Goal: Task Accomplishment & Management: Manage account settings

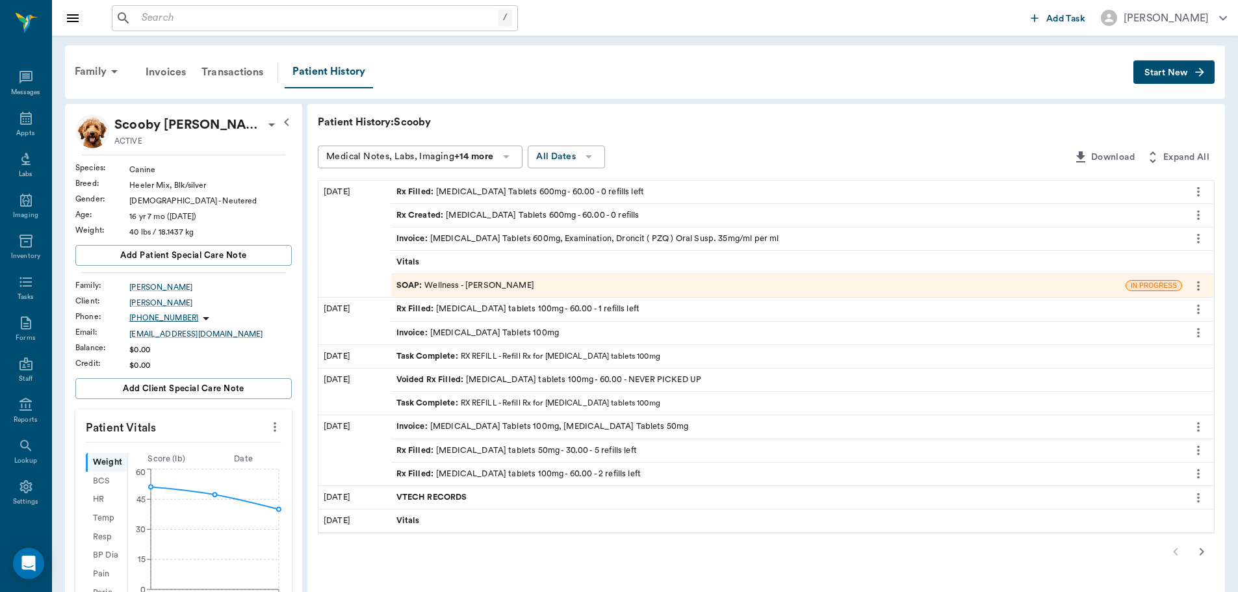
click at [417, 14] on input "text" at bounding box center [317, 18] width 361 height 18
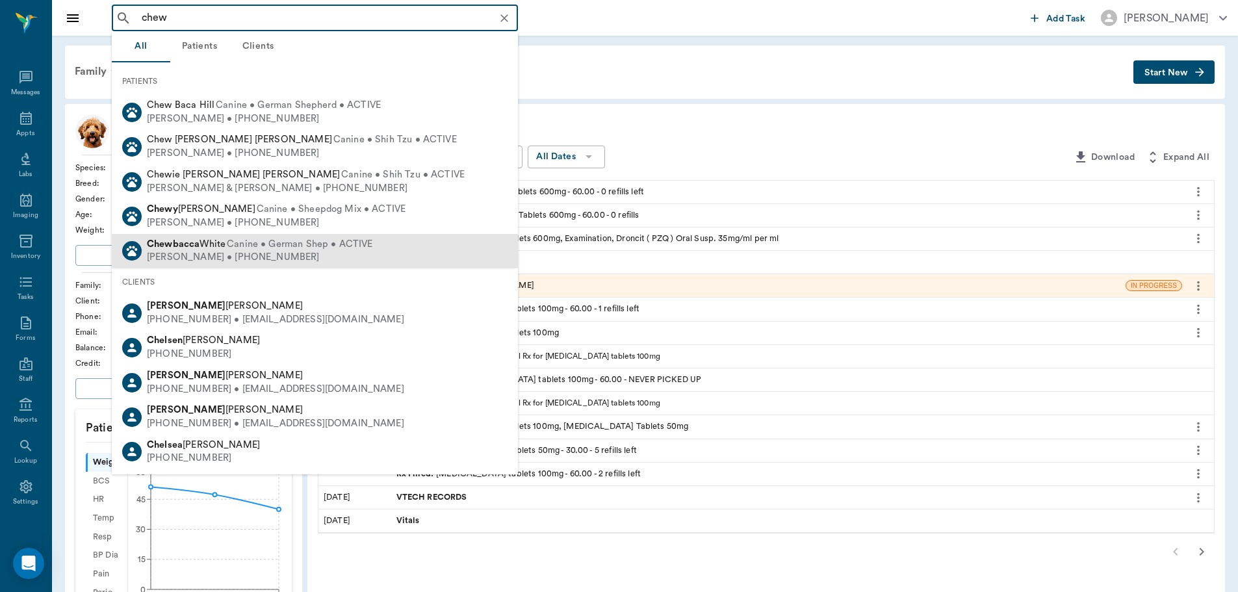
click at [276, 246] on span "Canine • German Shep • ACTIVE" at bounding box center [300, 245] width 146 height 14
type input "chew"
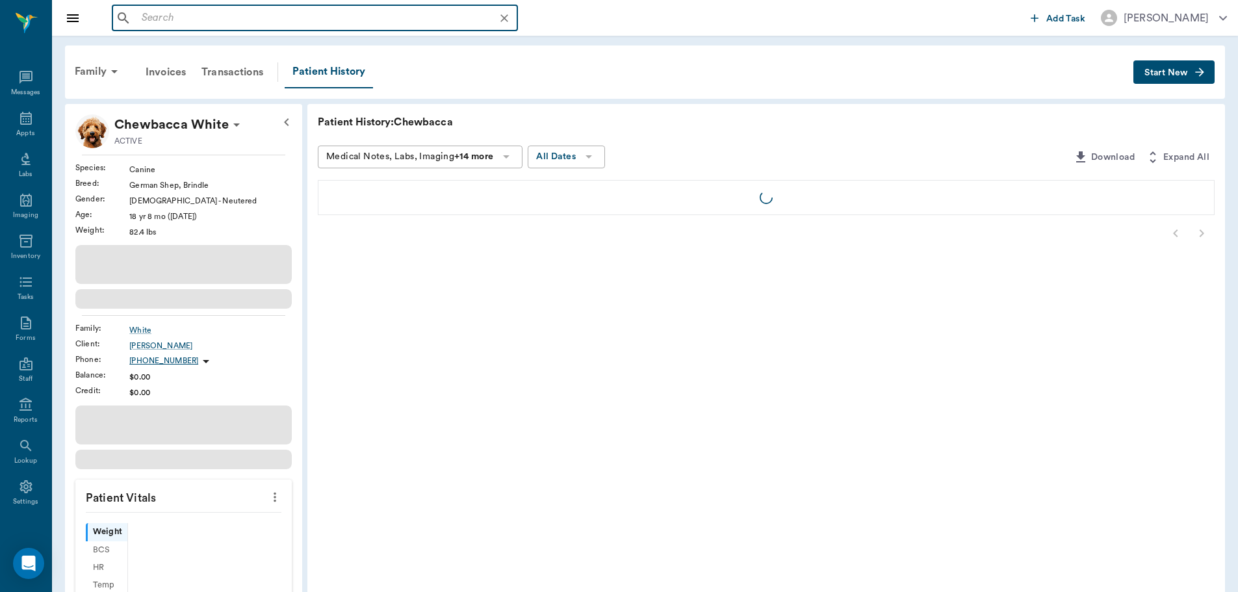
click at [216, 24] on input "text" at bounding box center [326, 18] width 378 height 18
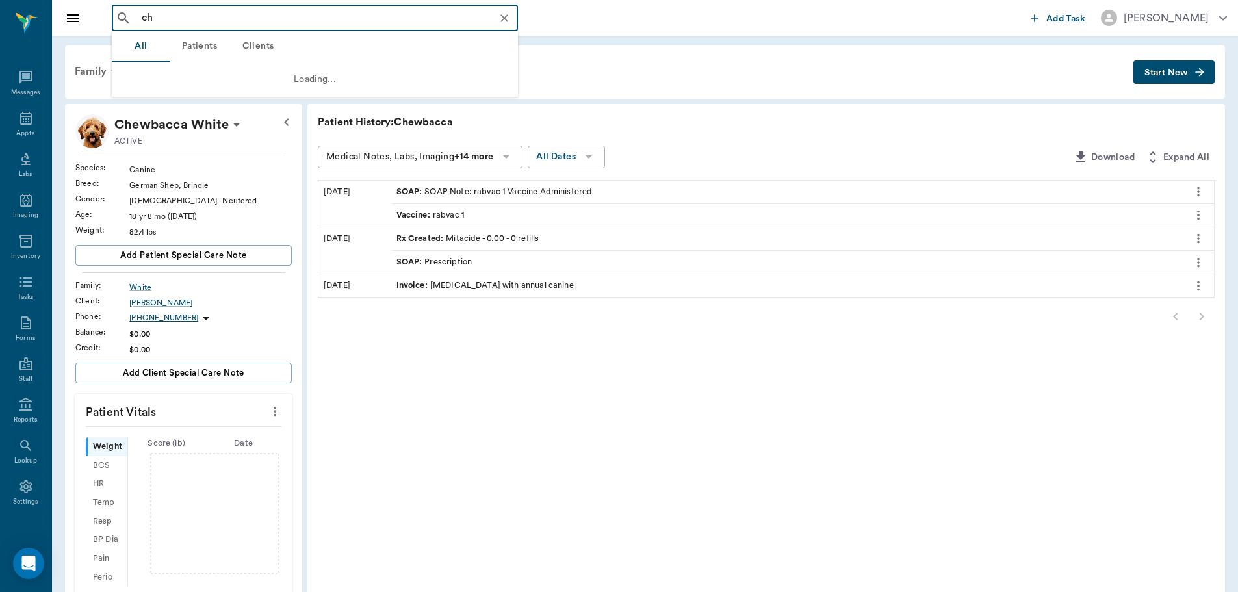
type input "c"
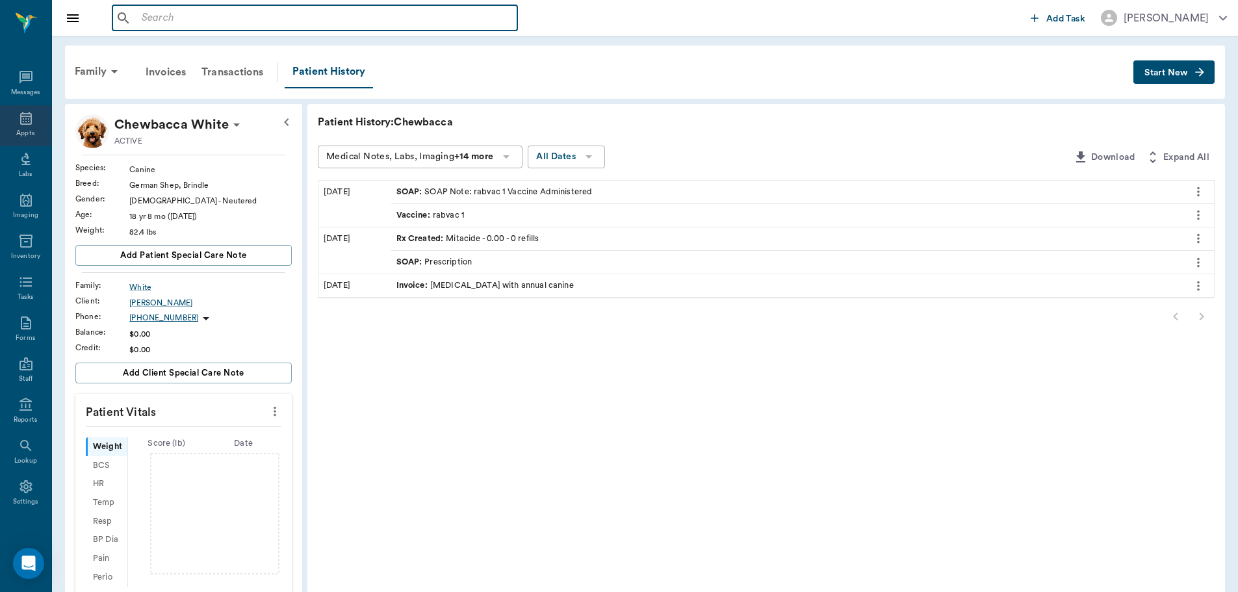
click at [22, 129] on div "Appts" at bounding box center [25, 134] width 18 height 10
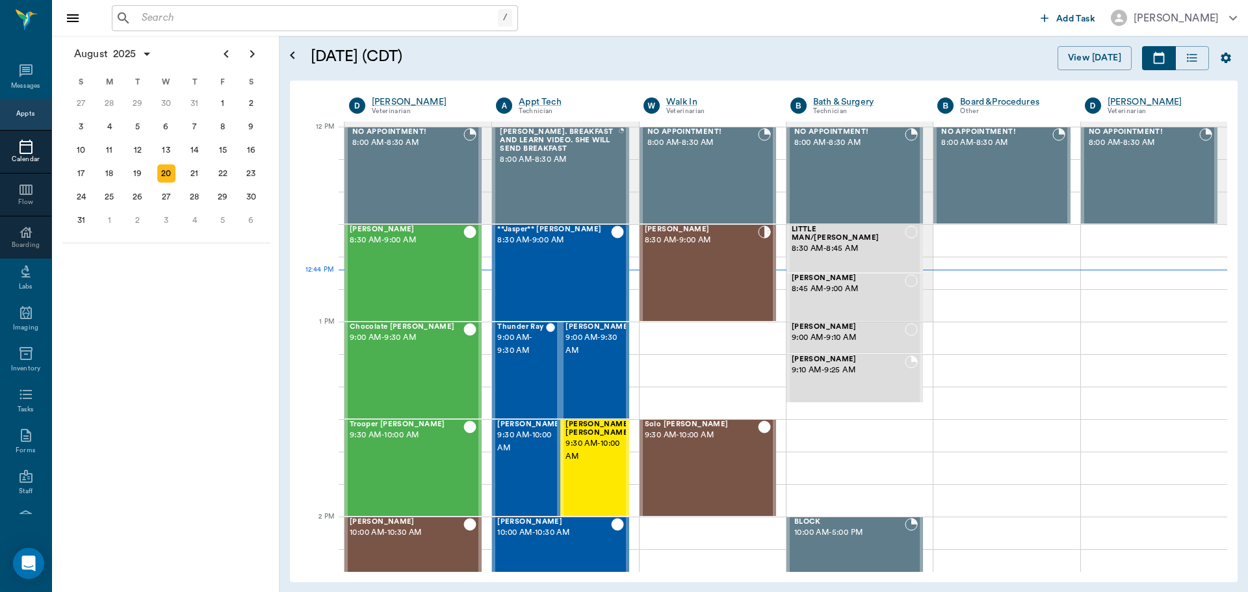
scroll to position [780, 0]
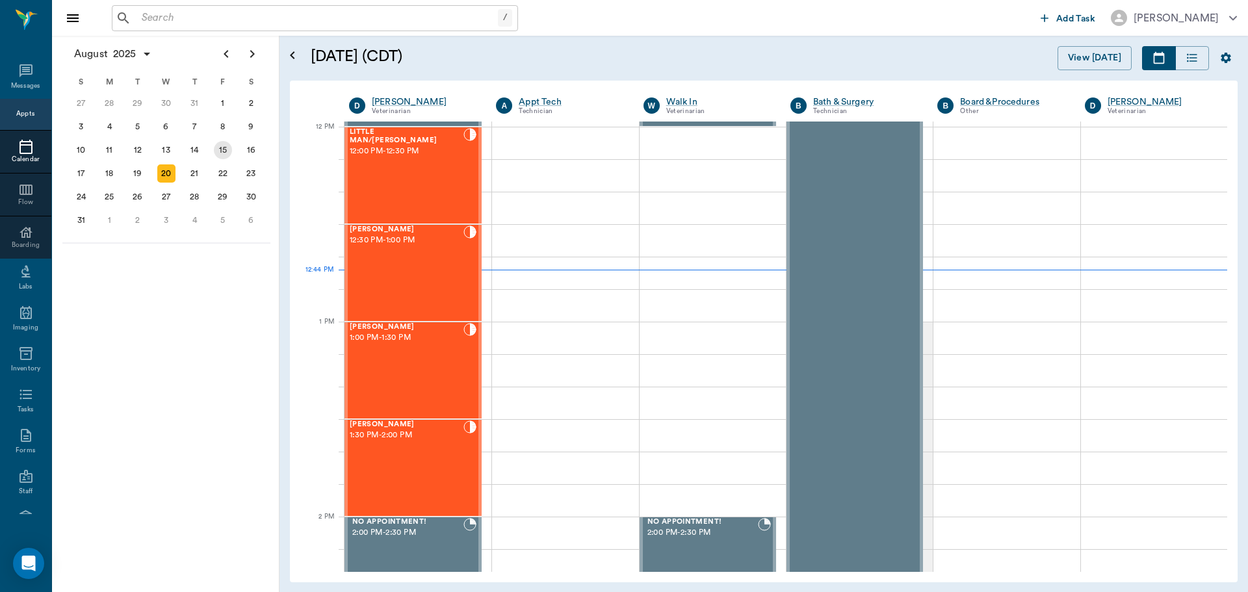
click at [220, 146] on div "15" at bounding box center [223, 150] width 18 height 18
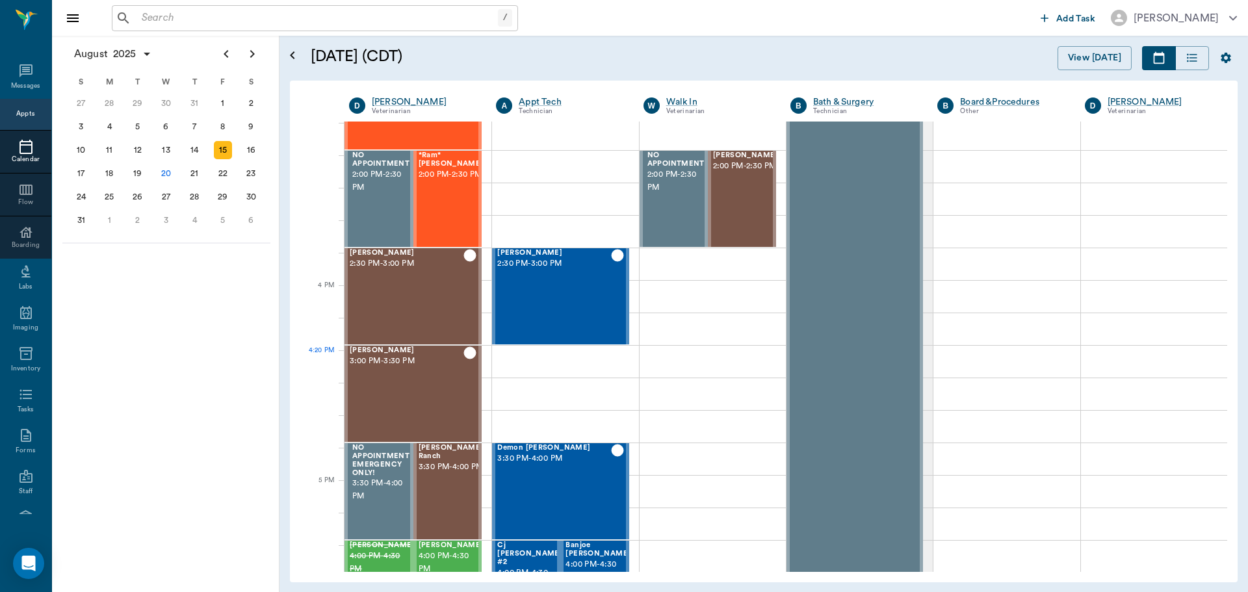
scroll to position [1347, 0]
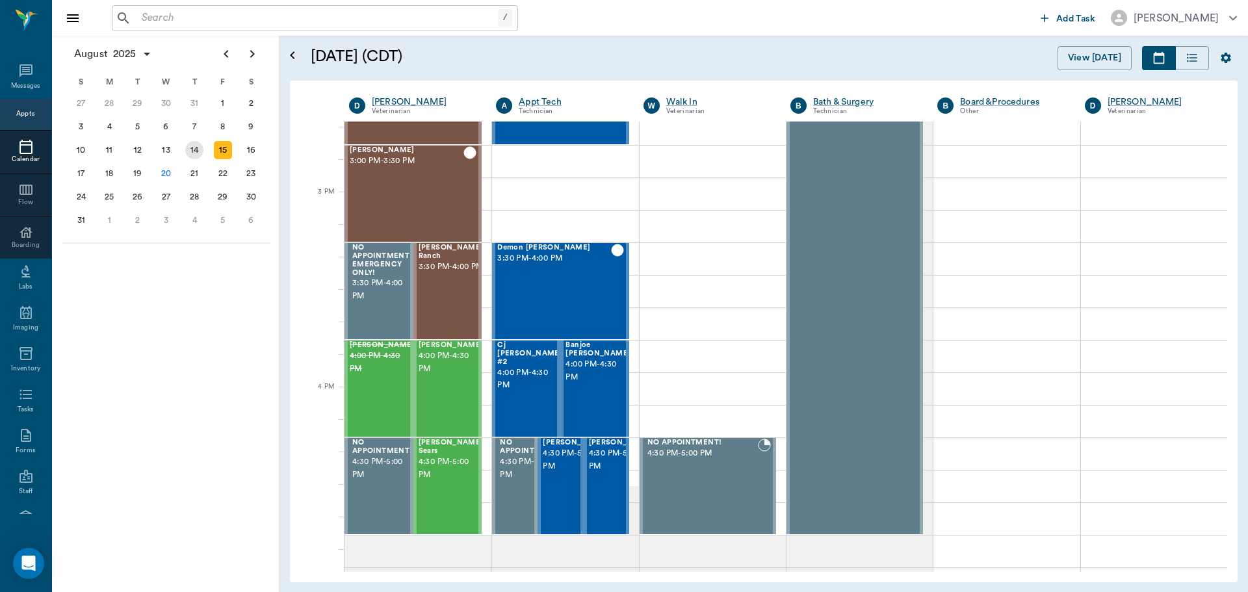
click at [190, 146] on div "14" at bounding box center [194, 150] width 18 height 18
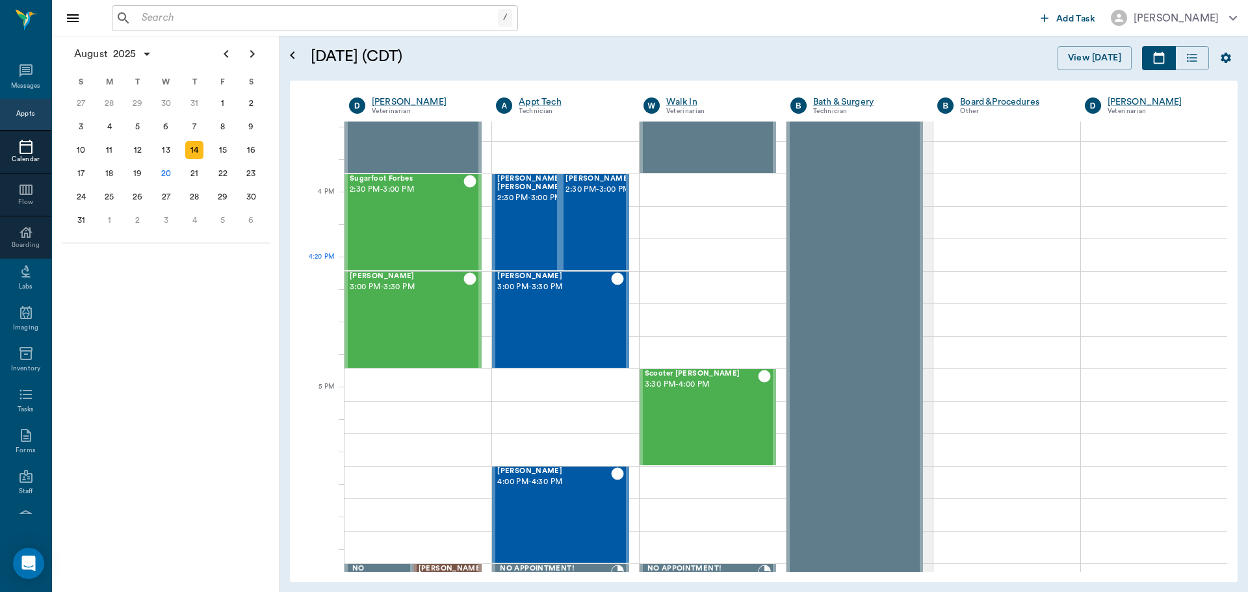
scroll to position [1495, 0]
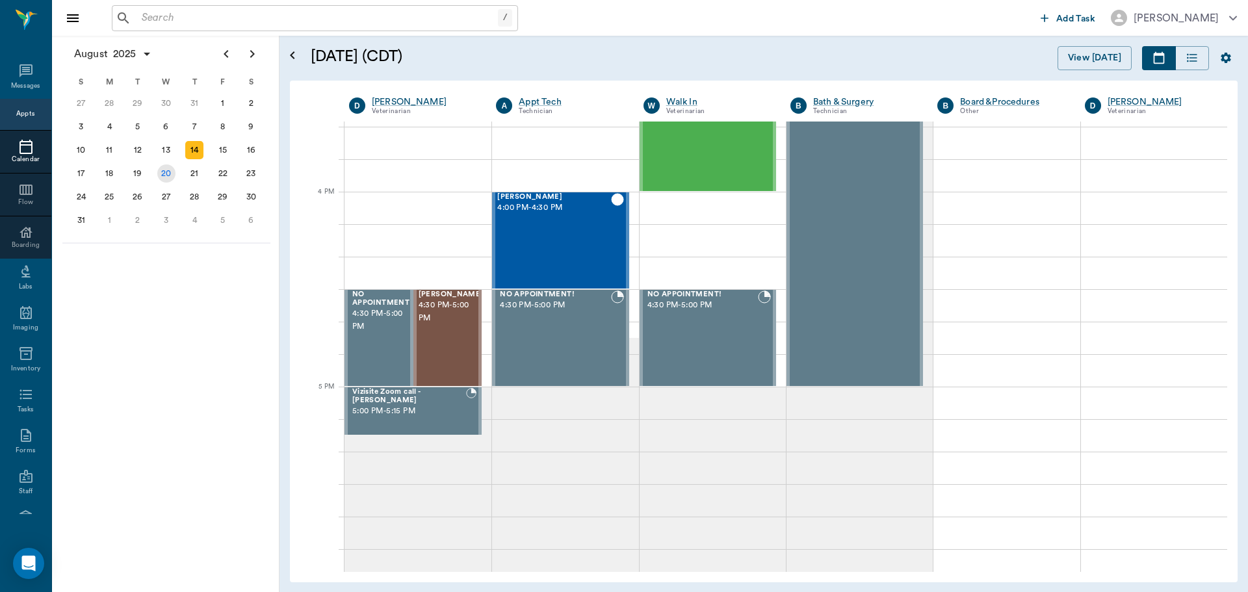
click at [164, 146] on div "13" at bounding box center [166, 150] width 18 height 18
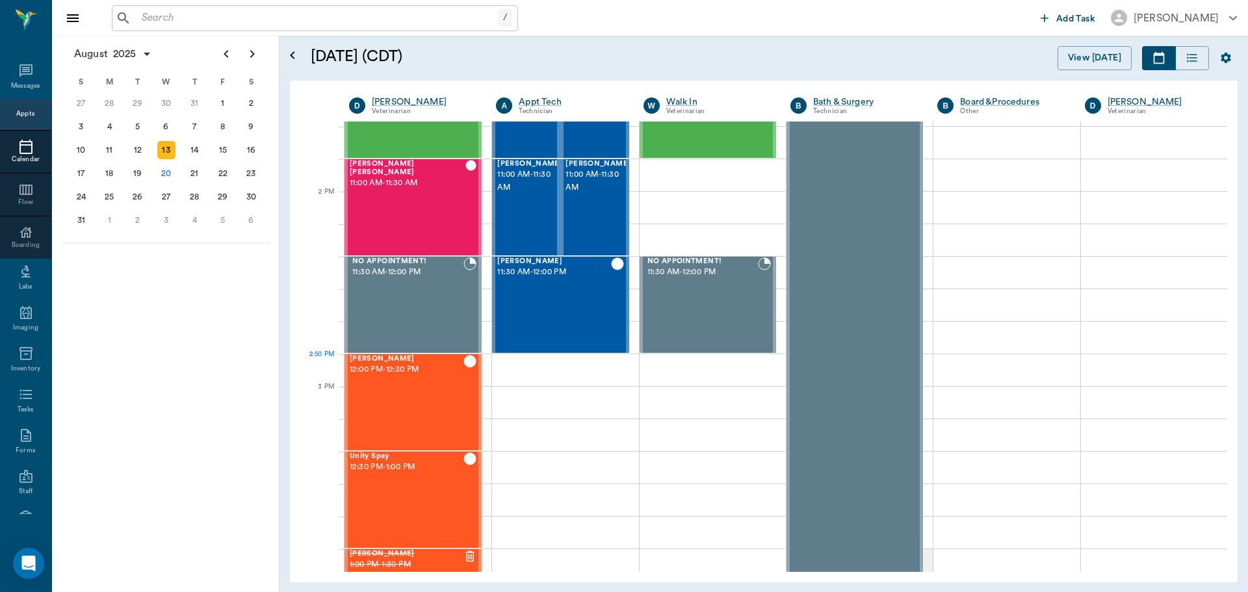
scroll to position [1105, 0]
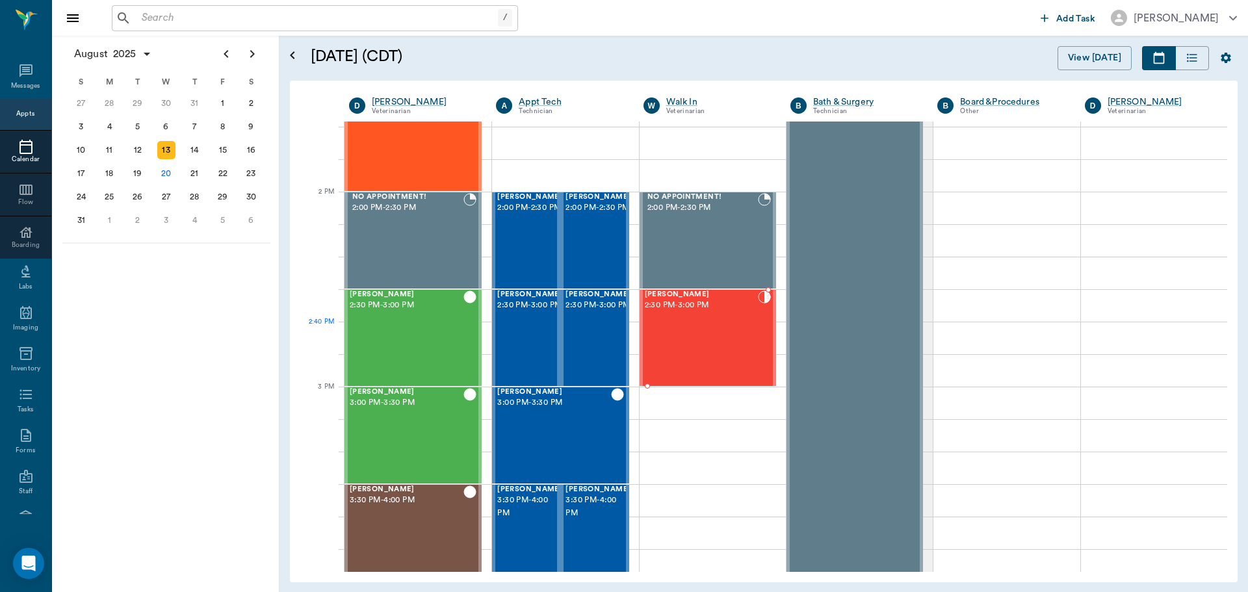
click at [721, 337] on div "Chewie White 2:30 PM - 3:00 PM" at bounding box center [701, 338] width 113 height 95
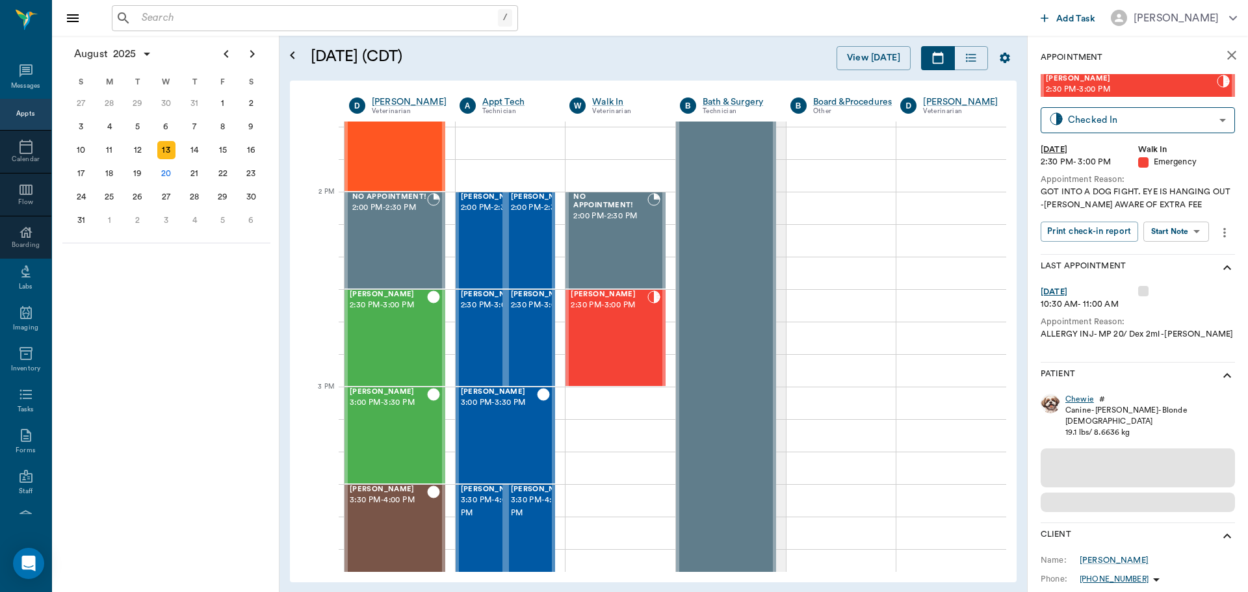
click at [1078, 398] on div "Chewie" at bounding box center [1079, 399] width 29 height 11
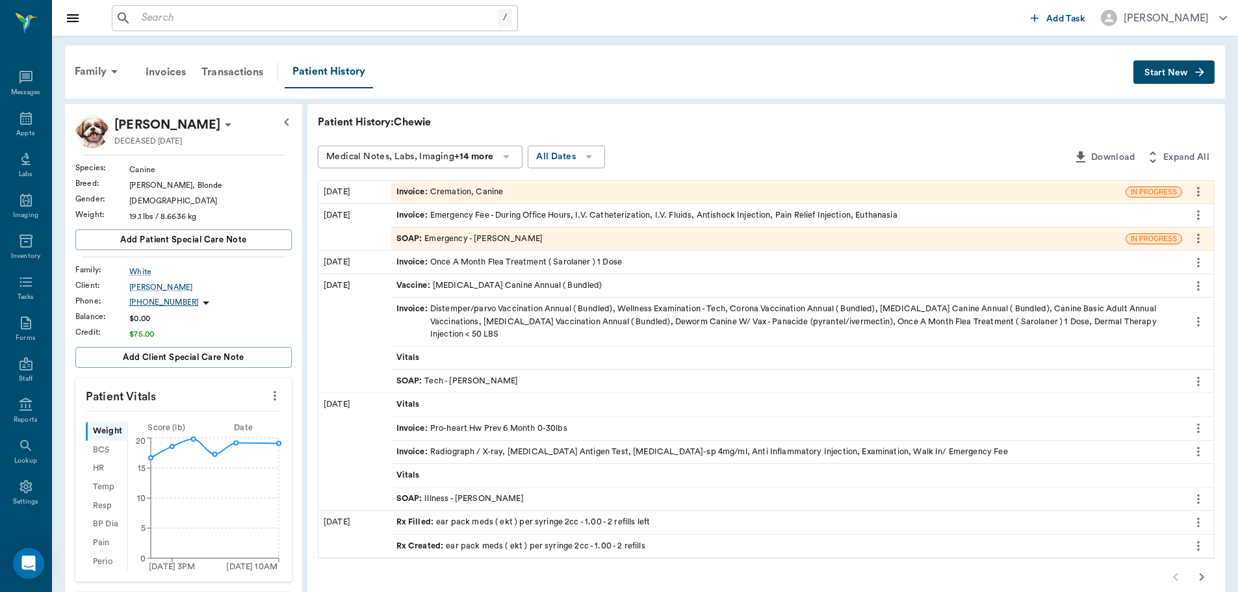
click at [1200, 218] on icon "more" at bounding box center [1199, 215] width 14 height 16
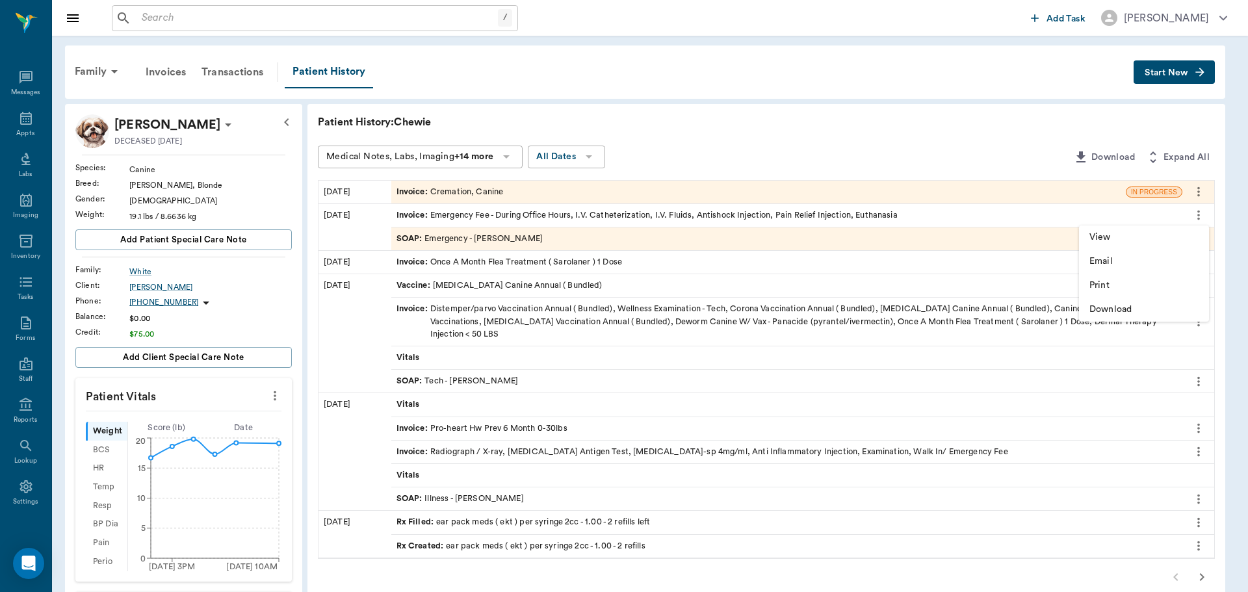
click at [1147, 239] on span "View" at bounding box center [1143, 238] width 109 height 14
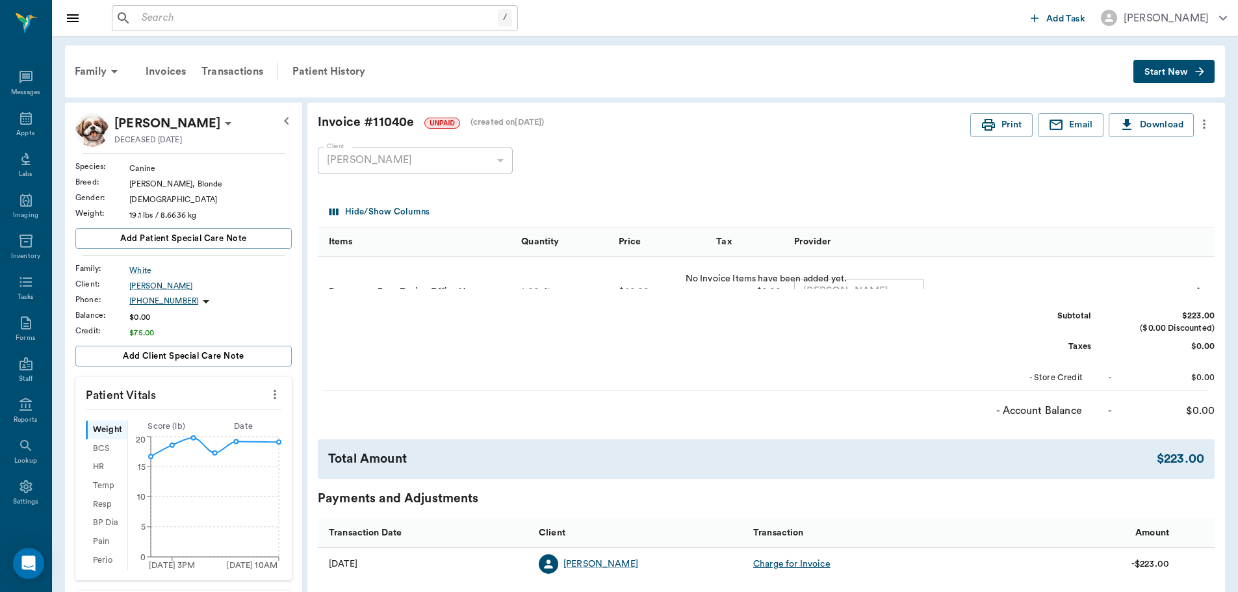
click at [1202, 125] on icon "more" at bounding box center [1204, 124] width 14 height 16
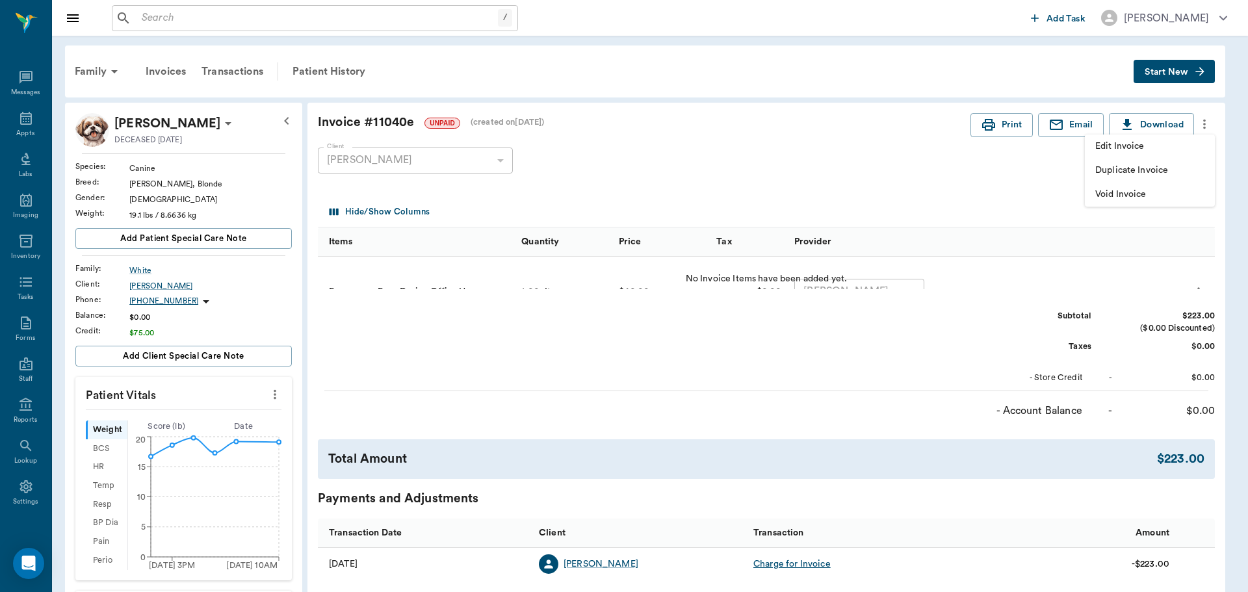
click at [843, 181] on div at bounding box center [624, 296] width 1248 height 592
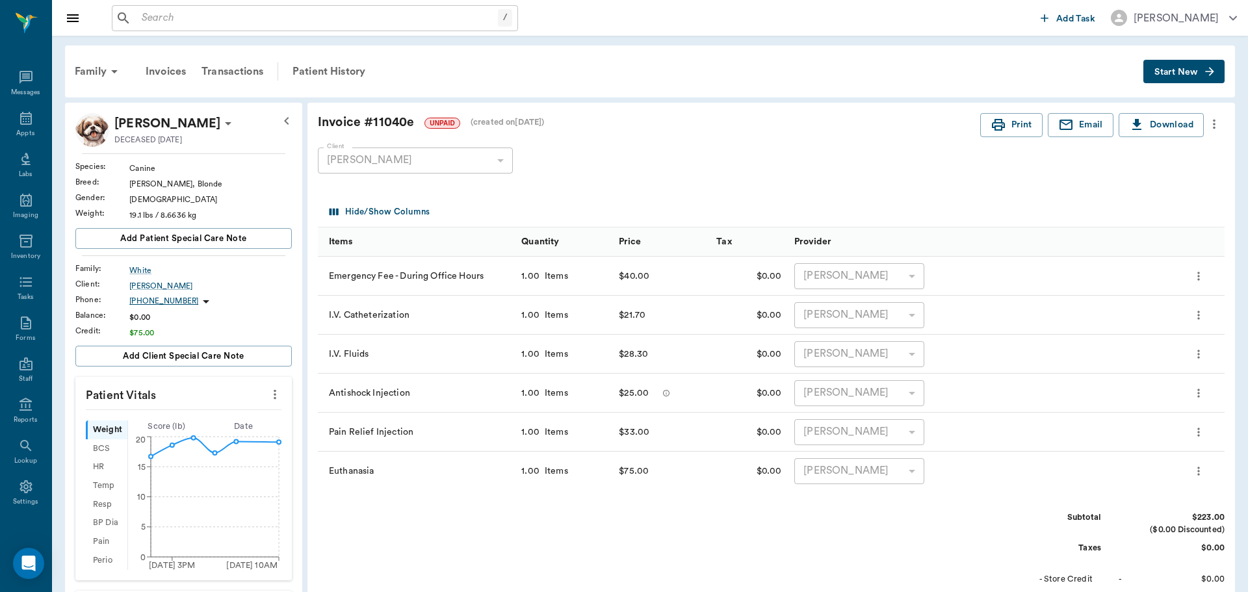
click at [385, 555] on div at bounding box center [624, 296] width 1248 height 592
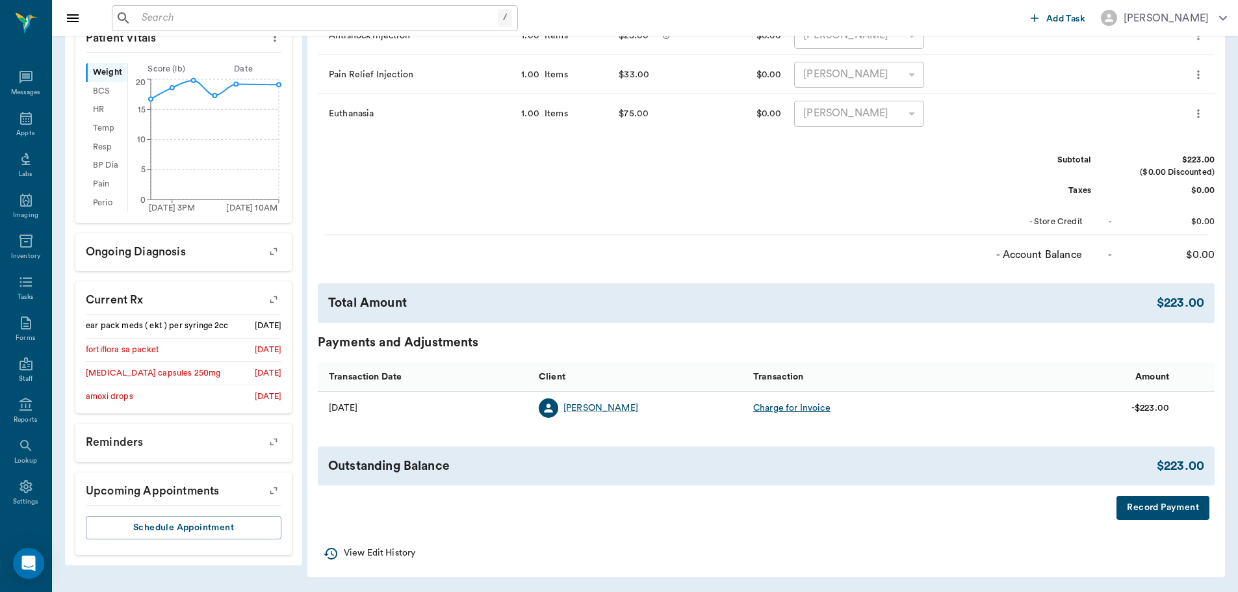
click at [330, 555] on icon "button" at bounding box center [331, 554] width 16 height 16
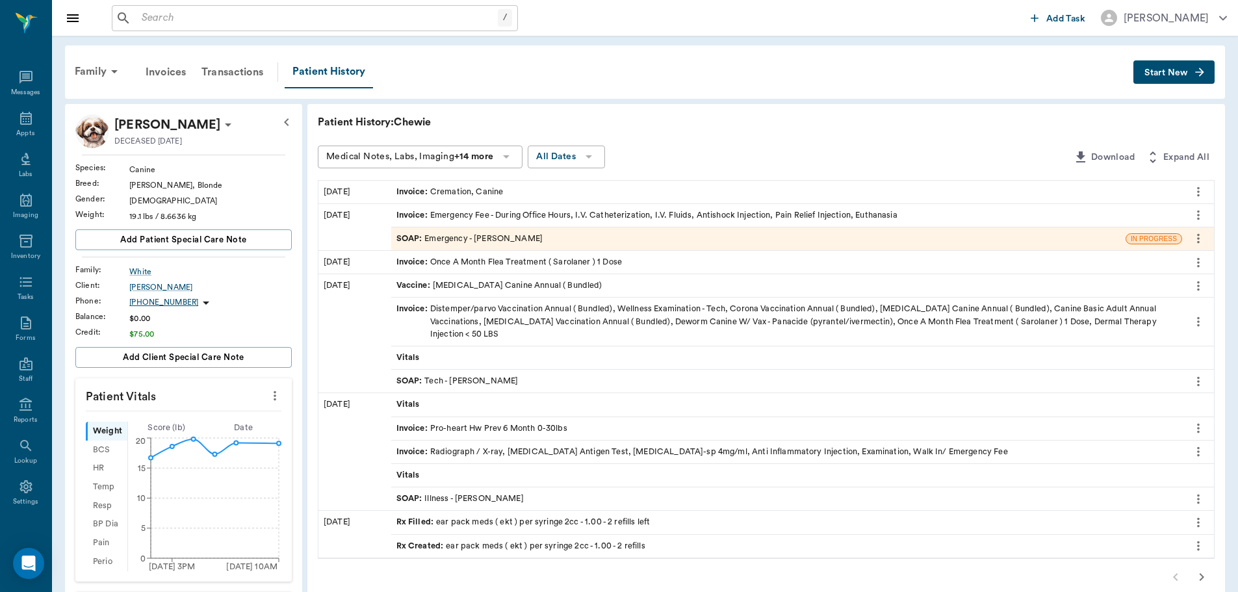
click at [925, 192] on div "Invoice : Cremation, Canine" at bounding box center [786, 192] width 791 height 23
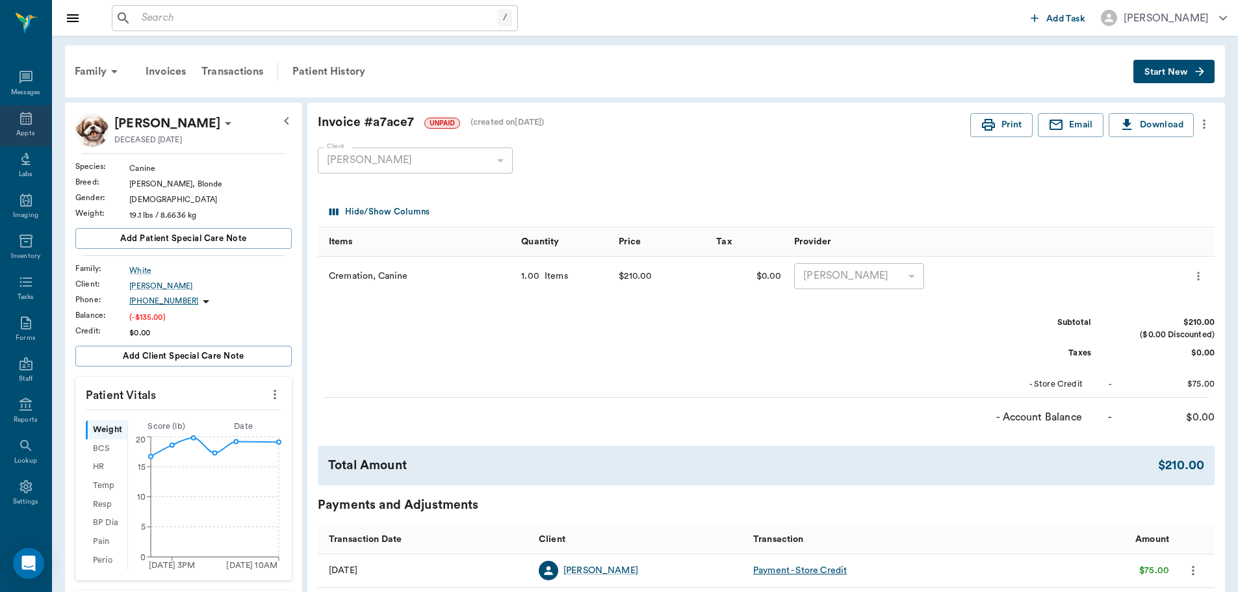
drag, startPoint x: 12, startPoint y: 112, endPoint x: 3, endPoint y: 134, distance: 23.3
click at [12, 112] on div "Appts" at bounding box center [25, 125] width 51 height 41
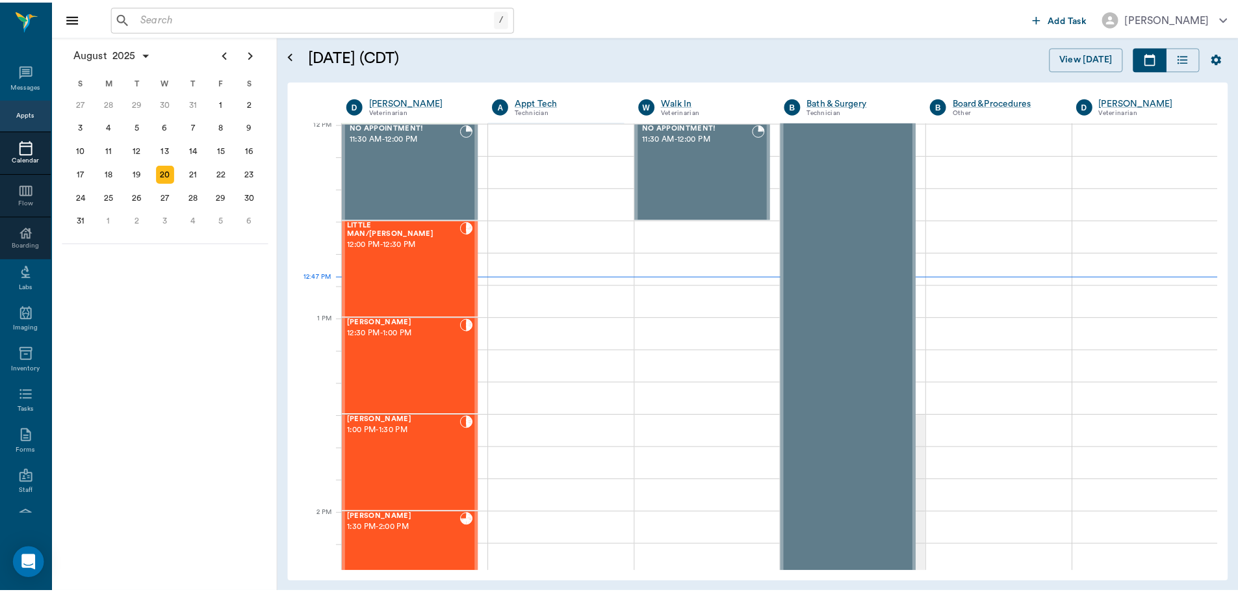
scroll to position [783, 0]
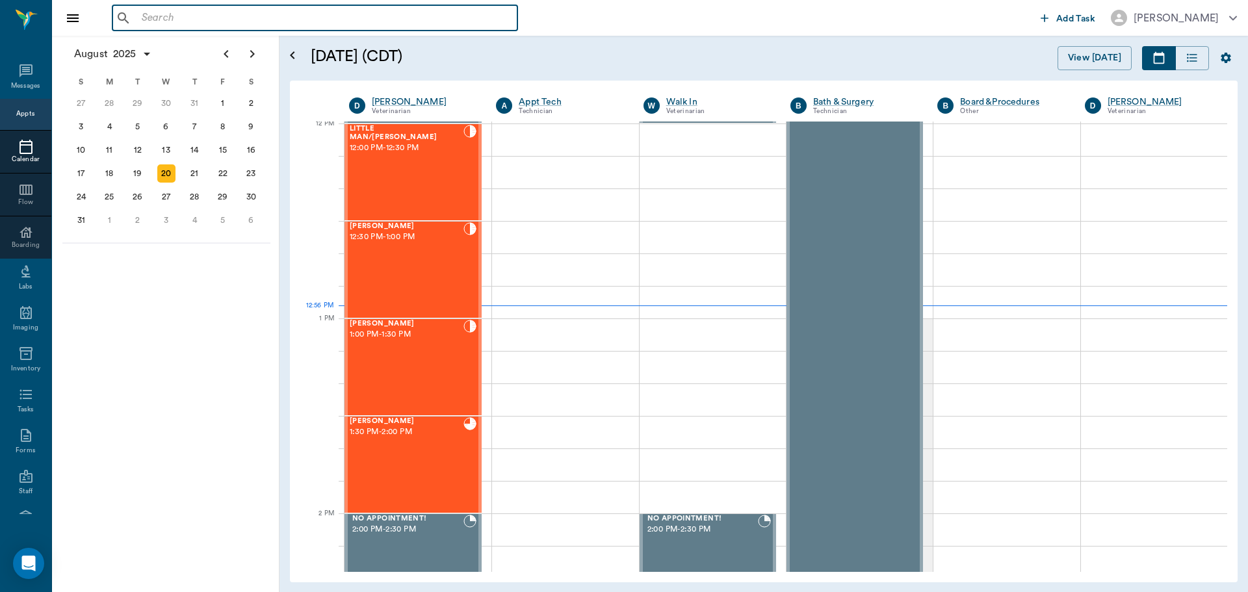
click at [179, 23] on input "text" at bounding box center [325, 18] width 376 height 18
click at [166, 15] on input "text" at bounding box center [325, 18] width 376 height 18
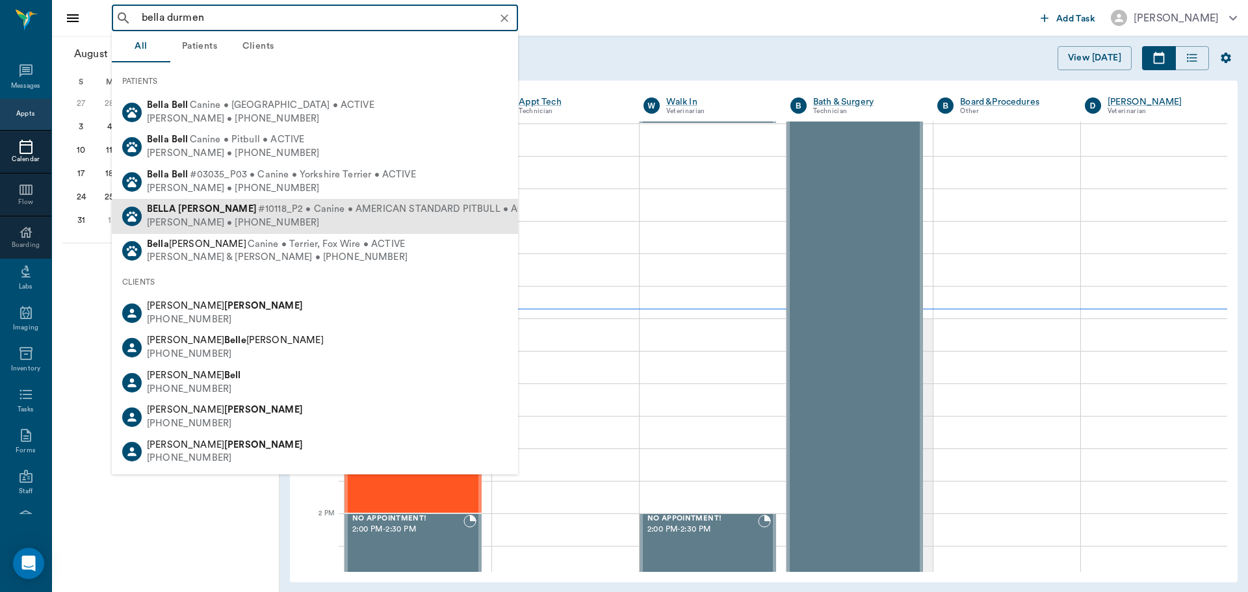
click at [314, 209] on span "#10118_P2 • Canine • AMERICAN STANDARD PITBULL • ACTIVE" at bounding box center [401, 210] width 287 height 14
type input "bella durmen"
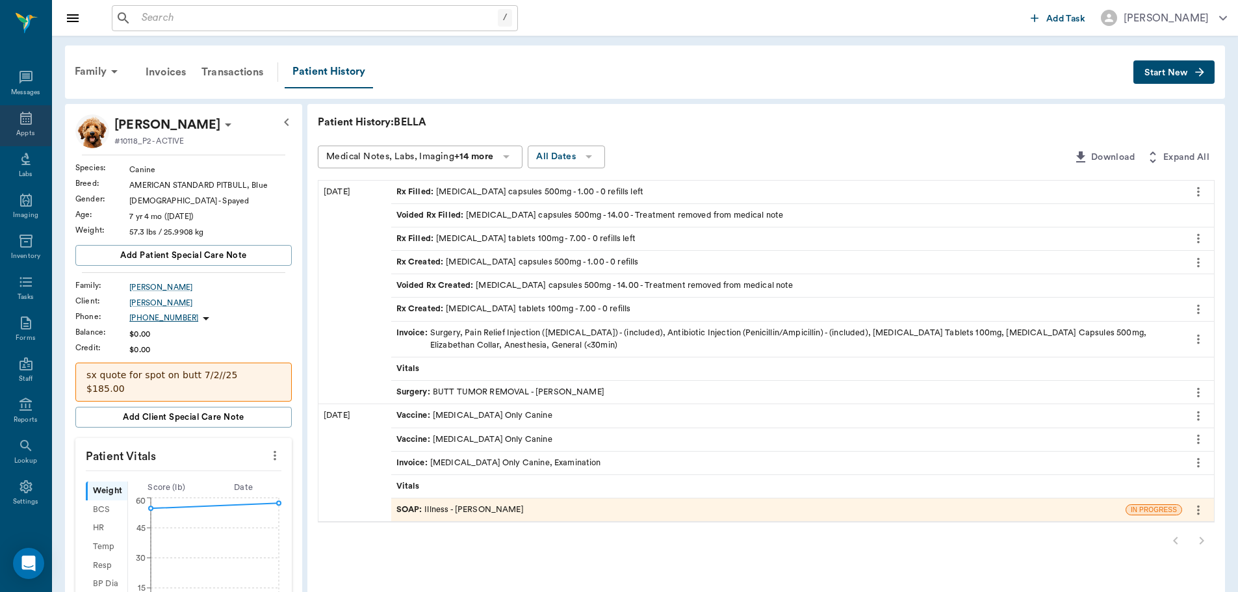
click at [23, 133] on div "Appts" at bounding box center [25, 134] width 18 height 10
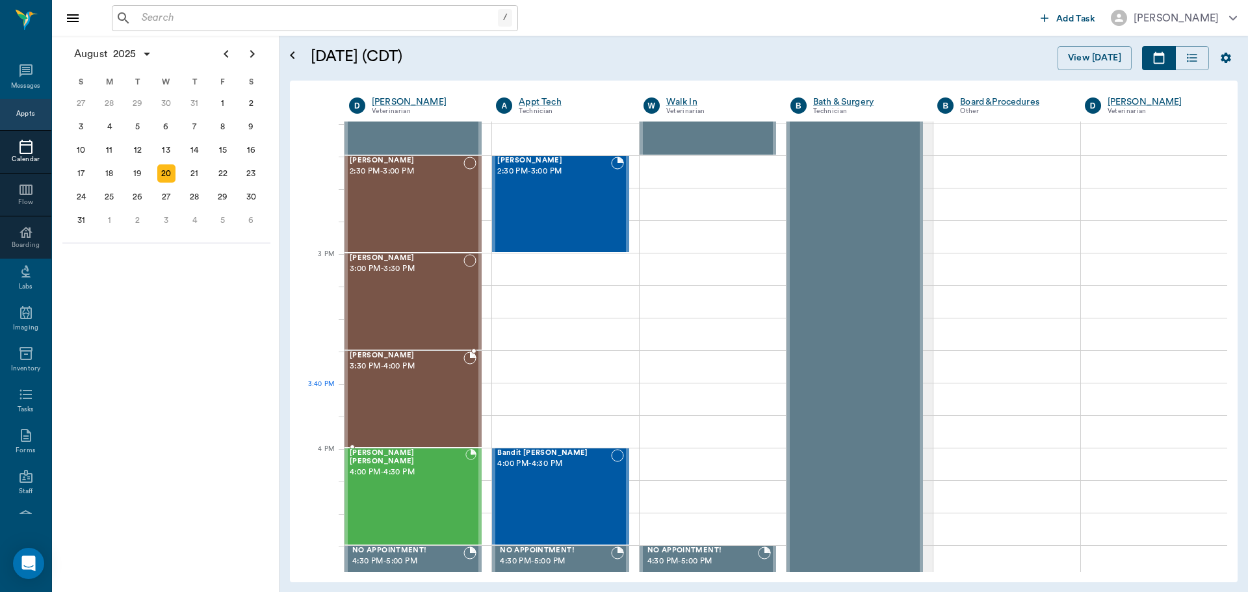
scroll to position [1238, 0]
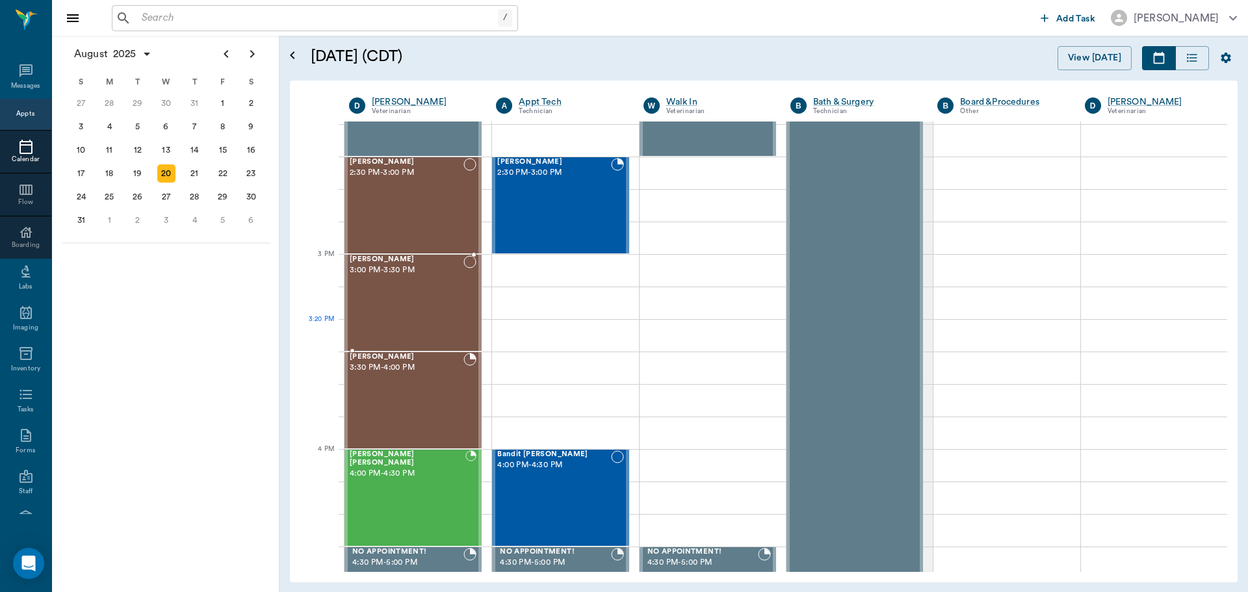
click at [413, 320] on div "[PERSON_NAME] 3:00 PM - 3:30 PM" at bounding box center [407, 302] width 114 height 95
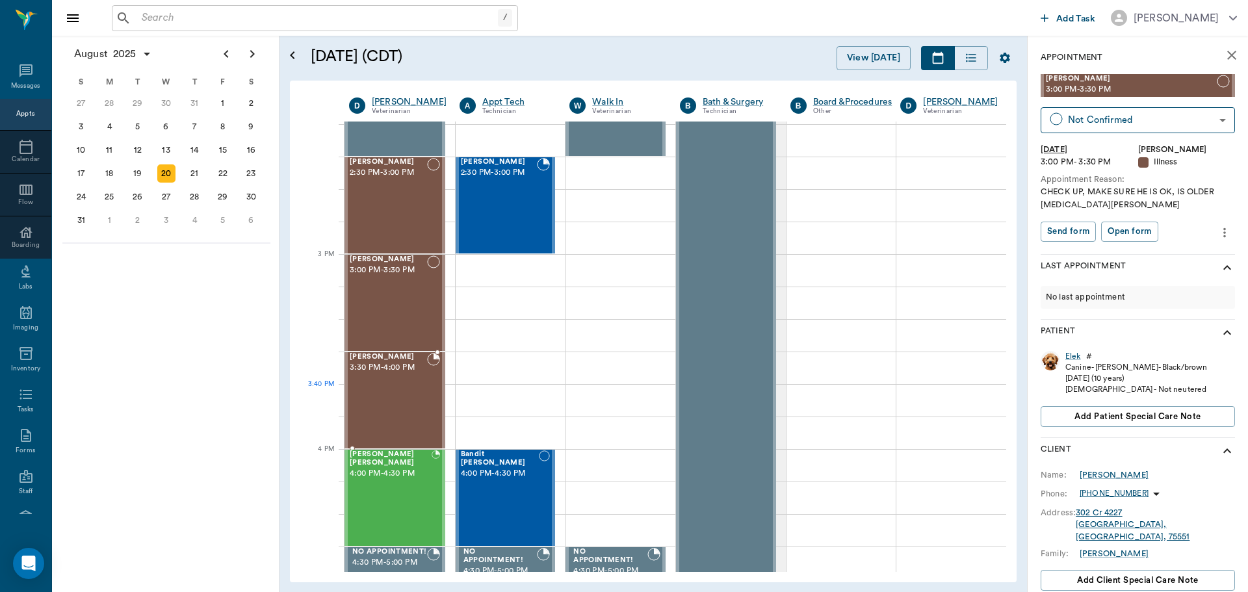
click at [417, 387] on div "Kate Rhyne 3:30 PM - 4:00 PM" at bounding box center [388, 400] width 77 height 95
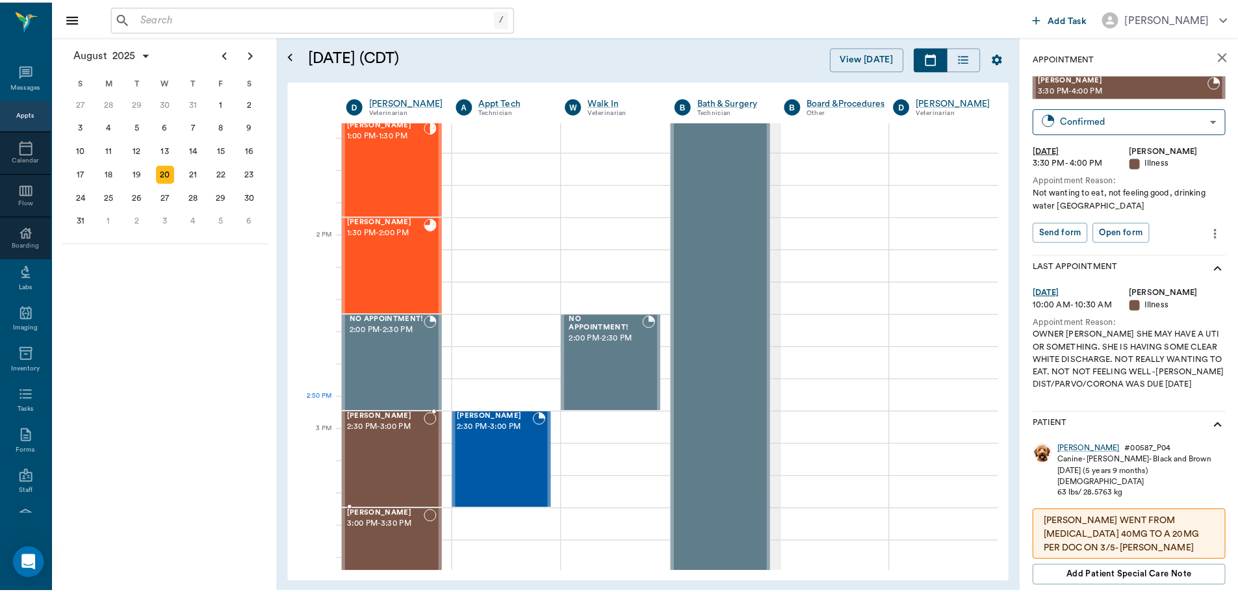
scroll to position [978, 0]
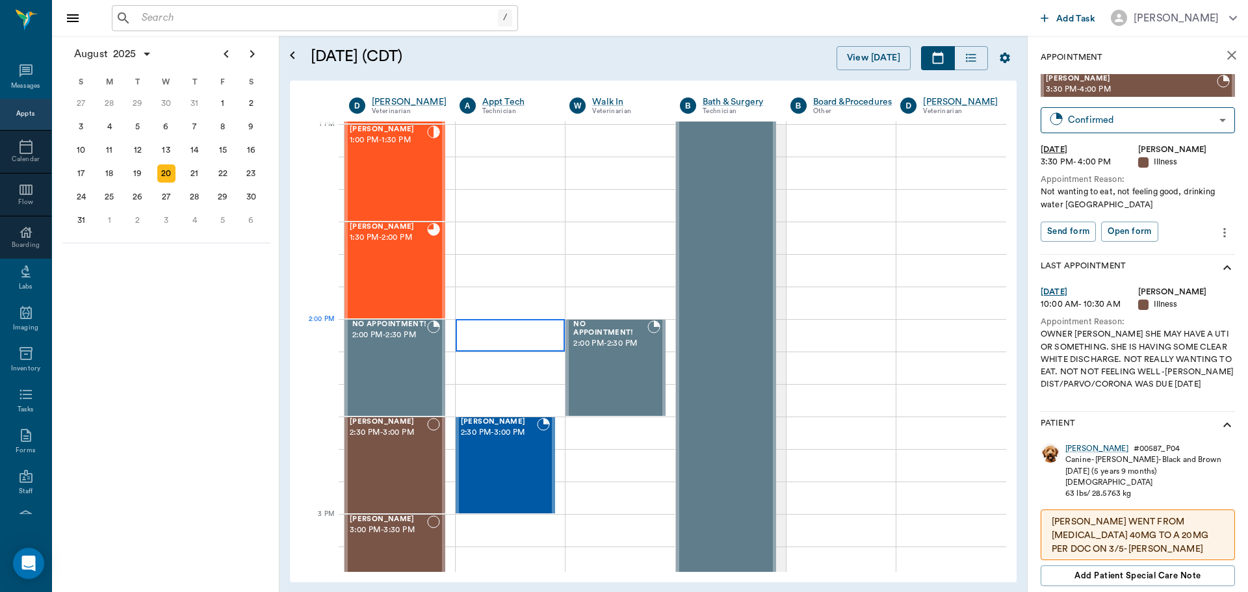
click at [510, 333] on div at bounding box center [511, 335] width 110 height 33
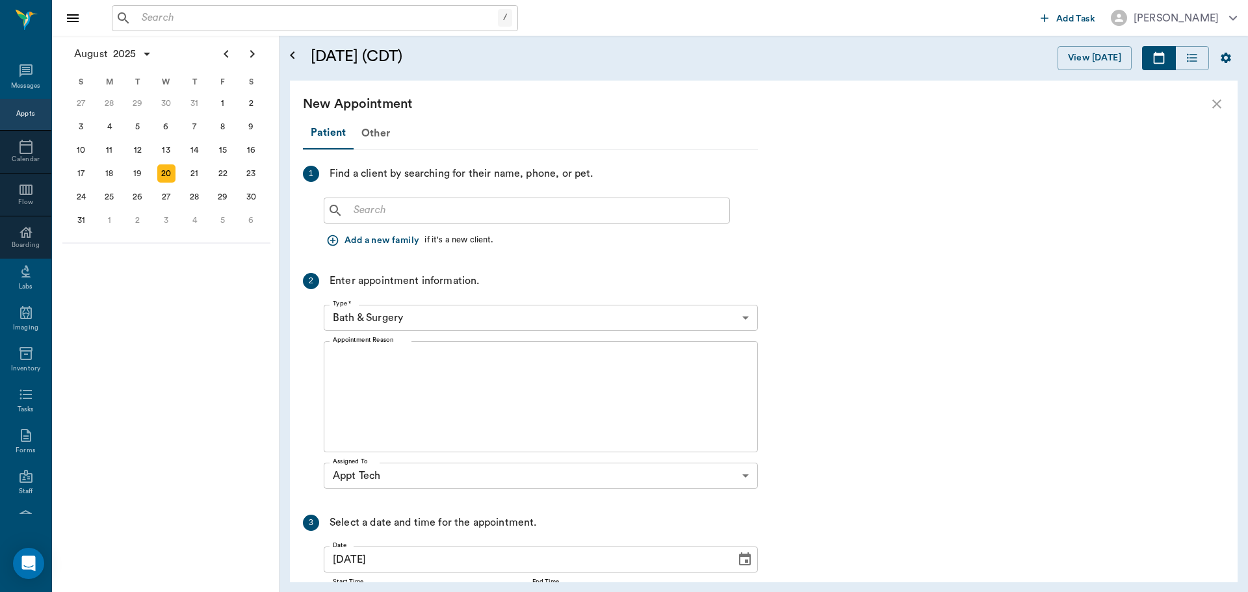
click at [399, 222] on div "​ Add a new family if it's a new client." at bounding box center [541, 222] width 434 height 60
click at [362, 213] on input "text" at bounding box center [536, 211] width 376 height 18
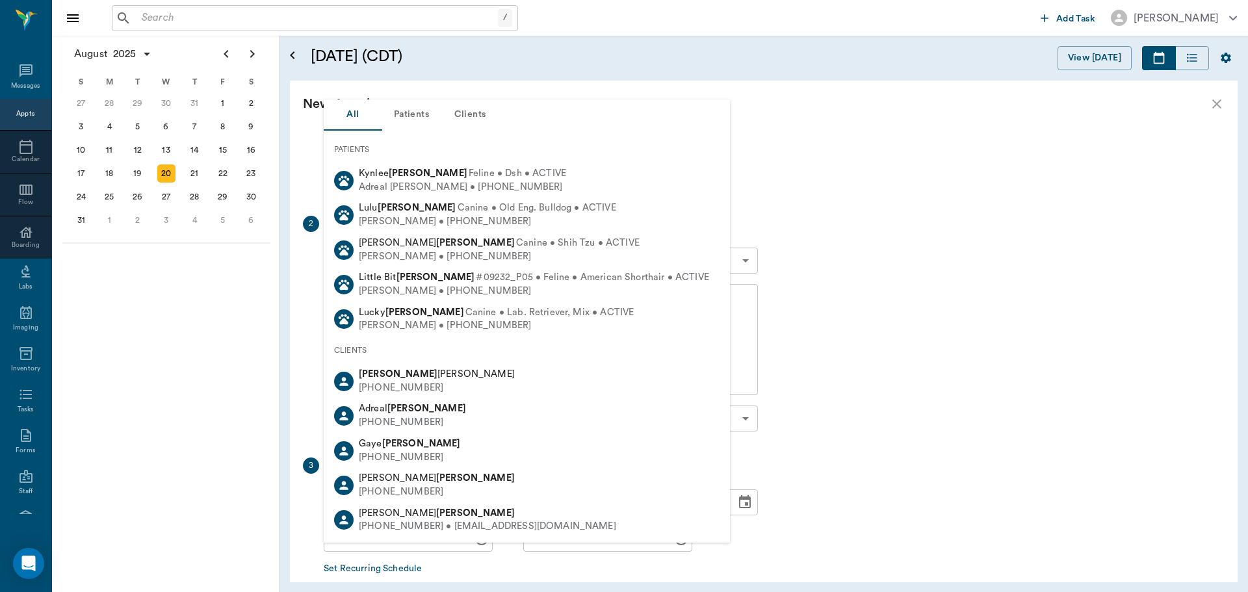
scroll to position [0, 0]
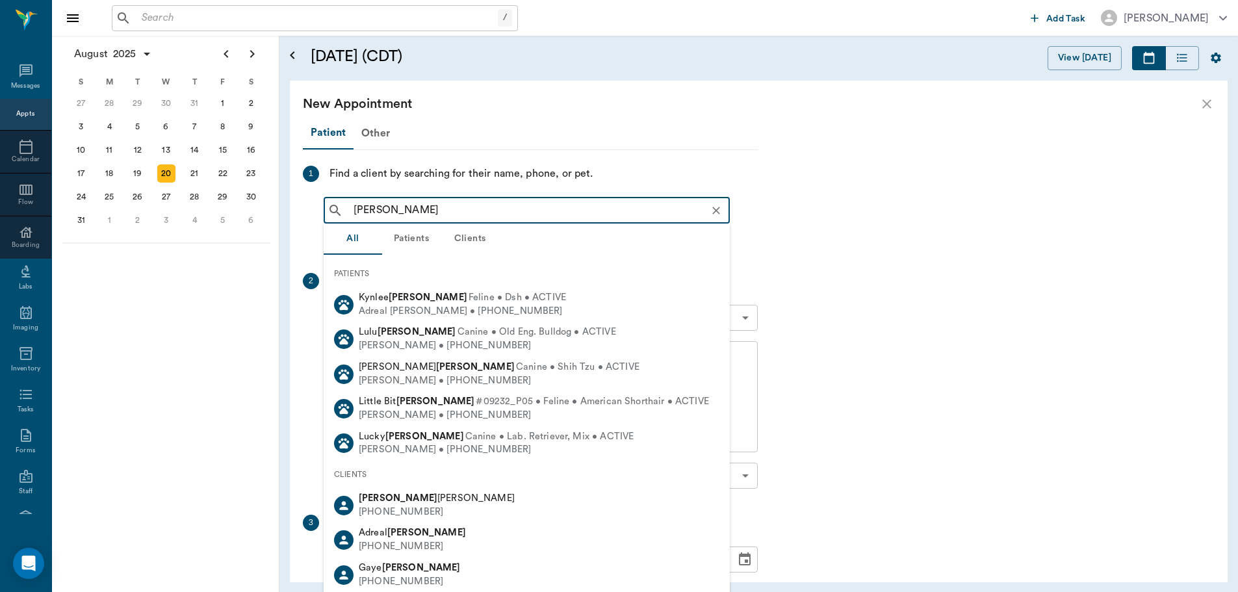
drag, startPoint x: 387, startPoint y: 209, endPoint x: 340, endPoint y: 209, distance: 46.8
click at [340, 209] on div "Carissa Durmon ​" at bounding box center [527, 211] width 406 height 26
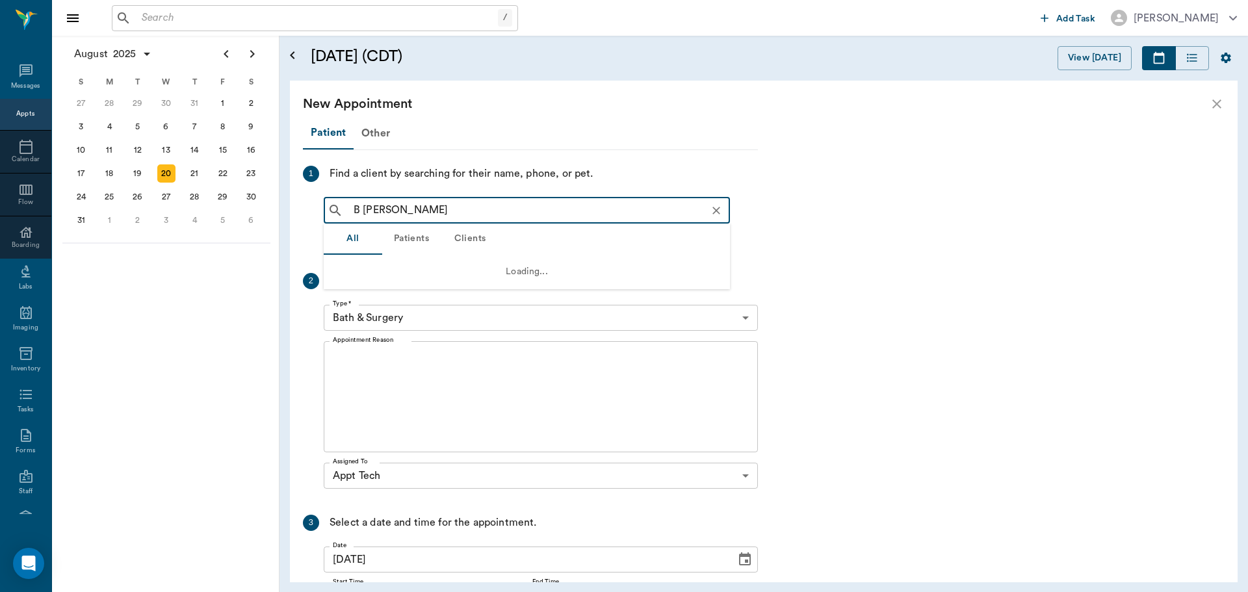
type input "Be Durmon"
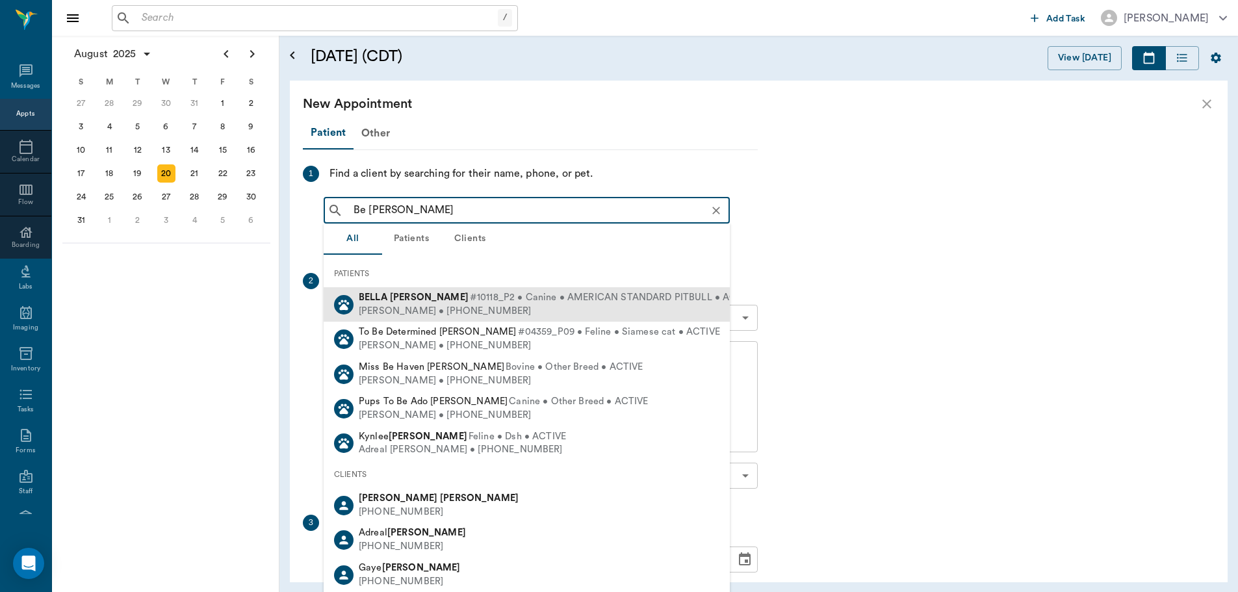
click at [421, 305] on div "Karissa Durmon • (903) 556-4862" at bounding box center [558, 312] width 398 height 14
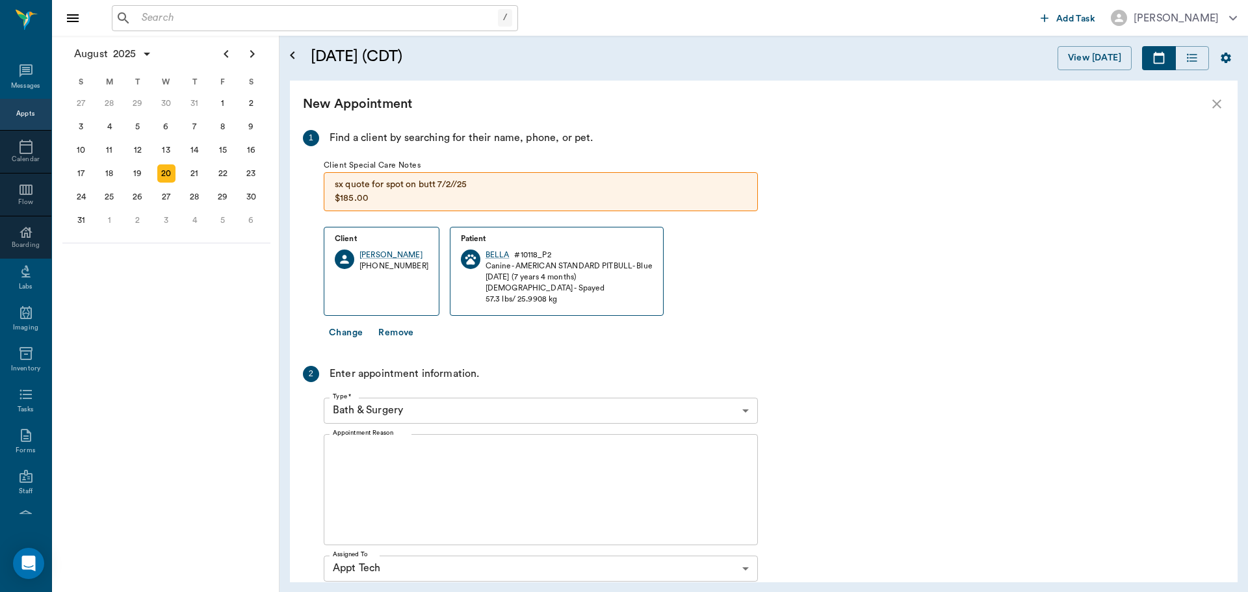
scroll to position [65, 0]
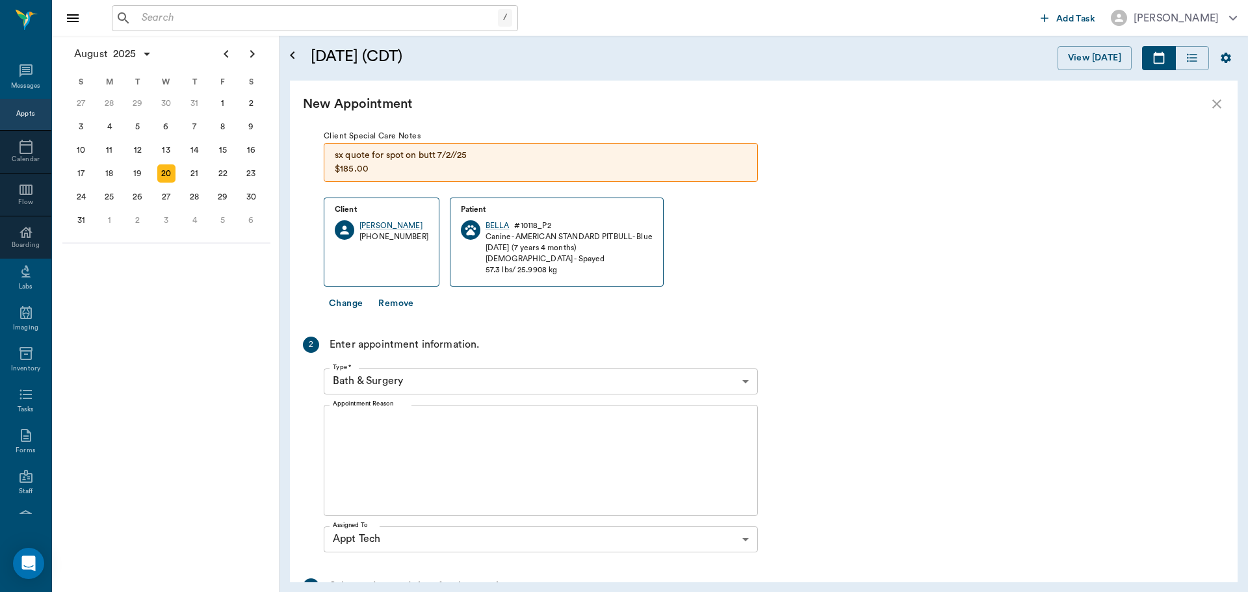
click at [741, 384] on body "/ ​ Add Task Dr. Bert Ellsworth Nectar Messages Appts Calendar Flow Boarding La…" at bounding box center [624, 296] width 1248 height 592
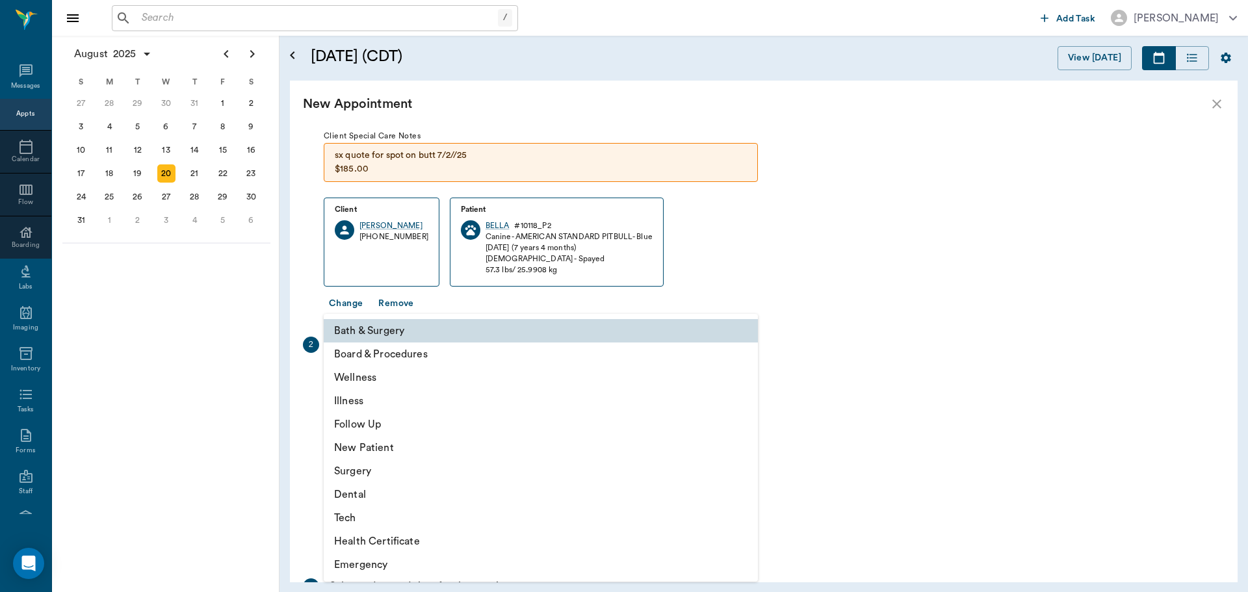
click at [384, 406] on li "Illness" at bounding box center [541, 400] width 434 height 23
type input "65d2be4f46e3a538d89b8c15"
type input "02:30 PM"
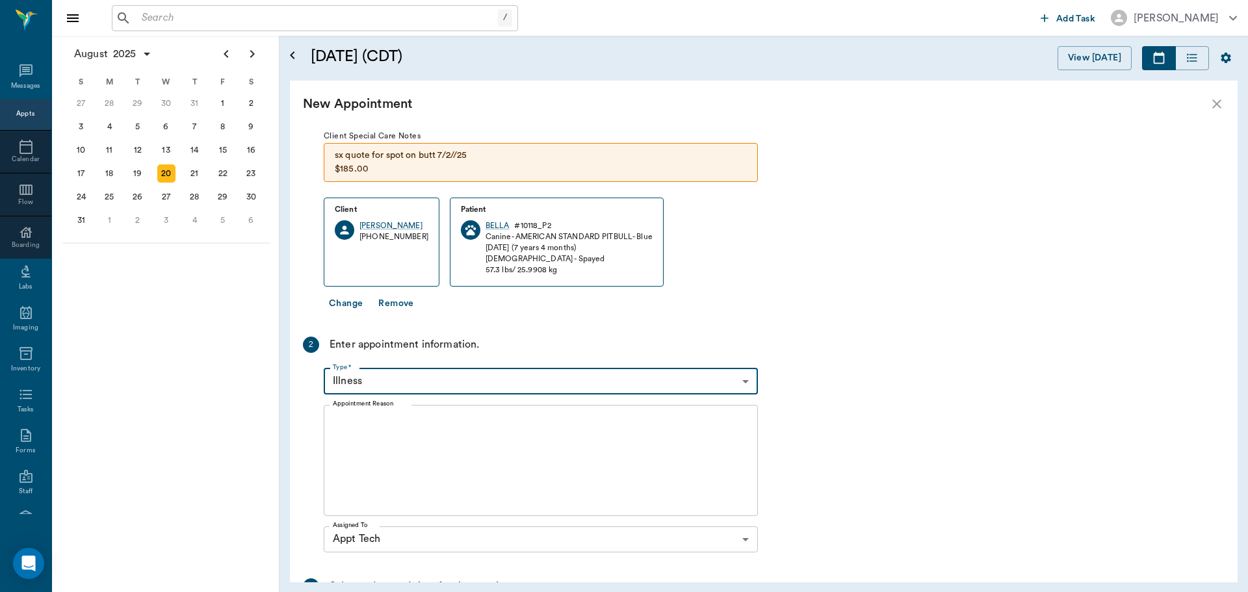
click at [443, 430] on textarea "Appointment Reason" at bounding box center [541, 460] width 416 height 90
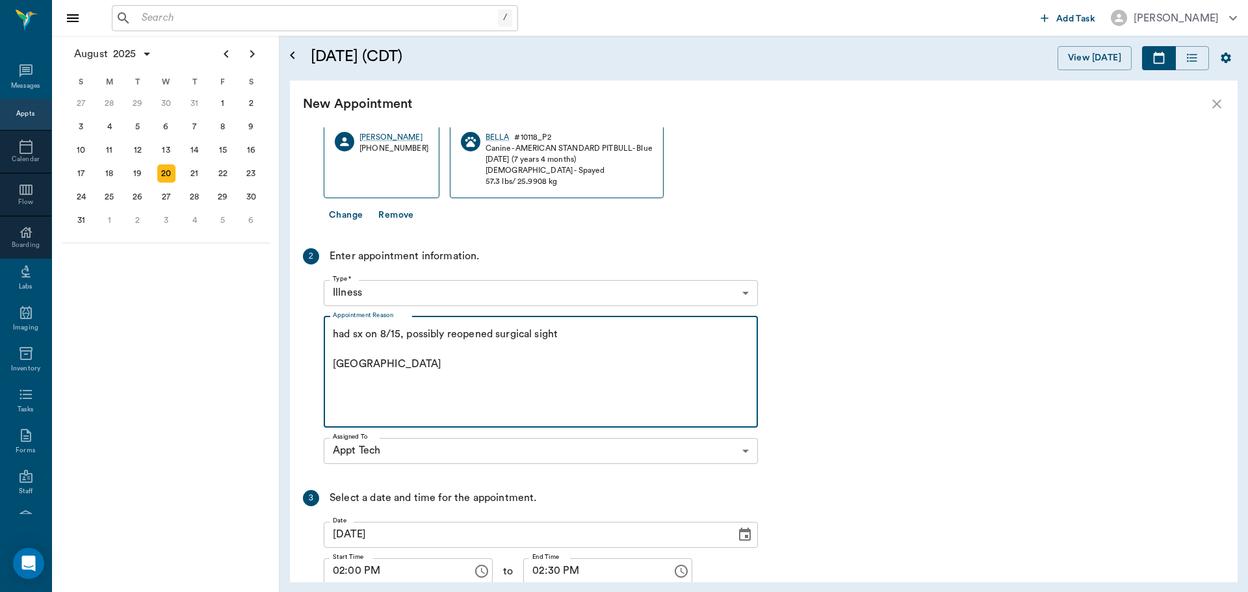
scroll to position [252, 0]
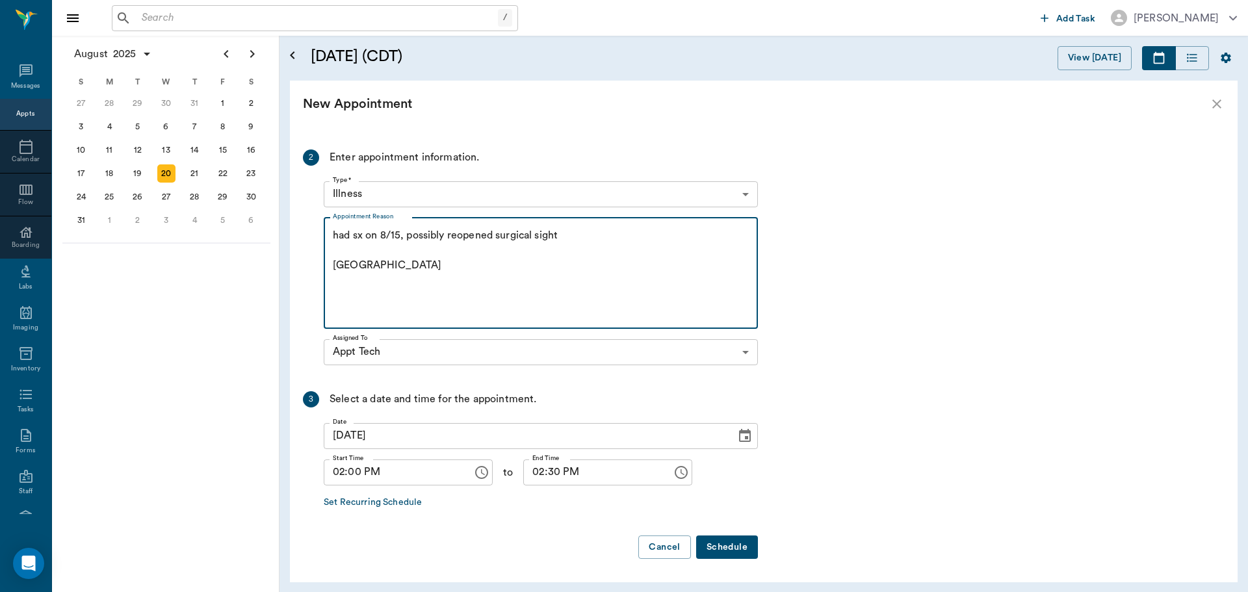
type textarea "had sx on 8/15, possibly reopened surgical sight Caryn"
click at [722, 551] on button "Schedule" at bounding box center [727, 548] width 62 height 24
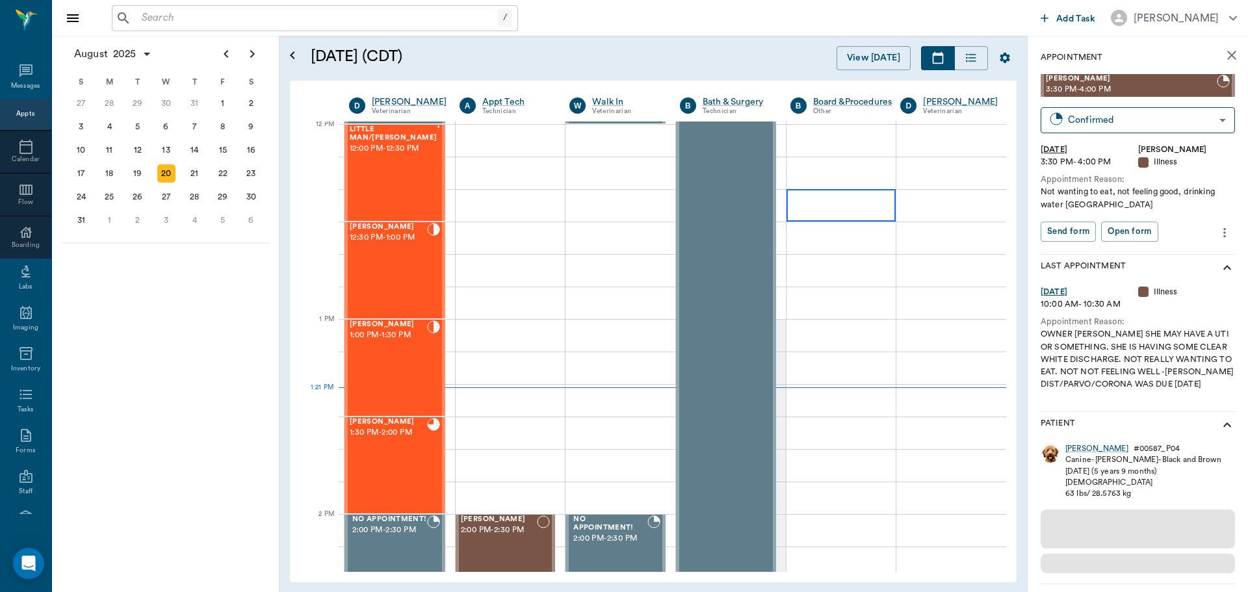
scroll to position [783, 0]
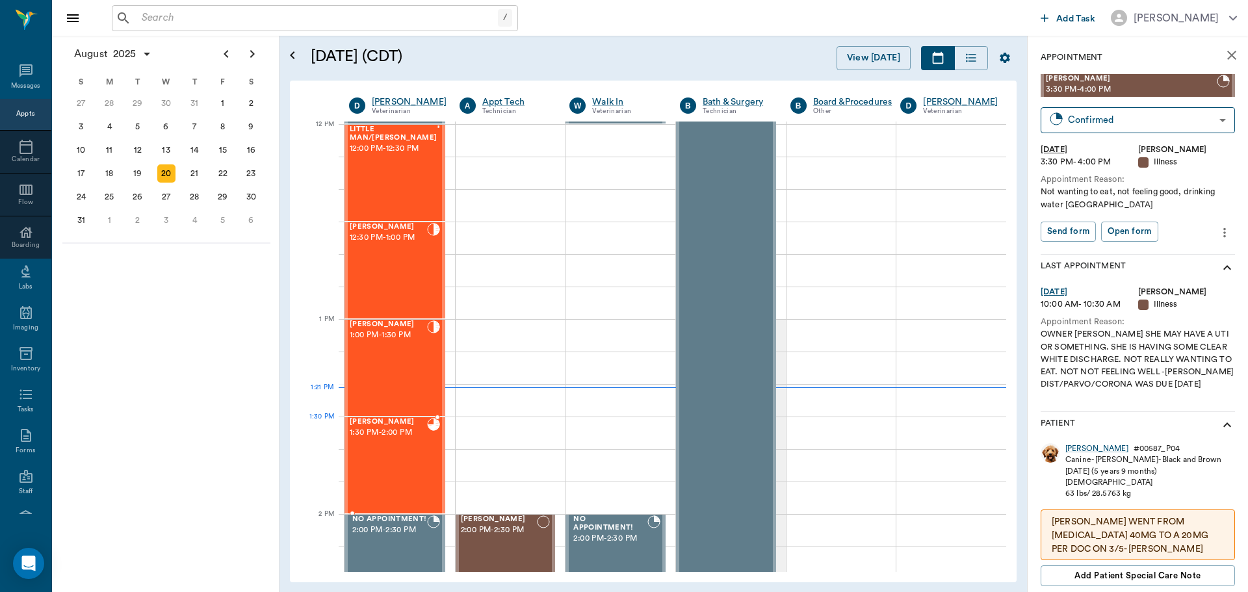
click at [418, 436] on span "1:30 PM - 2:00 PM" at bounding box center [388, 432] width 77 height 13
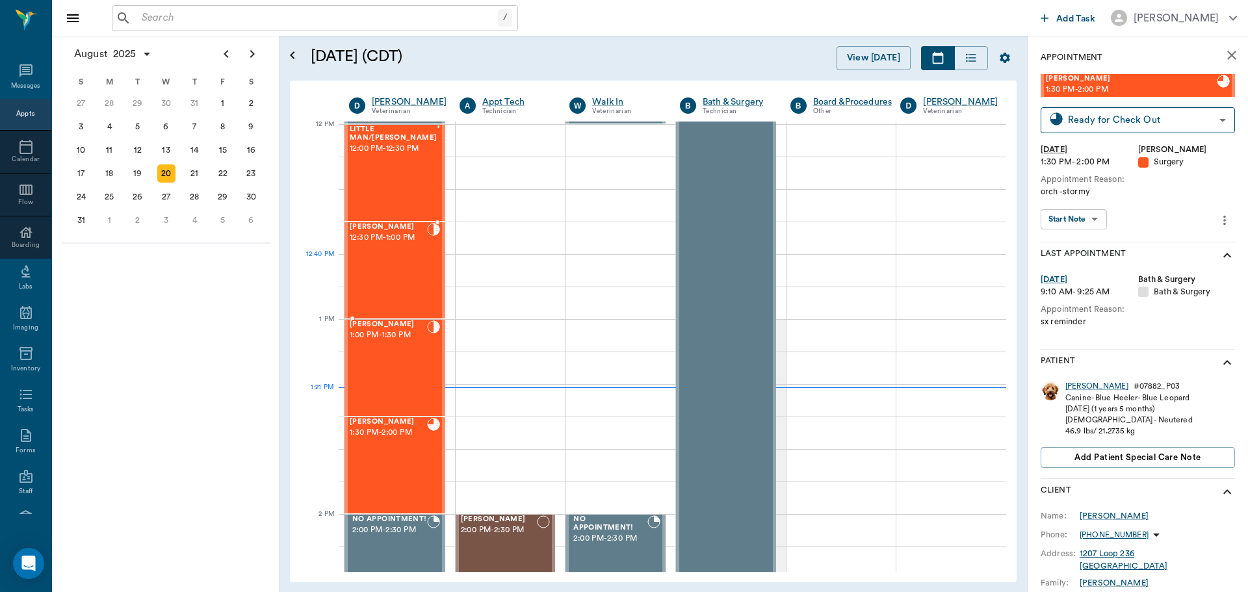
click at [393, 269] on div "HISSY Clark 12:30 PM - 1:00 PM" at bounding box center [388, 270] width 77 height 95
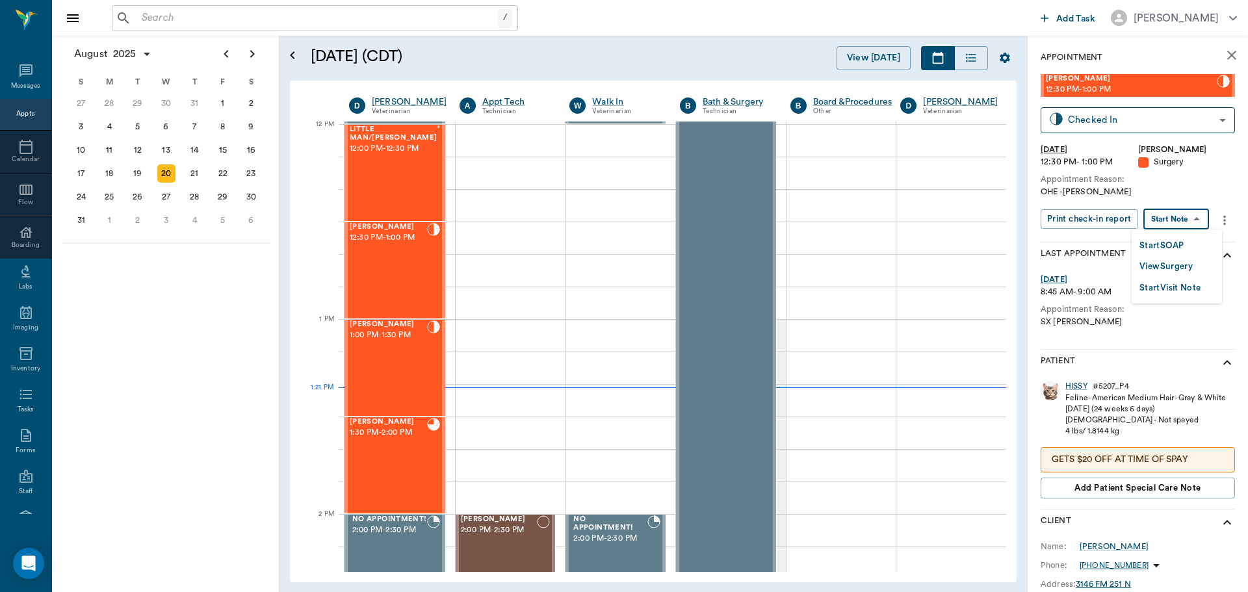
click at [1182, 224] on body "/ ​ Add Task Dr. Bert Ellsworth Nectar Messages Appts Calendar Flow Boarding La…" at bounding box center [624, 296] width 1248 height 592
click at [1172, 270] on button "View Surgery" at bounding box center [1166, 266] width 53 height 15
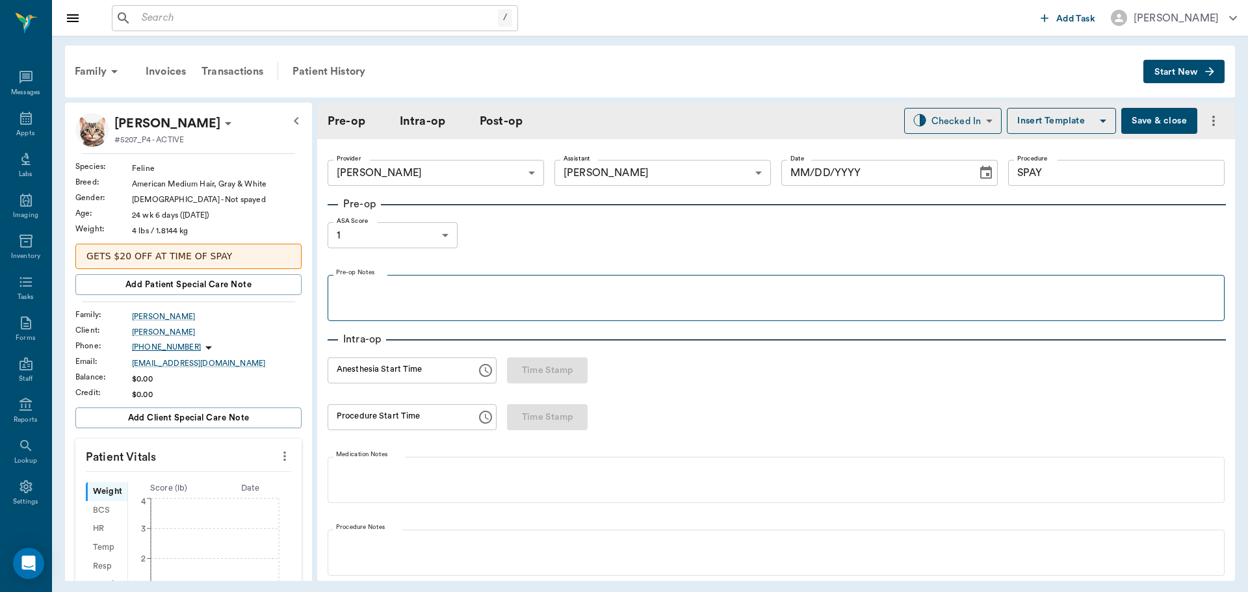
type input "63ec2f075fda476ae8351a4d"
type input "63ec2e7e52e12b0ba117b124"
type input "SPAY"
type input "1"
type input "[DATE]"
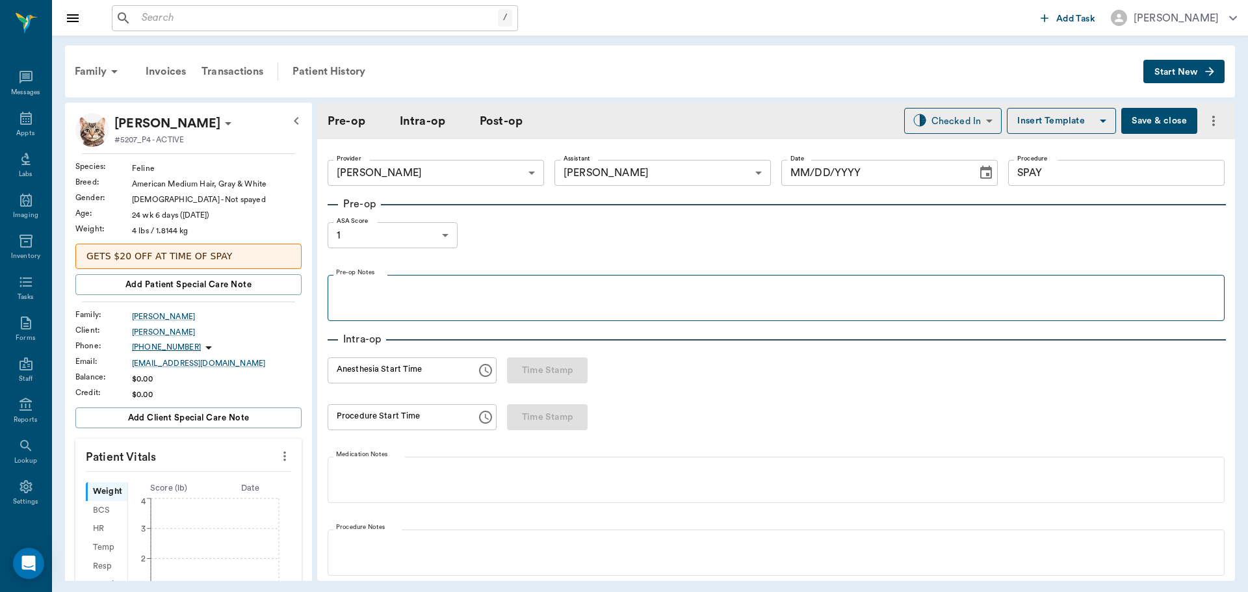
type input "12:35 PM"
type input "12:51 PM"
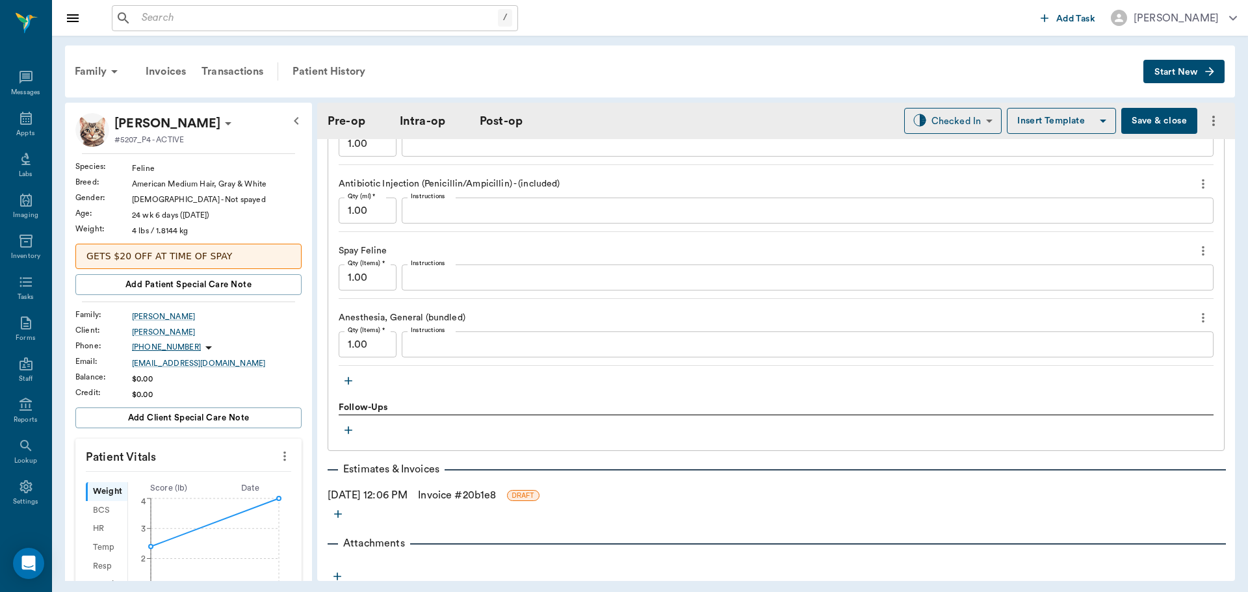
scroll to position [1170, 0]
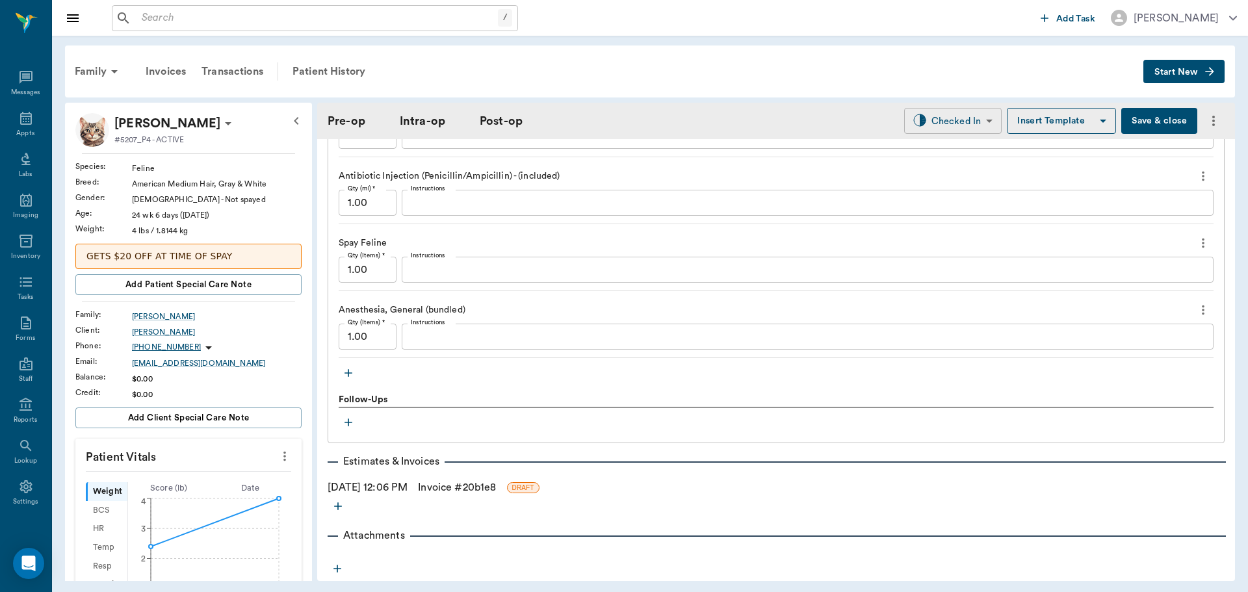
click at [952, 120] on body "/ ​ Add Task Dr. Bert Ellsworth Nectar Messages Appts Labs Imaging Inventory Ta…" at bounding box center [624, 296] width 1248 height 592
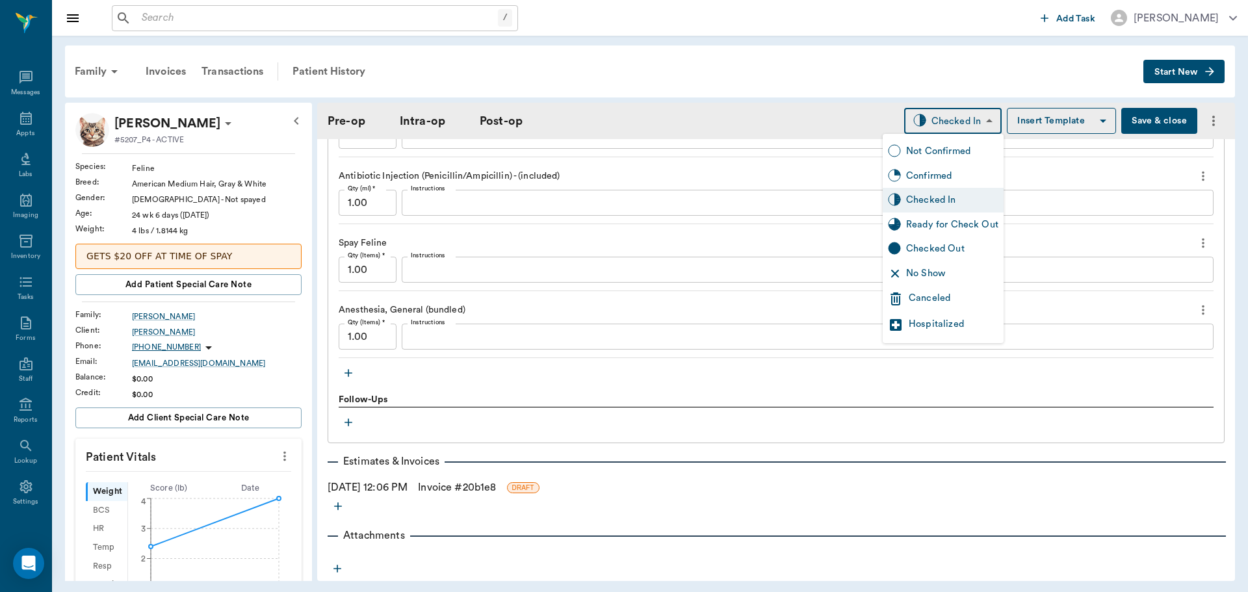
click at [937, 220] on div "Ready for Check Out" at bounding box center [952, 225] width 92 height 14
type input "READY_TO_CHECKOUT"
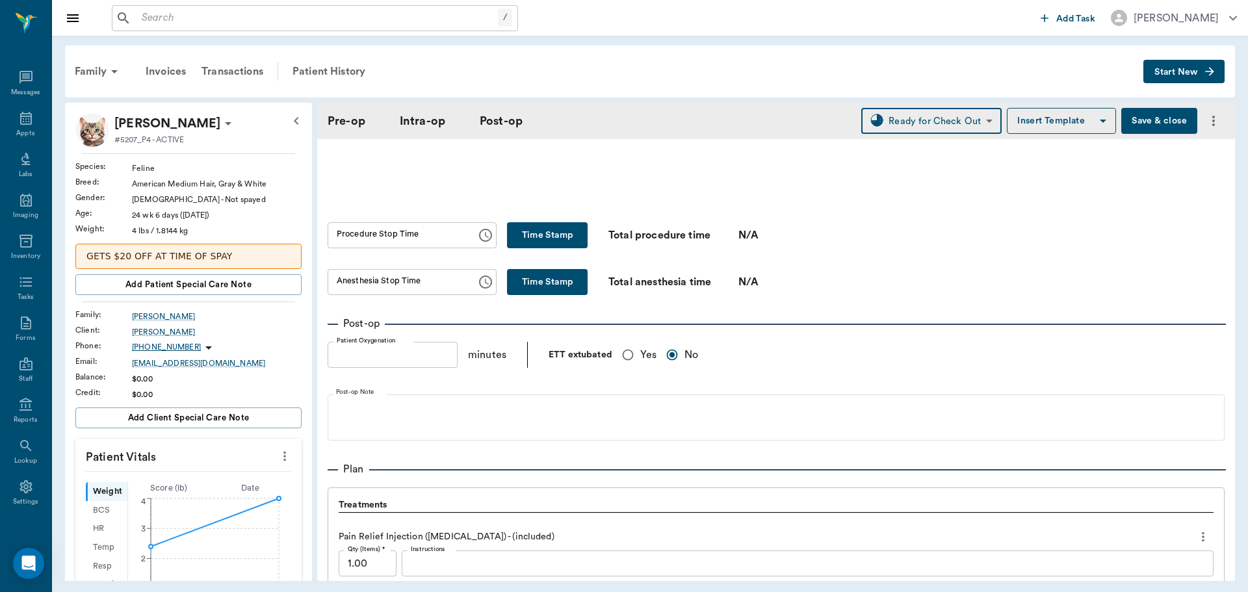
scroll to position [715, 0]
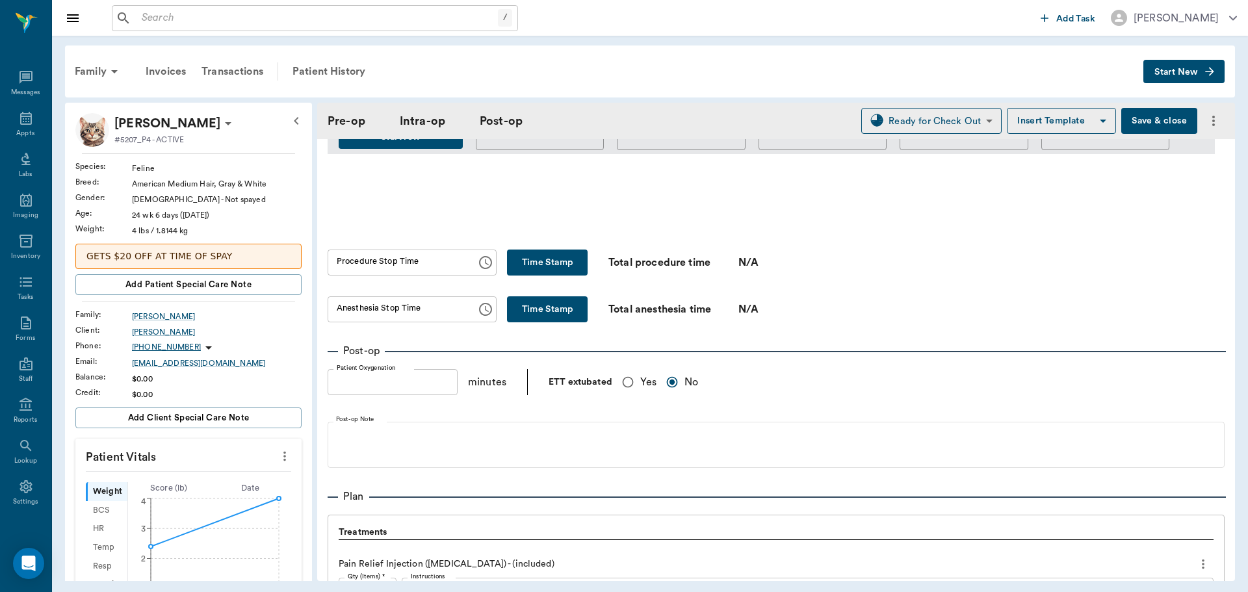
click at [553, 264] on button "Time Stamp" at bounding box center [547, 263] width 81 height 26
type input "01:22 PM"
click at [549, 302] on button "Time Stamp" at bounding box center [547, 309] width 81 height 26
type input "01:22 PM"
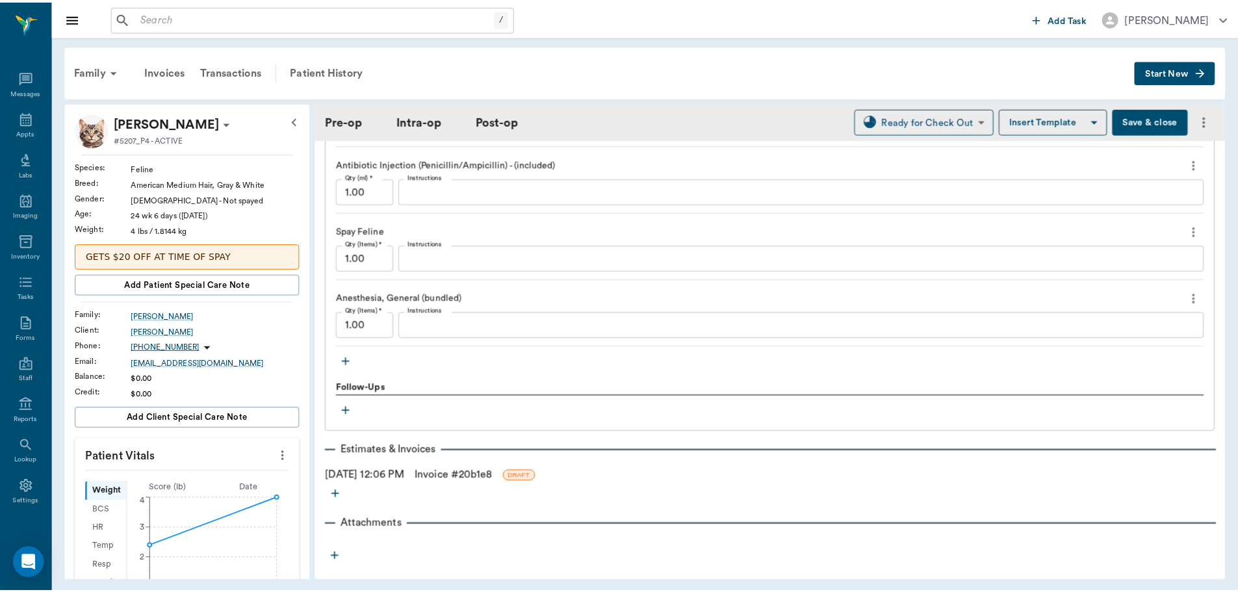
scroll to position [1199, 0]
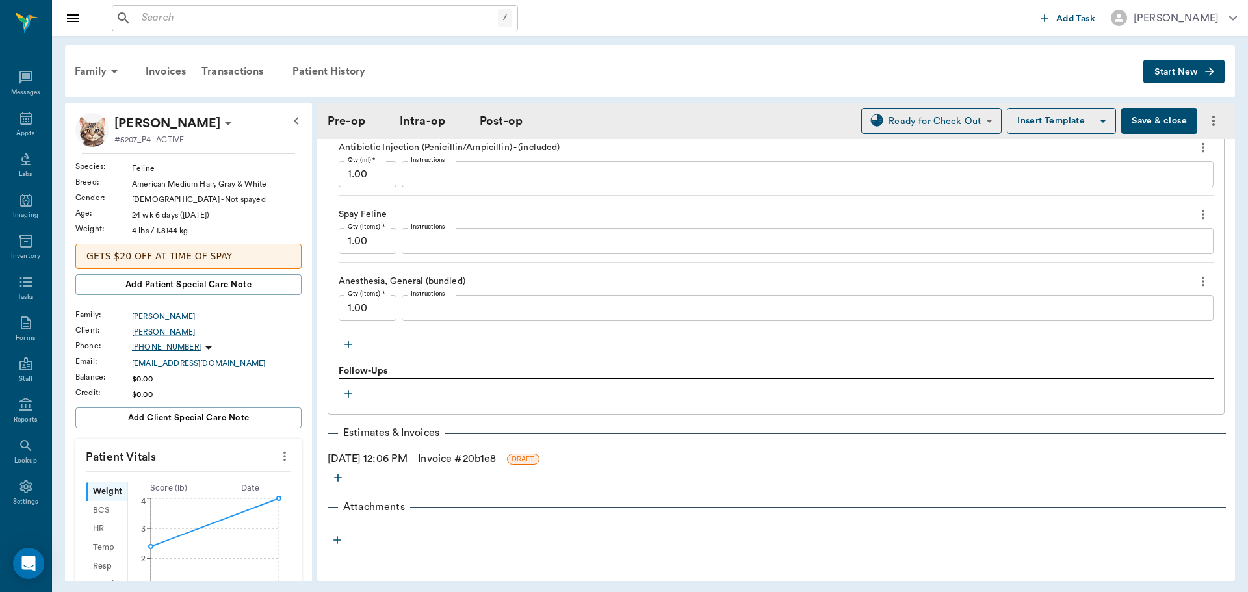
click at [459, 453] on link "Invoice # 20b1e8" at bounding box center [457, 459] width 78 height 16
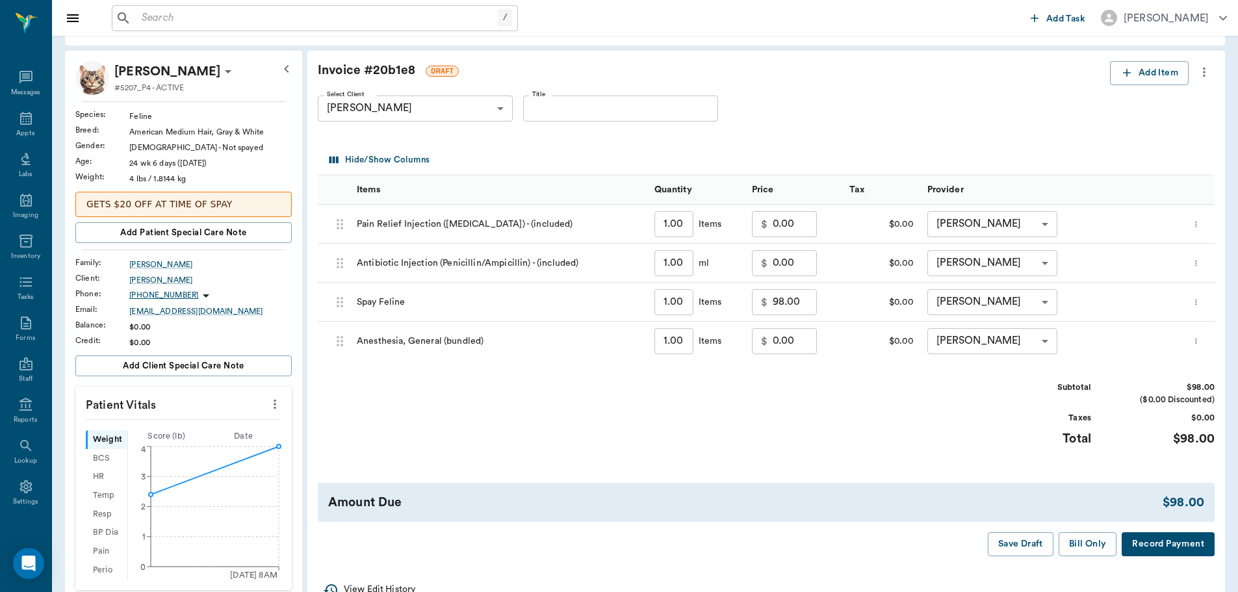
scroll to position [65, 0]
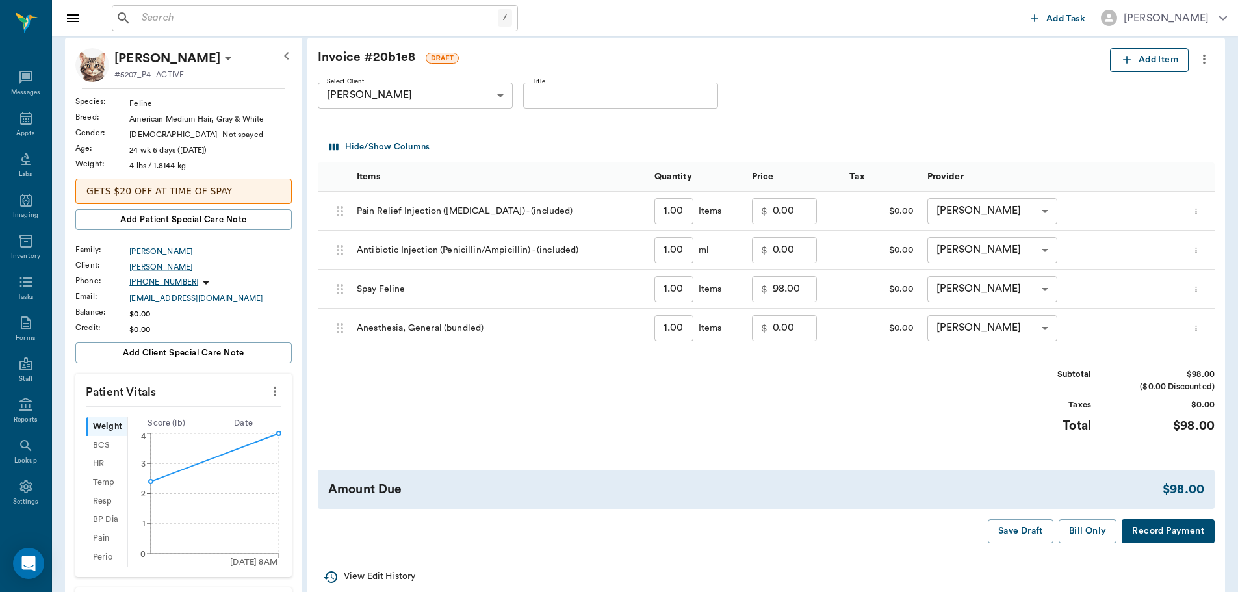
click at [1168, 71] on button "Add Item" at bounding box center [1149, 60] width 79 height 24
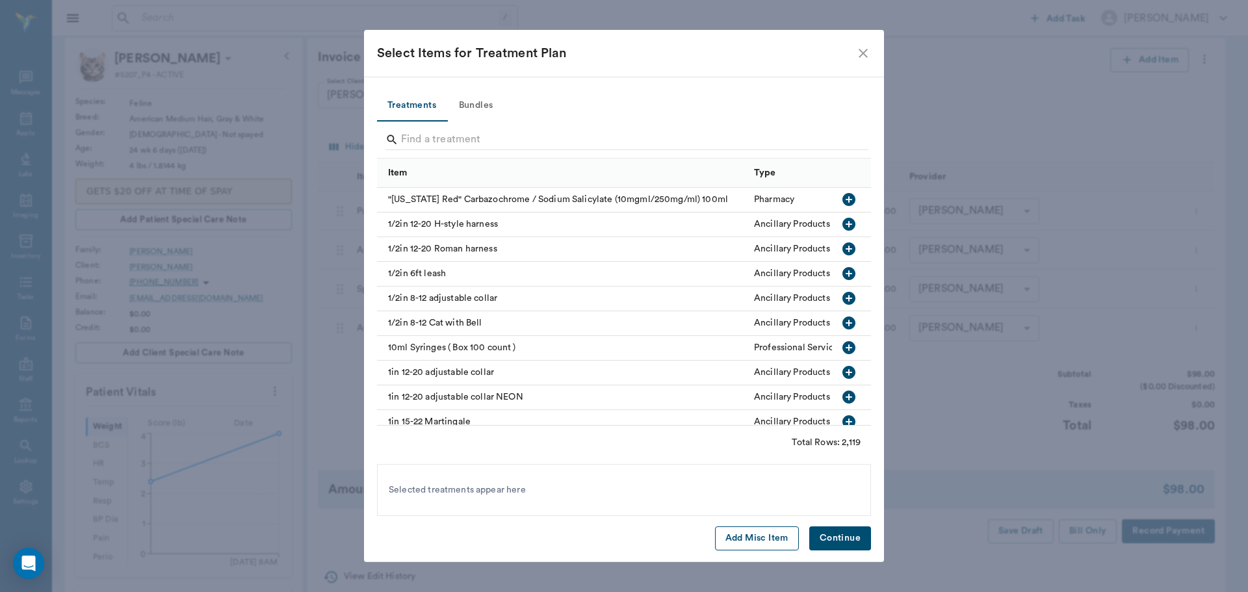
click at [761, 540] on button "Add Misc Item" at bounding box center [757, 539] width 84 height 24
click at [858, 541] on button "Continue" at bounding box center [840, 539] width 62 height 24
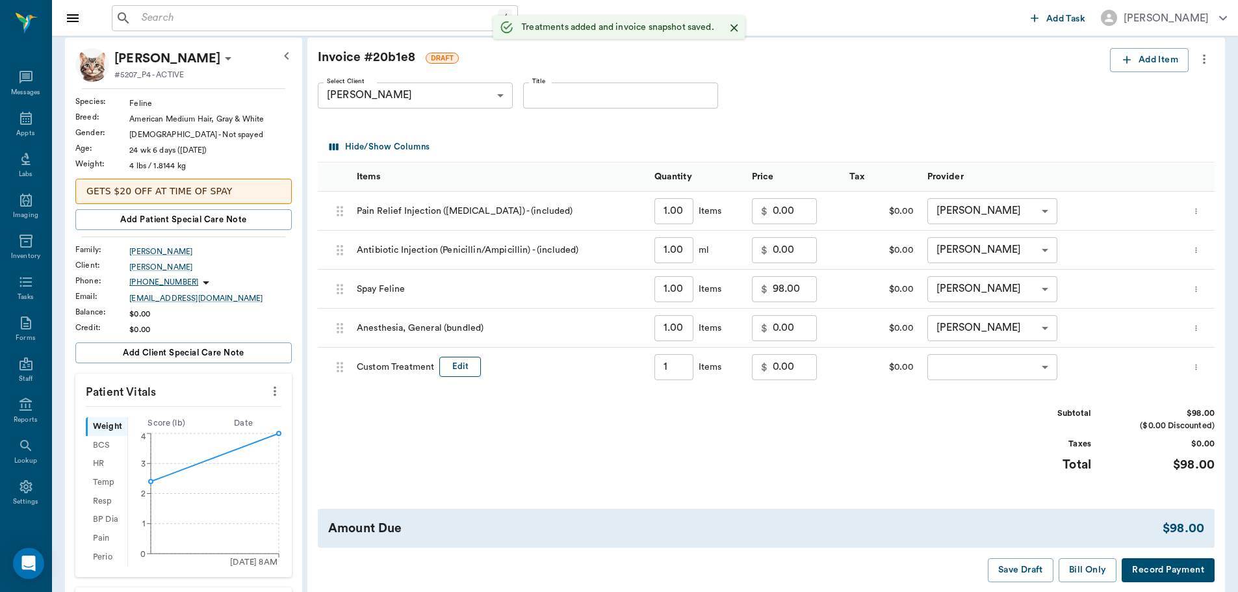
type input "1.00"
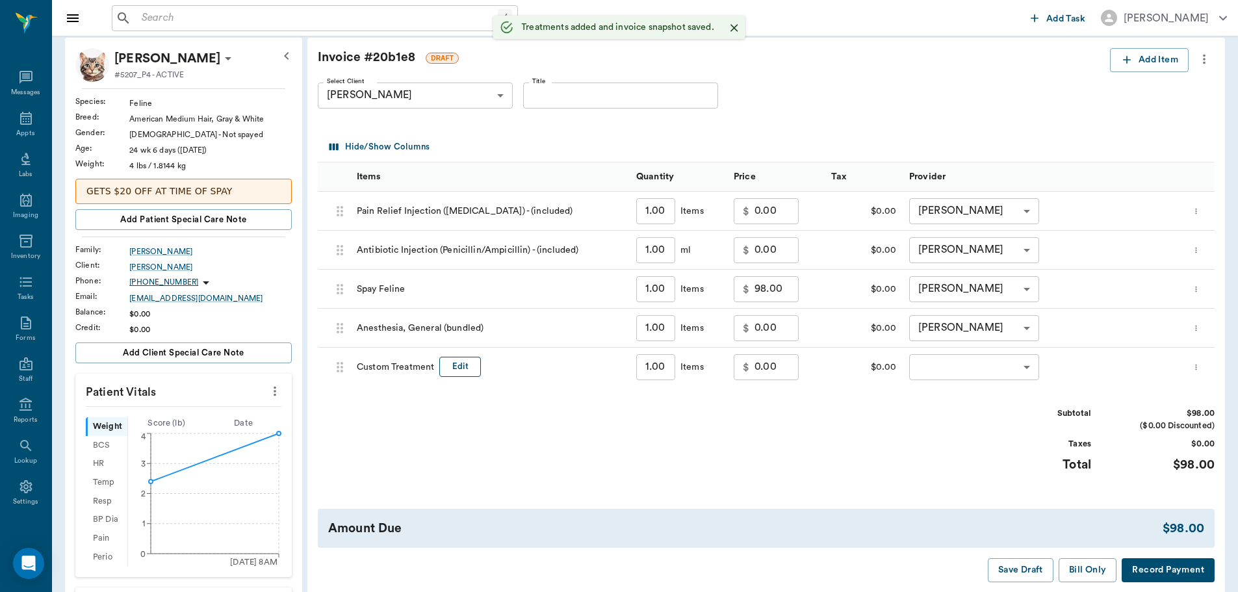
click at [475, 364] on button "Edit" at bounding box center [460, 367] width 42 height 20
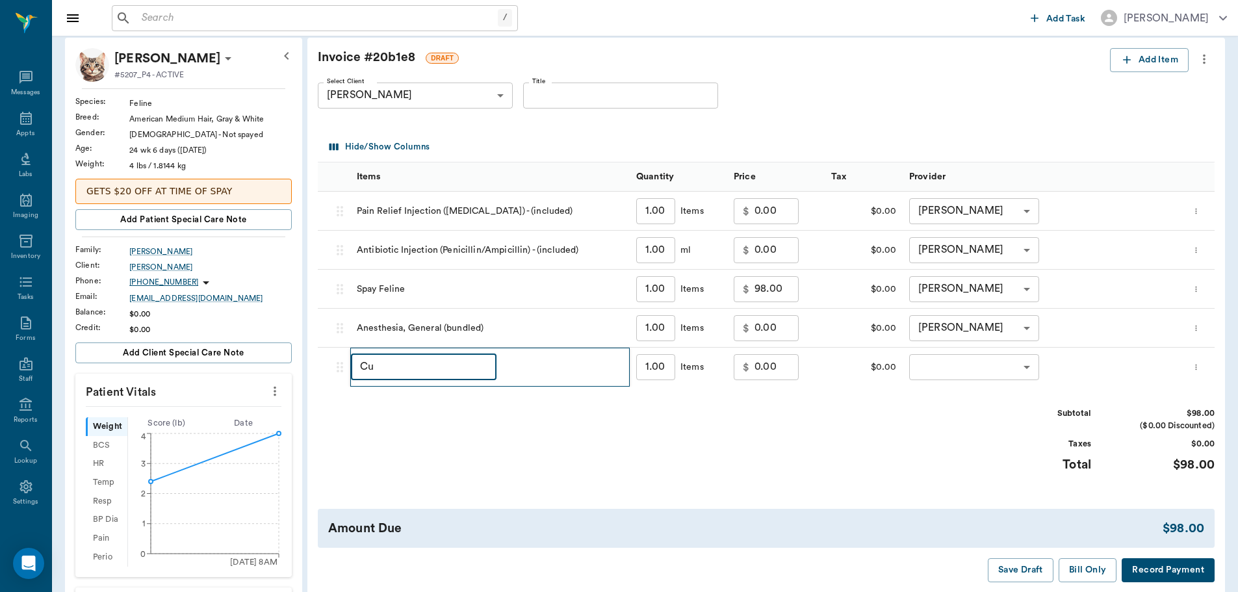
type input "C"
type input "discount"
click at [776, 369] on input "0.00" at bounding box center [777, 367] width 44 height 26
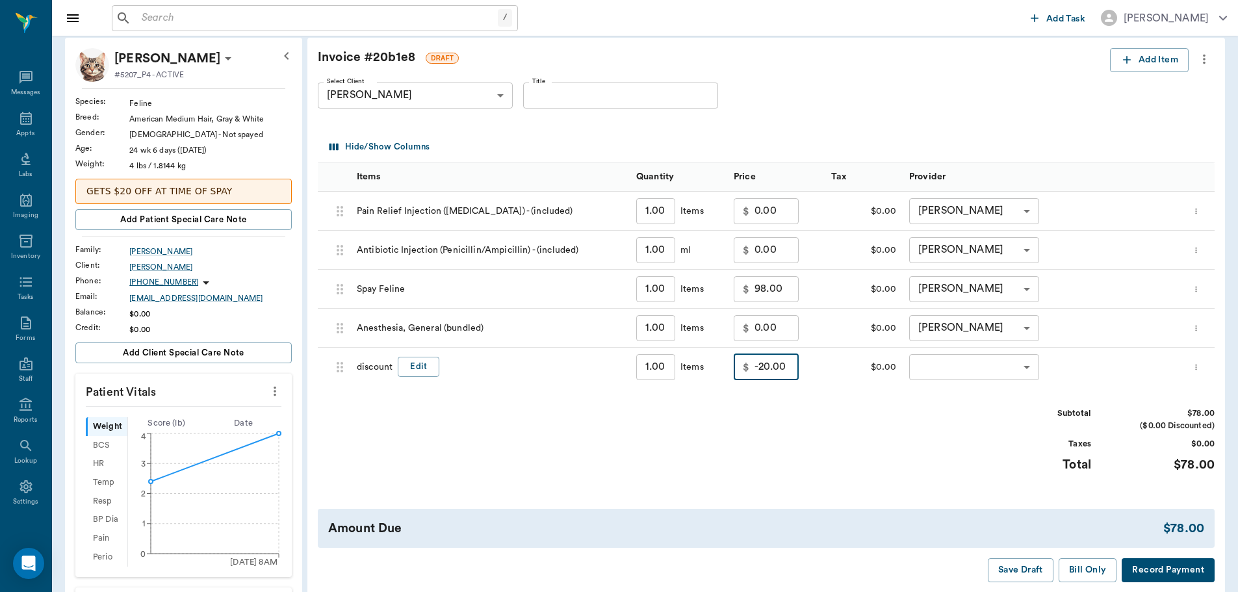
type input "-20.00"
click at [998, 371] on body "/ ​ Add Task Dr. Bert Ellsworth Nectar Messages Appts Labs Imaging Inventory Ta…" at bounding box center [619, 435] width 1238 height 1000
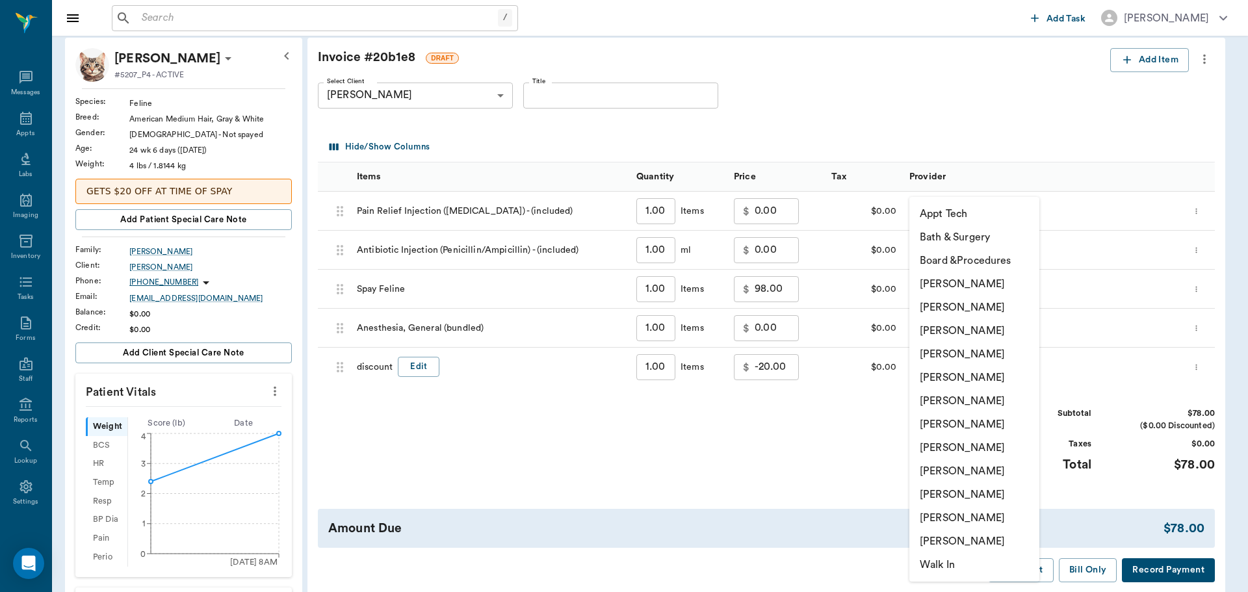
click at [987, 400] on li "Hunter Graves" at bounding box center [974, 400] width 130 height 23
type input "none-682b670d8bdc6f7f8feef3db"
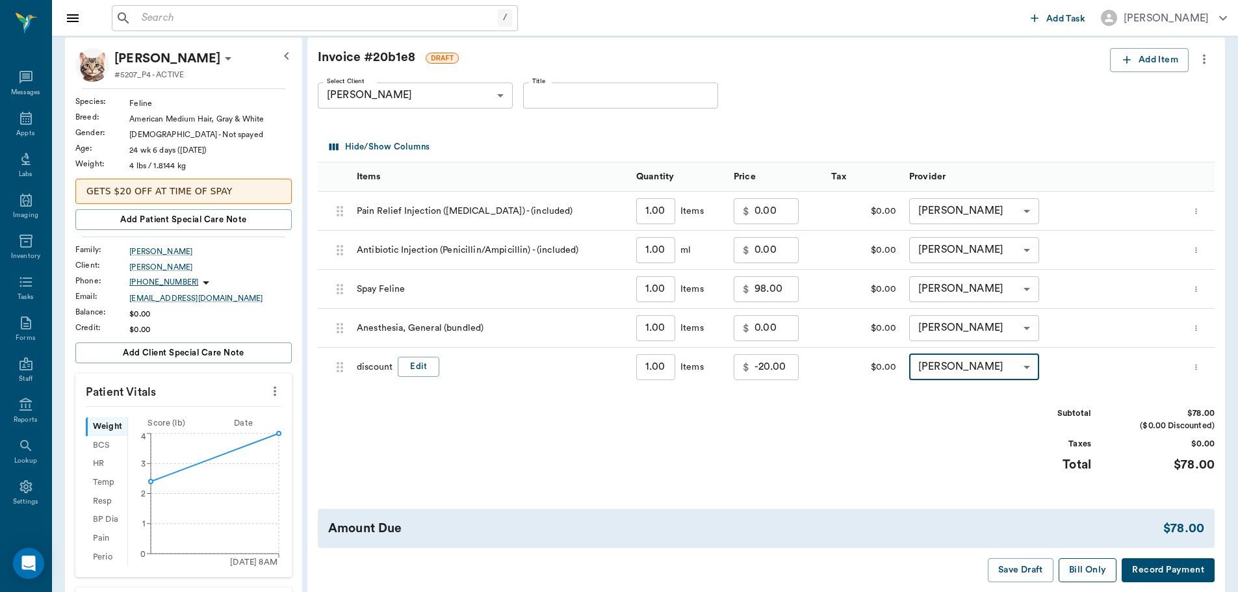
click at [1087, 568] on button "Bill Only" at bounding box center [1088, 570] width 59 height 24
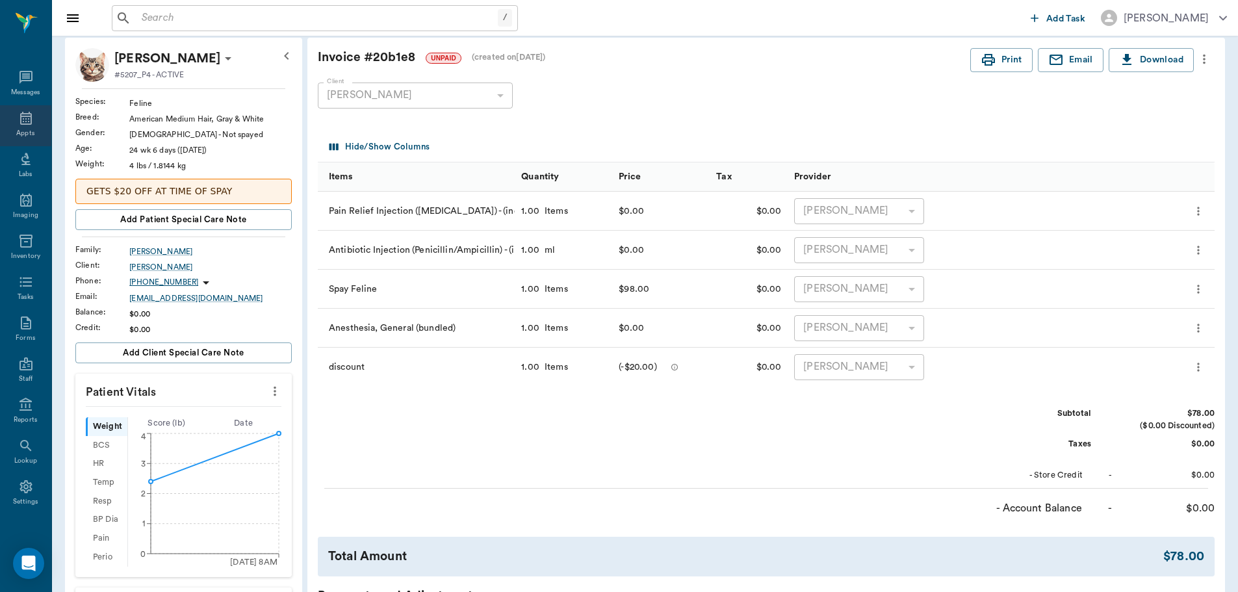
click at [20, 122] on icon at bounding box center [26, 118] width 12 height 13
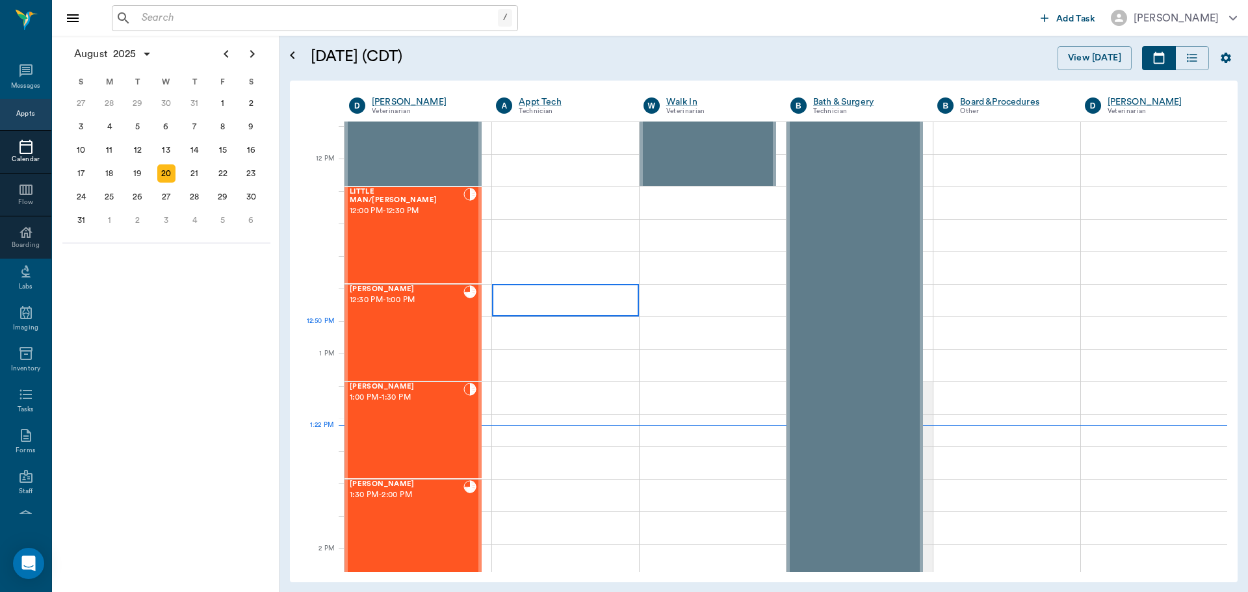
scroll to position [718, 0]
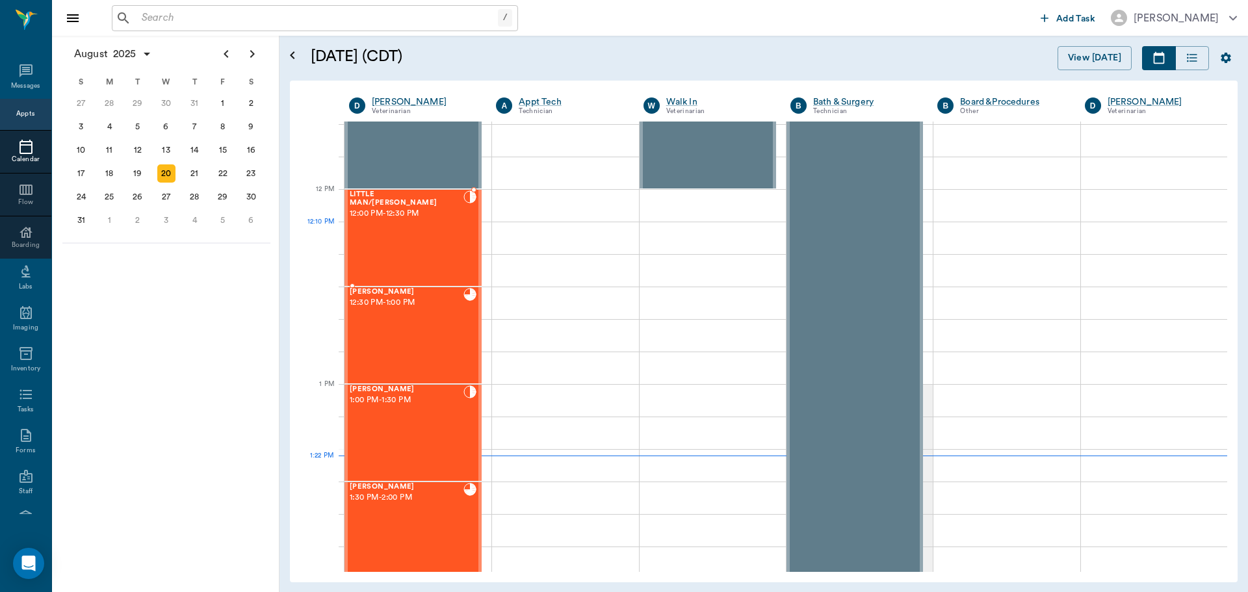
click at [406, 229] on div "LITTLE MAN/HAPPY Clark 12:00 PM - 12:30 PM" at bounding box center [407, 237] width 114 height 95
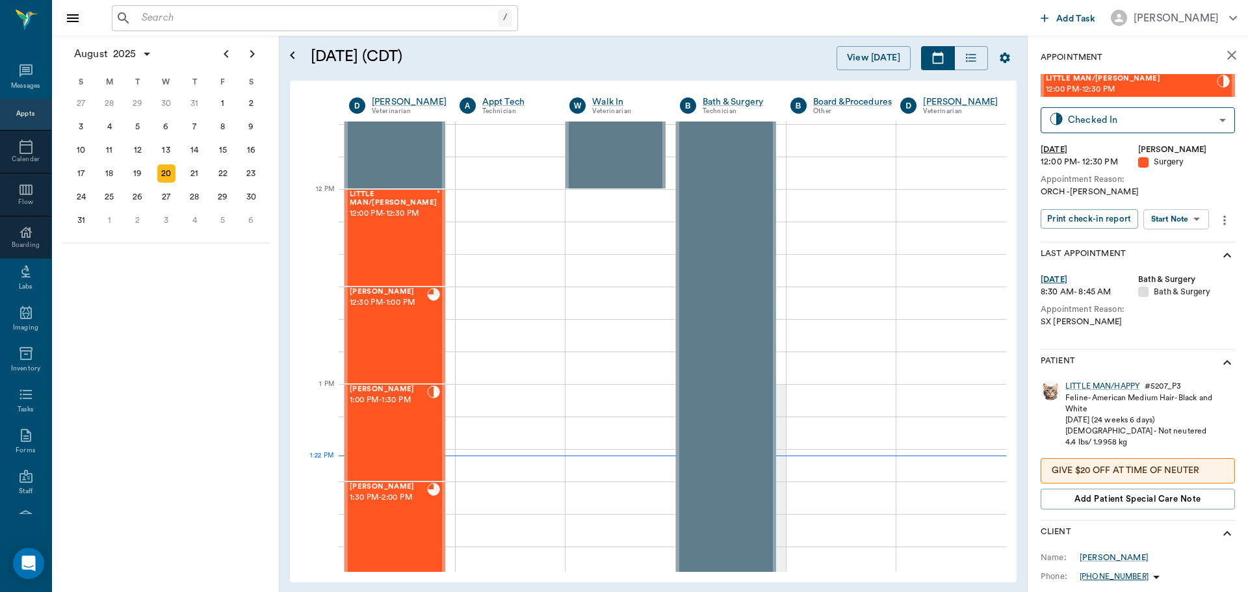
click at [1165, 220] on body "/ ​ Add Task Dr. Bert Ellsworth Nectar Messages Appts Calendar Flow Boarding La…" at bounding box center [624, 296] width 1248 height 592
click at [1158, 270] on button "View Surgery" at bounding box center [1166, 266] width 53 height 15
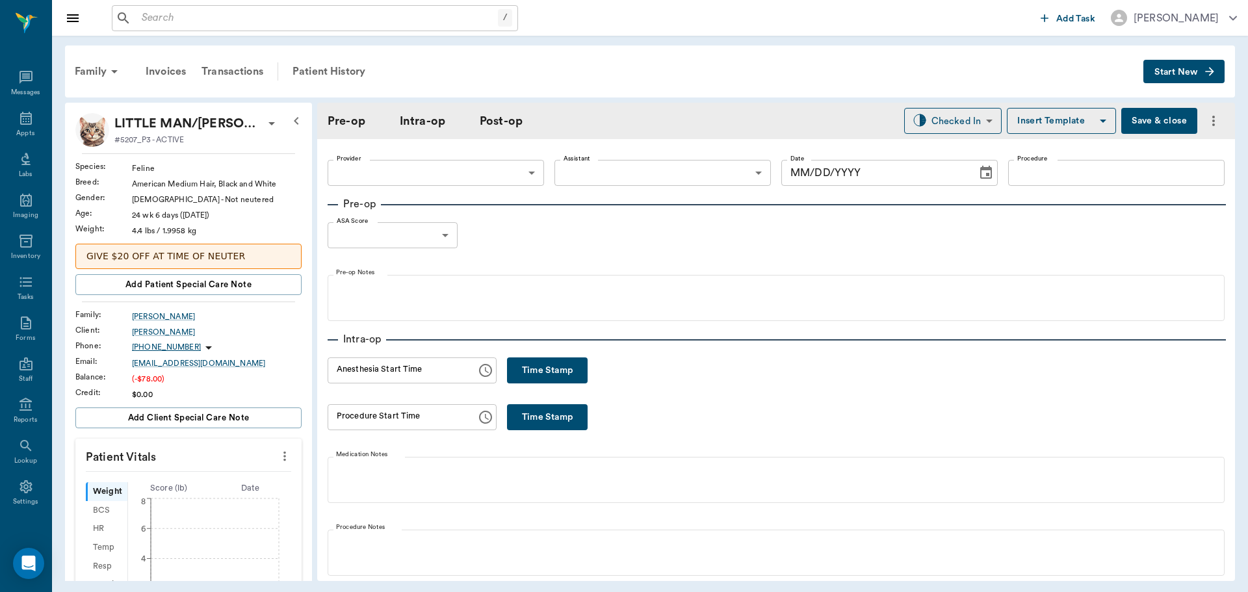
type input "63ec2f075fda476ae8351a4d"
type input "NEUTER"
type input "1"
type input "[DATE]"
type input "01:00 PM"
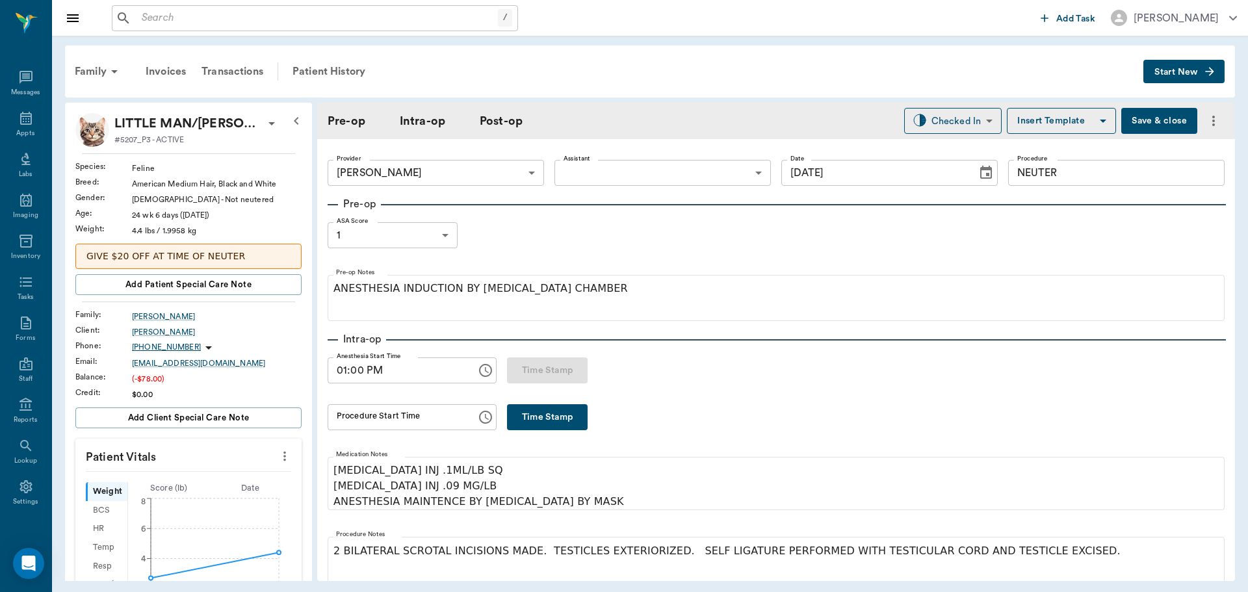
click at [558, 416] on button "Time Stamp" at bounding box center [547, 417] width 81 height 26
type input "01:23 PM"
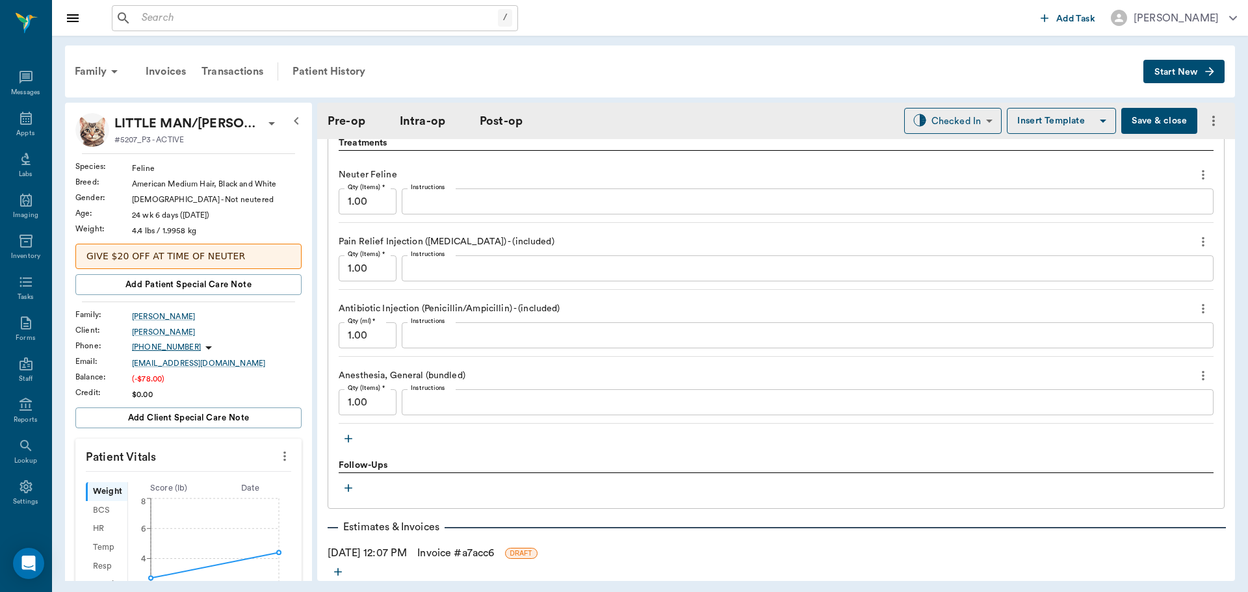
scroll to position [1105, 0]
click at [948, 126] on body "/ ​ Add Task Dr. Bert Ellsworth Nectar Messages Appts Labs Imaging Inventory Ta…" at bounding box center [624, 296] width 1248 height 592
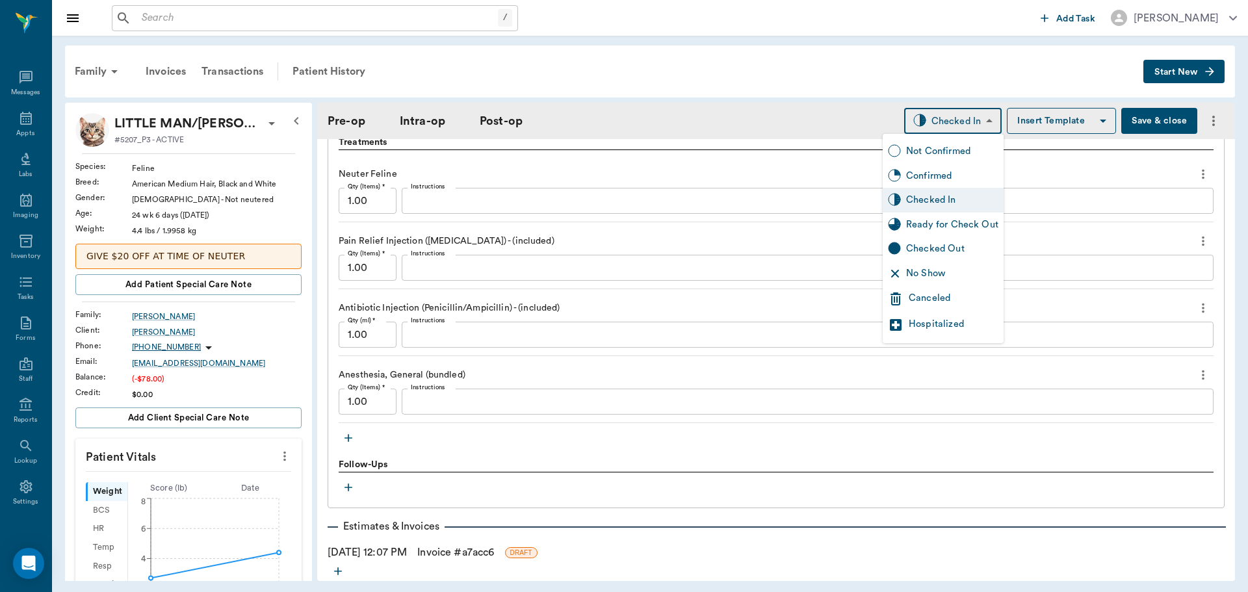
click at [940, 229] on div "Ready for Check Out" at bounding box center [952, 225] width 92 height 14
type input "READY_TO_CHECKOUT"
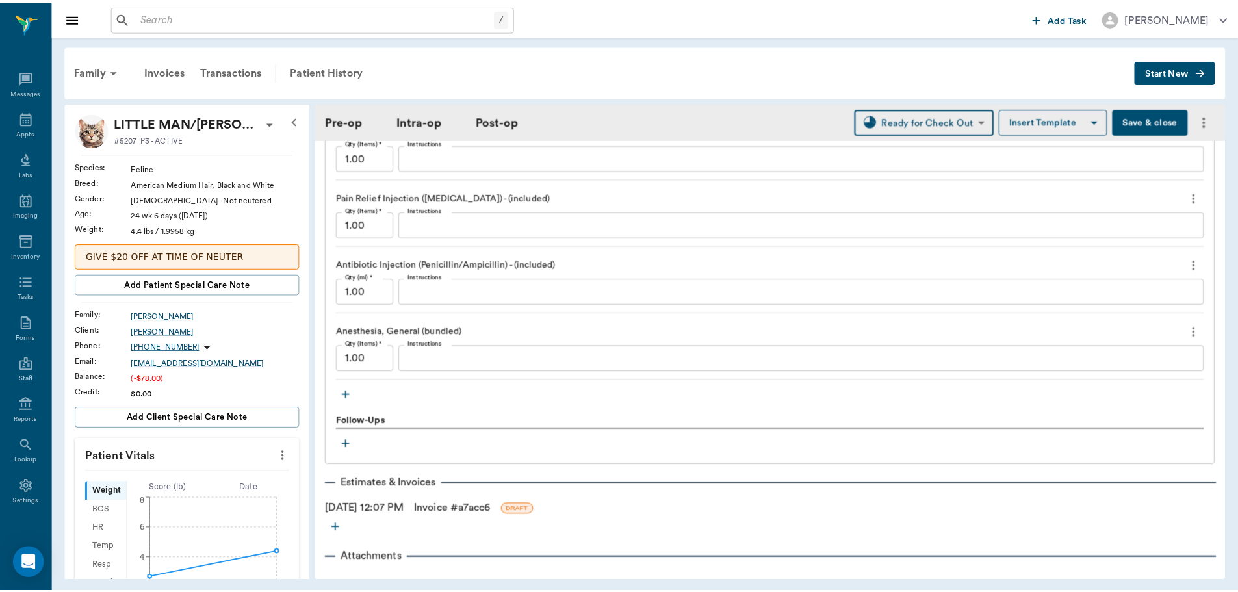
scroll to position [1199, 0]
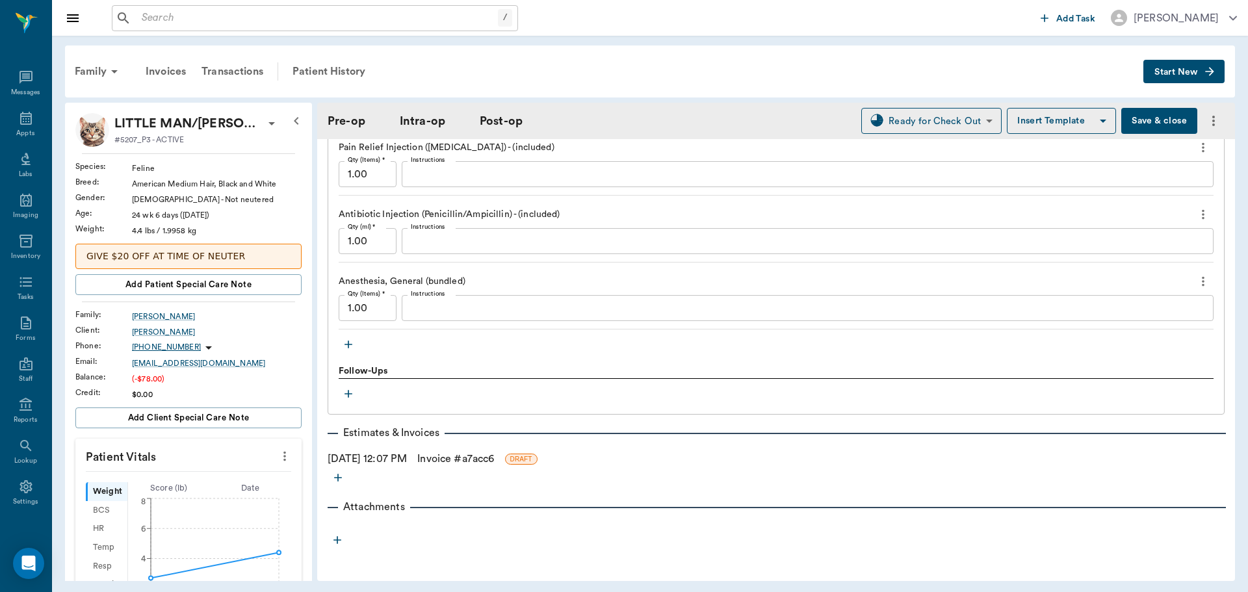
click at [465, 461] on link "Invoice # a7acc6" at bounding box center [455, 459] width 77 height 16
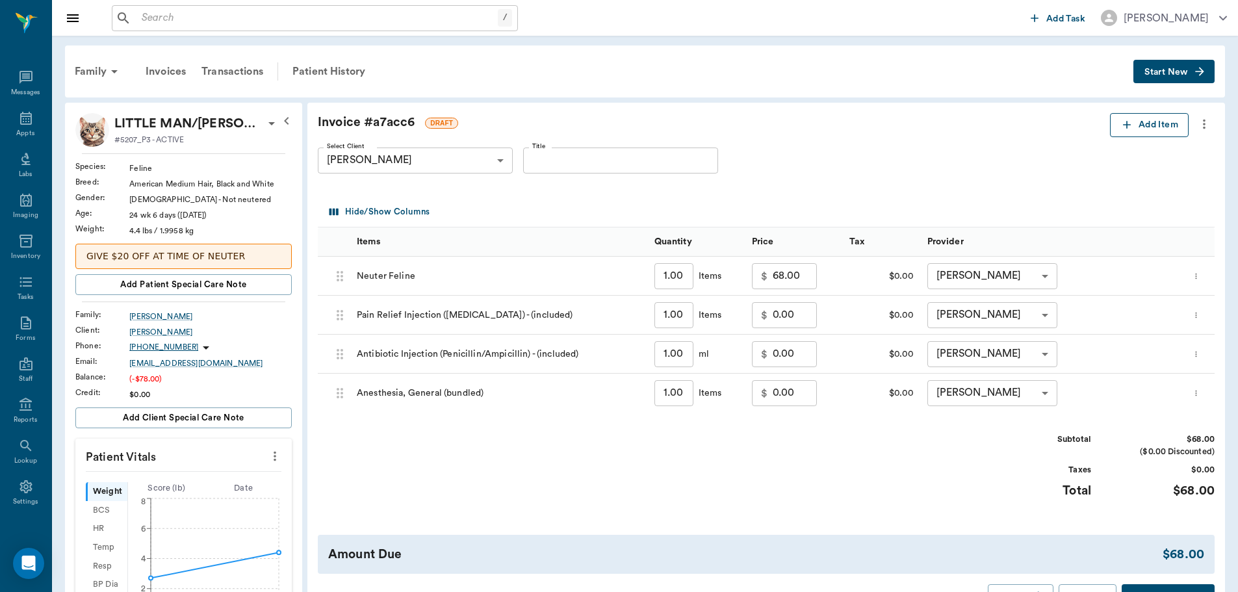
click at [1177, 120] on button "Add Item" at bounding box center [1149, 125] width 79 height 24
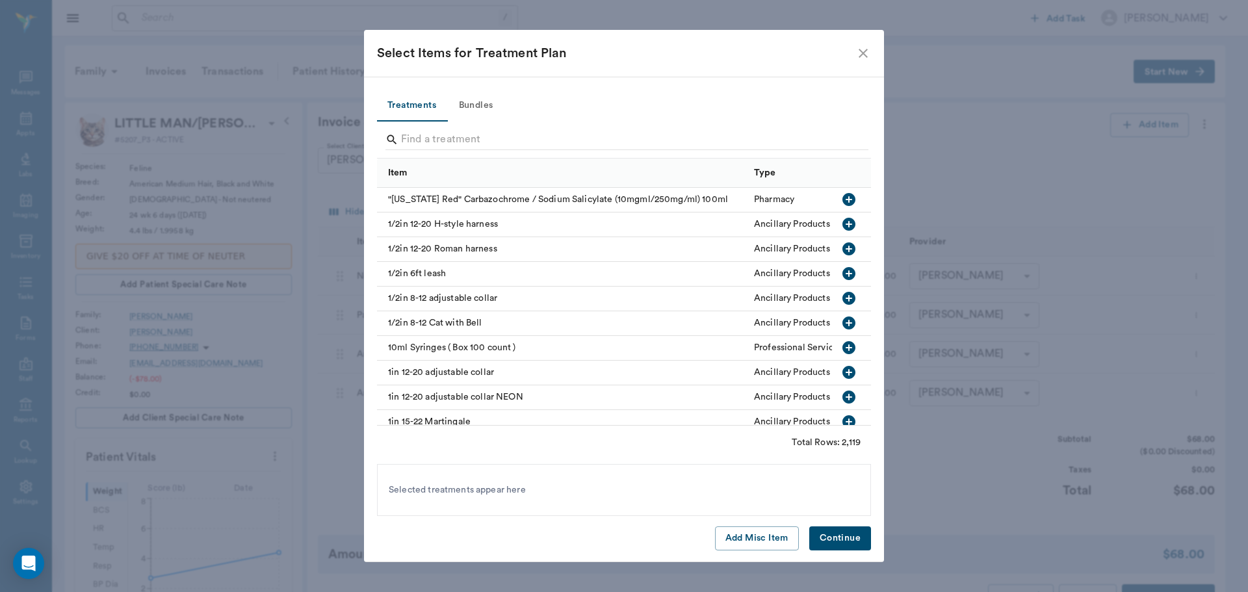
click at [449, 128] on div at bounding box center [626, 141] width 483 height 34
click at [449, 137] on input "Search" at bounding box center [625, 139] width 448 height 21
click at [781, 532] on button "Add Misc Item" at bounding box center [757, 539] width 84 height 24
click at [832, 541] on button "Continue" at bounding box center [840, 539] width 62 height 24
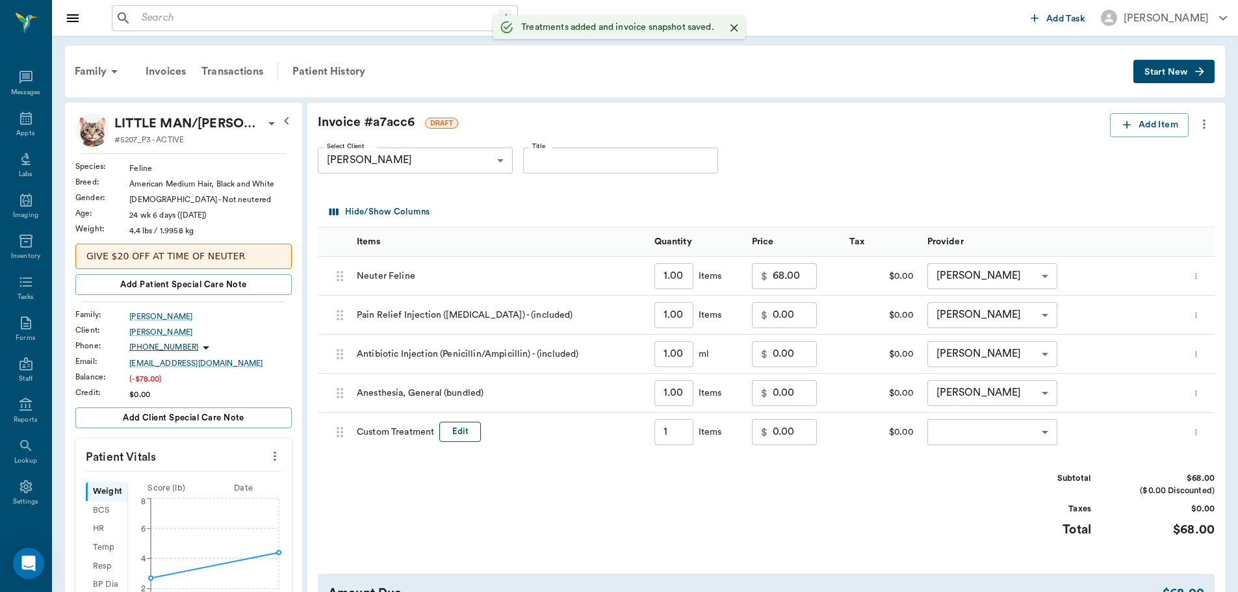
type input "1.00"
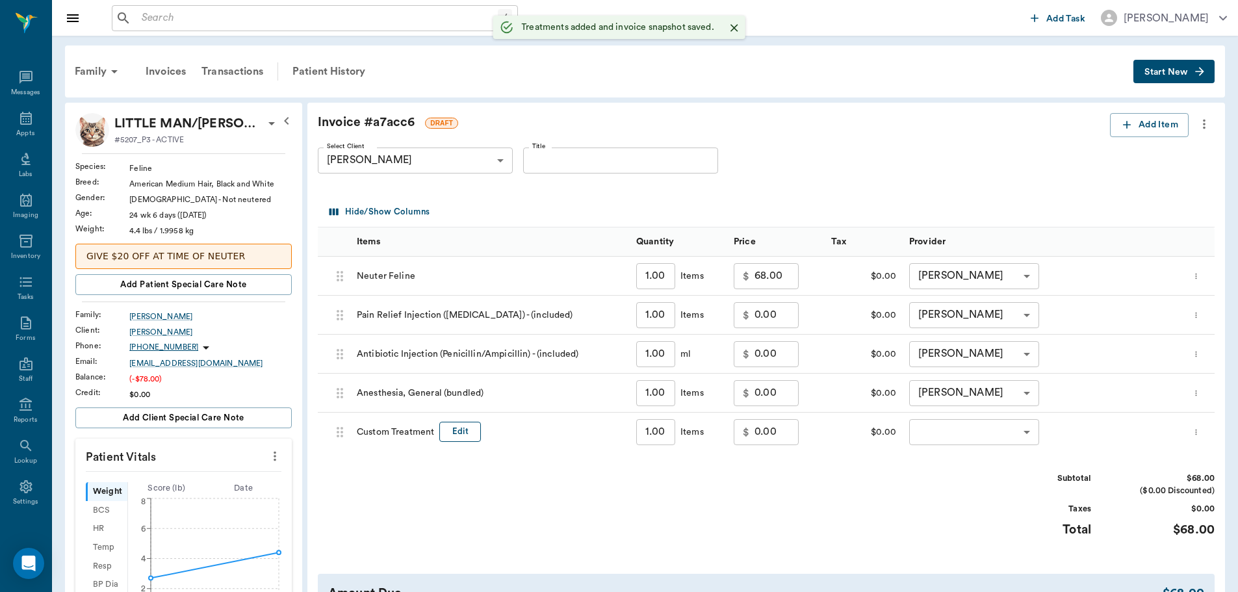
click at [467, 427] on button "Edit" at bounding box center [460, 432] width 42 height 20
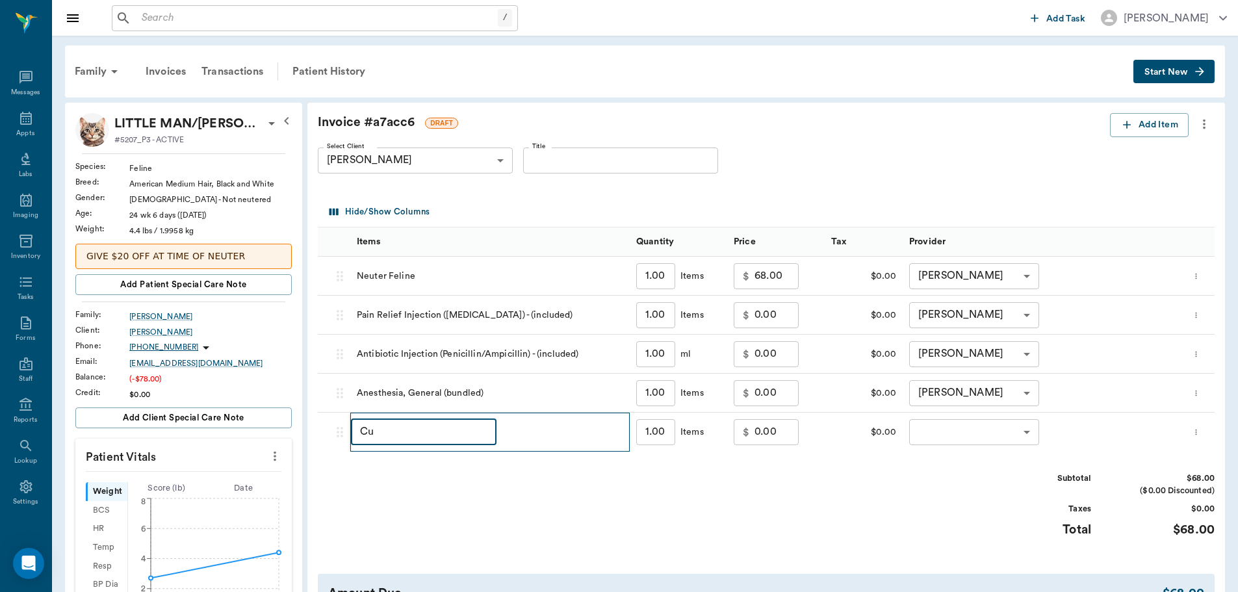
type input "C"
type input "discount"
click at [757, 426] on input "0.00" at bounding box center [777, 432] width 44 height 26
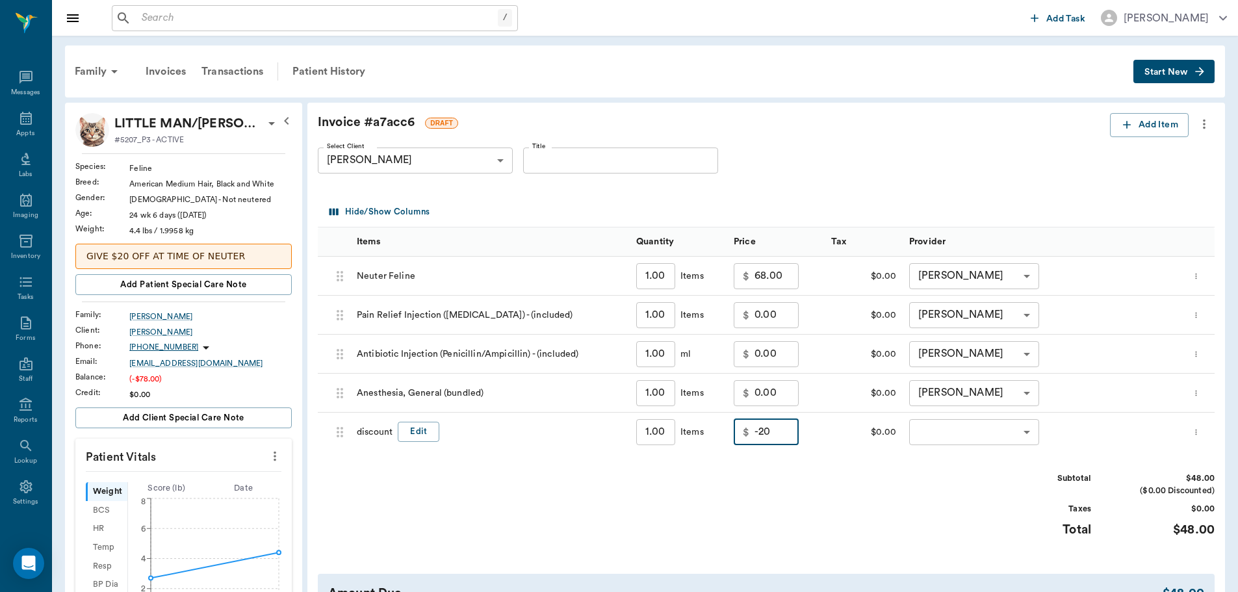
type input "-20.00"
click at [763, 460] on div "Invoice # a7acc6 DRAFT Add Item Select Client Jessie Clark 63ec2e6252e12b0ba117…" at bounding box center [766, 380] width 918 height 555
click at [975, 435] on body "/ ​ Add Task Dr. Bert Ellsworth Nectar Messages Appts Labs Imaging Inventory Ta…" at bounding box center [619, 500] width 1238 height 1000
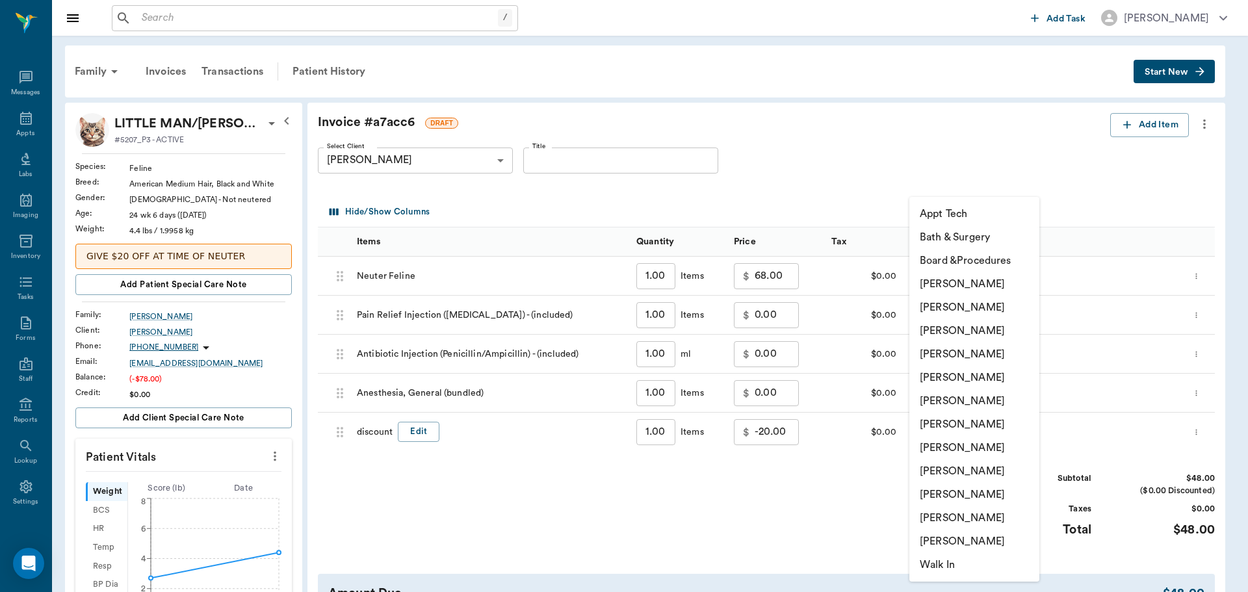
click at [967, 400] on li "[PERSON_NAME]" at bounding box center [974, 400] width 130 height 23
type input "none-682b670d8bdc6f7f8feef3db"
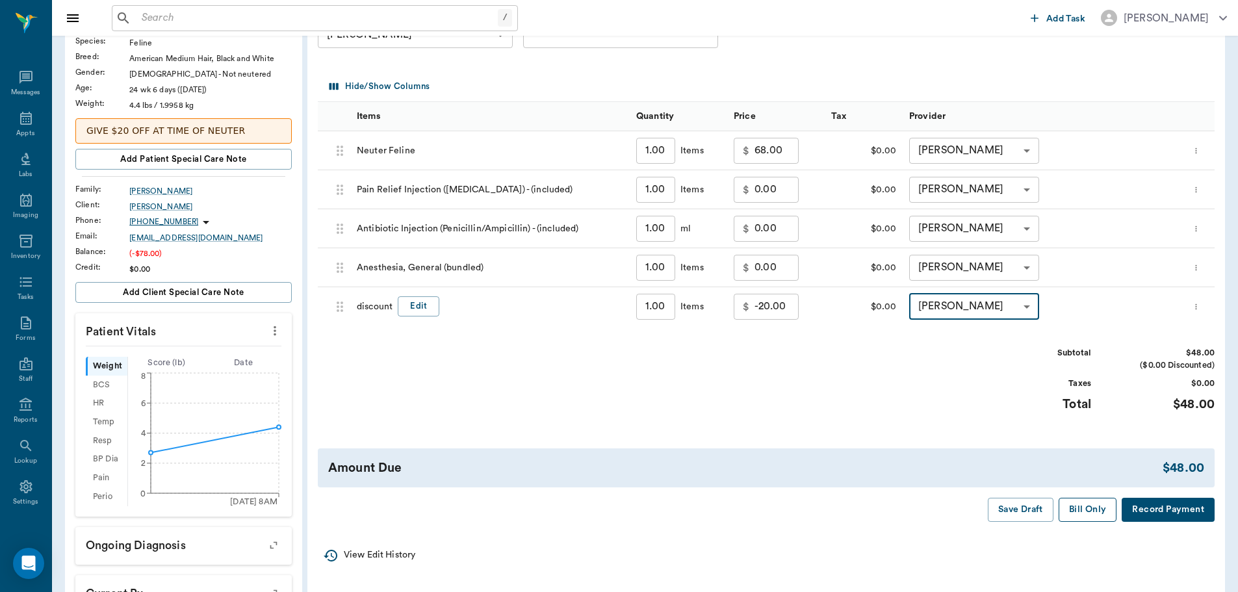
scroll to position [130, 0]
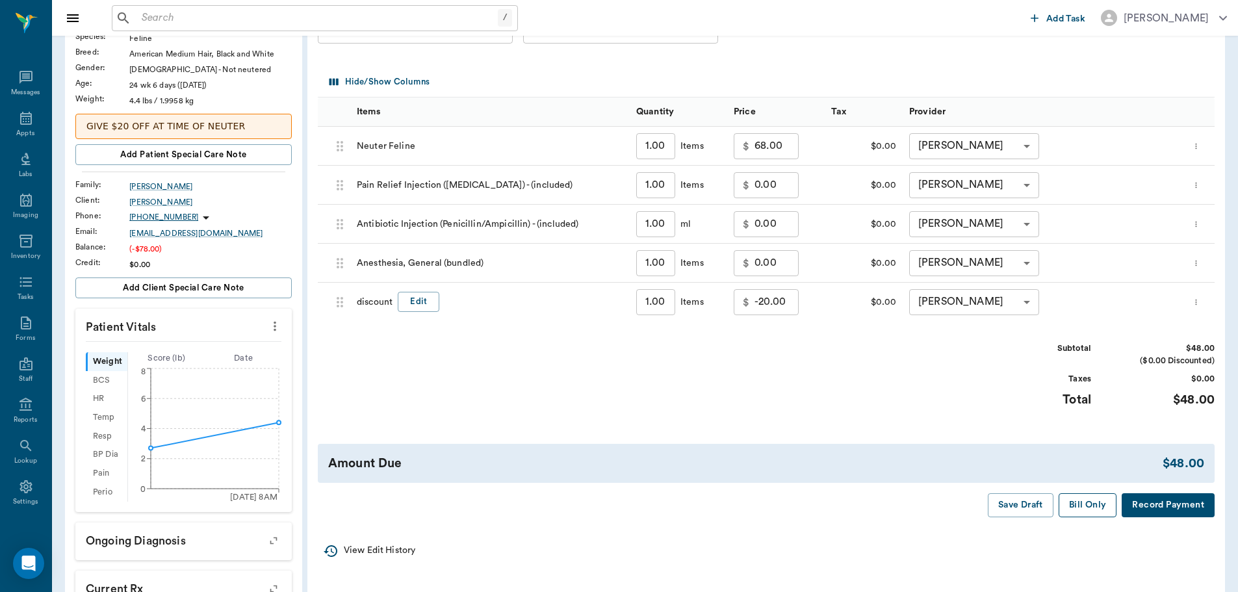
click at [1091, 510] on button "Bill Only" at bounding box center [1088, 505] width 59 height 24
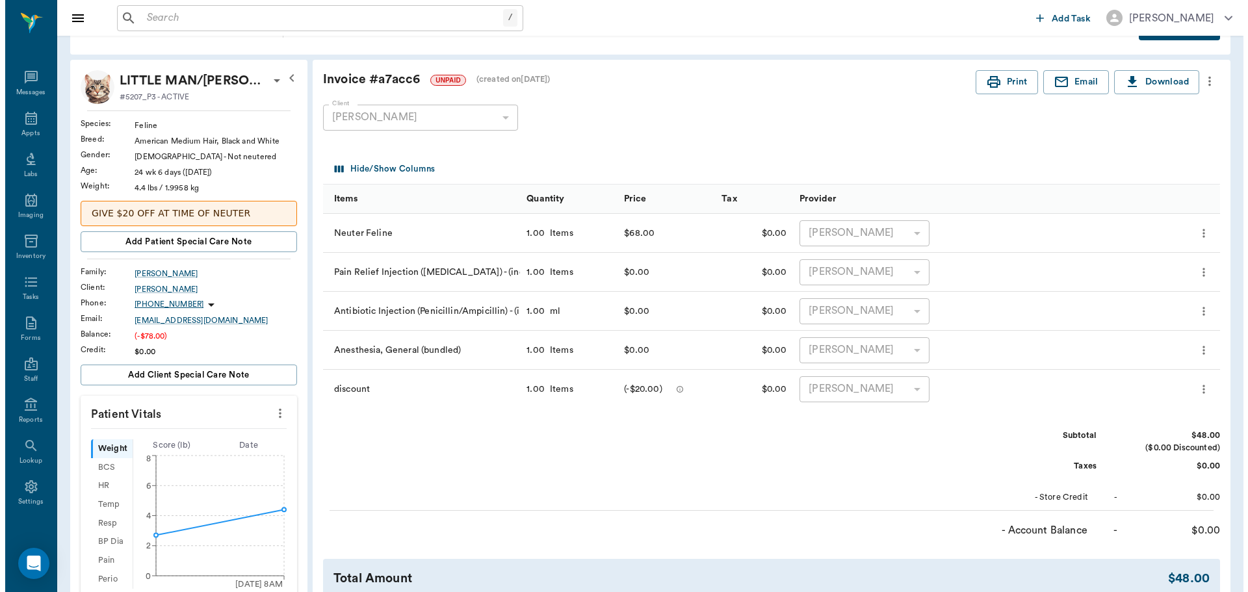
scroll to position [0, 0]
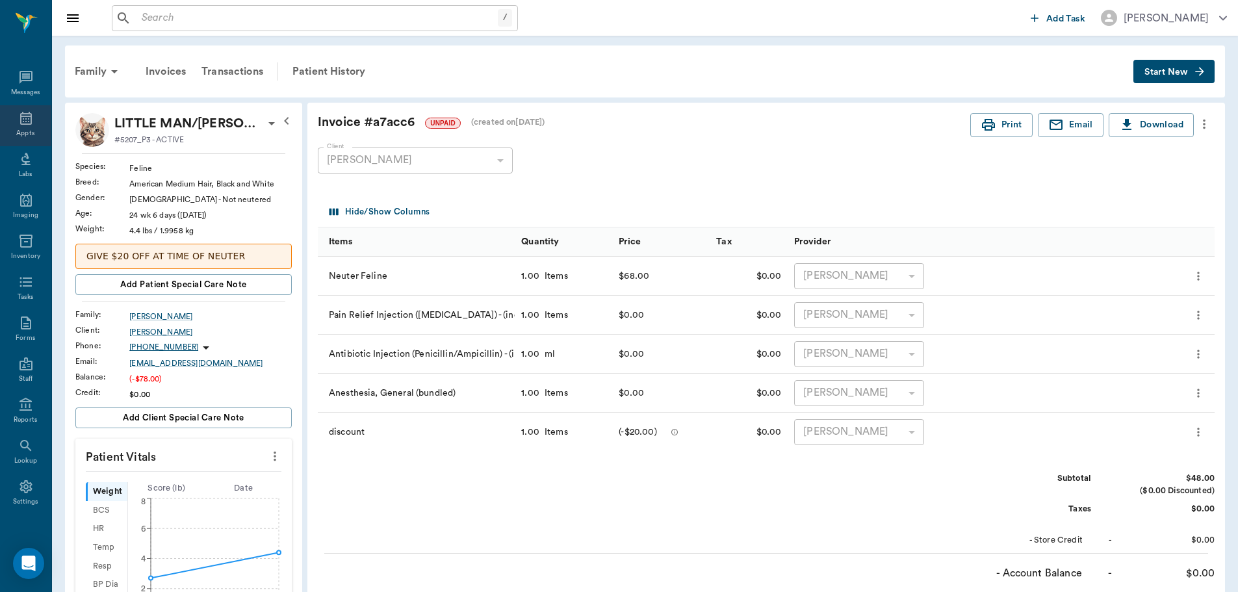
click at [25, 129] on div "Appts" at bounding box center [25, 134] width 18 height 10
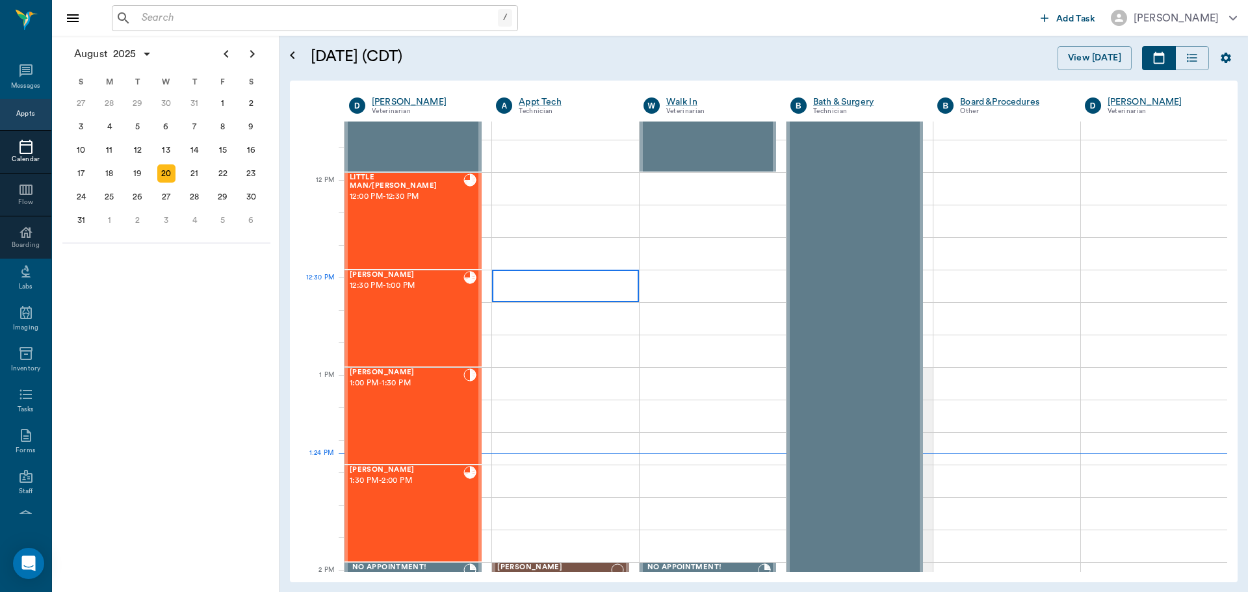
scroll to position [718, 0]
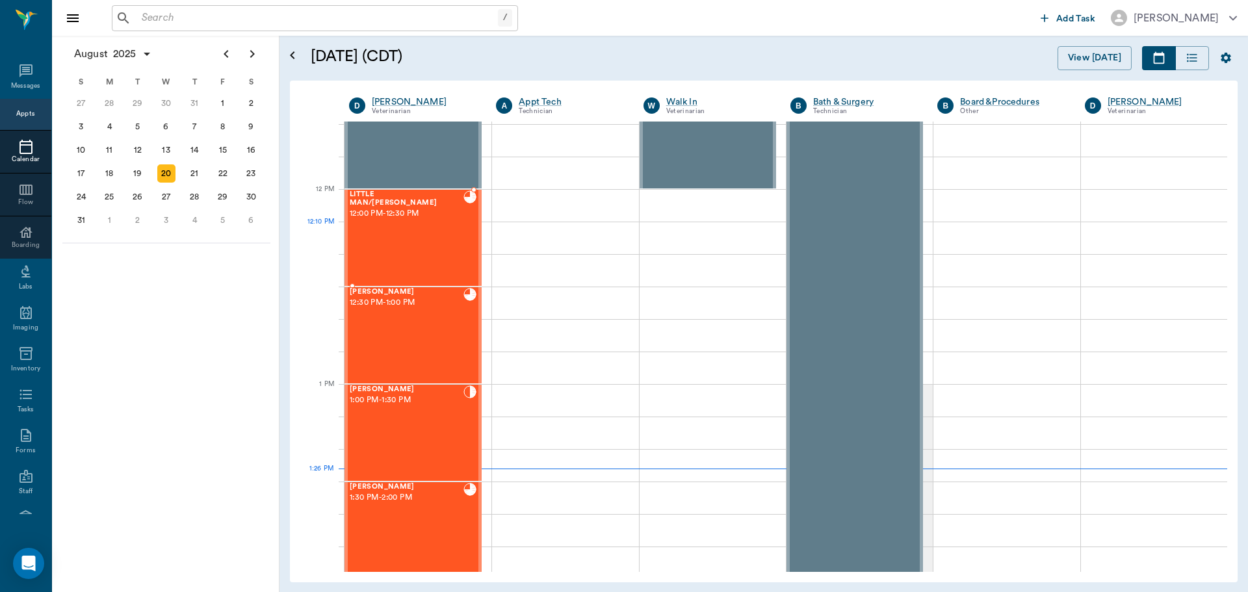
click at [428, 247] on div "LITTLE MAN/HAPPY Clark 12:00 PM - 12:30 PM" at bounding box center [407, 237] width 114 height 95
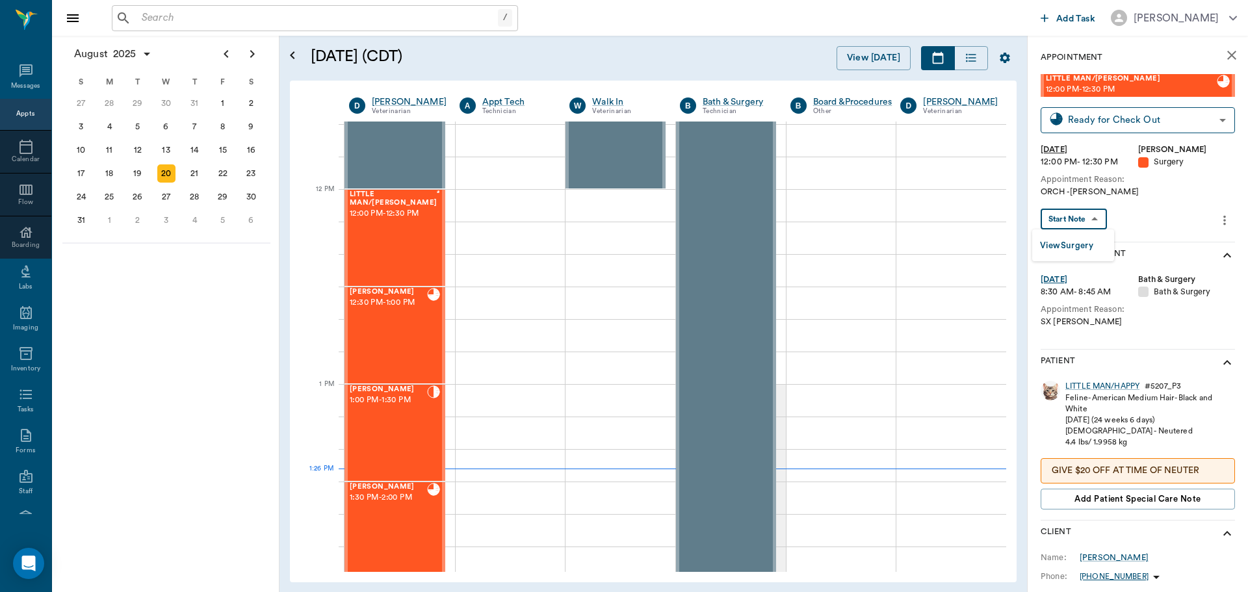
click at [1064, 228] on body "/ ​ Add Task Dr. Bert Ellsworth Nectar Messages Appts Calendar Flow Boarding La…" at bounding box center [624, 296] width 1248 height 592
click at [1059, 246] on button "View Surgery" at bounding box center [1066, 246] width 53 height 15
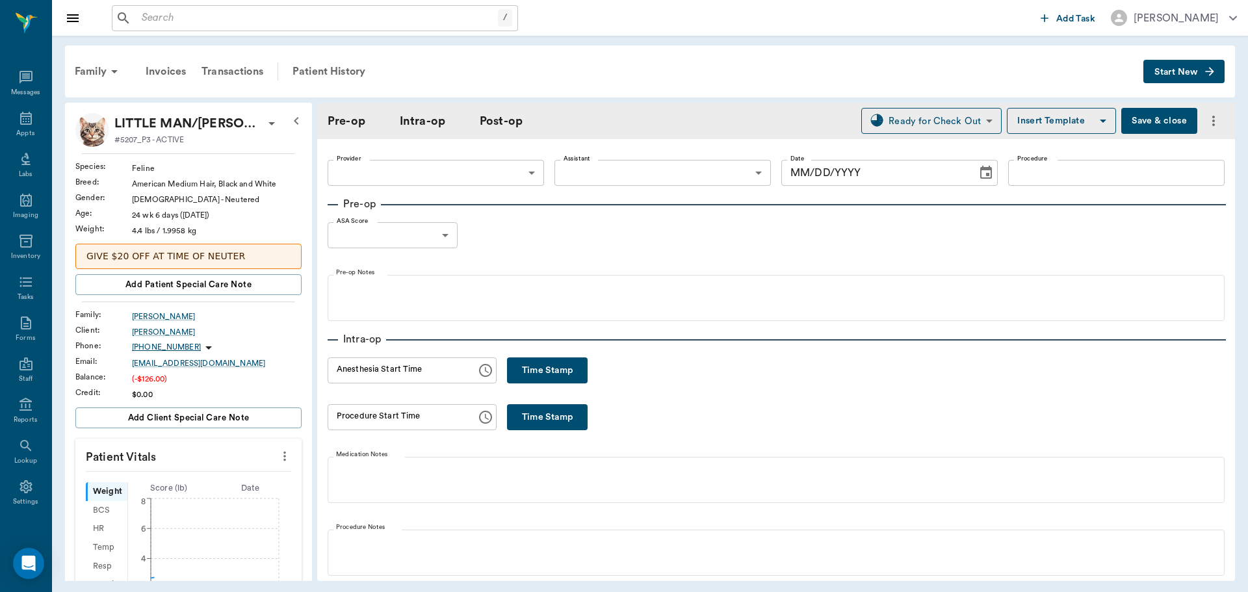
type input "63ec2f075fda476ae8351a4d"
type input "NEUTER"
type input "1"
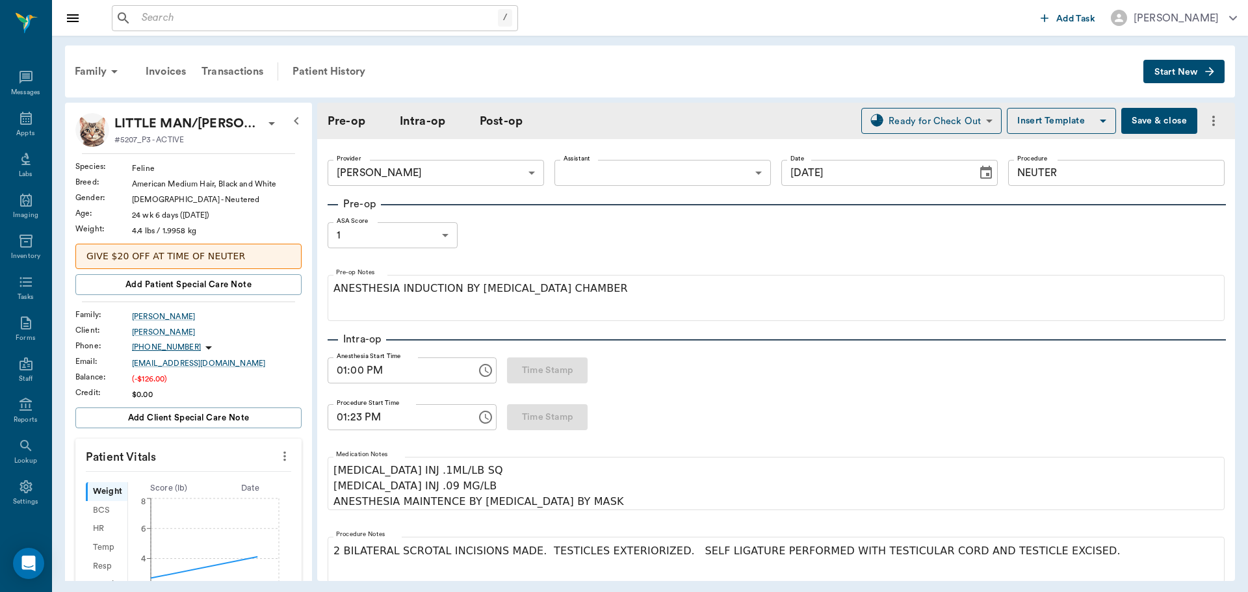
type input "[DATE]"
type input "01:00 PM"
type input "01:23 PM"
type input "01:25 PM"
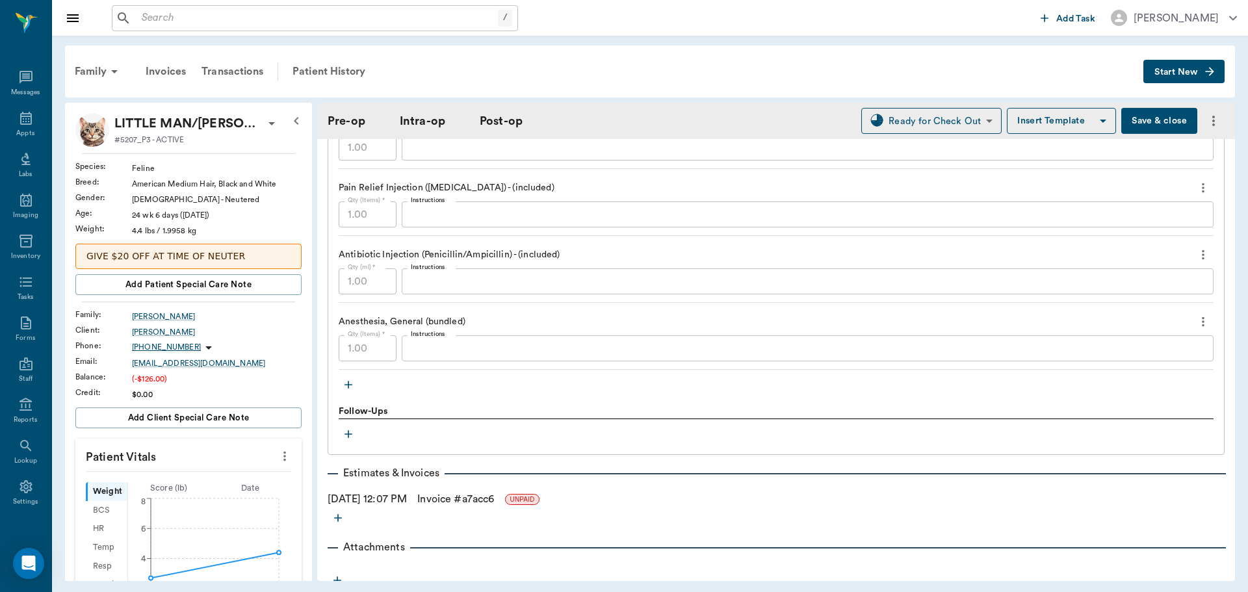
scroll to position [1199, 0]
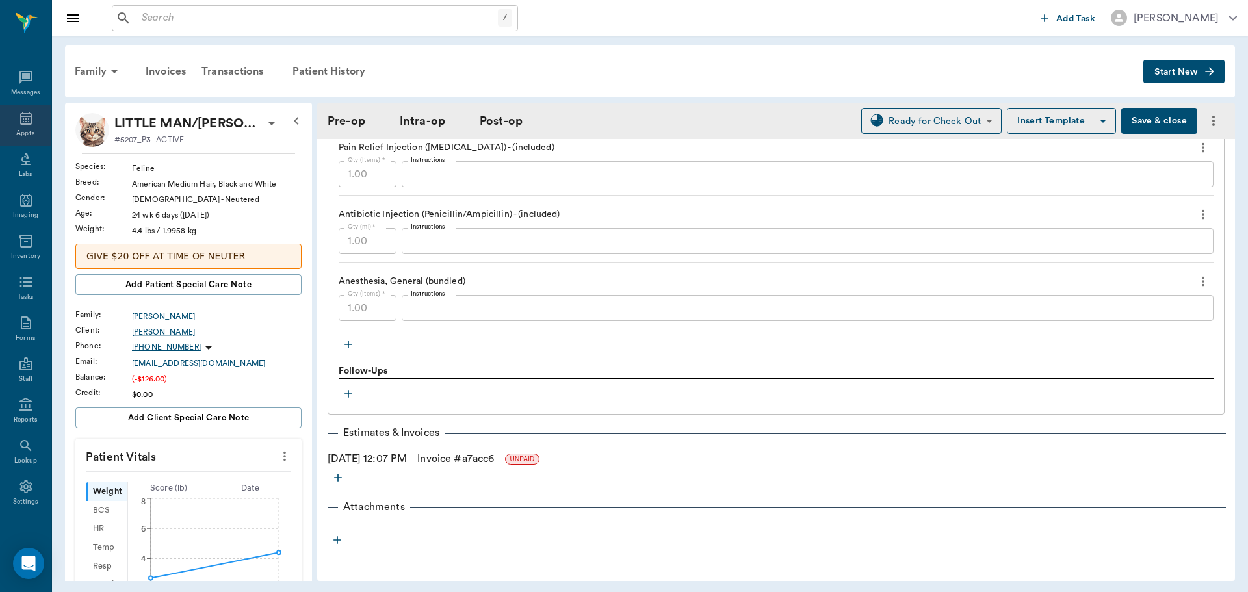
drag, startPoint x: 7, startPoint y: 125, endPoint x: 17, endPoint y: 124, distance: 9.8
click at [7, 125] on div "Appts" at bounding box center [25, 125] width 51 height 41
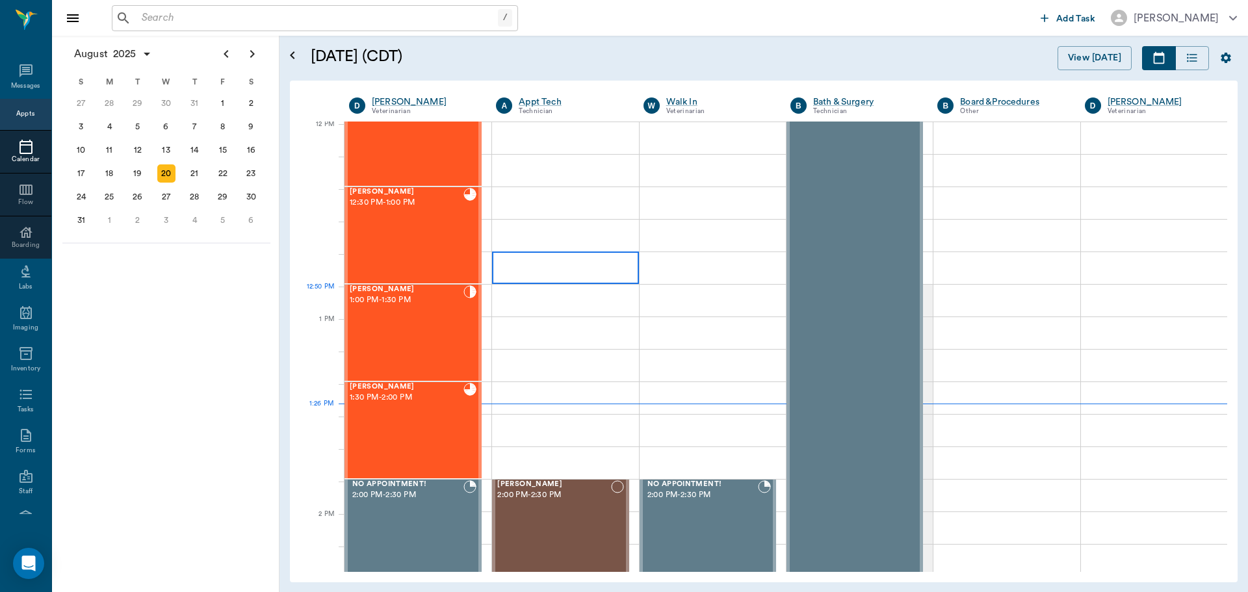
scroll to position [783, 0]
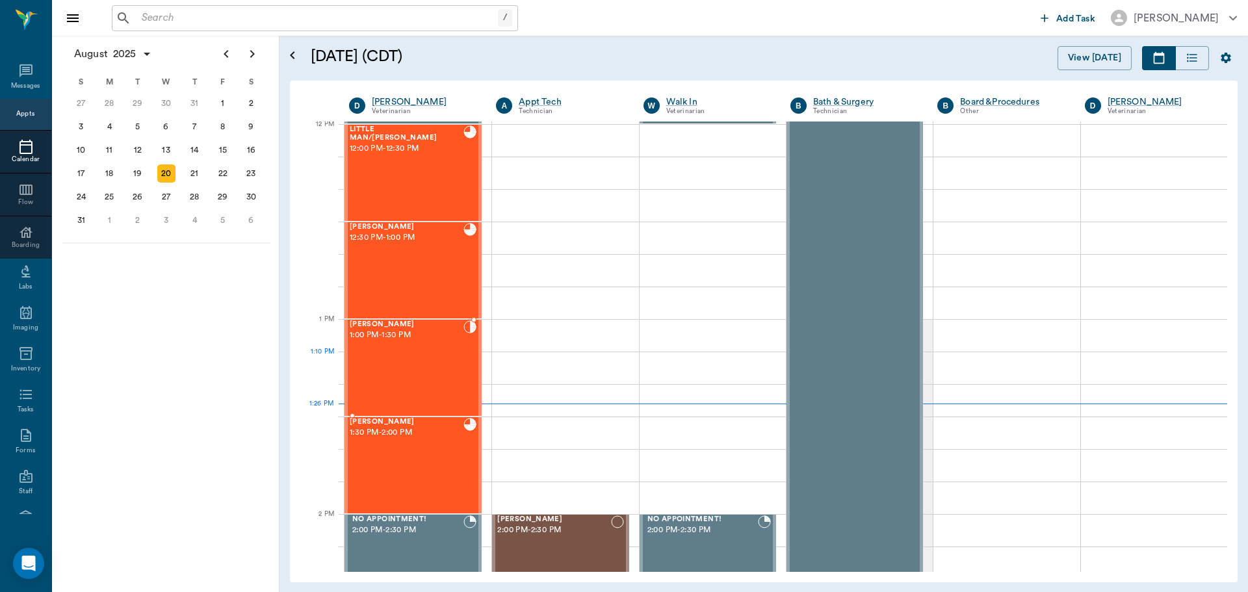
click at [416, 356] on div "[PERSON_NAME] 1:00 PM - 1:30 PM" at bounding box center [407, 367] width 114 height 95
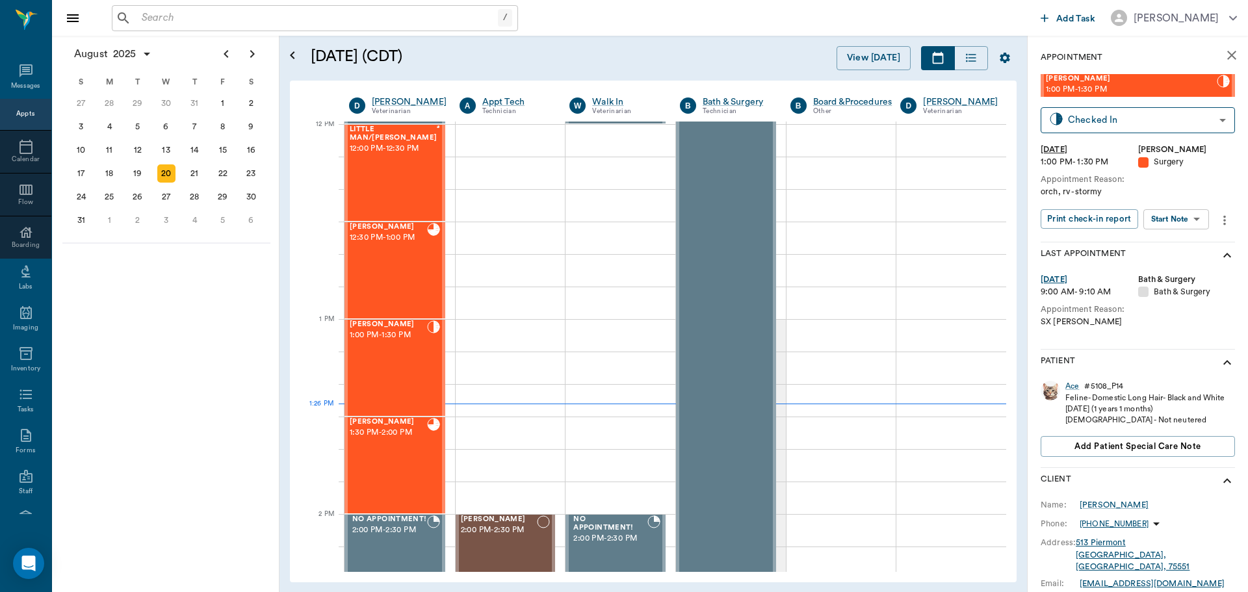
click at [1163, 227] on body "/ ​ Add Task Dr. Bert Ellsworth Nectar Messages Appts Calendar Flow Boarding La…" at bounding box center [624, 296] width 1248 height 592
click at [1157, 262] on button "View Surgery" at bounding box center [1166, 266] width 53 height 15
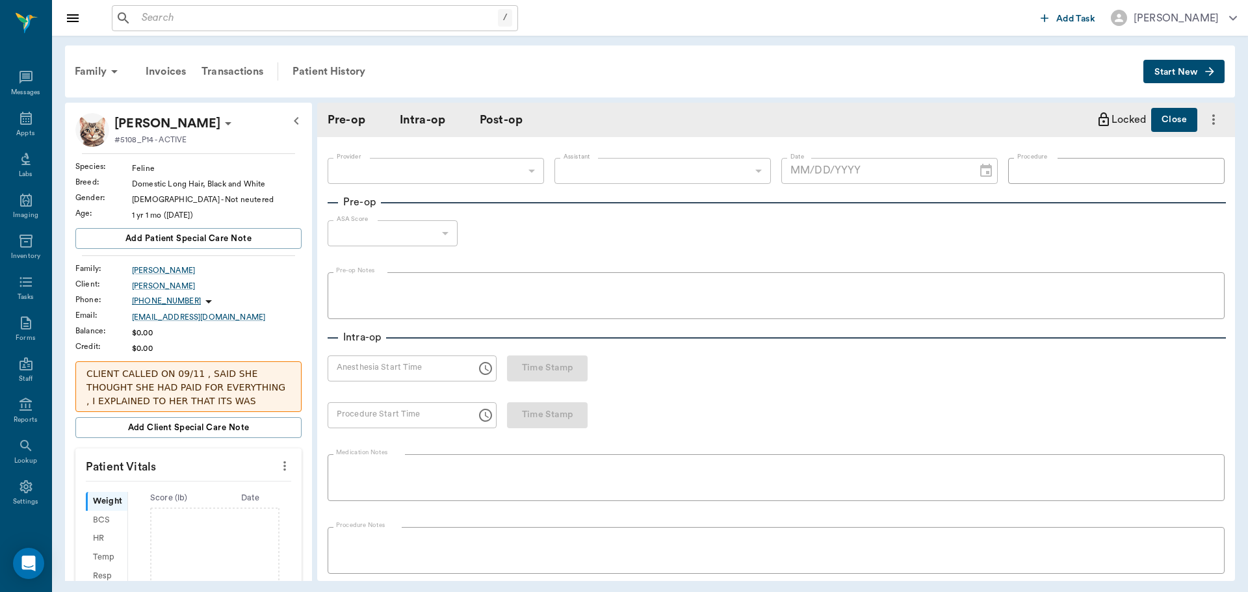
type input "63ec2f075fda476ae8351a4d"
type input "NEUTER"
type input "1"
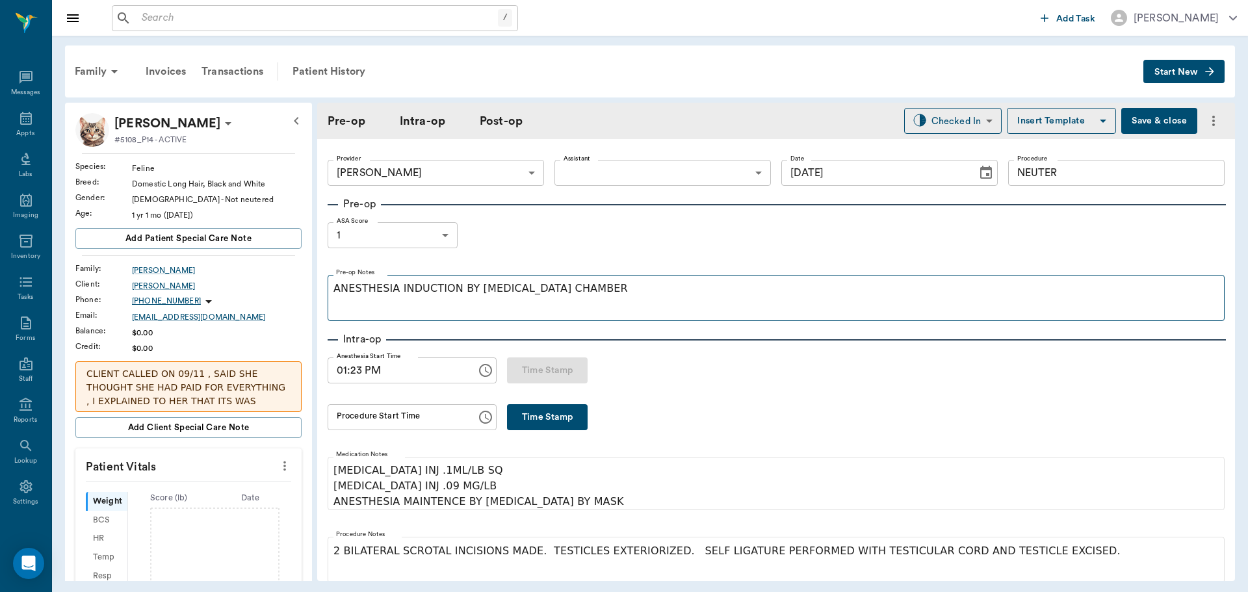
type input "[DATE]"
type input "01:23 PM"
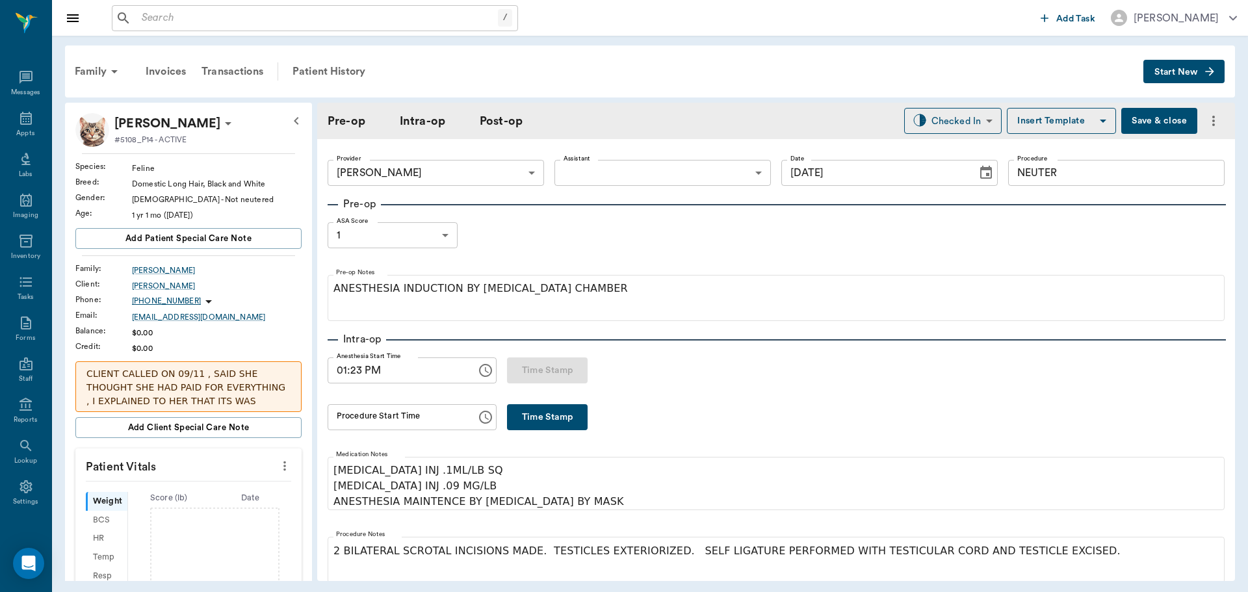
click at [564, 415] on button "Time Stamp" at bounding box center [547, 417] width 81 height 26
type input "01:26 PM"
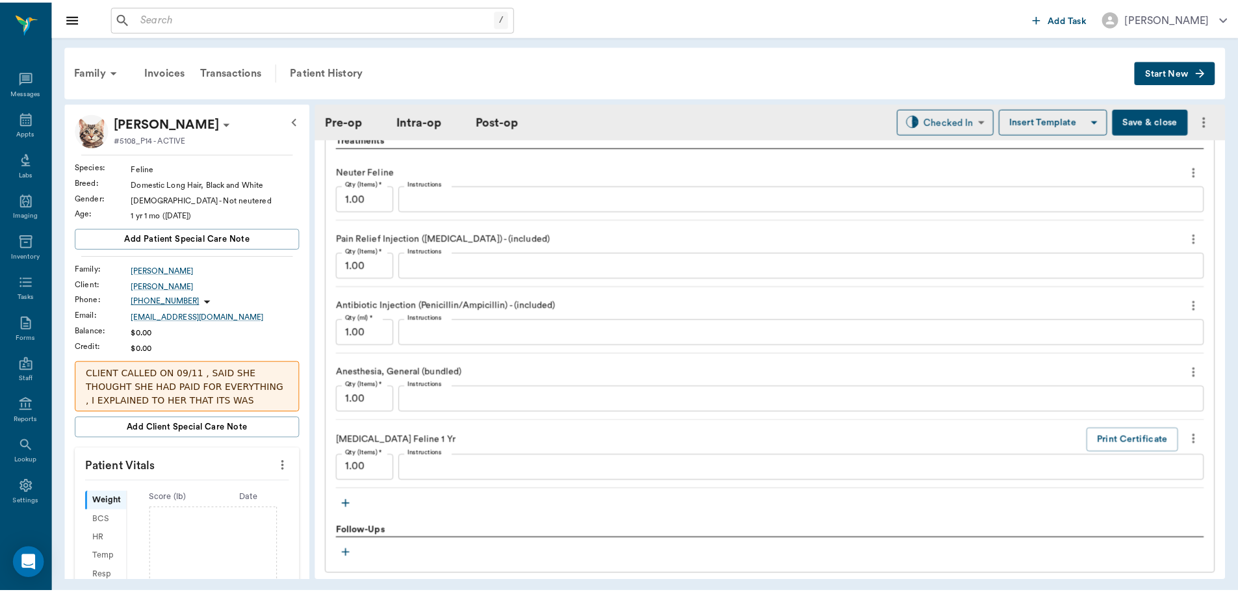
scroll to position [1170, 0]
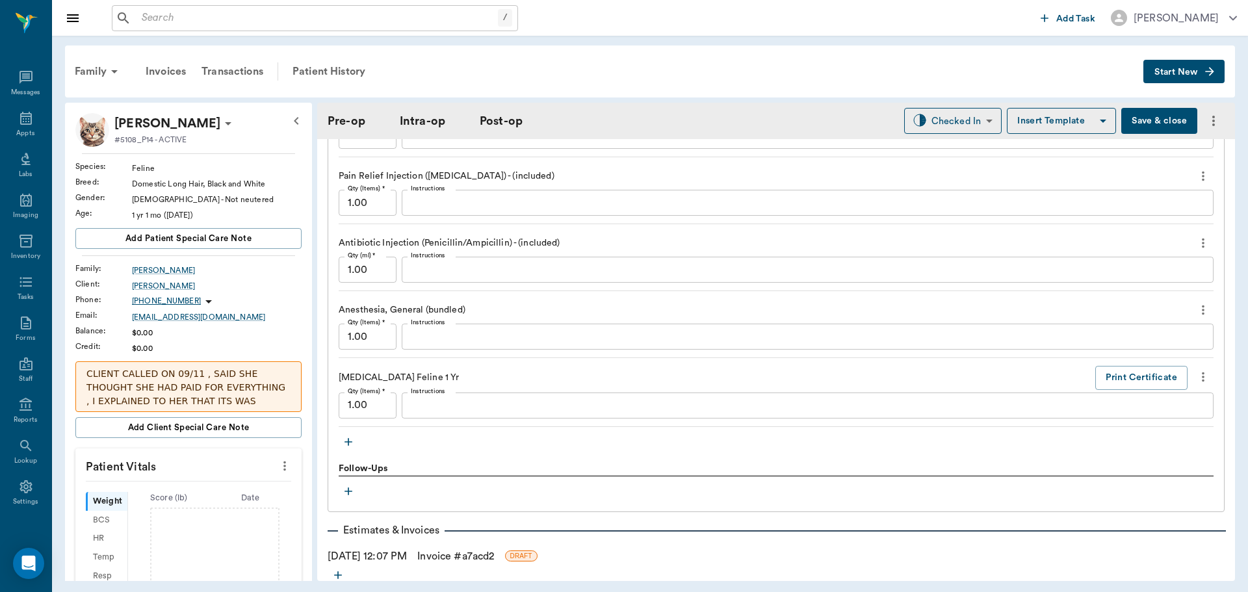
click at [460, 555] on link "Invoice # a7acd2" at bounding box center [455, 557] width 77 height 16
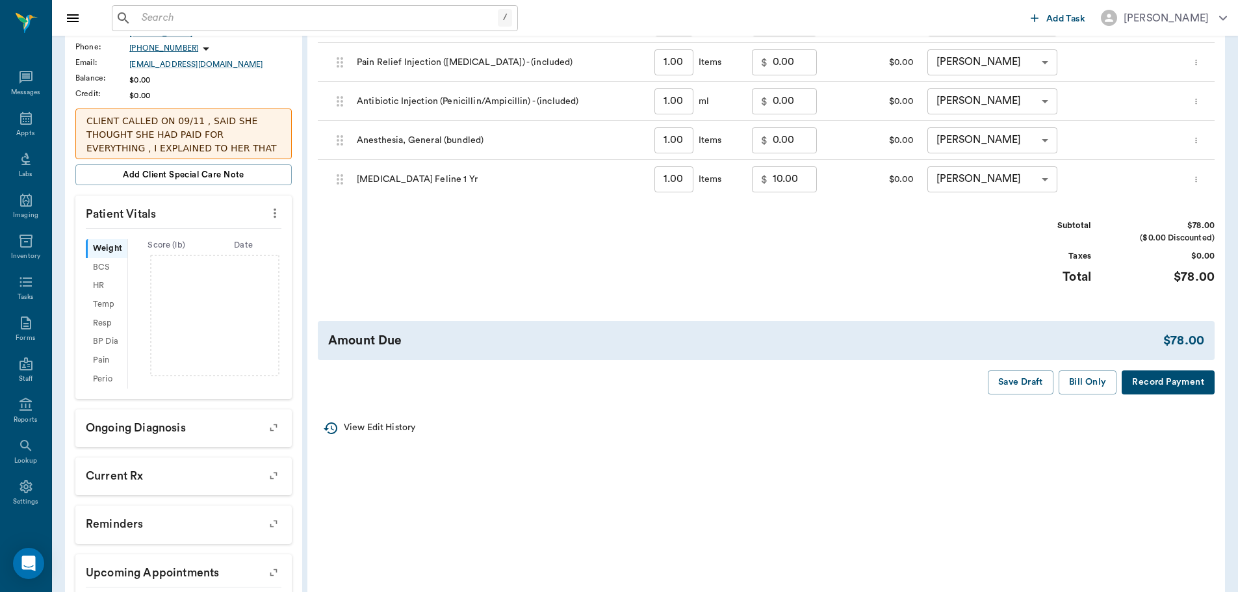
scroll to position [260, 0]
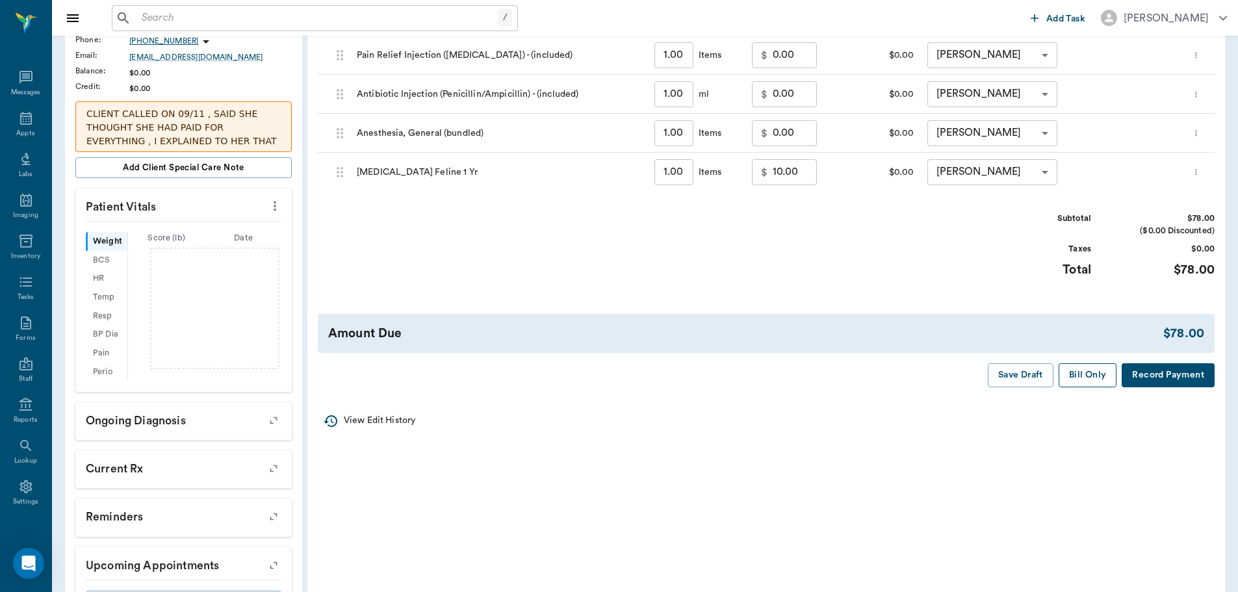
click at [1067, 371] on button "Bill Only" at bounding box center [1088, 375] width 59 height 24
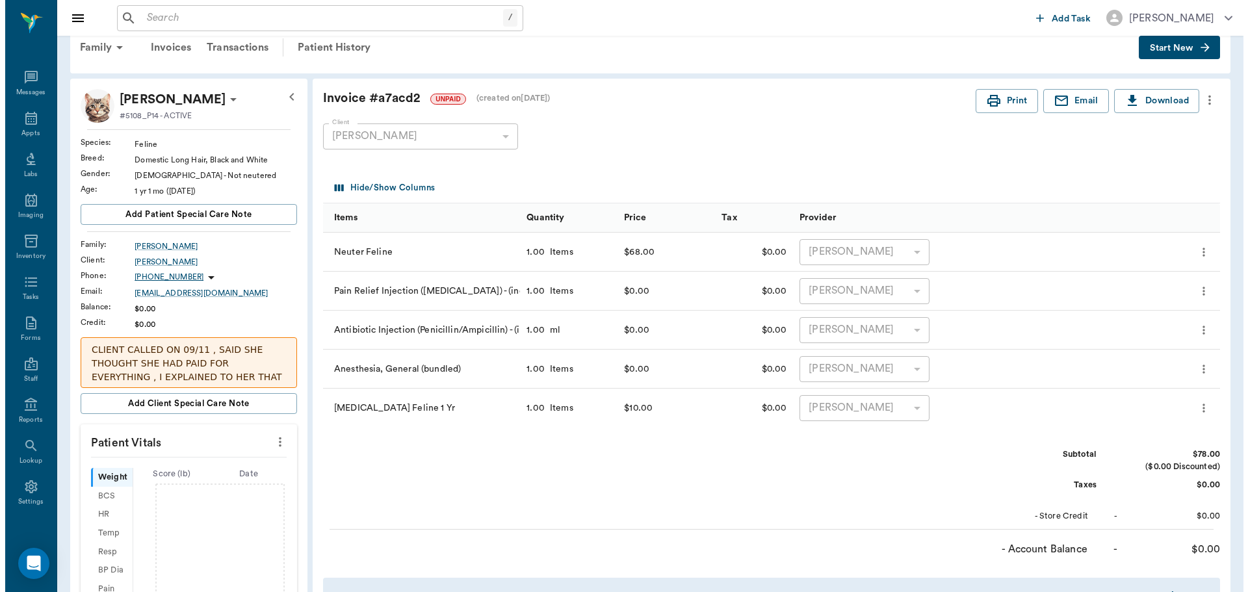
scroll to position [0, 0]
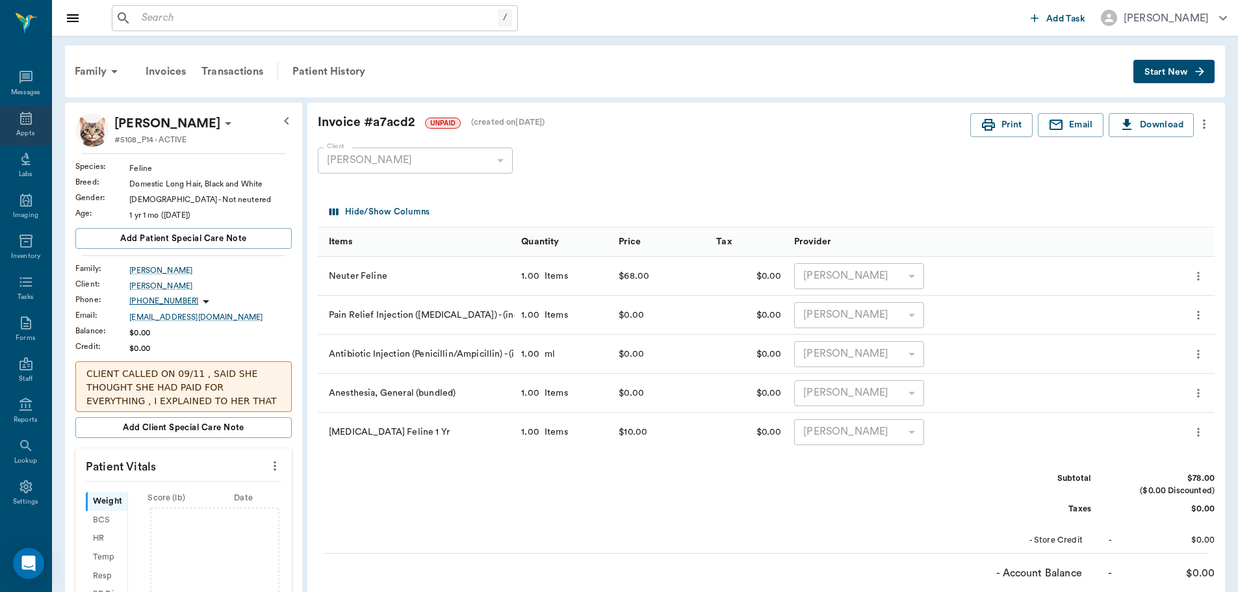
click at [14, 127] on div "Appts" at bounding box center [25, 125] width 51 height 41
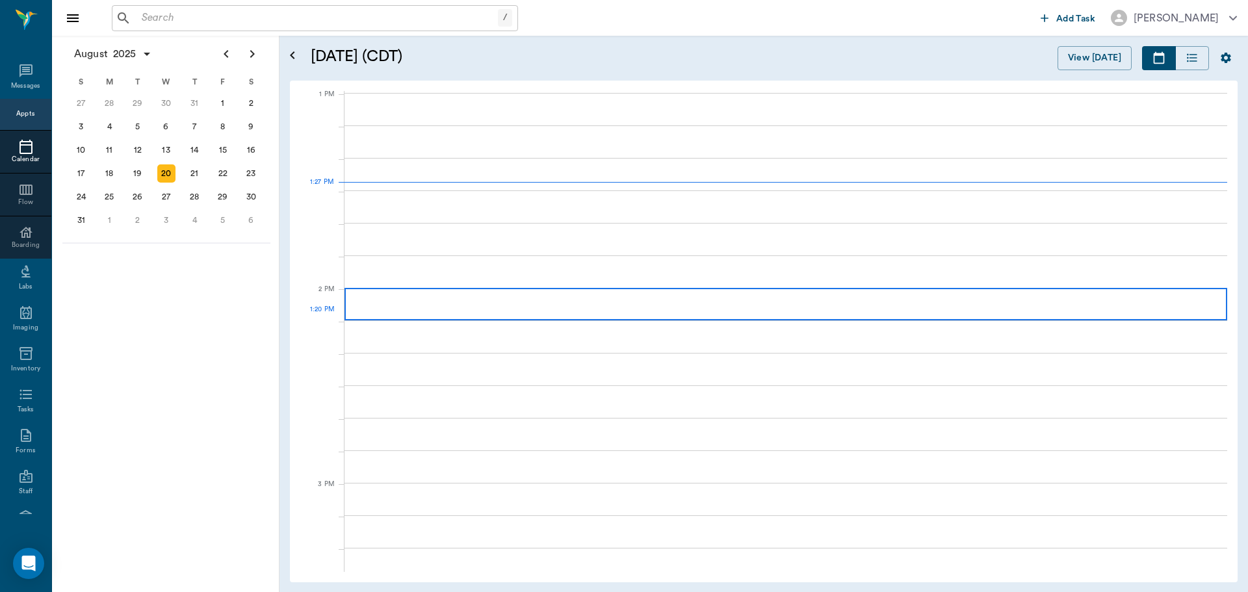
scroll to position [977, 0]
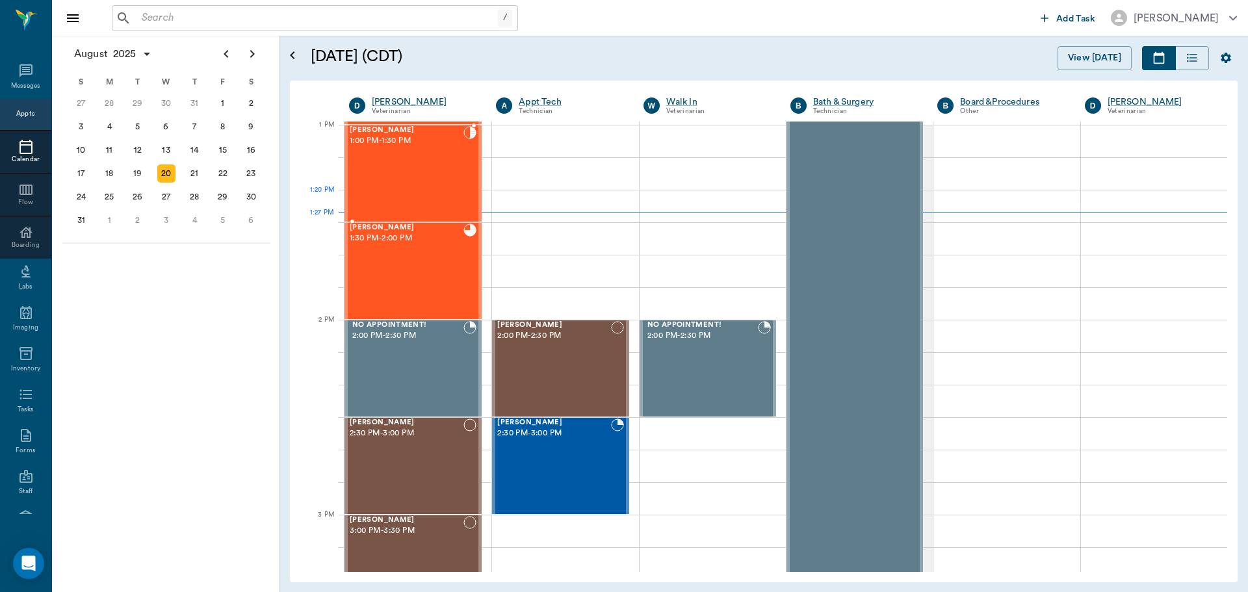
click at [416, 184] on div "[PERSON_NAME] 1:00 PM - 1:30 PM" at bounding box center [407, 173] width 114 height 95
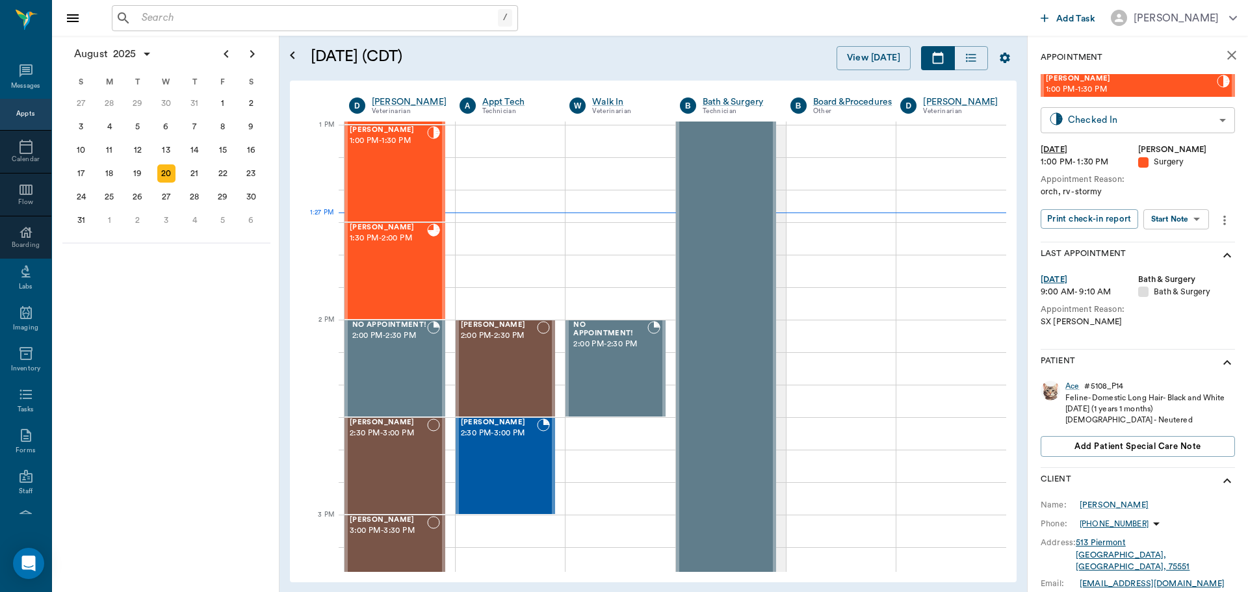
click at [1086, 130] on body "/ ​ Add Task Dr. Bert Ellsworth Nectar Messages Appts Calendar Flow Boarding La…" at bounding box center [624, 296] width 1248 height 592
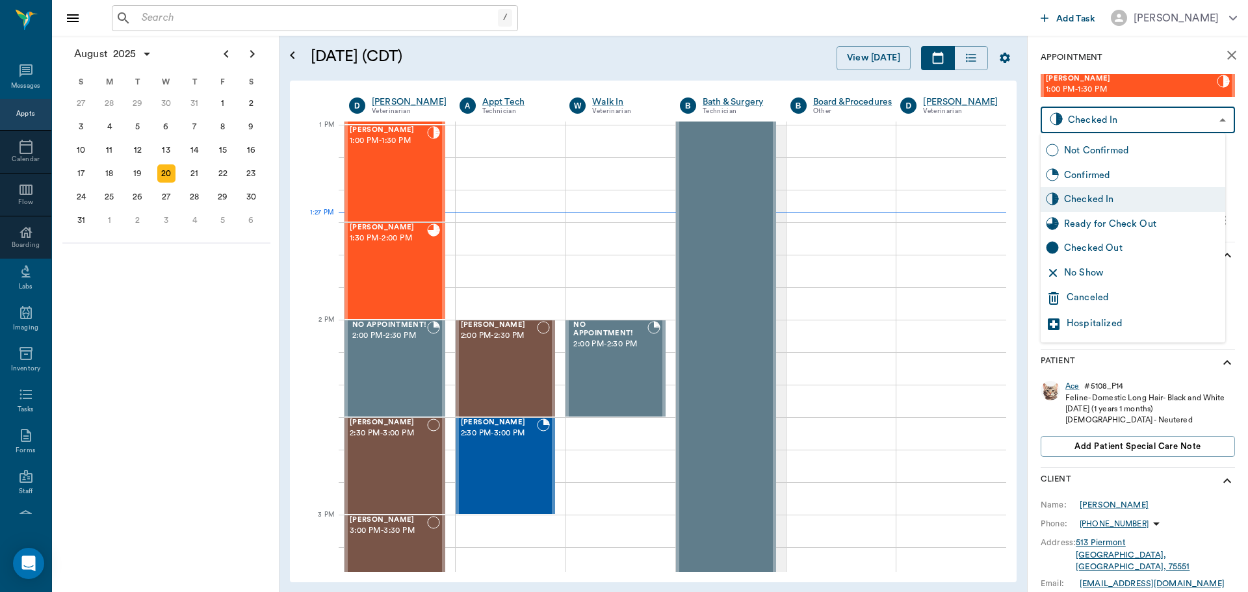
click at [1072, 217] on div "Ready for Check Out" at bounding box center [1142, 224] width 156 height 14
type input "READY_TO_CHECKOUT"
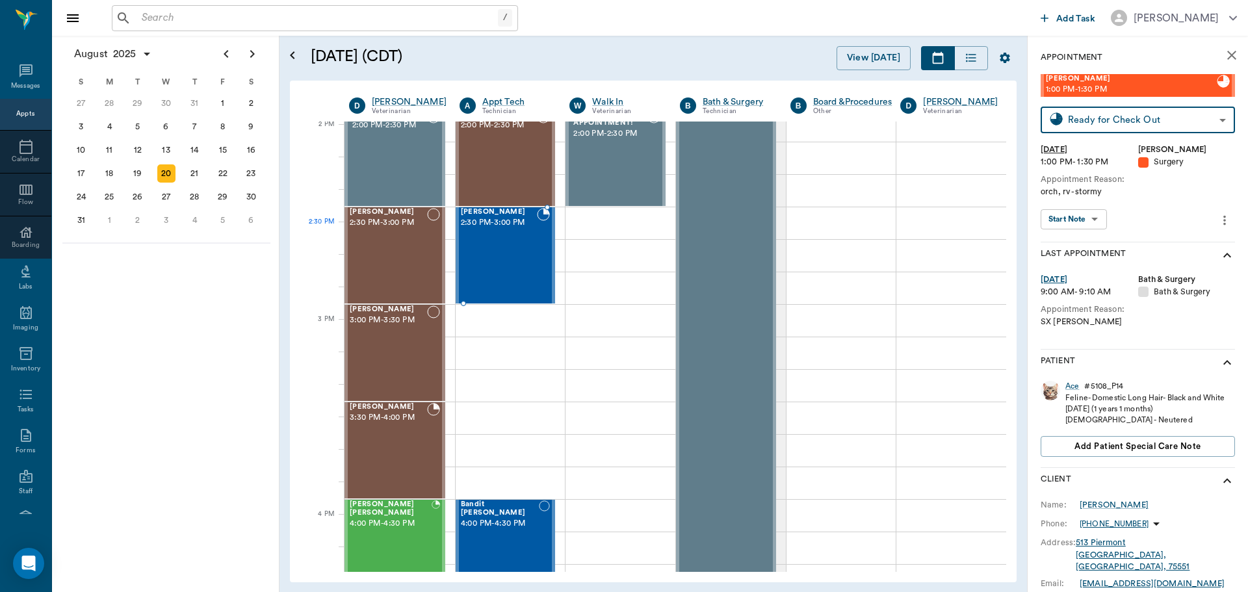
scroll to position [1172, 0]
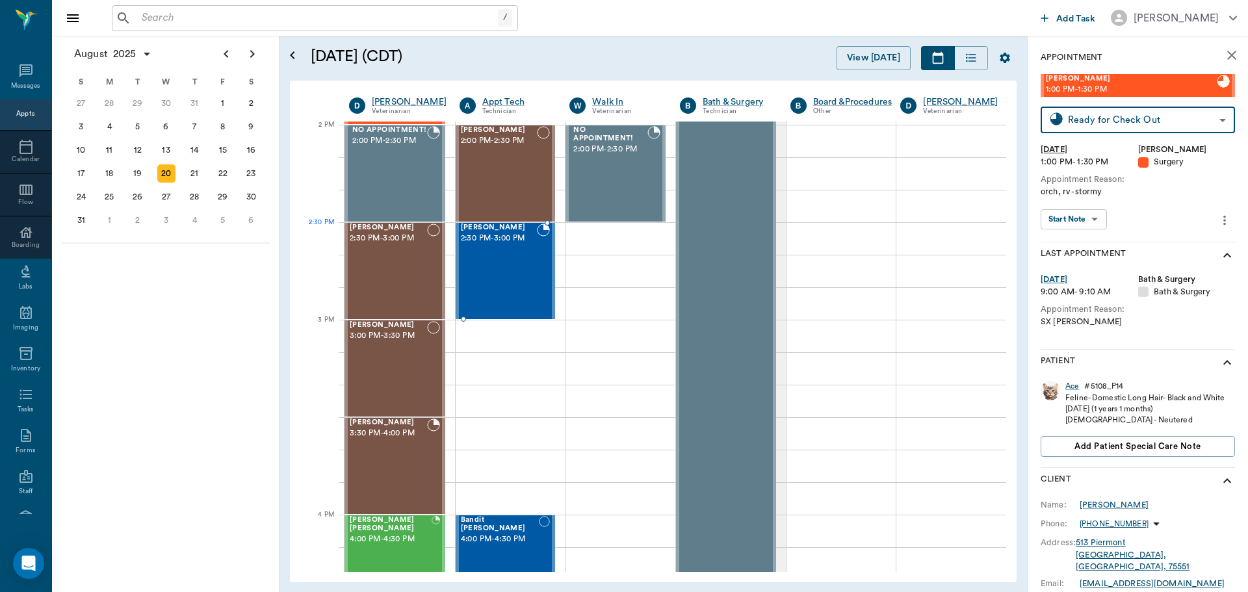
click at [525, 244] on span "2:30 PM - 3:00 PM" at bounding box center [499, 238] width 77 height 13
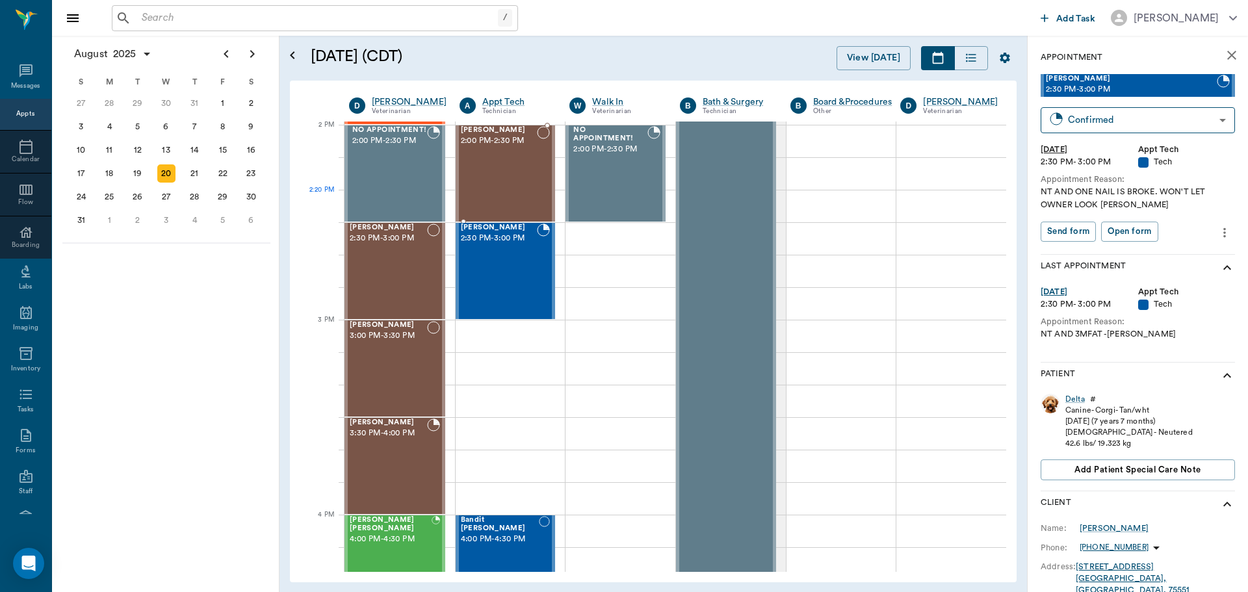
click at [480, 183] on div "[PERSON_NAME] 2:00 PM - 2:30 PM" at bounding box center [499, 173] width 77 height 95
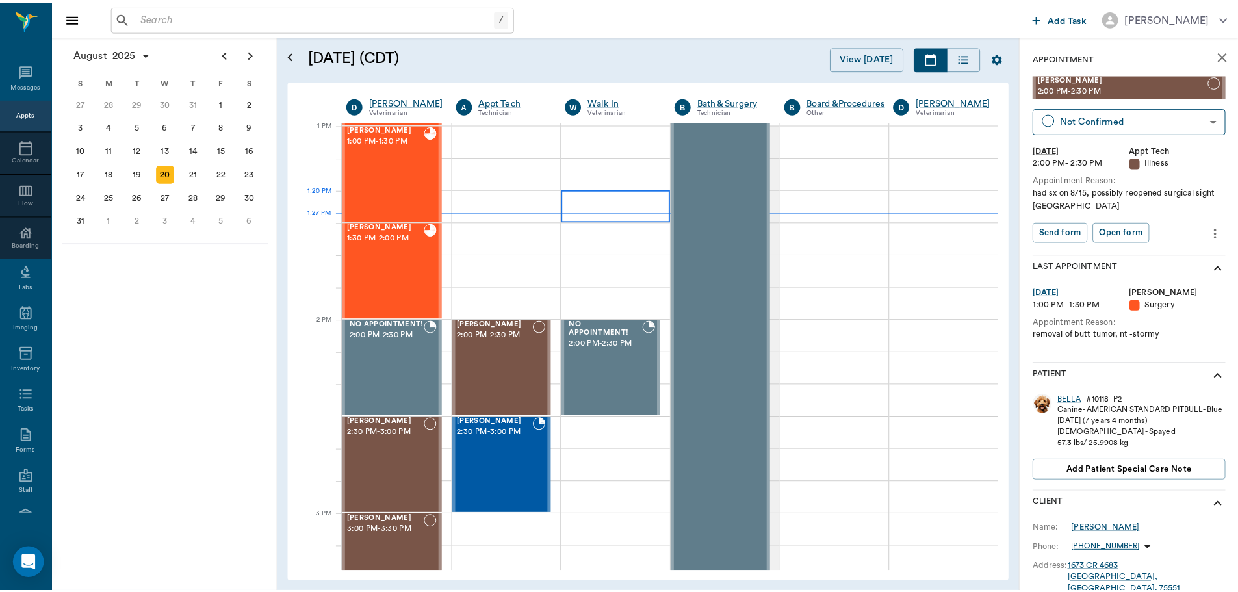
scroll to position [977, 0]
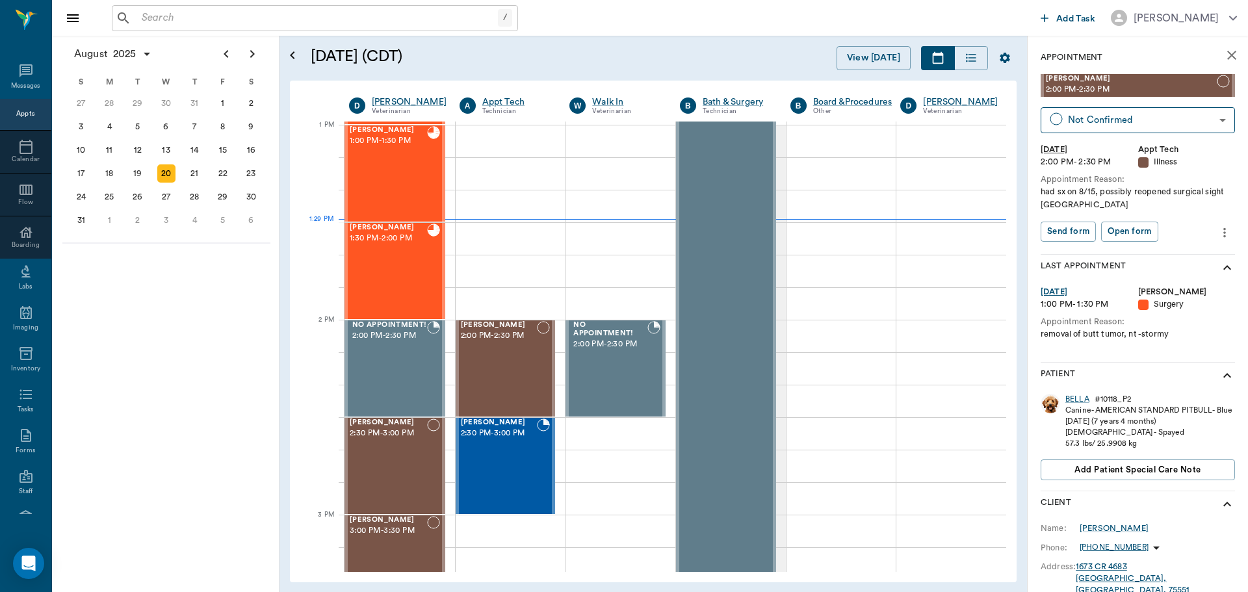
click at [196, 17] on input "text" at bounding box center [317, 18] width 361 height 18
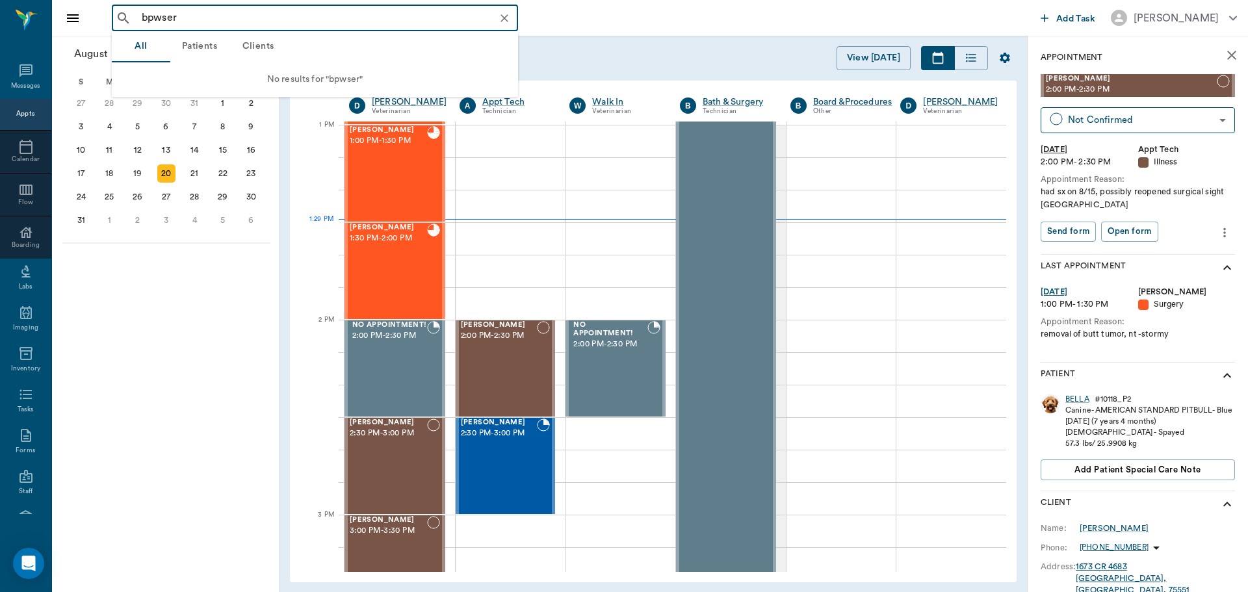
click at [155, 17] on input "bpwser" at bounding box center [326, 18] width 378 height 18
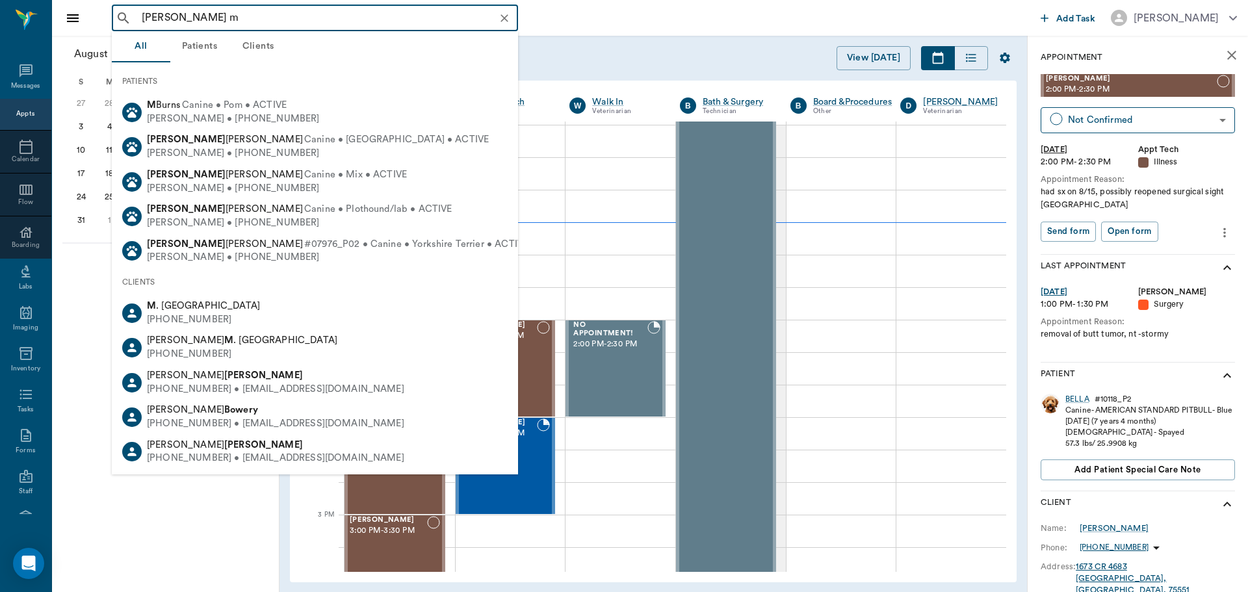
type input "bowser m"
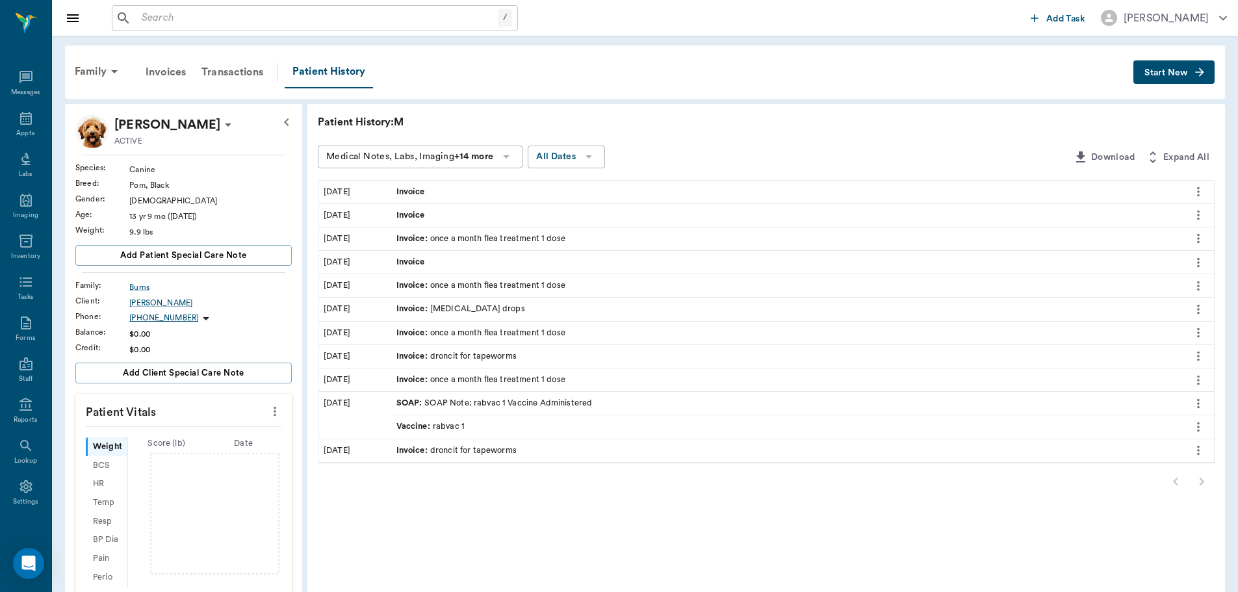
click at [198, 19] on input "text" at bounding box center [317, 18] width 361 height 18
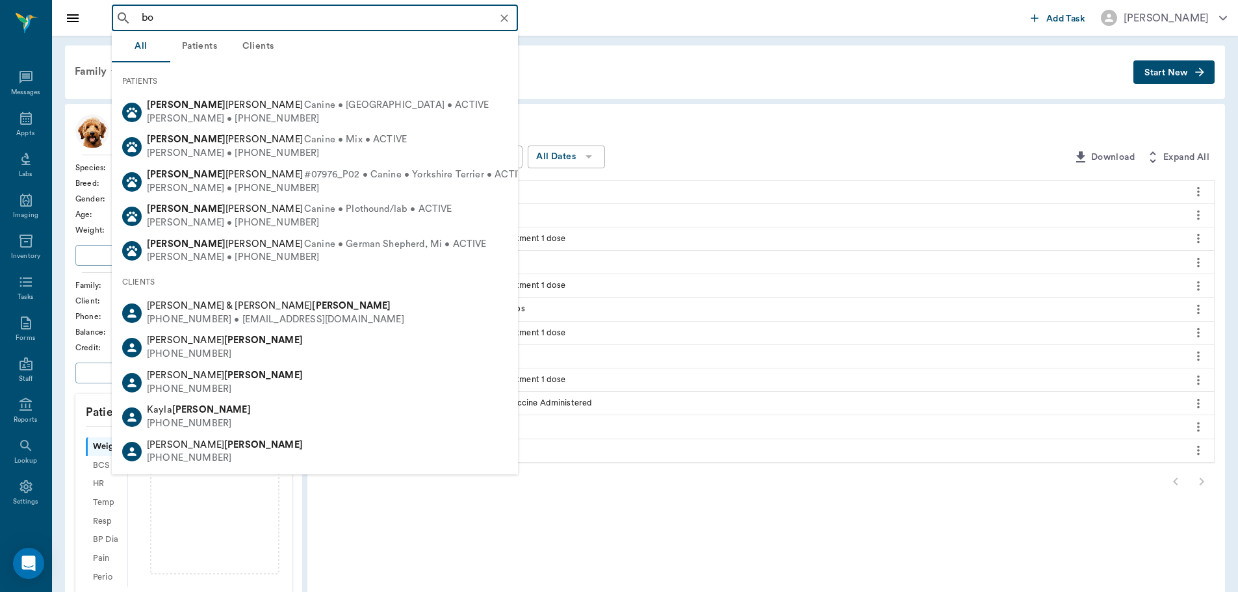
type input "b"
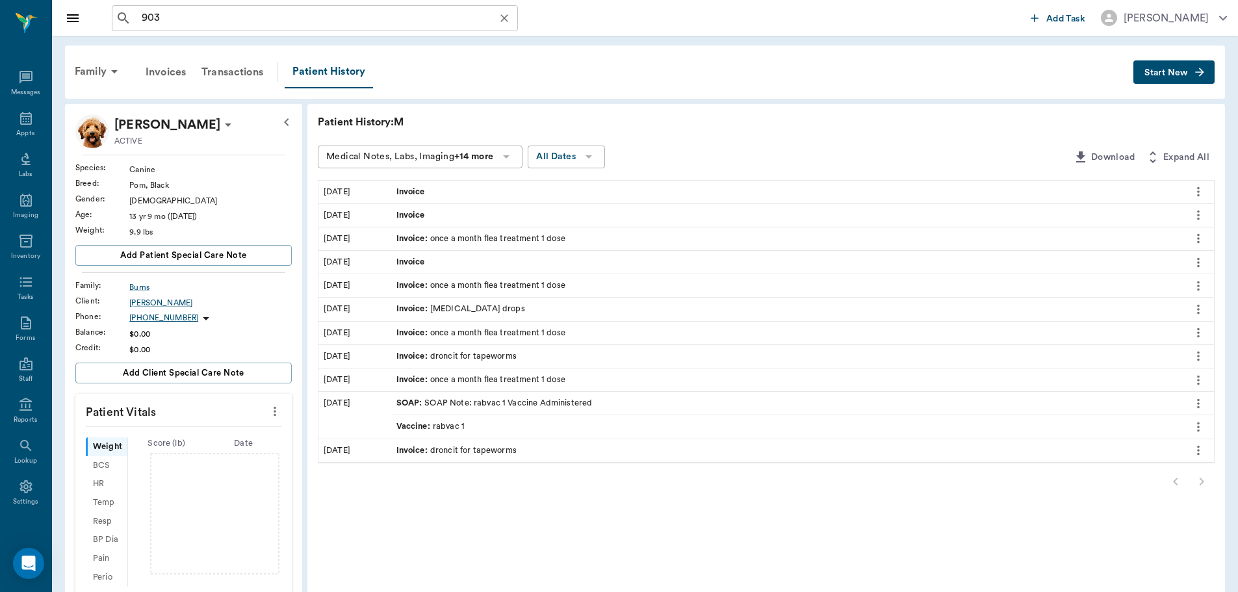
drag, startPoint x: 273, startPoint y: 53, endPoint x: 213, endPoint y: 8, distance: 74.8
click at [213, 9] on input "903" at bounding box center [326, 18] width 378 height 18
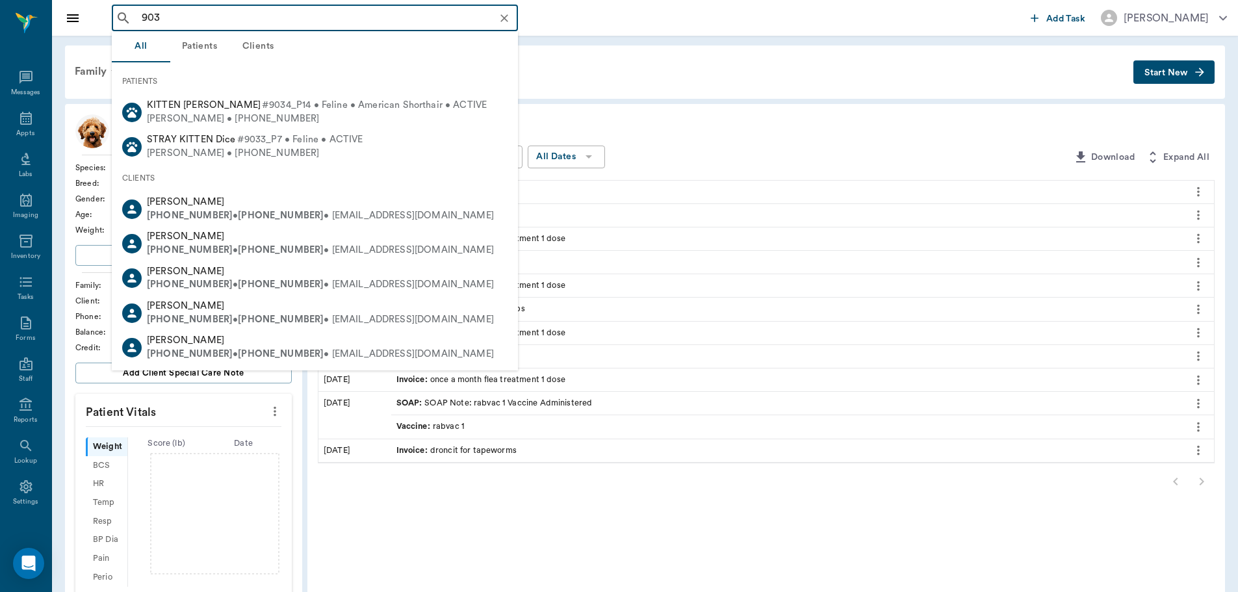
click at [213, 9] on input "903" at bounding box center [326, 18] width 378 height 18
type input "9"
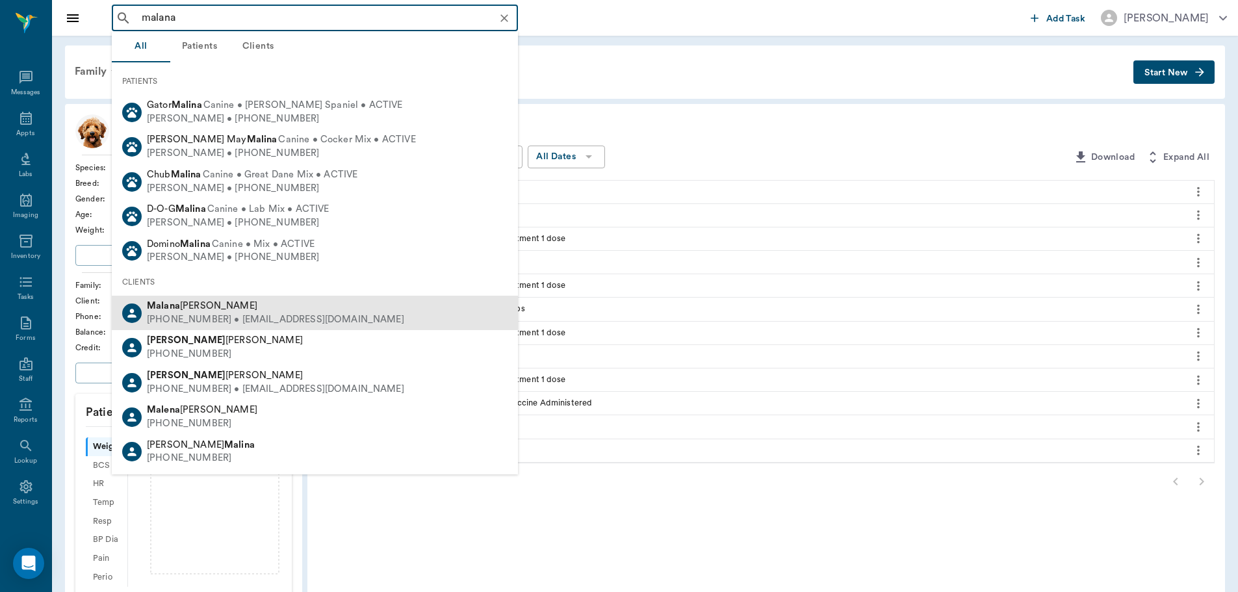
click at [199, 317] on div "(903) 336-4463 • MCMALANA@gmail.com" at bounding box center [275, 320] width 257 height 14
type input "malana"
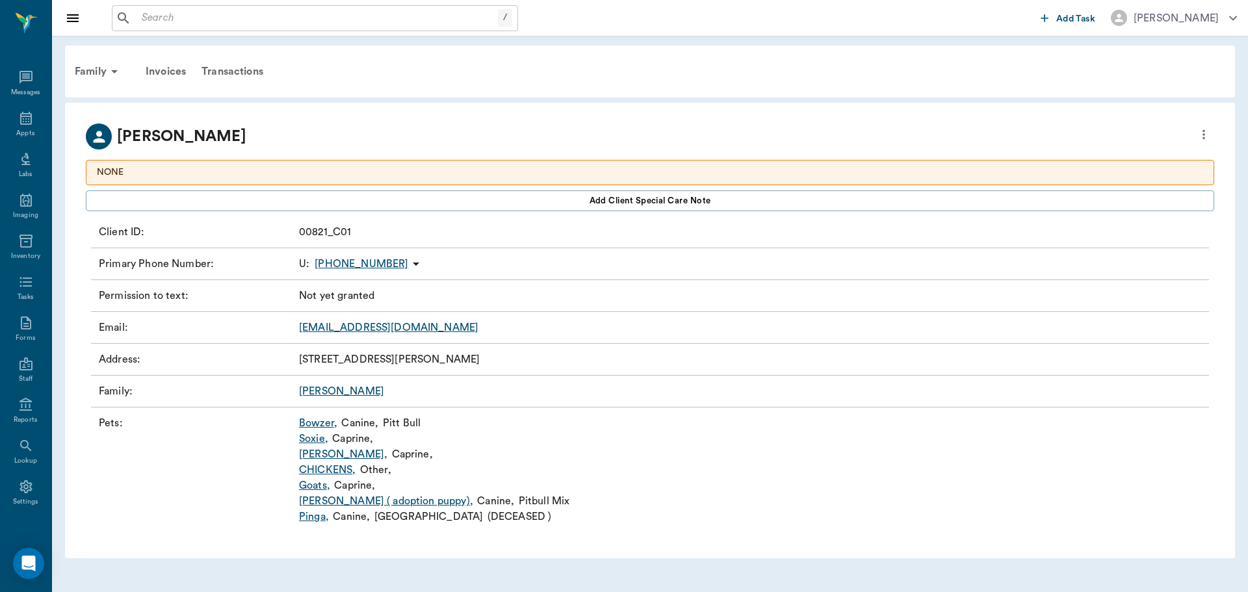
click at [311, 424] on link "Bowzer ," at bounding box center [318, 423] width 38 height 16
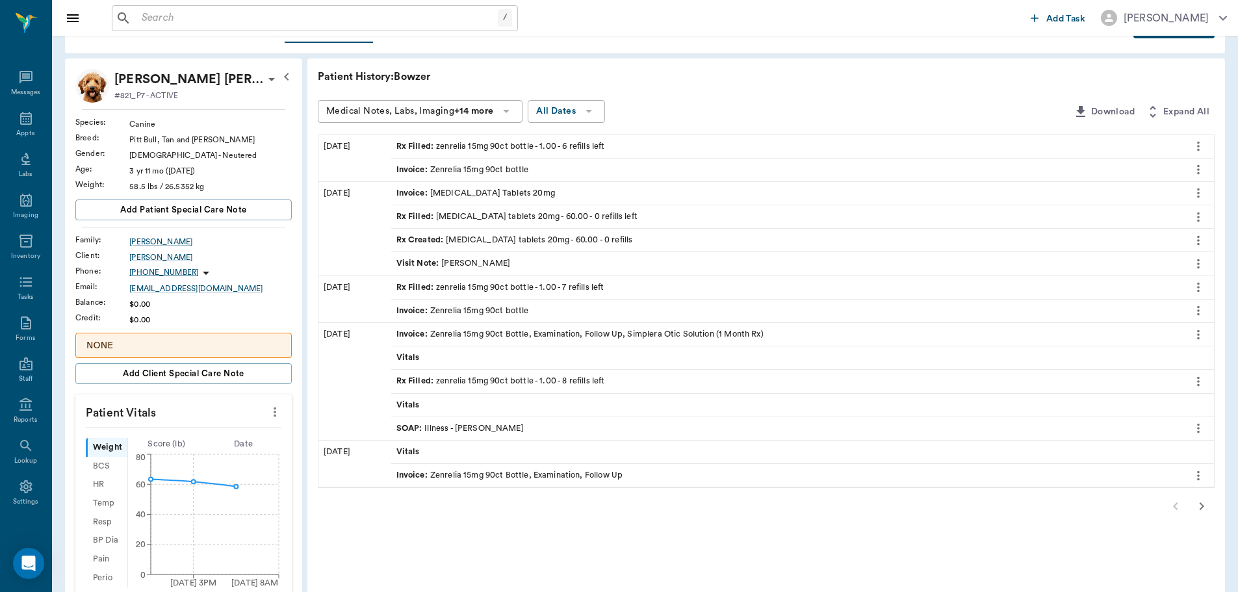
scroll to position [65, 0]
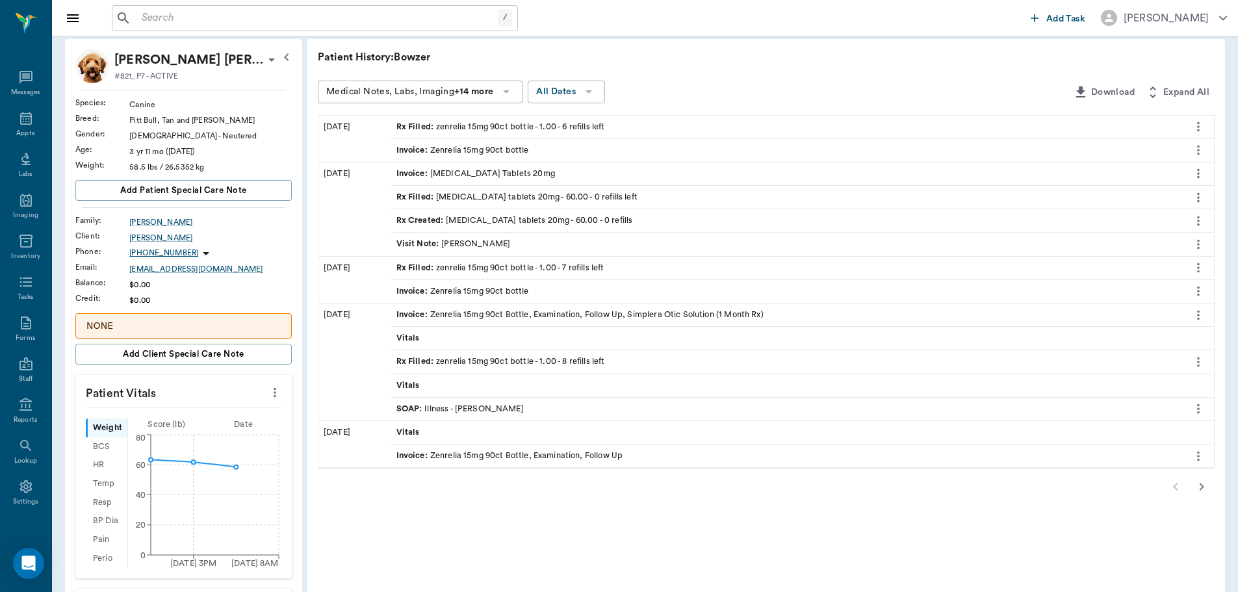
click at [1202, 487] on icon "button" at bounding box center [1202, 487] width 16 height 16
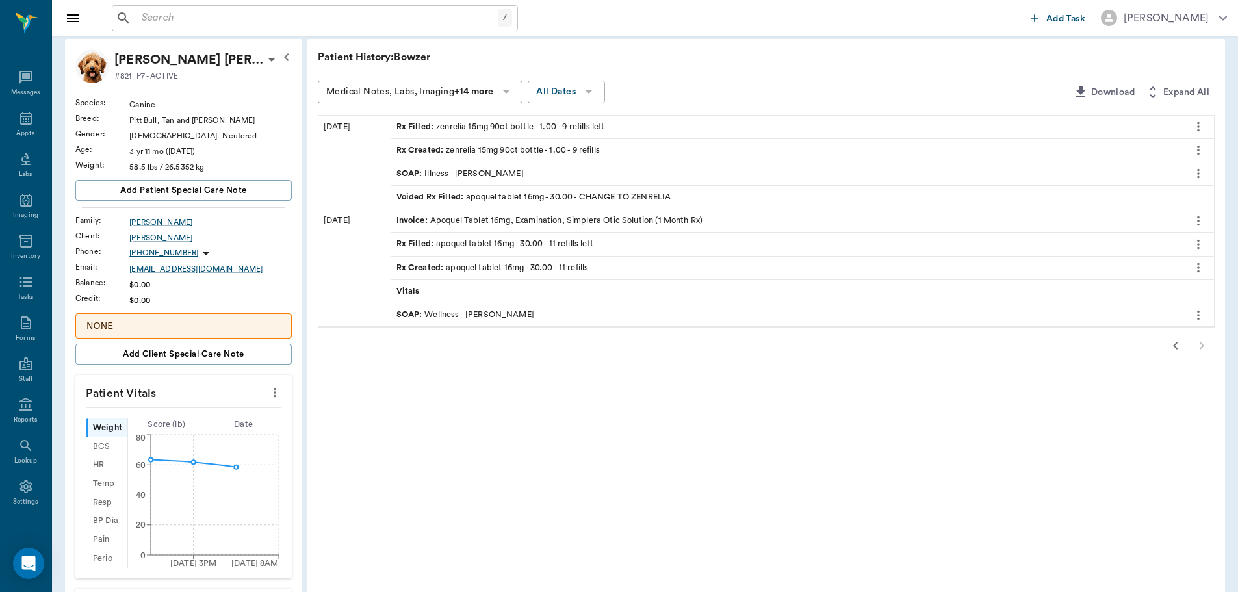
click at [1177, 347] on icon "button" at bounding box center [1176, 346] width 16 height 16
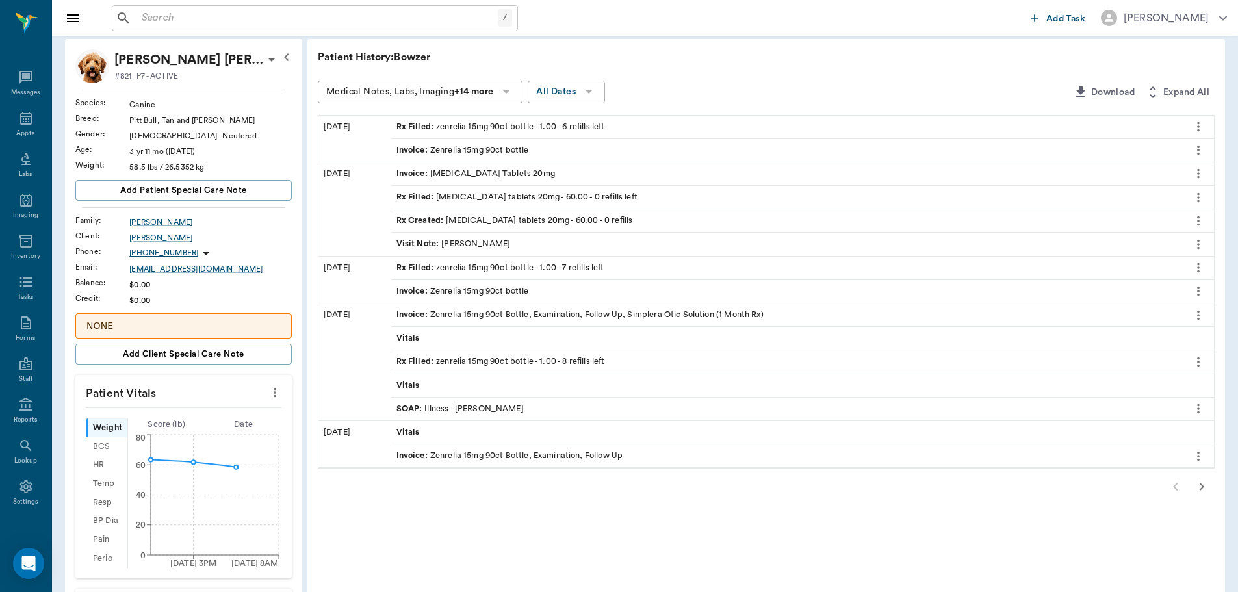
click at [1178, 483] on div at bounding box center [766, 487] width 897 height 26
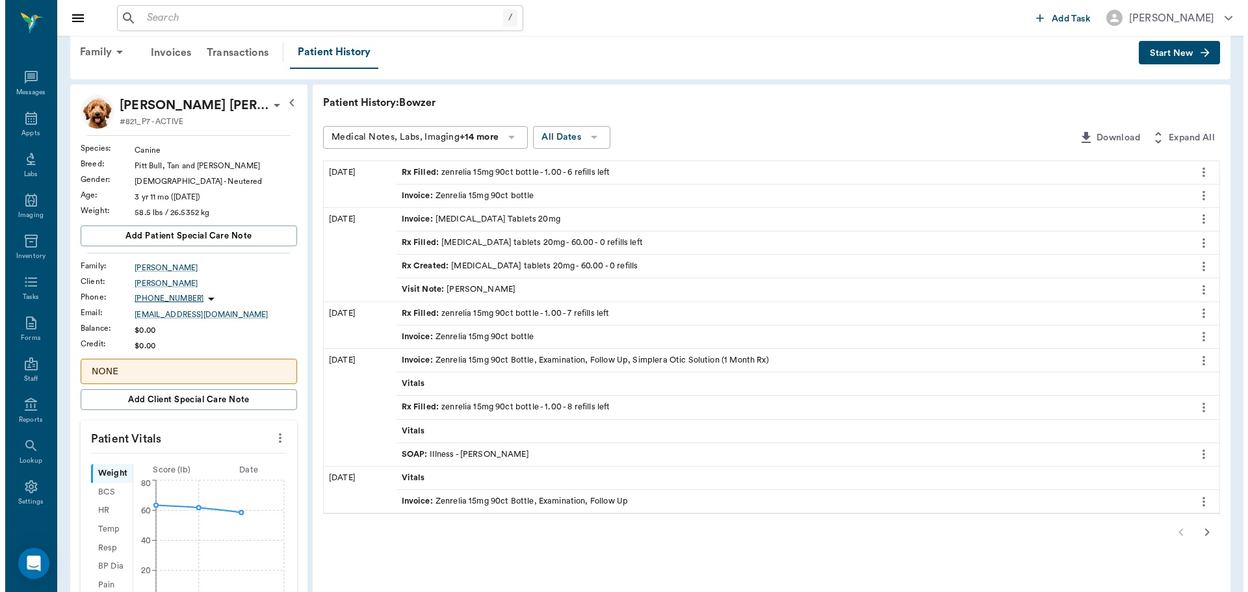
scroll to position [0, 0]
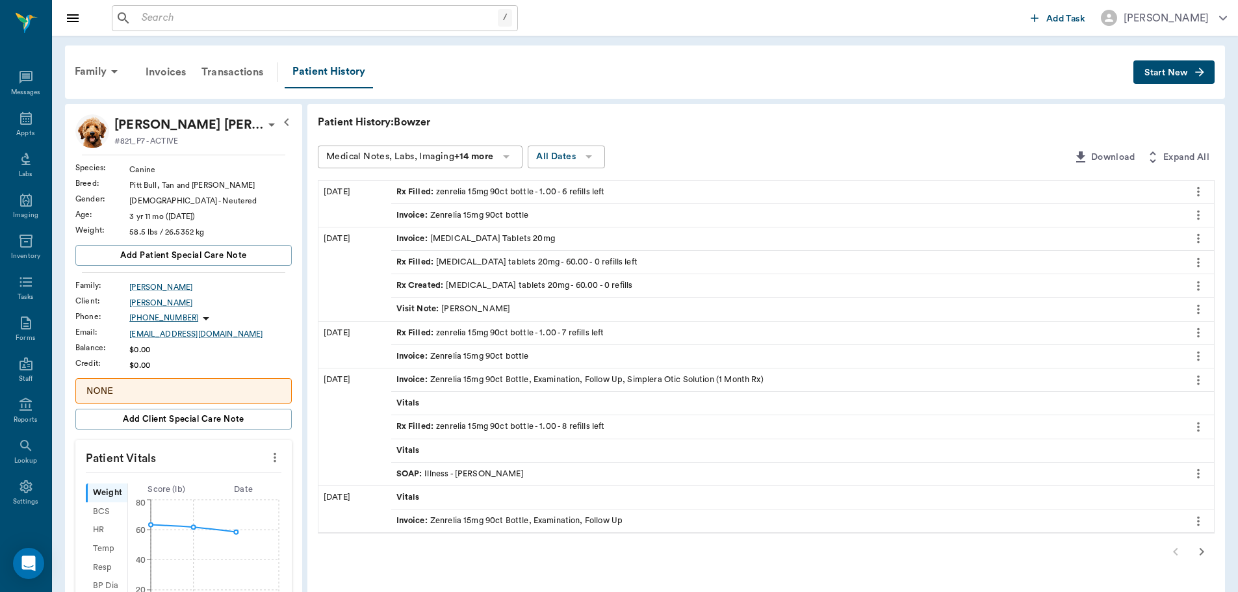
click at [1182, 73] on span "Start New" at bounding box center [1167, 73] width 44 height 0
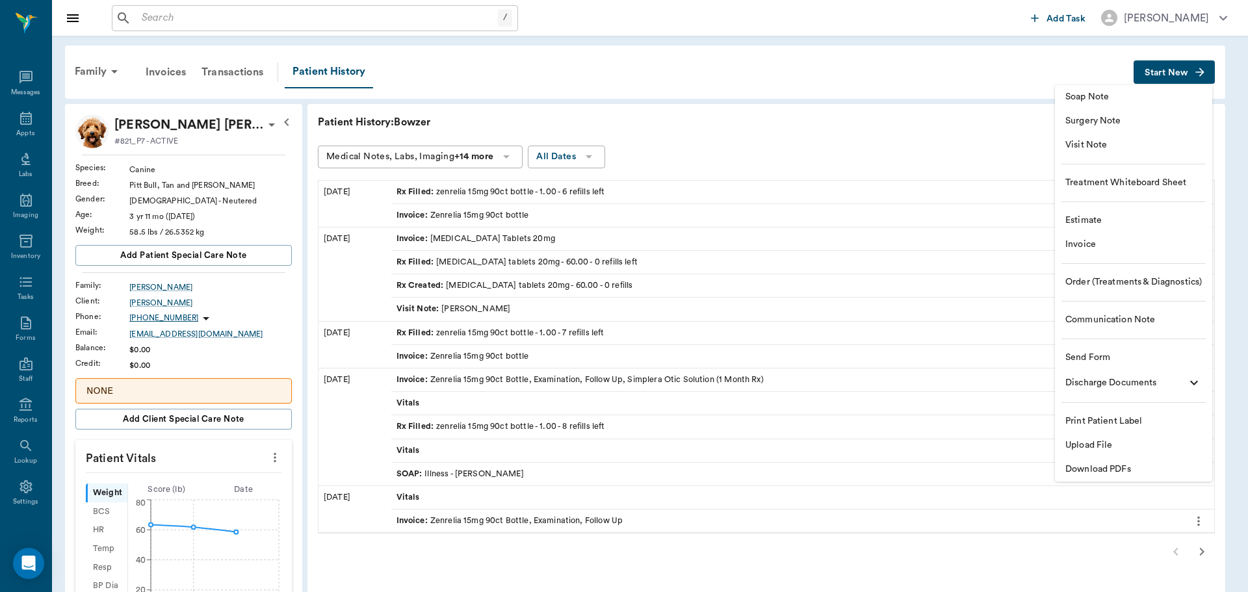
click at [1102, 142] on span "Visit Note" at bounding box center [1133, 145] width 137 height 14
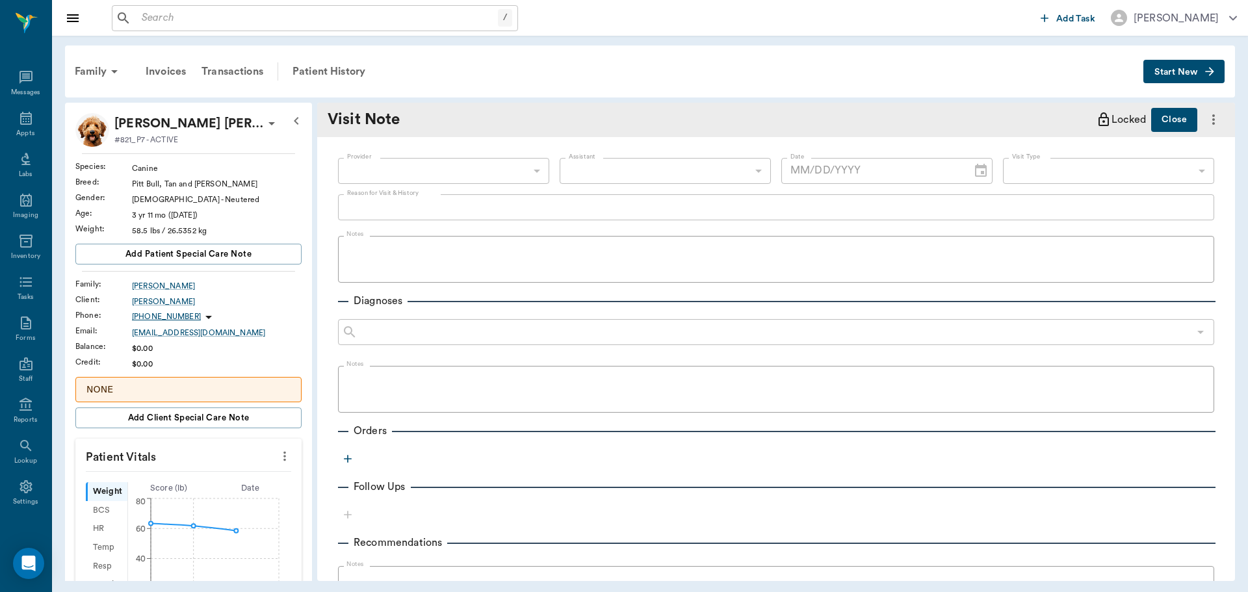
type input "[DATE]"
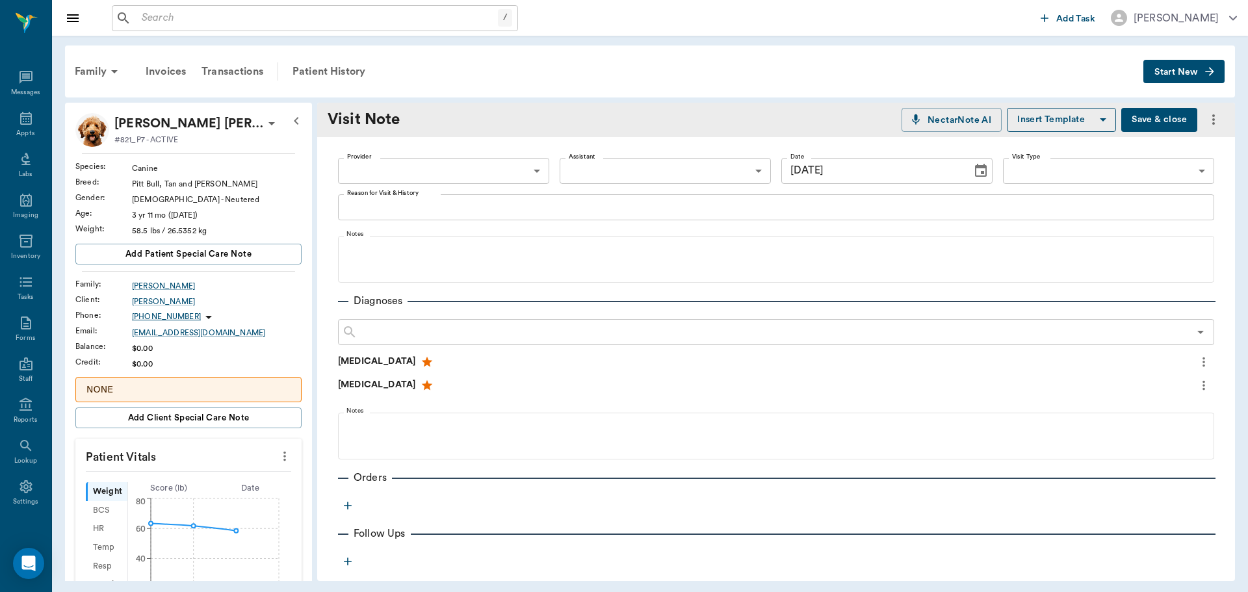
click at [346, 504] on icon "button" at bounding box center [347, 505] width 13 height 13
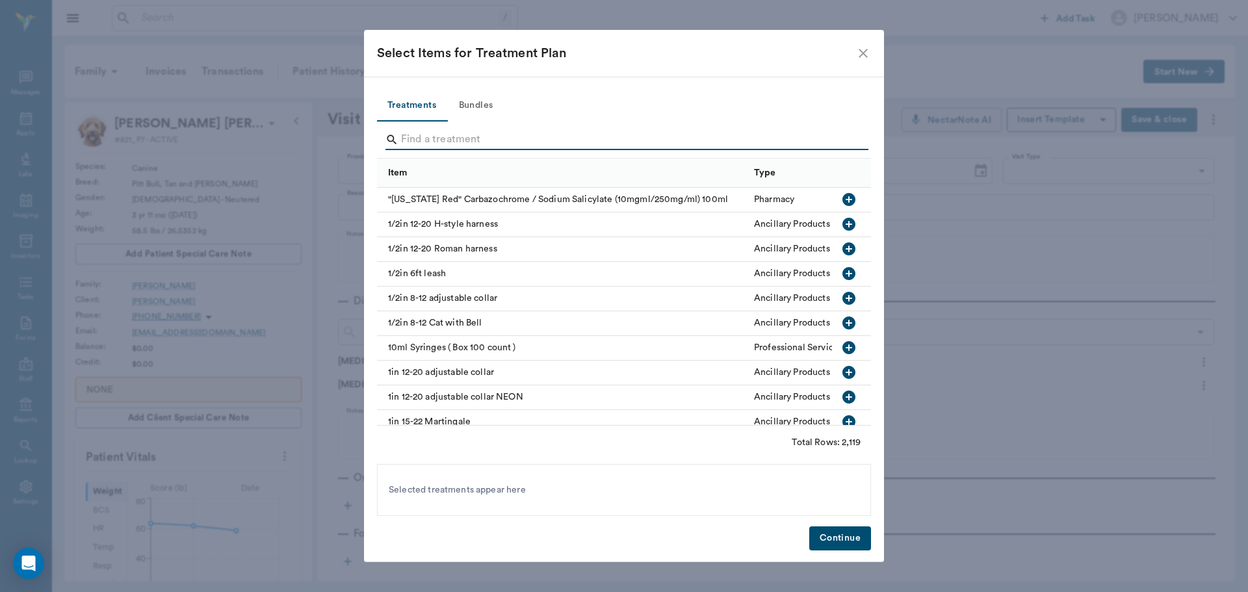
click at [408, 138] on input "Search" at bounding box center [625, 139] width 448 height 21
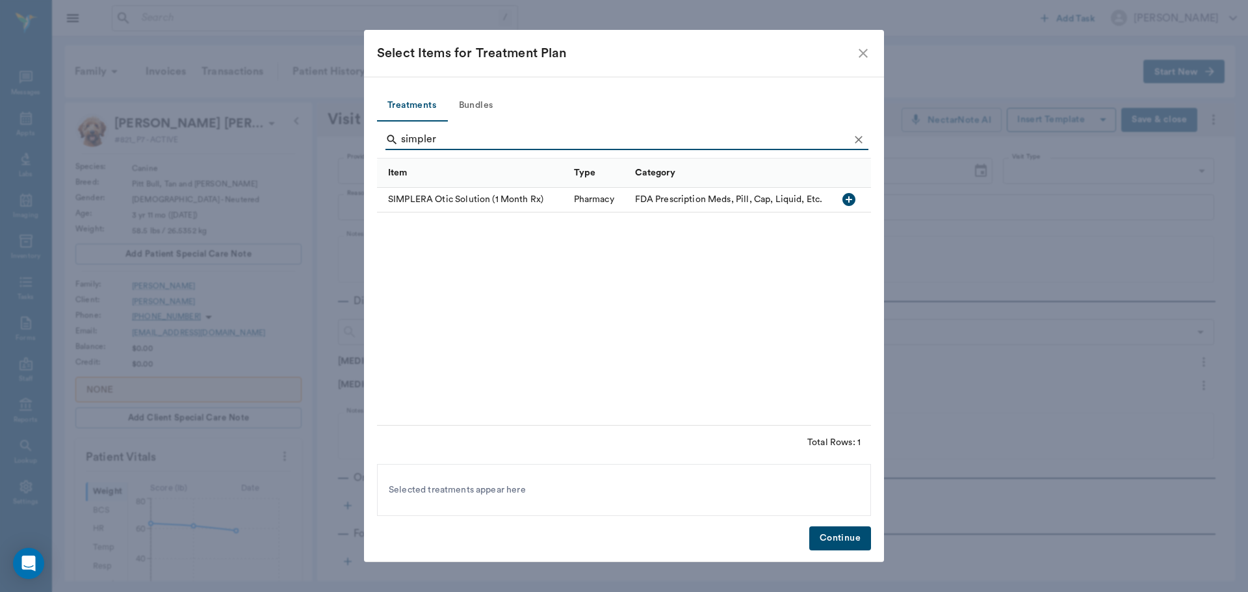
type input "simpler"
click at [848, 202] on icon "button" at bounding box center [849, 200] width 16 height 16
click at [841, 538] on button "Continue" at bounding box center [840, 539] width 62 height 24
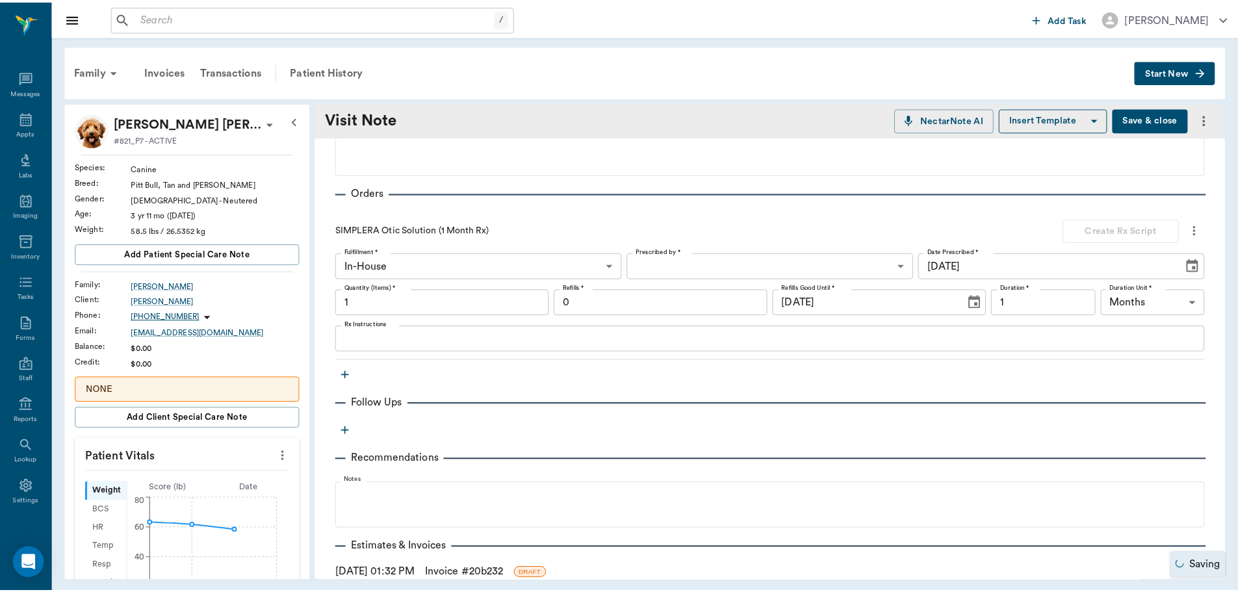
scroll to position [389, 0]
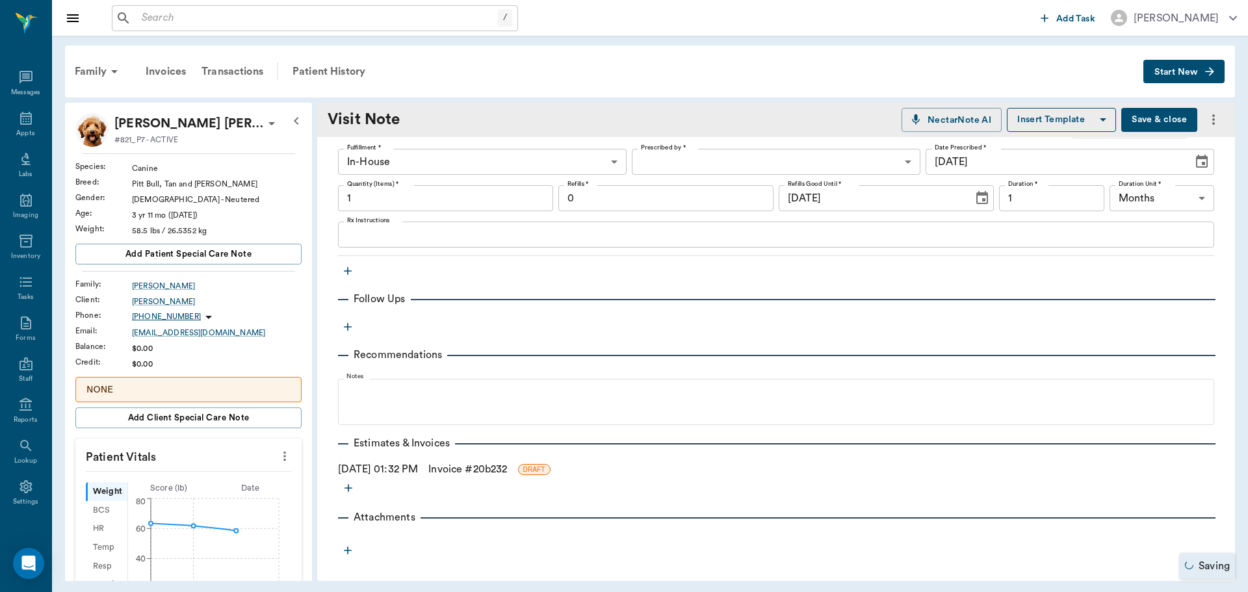
click at [463, 469] on link "Invoice # 20b232" at bounding box center [467, 470] width 79 height 16
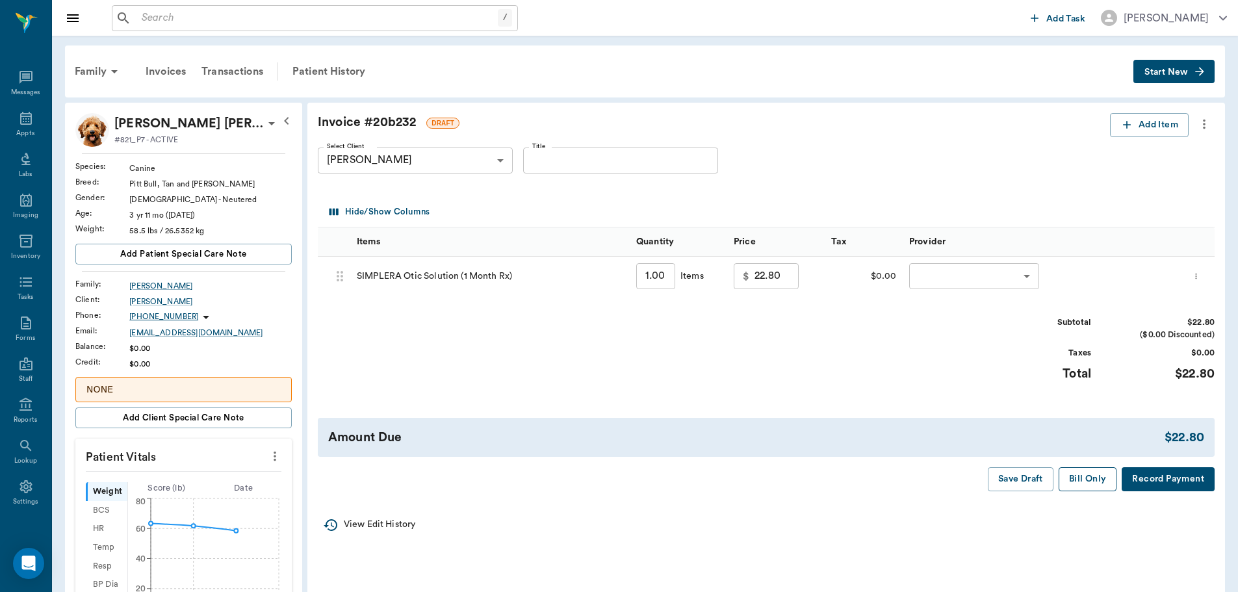
click at [1084, 476] on button "Bill Only" at bounding box center [1088, 479] width 59 height 24
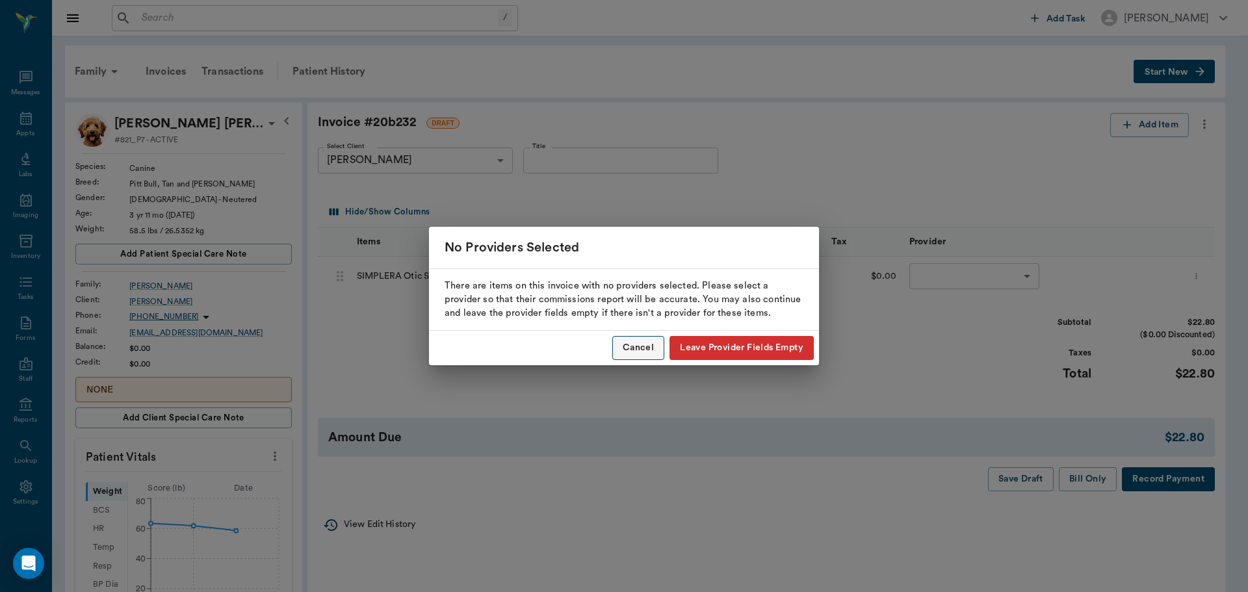
click at [637, 350] on button "Cancel" at bounding box center [638, 348] width 52 height 24
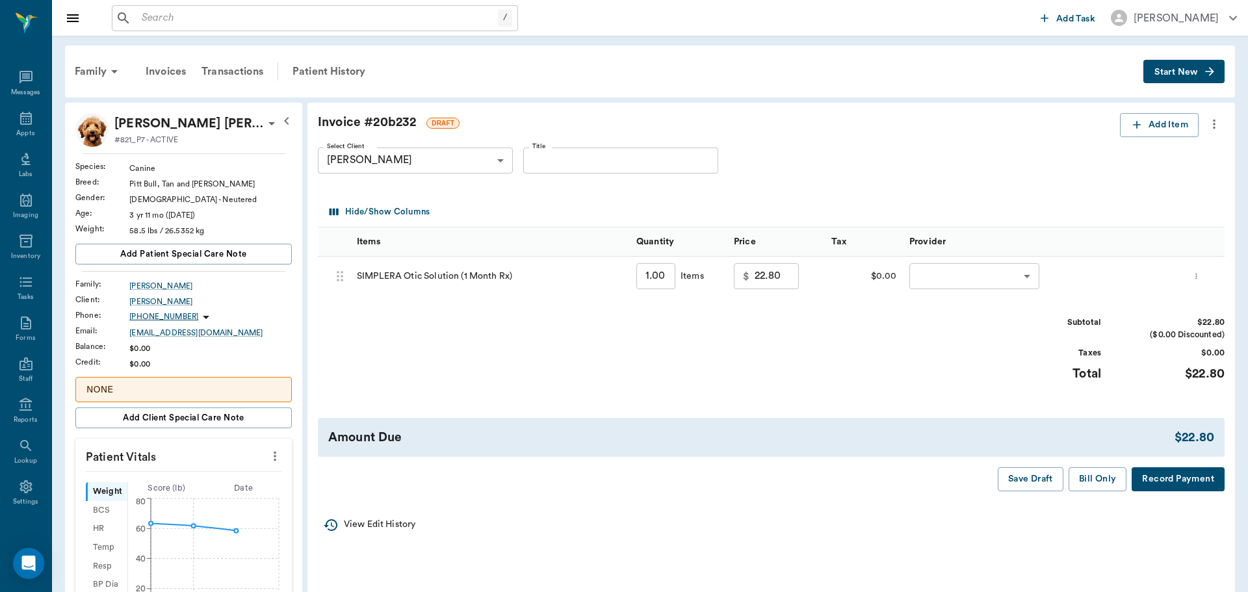
click at [1011, 281] on body "/ ​ Add Task Dr. Bert Ellsworth Nectar Messages Appts Labs Imaging Inventory Ta…" at bounding box center [624, 512] width 1248 height 1024
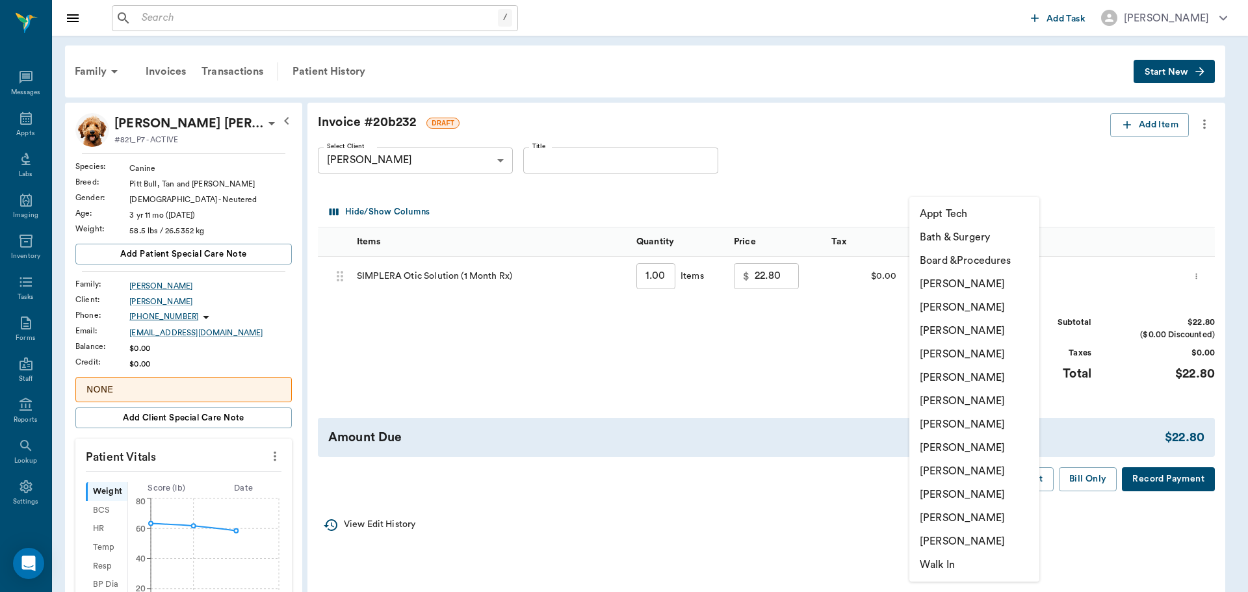
click at [980, 330] on li "[PERSON_NAME]" at bounding box center [974, 330] width 130 height 23
type input "none-63ec2f075fda476ae8351a4d"
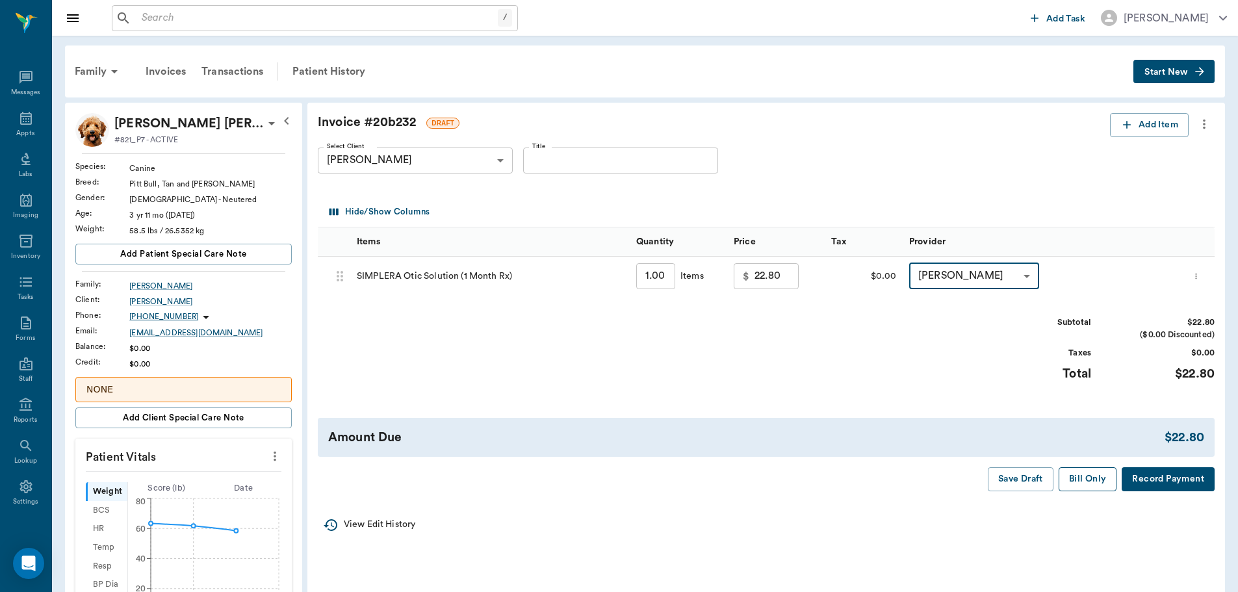
click at [1082, 484] on button "Bill Only" at bounding box center [1088, 479] width 59 height 24
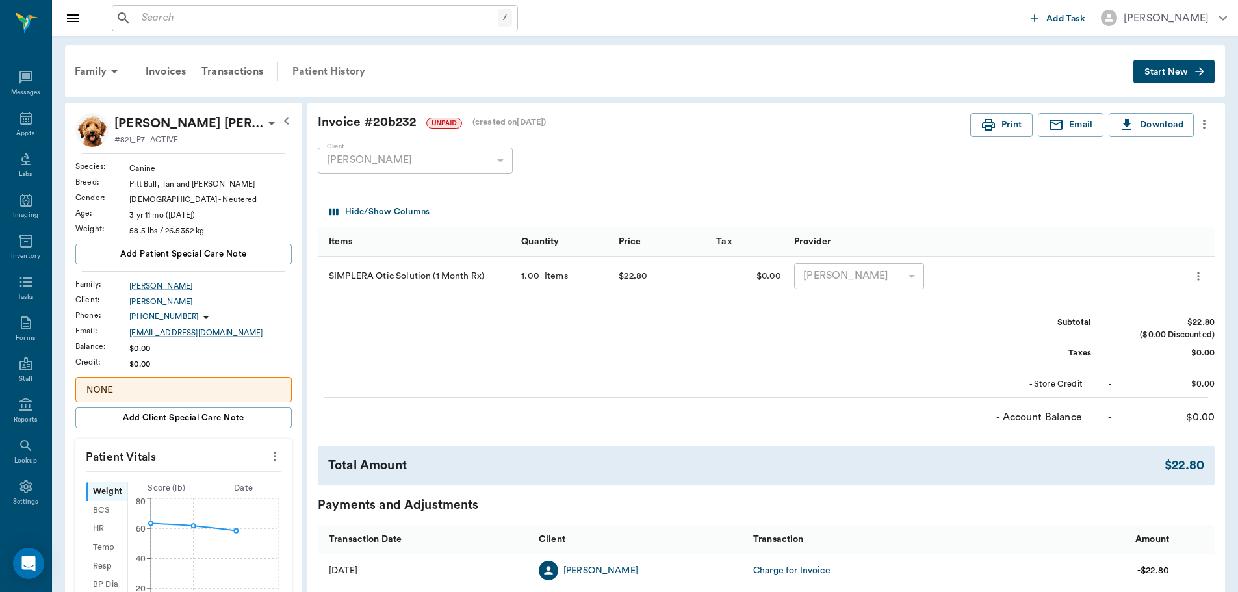
click at [325, 73] on div "Patient History" at bounding box center [329, 71] width 88 height 31
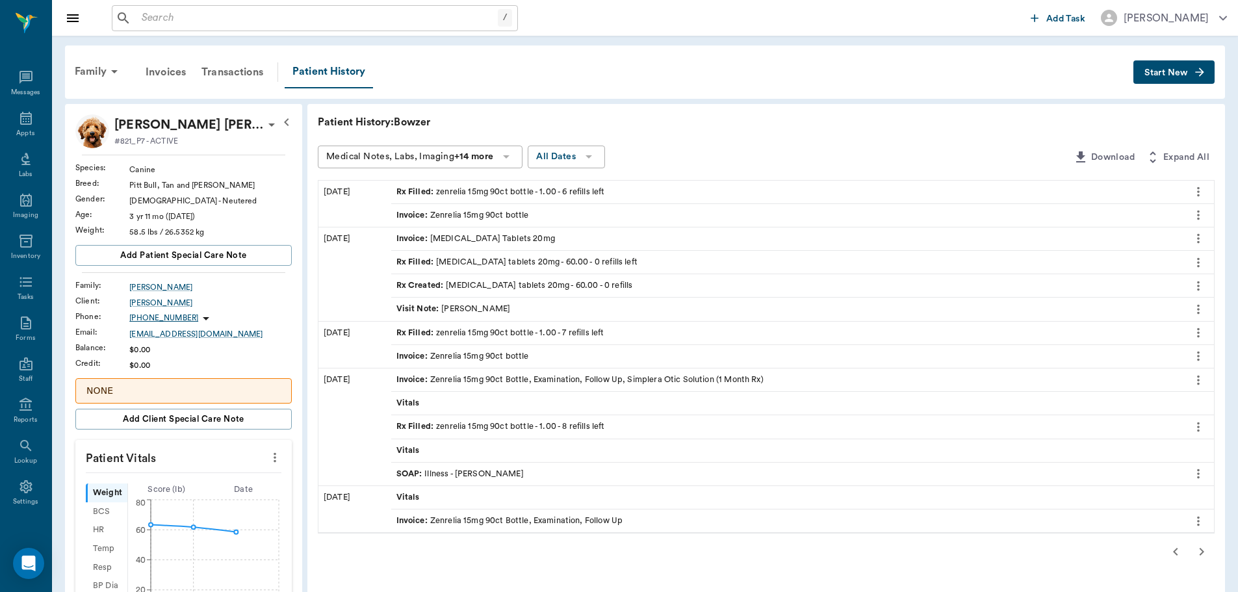
click at [465, 216] on div "Invoice : Zenrelia 15mg 90ct bottle" at bounding box center [463, 215] width 133 height 12
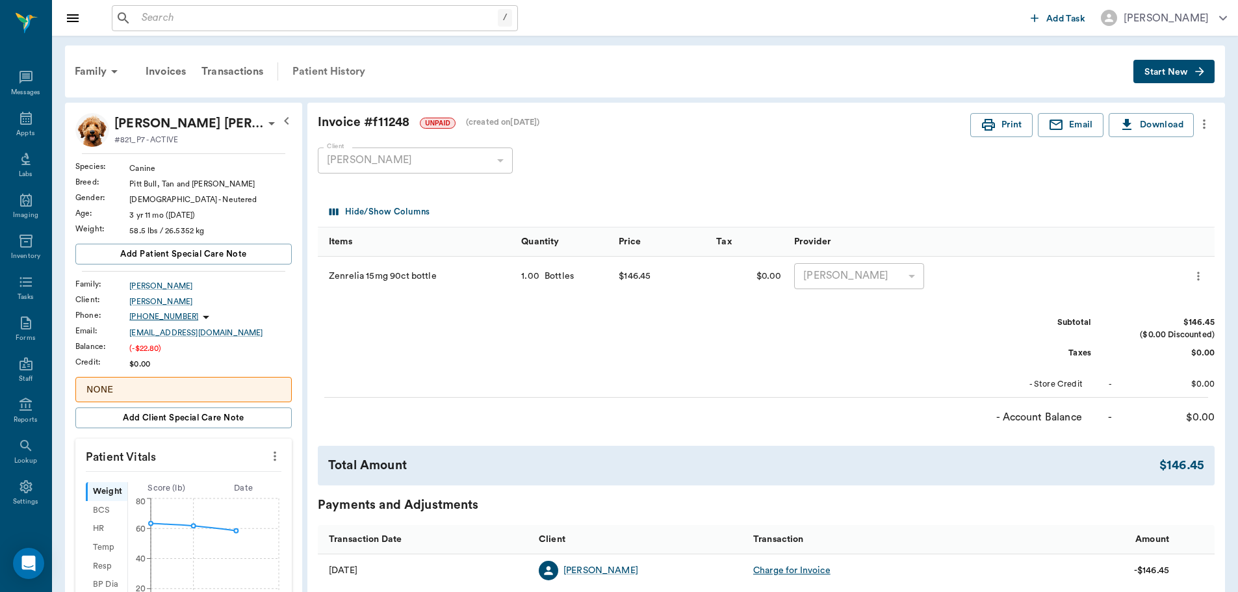
click at [310, 70] on div "Patient History" at bounding box center [329, 71] width 88 height 31
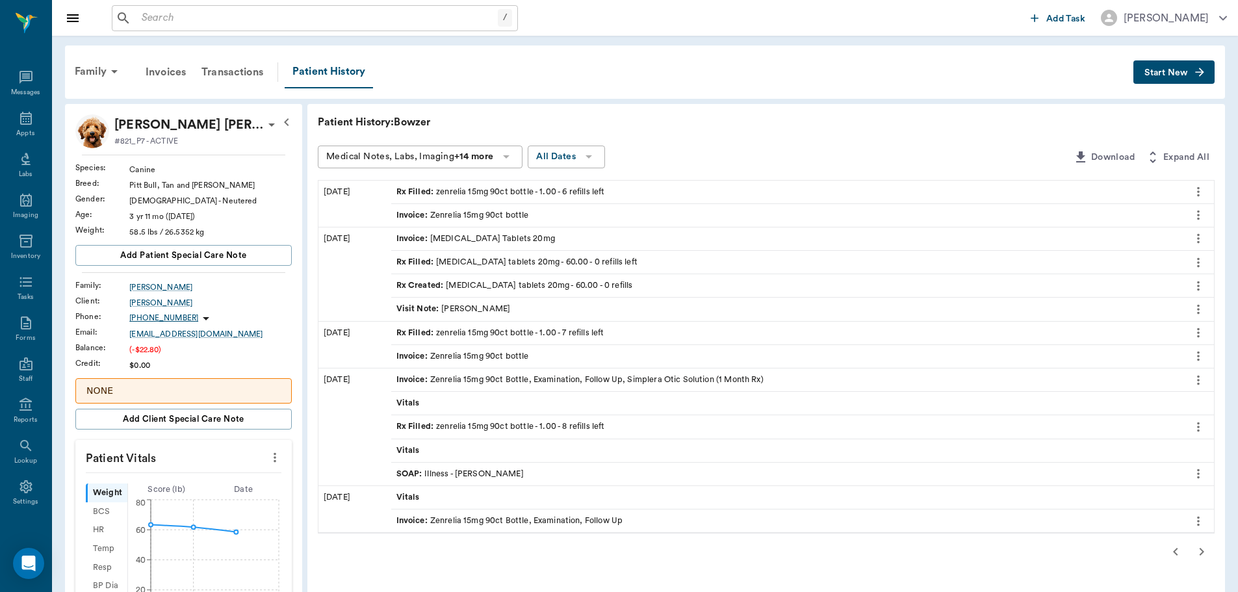
click at [484, 192] on div "Rx Filled : zenrelia 15mg 90ct bottle - 1.00 - 6 refills left" at bounding box center [501, 192] width 209 height 12
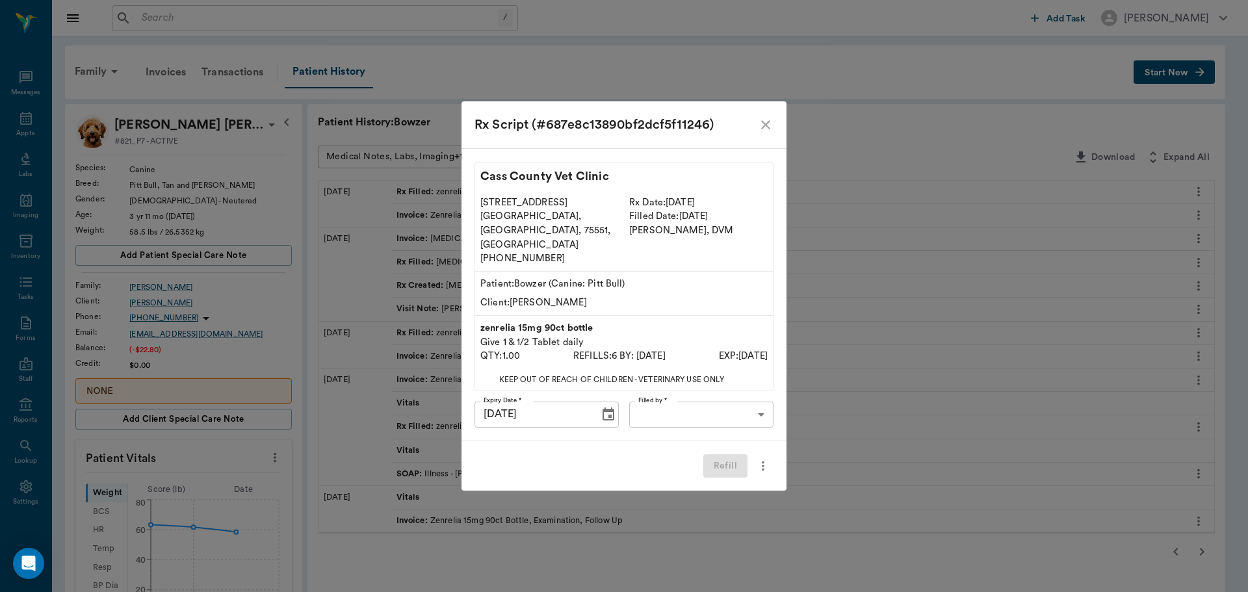
click at [721, 398] on body "/ ​ Add Task Dr. Bert Ellsworth Nectar Messages Appts Labs Imaging Inventory Ta…" at bounding box center [624, 512] width 1248 height 1025
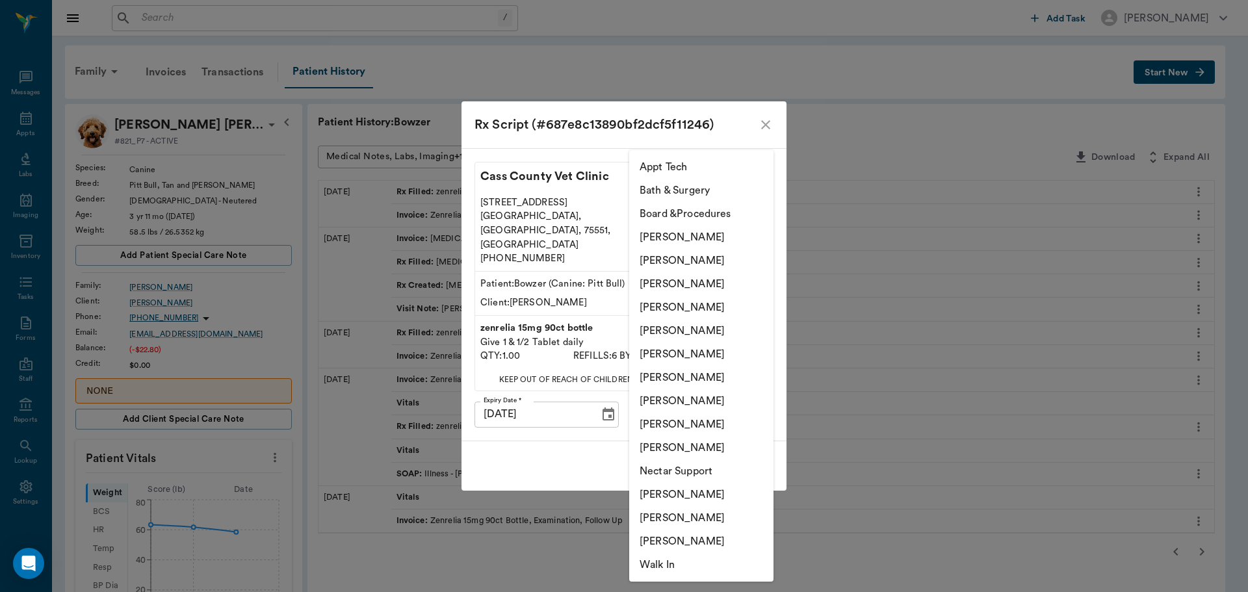
click at [729, 283] on li "[PERSON_NAME]" at bounding box center [701, 283] width 144 height 23
type input "63ec2f075fda476ae8351a4d"
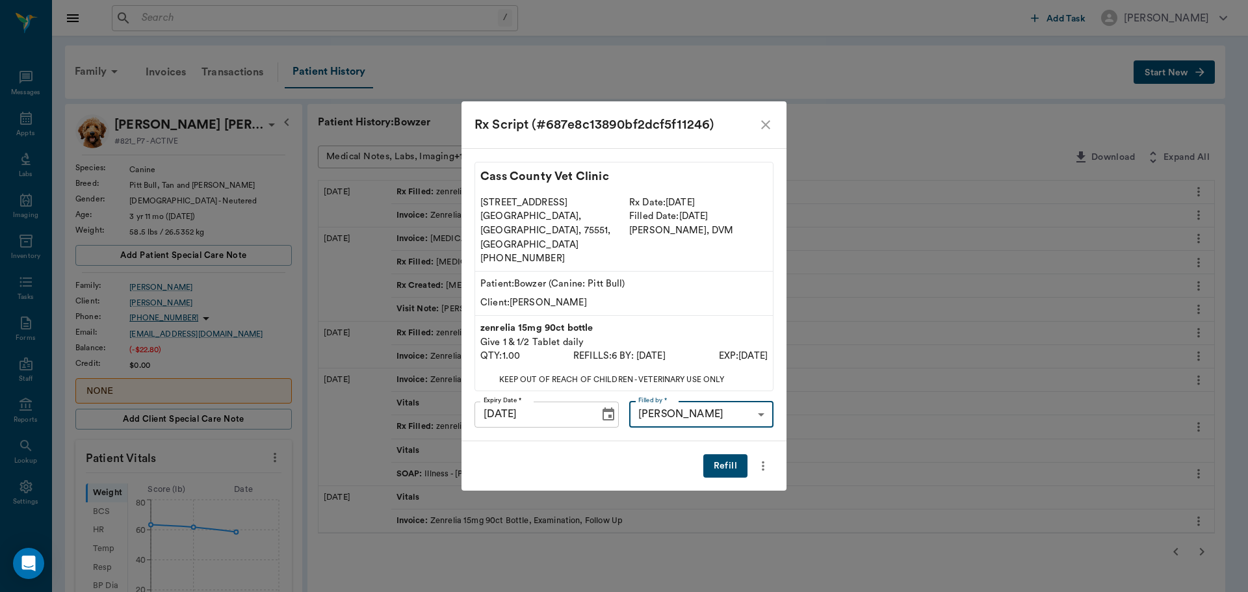
click at [733, 454] on button "Refill" at bounding box center [725, 466] width 44 height 24
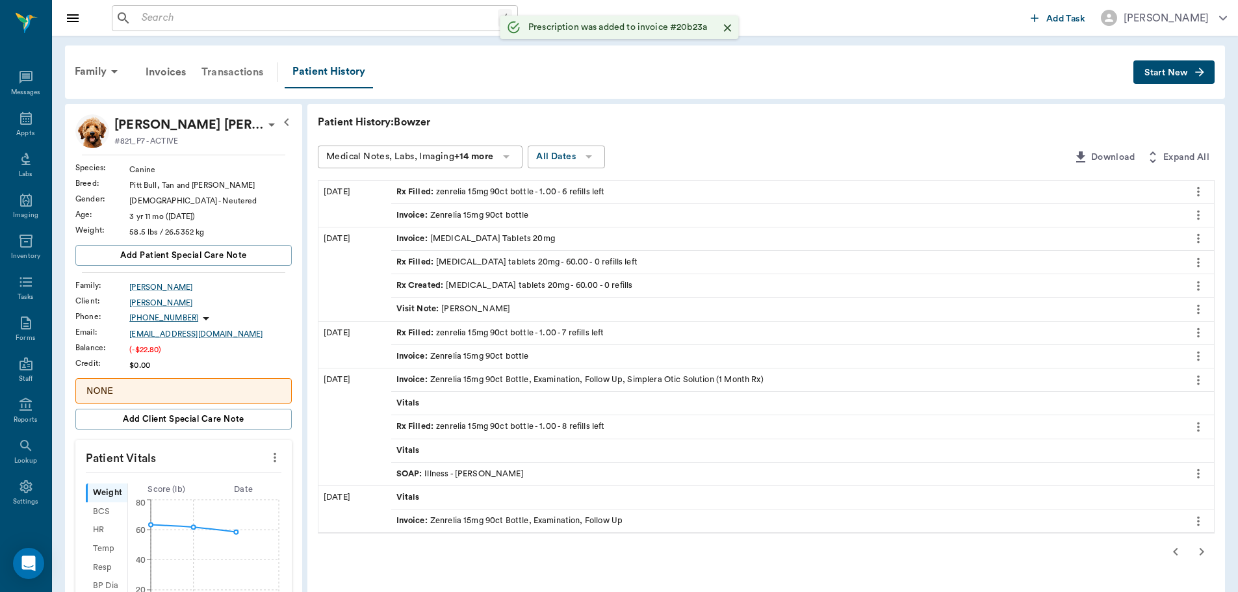
click at [241, 71] on div "Transactions" at bounding box center [232, 72] width 77 height 31
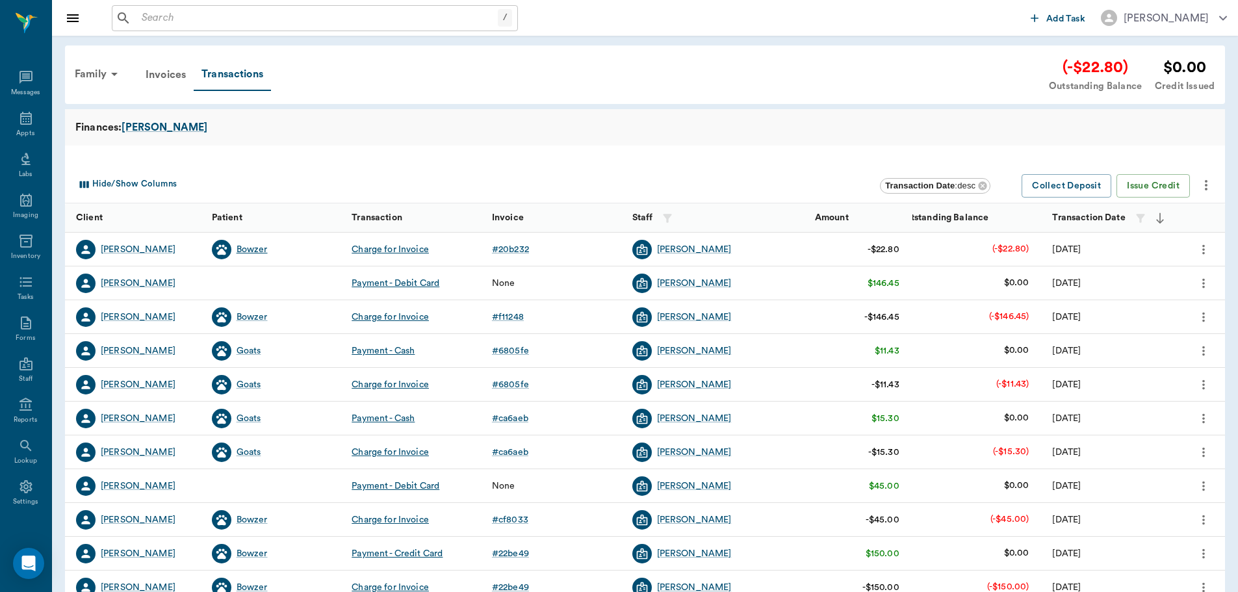
click at [254, 248] on div "Bowzer" at bounding box center [252, 249] width 31 height 13
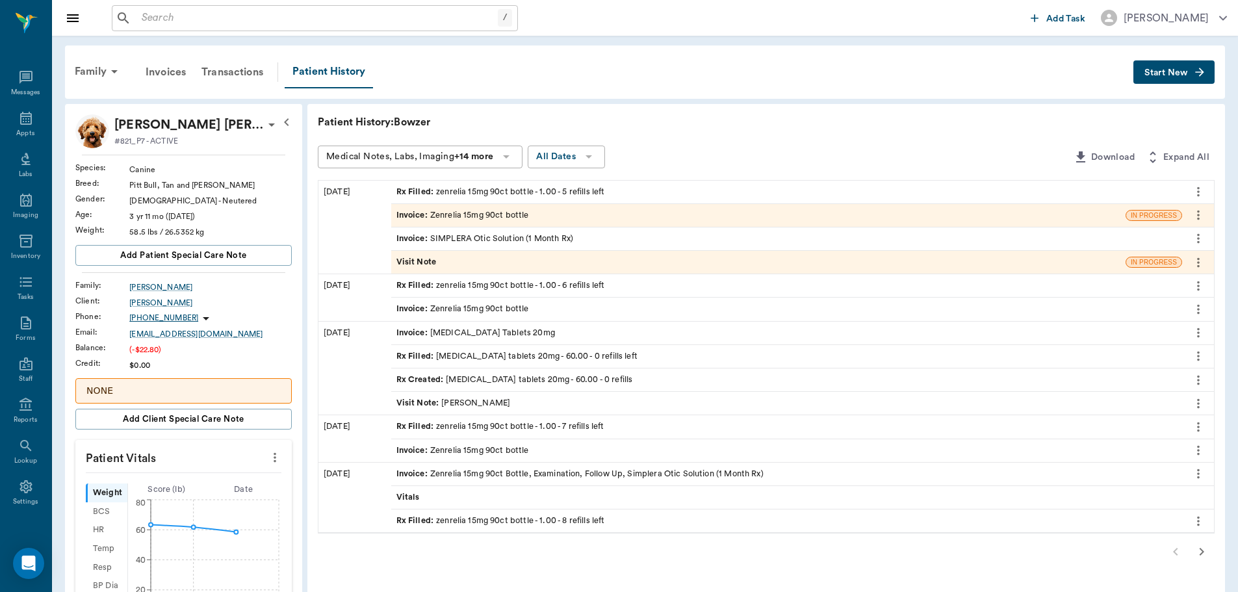
click at [481, 260] on div "Visit Note" at bounding box center [758, 262] width 735 height 23
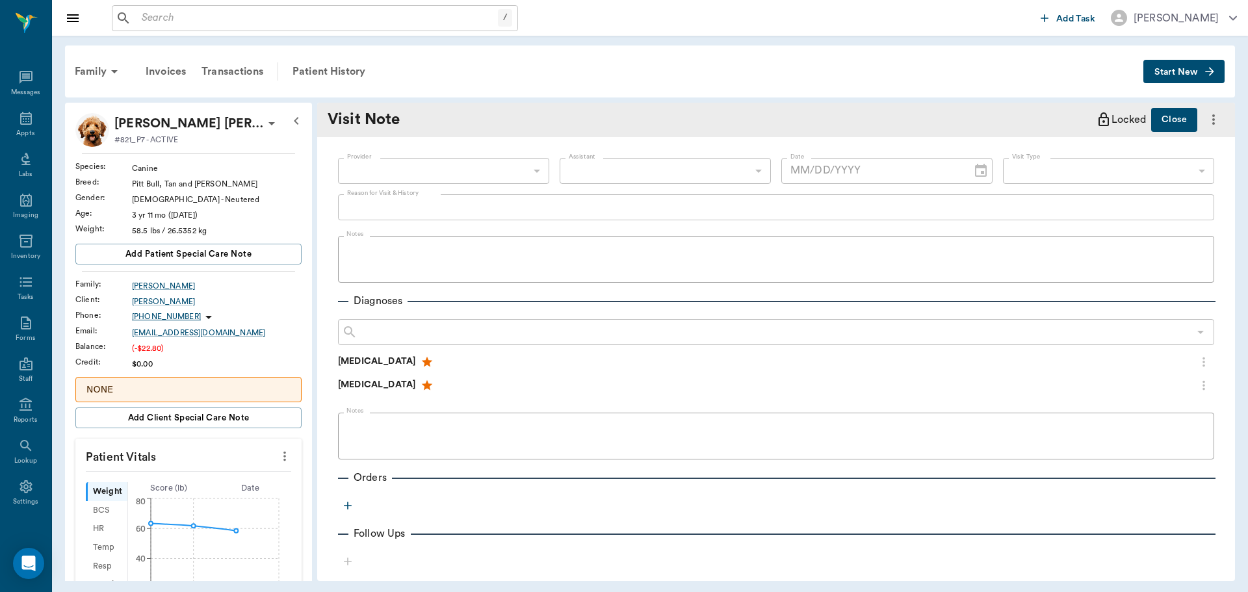
type input "[DATE]"
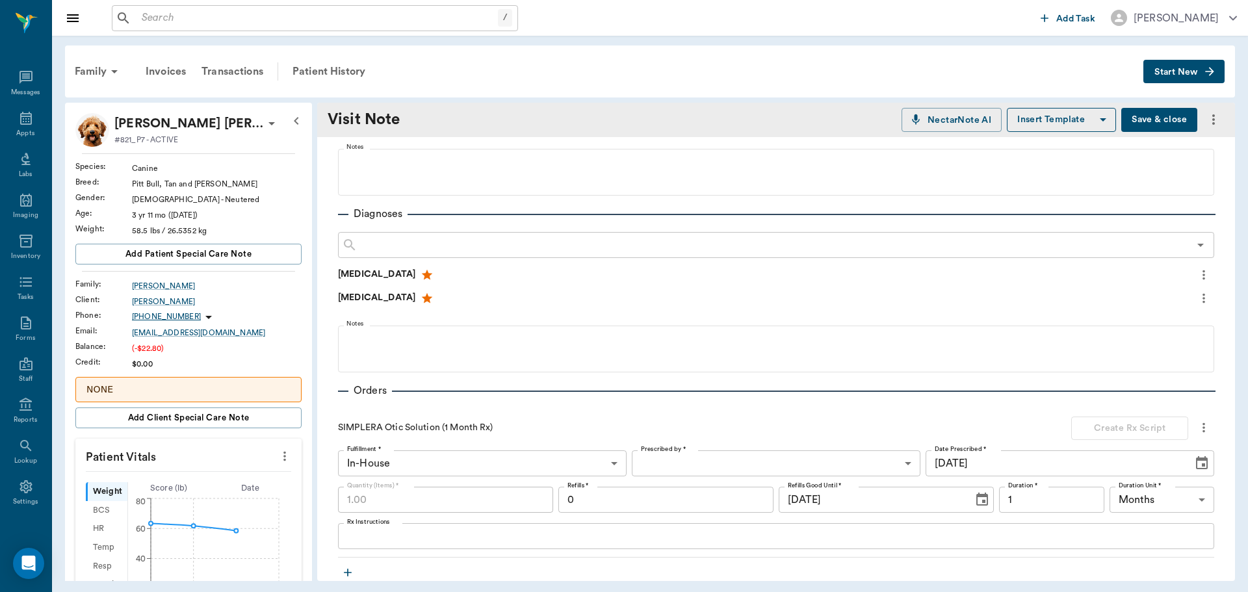
scroll to position [325, 0]
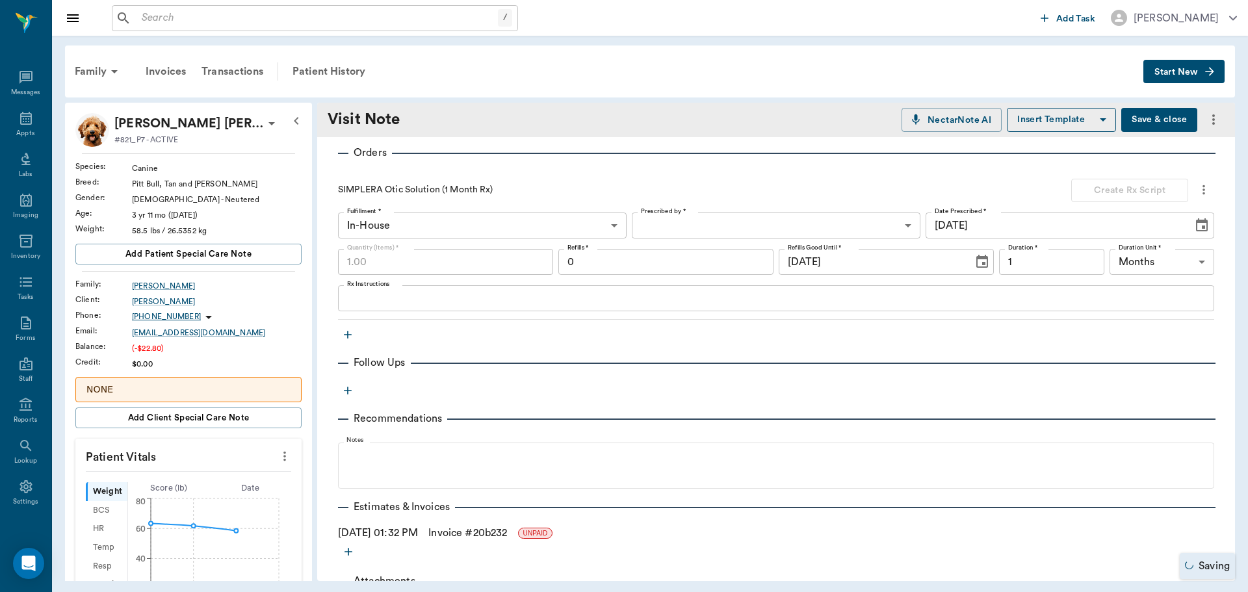
click at [412, 291] on textarea "Rx Instructions" at bounding box center [776, 298] width 858 height 15
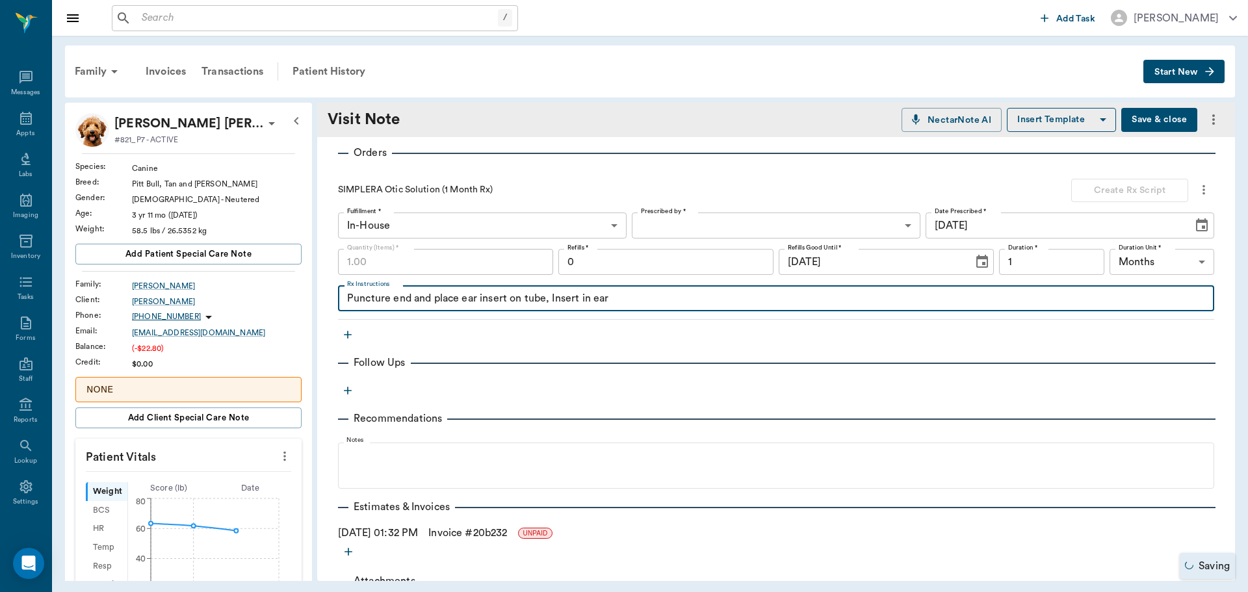
click at [595, 298] on textarea "Puncture end and place ear insert on tube, Insert in ear" at bounding box center [776, 298] width 858 height 15
click at [694, 306] on div "Puncture end and place ear insert on tube, Insert in affected ear x Rx Instruct…" at bounding box center [776, 298] width 876 height 26
click at [681, 296] on textarea "Puncture end and place ear insert on tube, Insert in affected ear" at bounding box center [776, 298] width 858 height 15
type textarea "Puncture end and place ear insert on tube, Insert in affected ear as deep as po…"
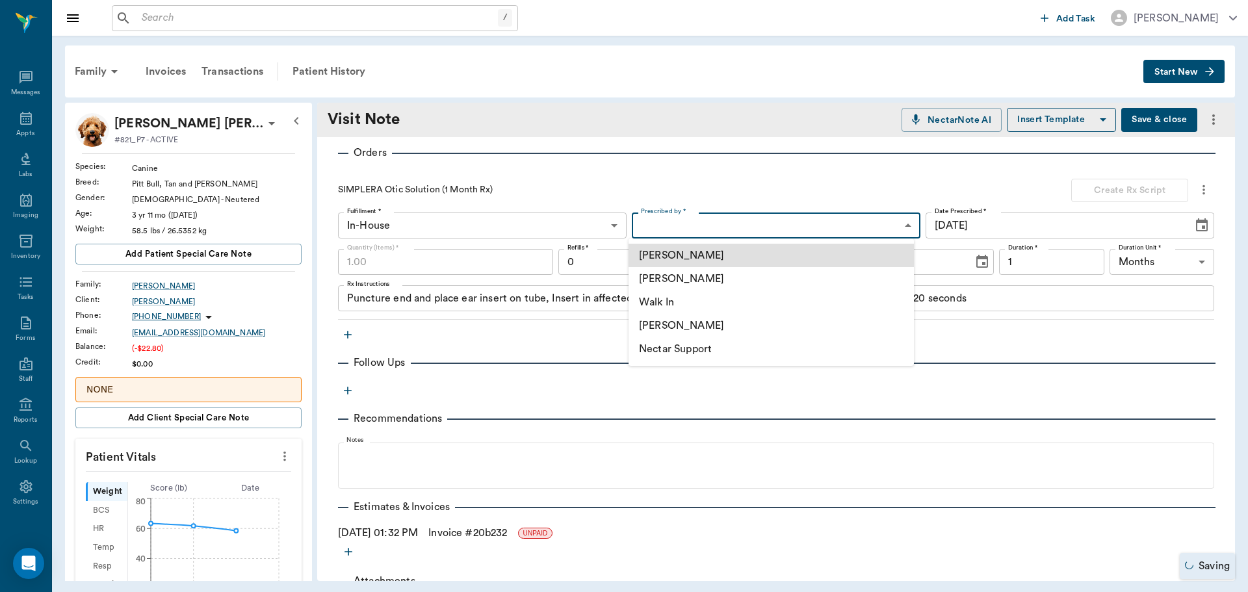
click at [835, 230] on body "/ ​ Add Task Dr. Bert Ellsworth Nectar Messages Appts Labs Imaging Inventory Ta…" at bounding box center [624, 296] width 1248 height 592
click at [748, 274] on li "[PERSON_NAME]" at bounding box center [771, 278] width 285 height 23
type input "63ec2f075fda476ae8351a4d"
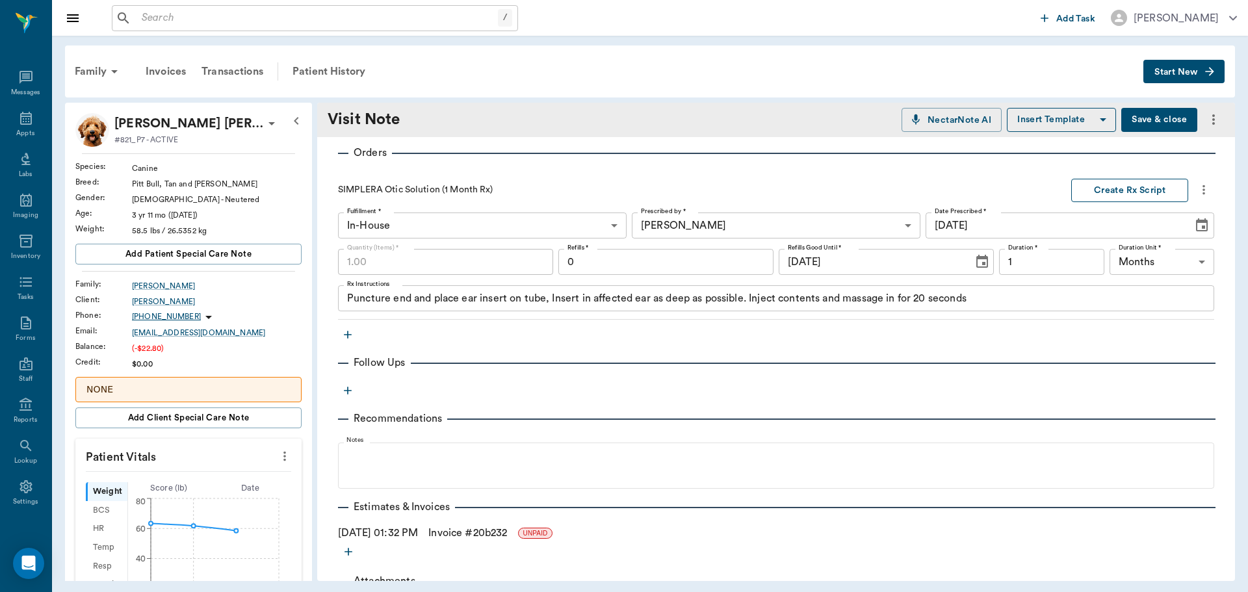
click at [1125, 194] on button "Create Rx Script" at bounding box center [1129, 191] width 117 height 24
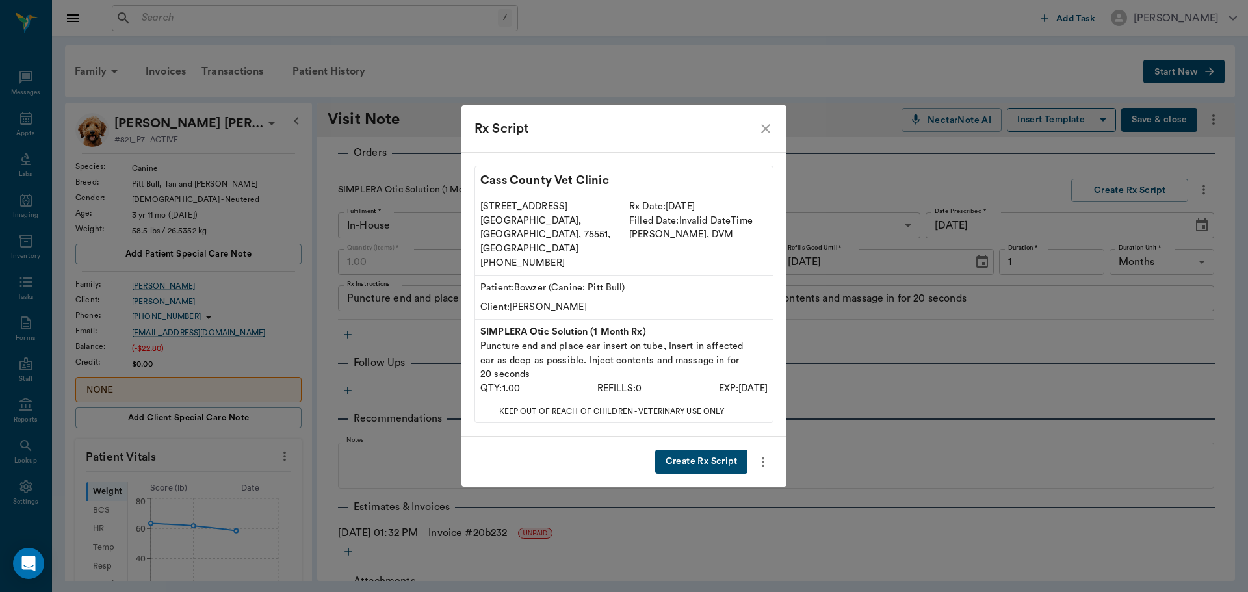
click at [722, 450] on button "Create Rx Script" at bounding box center [701, 462] width 92 height 24
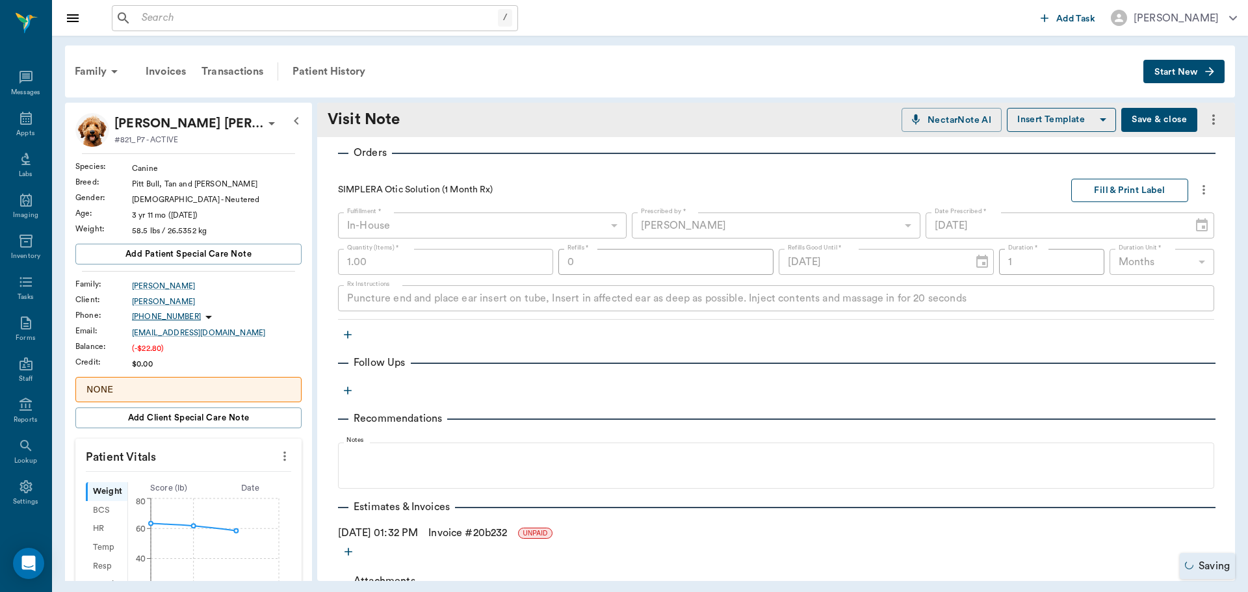
click at [1119, 192] on button "Fill & Print Label" at bounding box center [1129, 191] width 117 height 24
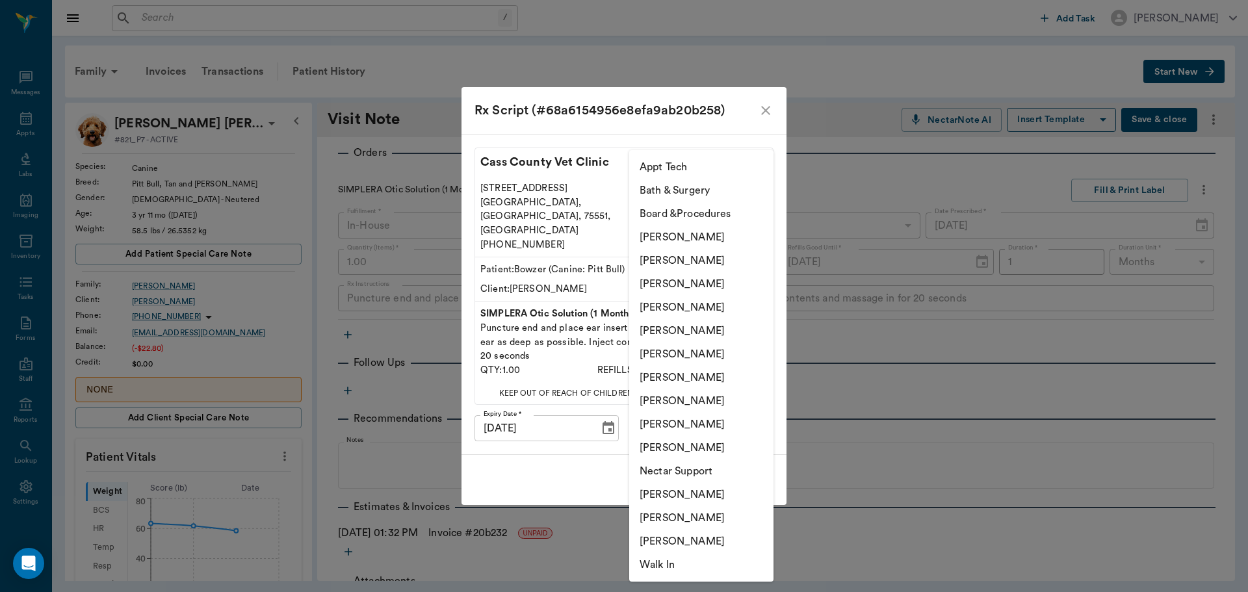
click at [740, 399] on body "/ ​ Add Task Dr. Bert Ellsworth Nectar Messages Appts Labs Imaging Inventory Ta…" at bounding box center [624, 296] width 1248 height 592
click at [705, 276] on li "[PERSON_NAME]" at bounding box center [701, 283] width 144 height 23
type input "63ec2f075fda476ae8351a4d"
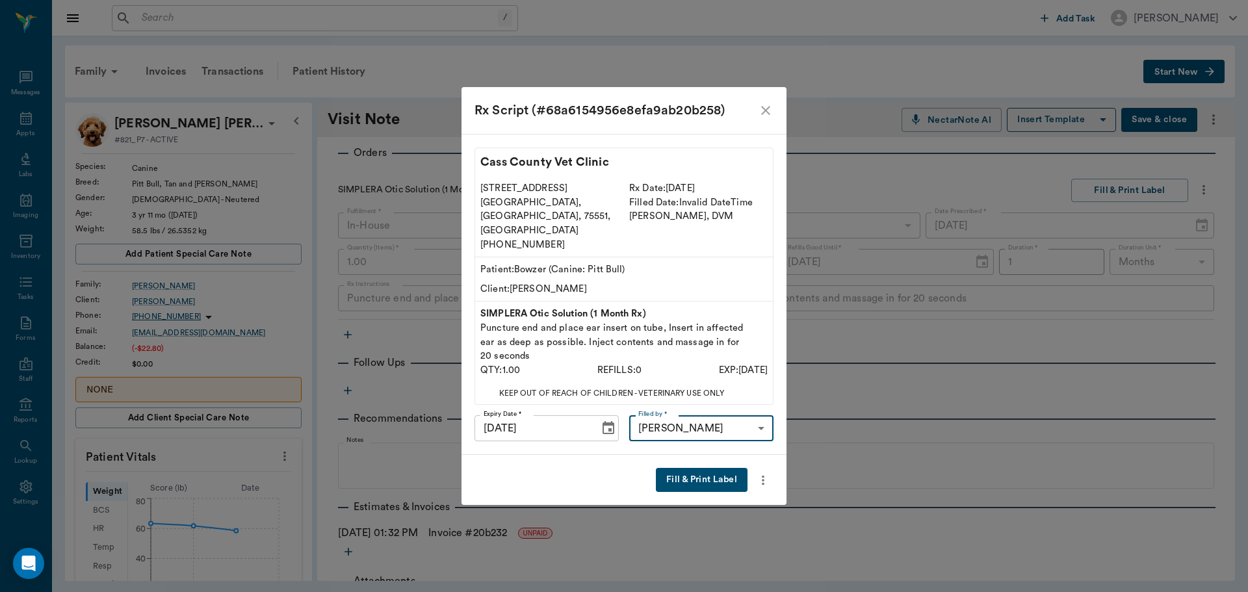
click at [693, 468] on button "Fill & Print Label" at bounding box center [702, 480] width 92 height 24
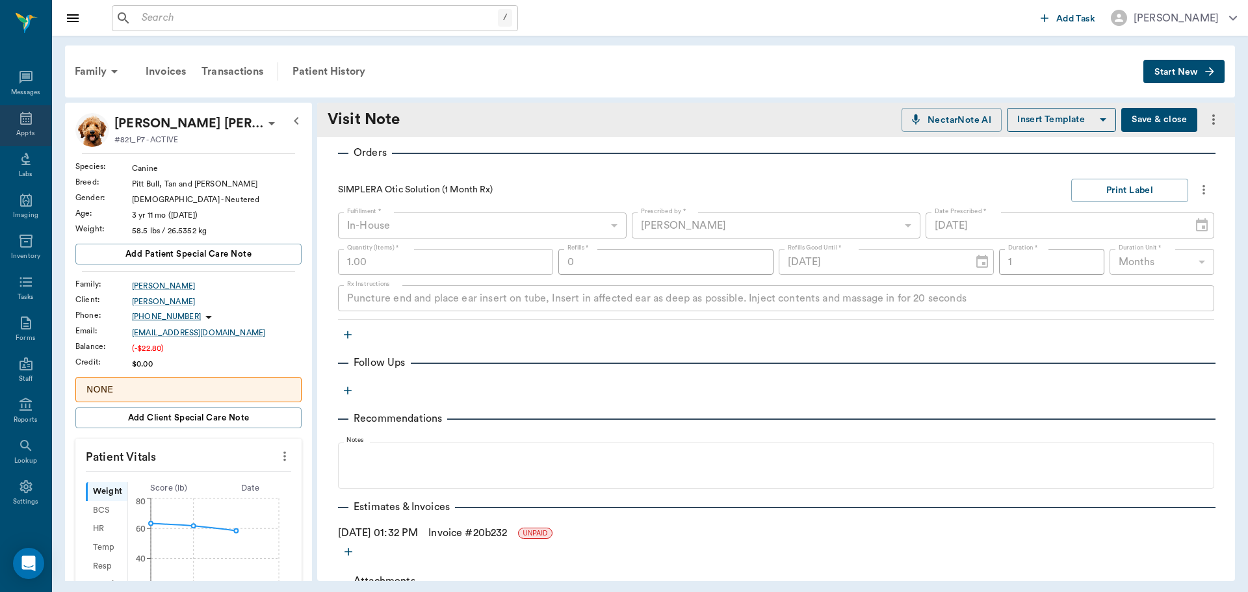
click at [28, 120] on icon at bounding box center [26, 119] width 16 height 16
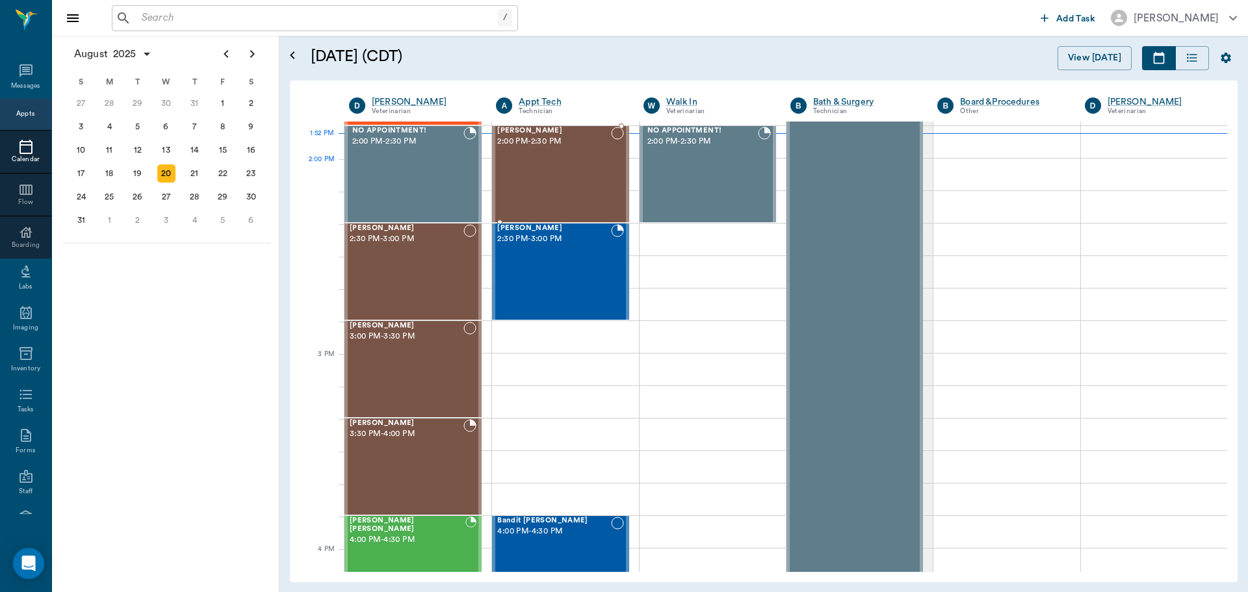
scroll to position [1172, 0]
click at [584, 205] on div "[PERSON_NAME] 2:00 PM - 2:30 PM" at bounding box center [553, 173] width 113 height 95
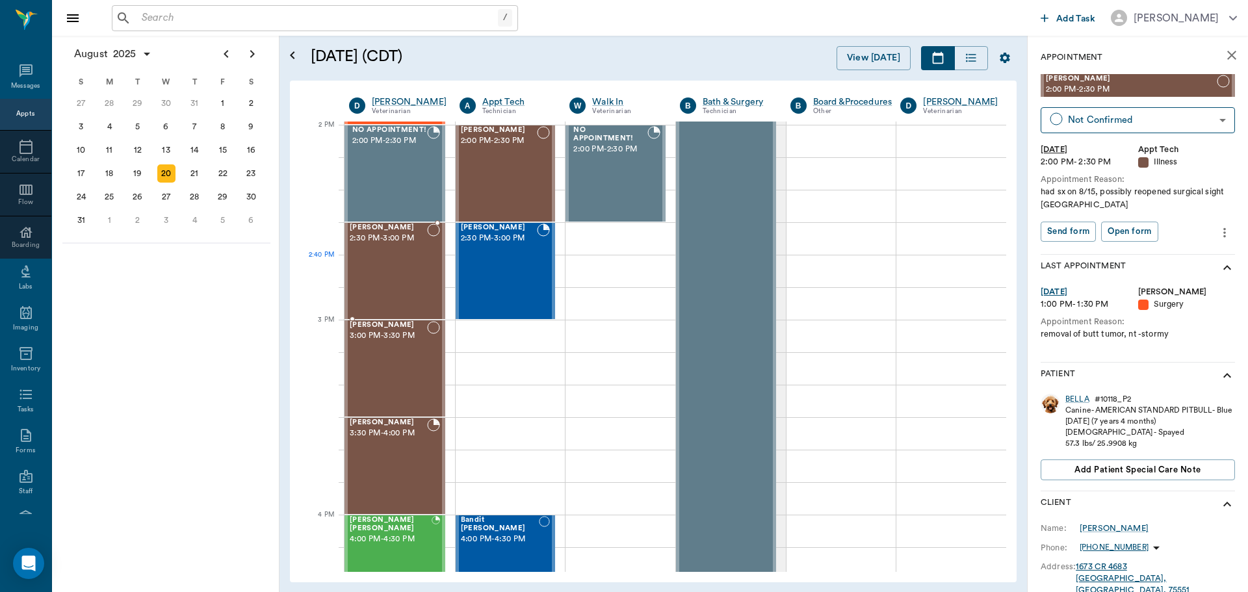
click at [406, 262] on div "[PERSON_NAME] 2:30 PM - 3:00 PM" at bounding box center [388, 271] width 77 height 95
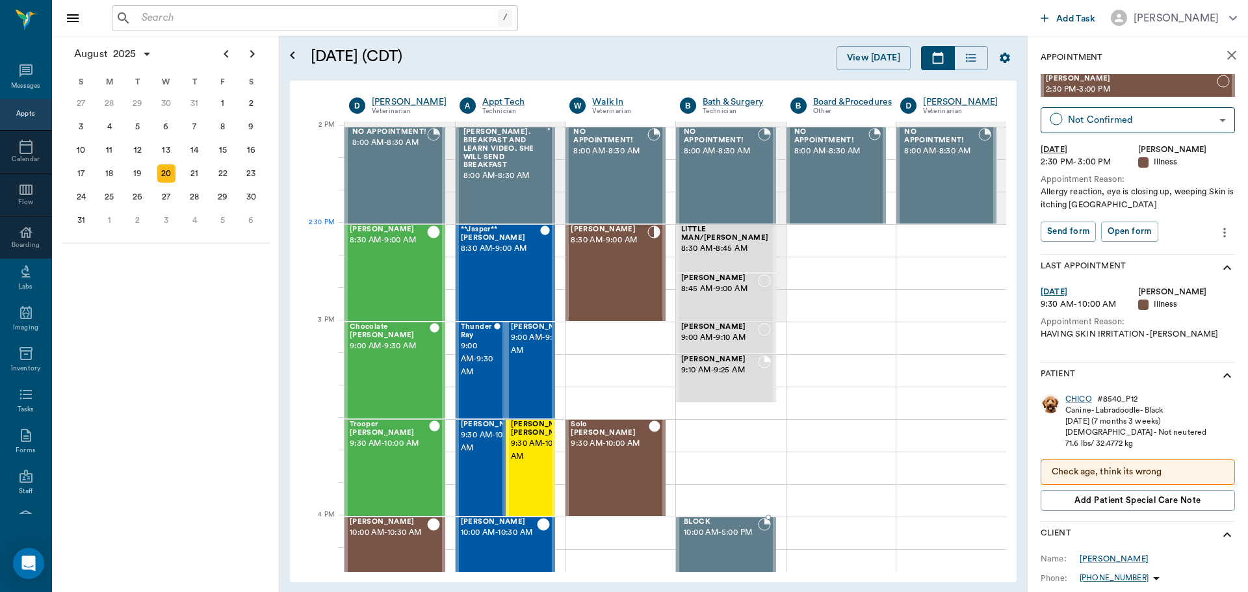
scroll to position [1172, 0]
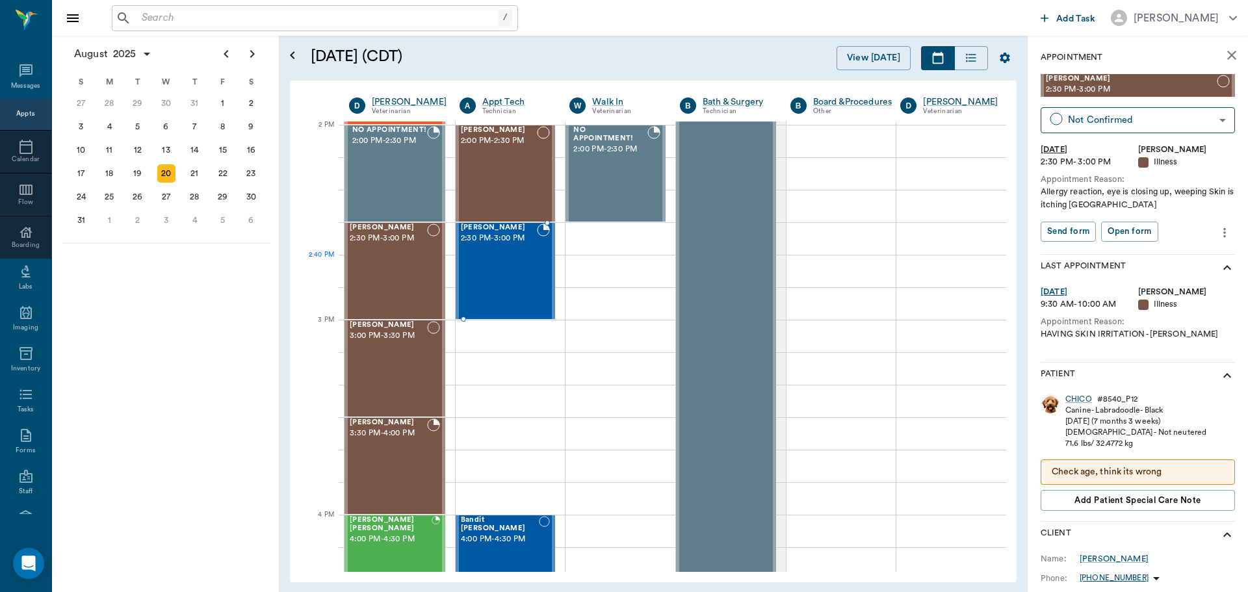
click at [540, 256] on div at bounding box center [543, 271] width 13 height 95
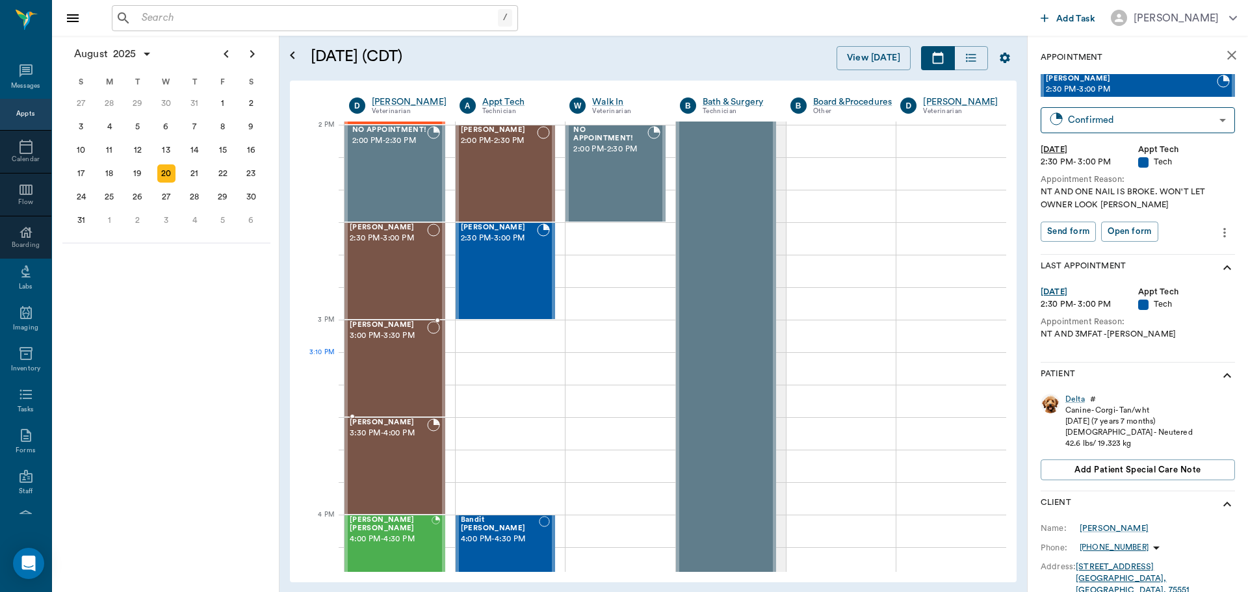
click at [393, 378] on div "[PERSON_NAME] 3:00 PM - 3:30 PM" at bounding box center [388, 368] width 77 height 95
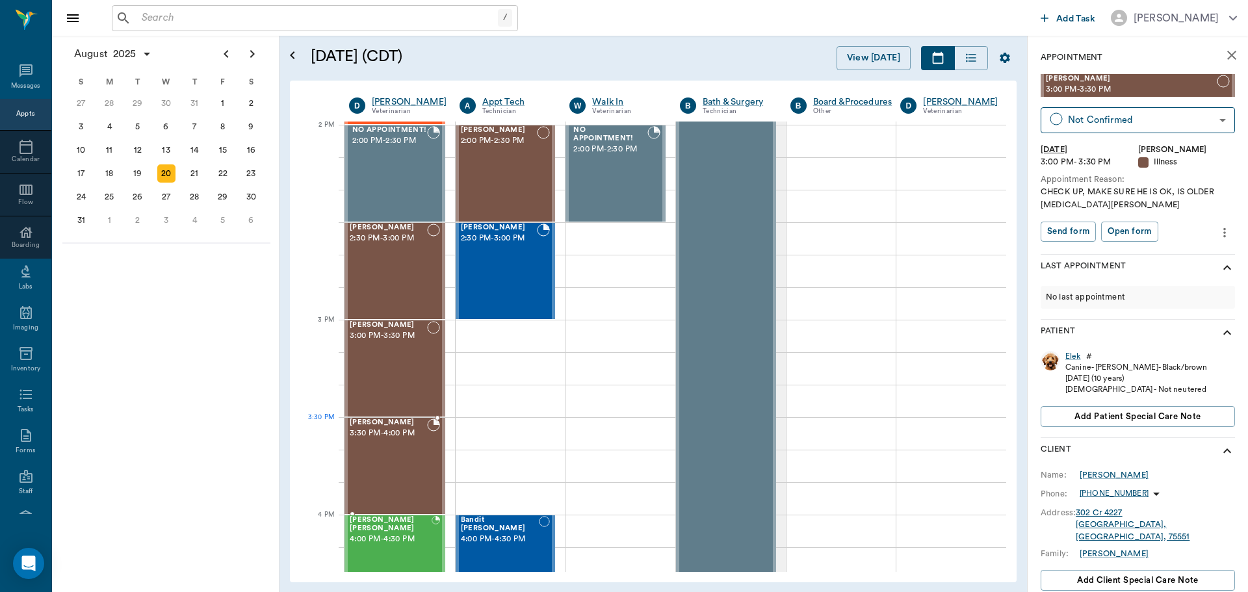
click at [406, 439] on span "3:30 PM - 4:00 PM" at bounding box center [388, 433] width 77 height 13
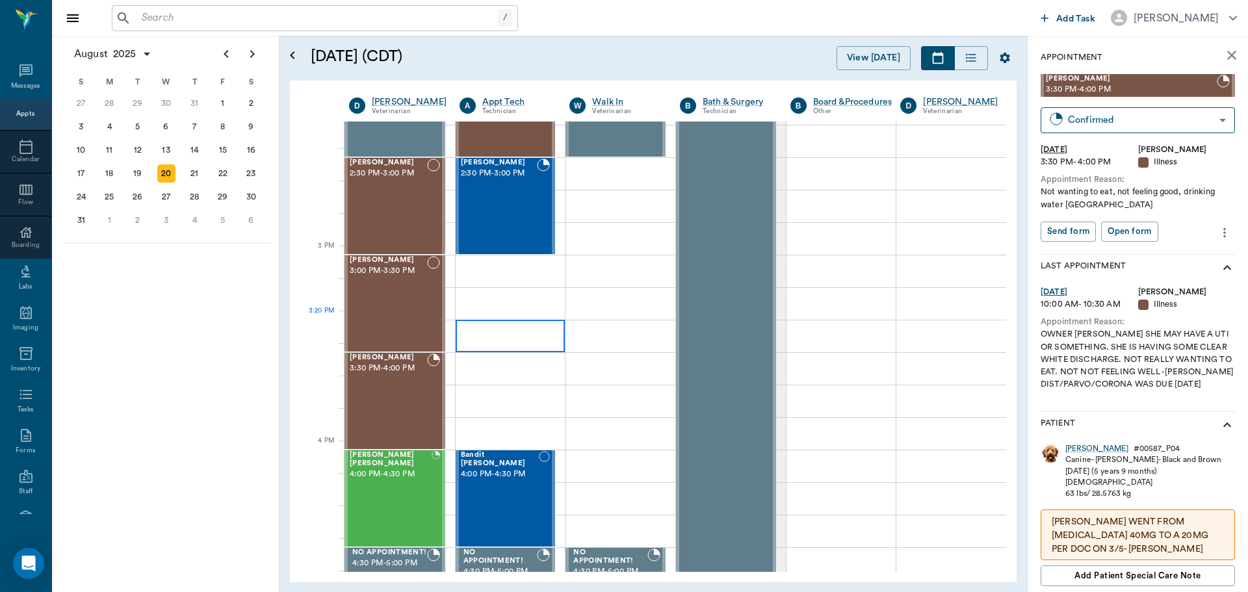
scroll to position [1302, 0]
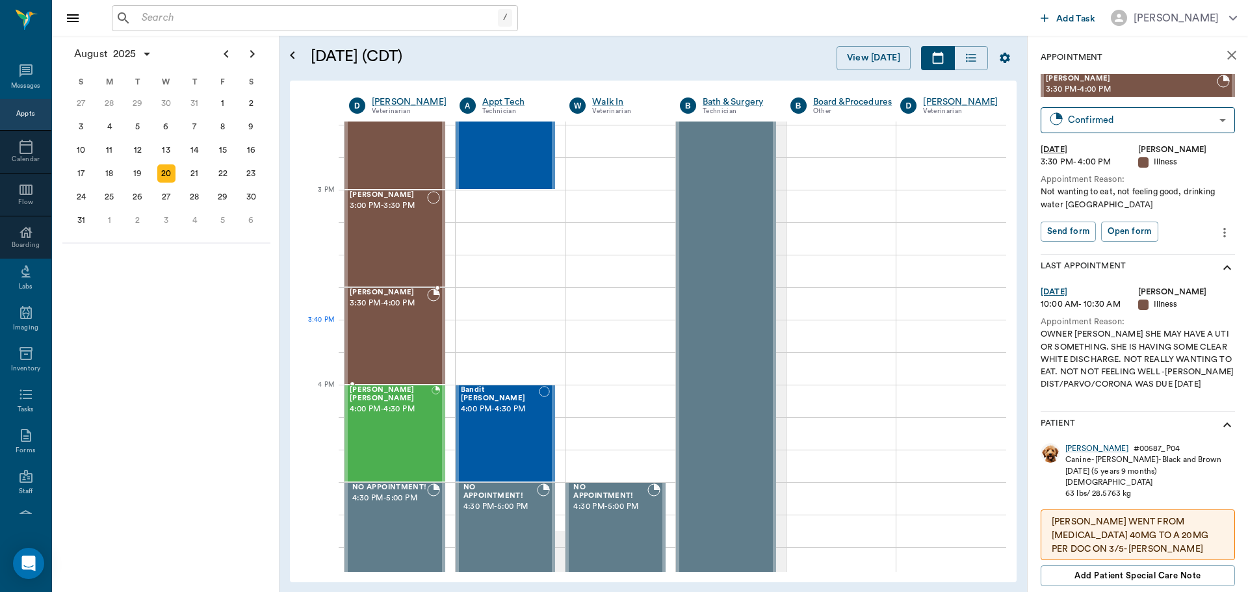
click at [411, 324] on div "[PERSON_NAME] 3:30 PM - 4:00 PM" at bounding box center [388, 336] width 77 height 95
click at [398, 330] on div "Kate Rhyne 3:30 PM - 4:00 PM" at bounding box center [388, 336] width 77 height 95
click at [364, 422] on div "MISS KITTY Floyd 4:00 PM - 4:30 PM" at bounding box center [391, 433] width 82 height 95
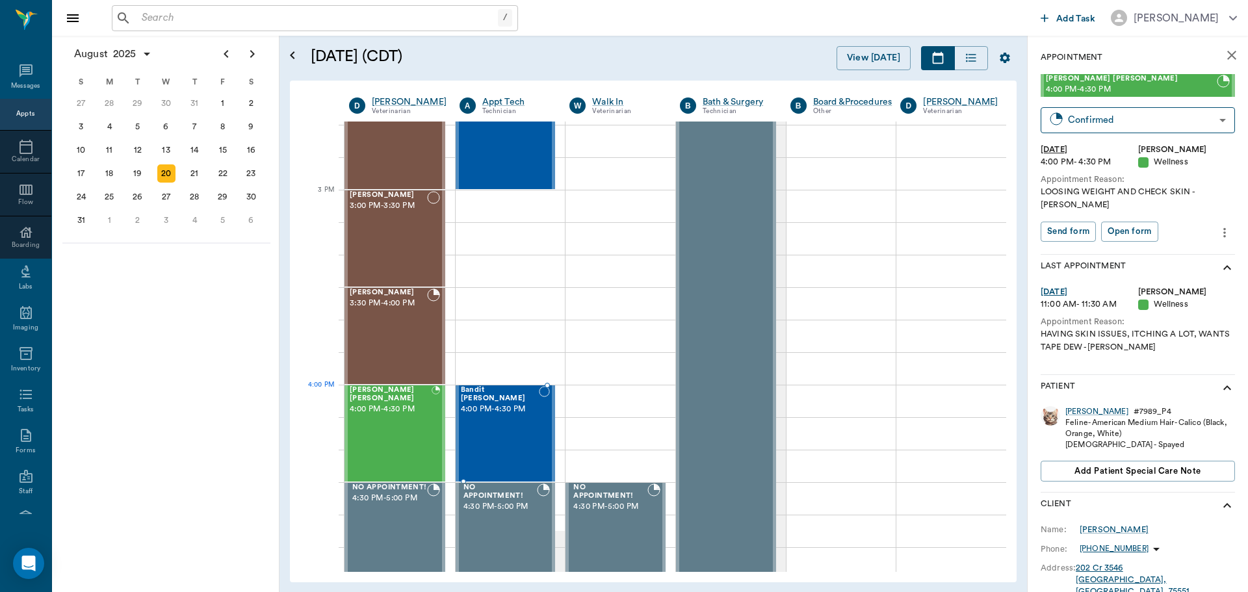
click at [475, 403] on span "4:00 PM - 4:30 PM" at bounding box center [500, 409] width 78 height 13
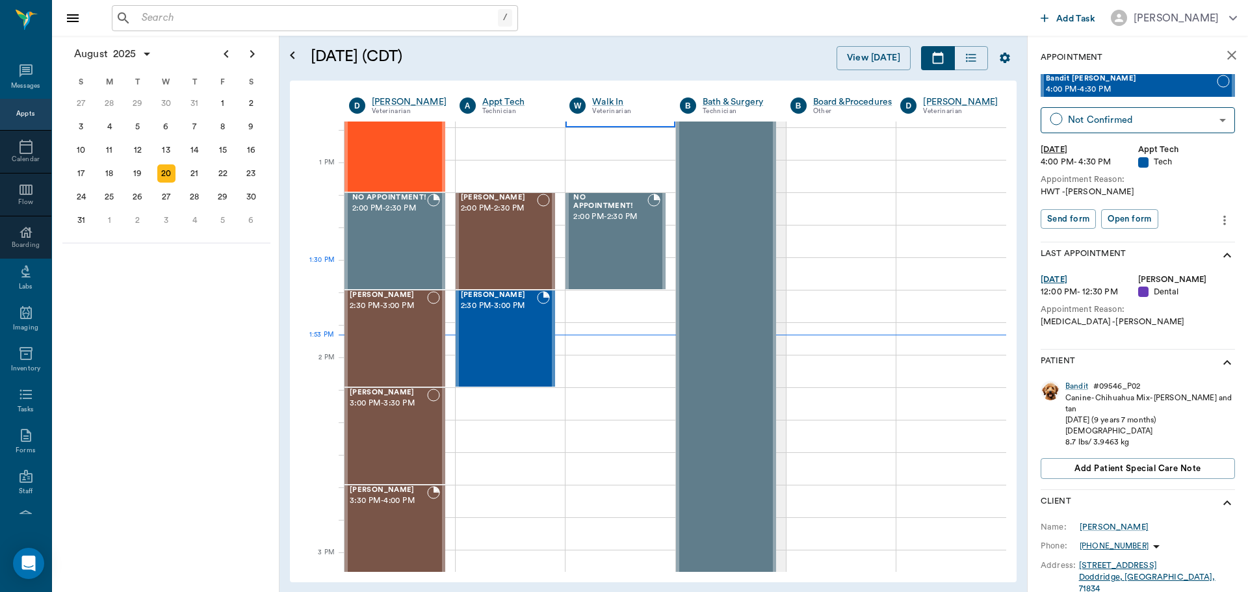
scroll to position [1107, 0]
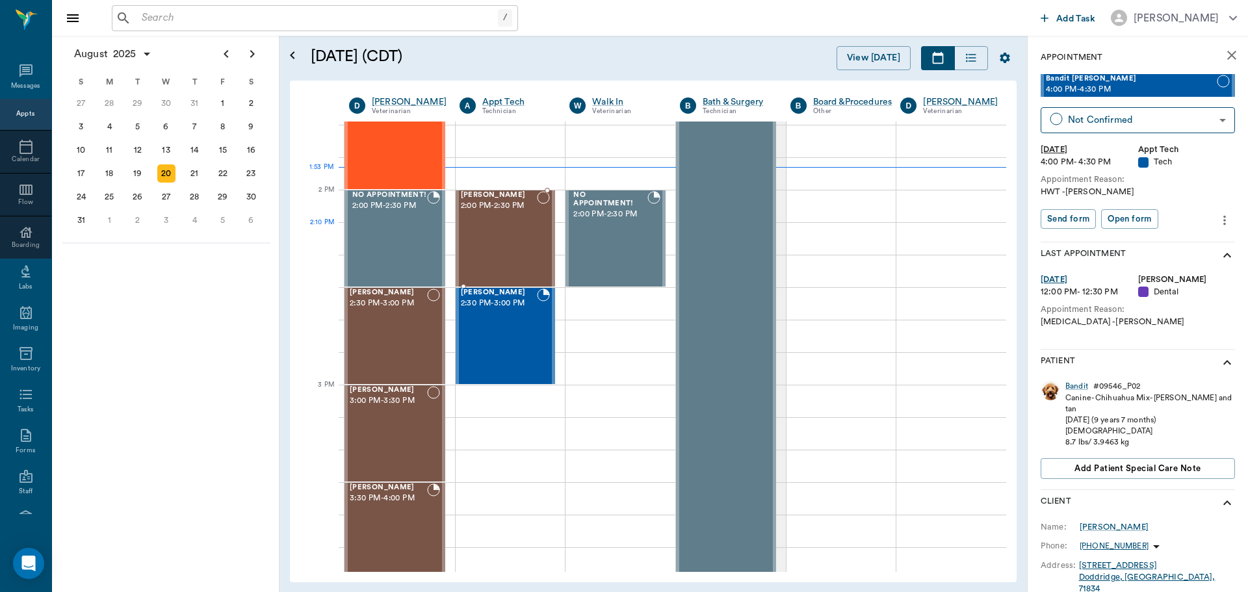
click at [530, 237] on div "[PERSON_NAME] 2:00 PM - 2:30 PM" at bounding box center [499, 238] width 77 height 95
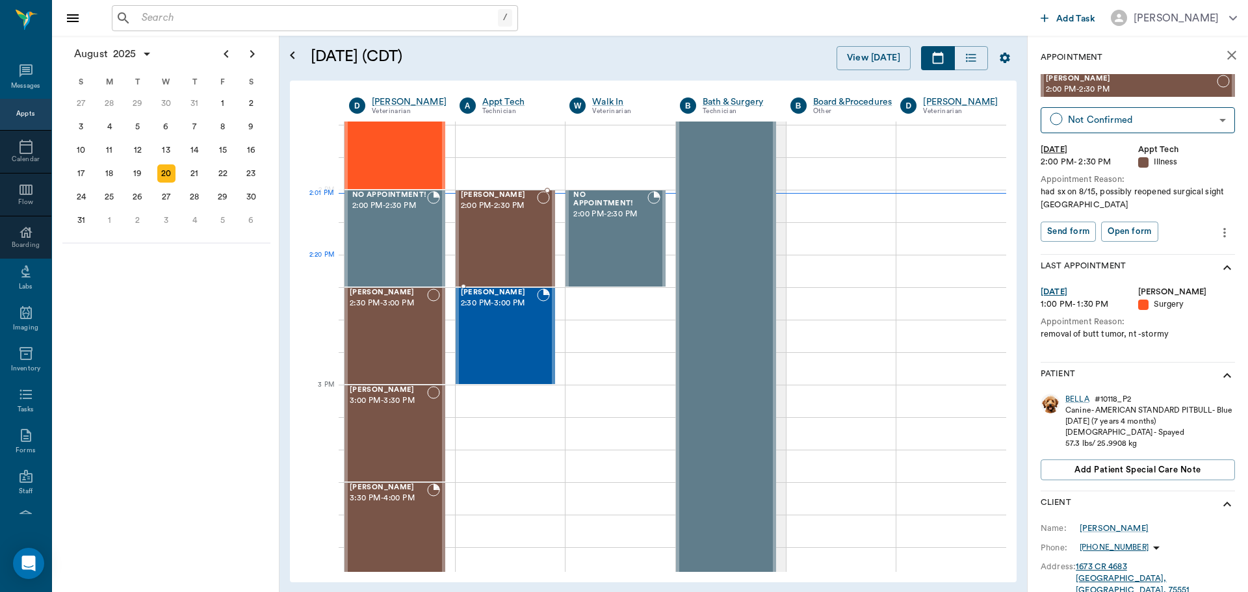
click at [486, 275] on div "[PERSON_NAME] 2:00 PM - 2:30 PM" at bounding box center [499, 238] width 77 height 95
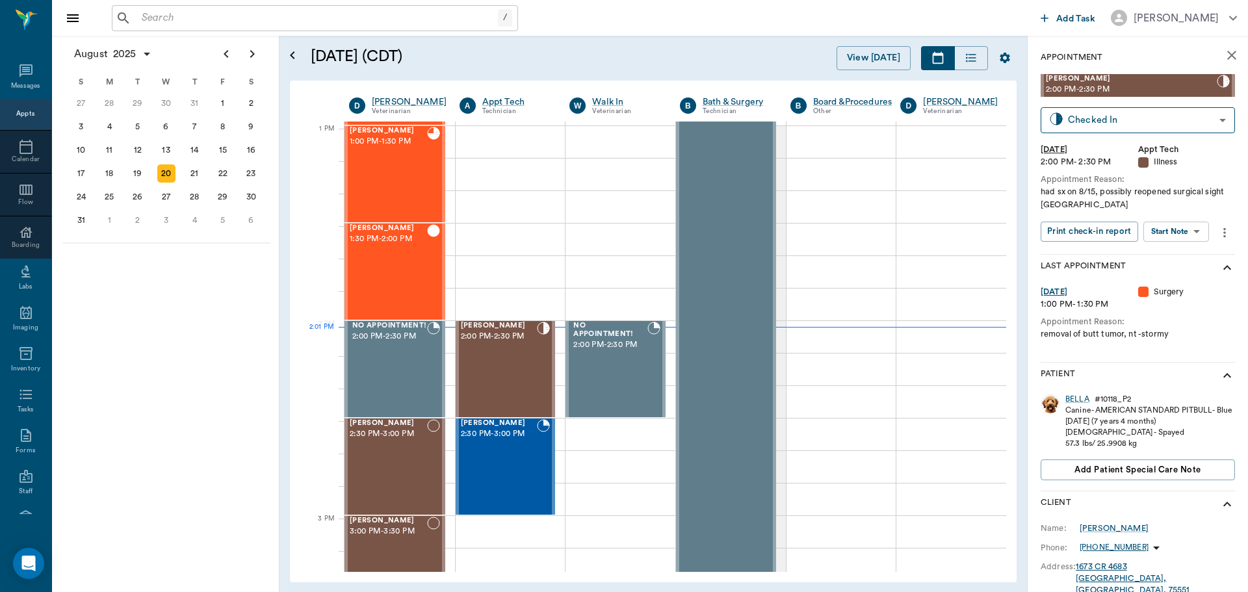
scroll to position [977, 0]
click at [1193, 235] on body "/ ​ Add Task [PERSON_NAME] Nectar Messages Appts Calendar Flow Boarding Labs Im…" at bounding box center [624, 296] width 1248 height 592
click at [1166, 246] on ul "Start SOAP Start Surgery Start Visit Note" at bounding box center [1177, 279] width 90 height 74
click at [1166, 257] on button "Start SOAP" at bounding box center [1162, 258] width 44 height 15
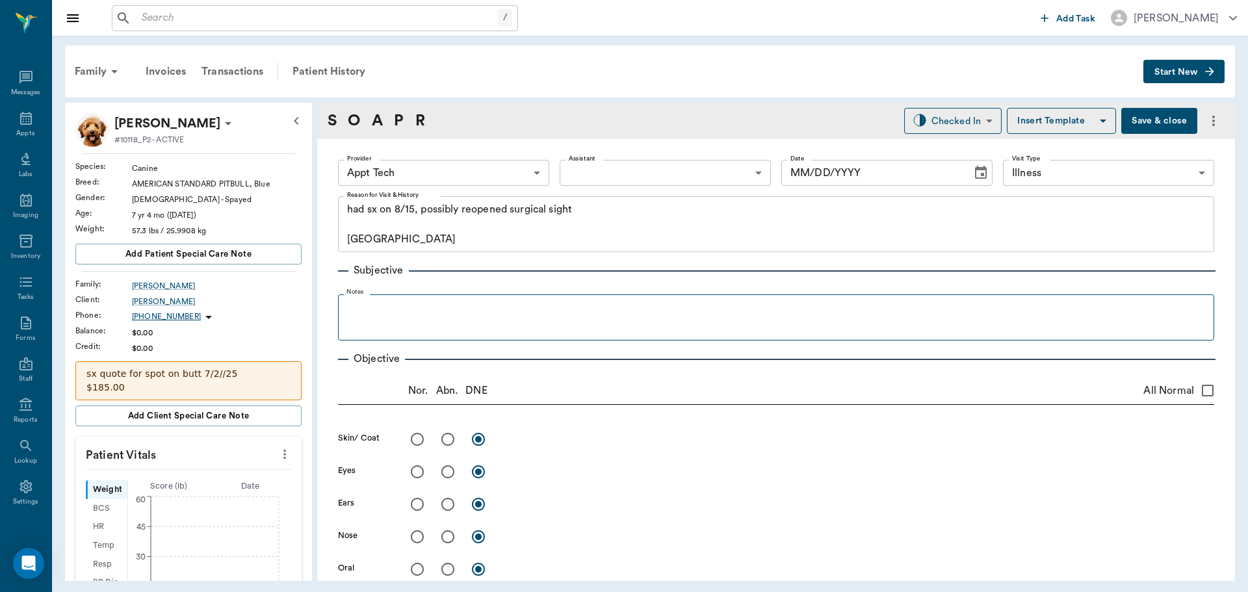
type input "63ec2f075fda476ae8351a4c"
type input "65d2be4f46e3a538d89b8c15"
type textarea "had sx on 8/15, possibly reopened surgical sight [GEOGRAPHIC_DATA]"
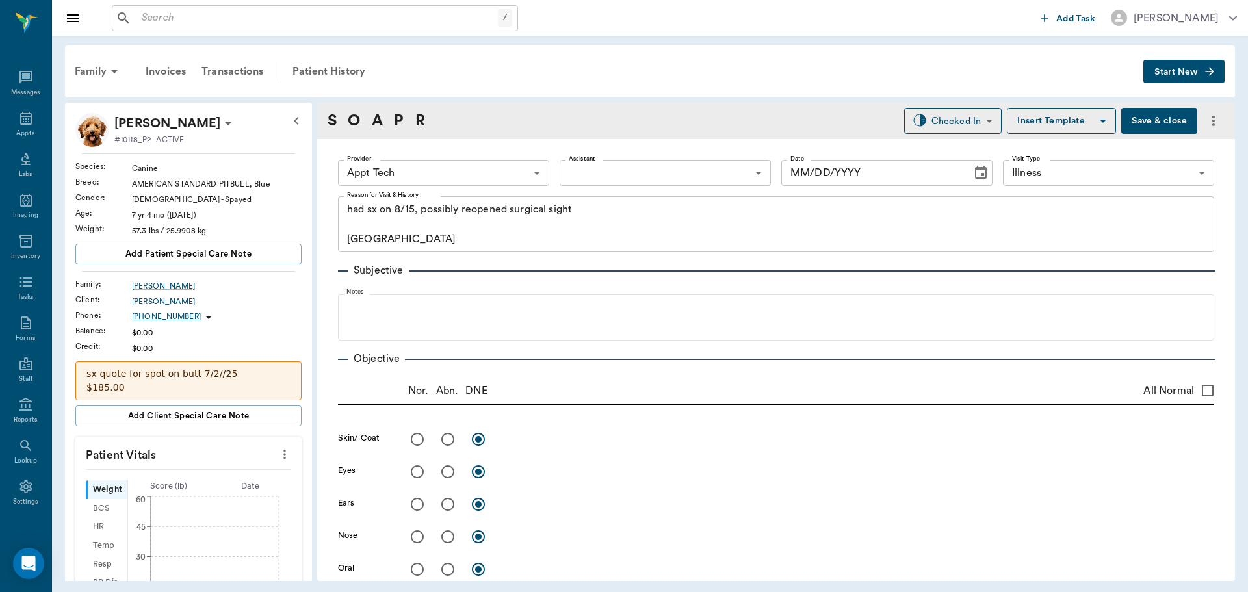
type input "[DATE]"
click at [278, 455] on icon "more" at bounding box center [285, 455] width 14 height 16
click at [261, 471] on span "Enter Vitals" at bounding box center [220, 477] width 109 height 14
click at [218, 490] on input "text" at bounding box center [187, 493] width 113 height 26
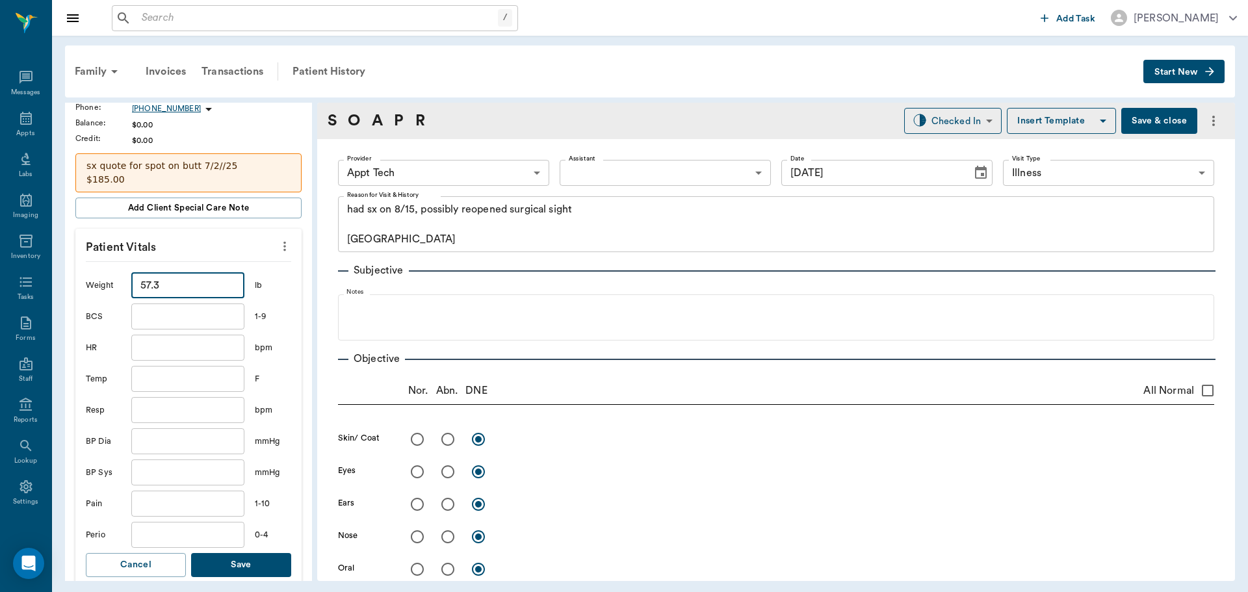
scroll to position [260, 0]
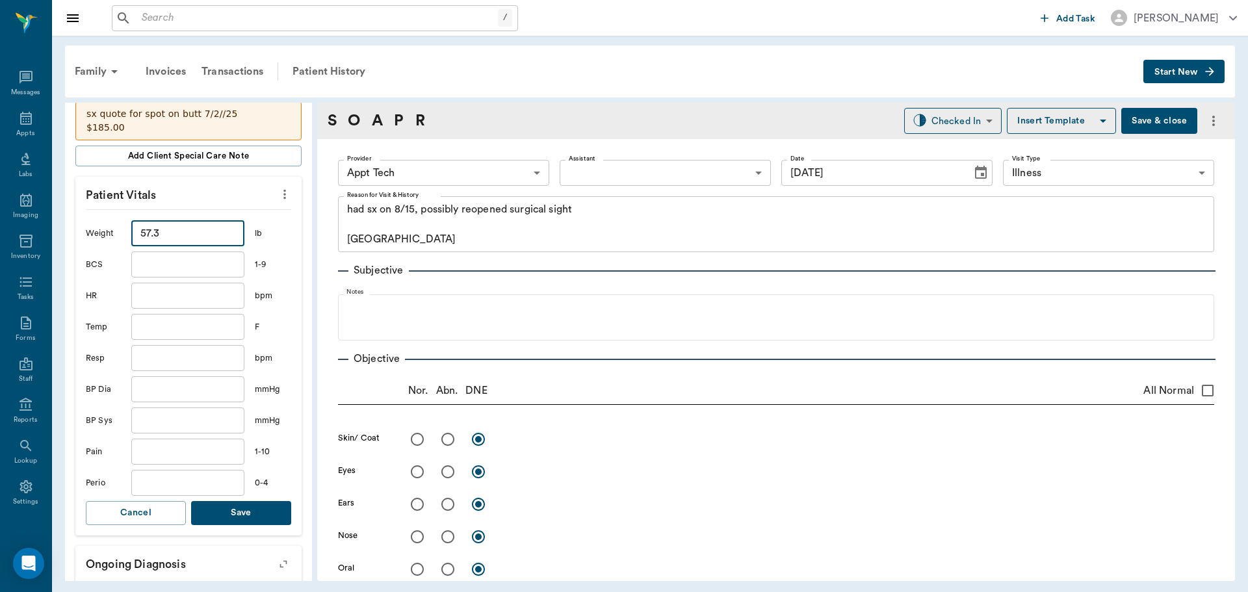
type input "57.3"
click at [217, 514] on button "Save" at bounding box center [241, 513] width 100 height 24
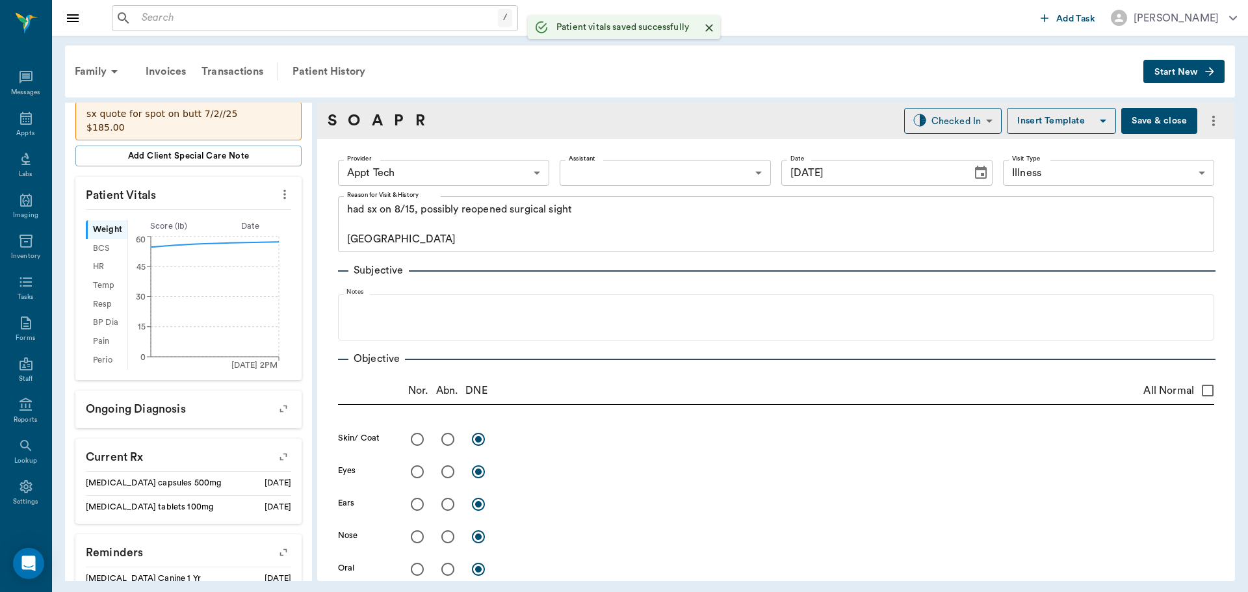
click at [443, 177] on body "/ ​ Add Task [PERSON_NAME] Nectar Messages Appts Labs Imaging Inventory Tasks F…" at bounding box center [624, 296] width 1248 height 592
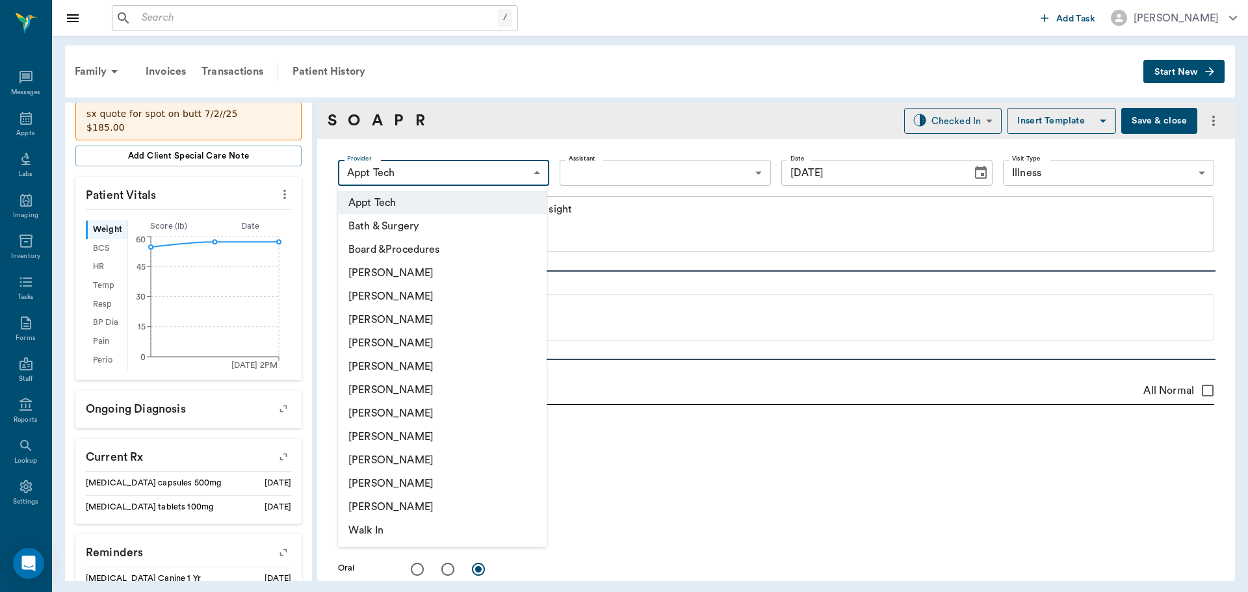
click at [438, 386] on li "[PERSON_NAME]" at bounding box center [442, 389] width 209 height 23
type input "682b670d8bdc6f7f8feef3db"
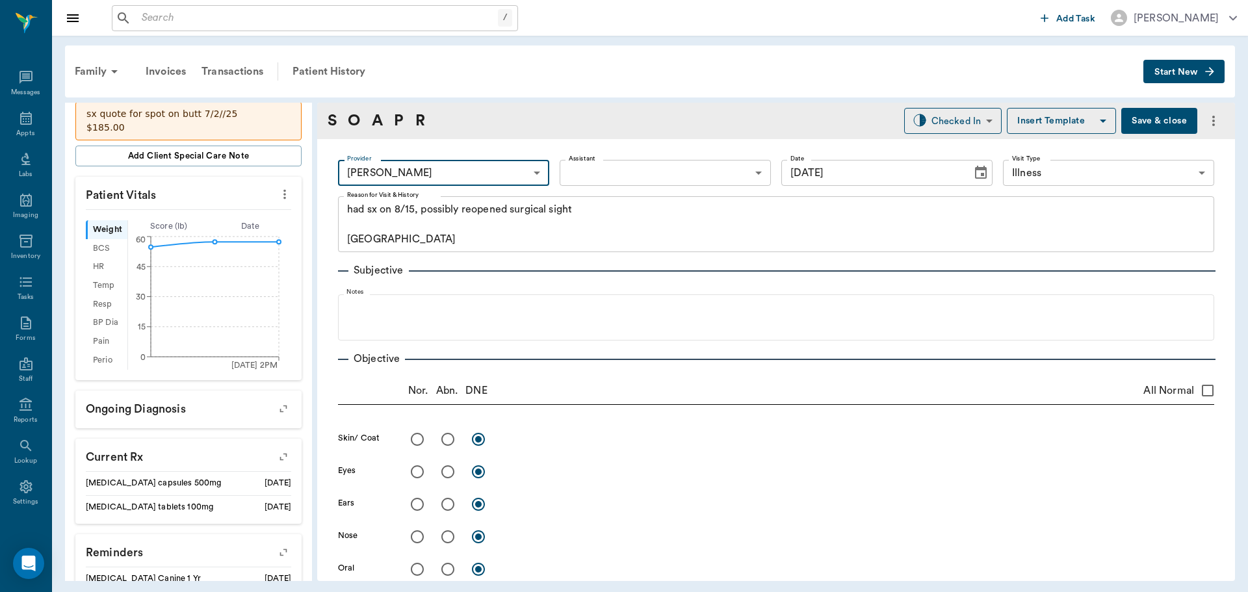
click at [582, 174] on body "/ ​ Add Task [PERSON_NAME] Nectar Messages Appts Labs Imaging Inventory Tasks F…" at bounding box center [624, 296] width 1248 height 592
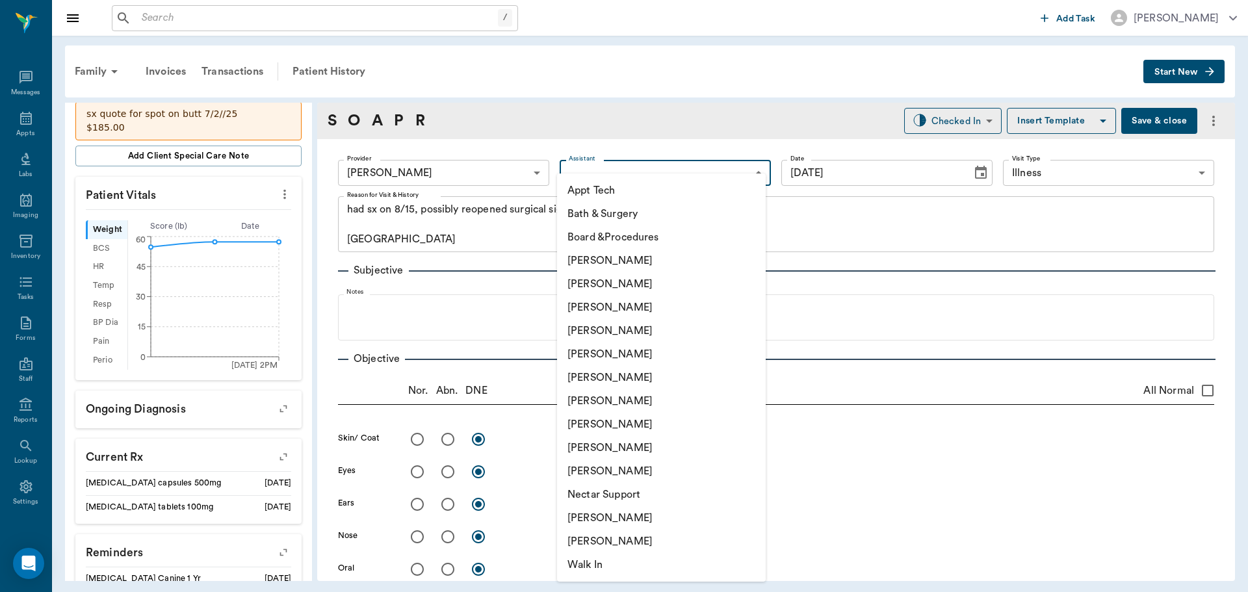
click at [584, 192] on li "Appt Tech" at bounding box center [661, 190] width 209 height 23
type input "63ec2f075fda476ae8351a4c"
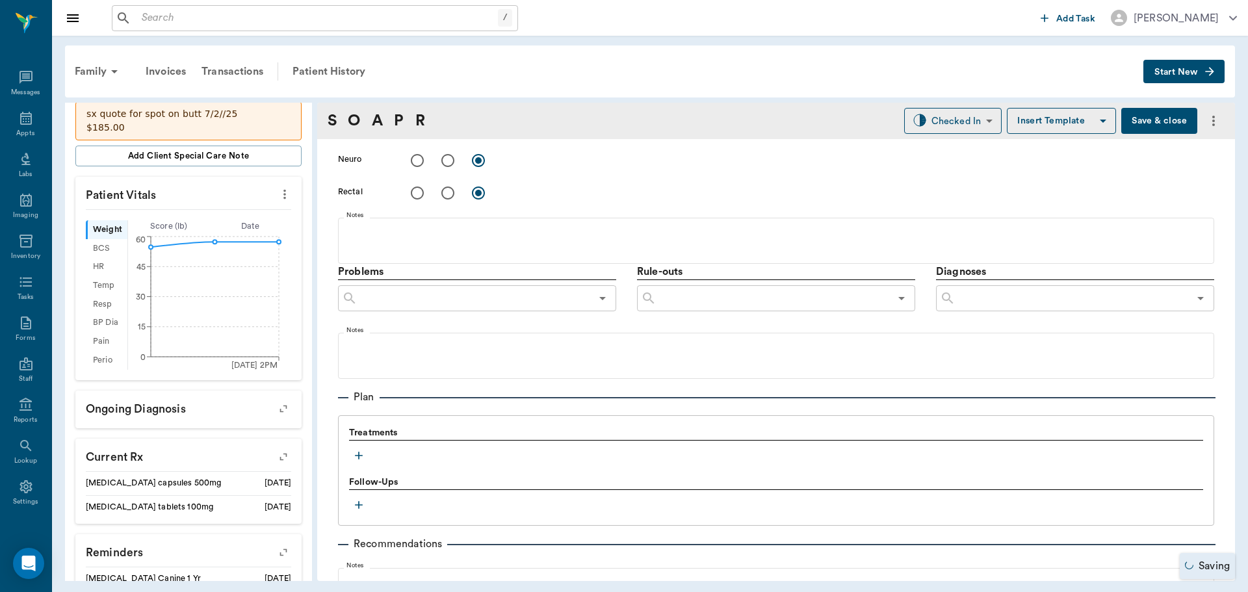
scroll to position [780, 0]
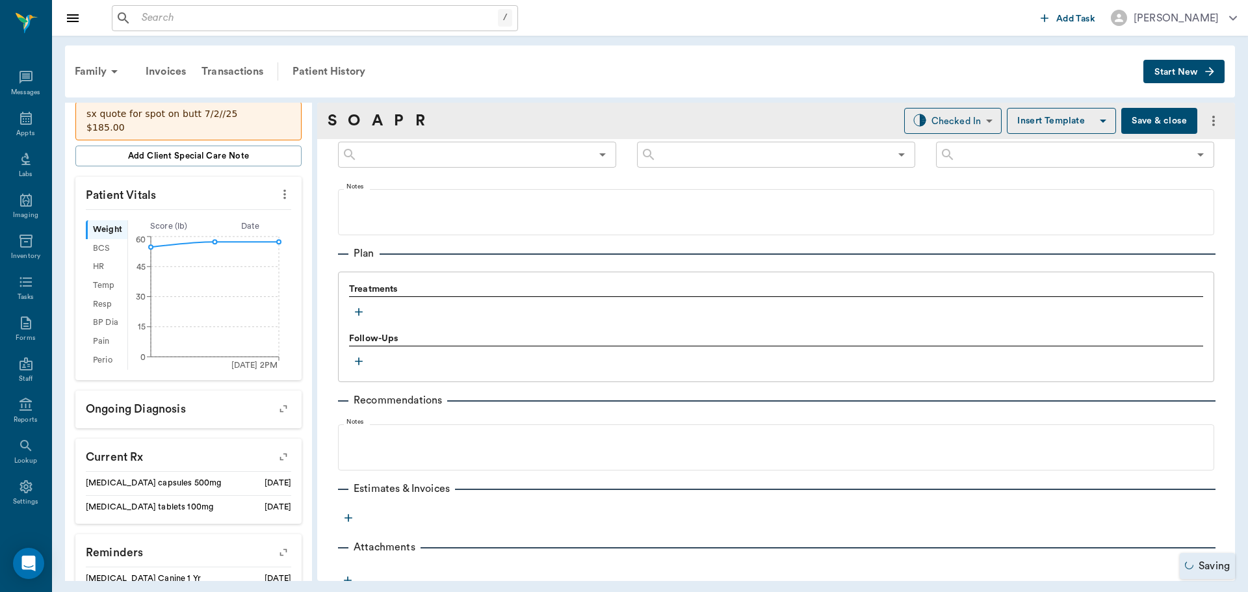
click at [365, 316] on button "button" at bounding box center [359, 312] width 20 height 20
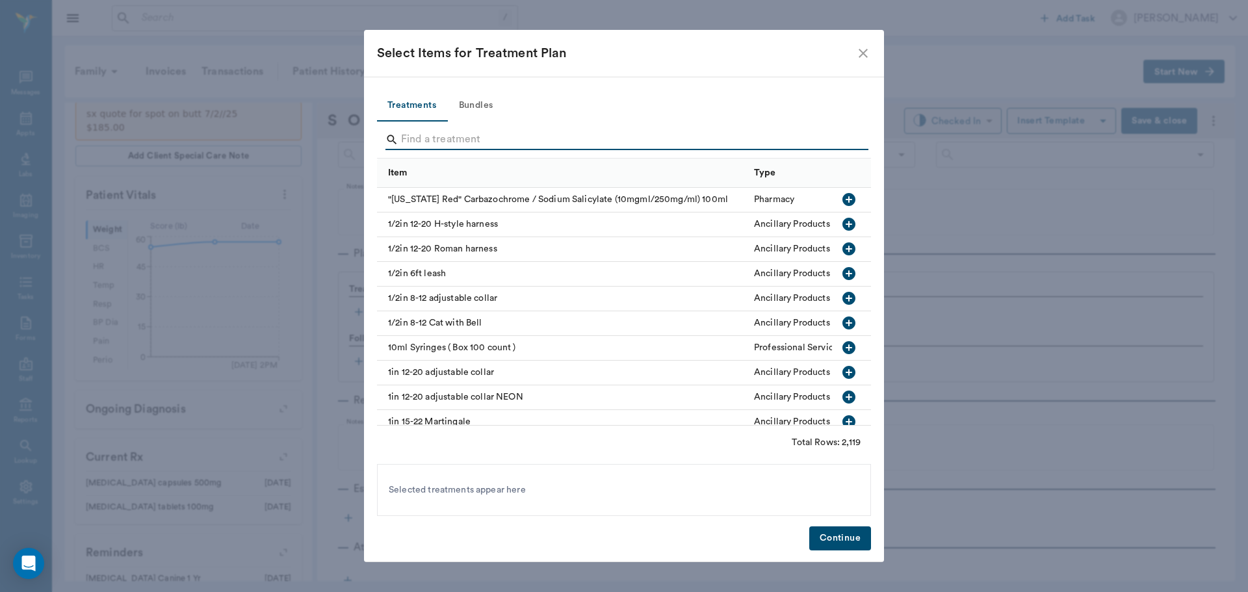
click at [462, 142] on input "Search" at bounding box center [625, 139] width 448 height 21
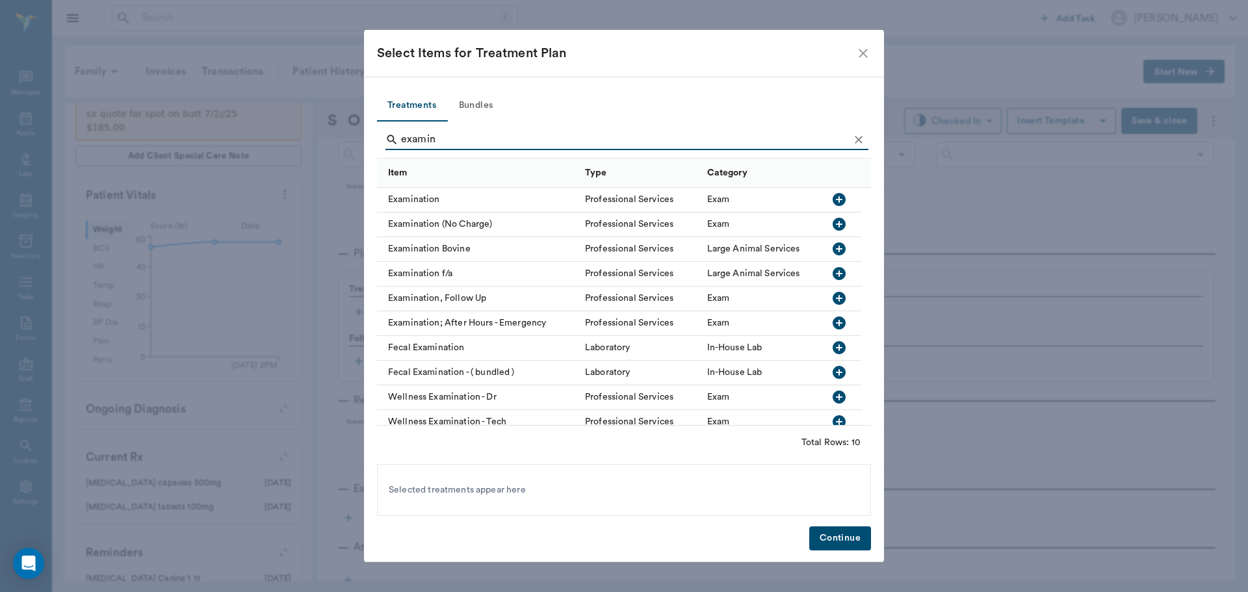
type input "examin"
click at [834, 196] on icon "button" at bounding box center [839, 200] width 16 height 16
click at [831, 537] on button "Continue" at bounding box center [840, 539] width 62 height 24
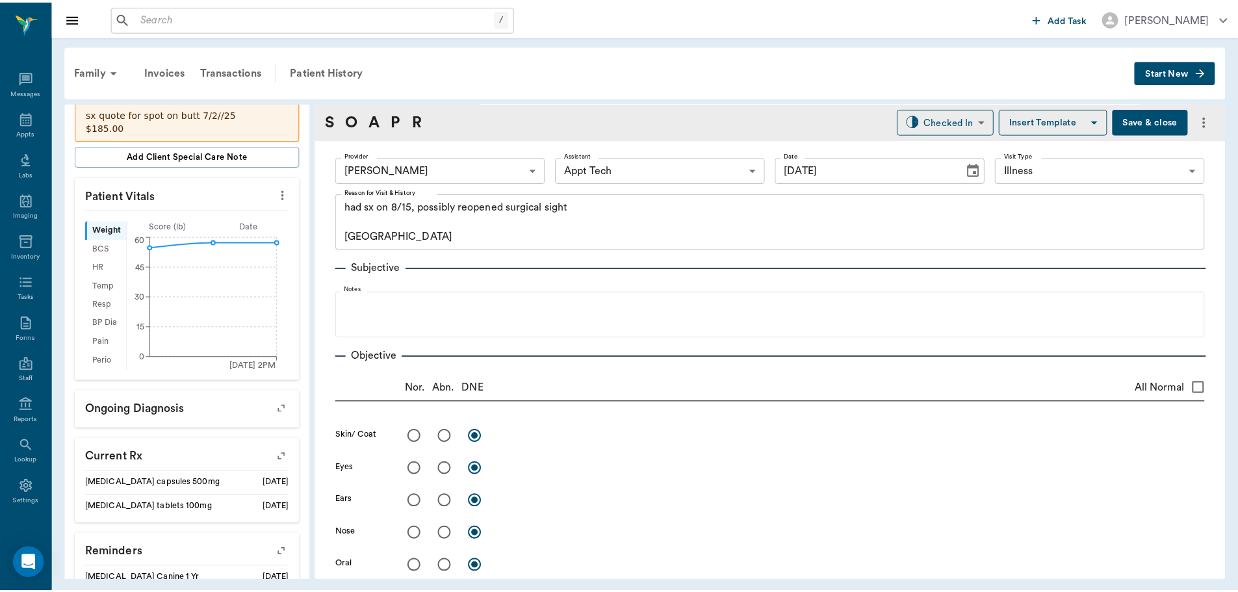
scroll to position [0, 0]
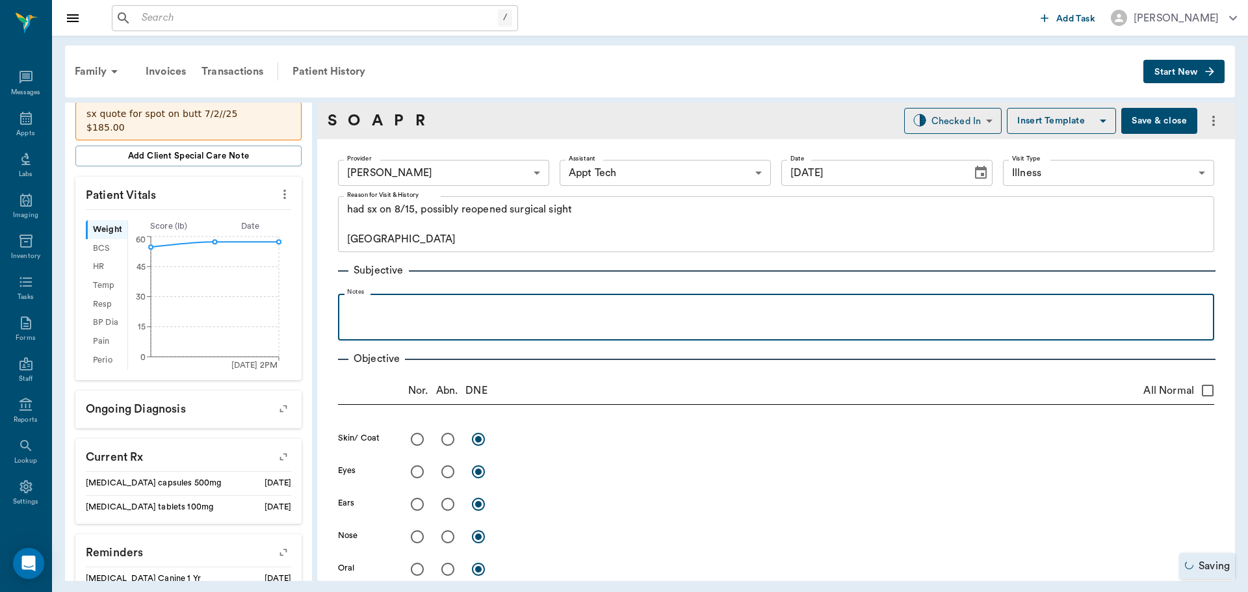
click at [562, 302] on p at bounding box center [776, 308] width 863 height 16
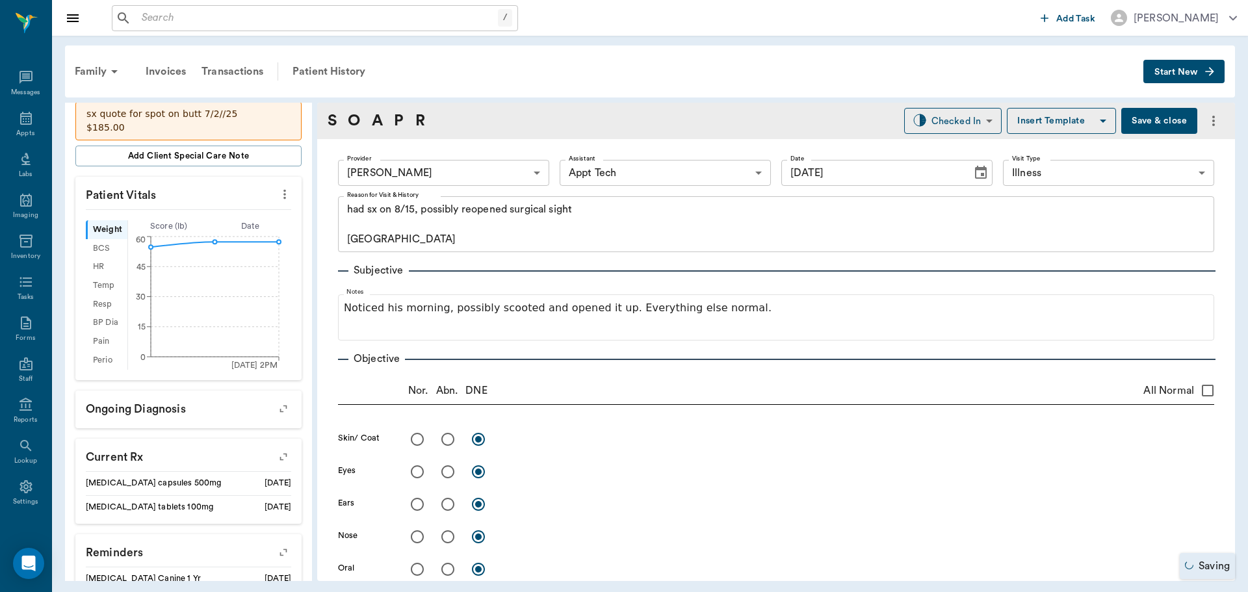
click at [1171, 120] on button "Save & close" at bounding box center [1159, 121] width 76 height 26
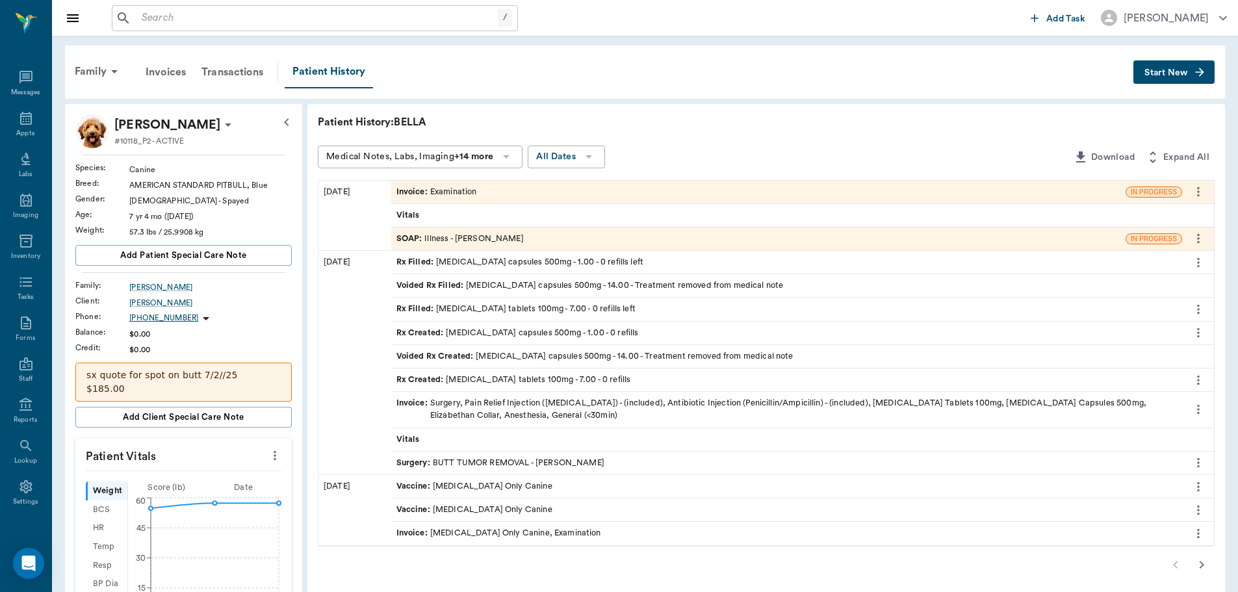
click at [536, 245] on div "SOAP : Illness - Hunter Graves" at bounding box center [758, 239] width 735 height 23
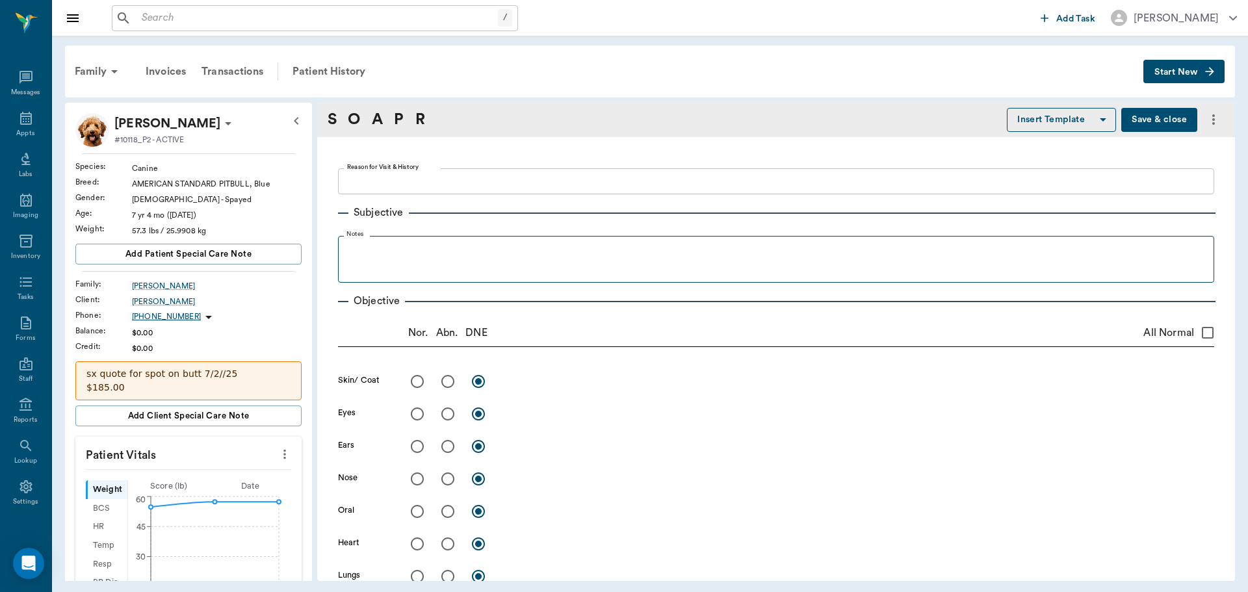
type textarea "had sx on 8/15, possibly reopened surgical sight [GEOGRAPHIC_DATA]"
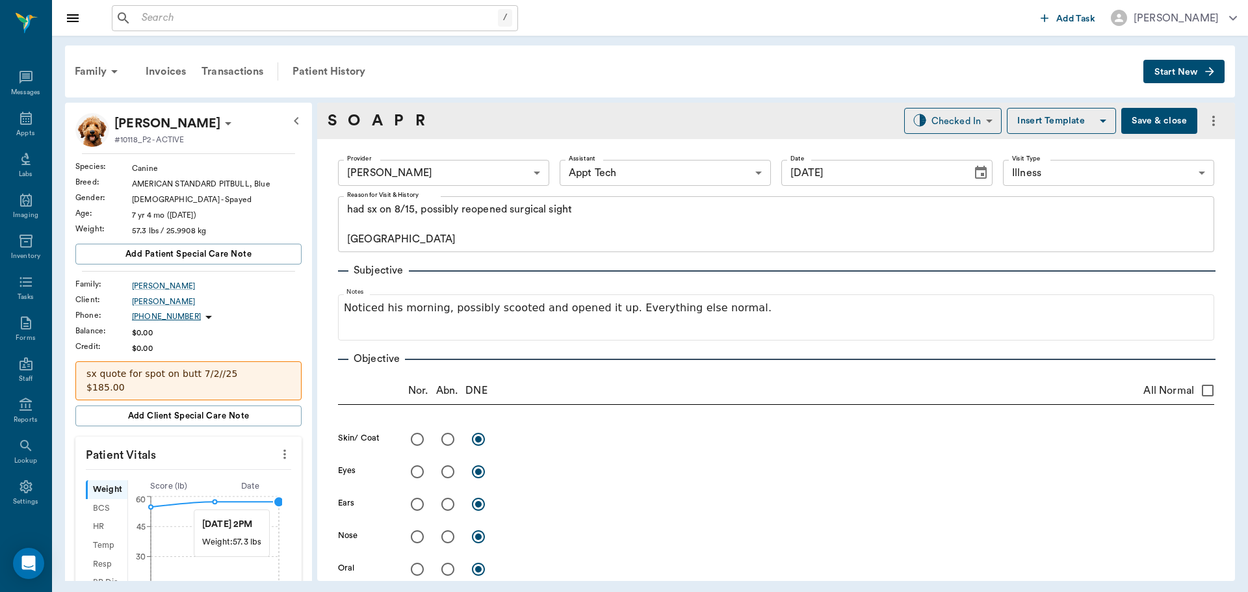
click at [275, 503] on circle at bounding box center [279, 502] width 10 height 10
drag, startPoint x: 200, startPoint y: 499, endPoint x: 129, endPoint y: 493, distance: 71.1
click at [129, 493] on div "Weight 57.3 ​ lb" at bounding box center [188, 493] width 205 height 26
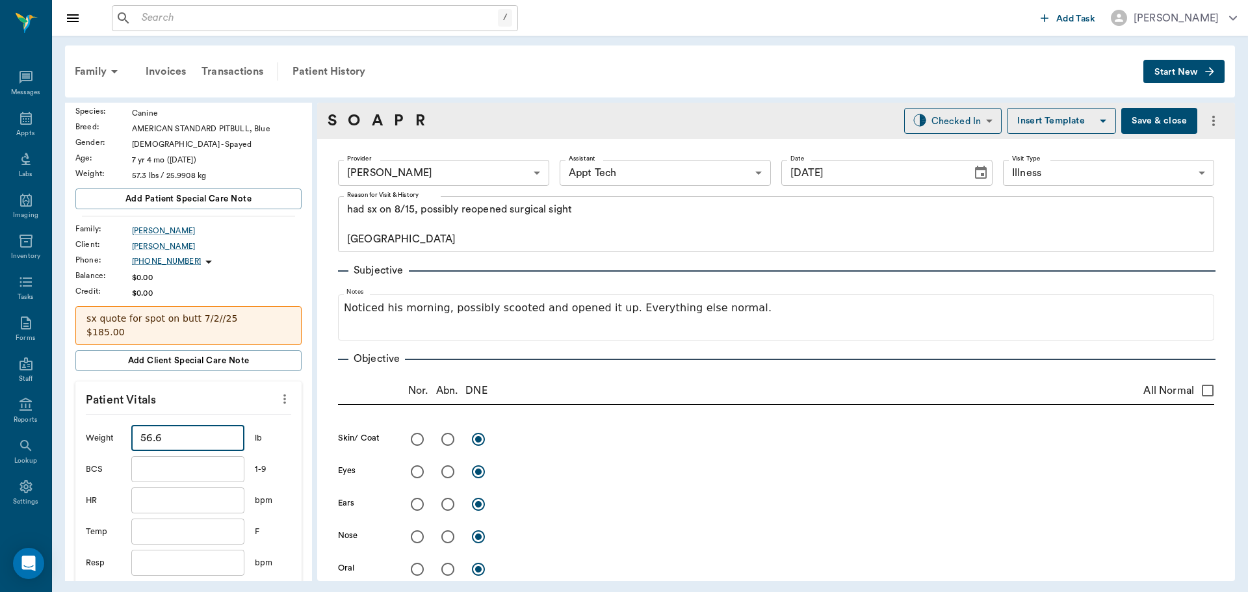
scroll to position [195, 0]
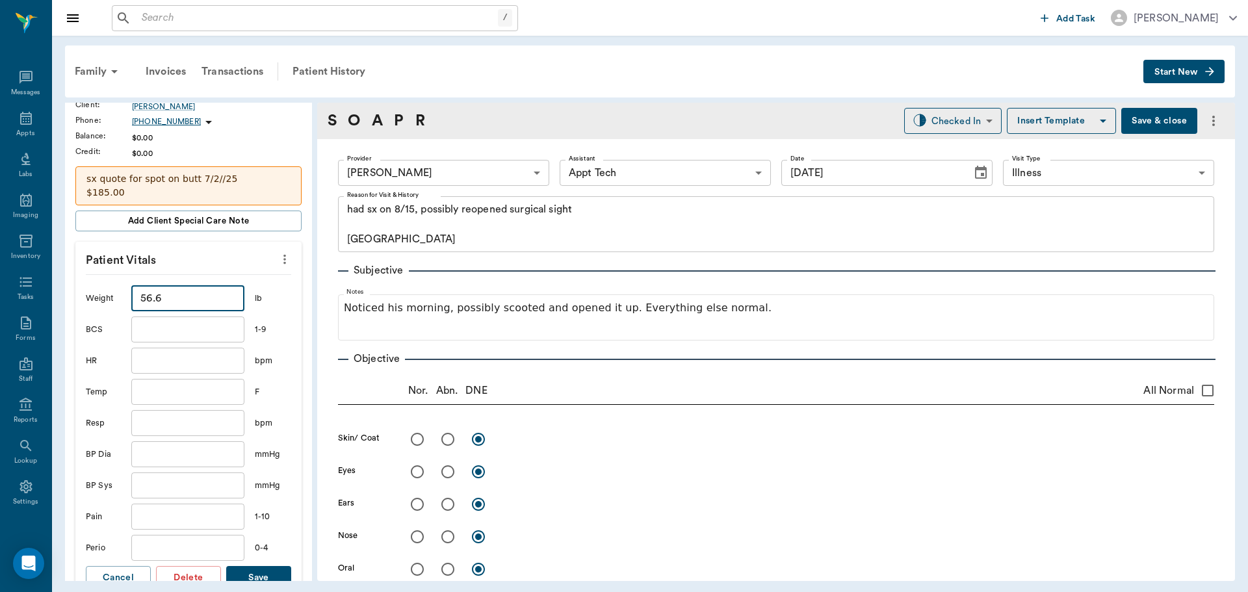
type input "56.6"
click at [257, 572] on button "Save" at bounding box center [258, 578] width 65 height 24
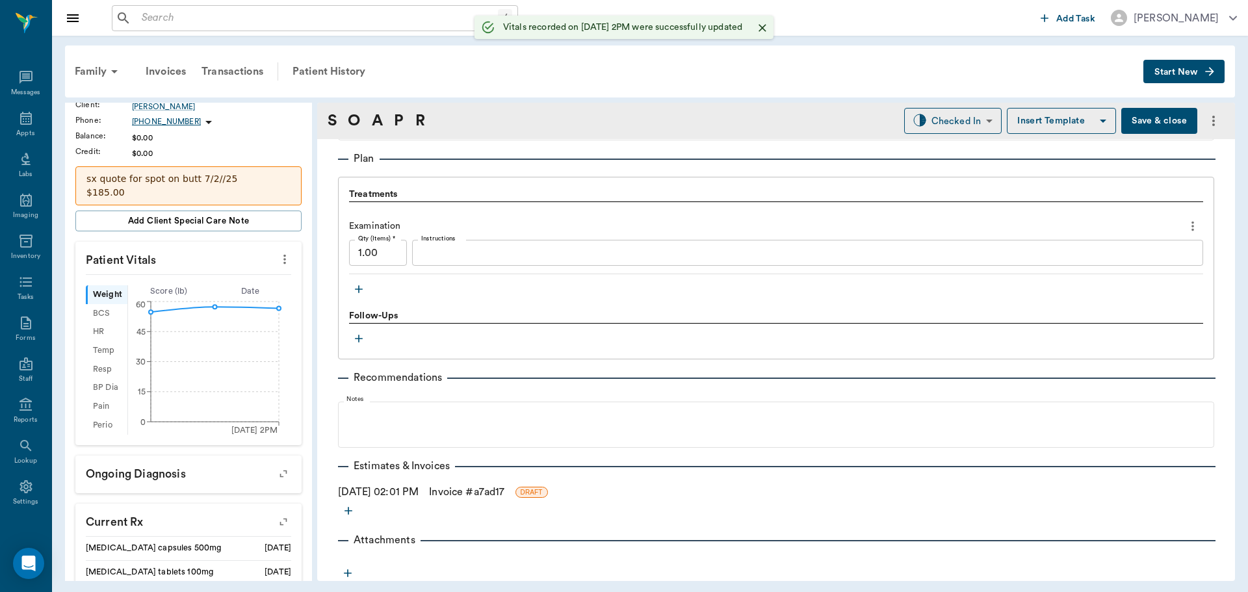
scroll to position [877, 0]
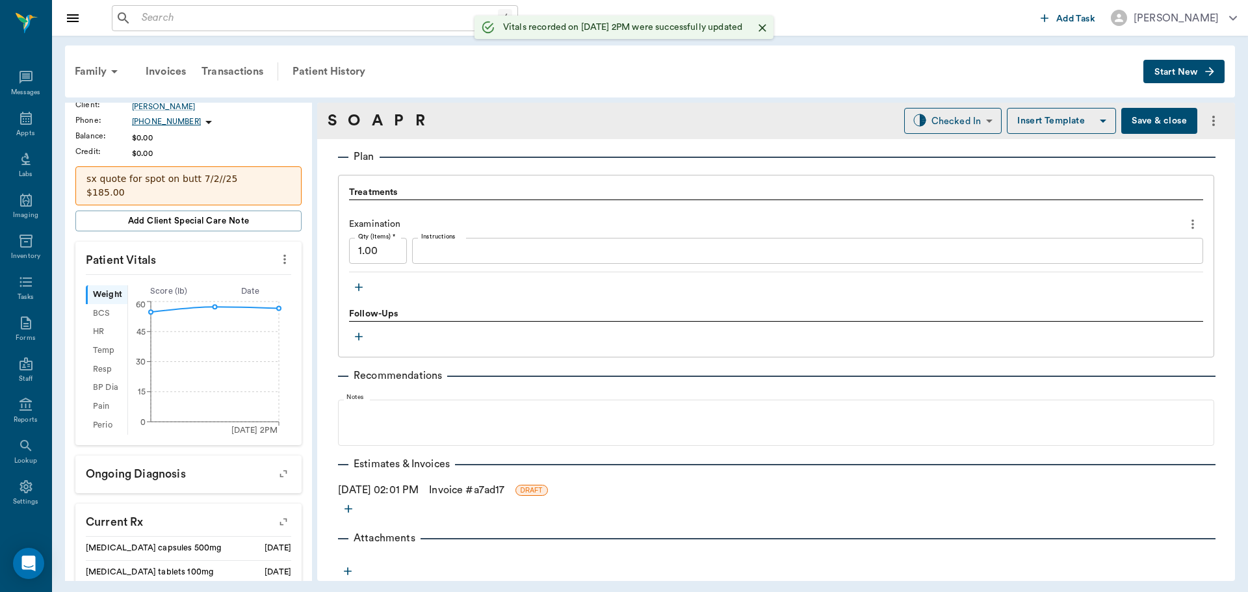
click at [354, 283] on icon "button" at bounding box center [358, 287] width 13 height 13
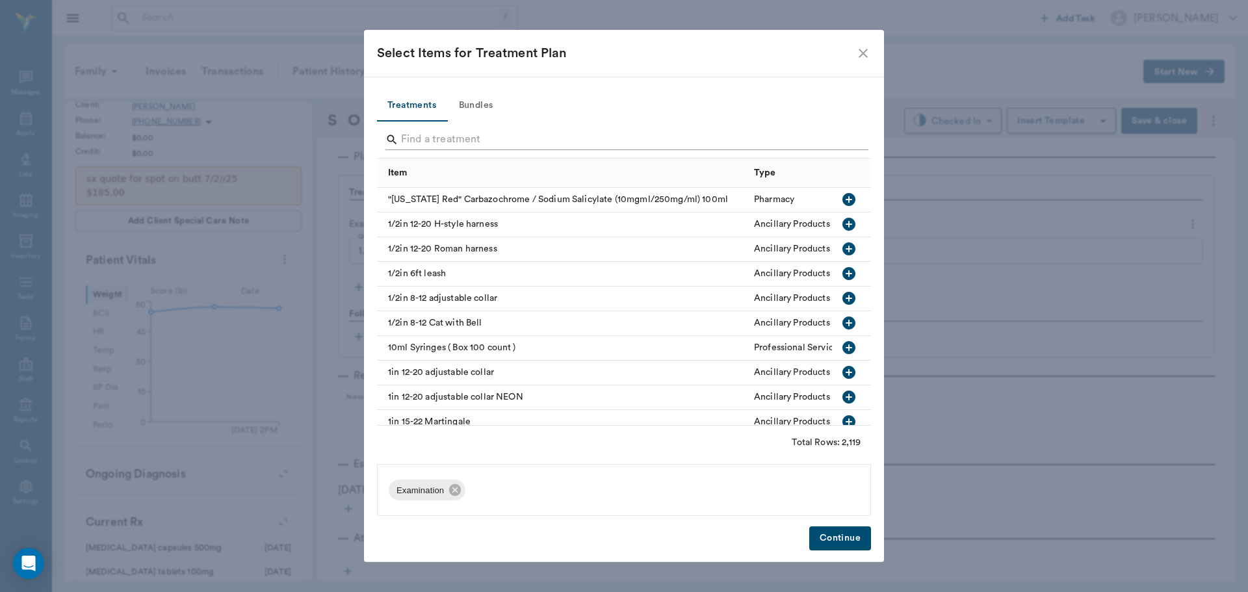
click at [421, 141] on input "Search" at bounding box center [625, 139] width 448 height 21
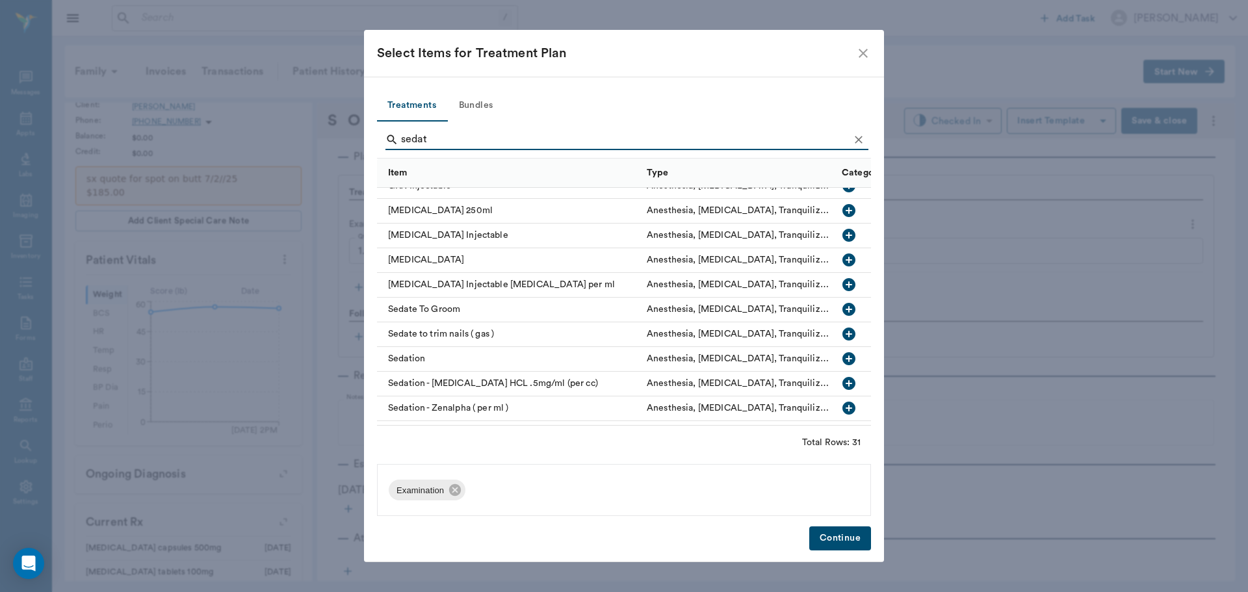
scroll to position [390, 0]
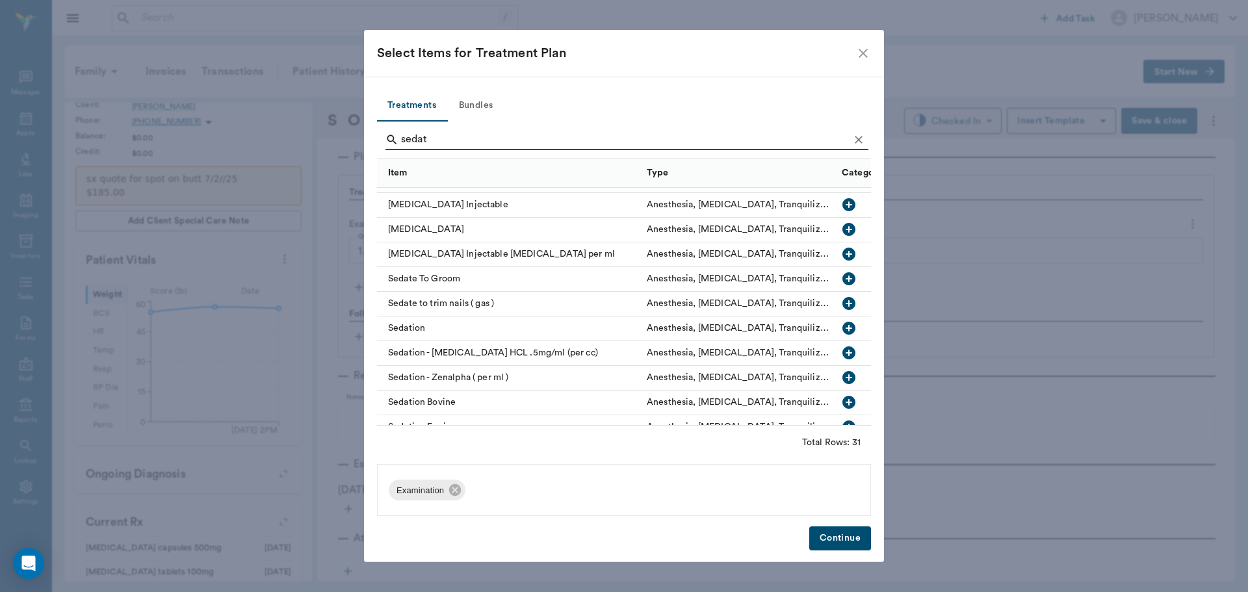
type input "sedat"
click at [842, 377] on icon "button" at bounding box center [848, 377] width 13 height 13
click at [855, 133] on icon "Clear" at bounding box center [858, 139] width 13 height 13
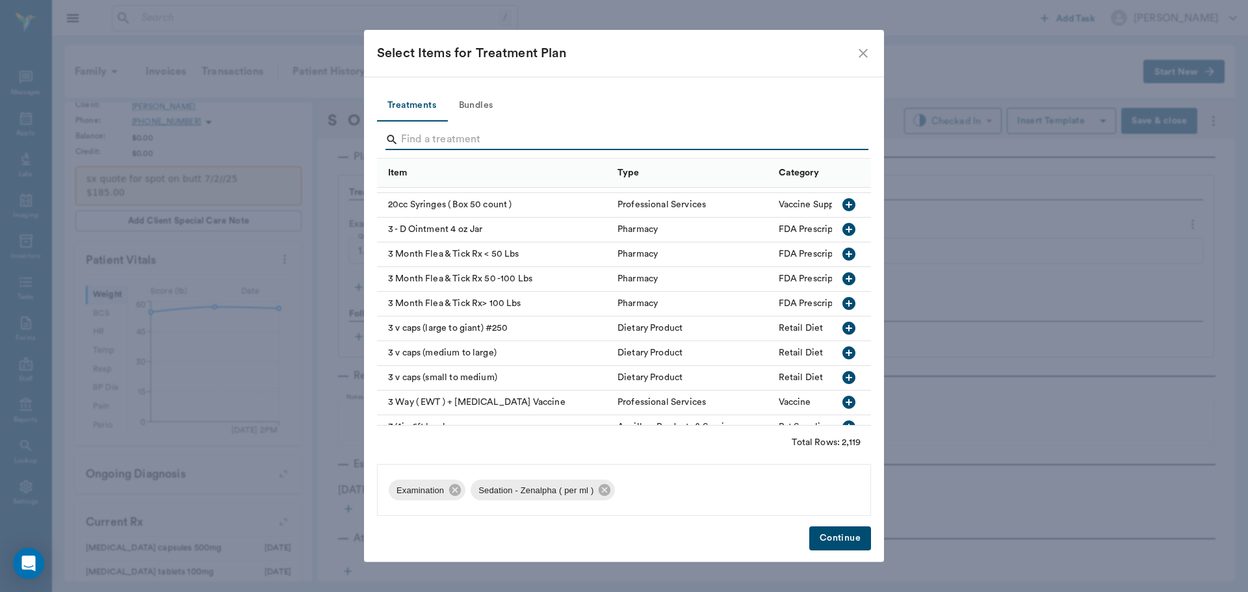
click at [839, 139] on input "Search" at bounding box center [625, 139] width 448 height 21
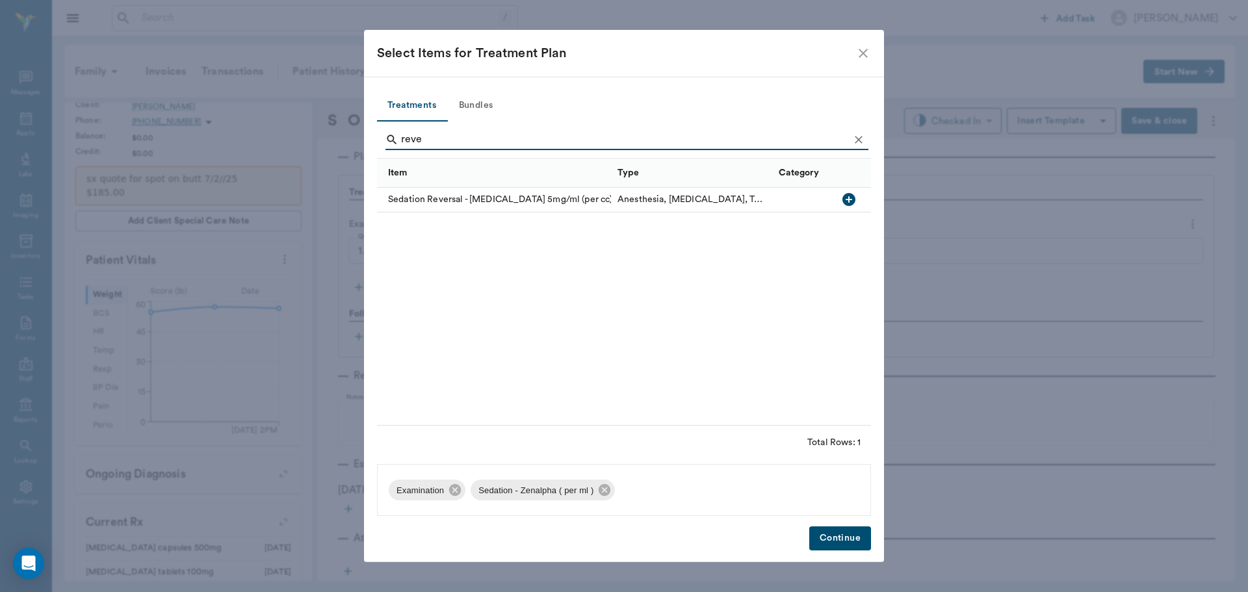
scroll to position [0, 0]
type input "rever"
click at [847, 201] on icon "button" at bounding box center [848, 199] width 13 height 13
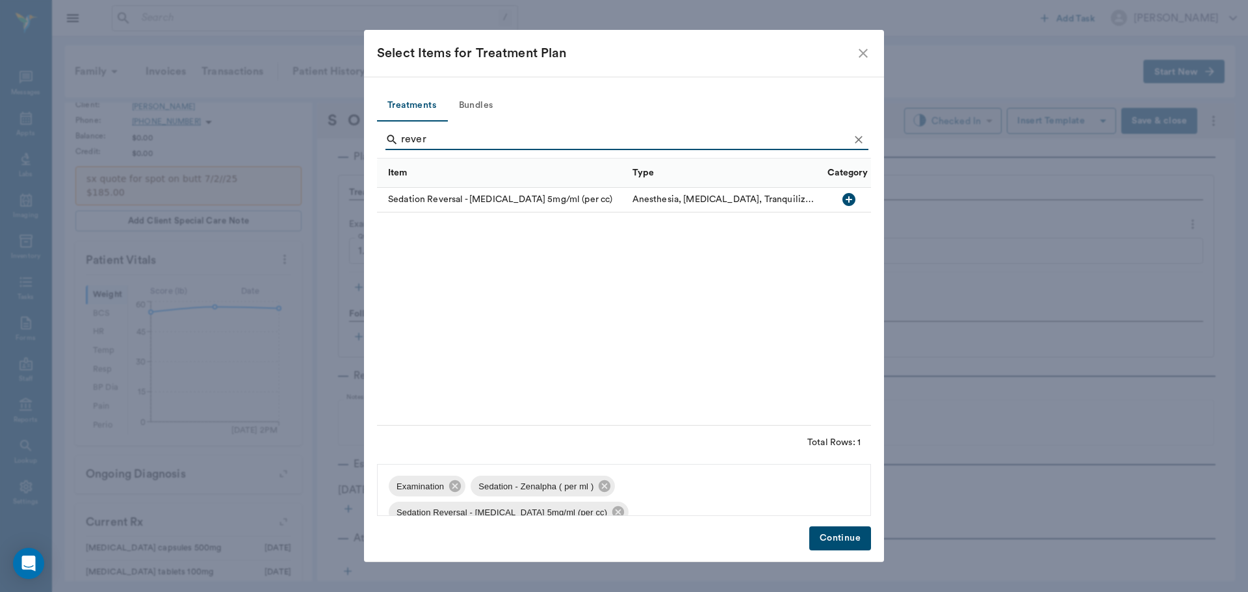
click at [860, 138] on icon "Clear" at bounding box center [859, 140] width 8 height 8
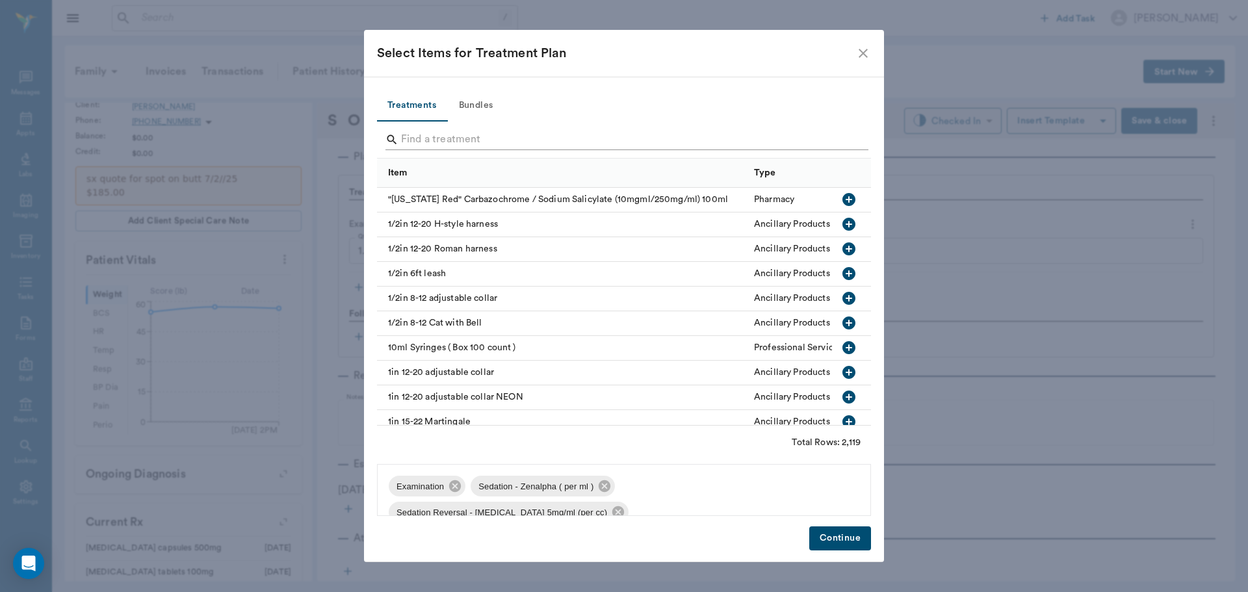
click at [848, 141] on input "Search" at bounding box center [625, 139] width 448 height 21
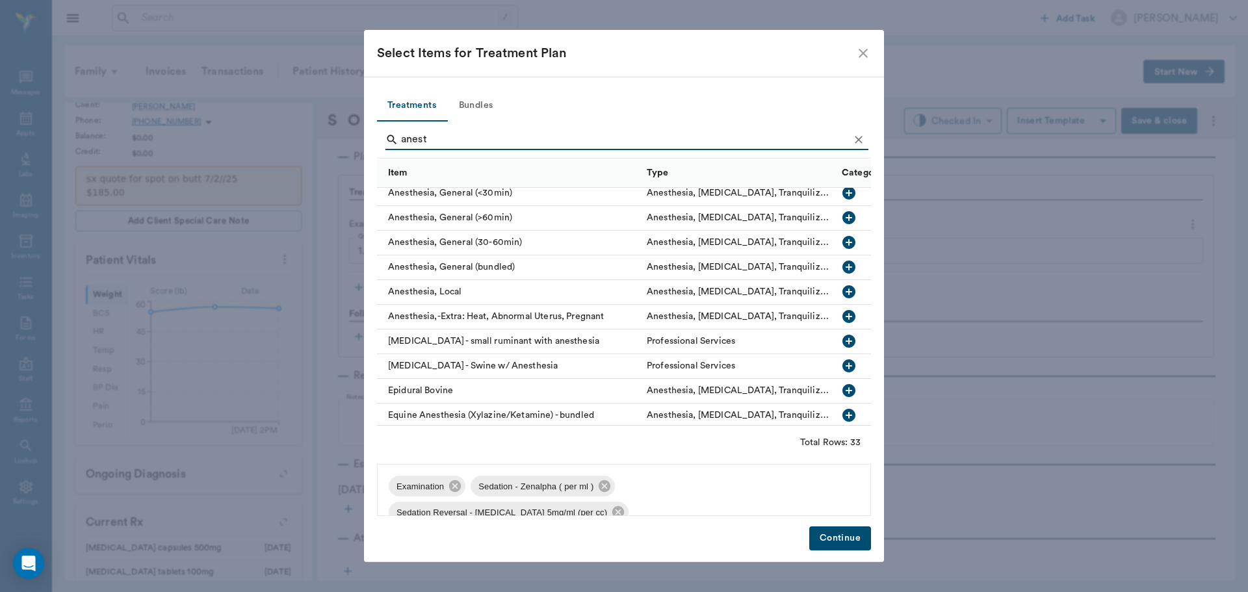
scroll to position [65, 0]
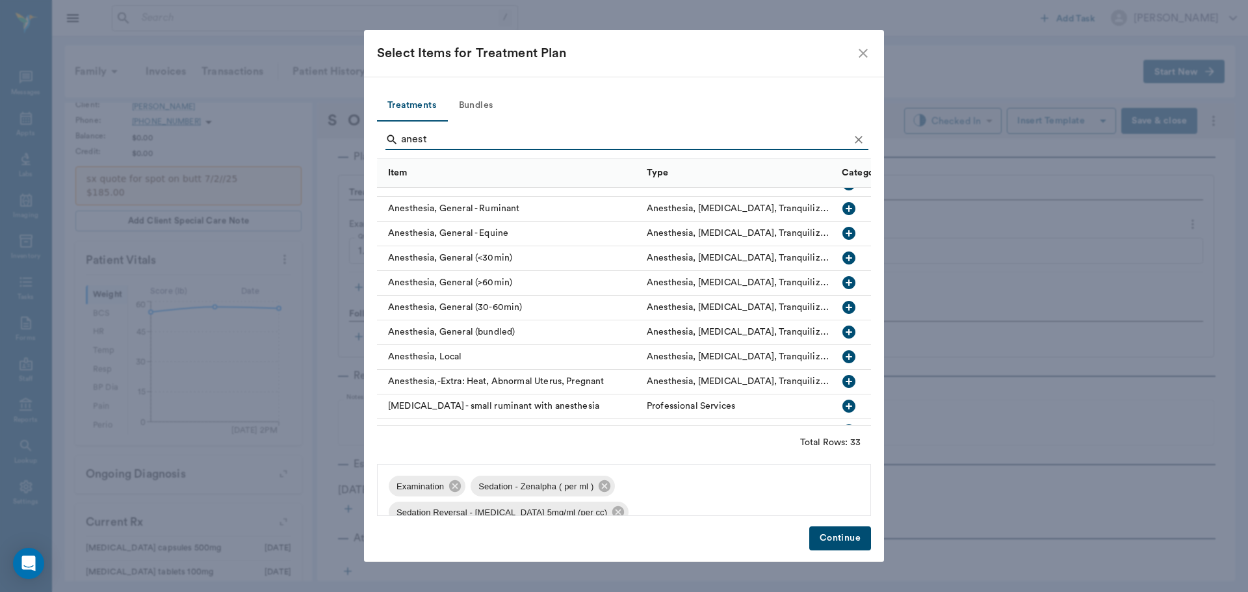
type input "anest"
click at [842, 256] on icon "button" at bounding box center [848, 258] width 13 height 13
click at [844, 540] on button "Continue" at bounding box center [840, 539] width 62 height 24
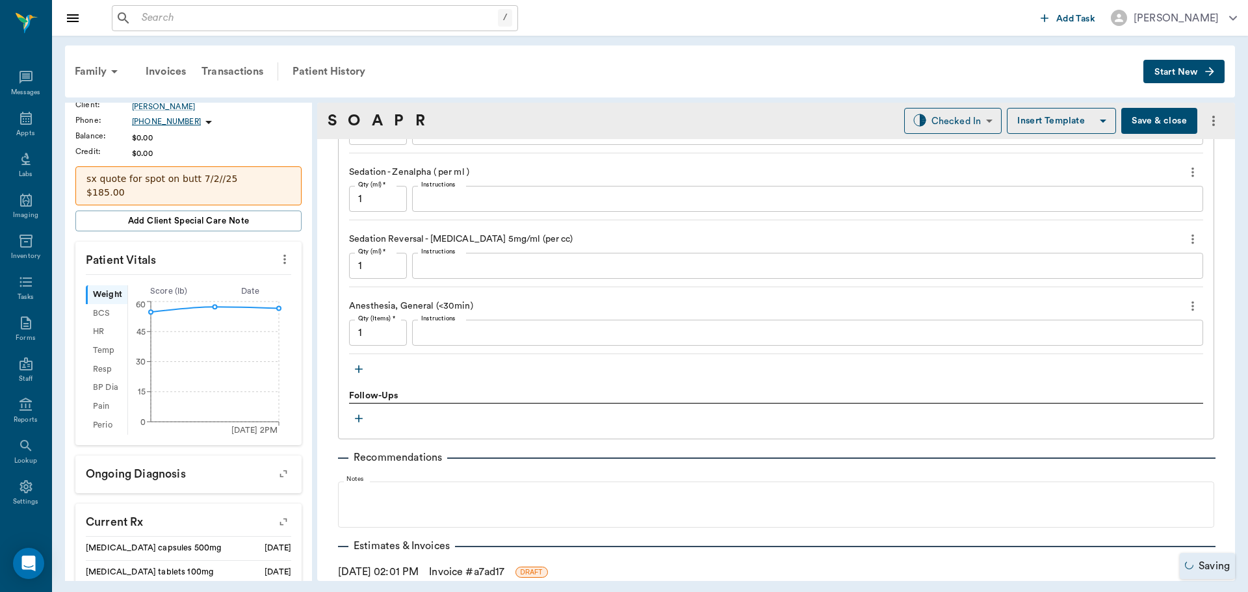
scroll to position [1078, 0]
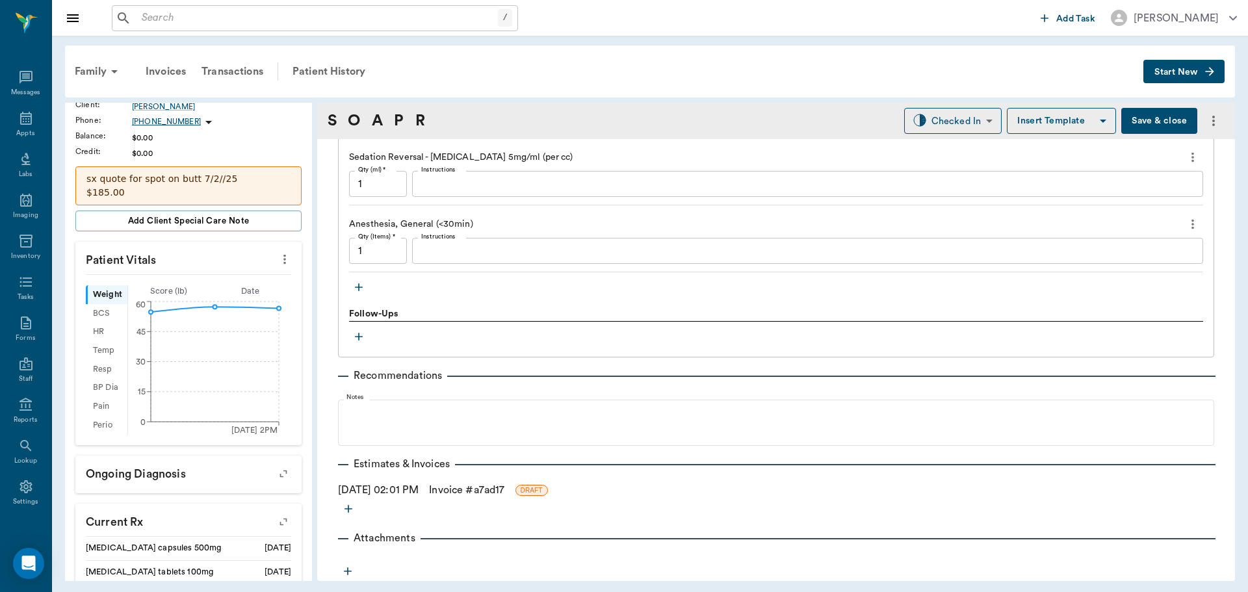
drag, startPoint x: 24, startPoint y: 128, endPoint x: 263, endPoint y: 132, distance: 239.2
click at [24, 129] on div "Appts" at bounding box center [25, 134] width 18 height 10
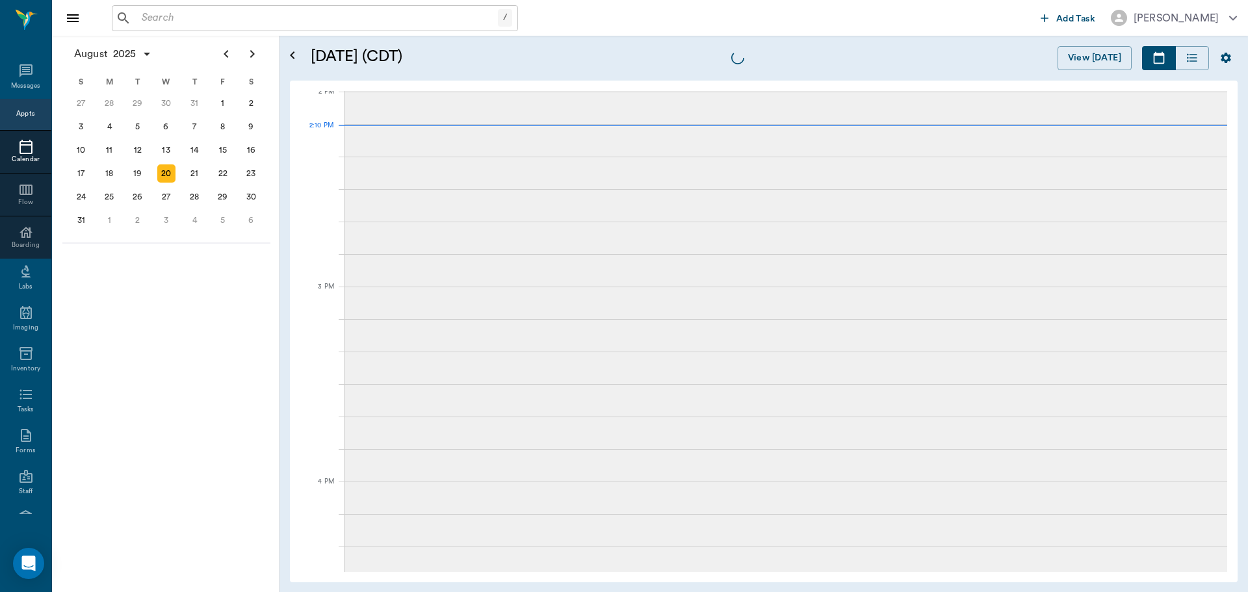
scroll to position [1173, 0]
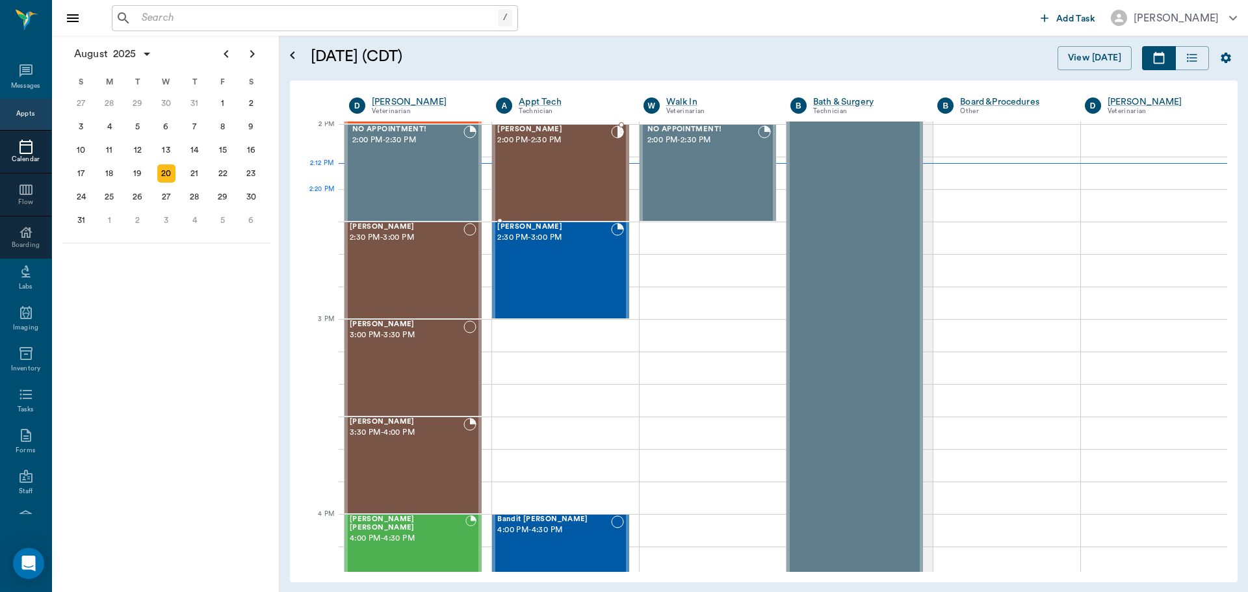
click at [564, 199] on div "[PERSON_NAME] 2:00 PM - 2:30 PM" at bounding box center [553, 172] width 113 height 95
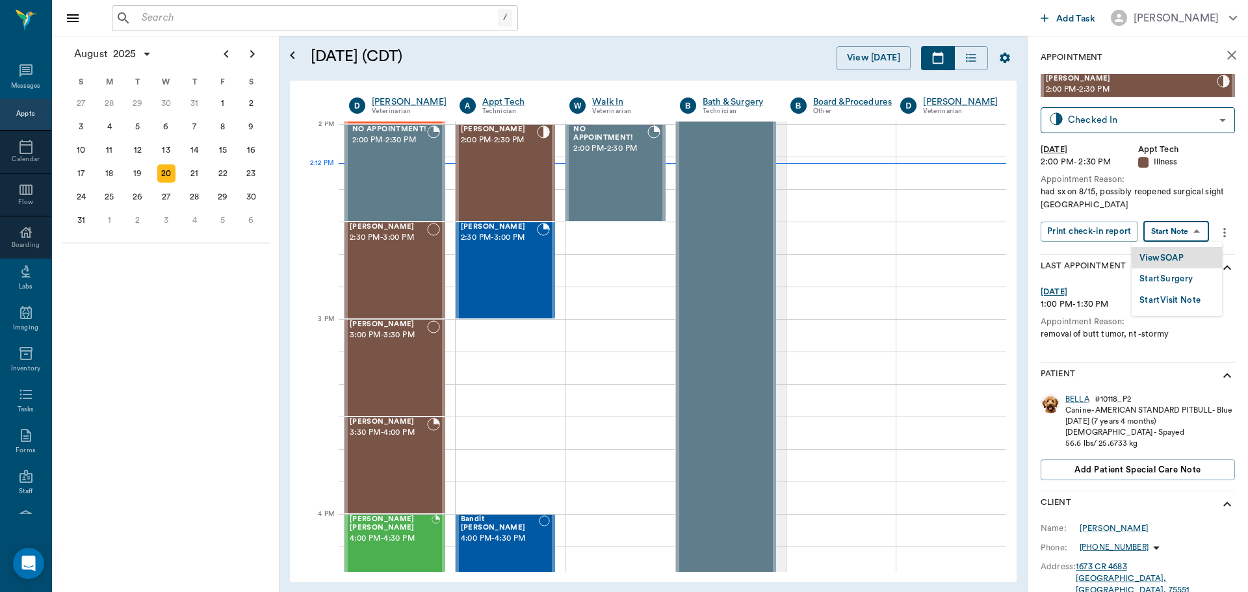
click at [1166, 235] on body "/ ​ Add Task Dr. Bert Ellsworth Nectar Messages Appts Calendar Flow Boarding La…" at bounding box center [624, 296] width 1248 height 592
click at [1171, 257] on button "View SOAP" at bounding box center [1162, 258] width 44 height 15
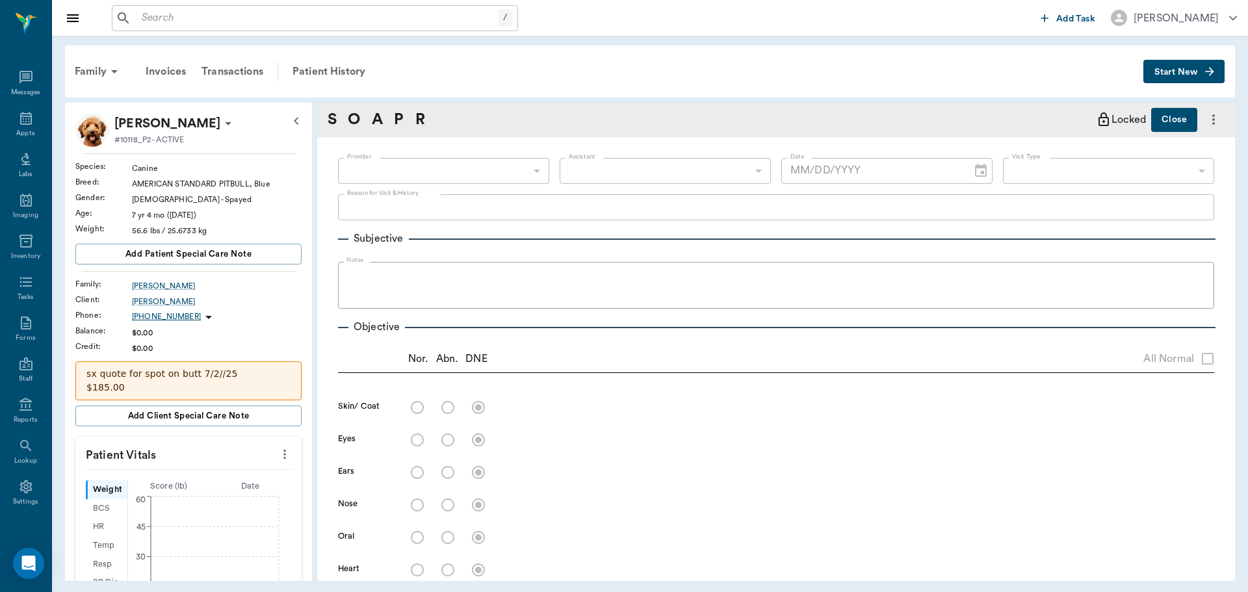
type input "682b670d8bdc6f7f8feef3db"
type input "63ec2f075fda476ae8351a4c"
type input "65d2be4f46e3a538d89b8c15"
type textarea "had sx on 8/15, possibly reopened surgical sight [GEOGRAPHIC_DATA]"
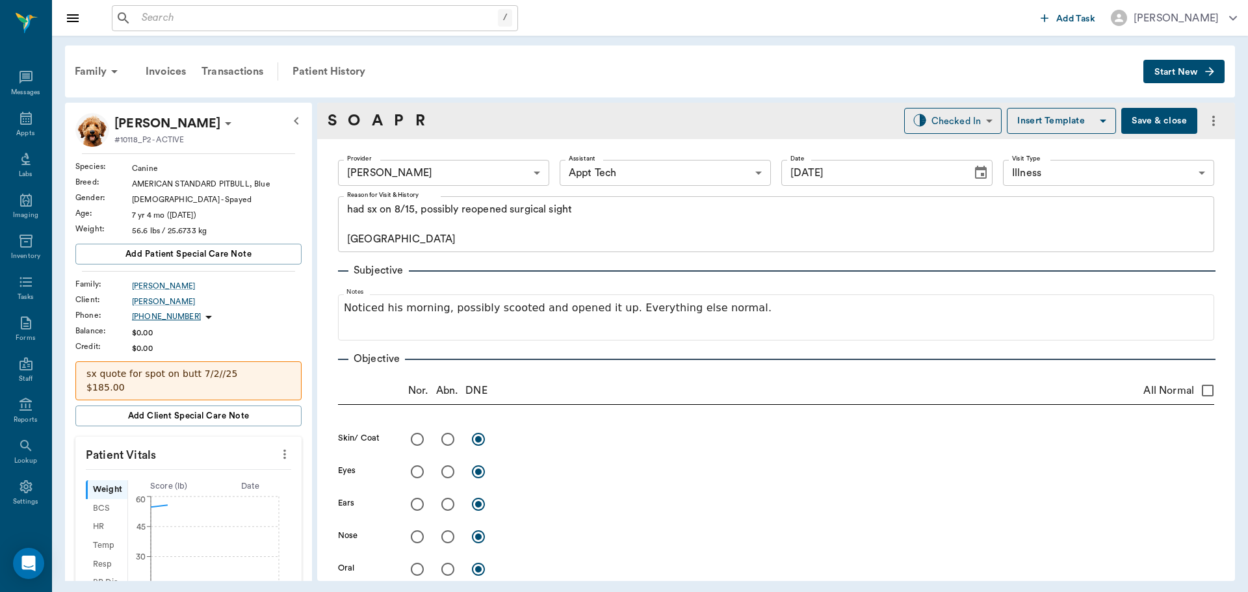
type input "[DATE]"
click at [277, 502] on circle at bounding box center [279, 503] width 10 height 10
click at [209, 497] on input "56.6" at bounding box center [187, 493] width 113 height 26
click at [202, 490] on input "56.6" at bounding box center [187, 493] width 113 height 26
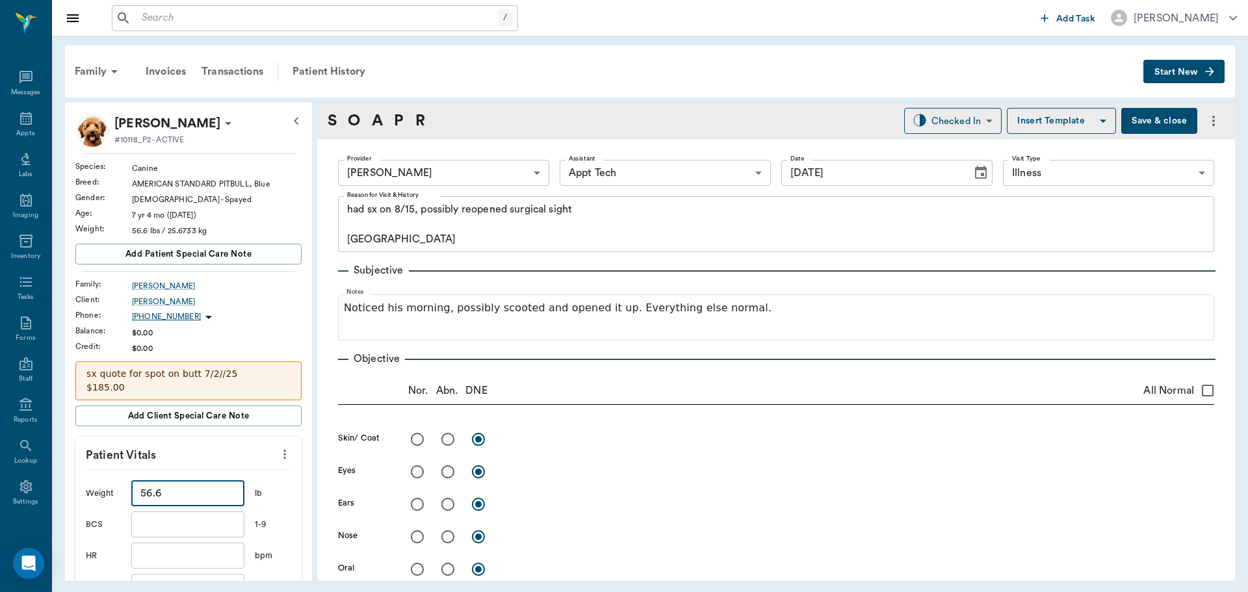
drag, startPoint x: 183, startPoint y: 491, endPoint x: 166, endPoint y: 492, distance: 17.6
click at [176, 492] on input "56.6" at bounding box center [187, 493] width 113 height 26
click at [627, 482] on div "x" at bounding box center [858, 471] width 712 height 27
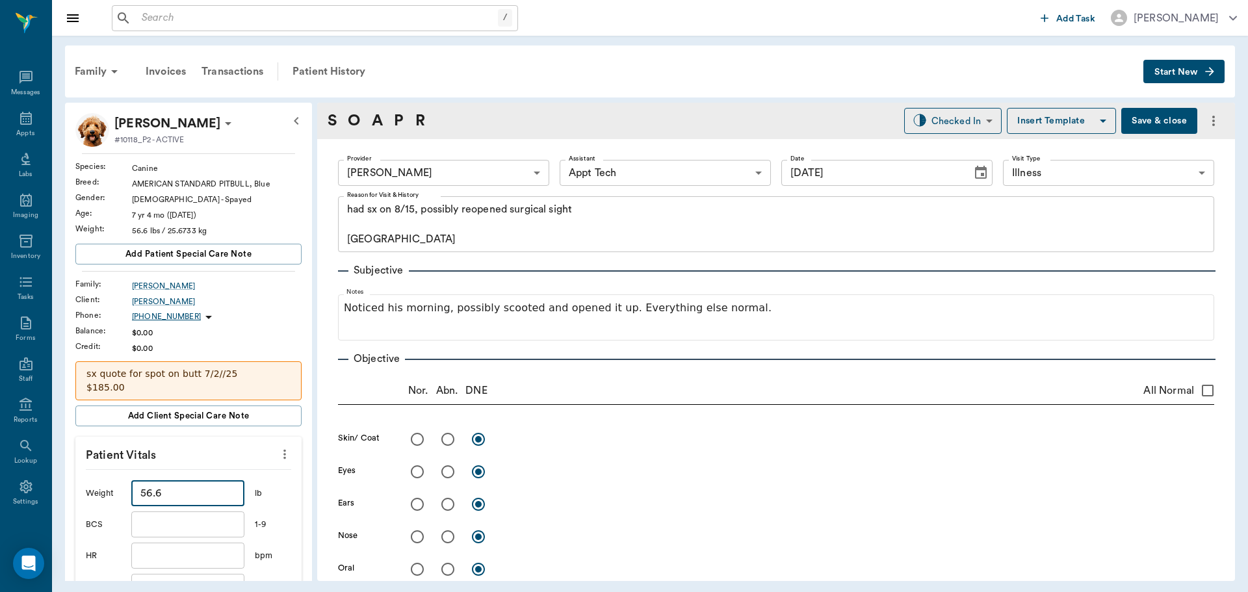
click at [169, 491] on input "56.6" at bounding box center [187, 493] width 113 height 26
click at [170, 491] on input "56.6" at bounding box center [187, 493] width 113 height 26
click at [166, 495] on input "56.6" at bounding box center [187, 493] width 113 height 26
click at [696, 452] on div "x" at bounding box center [858, 439] width 712 height 27
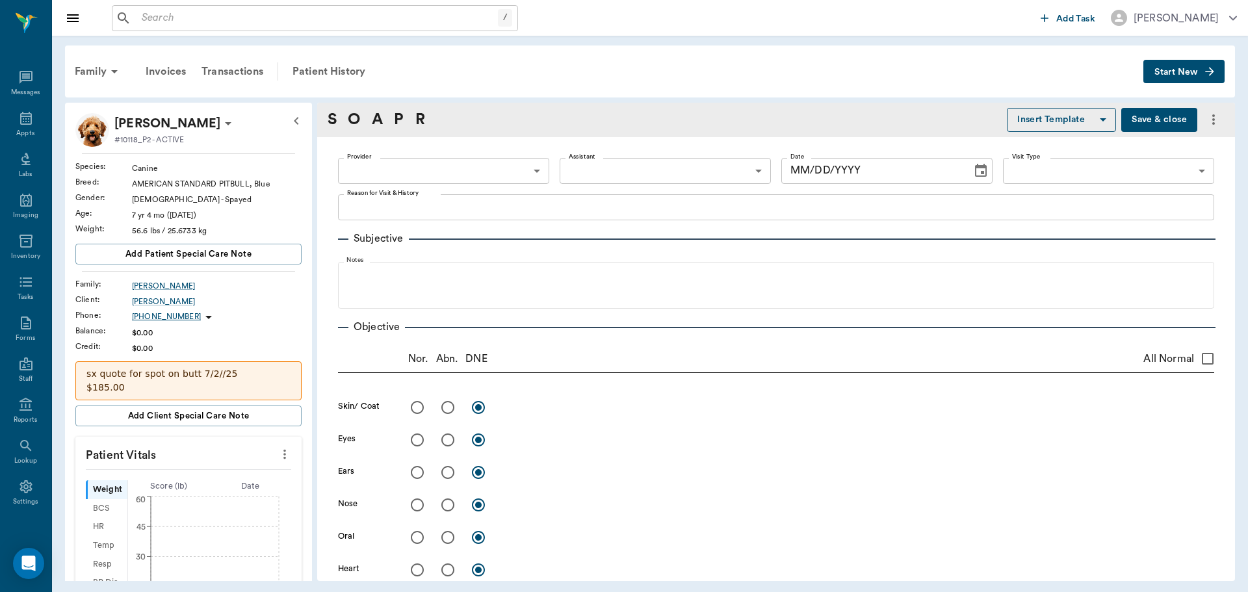
type textarea "had sx on 8/15, possibly reopened surgical sight [GEOGRAPHIC_DATA]"
type input "682b670d8bdc6f7f8feef3db"
type input "63ec2f075fda476ae8351a4c"
type input "65d2be4f46e3a538d89b8c15"
type input "[DATE]"
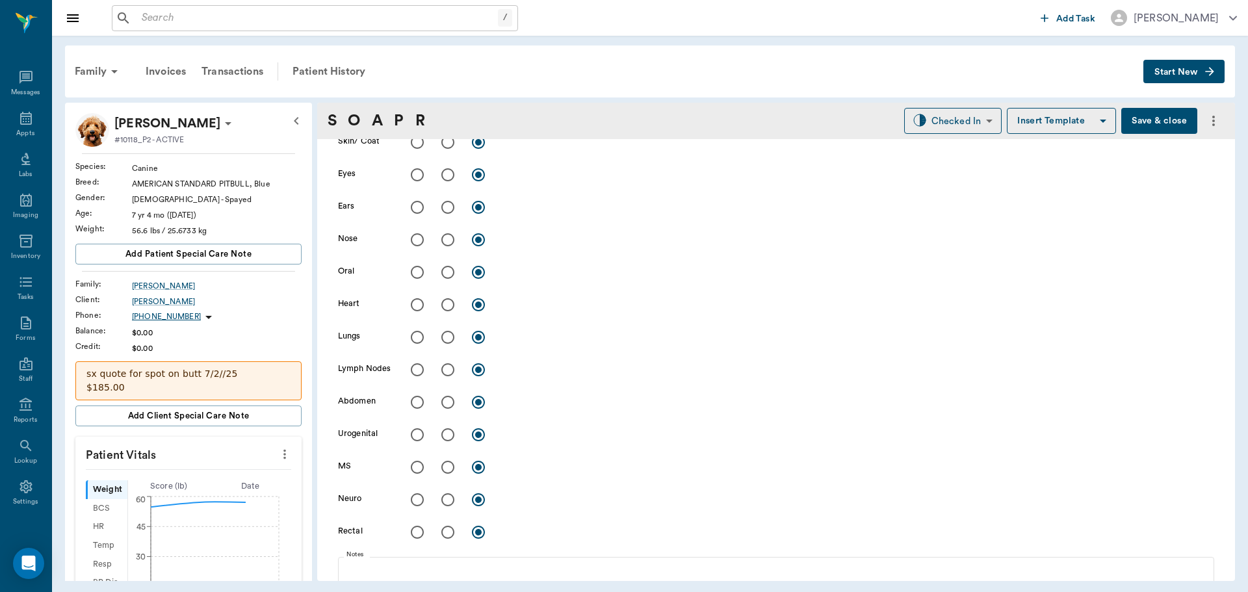
scroll to position [327, 0]
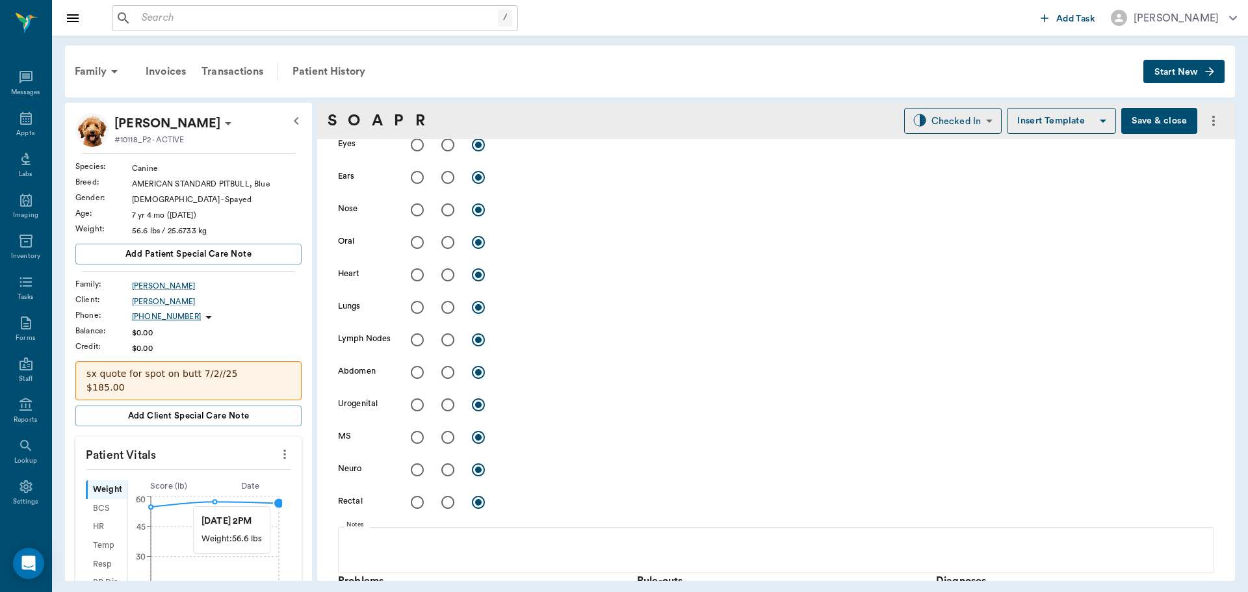
click at [276, 500] on circle at bounding box center [279, 503] width 10 height 10
click at [192, 492] on input "56.6" at bounding box center [187, 493] width 113 height 26
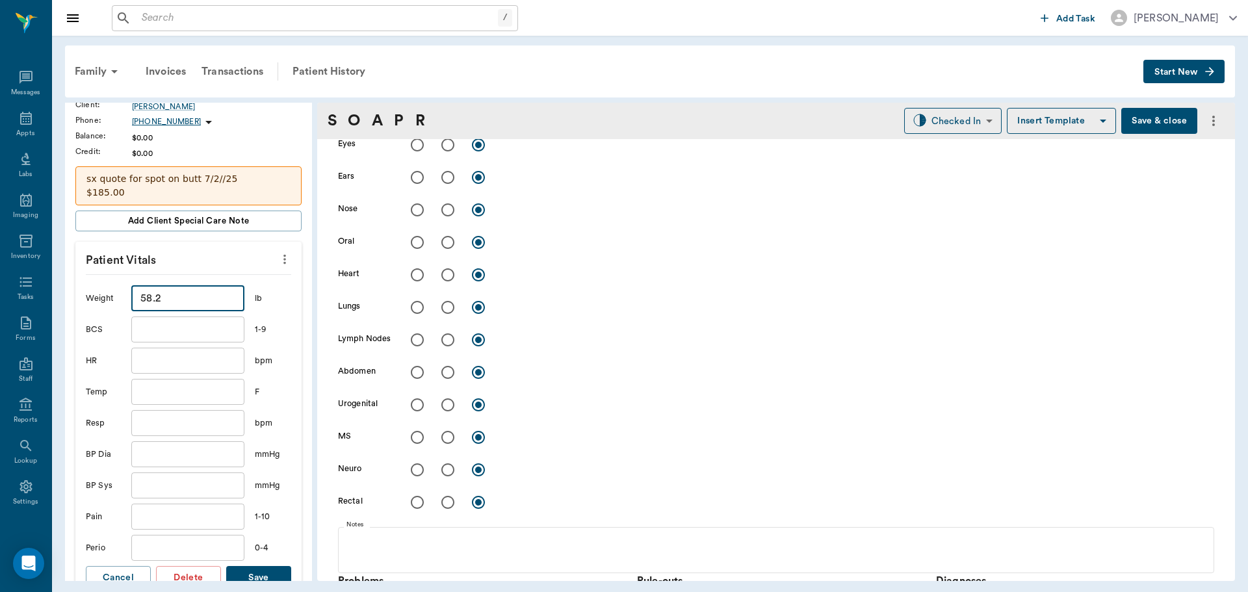
type input "58.2"
click at [260, 574] on button "Save" at bounding box center [258, 578] width 65 height 24
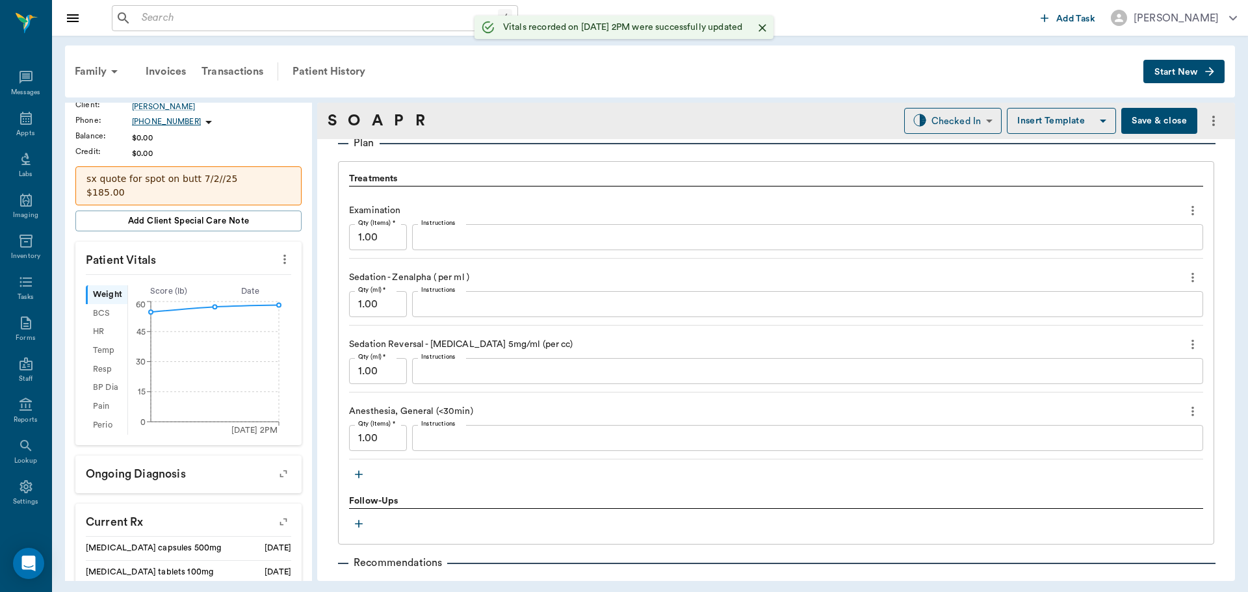
scroll to position [912, 0]
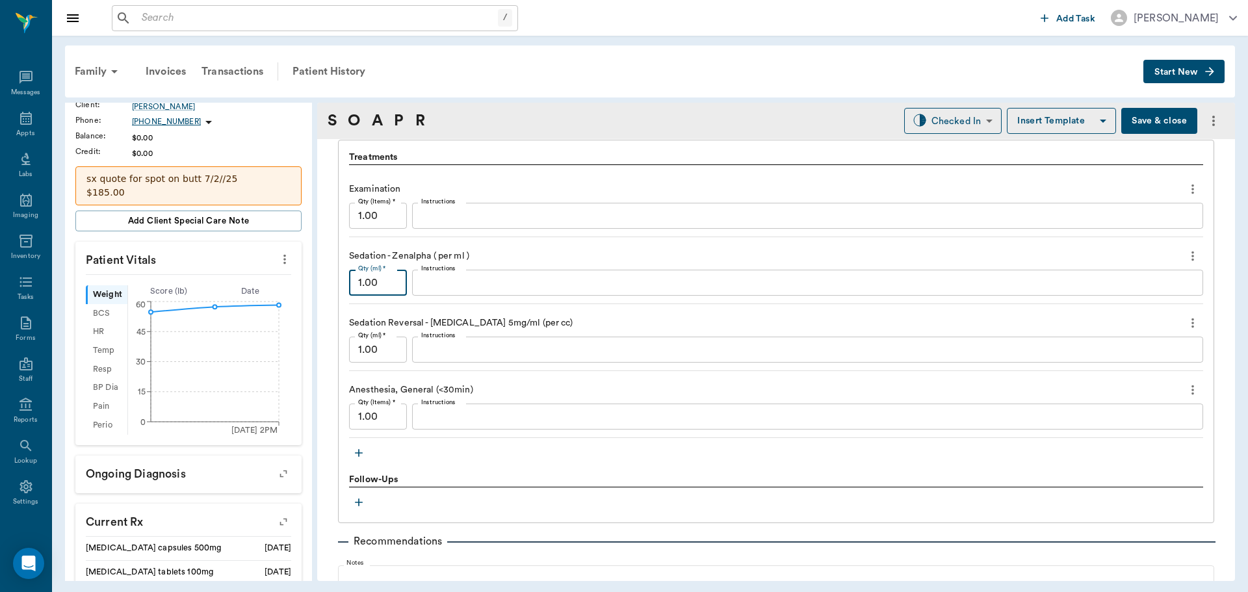
click at [391, 284] on input "1.00" at bounding box center [378, 283] width 58 height 26
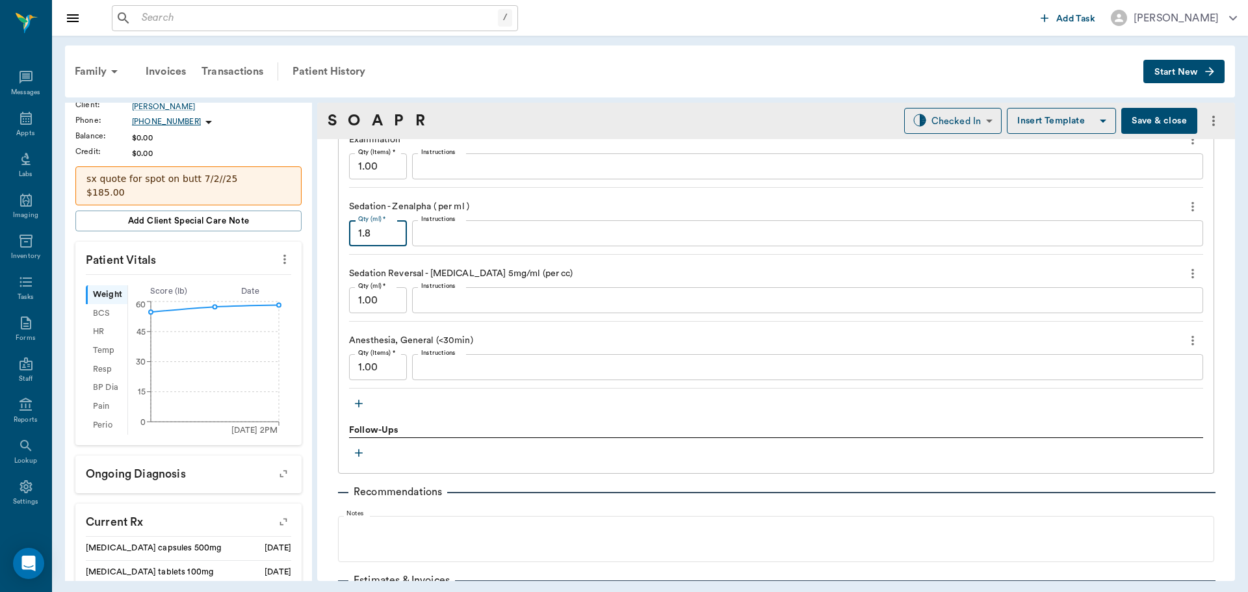
scroll to position [1042, 0]
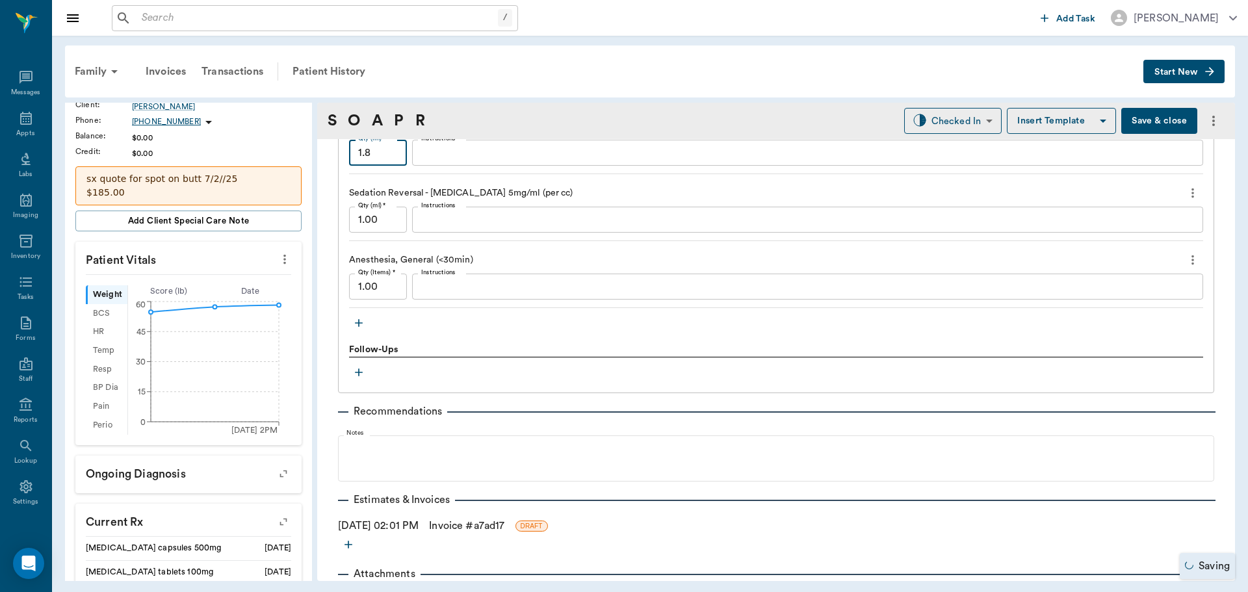
type input "1.8"
click at [356, 326] on icon "button" at bounding box center [358, 323] width 13 height 13
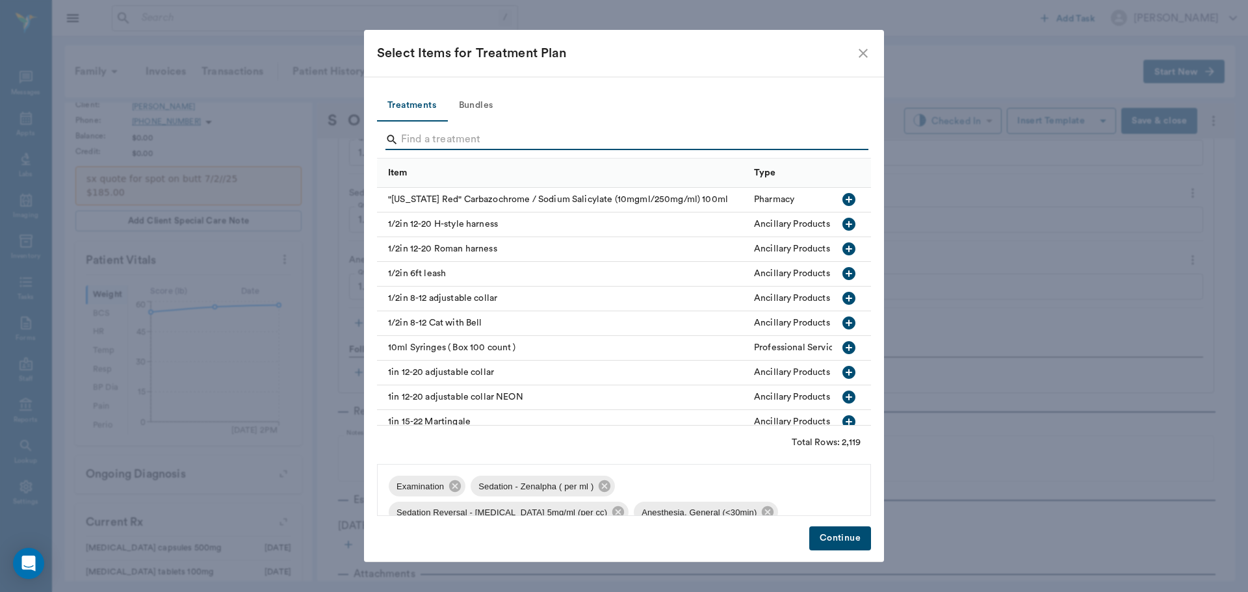
click at [427, 138] on input "Search" at bounding box center [625, 139] width 448 height 21
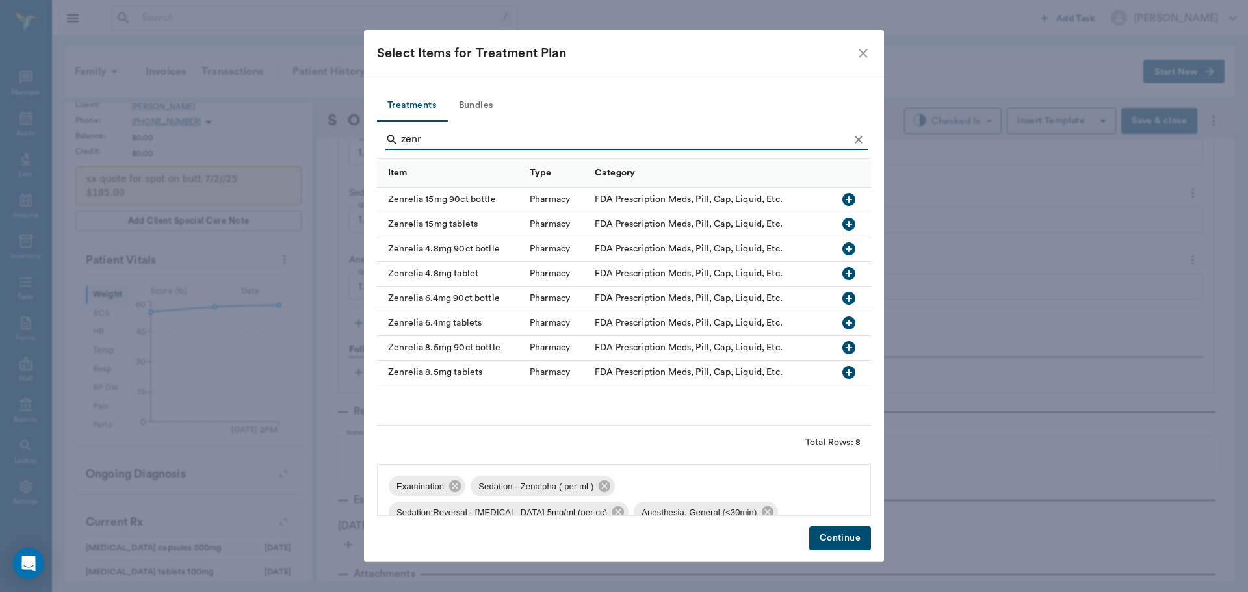
type input "zenr"
click at [850, 222] on icon "button" at bounding box center [848, 224] width 13 height 13
click at [814, 536] on button "Continue" at bounding box center [840, 539] width 62 height 24
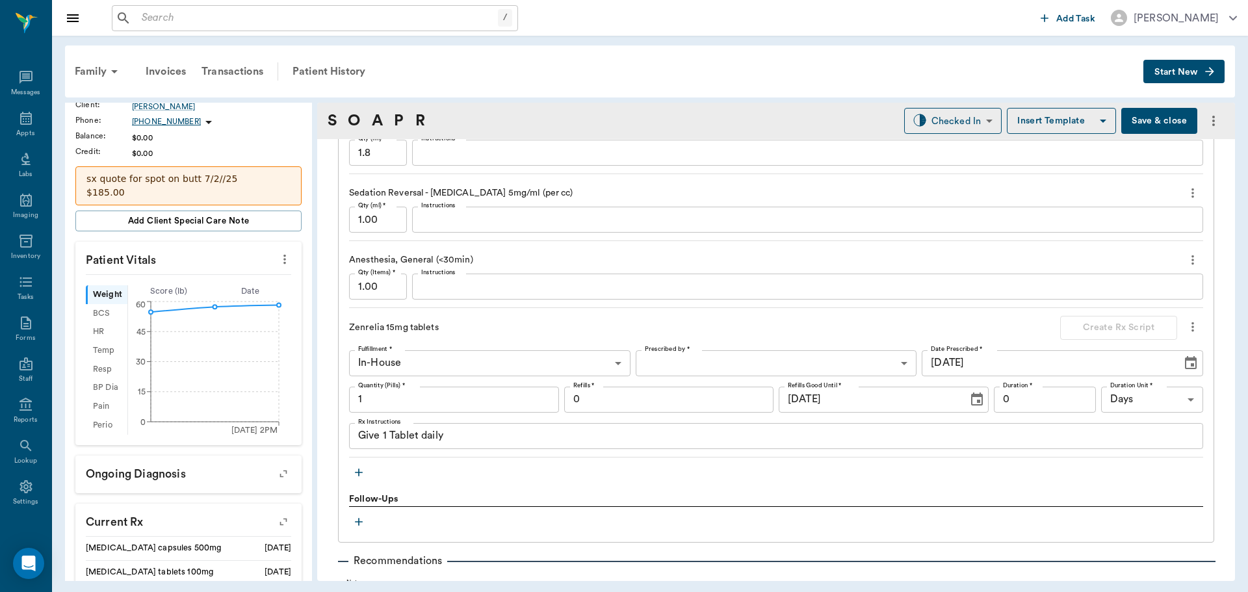
click at [694, 364] on body "/ ​ Add Task [PERSON_NAME] Nectar Messages Appts Labs Imaging Inventory Tasks F…" at bounding box center [624, 296] width 1248 height 592
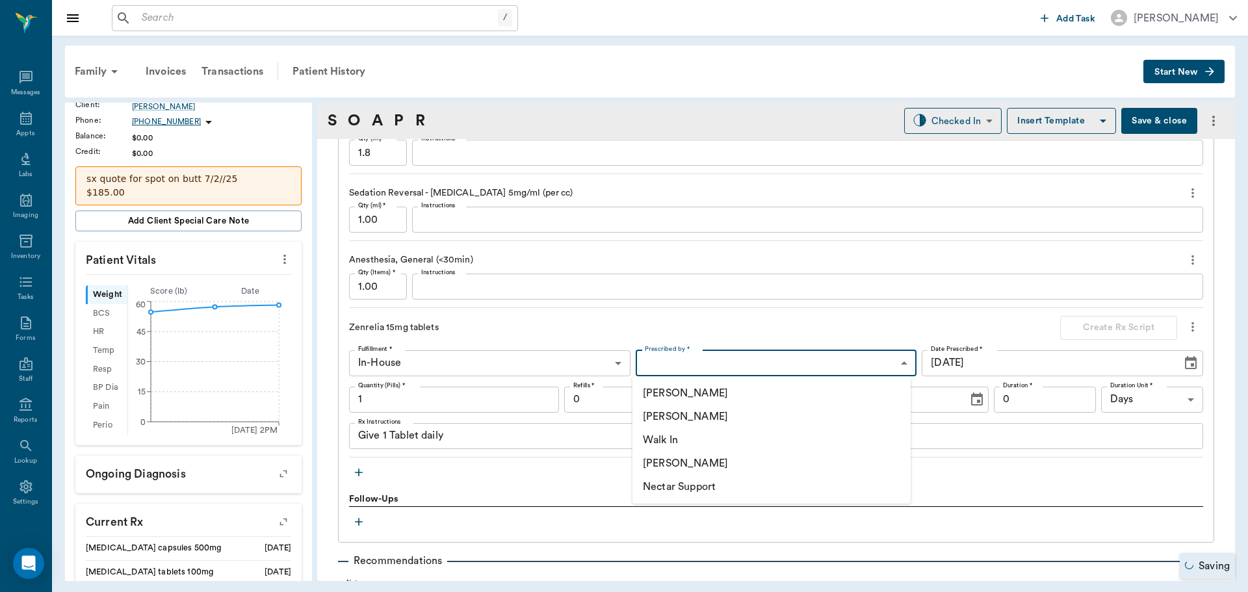
click at [707, 415] on li "[PERSON_NAME]" at bounding box center [771, 416] width 278 height 23
type input "63ec2f075fda476ae8351a4d"
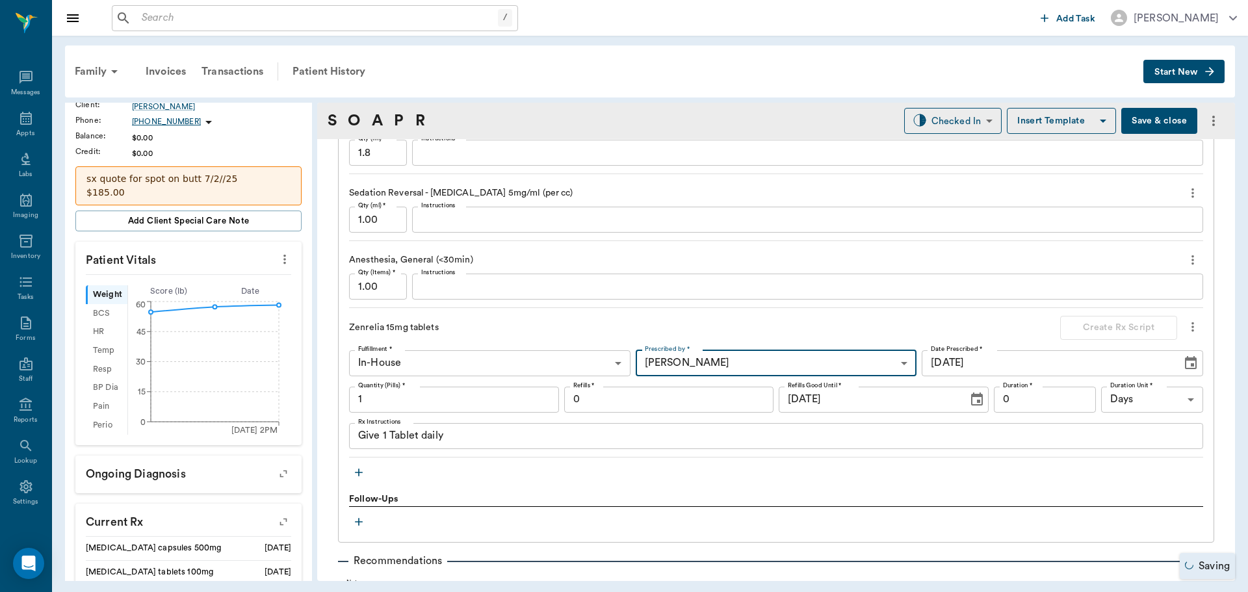
click at [475, 398] on input "1" at bounding box center [454, 400] width 210 height 26
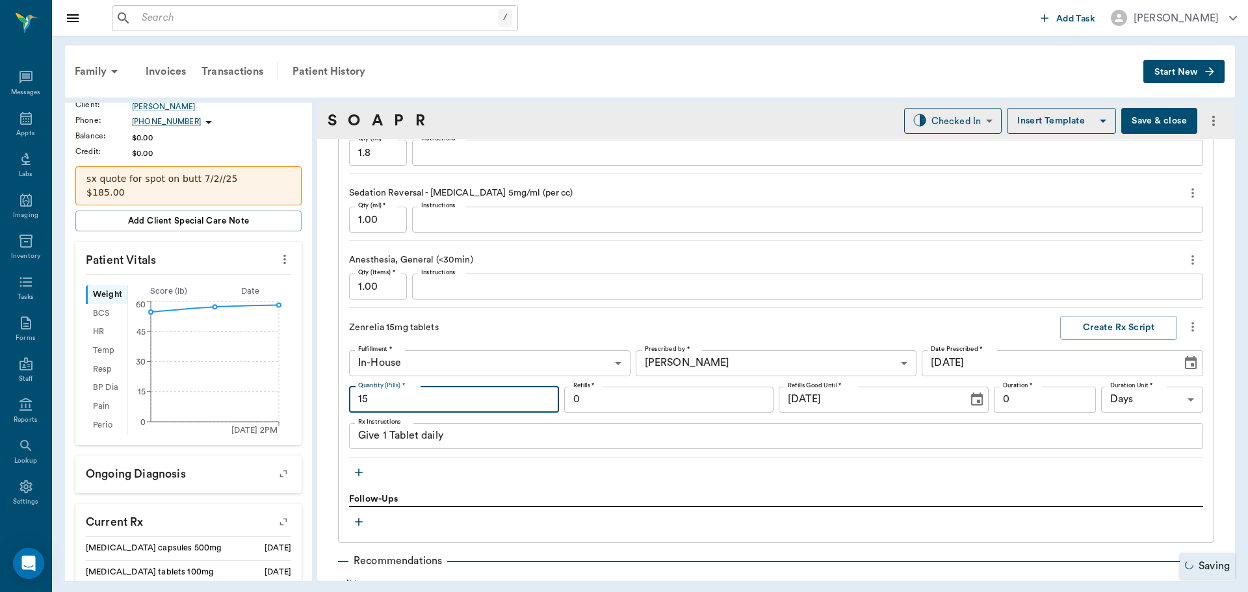
type input "15"
click at [478, 434] on textarea "Give 1 Tablet daily" at bounding box center [776, 435] width 836 height 15
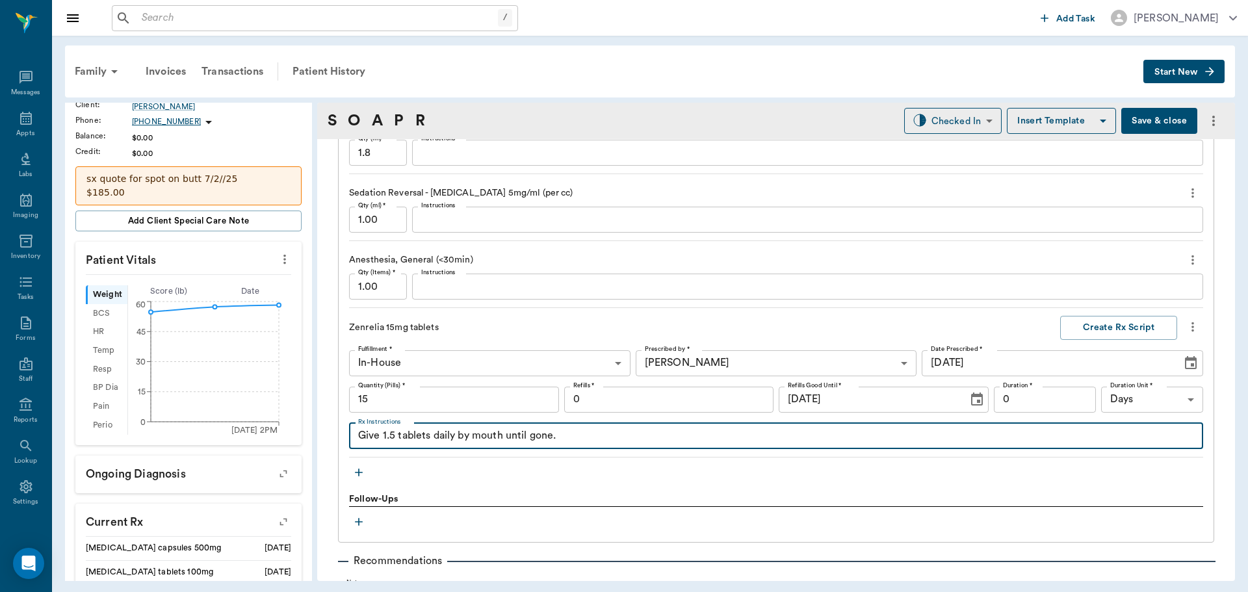
type textarea "Give 1.5 tablets daily by mouth until gone."
click at [583, 393] on input "0" at bounding box center [669, 400] width 210 height 26
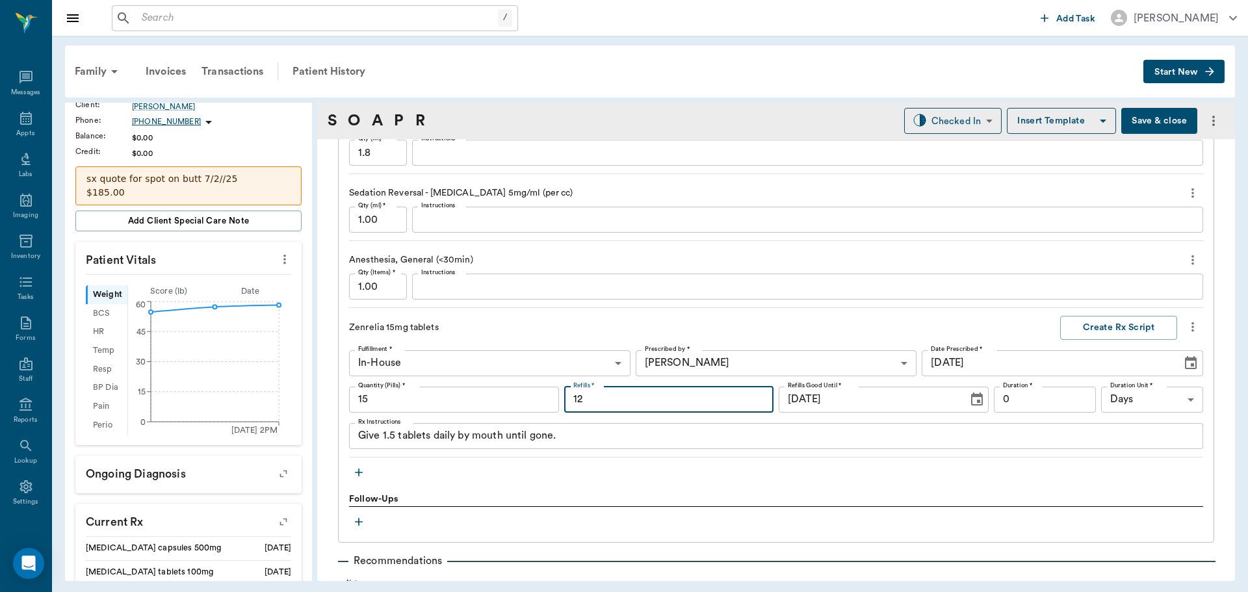
type input "1"
click at [1013, 397] on input "0" at bounding box center [1045, 400] width 102 height 26
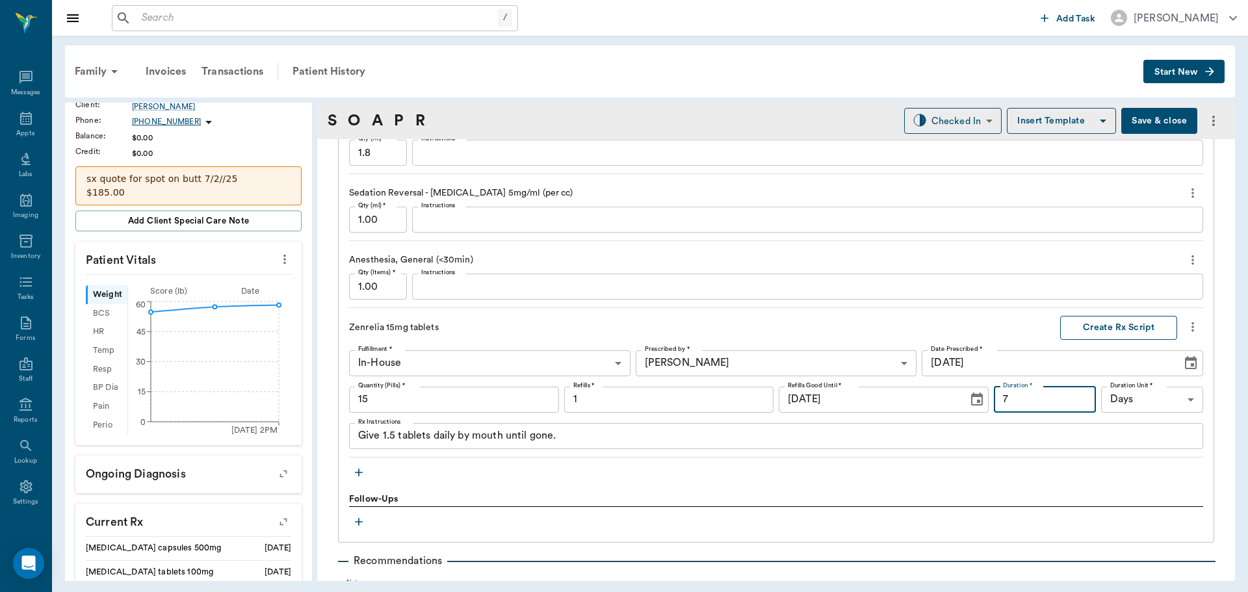
type input "7"
click at [1099, 329] on button "Create Rx Script" at bounding box center [1118, 328] width 117 height 24
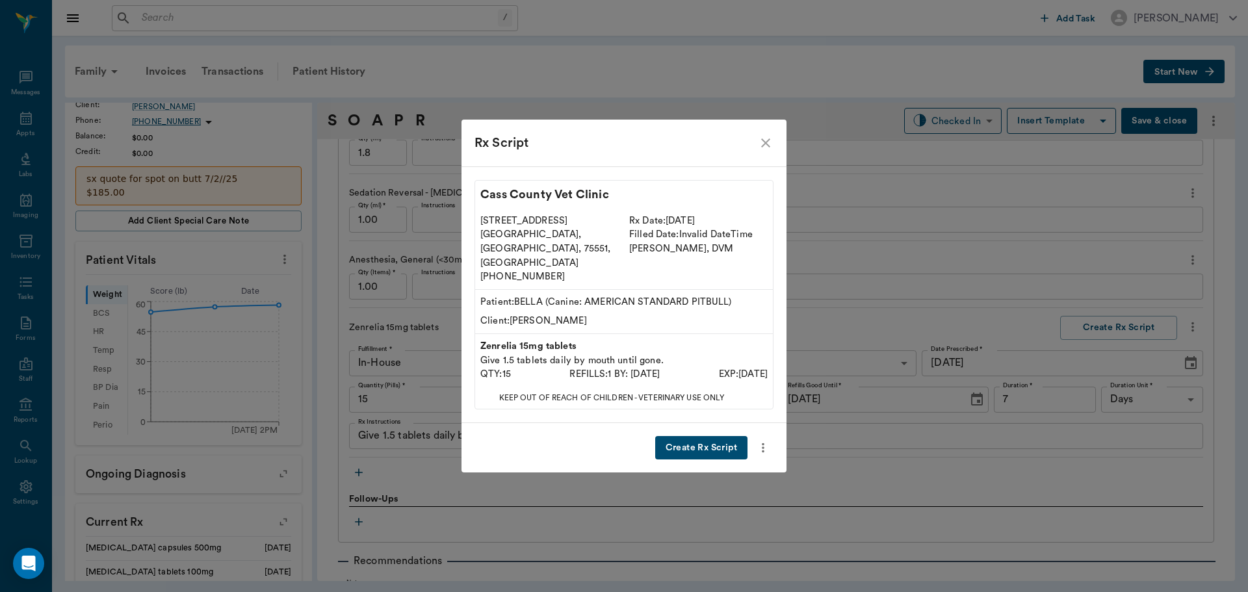
click at [719, 437] on button "Create Rx Script" at bounding box center [701, 448] width 92 height 24
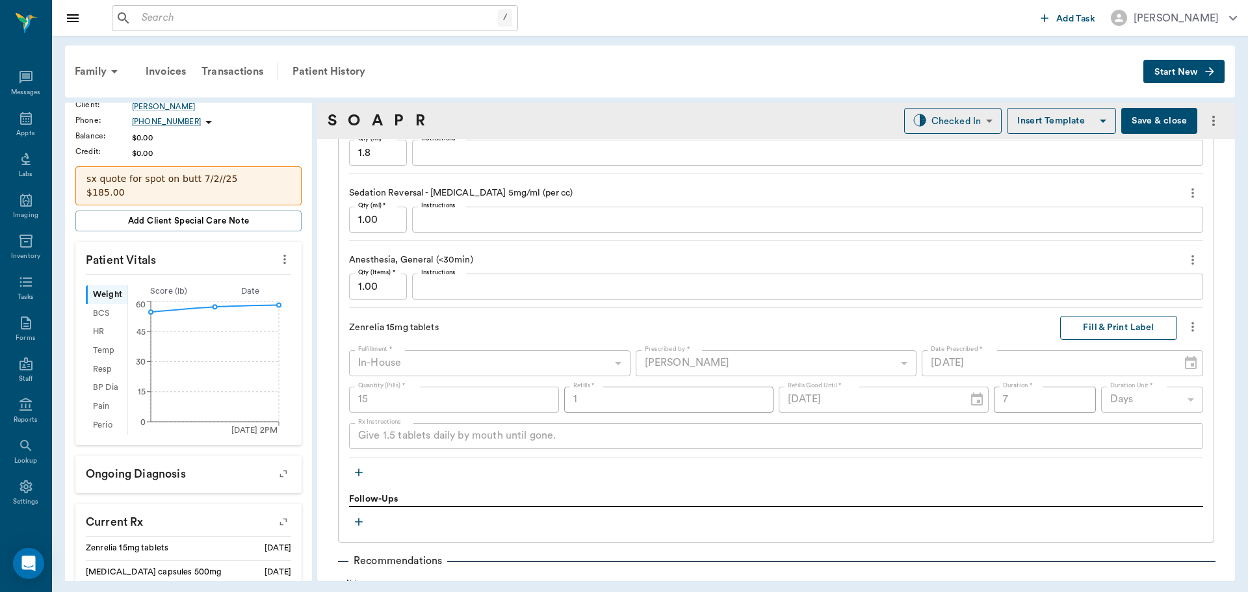
click at [1135, 326] on button "Fill & Print Label" at bounding box center [1118, 328] width 117 height 24
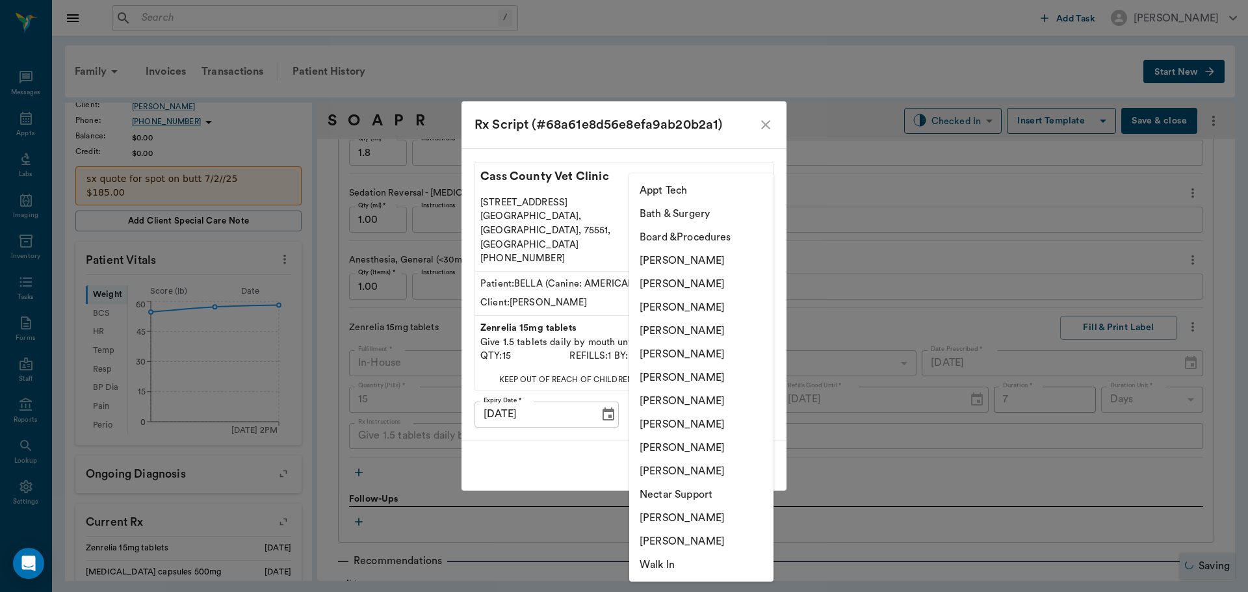
click at [670, 397] on body "/ ​ Add Task [PERSON_NAME] Nectar Messages Appts Labs Imaging Inventory Tasks F…" at bounding box center [624, 296] width 1248 height 592
click at [676, 377] on li "[PERSON_NAME]" at bounding box center [701, 377] width 144 height 23
type input "682b670d8bdc6f7f8feef3db"
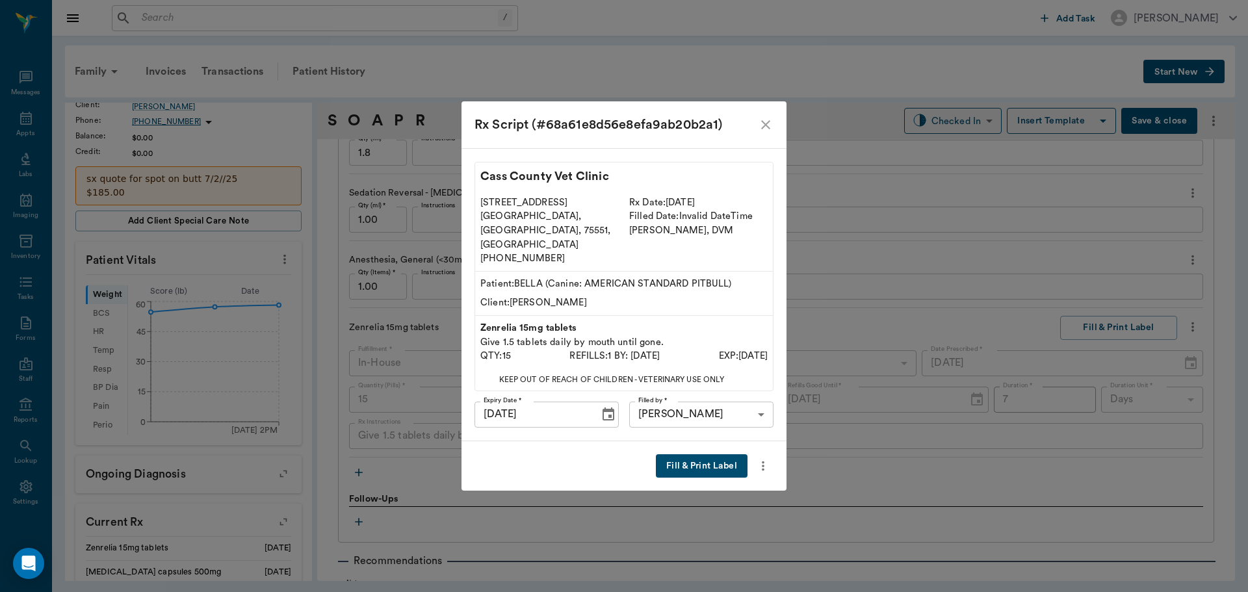
click at [699, 454] on button "Fill & Print Label" at bounding box center [702, 466] width 92 height 24
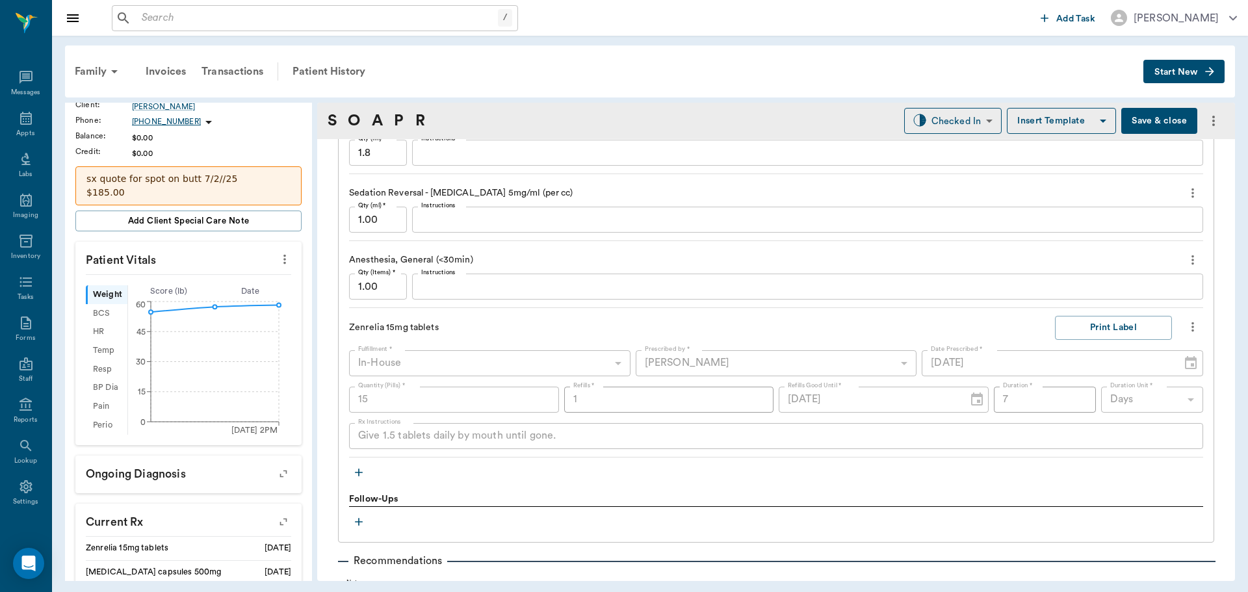
drag, startPoint x: 16, startPoint y: 116, endPoint x: 115, endPoint y: 132, distance: 100.7
click at [20, 116] on icon at bounding box center [26, 118] width 12 height 13
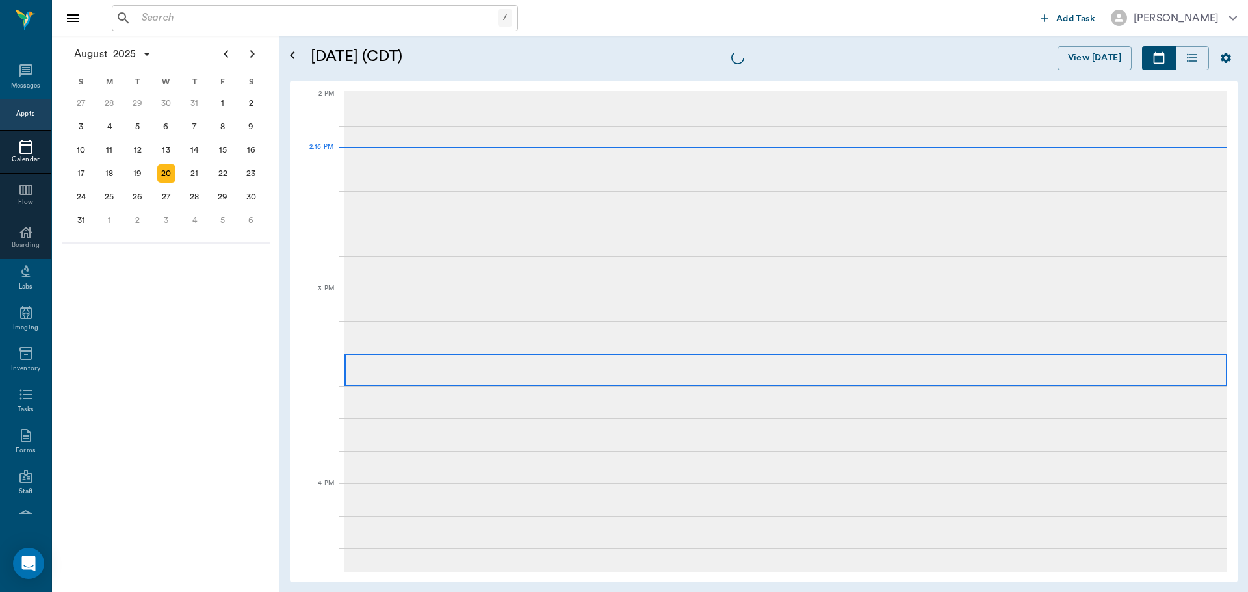
scroll to position [1171, 0]
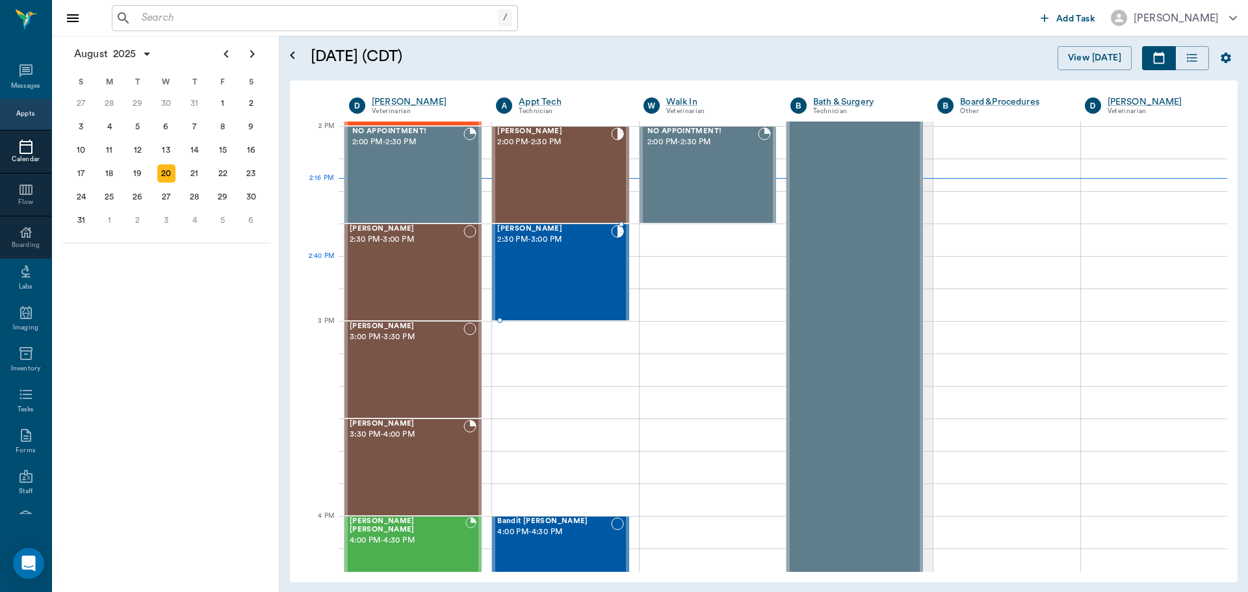
click at [556, 259] on div "[PERSON_NAME] 2:30 PM - 3:00 PM" at bounding box center [553, 272] width 113 height 95
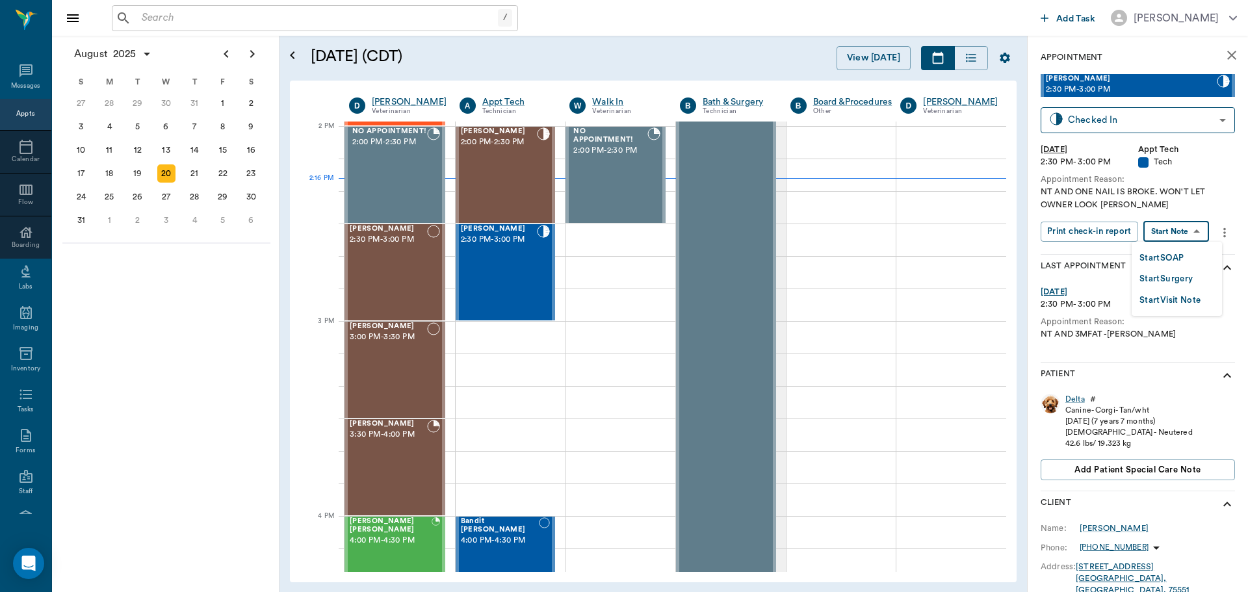
click at [1173, 224] on body "/ ​ Add Task [PERSON_NAME] Nectar Messages Appts Calendar Flow Boarding Labs Im…" at bounding box center [624, 296] width 1248 height 592
click at [1167, 256] on button "Start SOAP" at bounding box center [1162, 258] width 44 height 15
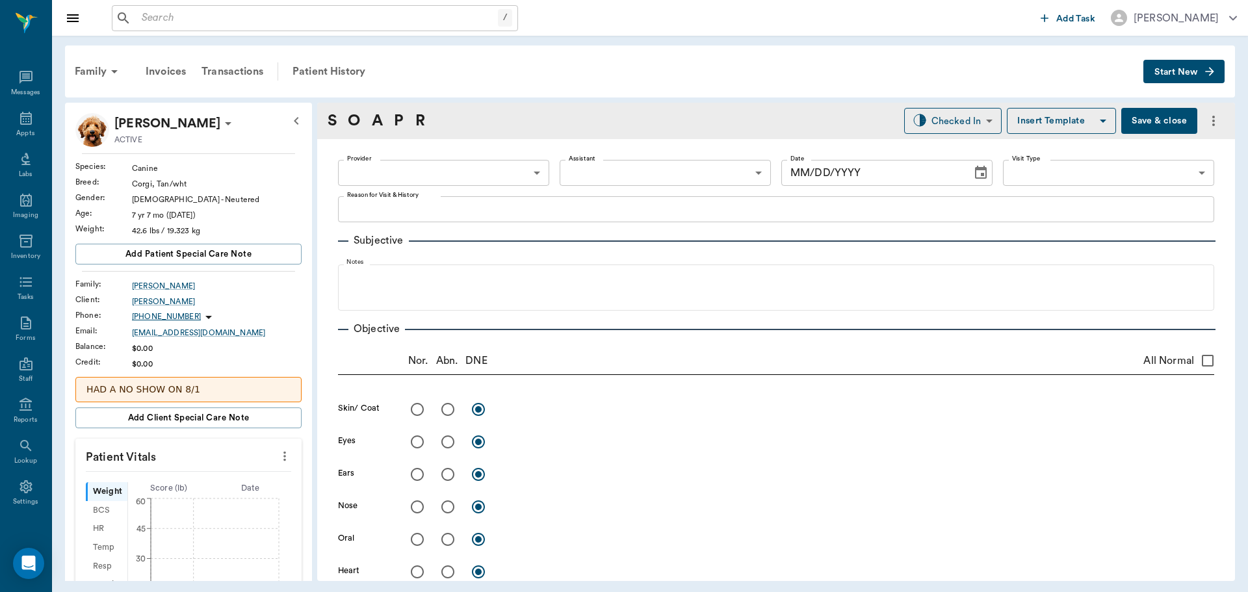
type input "63ec2f075fda476ae8351a4c"
type input "65d2be4f46e3a538d89b8c1a"
type textarea "NT AND ONE NAIL IS BROKE. WON'T LET OWNER LOOK [PERSON_NAME]"
type input "[DATE]"
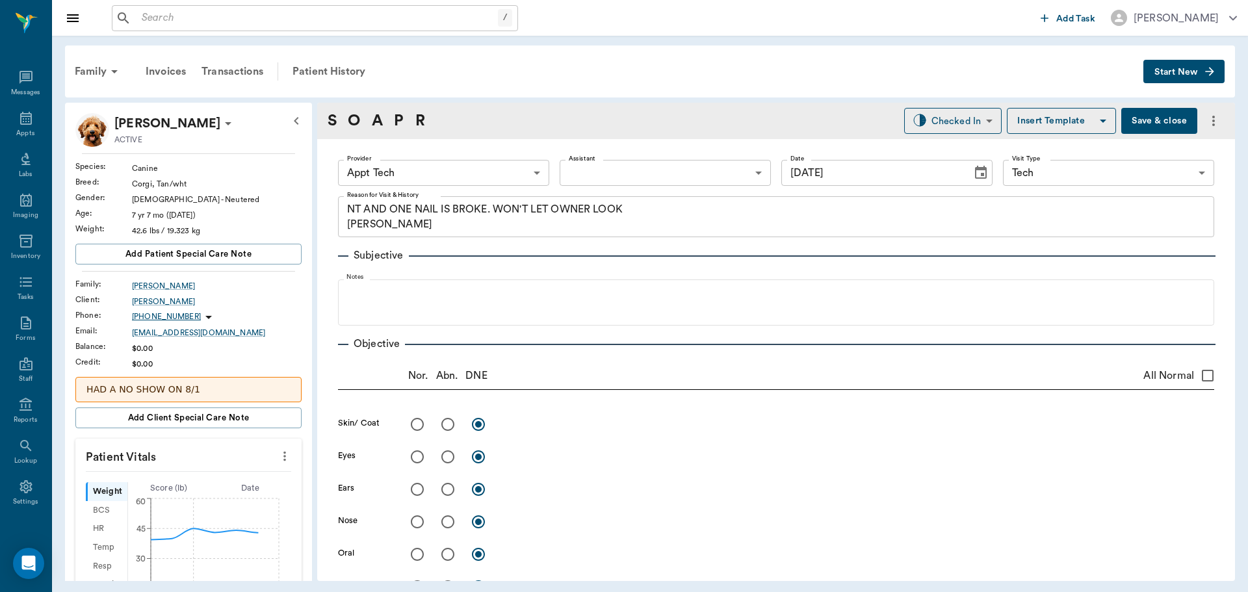
click at [278, 450] on icon "more" at bounding box center [285, 457] width 14 height 16
click at [239, 475] on span "Enter Vitals" at bounding box center [220, 479] width 109 height 14
click at [207, 489] on input "text" at bounding box center [187, 495] width 113 height 26
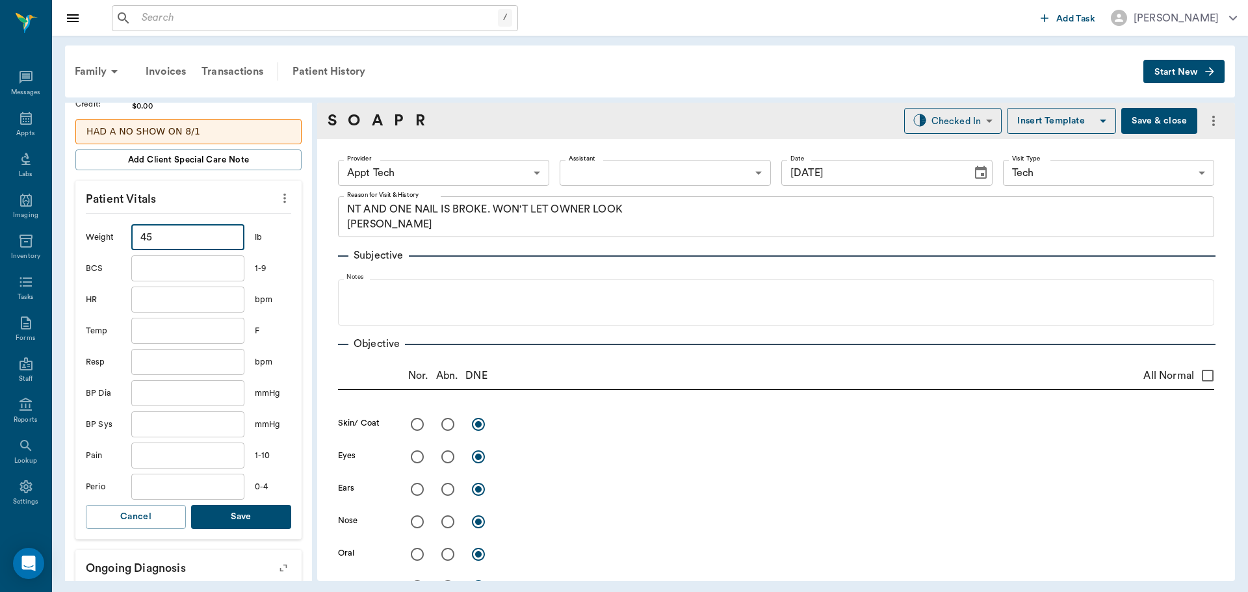
scroll to position [260, 0]
type input "45"
click at [240, 514] on button "Save" at bounding box center [241, 515] width 100 height 24
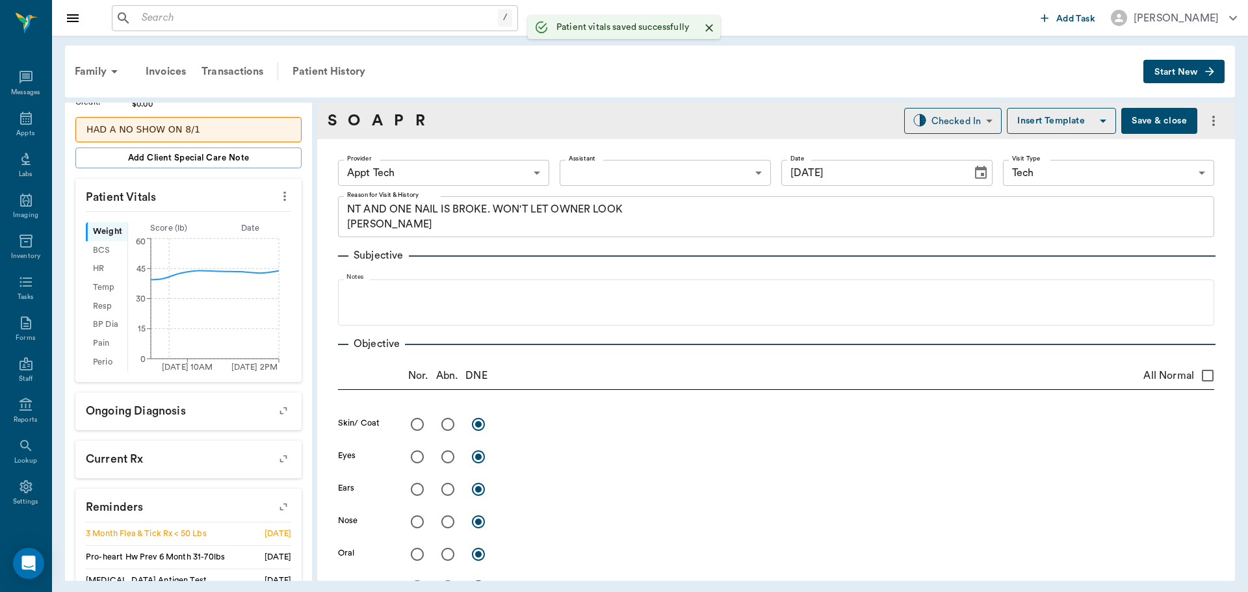
click at [456, 182] on body "/ ​ Add Task [PERSON_NAME] Nectar Messages Appts Labs Imaging Inventory Tasks F…" at bounding box center [624, 296] width 1248 height 592
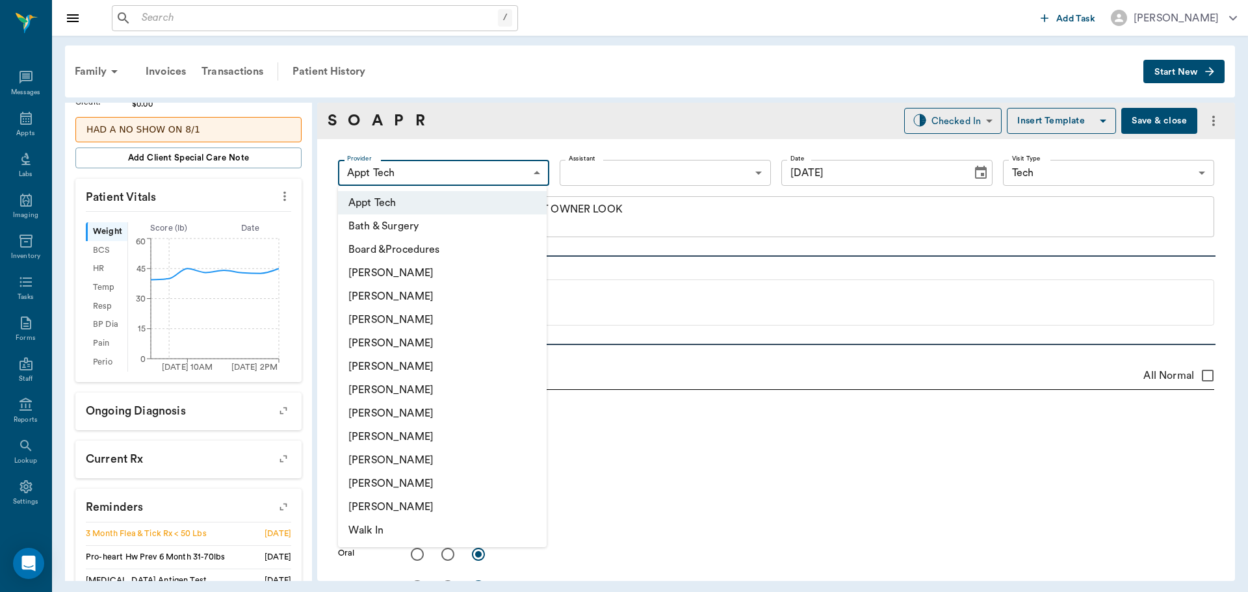
click at [419, 381] on li "[PERSON_NAME]" at bounding box center [442, 389] width 209 height 23
type input "682b670d8bdc6f7f8feef3db"
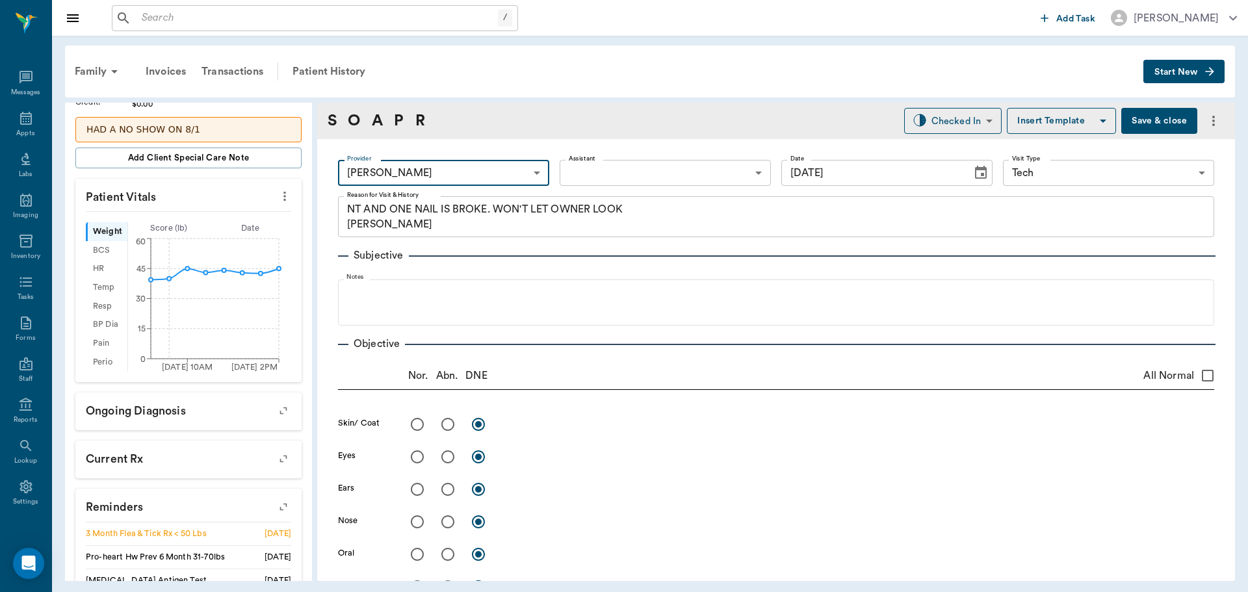
click at [608, 163] on body "/ ​ Add Task [PERSON_NAME] Nectar Messages Appts Labs Imaging Inventory Tasks F…" at bounding box center [624, 296] width 1248 height 592
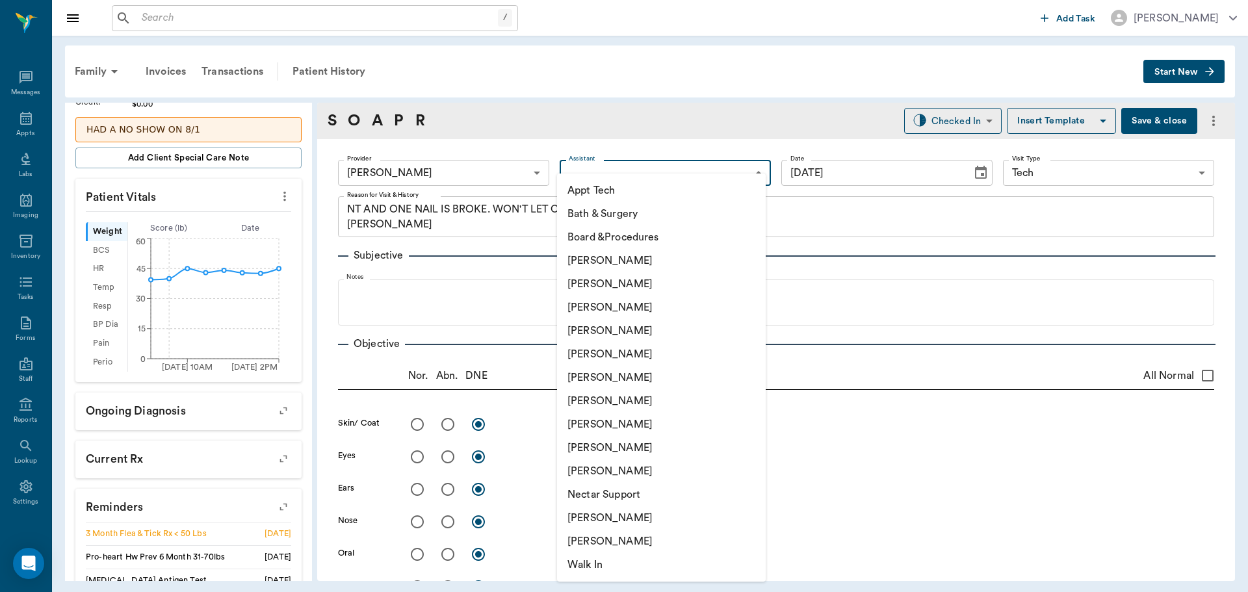
click at [600, 187] on li "Appt Tech" at bounding box center [661, 190] width 209 height 23
type input "63ec2f075fda476ae8351a4c"
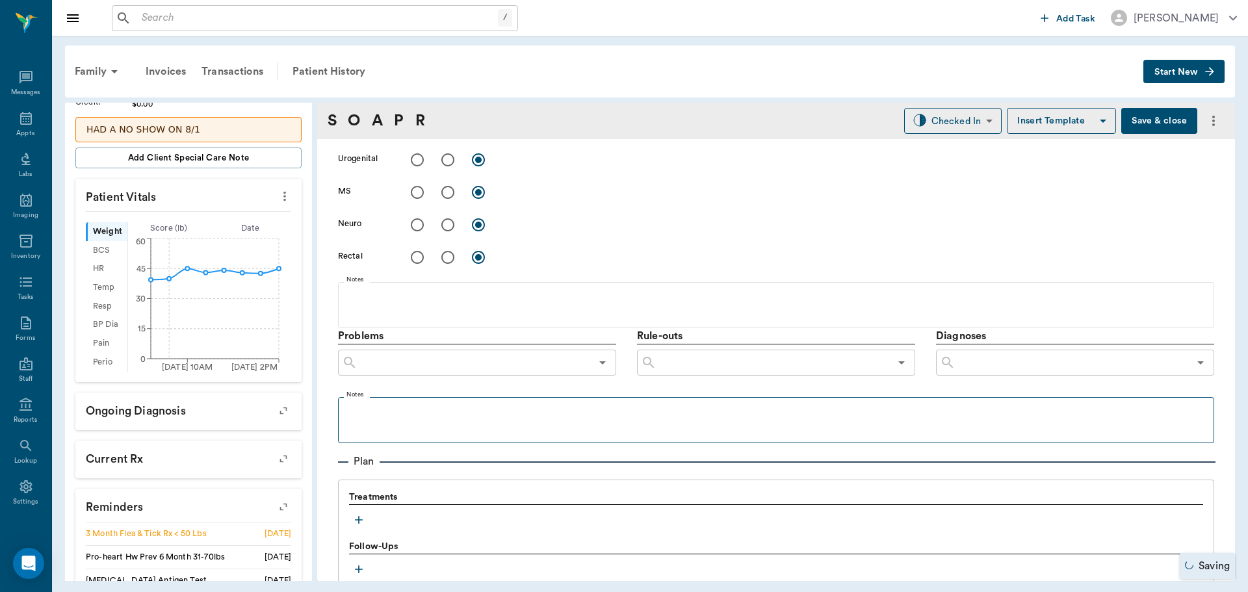
scroll to position [585, 0]
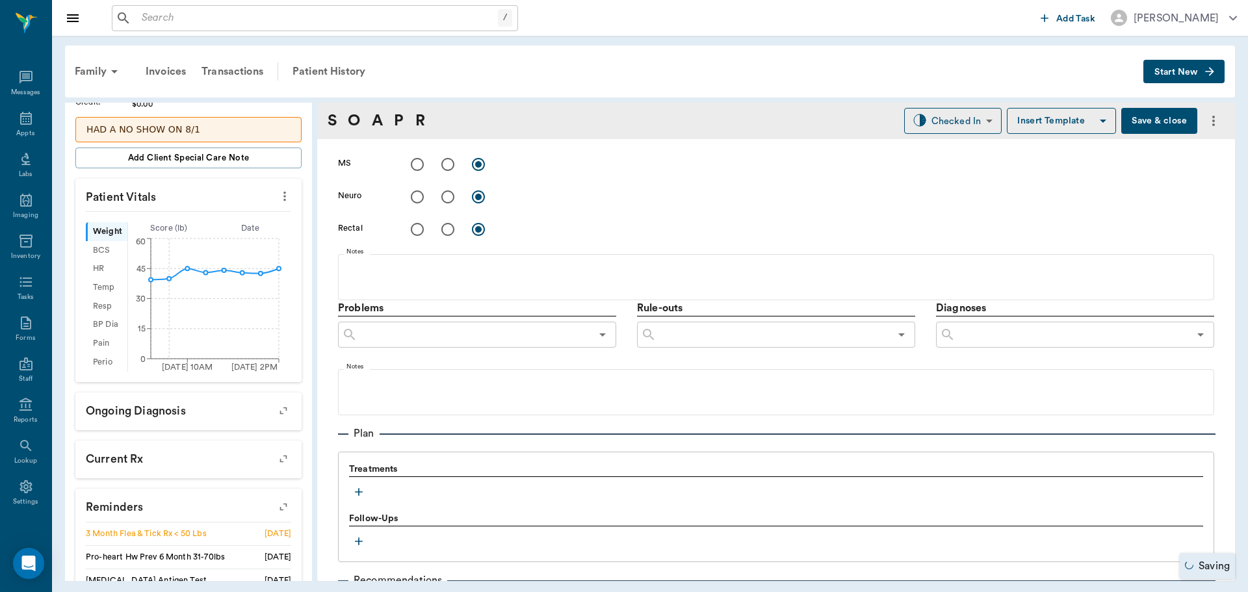
click at [362, 496] on icon "button" at bounding box center [358, 492] width 13 height 13
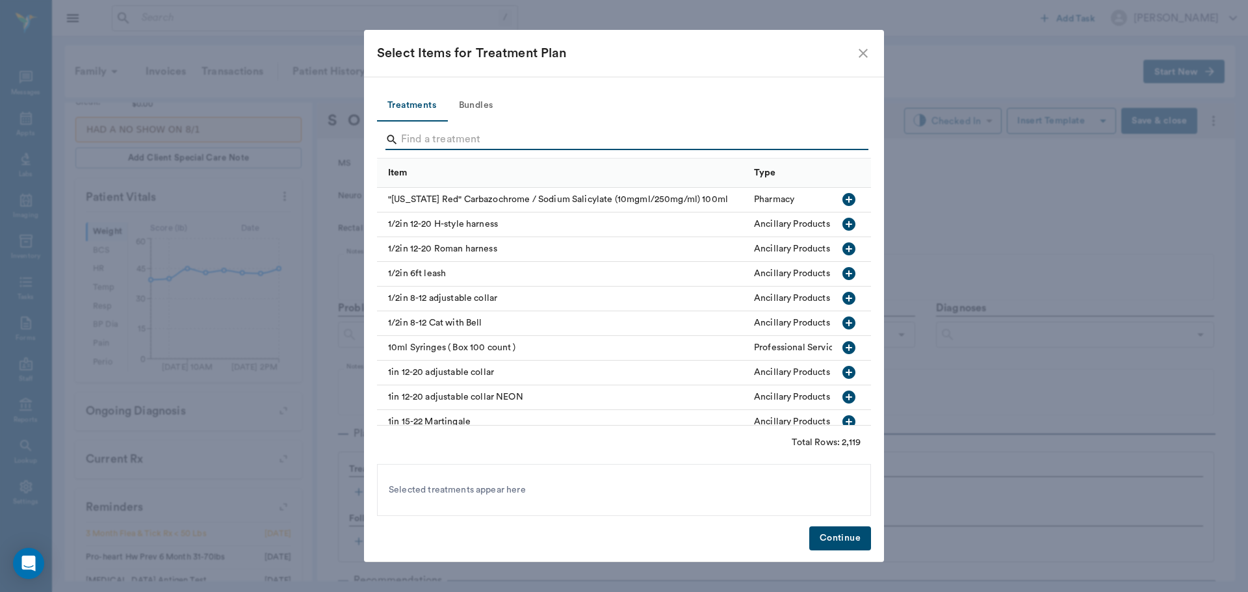
click at [489, 135] on input "Search" at bounding box center [625, 139] width 448 height 21
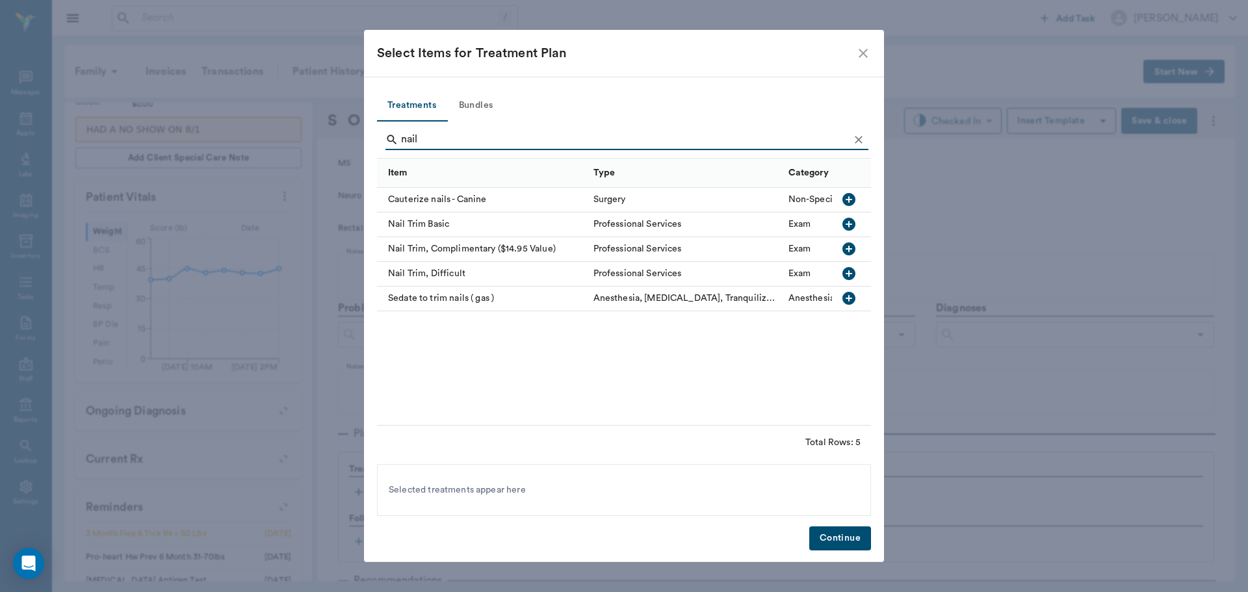
type input "nail"
click at [841, 222] on icon "button" at bounding box center [849, 224] width 16 height 16
click at [847, 532] on button "Continue" at bounding box center [840, 539] width 62 height 24
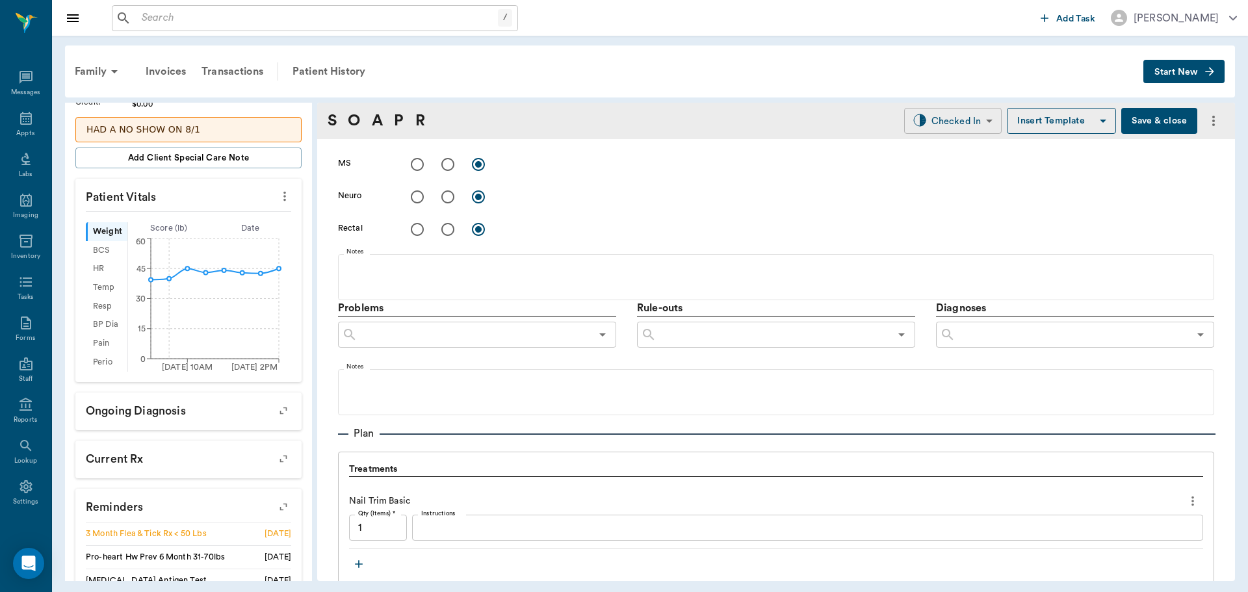
click at [933, 110] on body "/ ​ Add Task [PERSON_NAME] Nectar Messages Appts Labs Imaging Inventory Tasks F…" at bounding box center [624, 296] width 1248 height 592
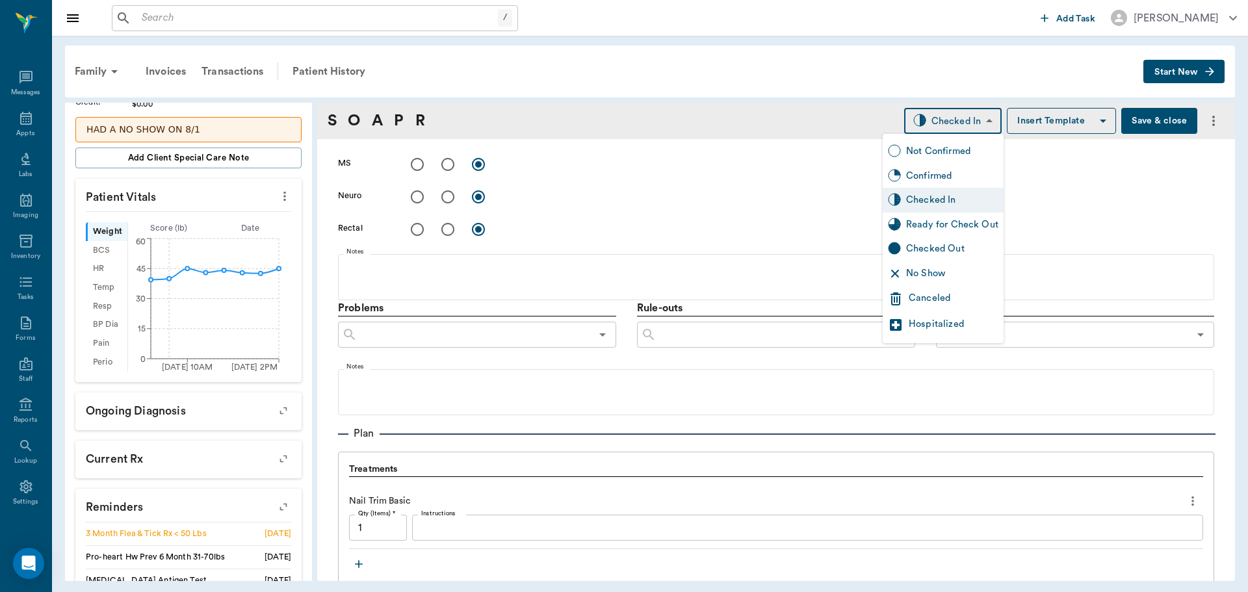
click at [939, 229] on div "Ready for Check Out" at bounding box center [952, 225] width 92 height 14
type input "READY_TO_CHECKOUT"
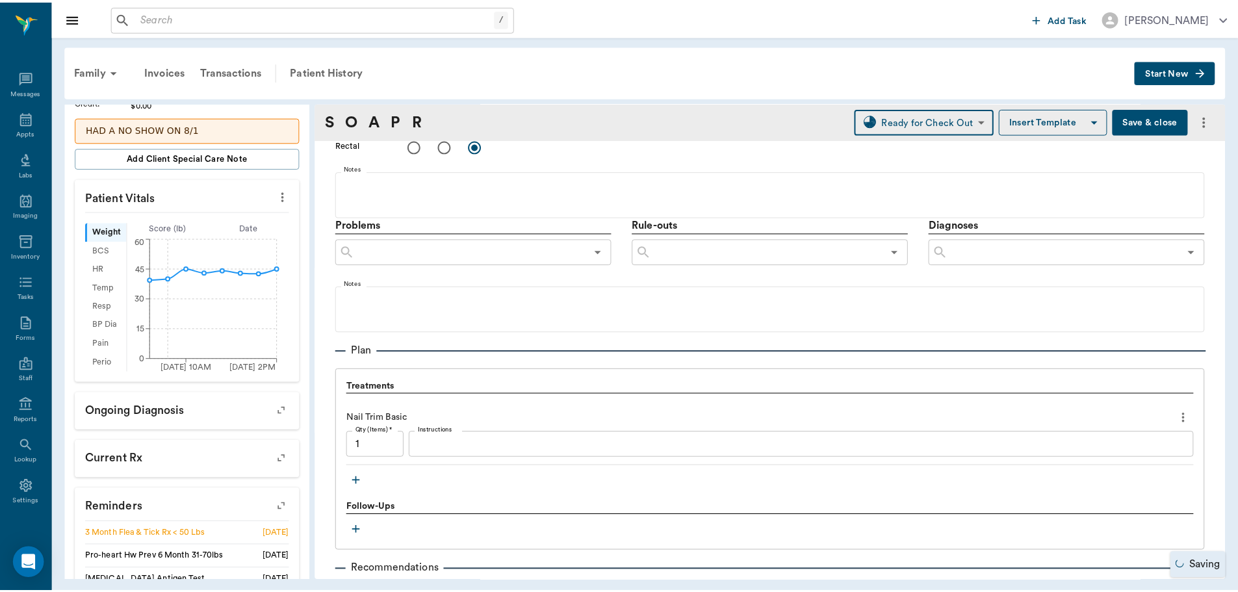
scroll to position [862, 0]
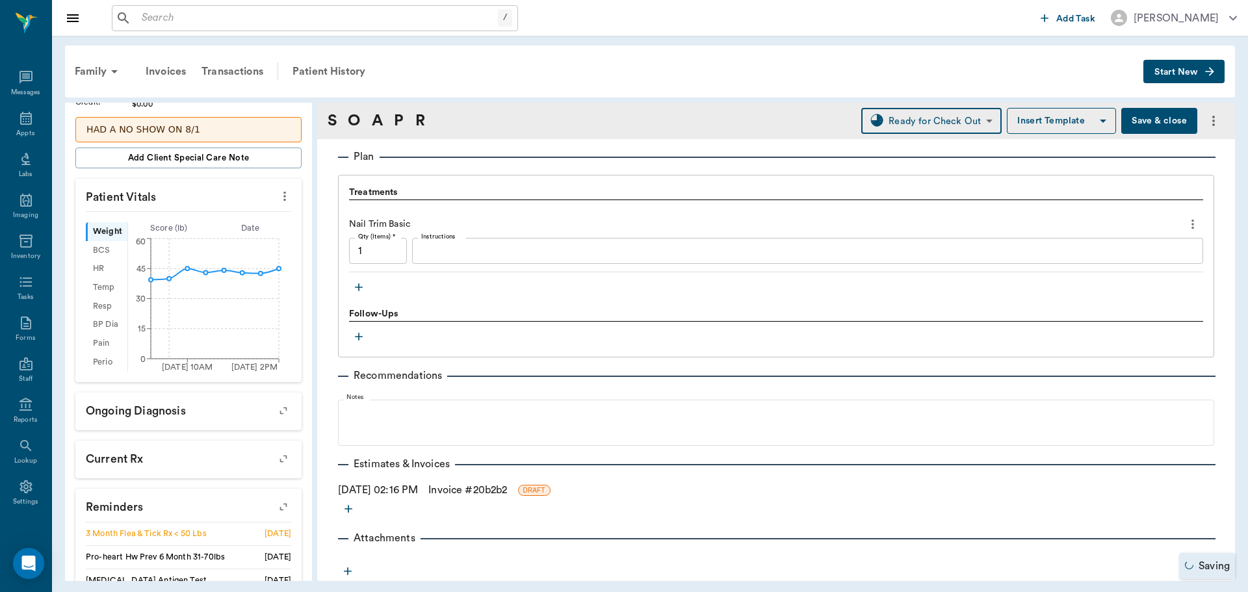
click at [476, 489] on link "Invoice # 20b2b2" at bounding box center [467, 490] width 79 height 16
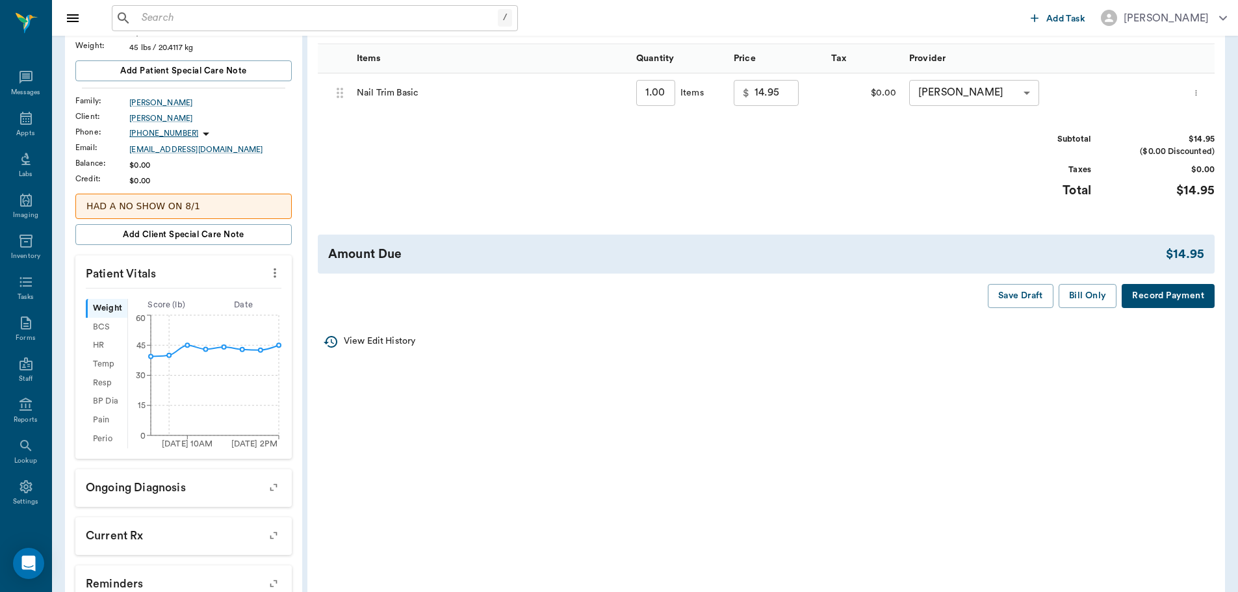
scroll to position [195, 0]
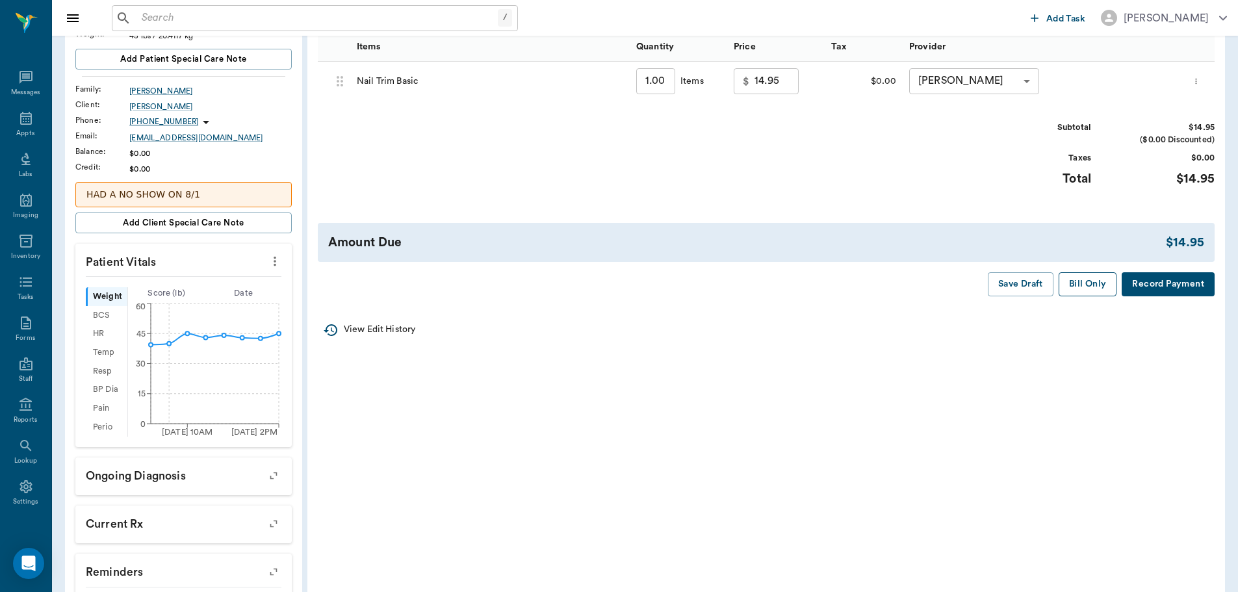
click at [1071, 289] on button "Bill Only" at bounding box center [1088, 284] width 59 height 24
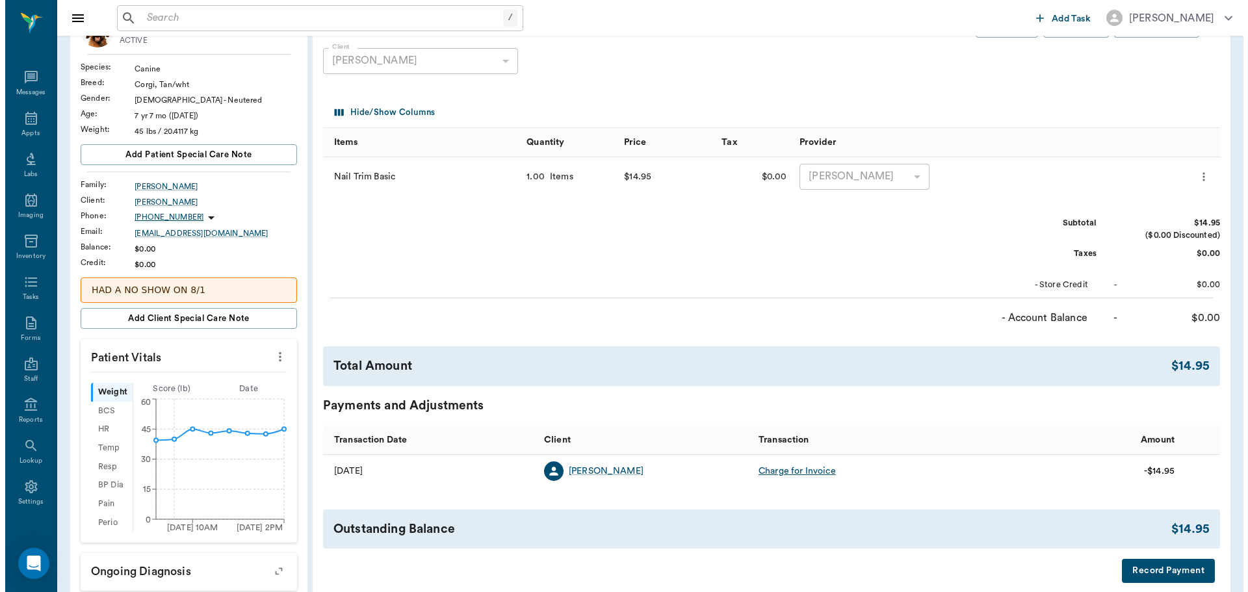
scroll to position [0, 0]
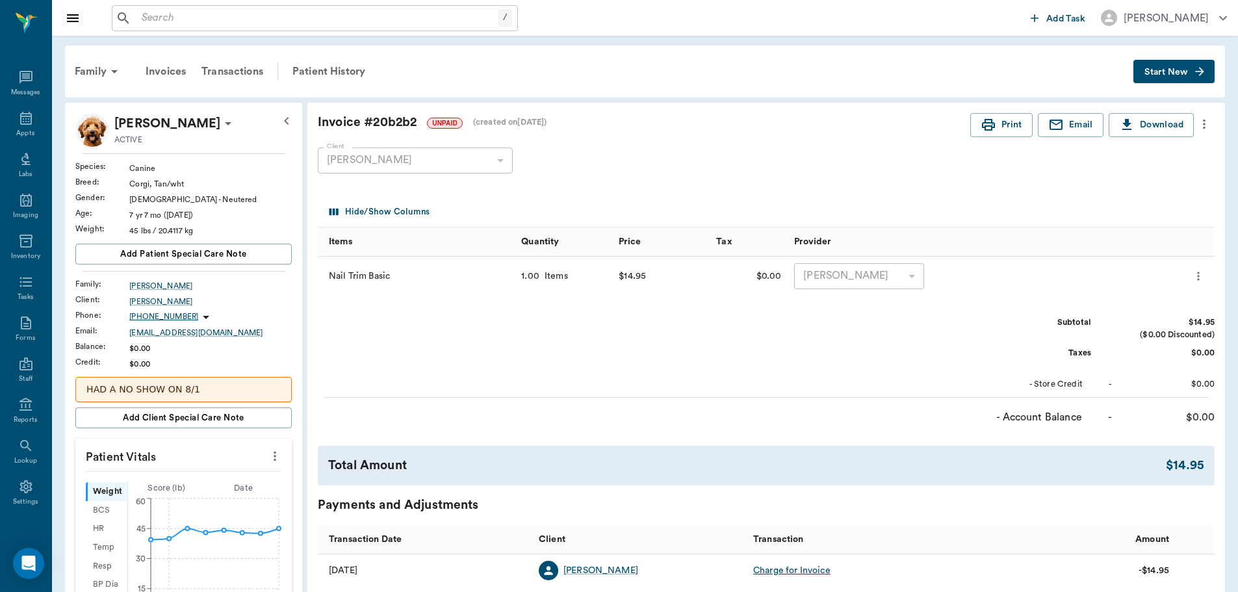
click at [1198, 125] on icon "more" at bounding box center [1204, 124] width 14 height 16
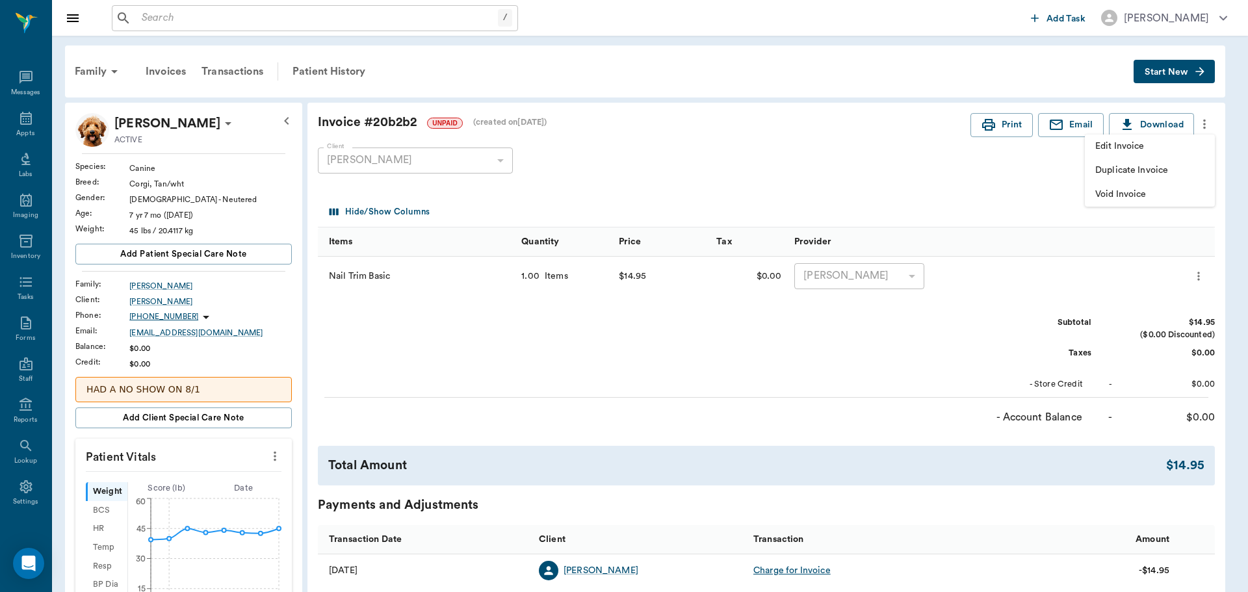
click at [1175, 171] on span "Duplicate Invoice" at bounding box center [1149, 171] width 109 height 14
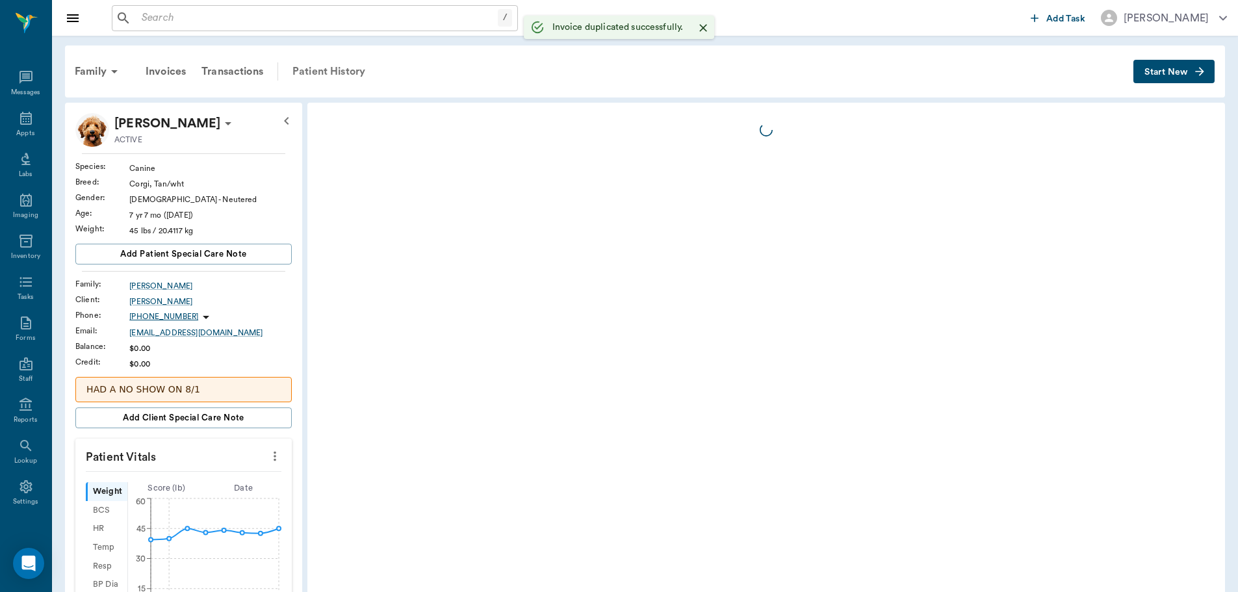
click at [320, 72] on div "Patient History" at bounding box center [329, 71] width 88 height 31
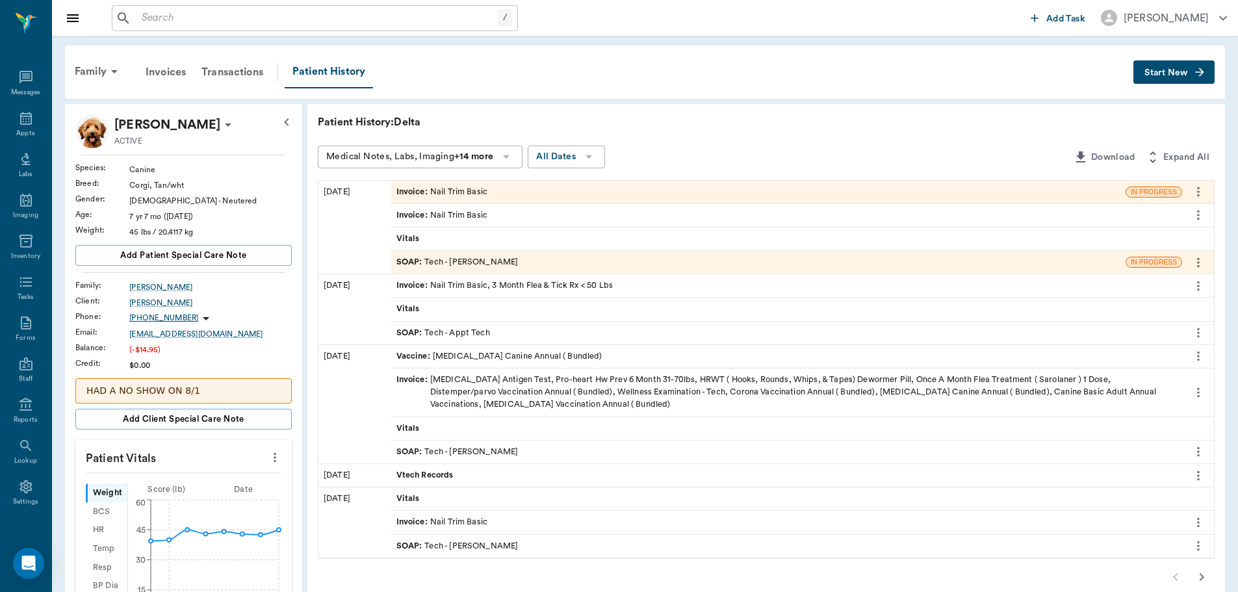
click at [1203, 211] on icon "more" at bounding box center [1199, 215] width 14 height 16
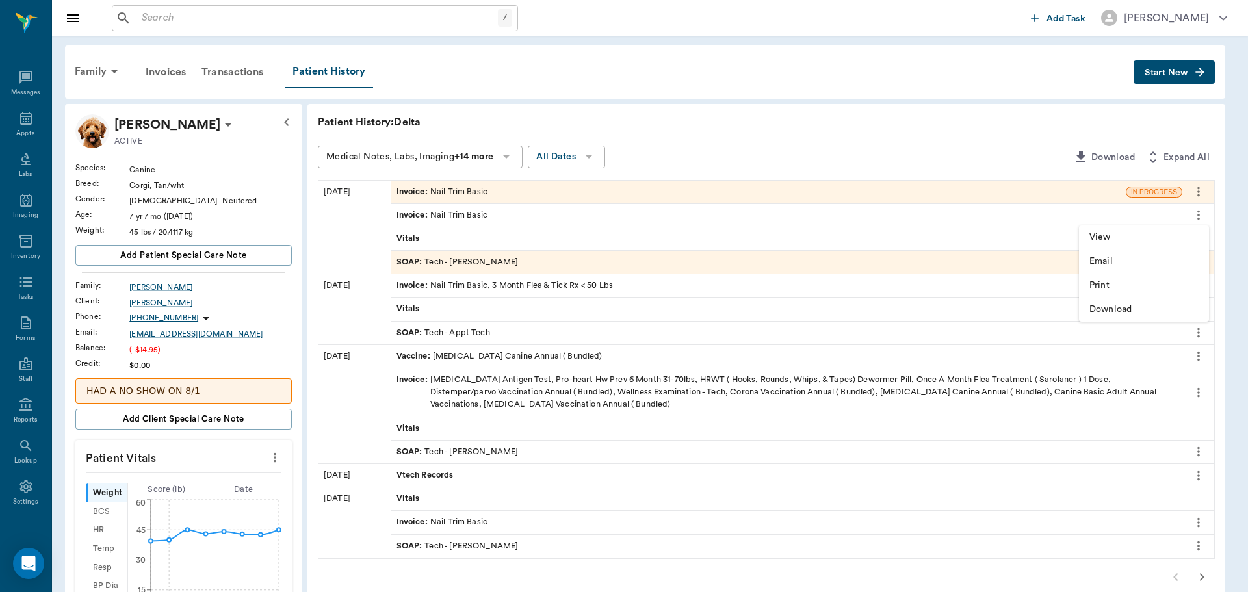
click at [888, 245] on div at bounding box center [624, 296] width 1248 height 592
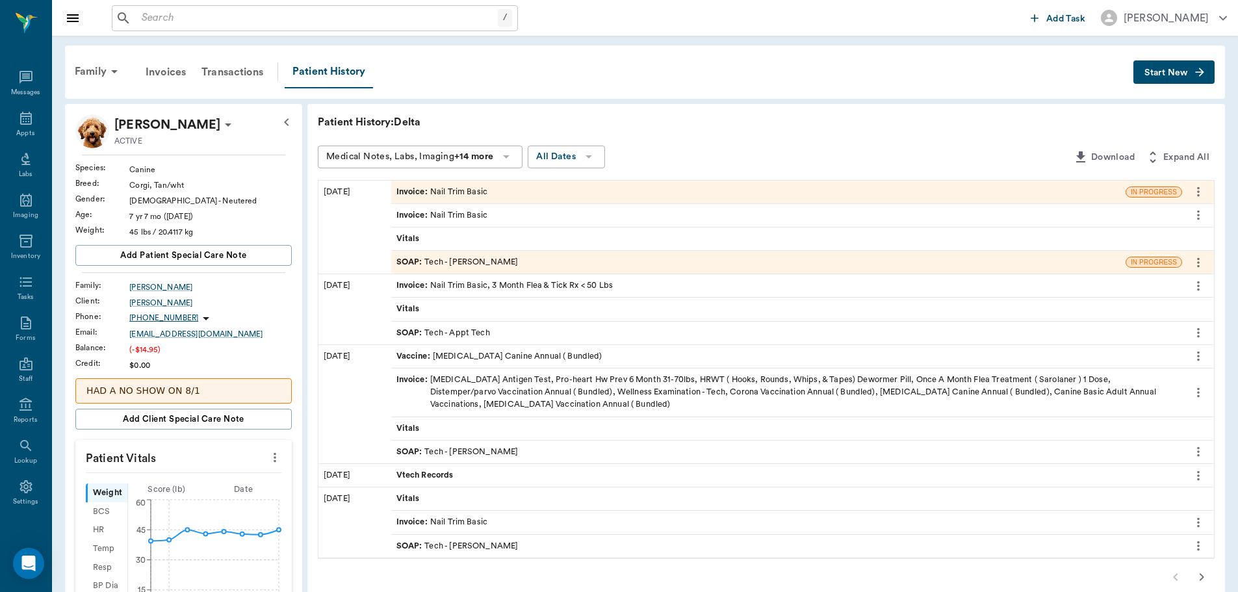
click at [1201, 224] on button "more" at bounding box center [1198, 215] width 21 height 22
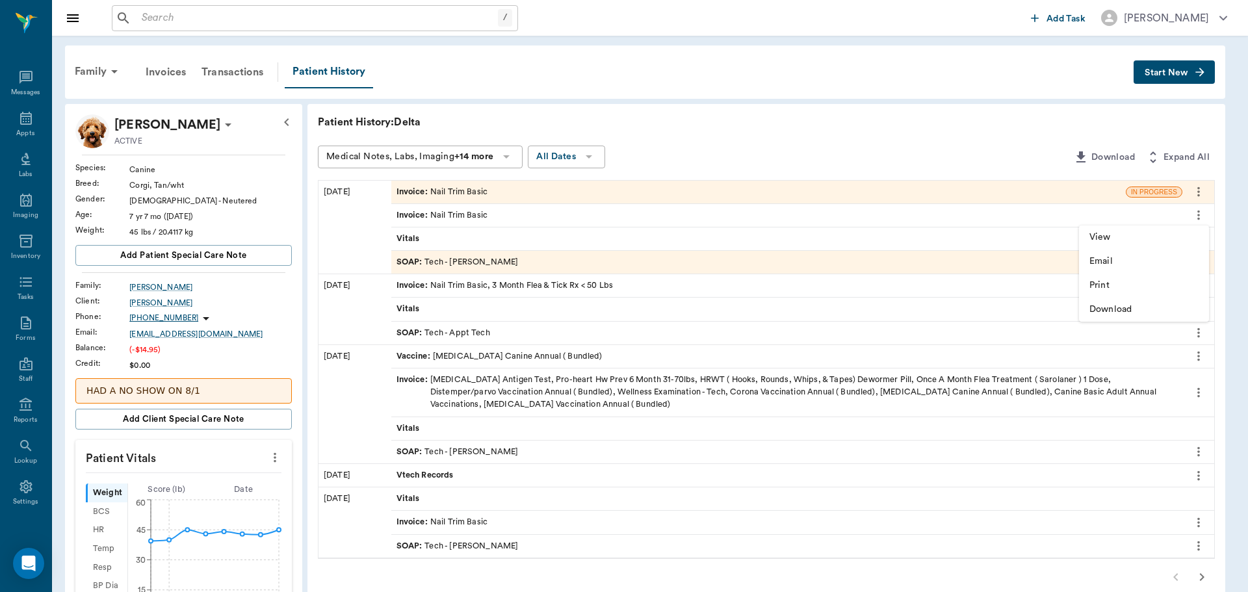
click at [1091, 218] on div at bounding box center [624, 296] width 1248 height 592
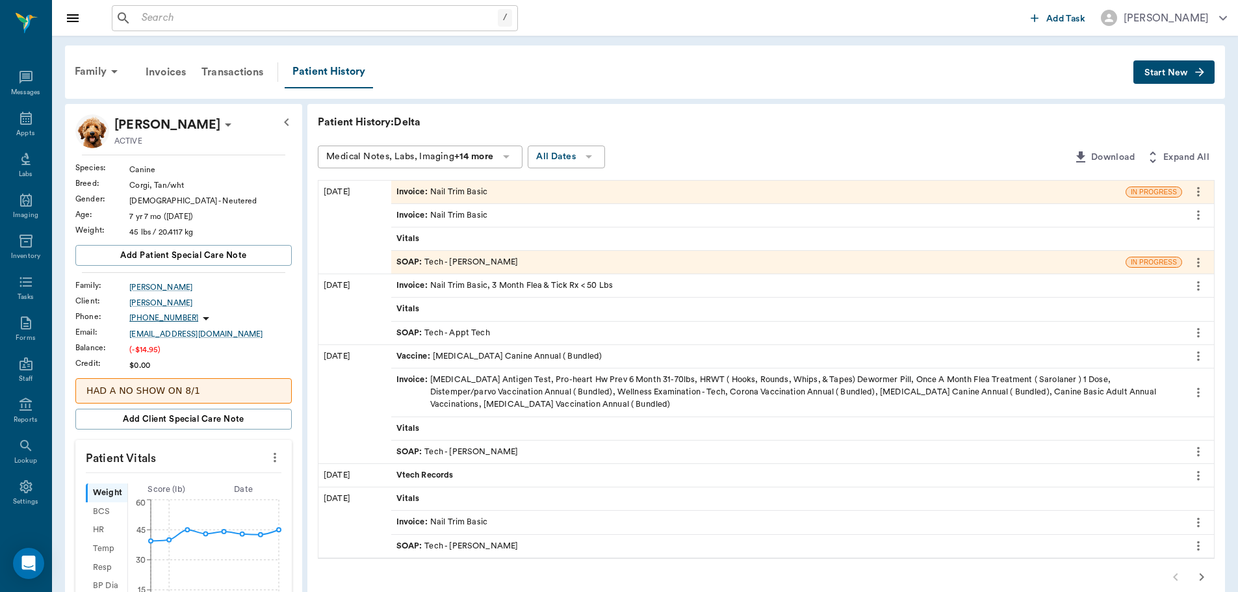
click at [1031, 220] on div "Invoice : Nail Trim Basic" at bounding box center [786, 215] width 791 height 23
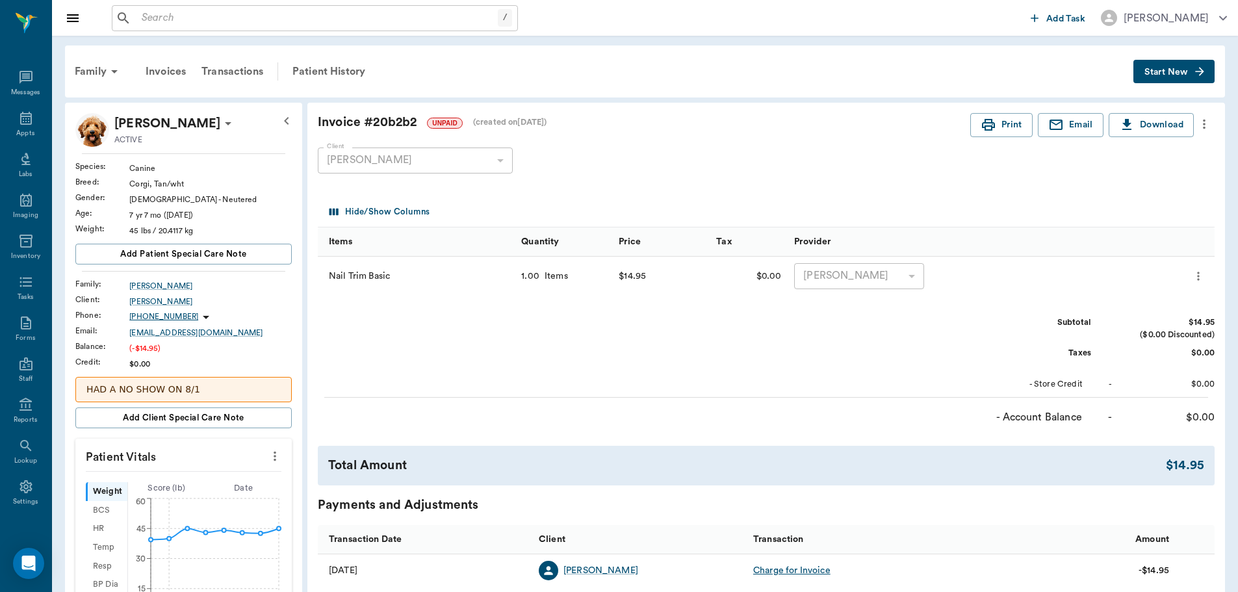
click at [1206, 119] on icon "more" at bounding box center [1204, 124] width 14 height 16
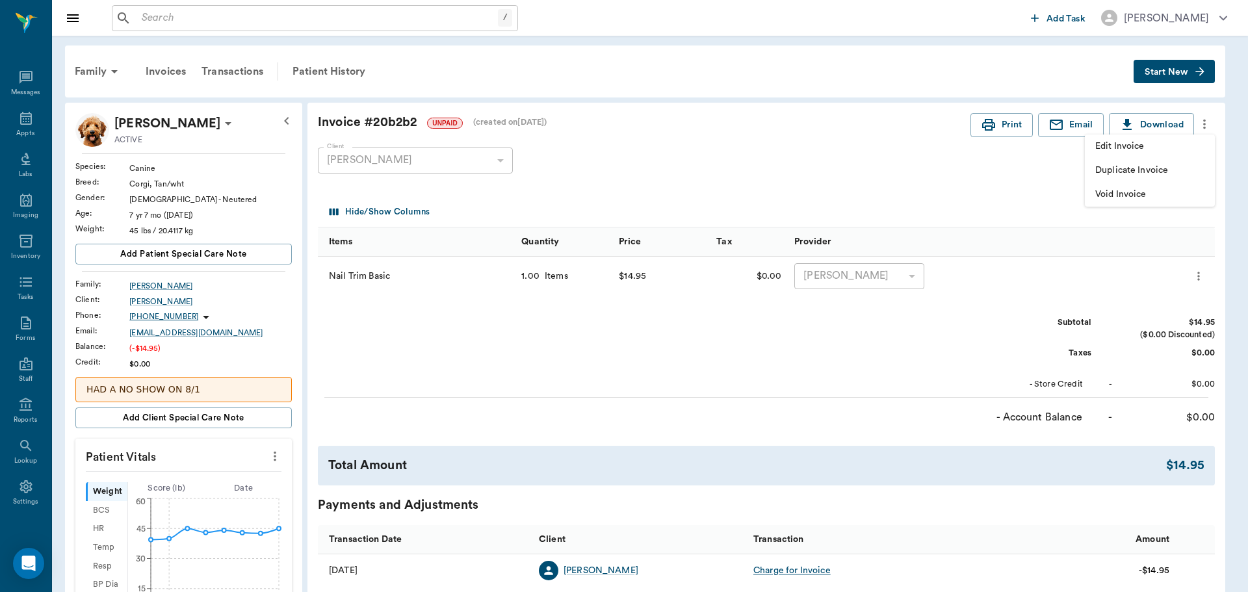
click at [1182, 196] on span "Void Invoice" at bounding box center [1149, 195] width 109 height 14
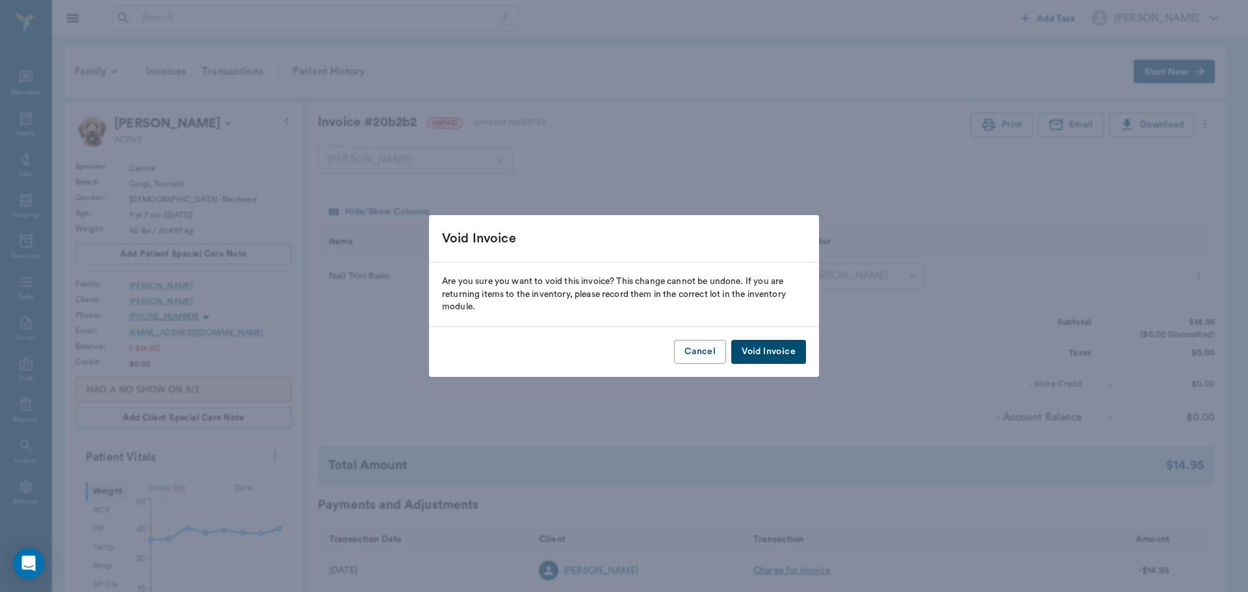
click at [760, 350] on button "Void Invoice" at bounding box center [768, 352] width 75 height 24
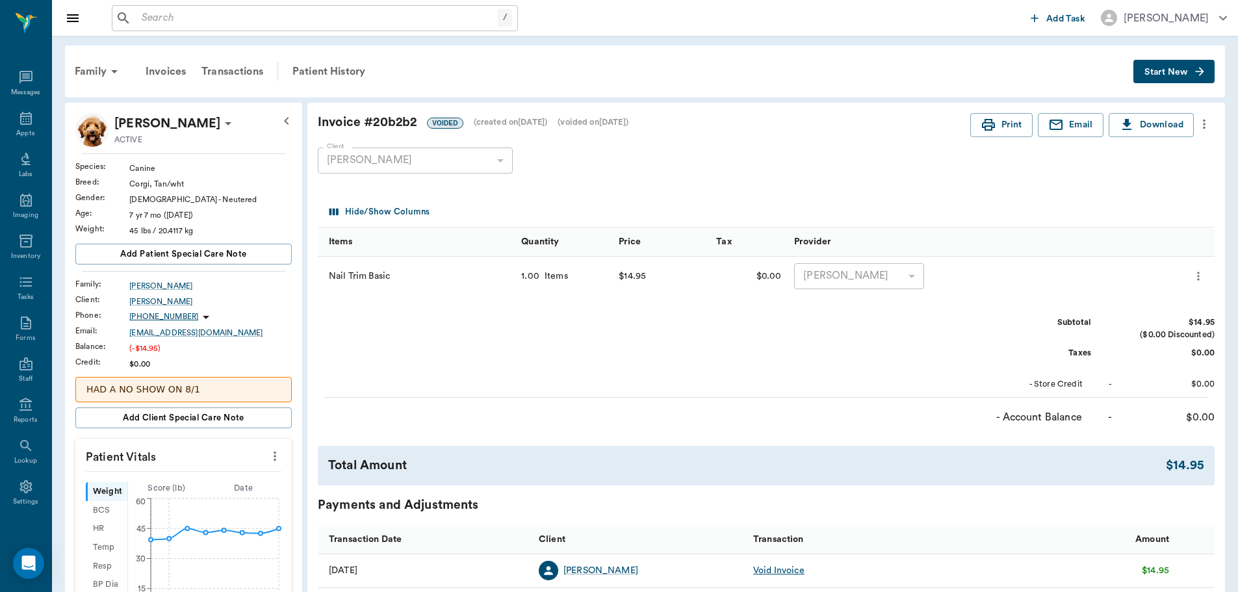
drag, startPoint x: 339, startPoint y: 75, endPoint x: 355, endPoint y: 98, distance: 28.1
click at [339, 75] on div "Patient History" at bounding box center [329, 71] width 88 height 31
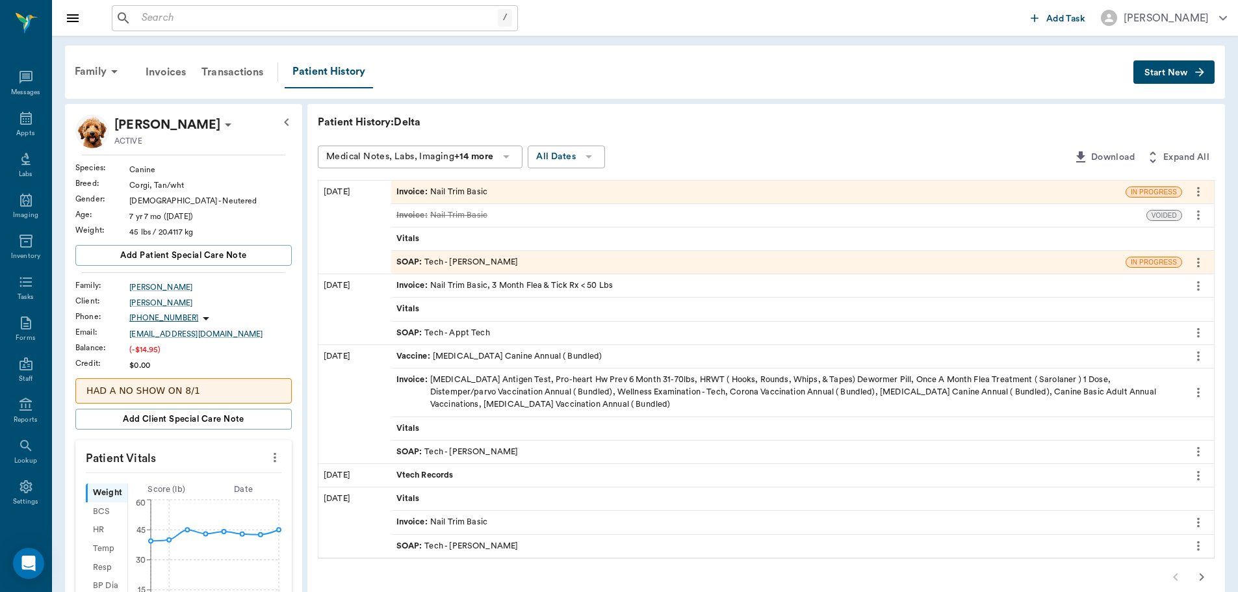
click at [467, 263] on div "SOAP : Tech - [PERSON_NAME]" at bounding box center [458, 262] width 122 height 12
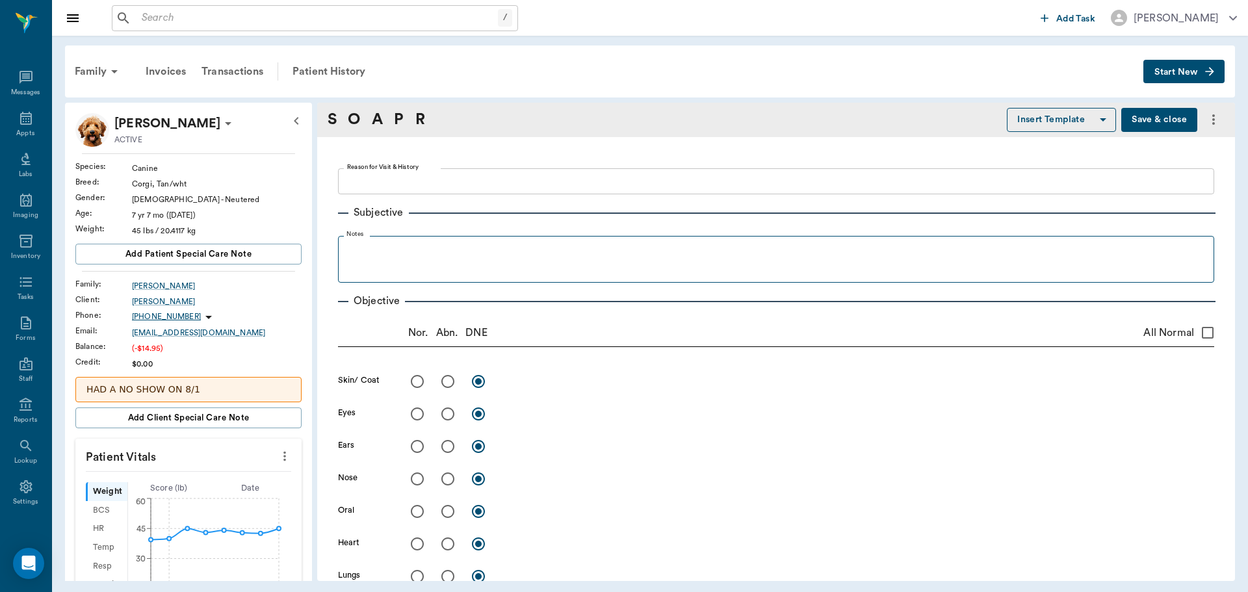
type textarea "NT AND ONE NAIL IS BROKE. WON'T LET OWNER LOOK [PERSON_NAME]"
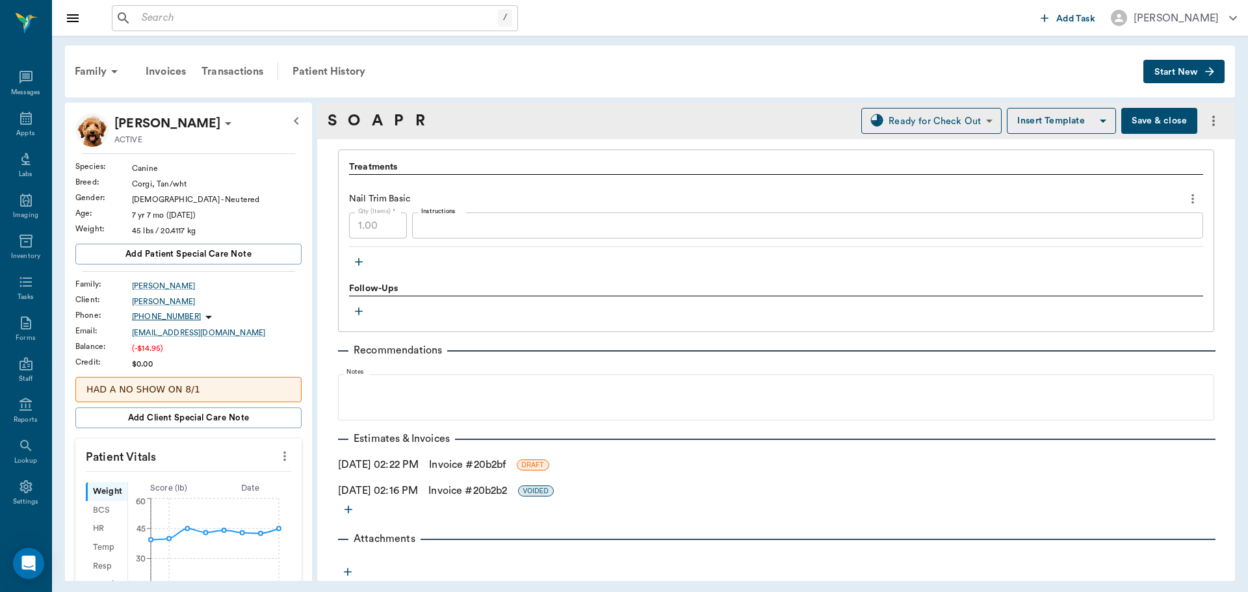
scroll to position [888, 0]
click at [356, 263] on icon "button" at bounding box center [358, 261] width 13 height 13
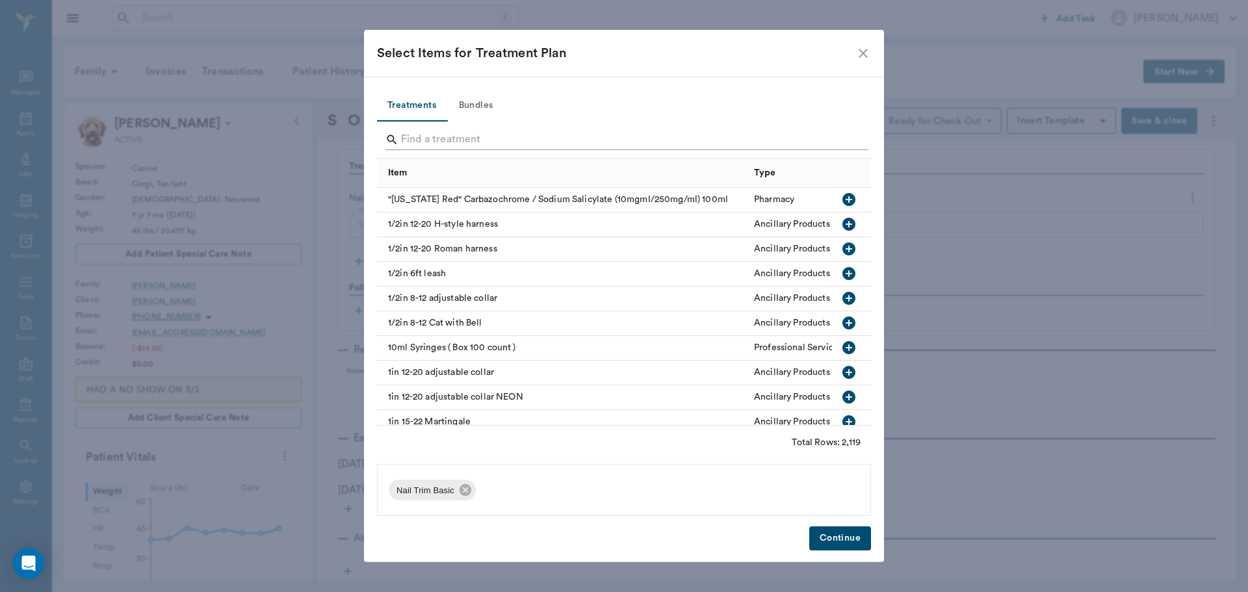
click at [421, 132] on input "Search" at bounding box center [625, 139] width 448 height 21
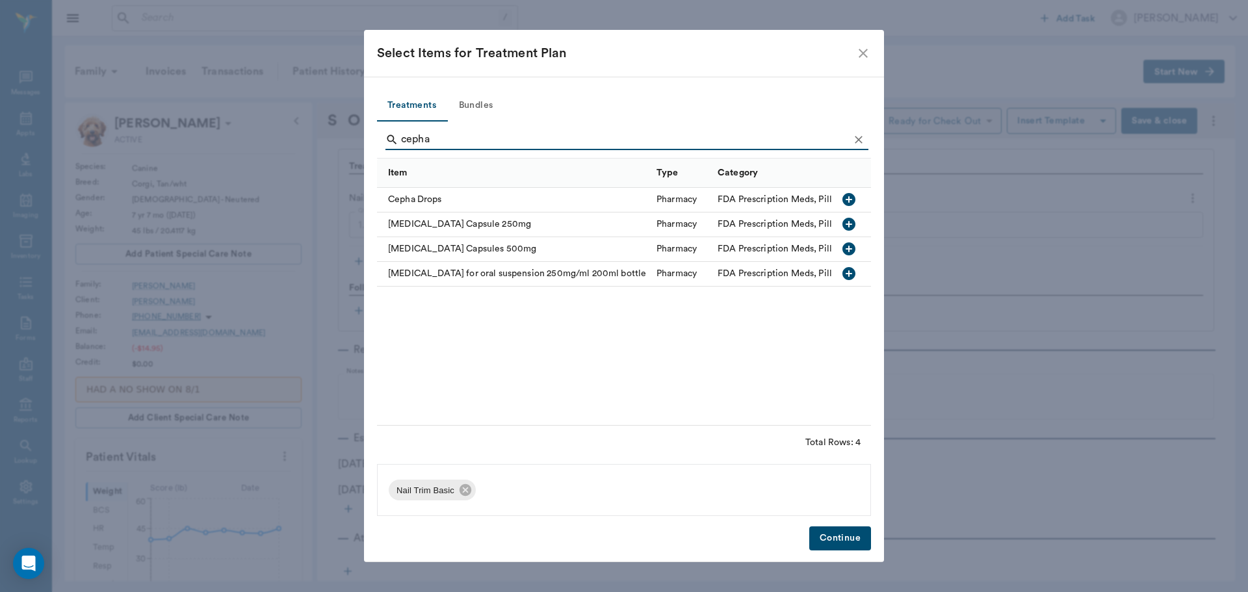
type input "cepha"
click at [850, 227] on icon "button" at bounding box center [848, 224] width 13 height 13
click at [848, 534] on button "Continue" at bounding box center [840, 539] width 62 height 24
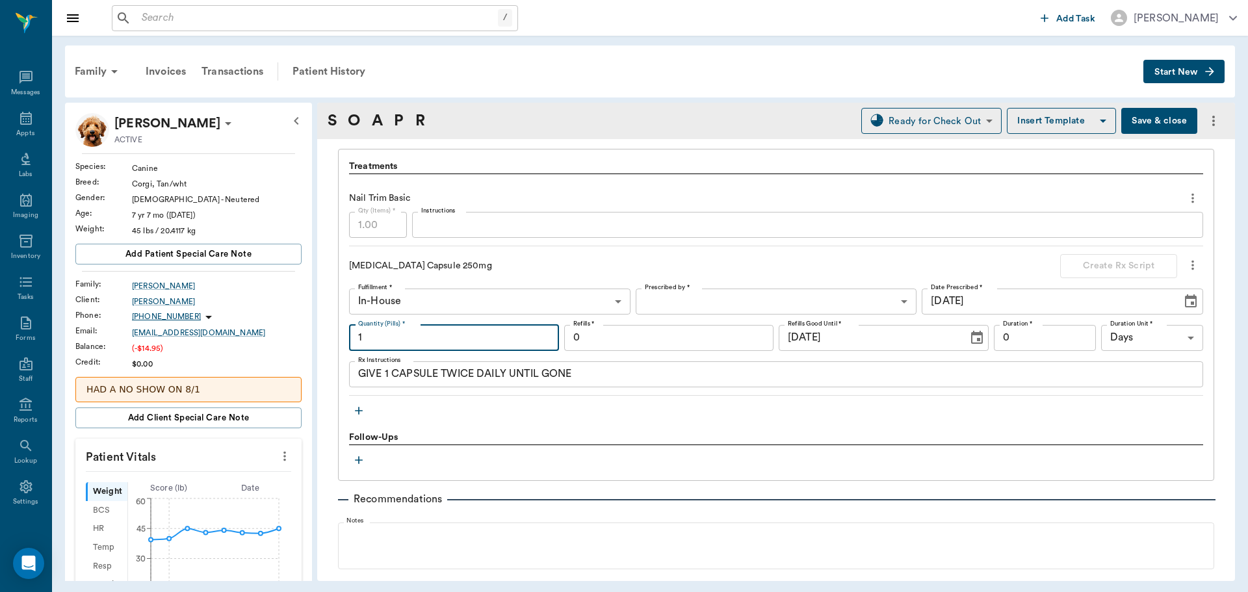
click at [441, 337] on input "1" at bounding box center [454, 338] width 210 height 26
type input "14"
click at [708, 307] on body "/ ​ Add Task [PERSON_NAME] Nectar Messages Appts Labs Imaging Inventory Tasks F…" at bounding box center [624, 296] width 1248 height 592
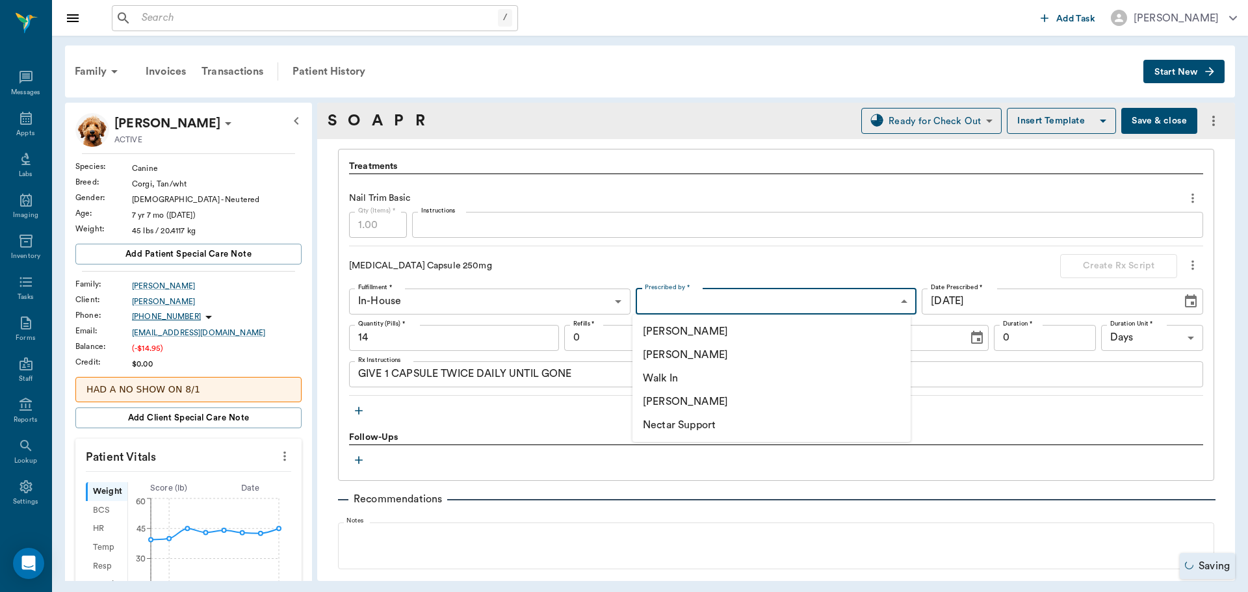
click at [730, 355] on li "[PERSON_NAME]" at bounding box center [771, 354] width 278 height 23
type input "63ec2f075fda476ae8351a4d"
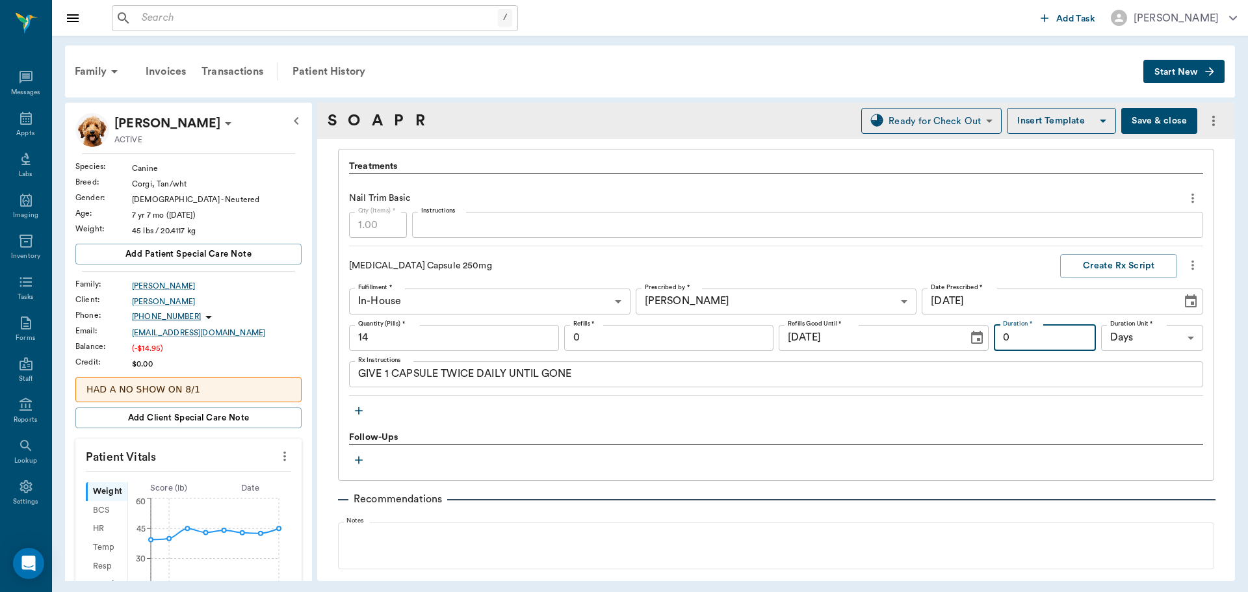
click at [1022, 344] on input "0" at bounding box center [1045, 338] width 102 height 26
type input "7"
click at [1093, 259] on button "Create Rx Script" at bounding box center [1118, 266] width 117 height 24
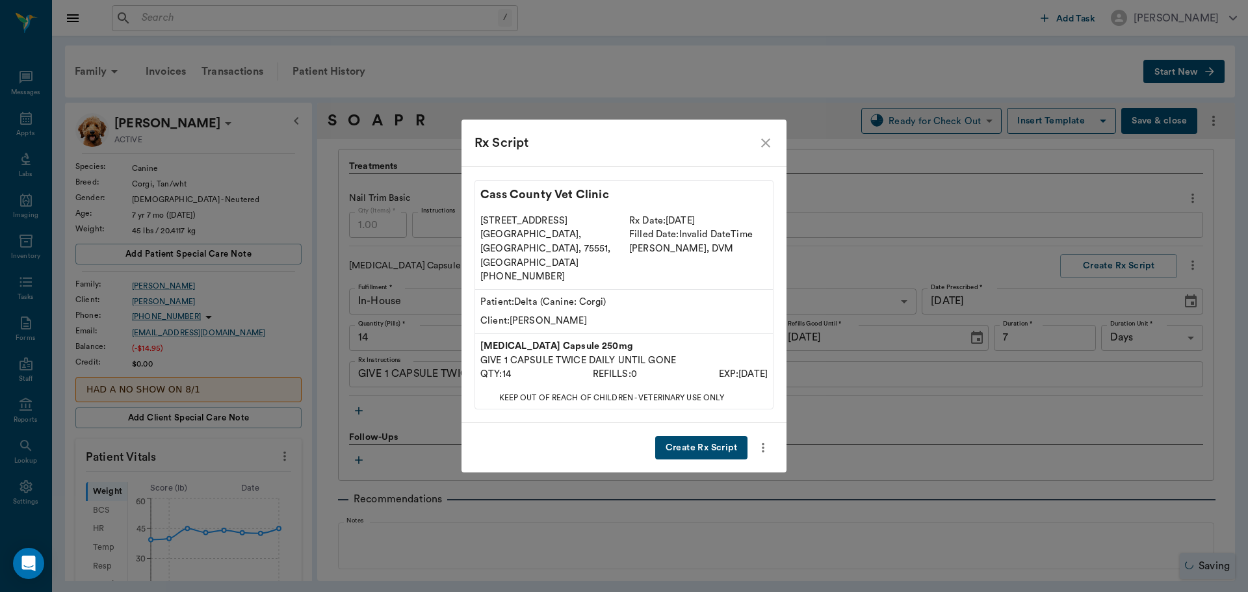
click at [722, 436] on button "Create Rx Script" at bounding box center [701, 448] width 92 height 24
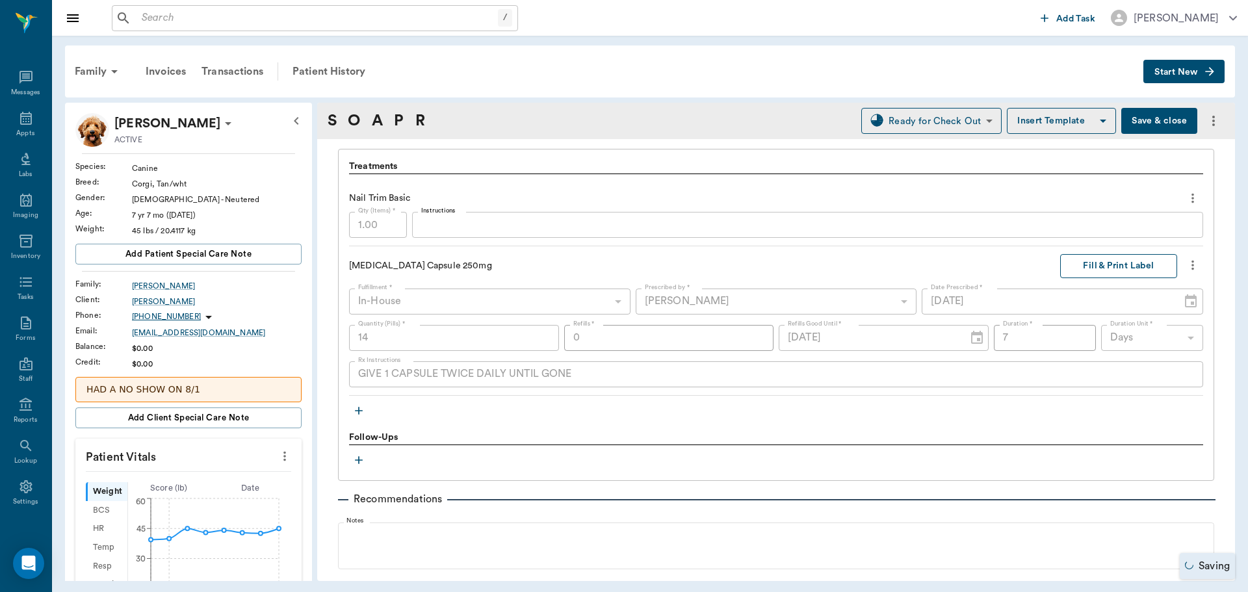
click at [1147, 269] on button "Fill & Print Label" at bounding box center [1118, 266] width 117 height 24
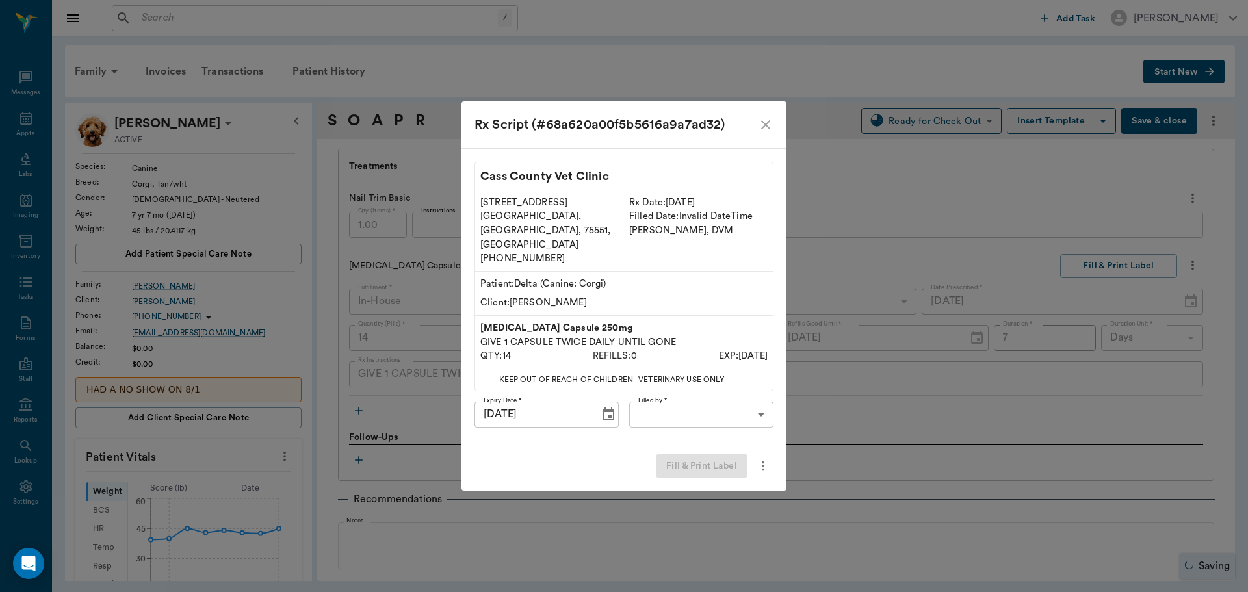
click at [717, 404] on body "/ ​ Add Task [PERSON_NAME] Nectar Messages Appts Labs Imaging Inventory Tasks F…" at bounding box center [624, 296] width 1248 height 592
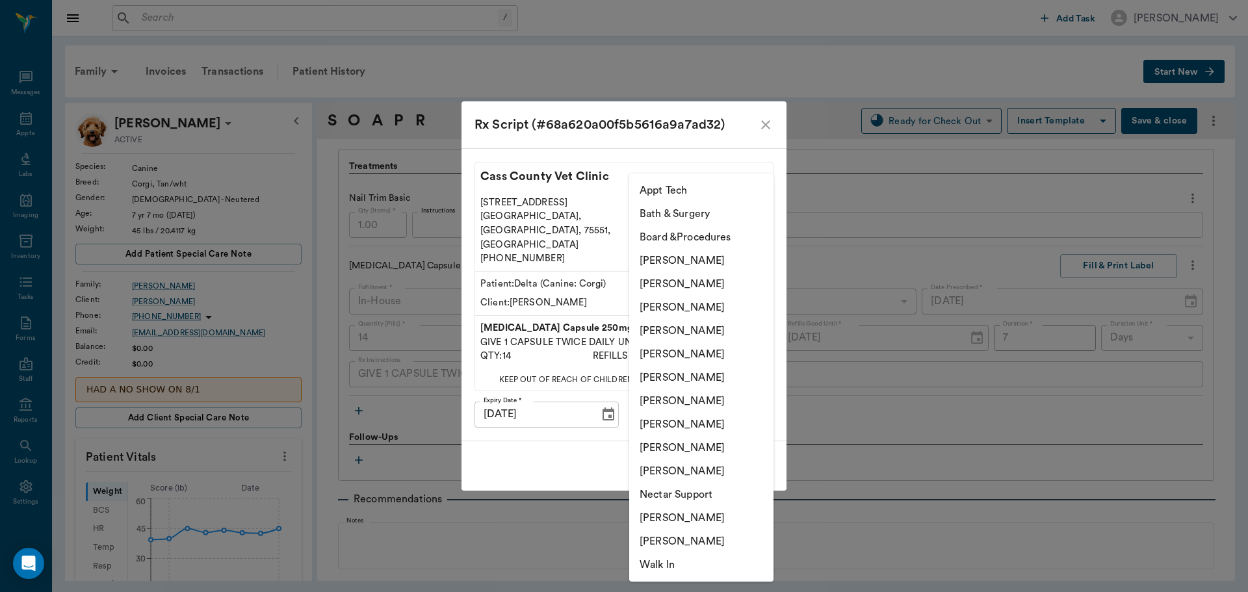
click at [693, 380] on li "[PERSON_NAME]" at bounding box center [701, 377] width 144 height 23
type input "682b670d8bdc6f7f8feef3db"
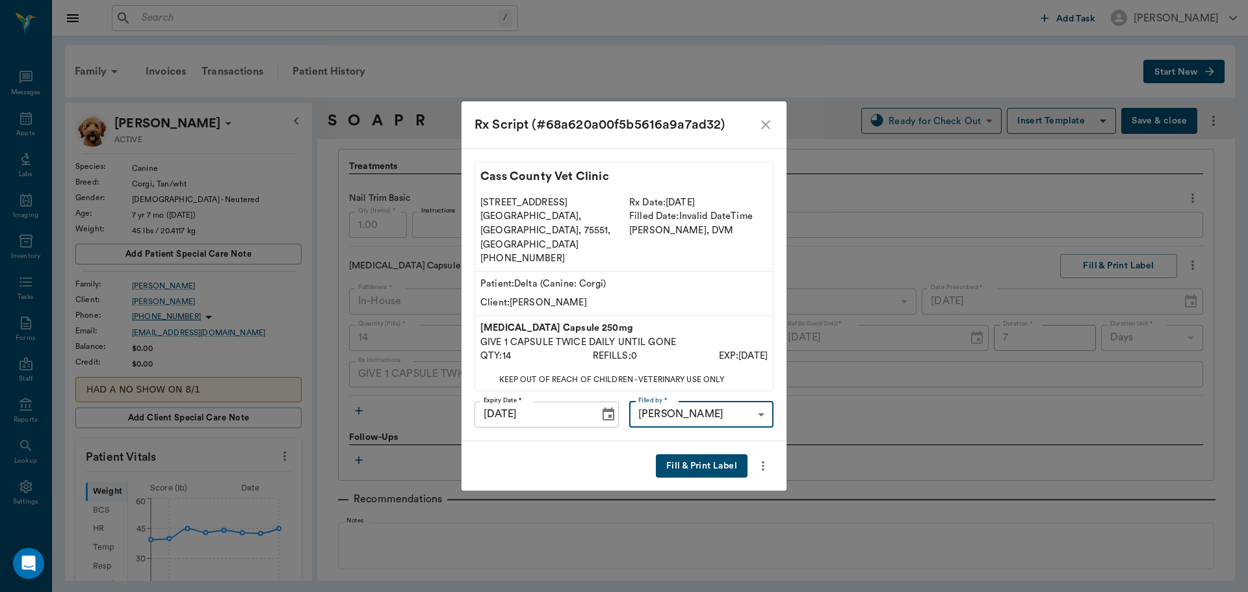
click at [709, 454] on button "Fill & Print Label" at bounding box center [702, 466] width 92 height 24
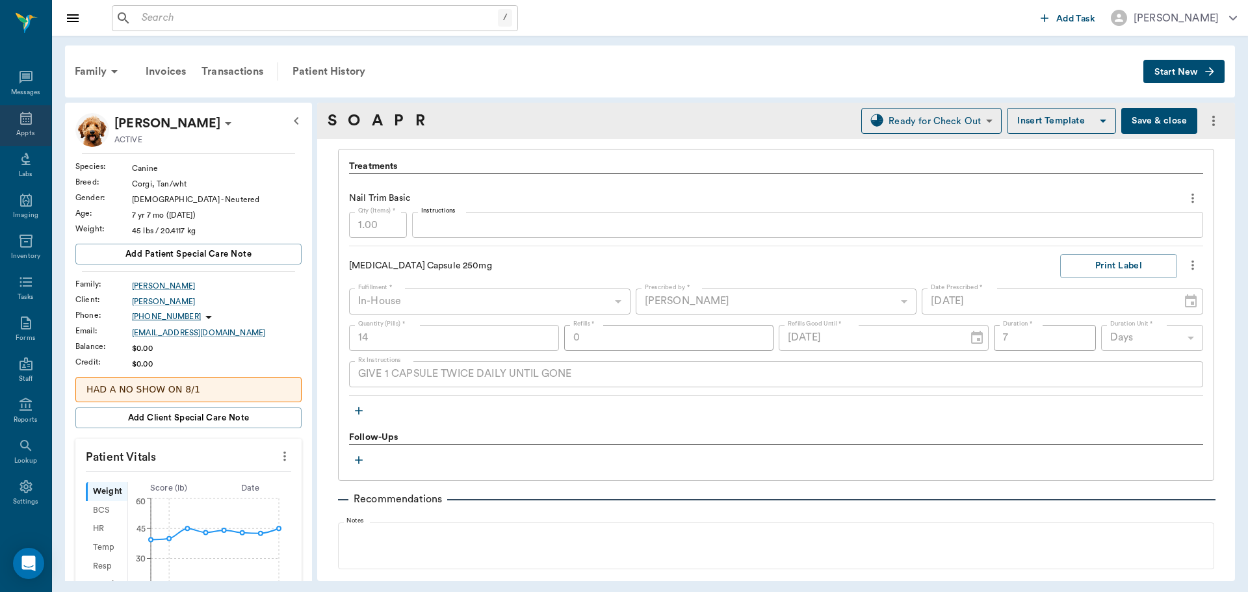
click at [23, 116] on icon at bounding box center [26, 118] width 12 height 13
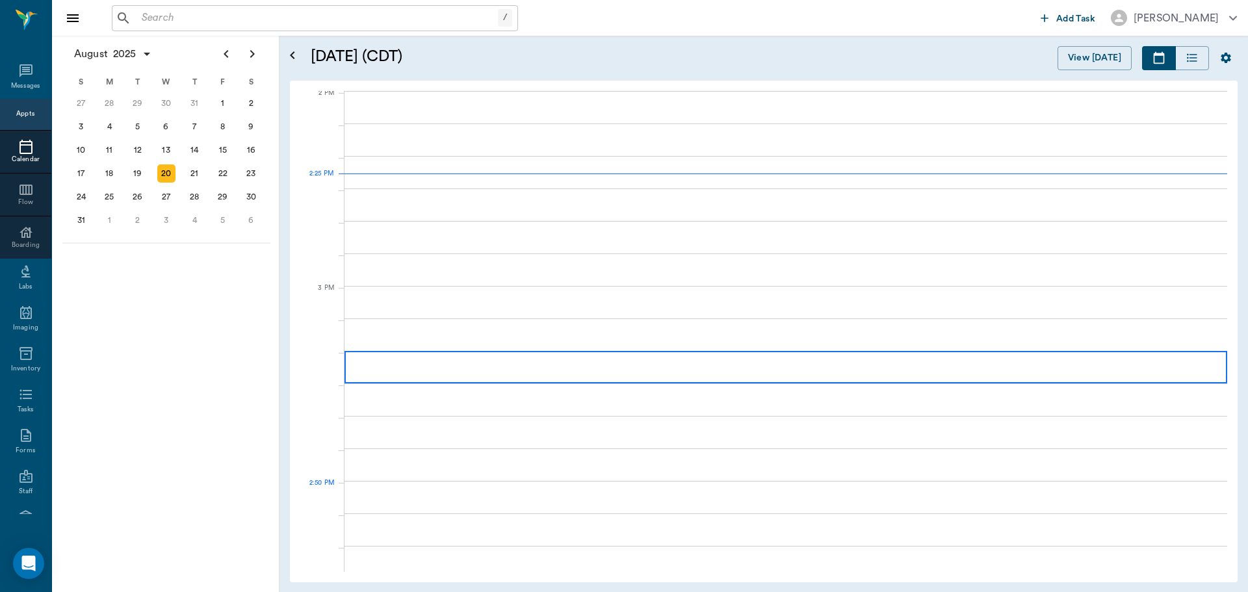
scroll to position [1173, 0]
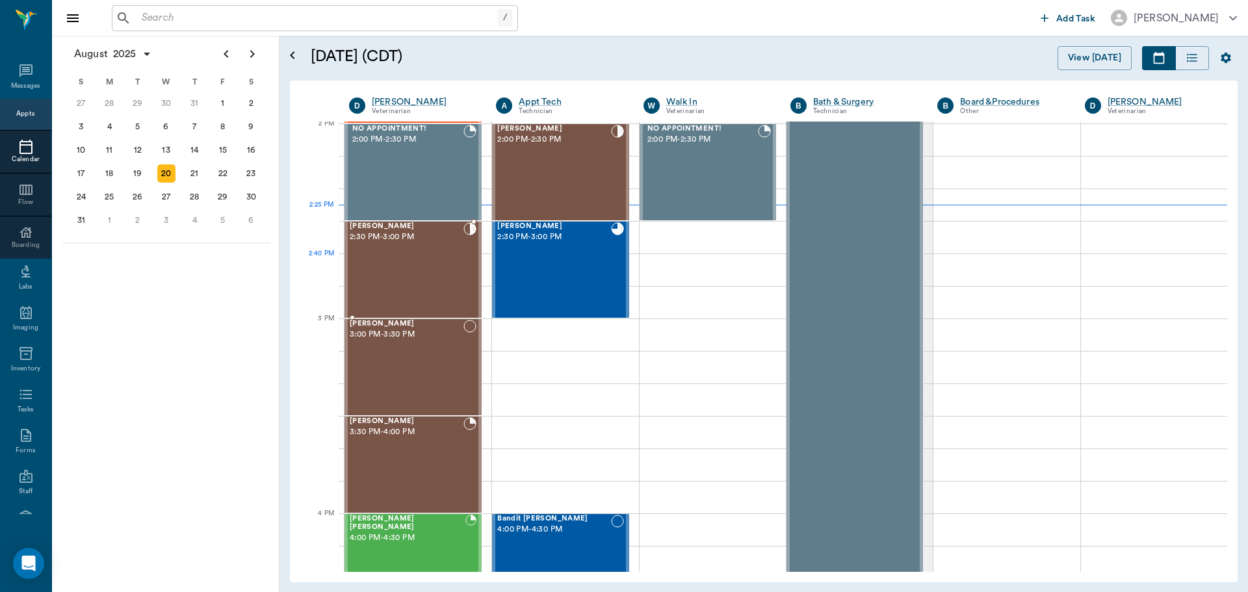
click at [422, 272] on div "[PERSON_NAME] 2:30 PM - 3:00 PM" at bounding box center [407, 269] width 114 height 95
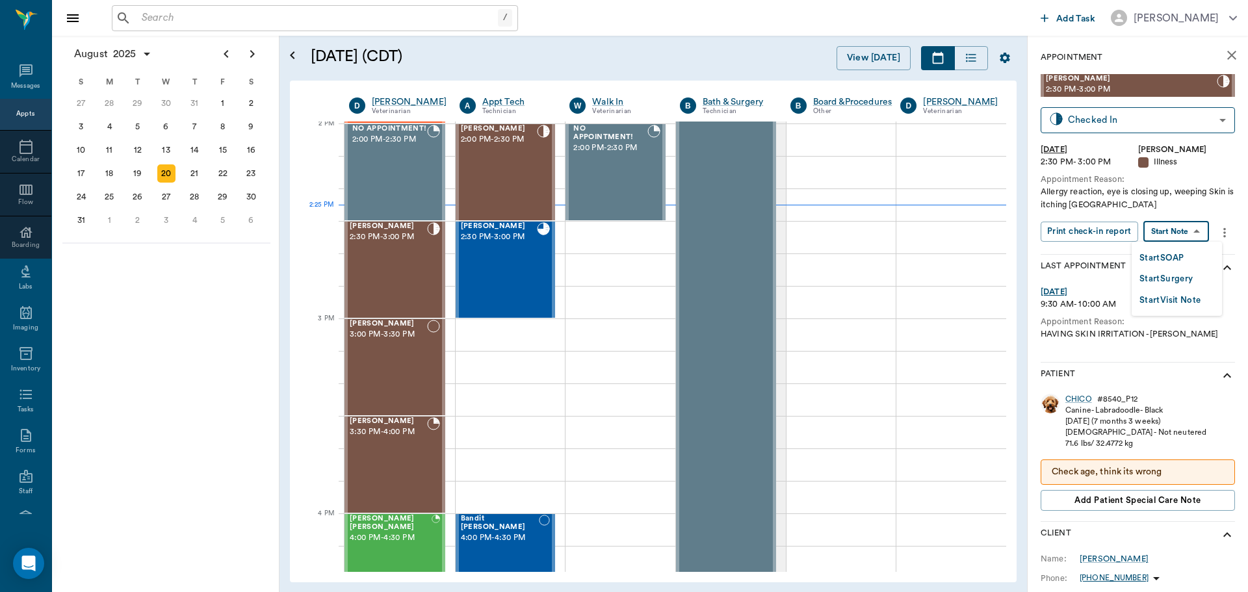
click at [1191, 238] on body "/ ​ Add Task [PERSON_NAME] Nectar Messages Appts Calendar Flow Boarding Labs Im…" at bounding box center [624, 296] width 1248 height 592
click at [1184, 255] on button "Start SOAP" at bounding box center [1162, 258] width 44 height 15
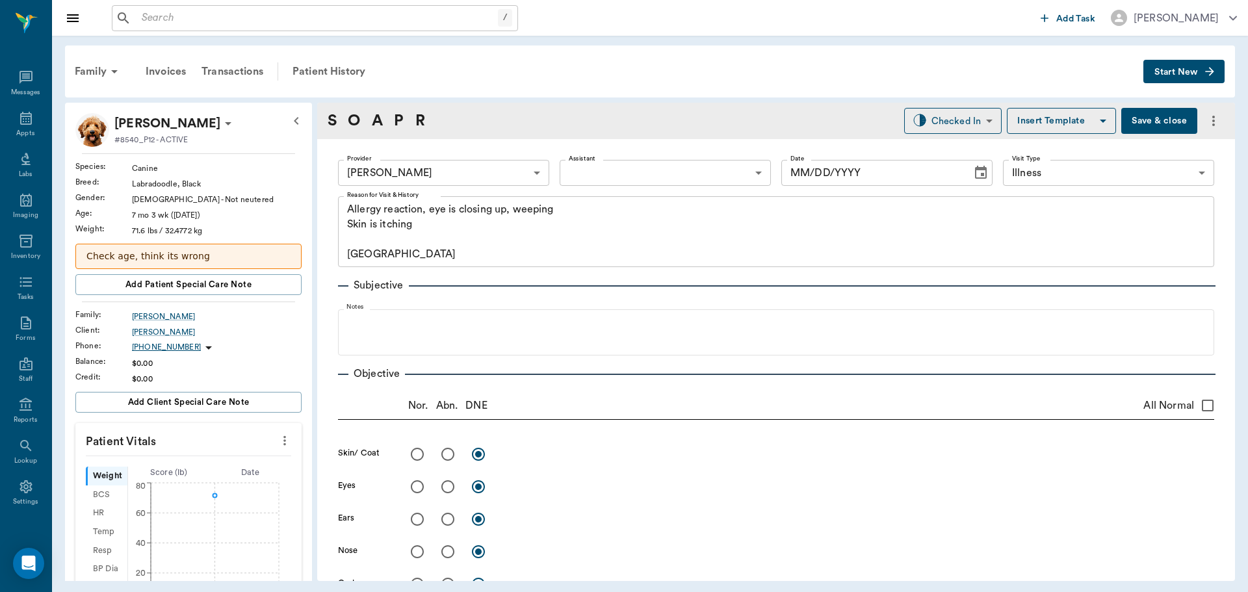
type input "63ec2f075fda476ae8351a4d"
type input "65d2be4f46e3a538d89b8c15"
type textarea "Allergy reaction, eye is closing up, weeping Skin is itching [GEOGRAPHIC_DATA]"
type input "[DATE]"
click at [278, 439] on icon "more" at bounding box center [285, 441] width 14 height 16
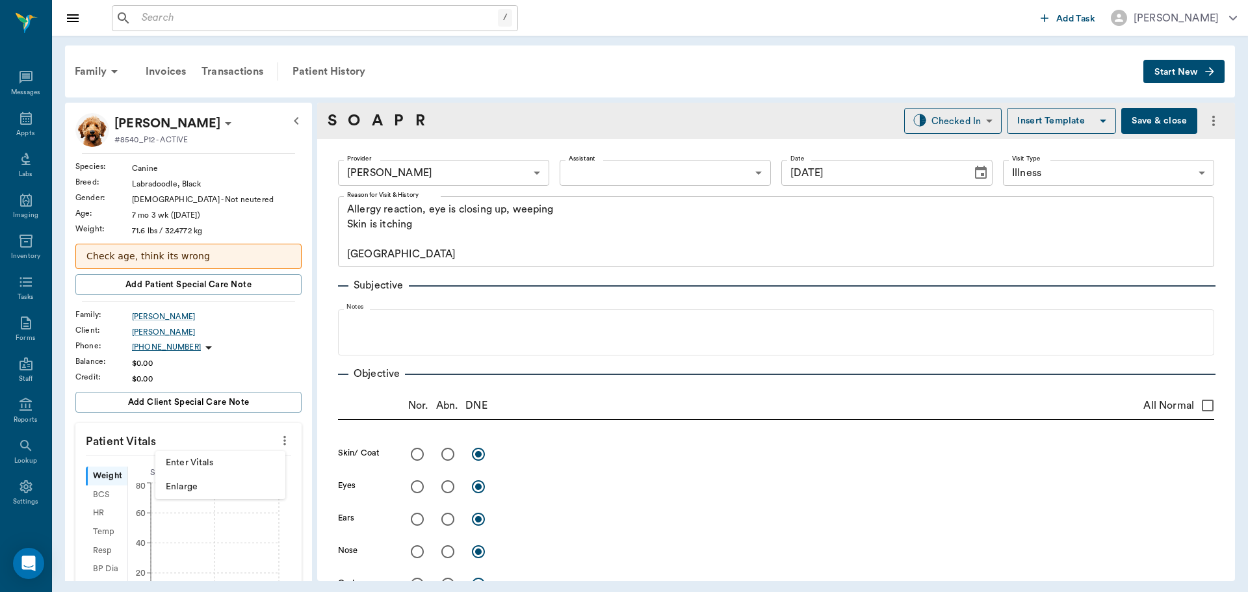
click at [258, 465] on span "Enter Vitals" at bounding box center [220, 463] width 109 height 14
click at [220, 472] on input "text" at bounding box center [187, 480] width 113 height 26
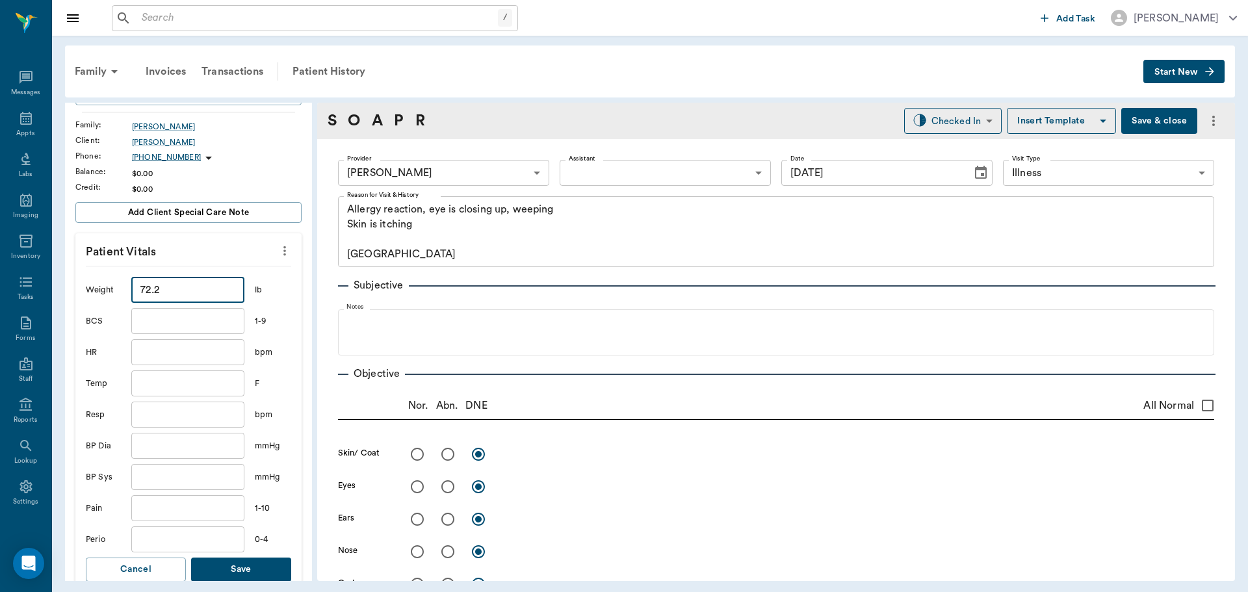
scroll to position [260, 0]
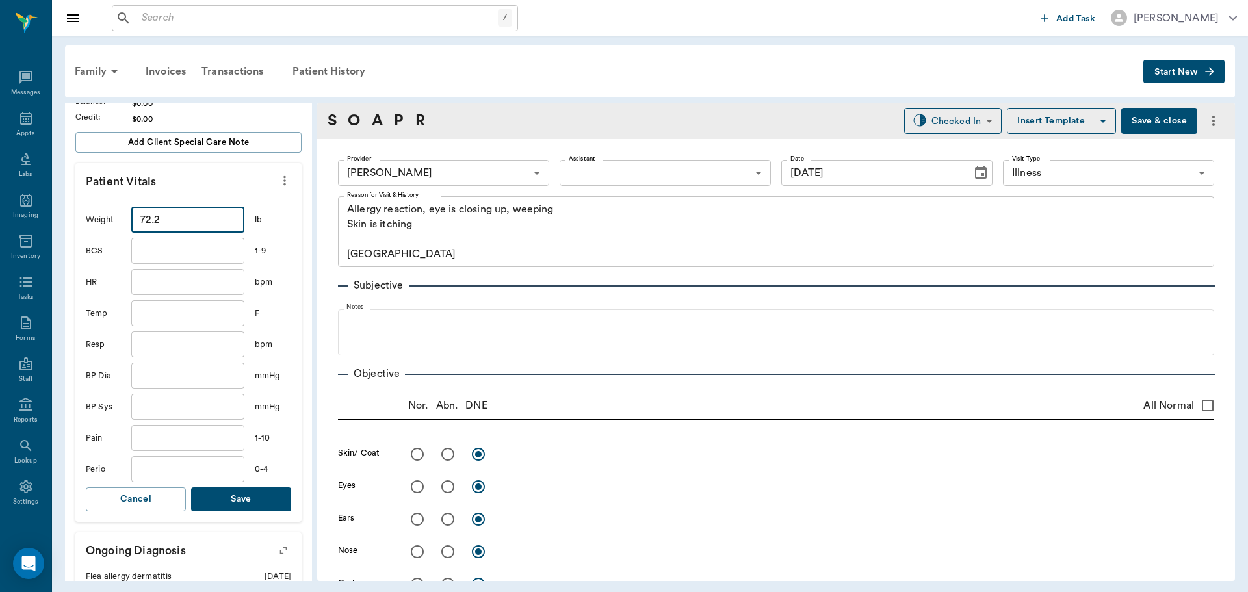
type input "72.2"
click at [235, 503] on button "Save" at bounding box center [241, 500] width 100 height 24
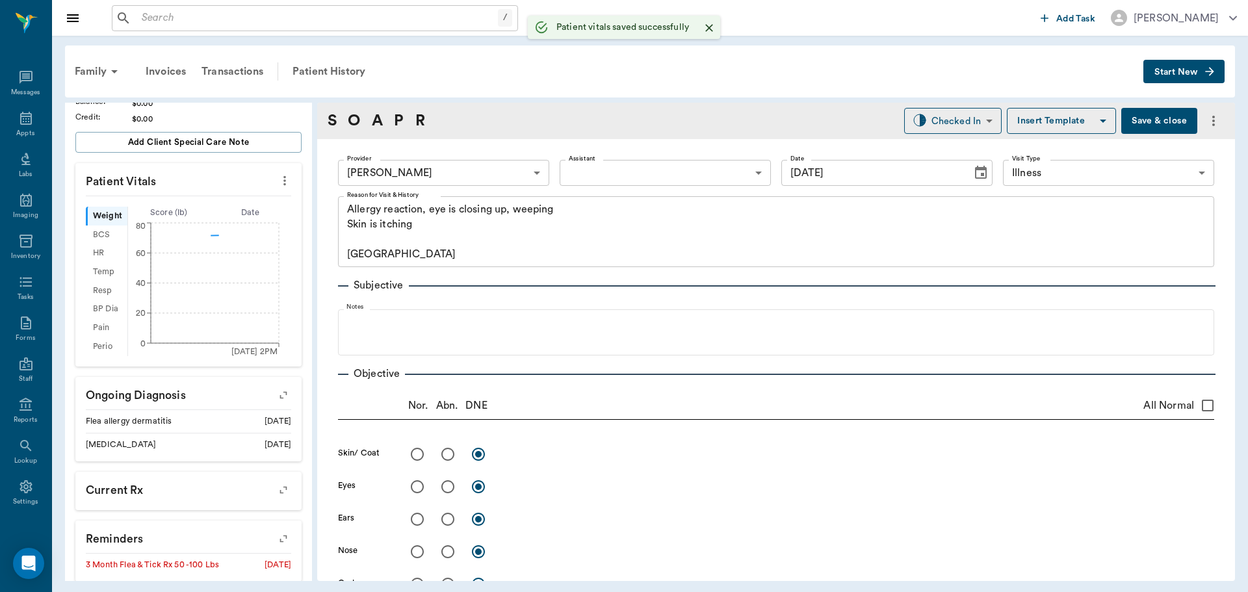
click at [588, 170] on body "/ ​ Add Task Dr. Bert Ellsworth Nectar Messages Appts Labs Imaging Inventory Ta…" at bounding box center [624, 296] width 1248 height 592
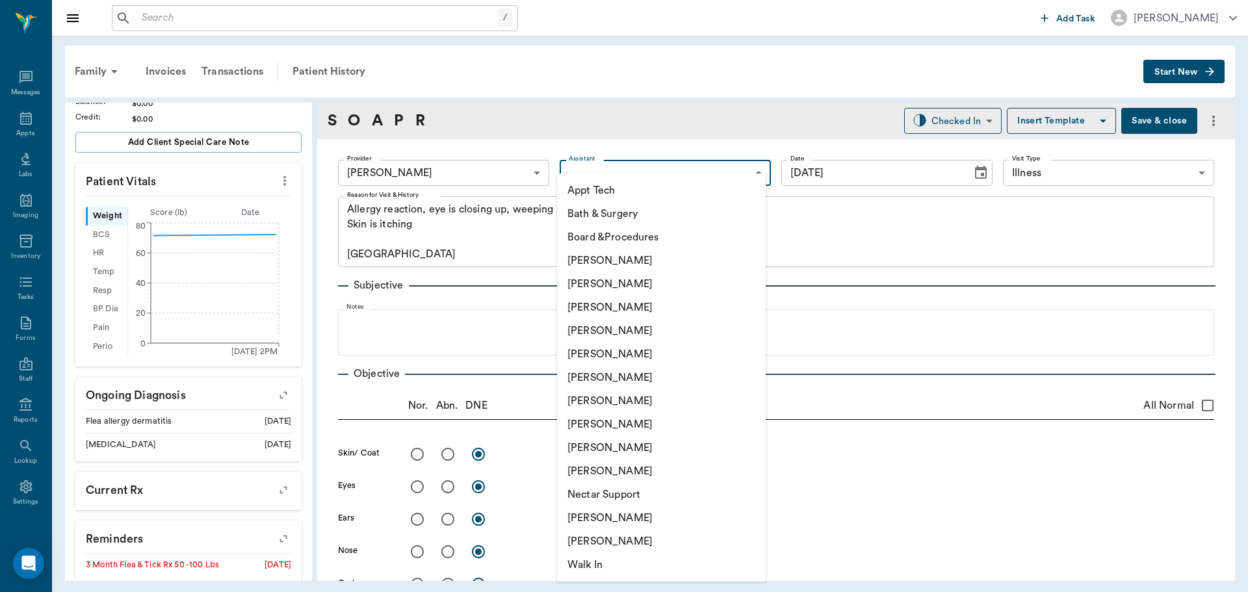
click at [586, 380] on li "[PERSON_NAME]" at bounding box center [661, 377] width 209 height 23
type input "682b670d8bdc6f7f8feef3db"
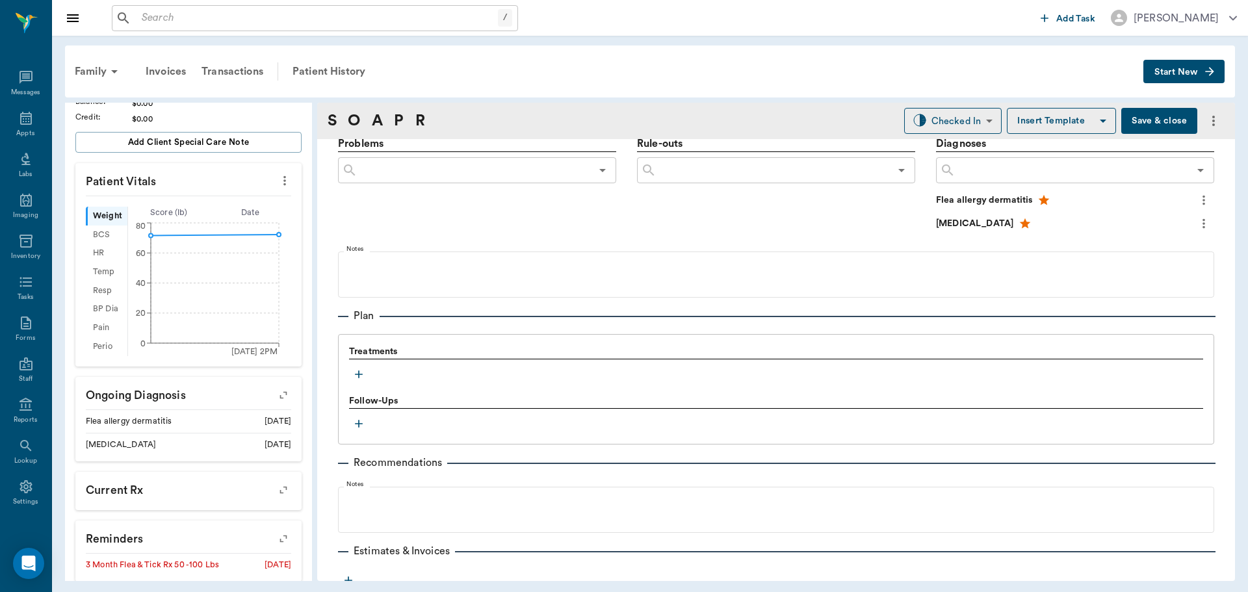
scroll to position [780, 0]
click at [357, 372] on icon "button" at bounding box center [358, 373] width 13 height 13
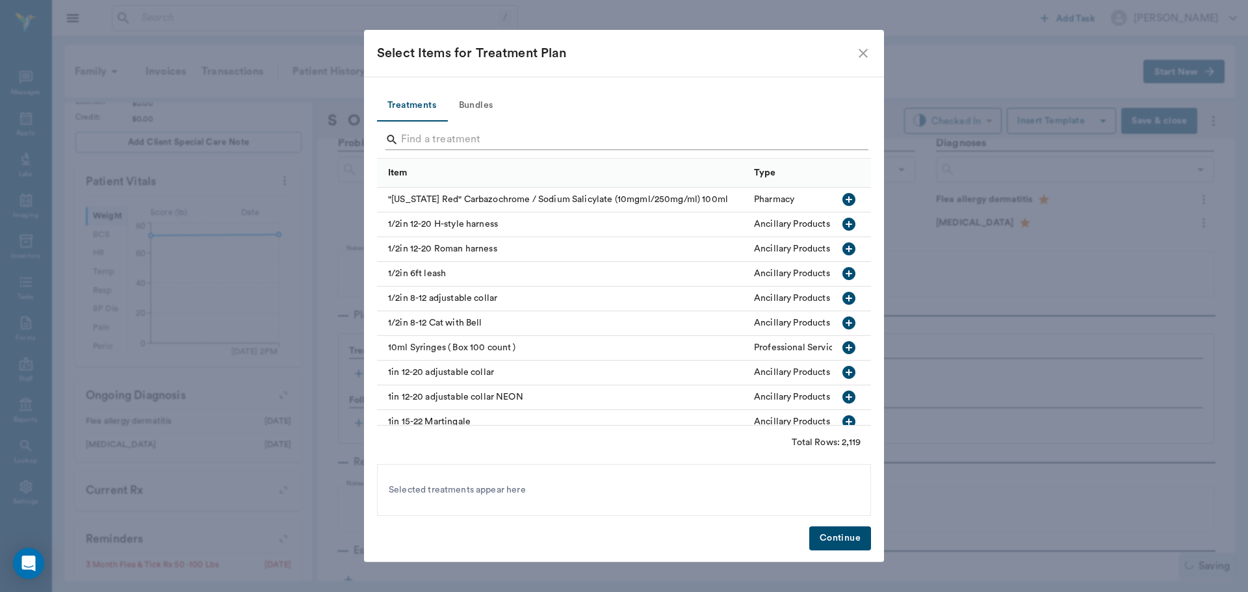
click at [416, 131] on input "Search" at bounding box center [625, 139] width 448 height 21
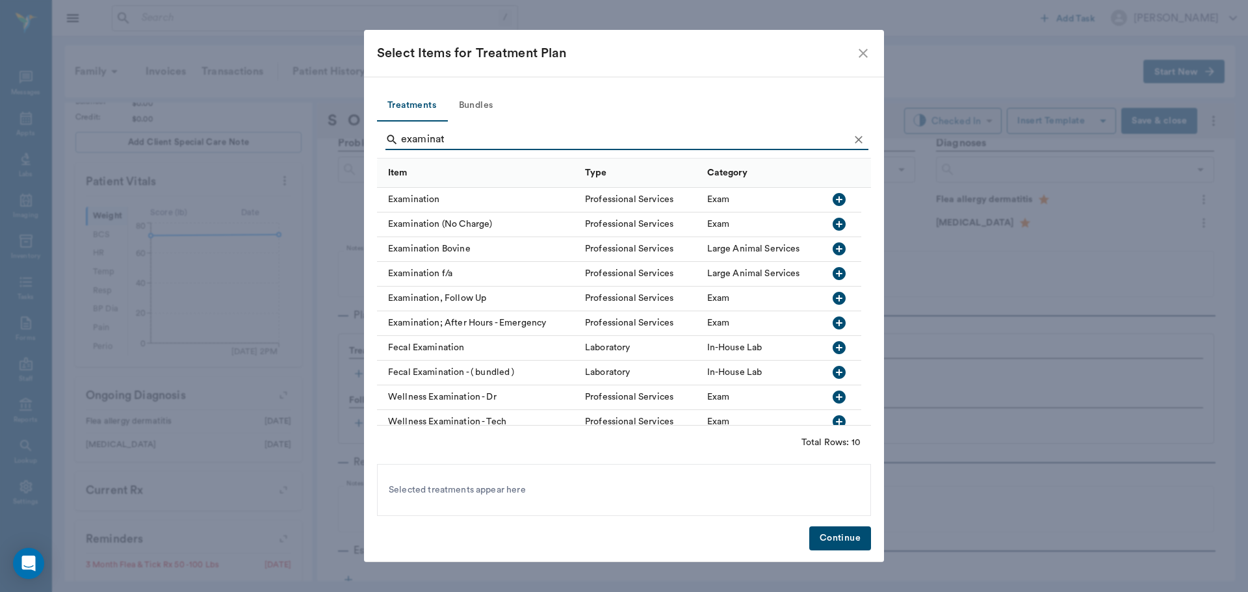
type input "examinat"
click at [840, 203] on icon "button" at bounding box center [839, 199] width 13 height 13
click at [857, 538] on button "Continue" at bounding box center [840, 539] width 62 height 24
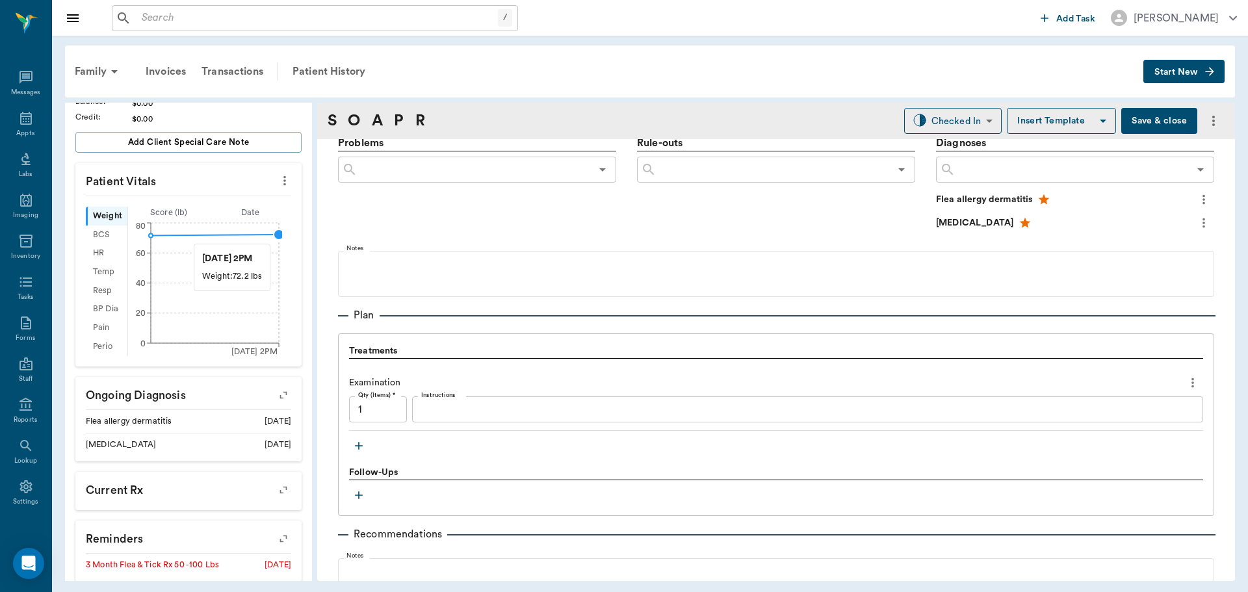
click at [278, 237] on circle at bounding box center [279, 234] width 10 height 10
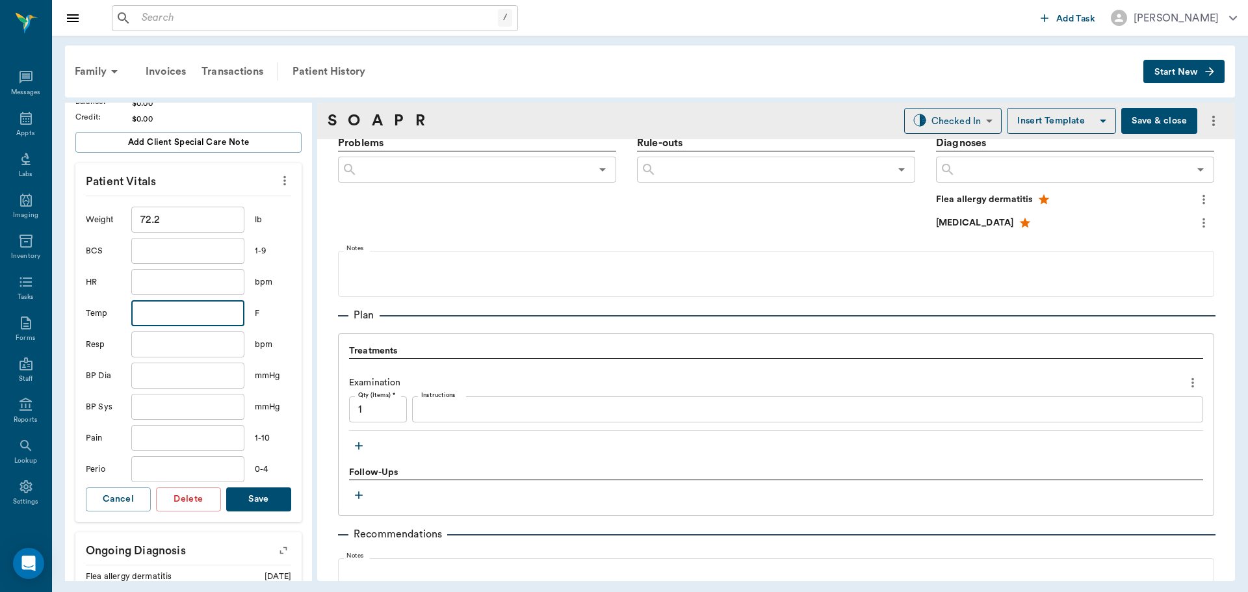
click at [187, 309] on input "text" at bounding box center [187, 313] width 113 height 26
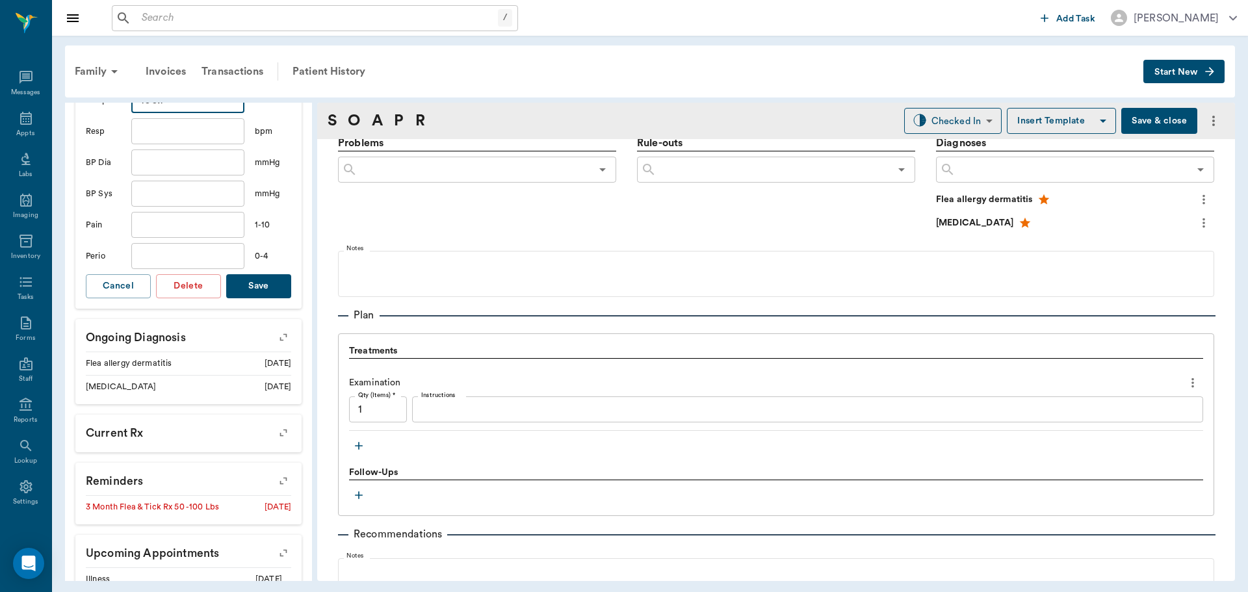
scroll to position [520, 0]
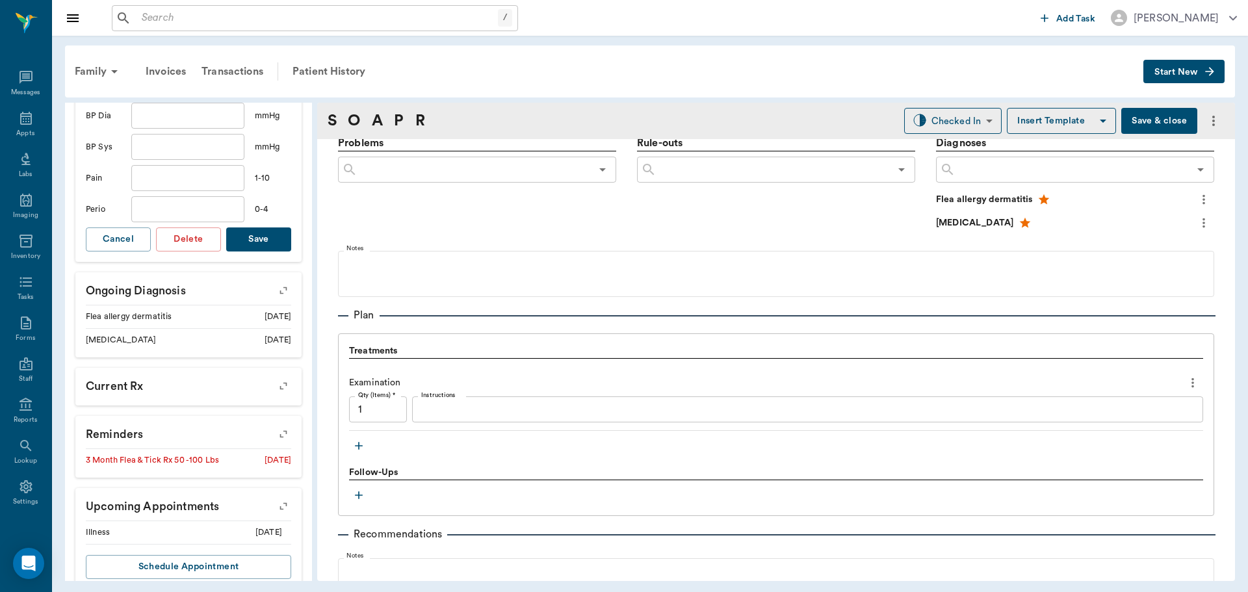
type input "100.1"
click at [254, 250] on button "Save" at bounding box center [258, 240] width 65 height 24
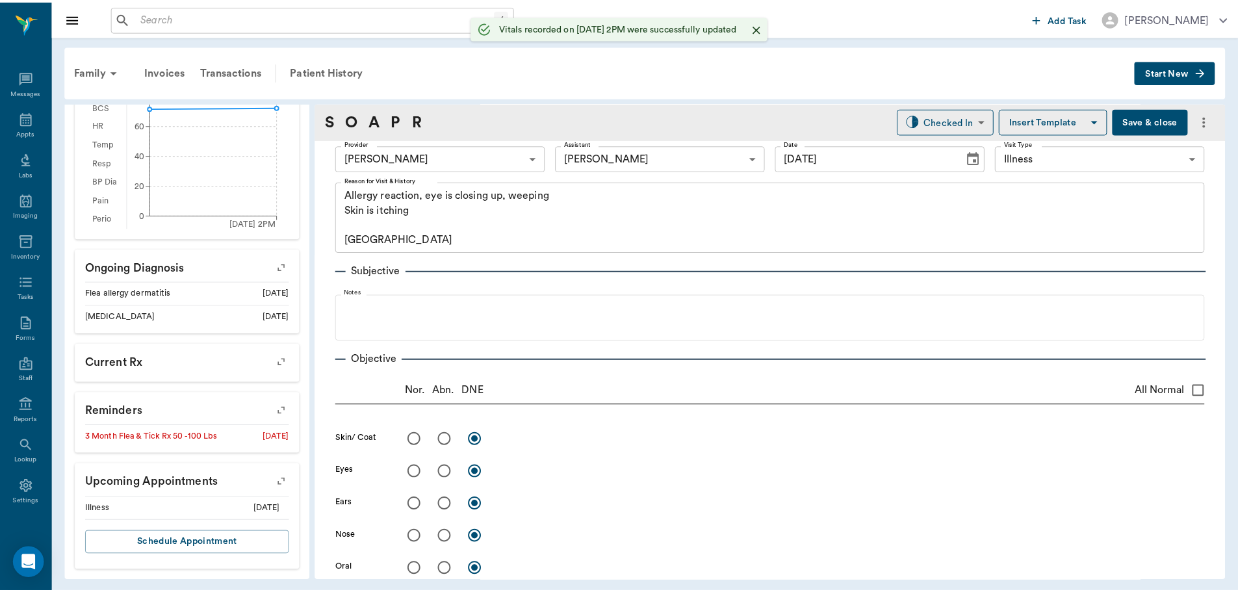
scroll to position [0, 0]
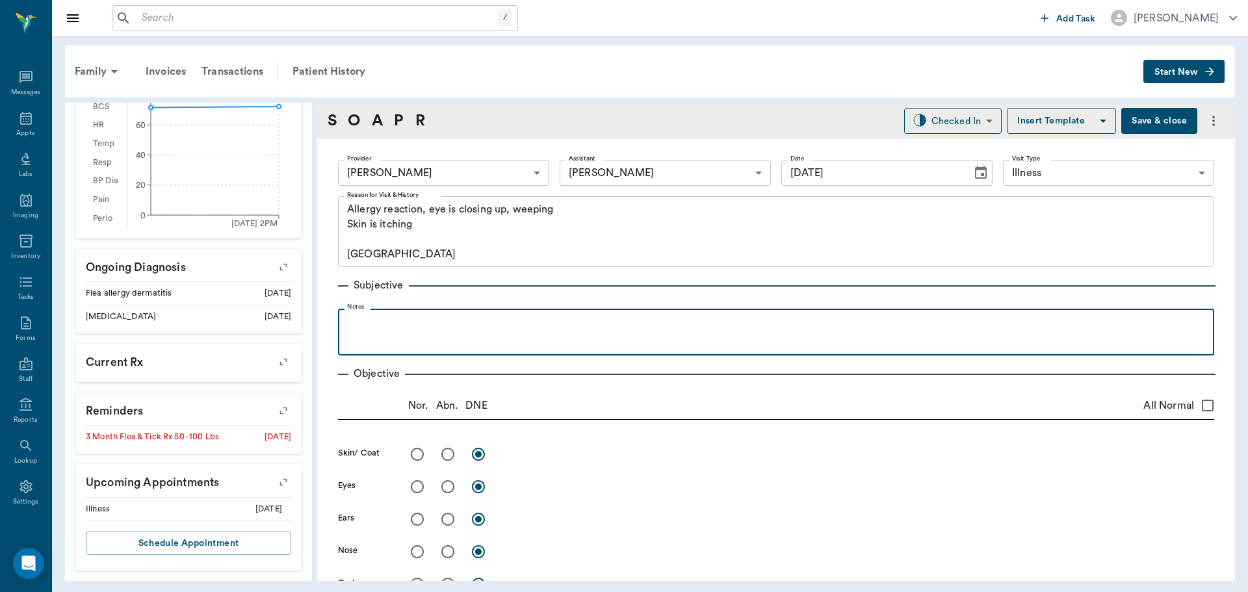
click at [415, 339] on div at bounding box center [776, 331] width 863 height 33
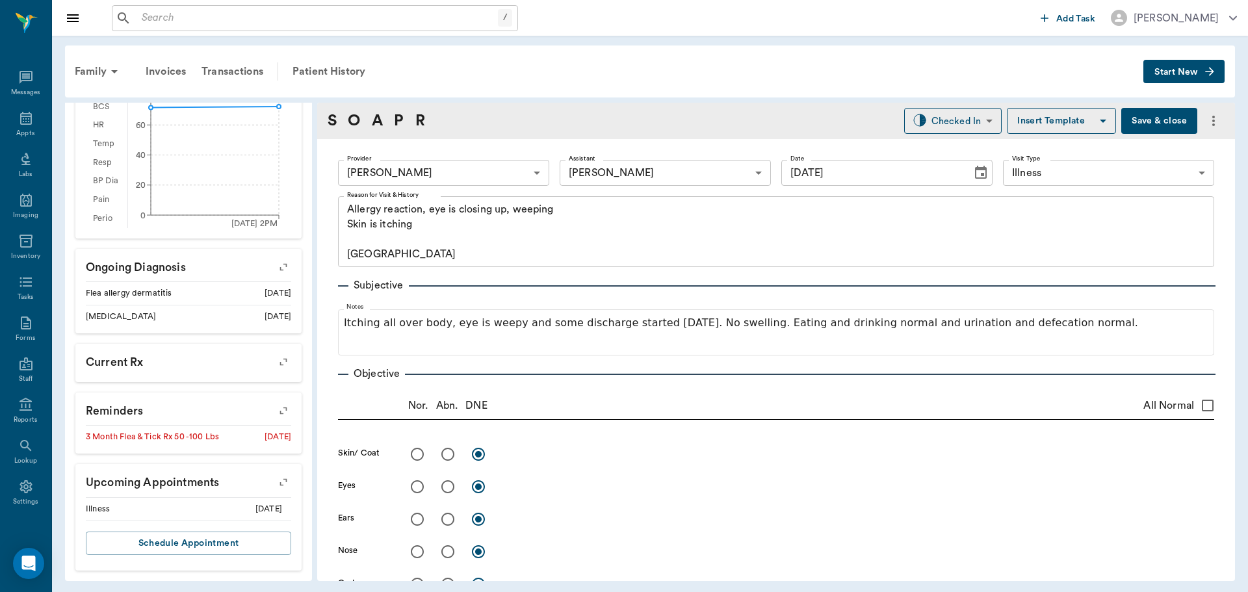
click at [1134, 125] on button "Save & close" at bounding box center [1159, 121] width 76 height 26
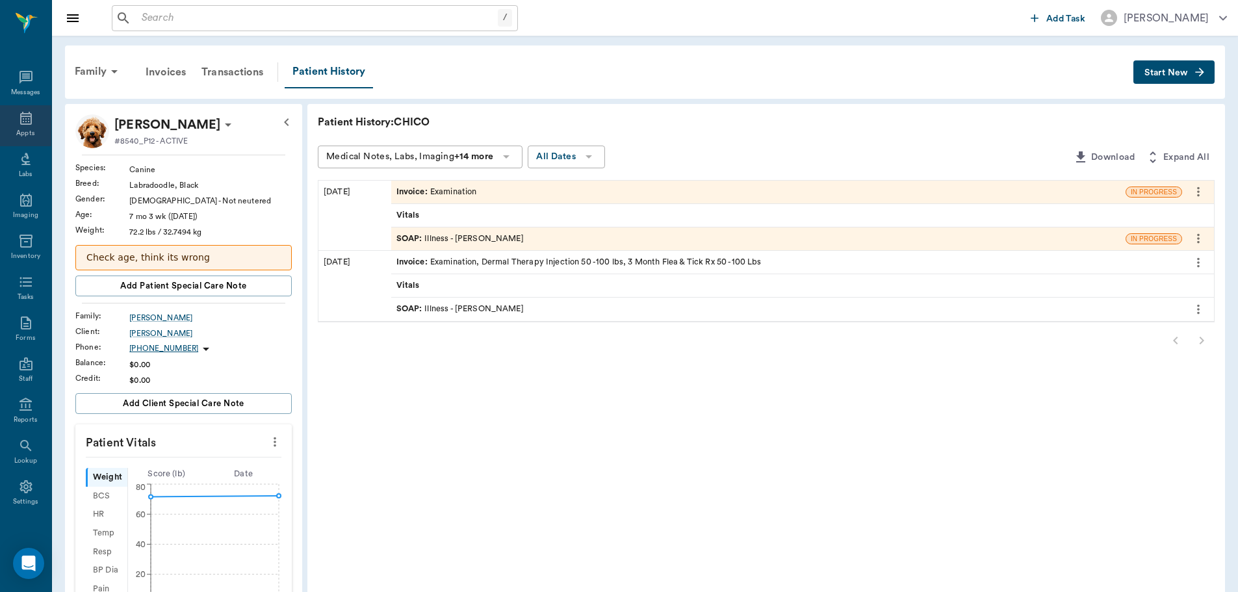
click at [16, 133] on div "Appts" at bounding box center [25, 134] width 18 height 10
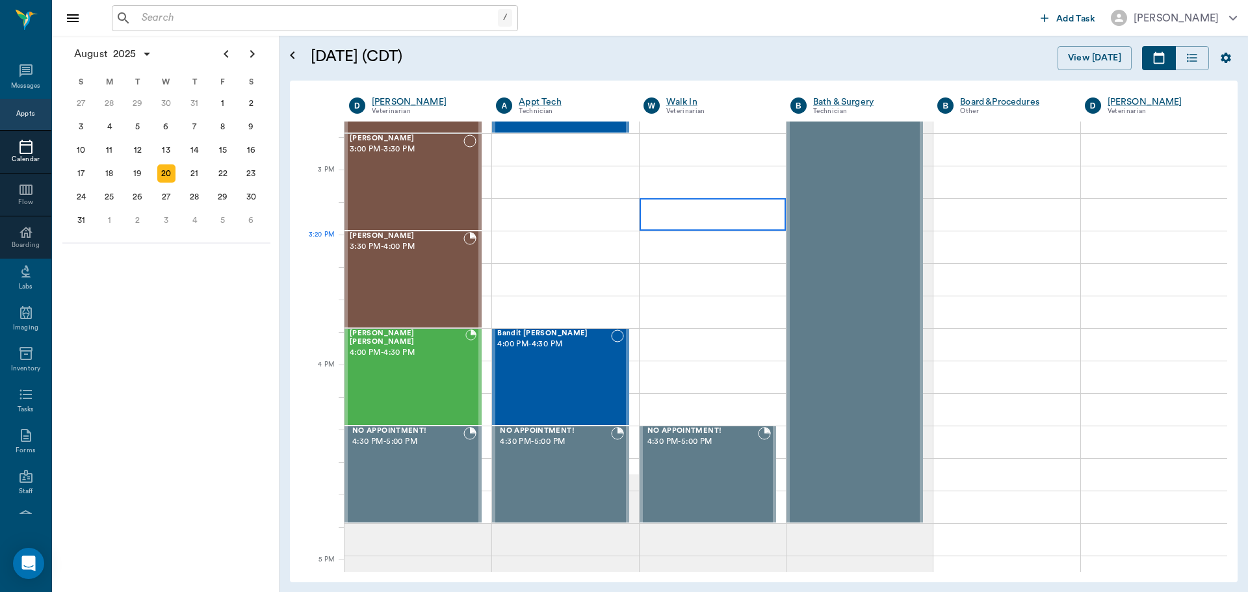
scroll to position [1366, 0]
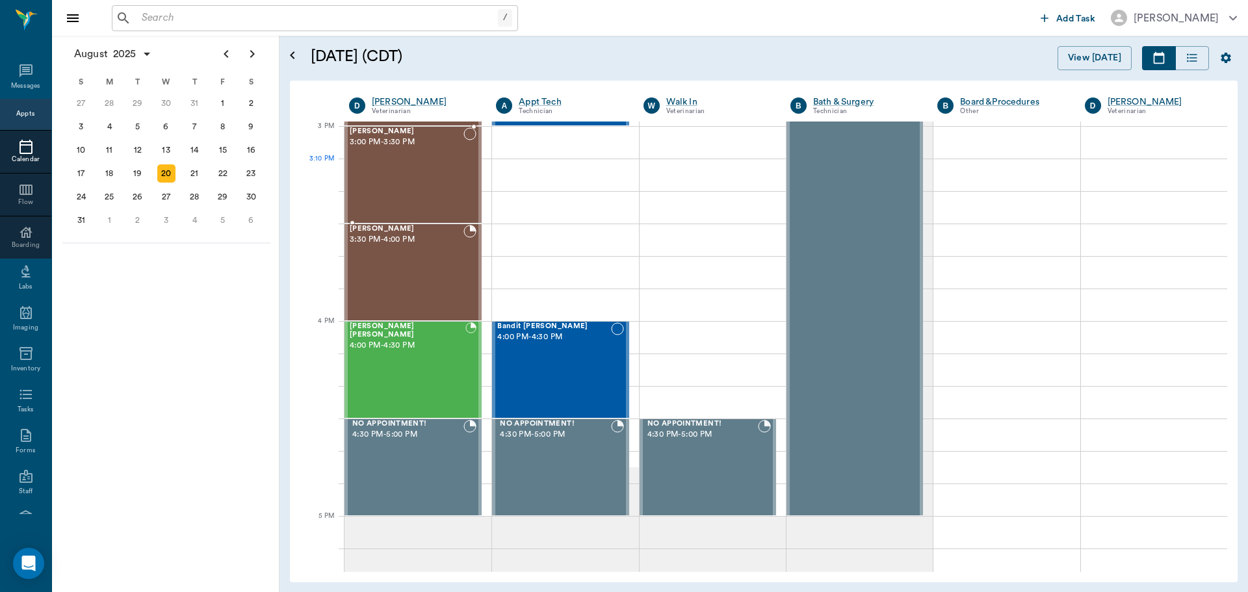
click at [447, 163] on div "[PERSON_NAME] 3:00 PM - 3:30 PM" at bounding box center [407, 174] width 114 height 95
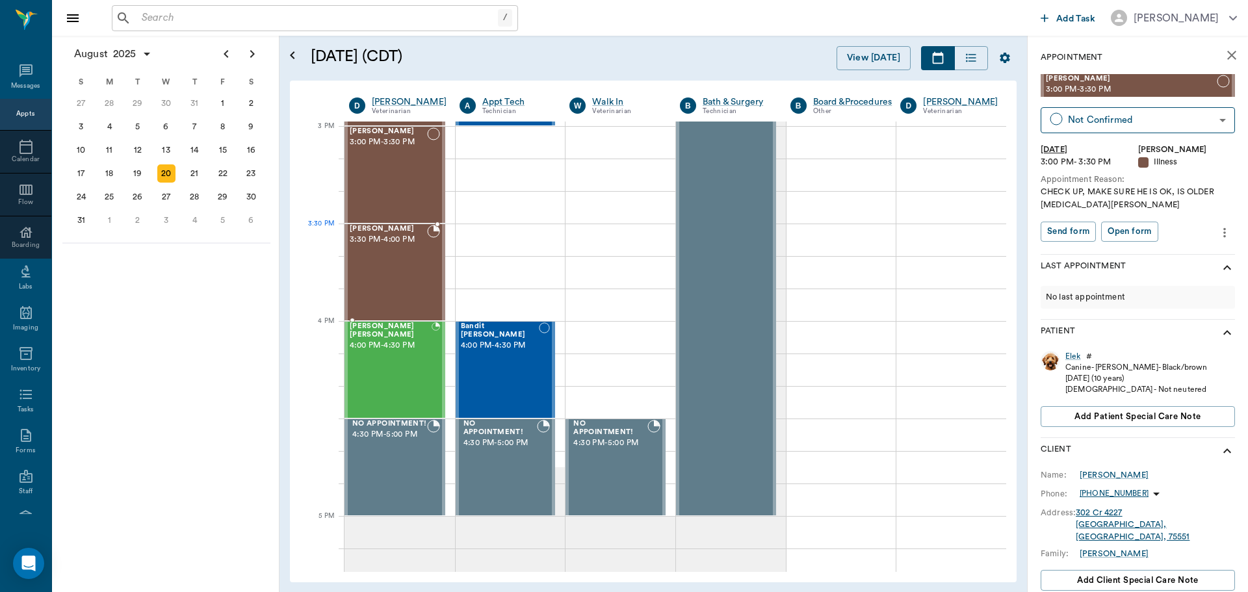
click at [419, 255] on div "[PERSON_NAME] 3:30 PM - 4:00 PM" at bounding box center [388, 272] width 77 height 95
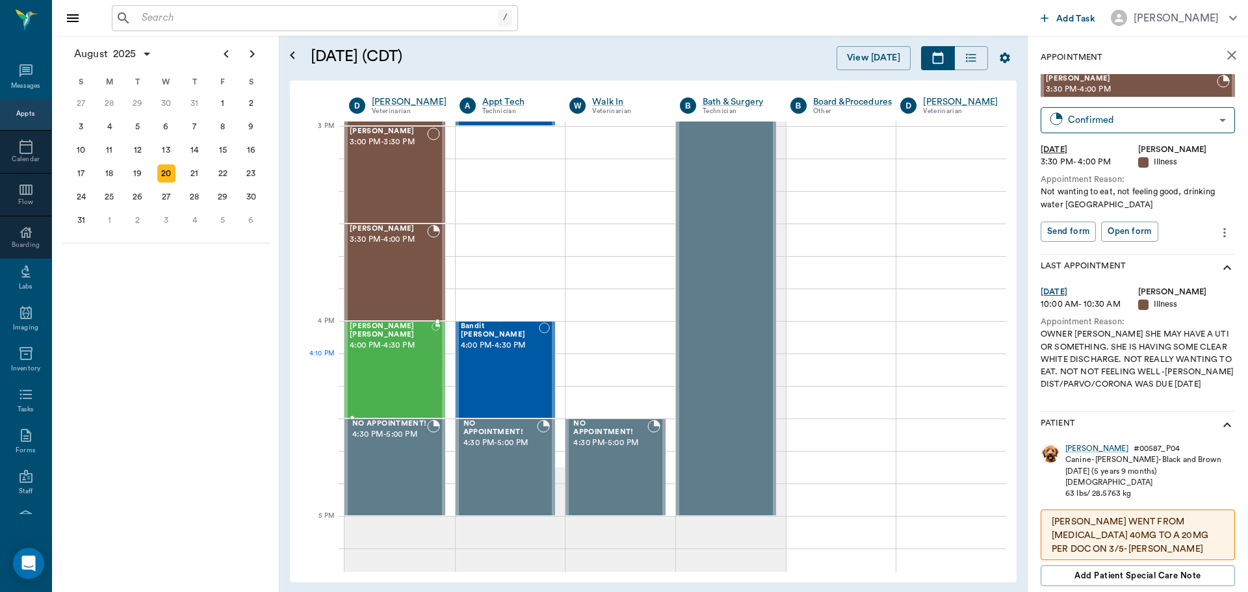
click at [408, 385] on div "[PERSON_NAME] [PERSON_NAME] 4:00 PM - 4:30 PM" at bounding box center [391, 369] width 82 height 95
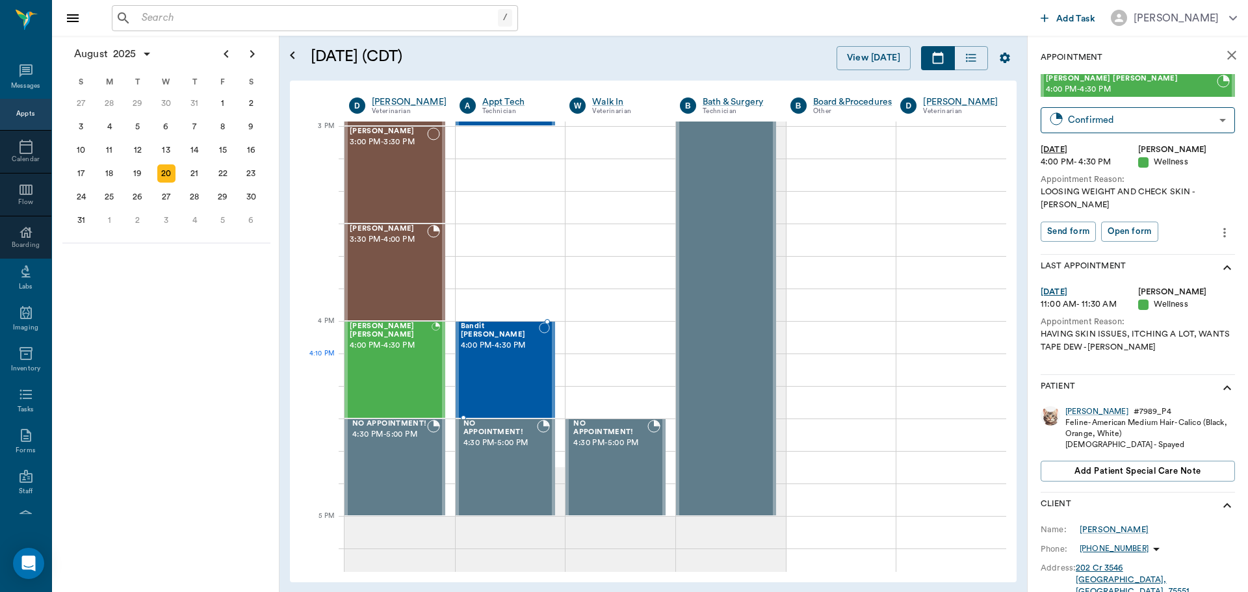
click at [525, 359] on div "Bandit [PERSON_NAME] 4:00 PM - 4:30 PM" at bounding box center [500, 369] width 78 height 95
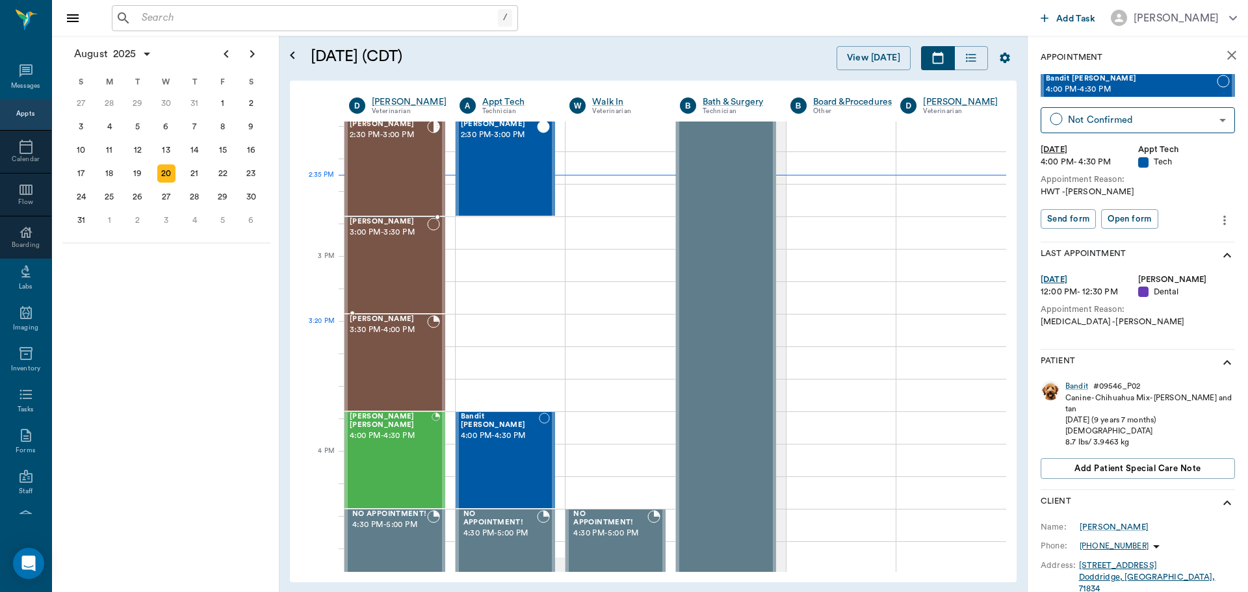
scroll to position [1236, 0]
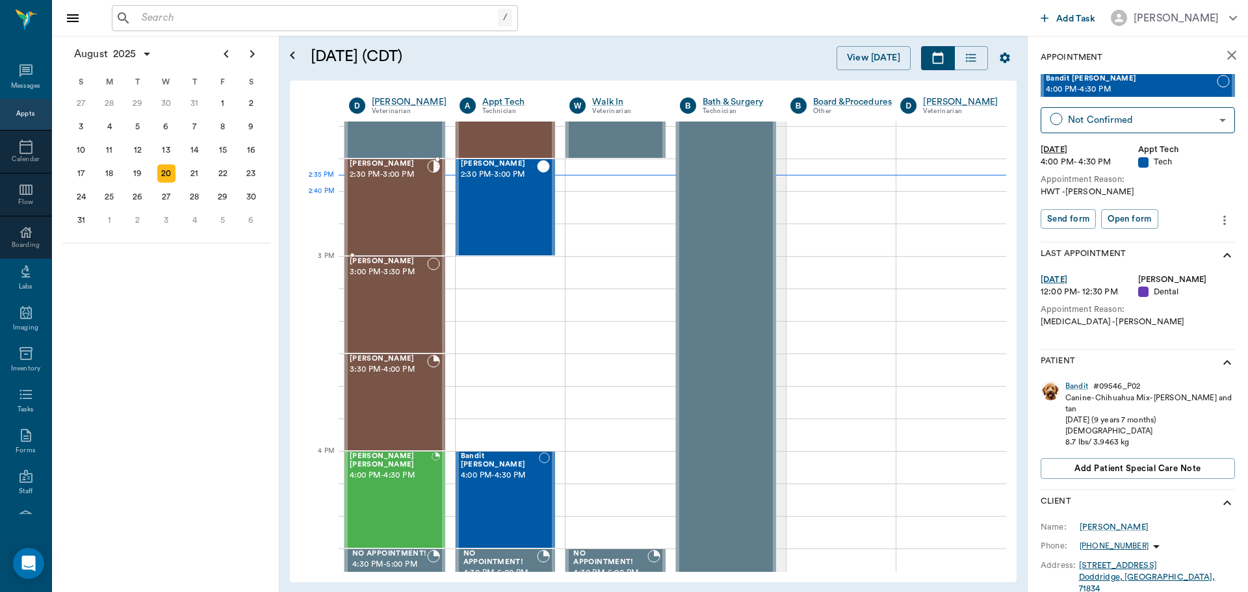
click at [400, 209] on div "CHICO McKown 2:30 PM - 3:00 PM" at bounding box center [388, 207] width 77 height 95
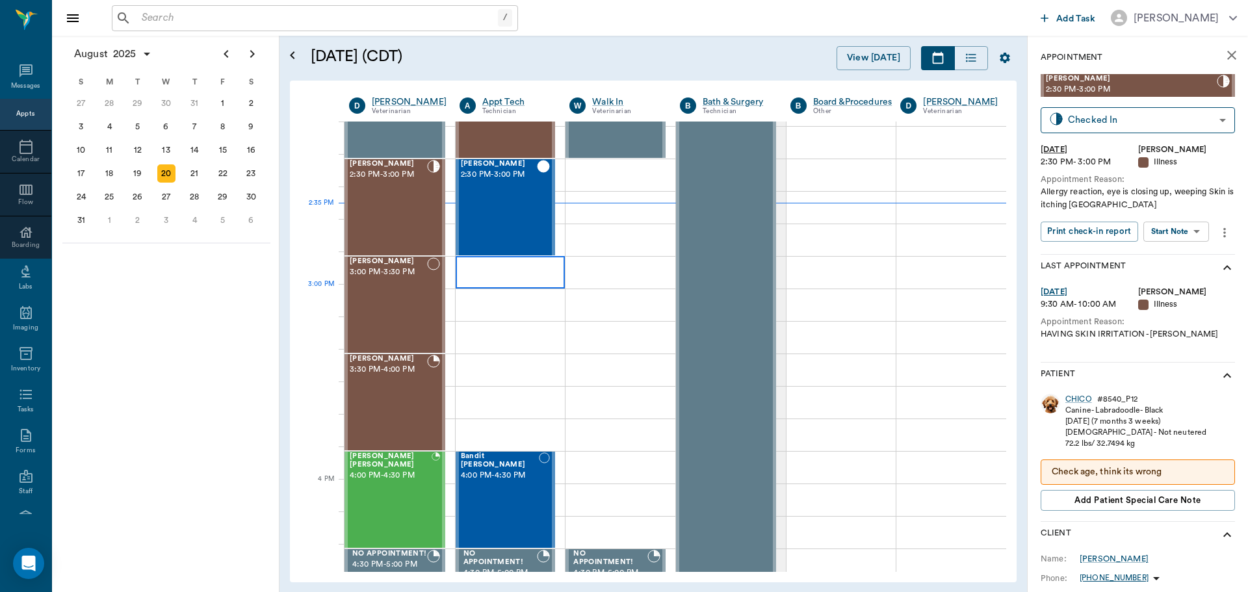
scroll to position [1106, 0]
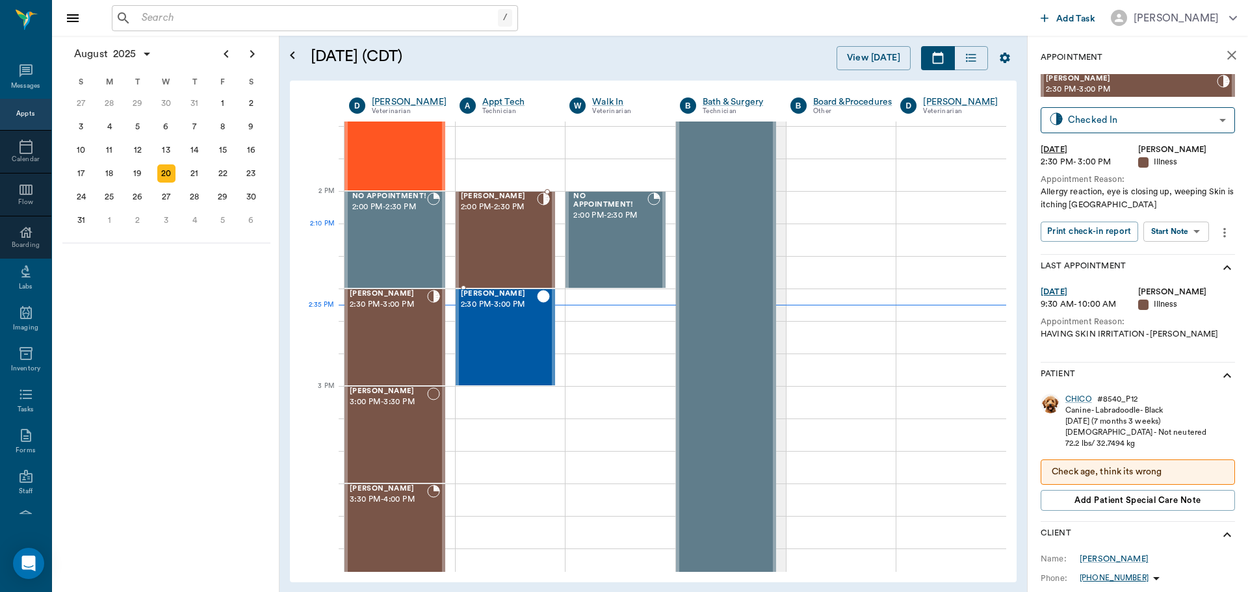
click at [519, 255] on div "BELLA Durmon 2:00 PM - 2:30 PM" at bounding box center [499, 239] width 77 height 95
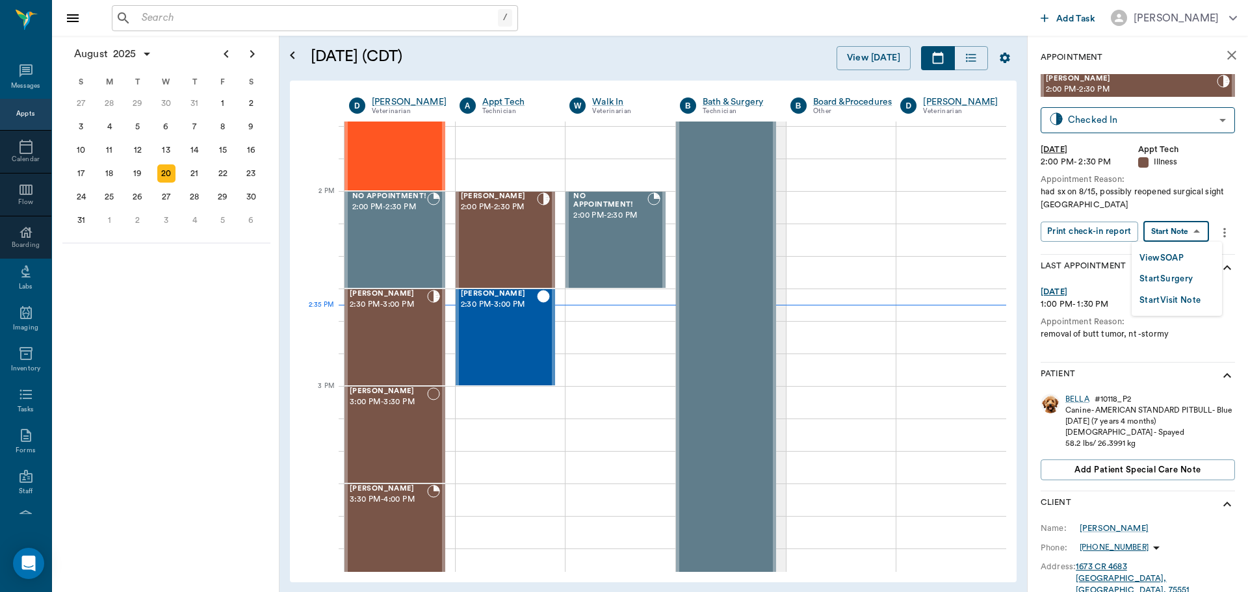
click at [1168, 233] on body "/ ​ Add Task Dr. Bert Ellsworth Nectar Messages Appts Calendar Flow Boarding La…" at bounding box center [624, 296] width 1248 height 592
click at [1164, 254] on button "View SOAP" at bounding box center [1162, 258] width 44 height 15
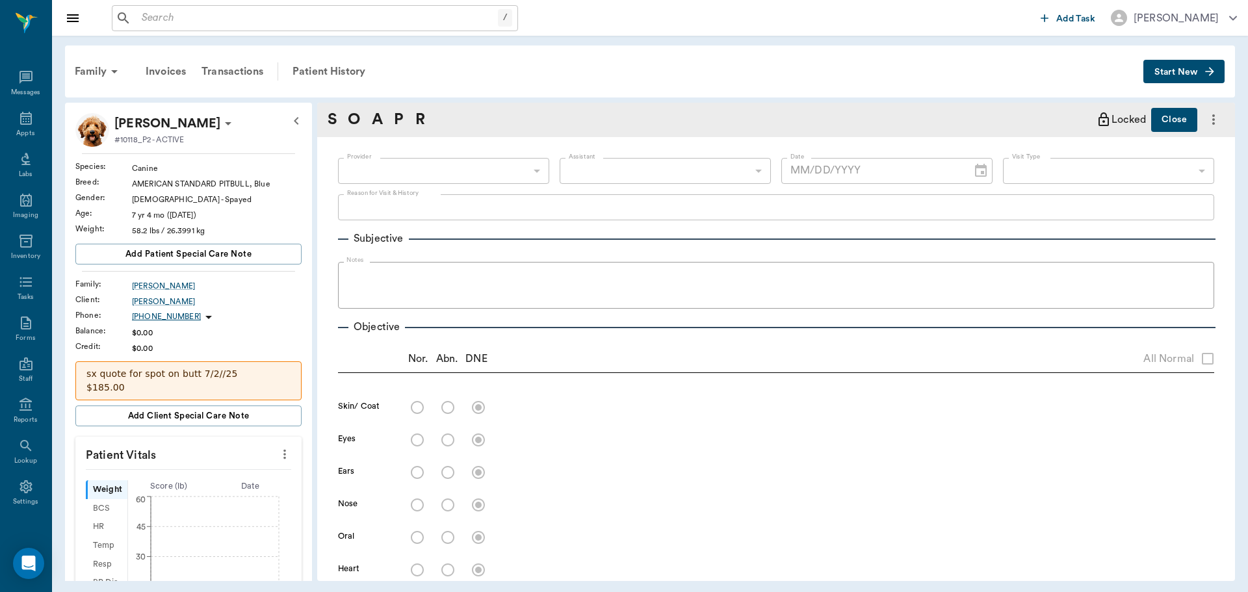
type input "682b670d8bdc6f7f8feef3db"
type input "63ec2f075fda476ae8351a4c"
type input "65d2be4f46e3a538d89b8c15"
type textarea "had sx on 8/15, possibly reopened surgical sight Caryn"
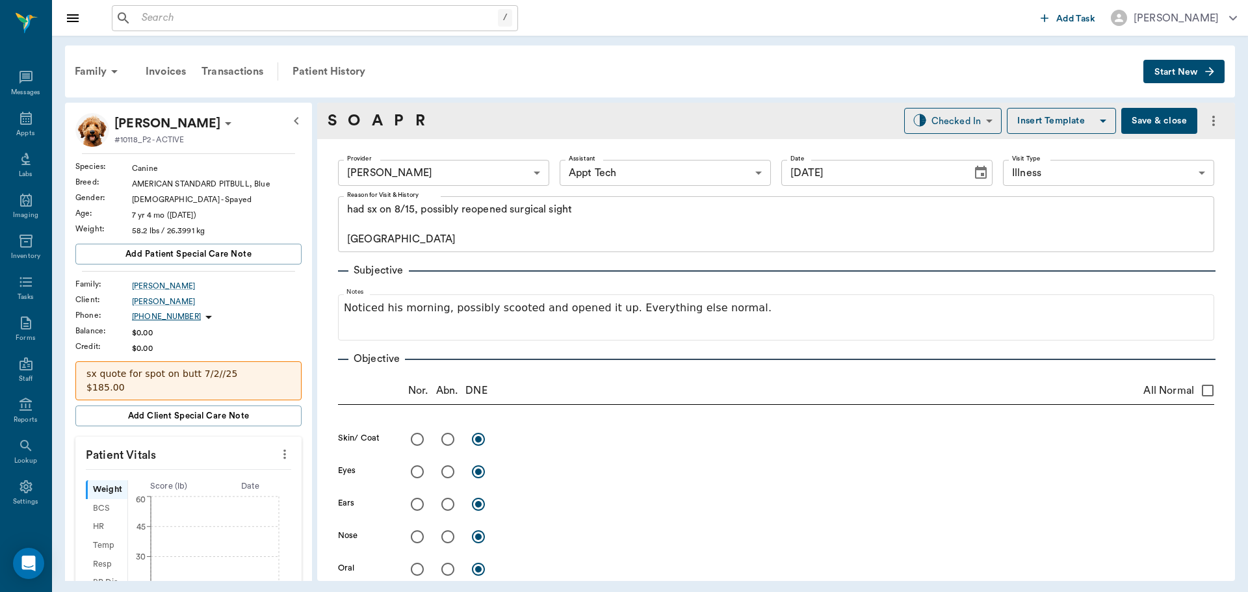
type input "[DATE]"
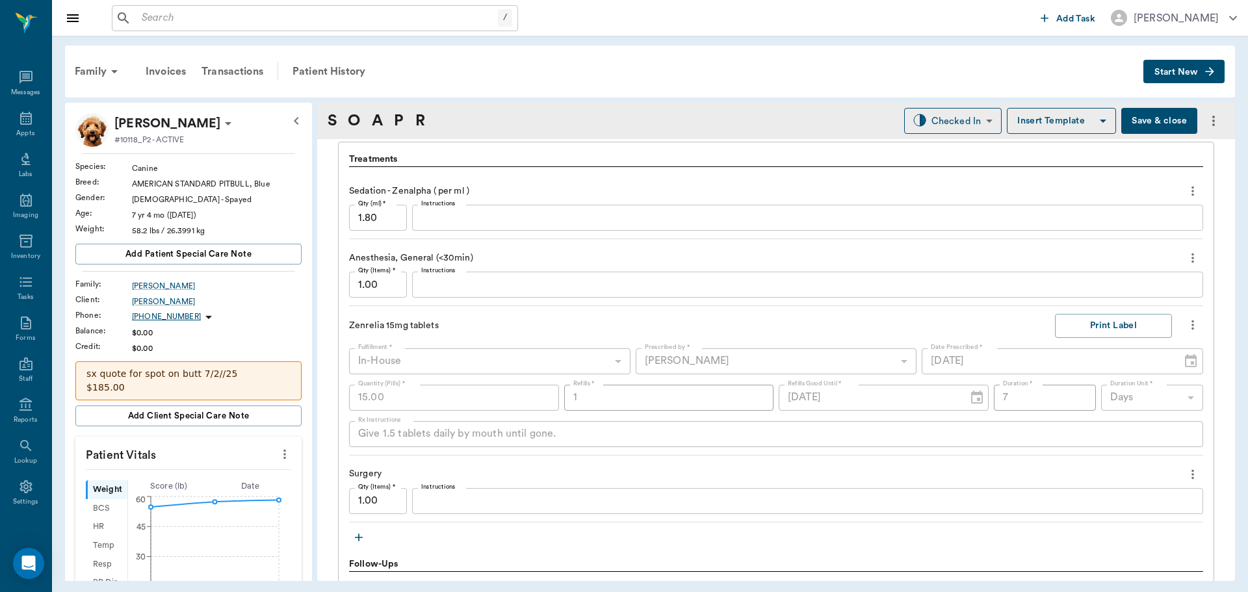
scroll to position [1040, 0]
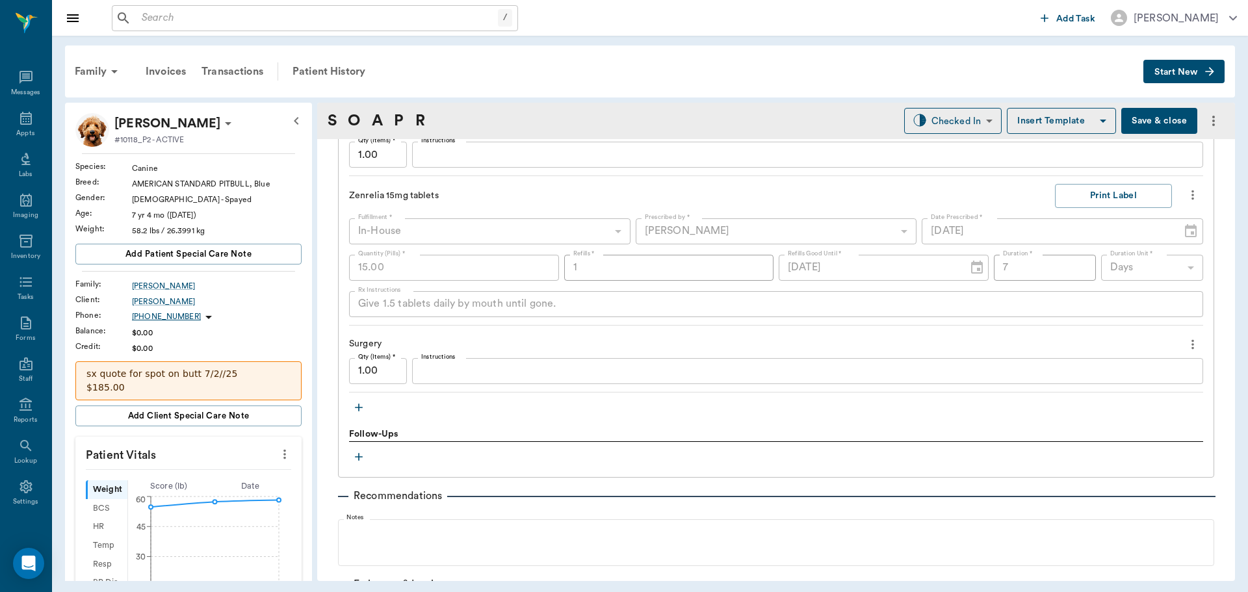
click at [356, 414] on button "button" at bounding box center [359, 408] width 20 height 20
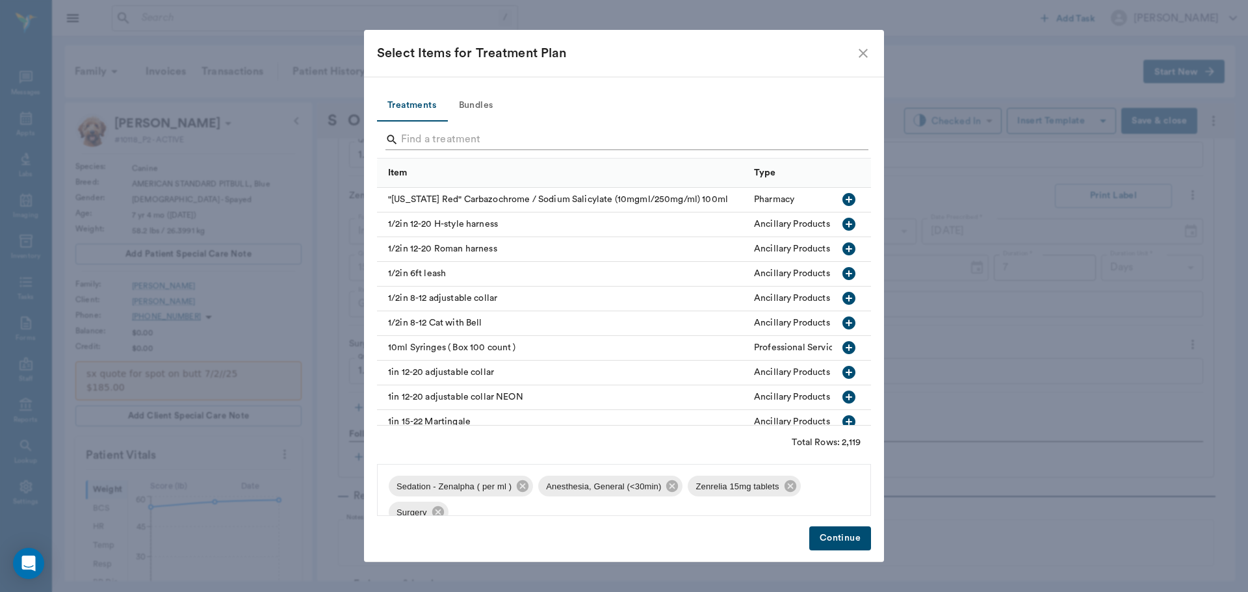
click at [486, 143] on input "Search" at bounding box center [625, 139] width 448 height 21
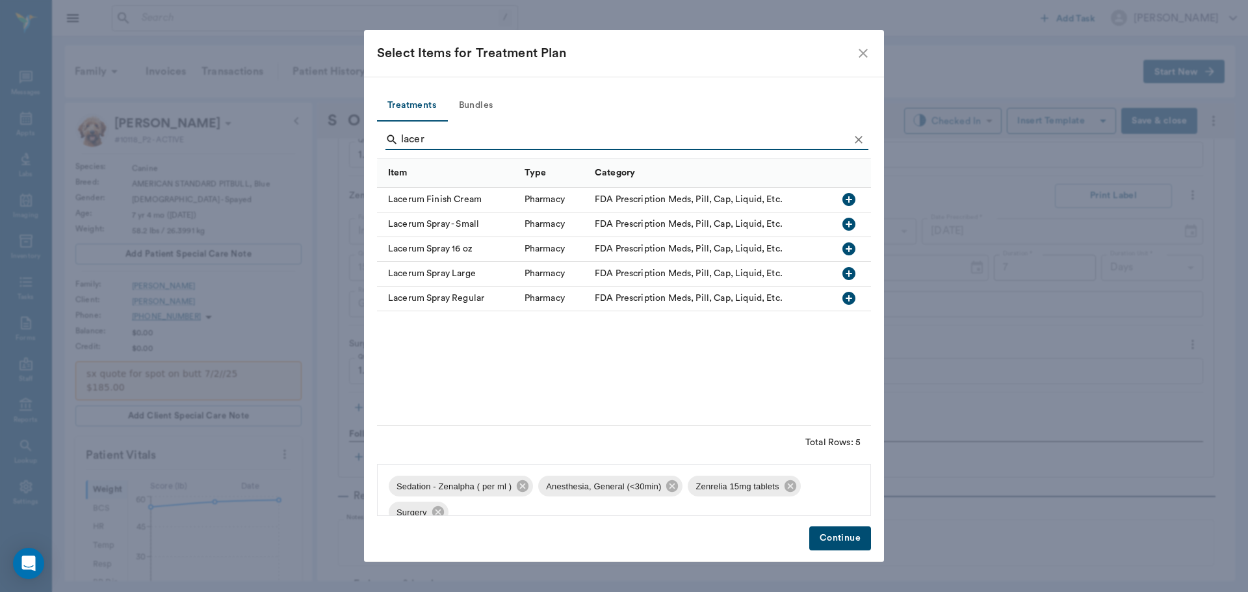
type input "lacer"
click at [849, 293] on icon "button" at bounding box center [848, 298] width 13 height 13
click at [837, 531] on button "Continue" at bounding box center [840, 539] width 62 height 24
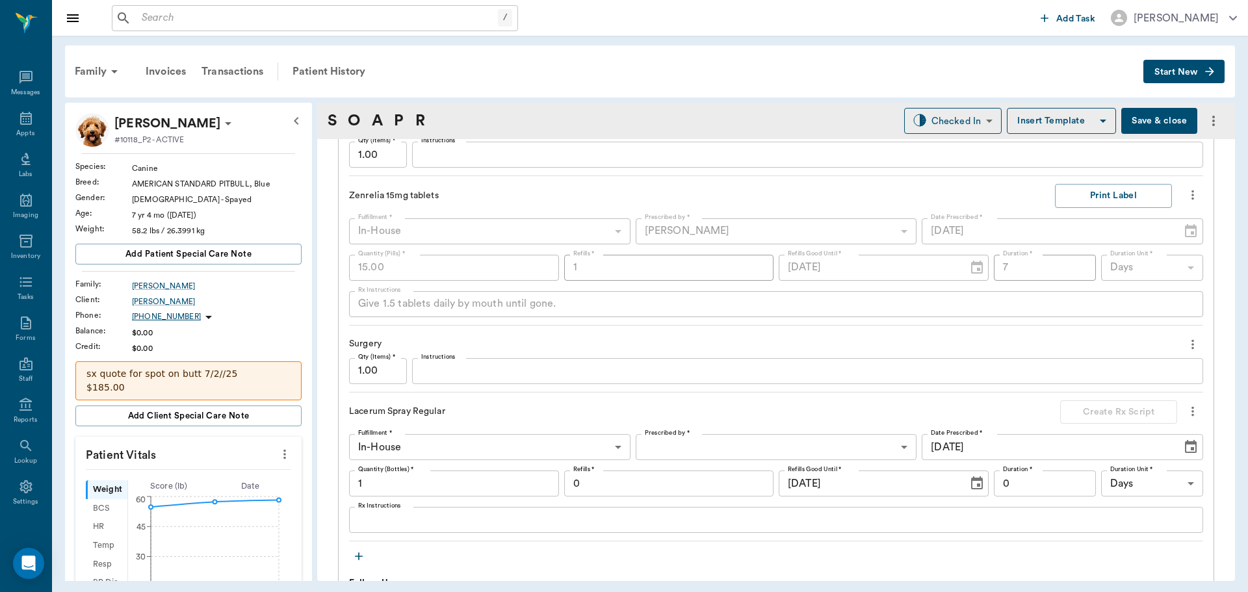
scroll to position [1170, 0]
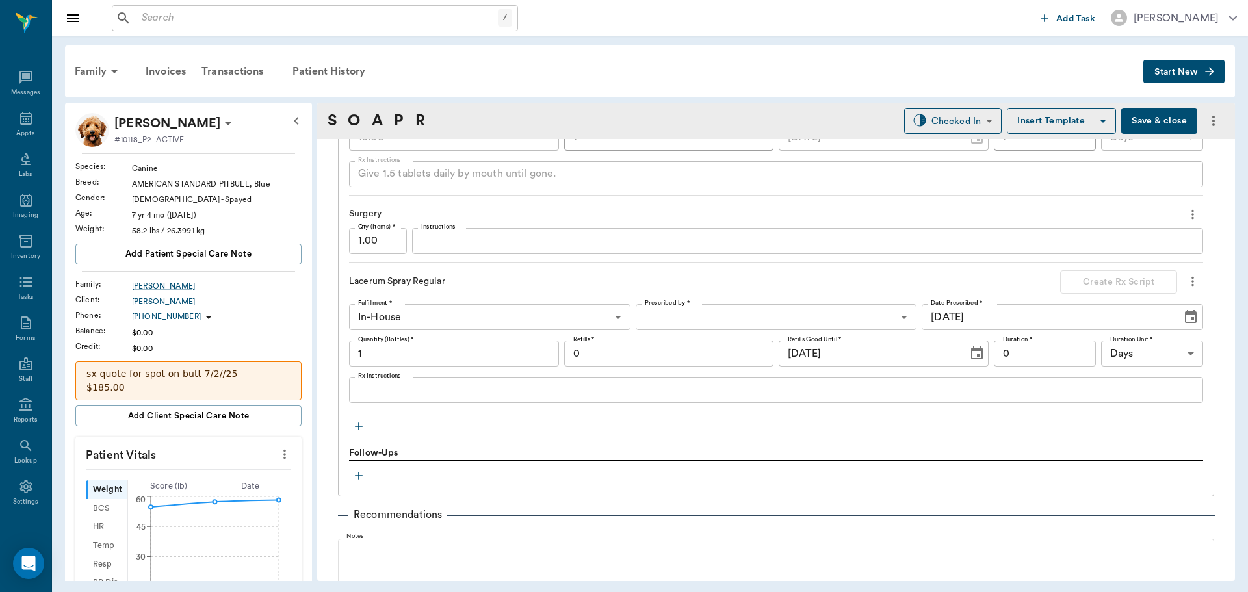
click at [1142, 119] on button "Save & close" at bounding box center [1159, 121] width 76 height 26
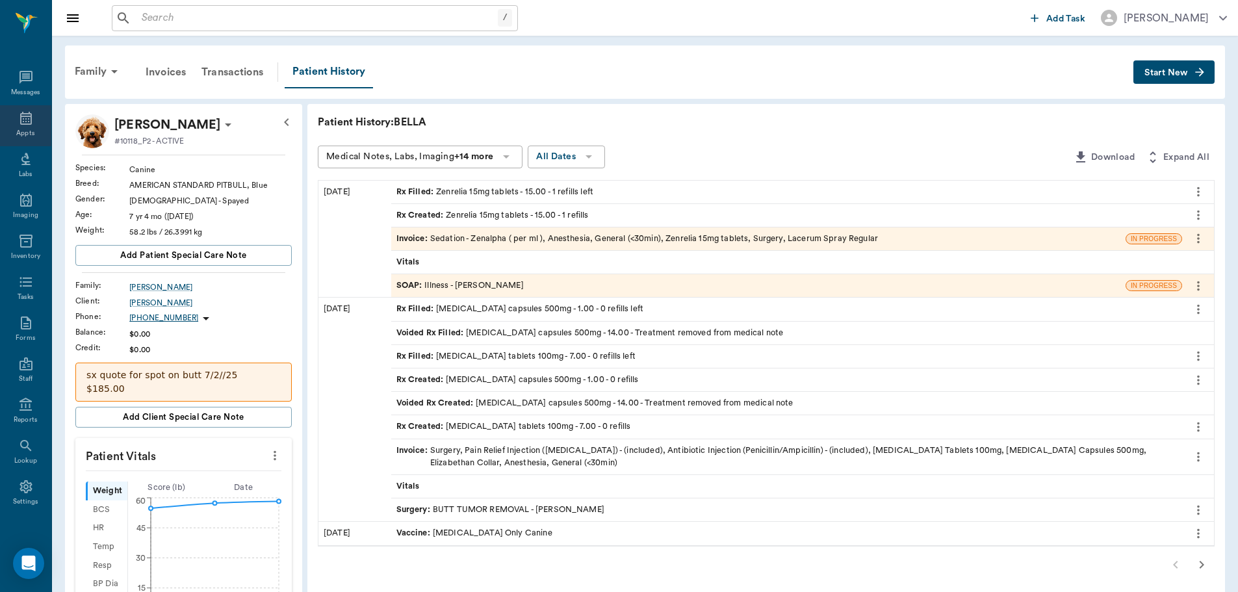
click at [23, 122] on icon at bounding box center [26, 118] width 12 height 13
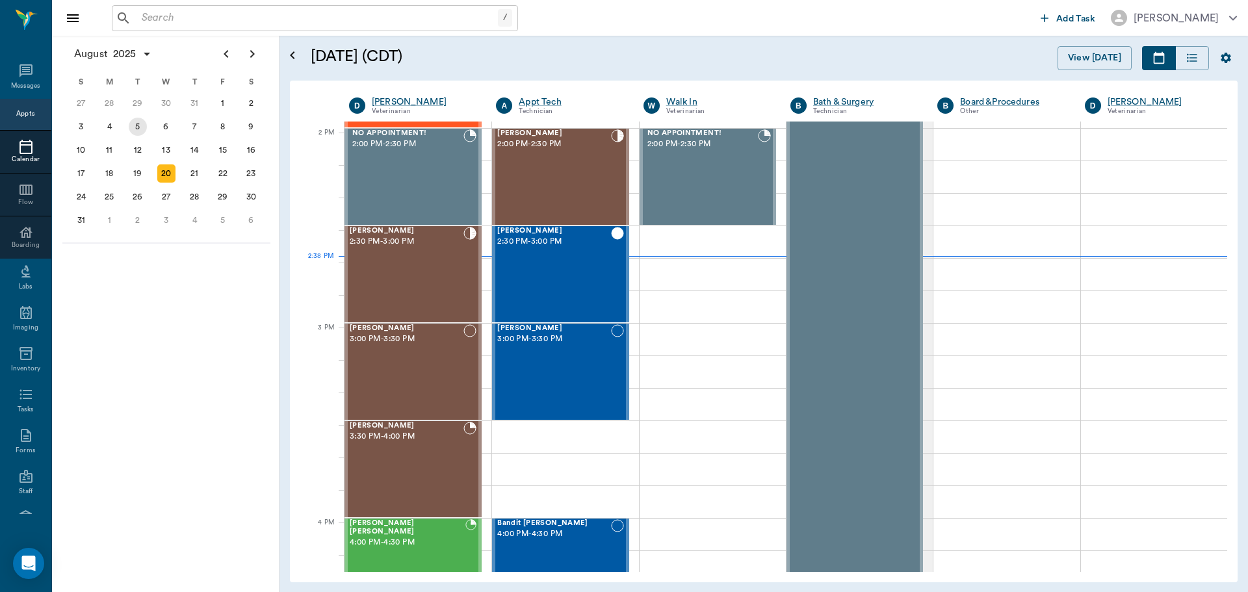
scroll to position [1171, 0]
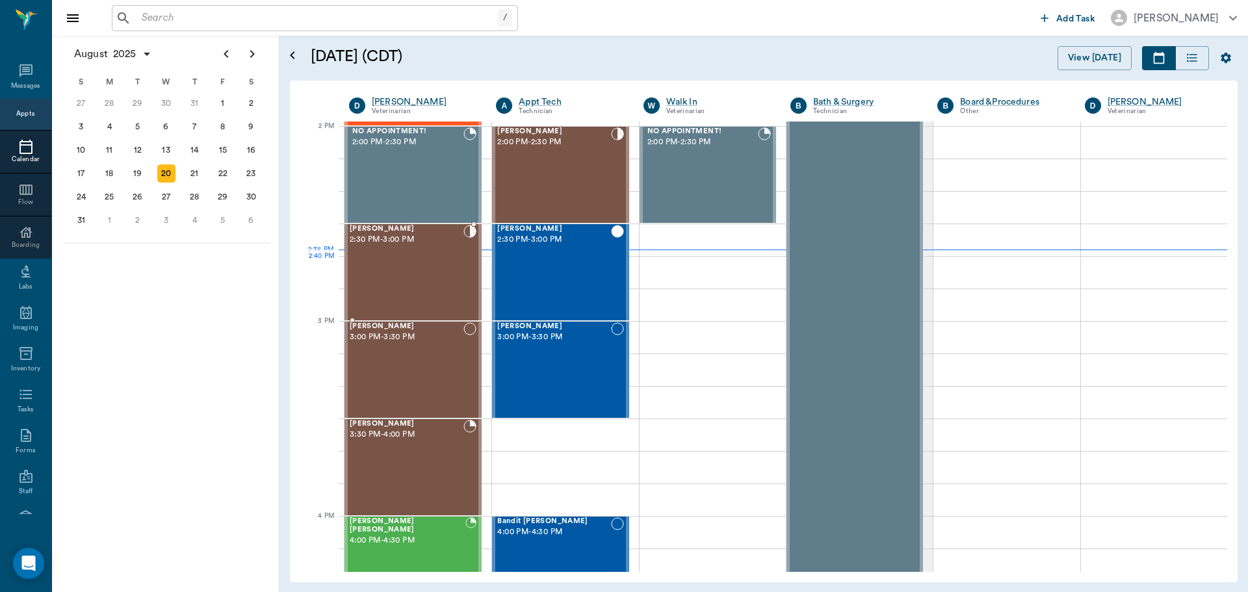
click at [432, 267] on div "CHICO McKown 2:30 PM - 3:00 PM" at bounding box center [407, 272] width 114 height 95
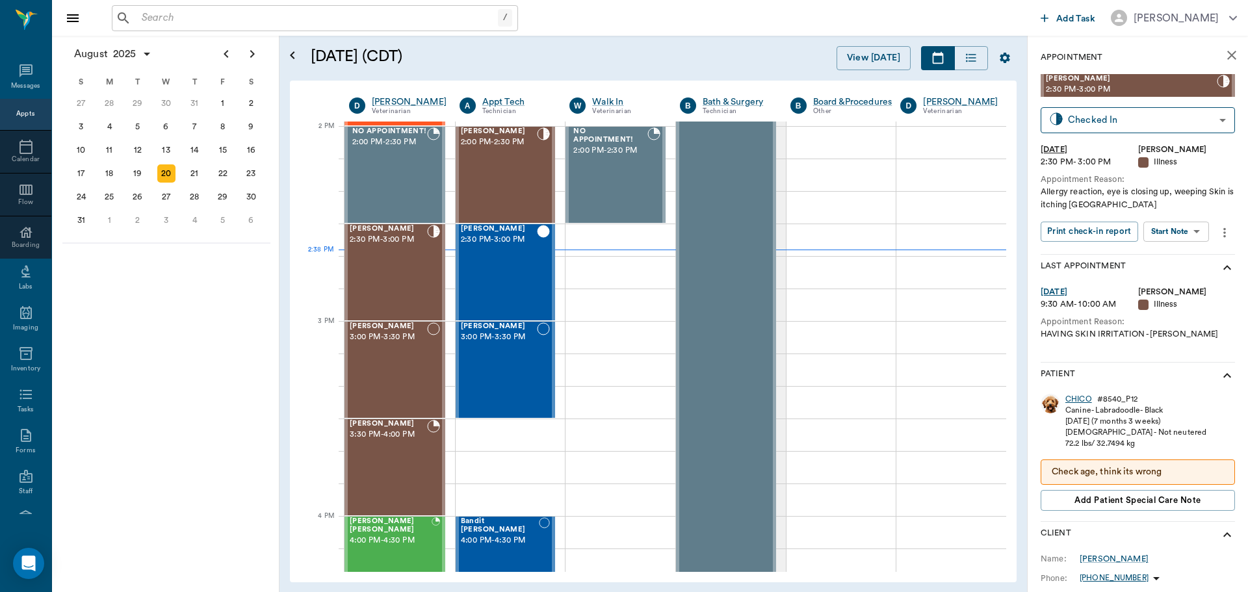
click at [1084, 398] on div "CHICO" at bounding box center [1078, 399] width 27 height 11
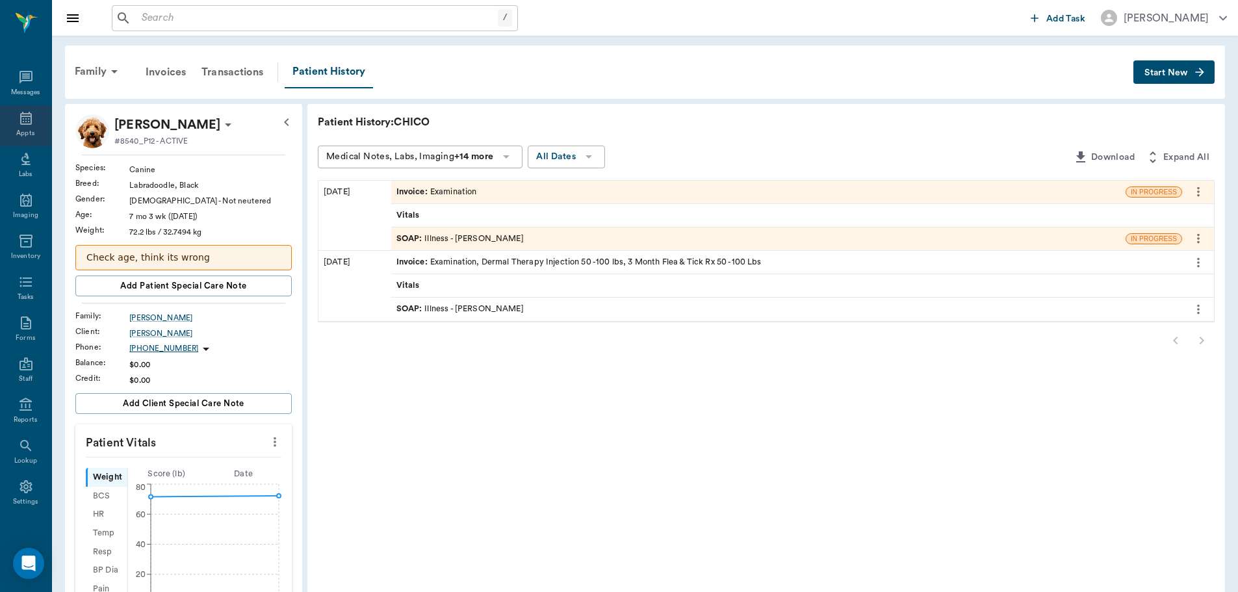
click at [16, 127] on div "Appts" at bounding box center [25, 125] width 51 height 41
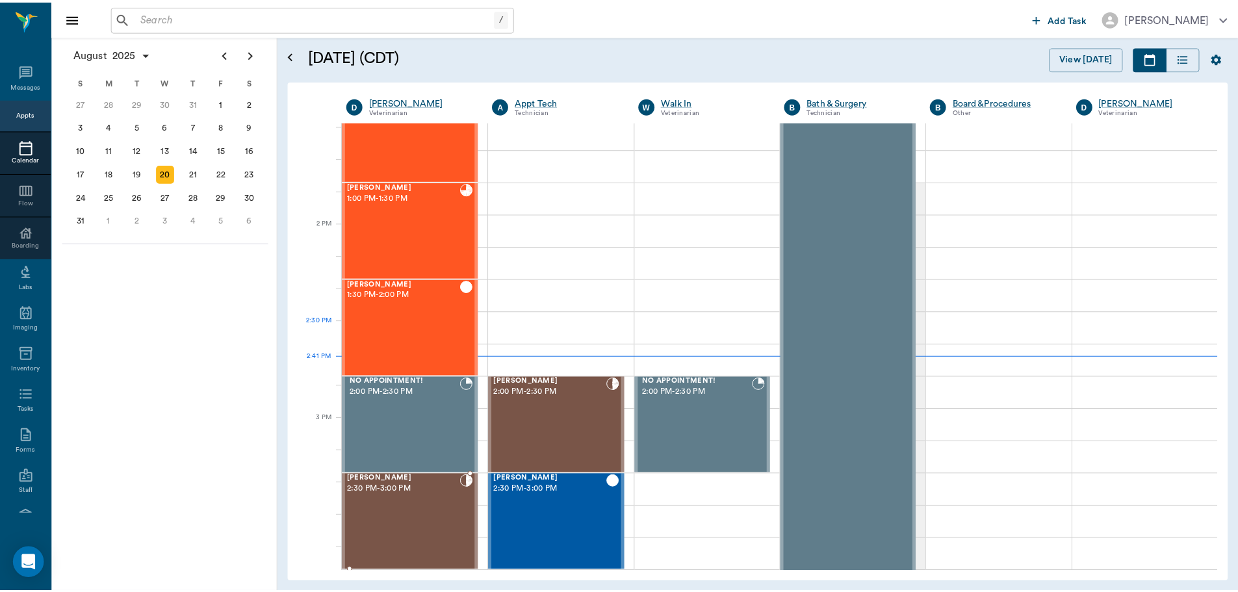
scroll to position [913, 0]
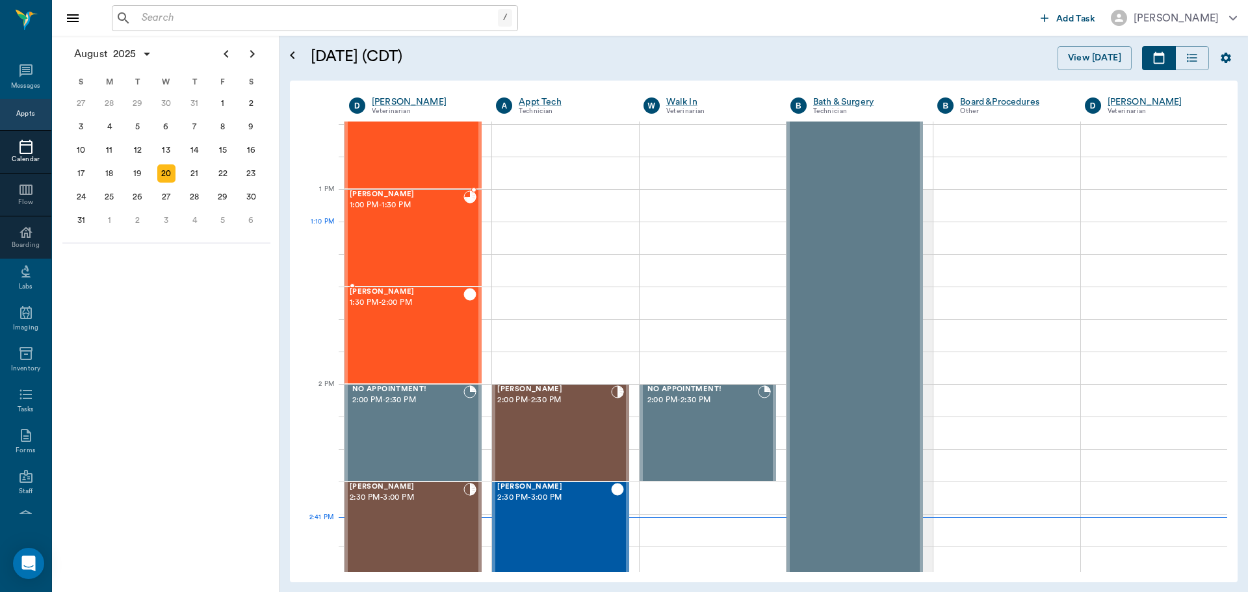
click at [413, 233] on div "Ace Stewart 1:00 PM - 1:30 PM" at bounding box center [407, 237] width 114 height 95
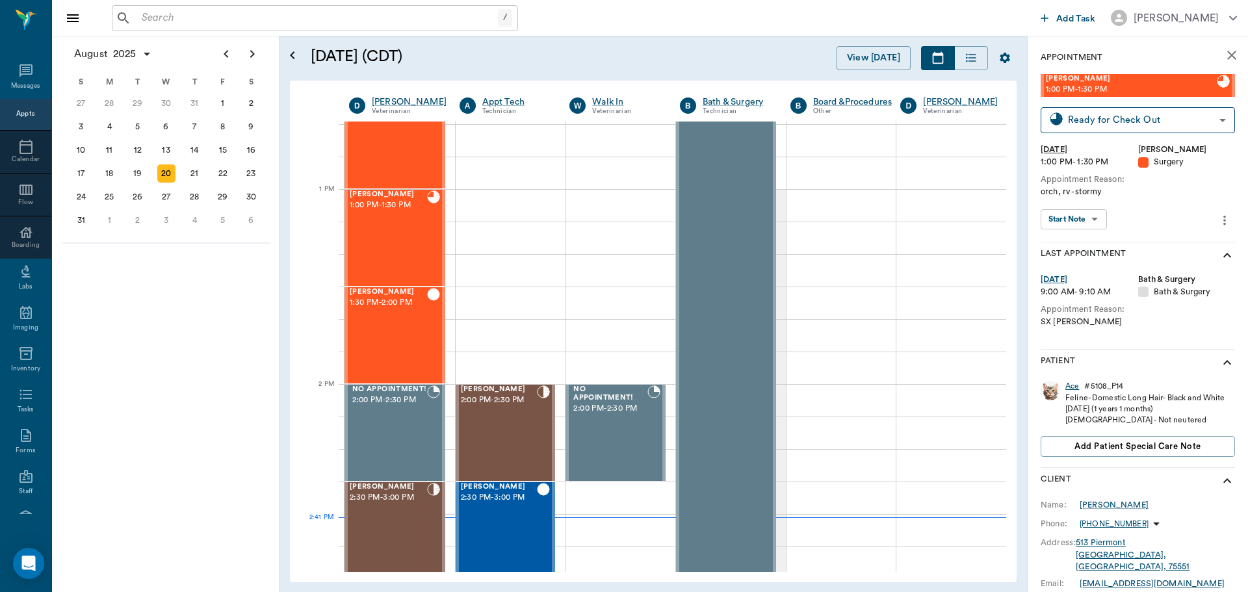
click at [1073, 388] on div "Ace" at bounding box center [1072, 386] width 14 height 11
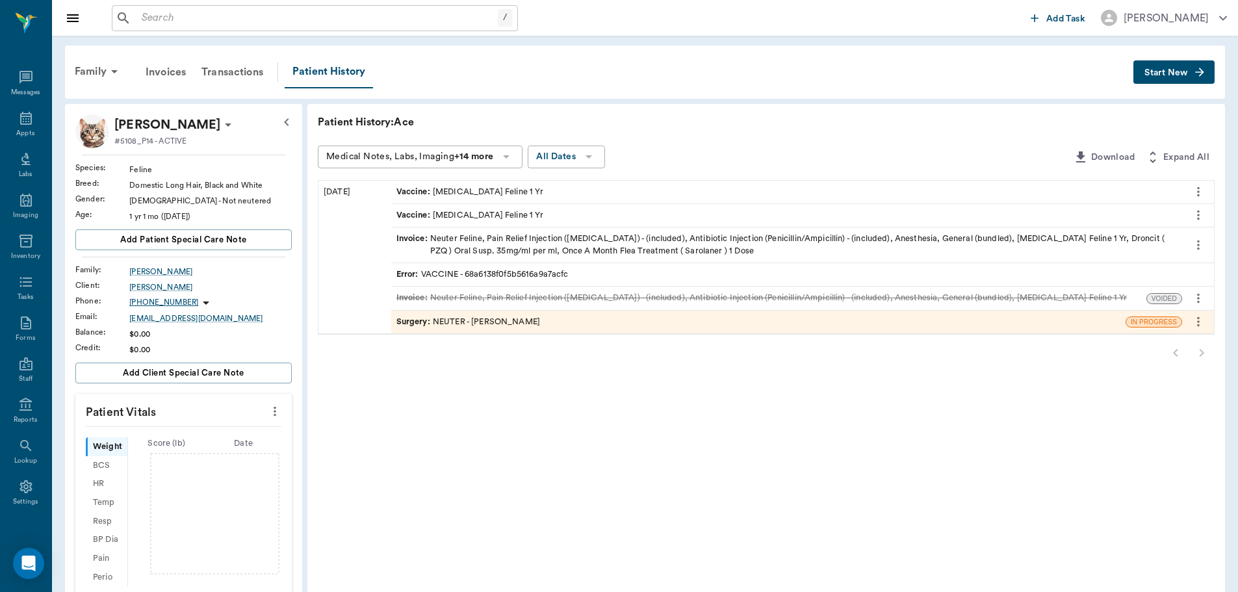
click at [413, 238] on span "Invoice :" at bounding box center [414, 245] width 34 height 25
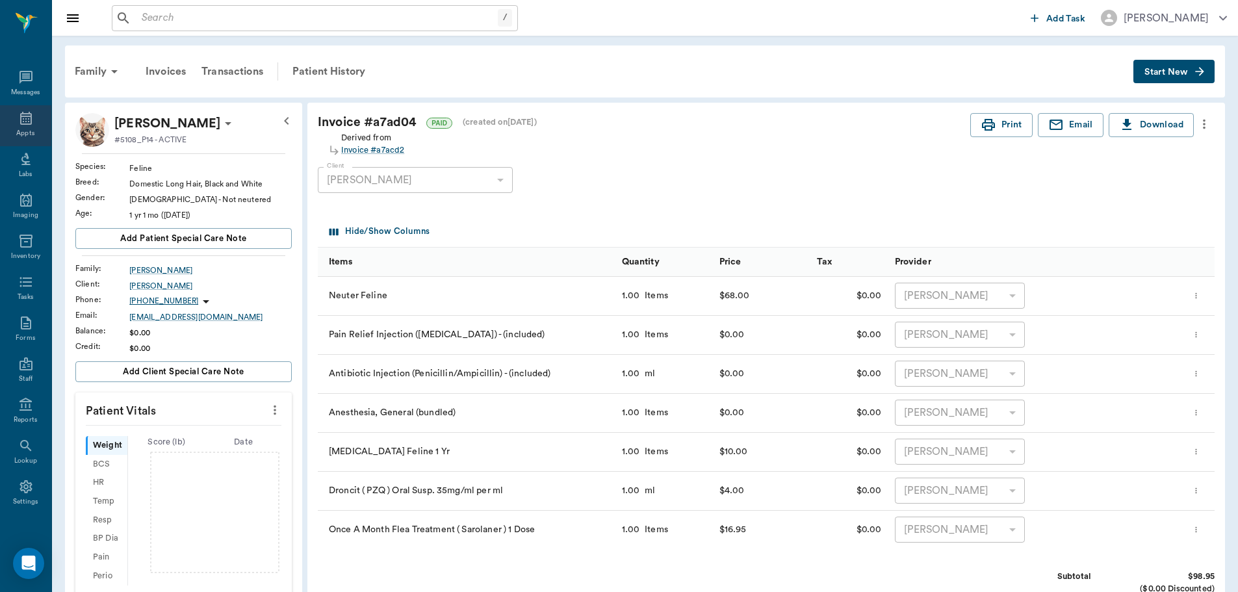
click at [25, 120] on icon at bounding box center [26, 118] width 12 height 13
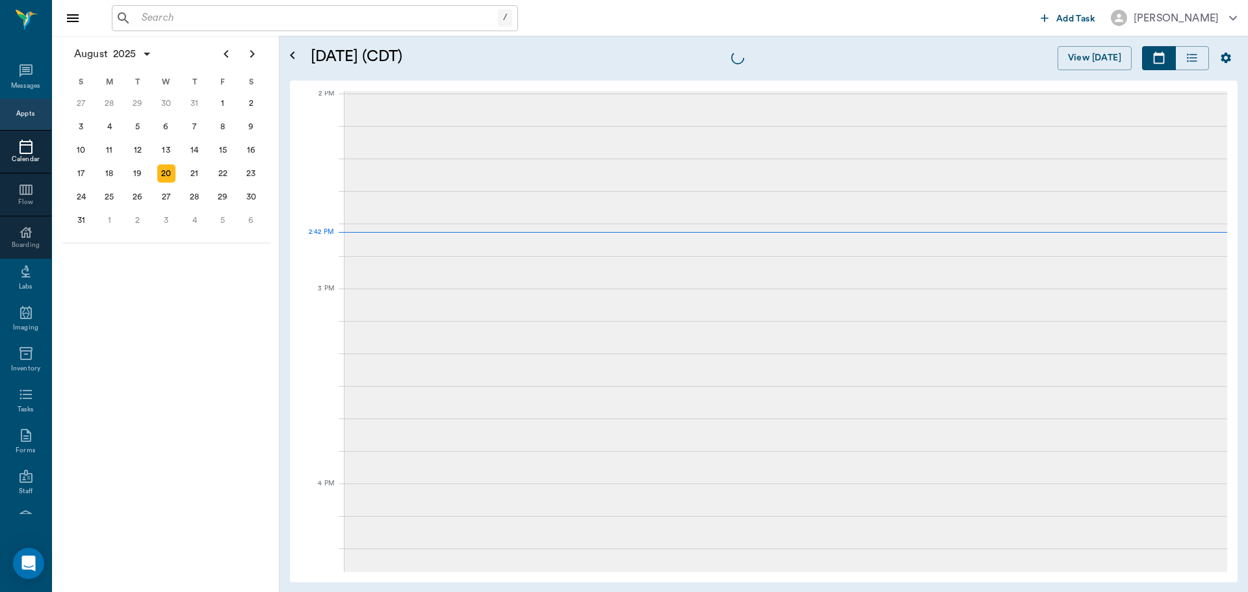
scroll to position [1171, 0]
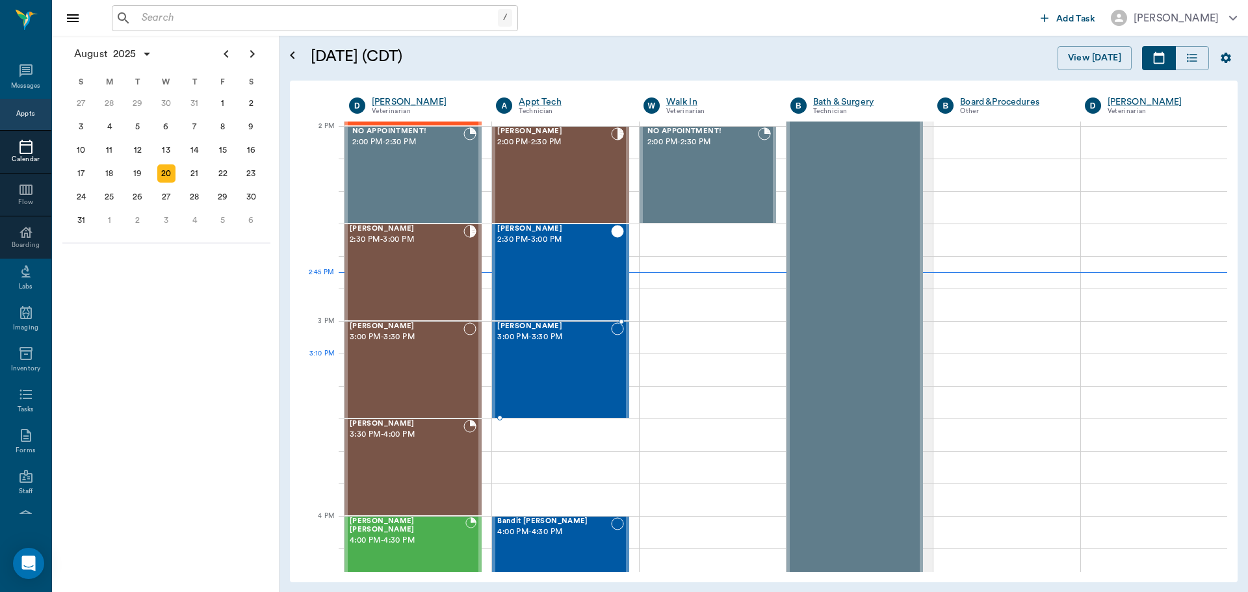
click at [557, 363] on div "Layla Williams 3:00 PM - 3:30 PM" at bounding box center [553, 369] width 113 height 95
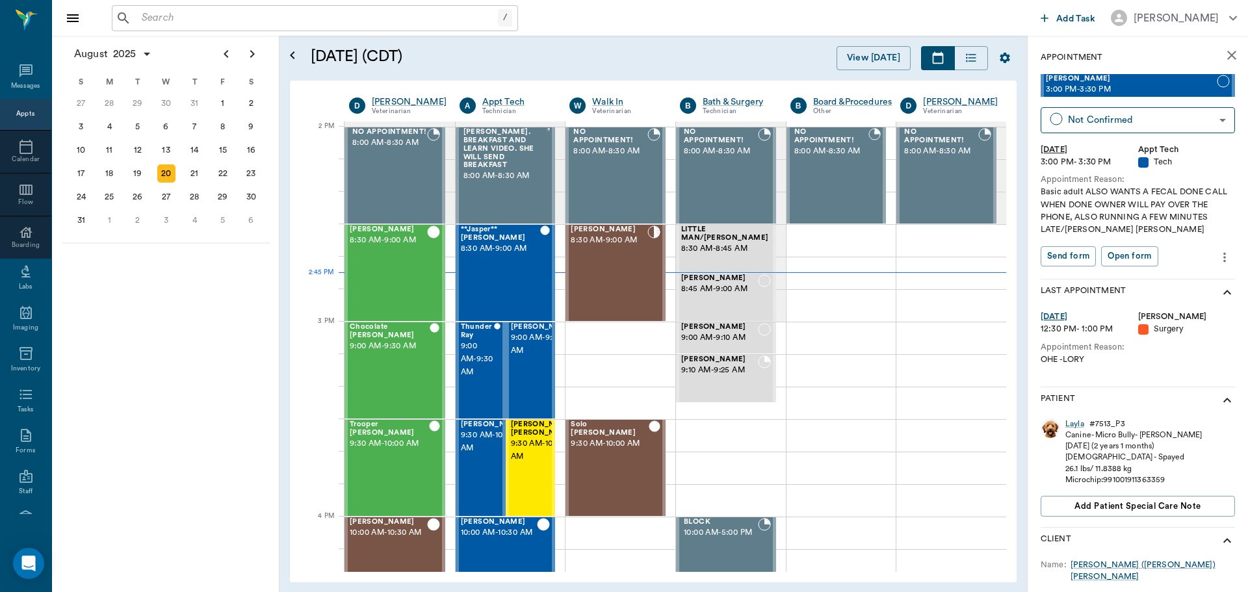
scroll to position [1171, 0]
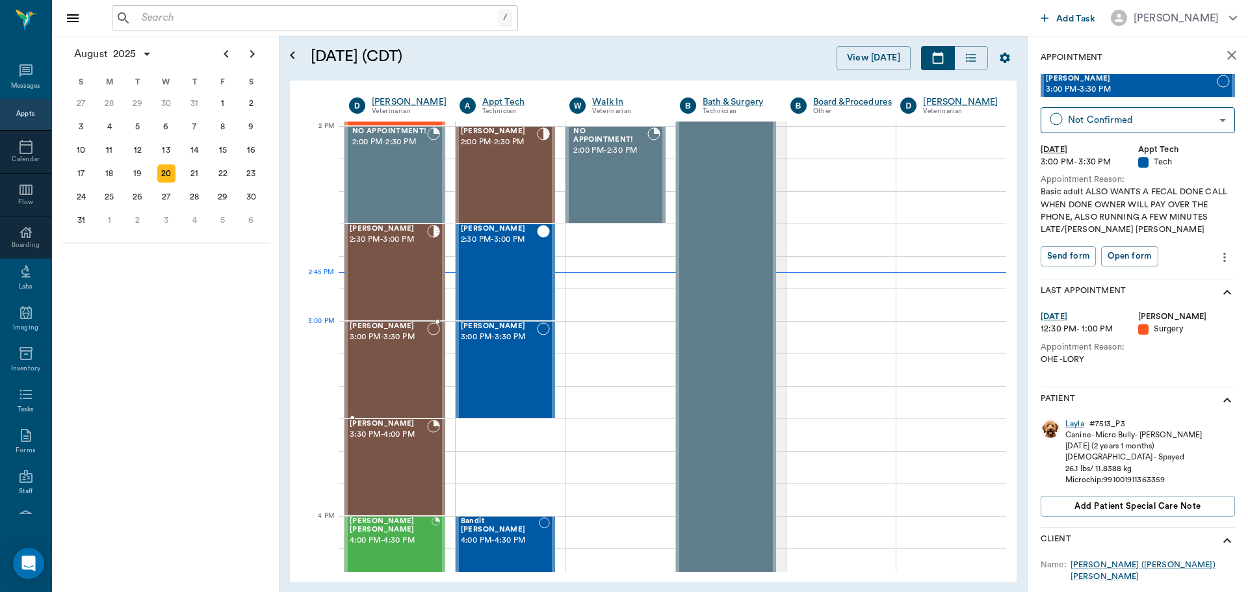
click at [395, 354] on div "[PERSON_NAME] 3:00 PM - 3:30 PM" at bounding box center [388, 369] width 77 height 95
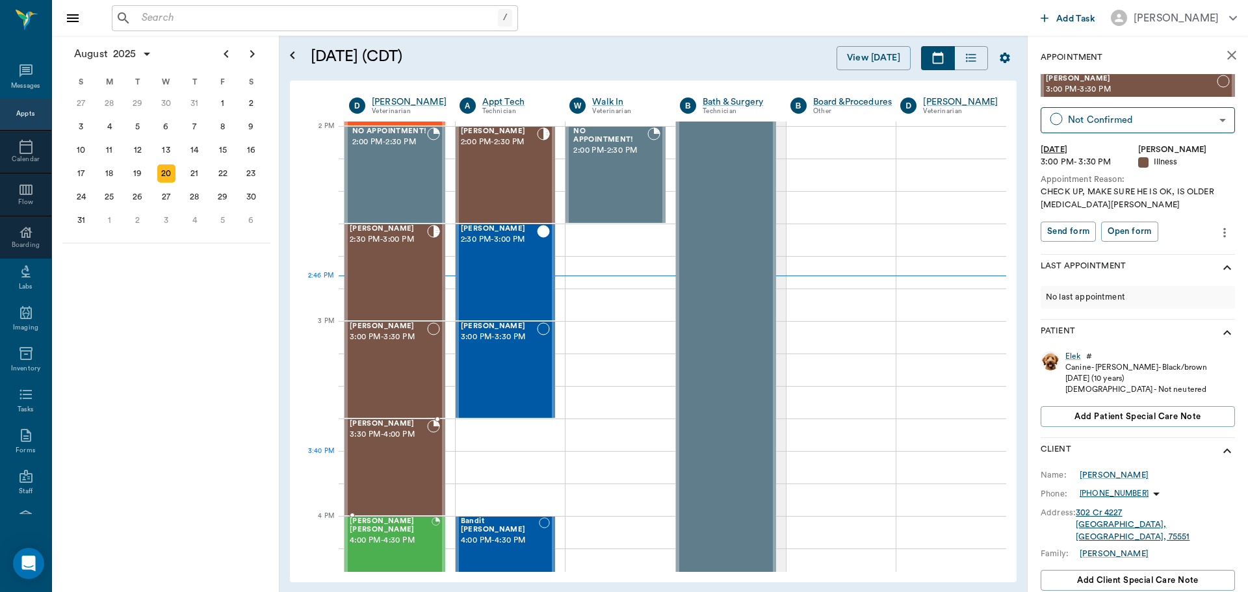
click at [391, 479] on div "[PERSON_NAME] 3:30 PM - 4:00 PM" at bounding box center [388, 467] width 77 height 95
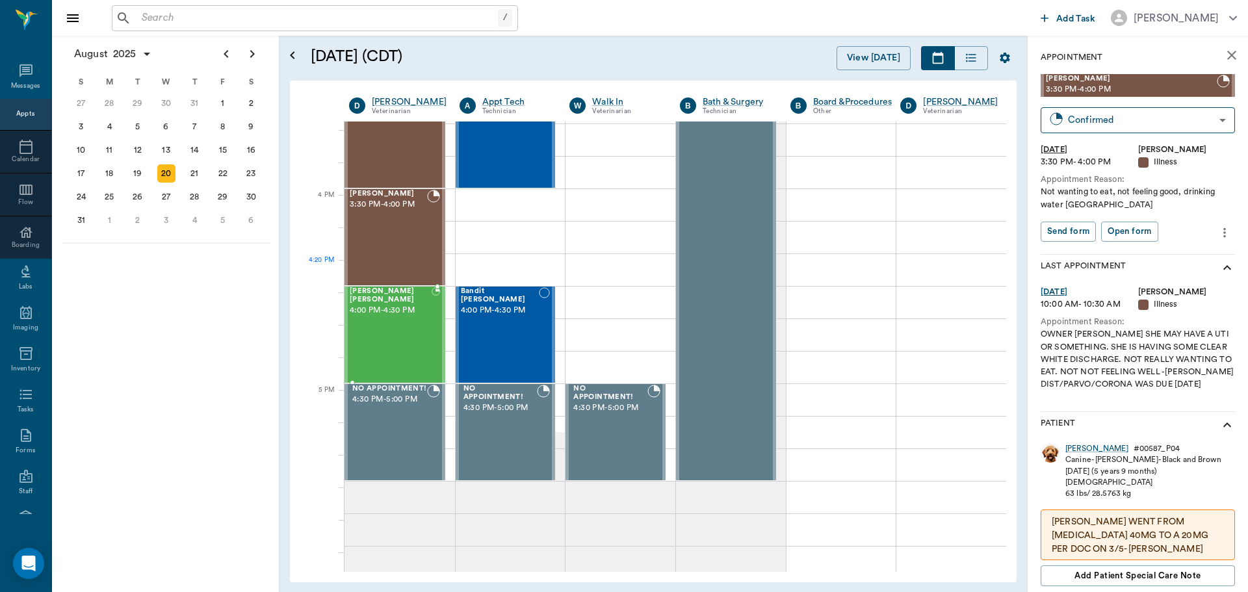
scroll to position [1366, 0]
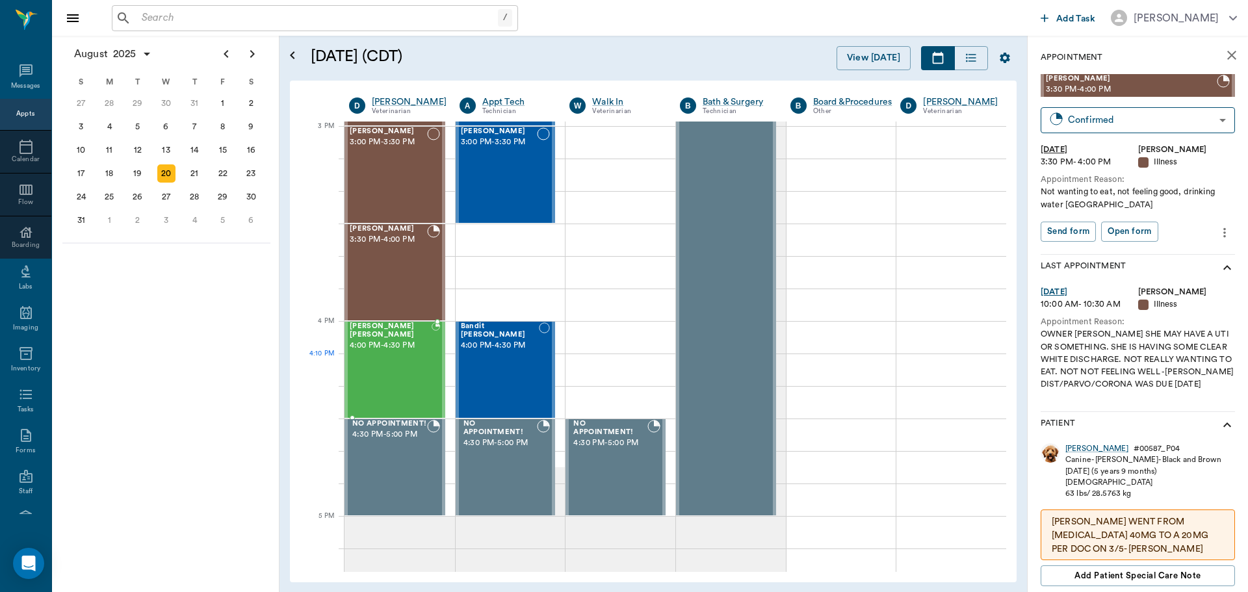
click at [377, 374] on div "[PERSON_NAME] [PERSON_NAME] 4:00 PM - 4:30 PM" at bounding box center [391, 369] width 82 height 95
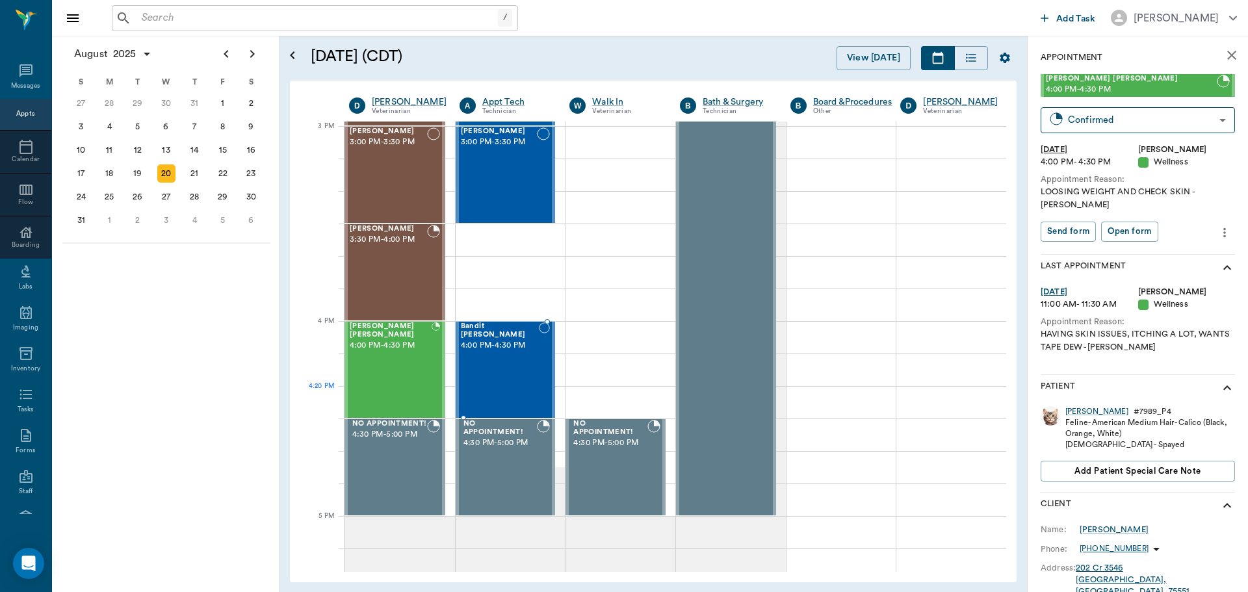
click at [505, 395] on div "Bandit [PERSON_NAME] 4:00 PM - 4:30 PM" at bounding box center [500, 369] width 78 height 95
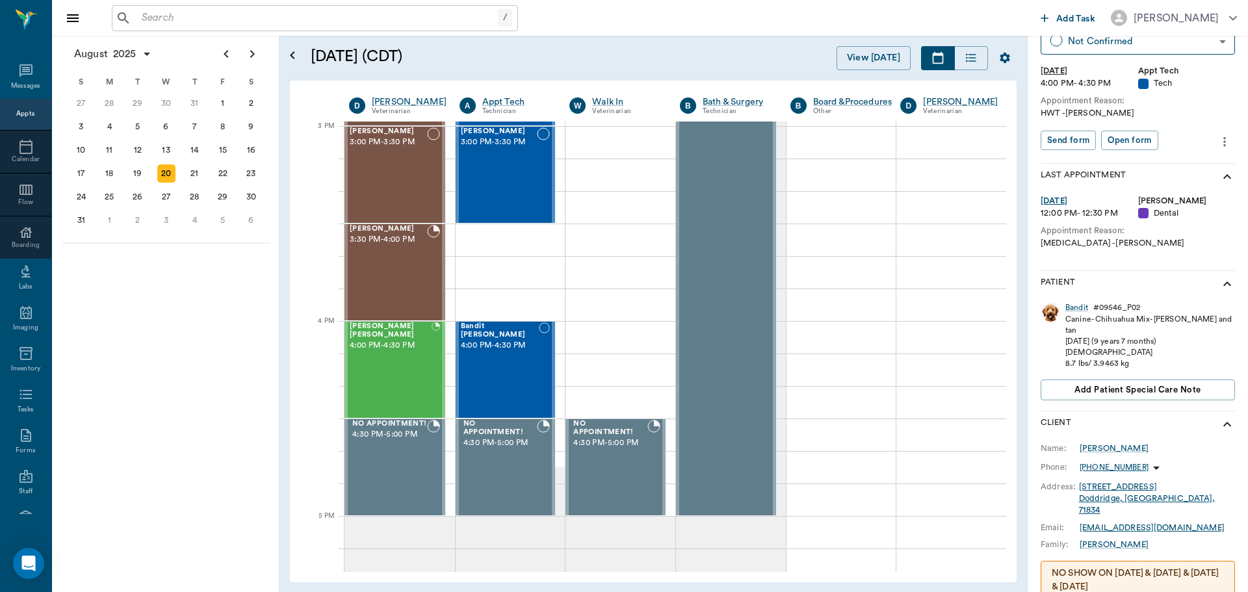
scroll to position [243, 0]
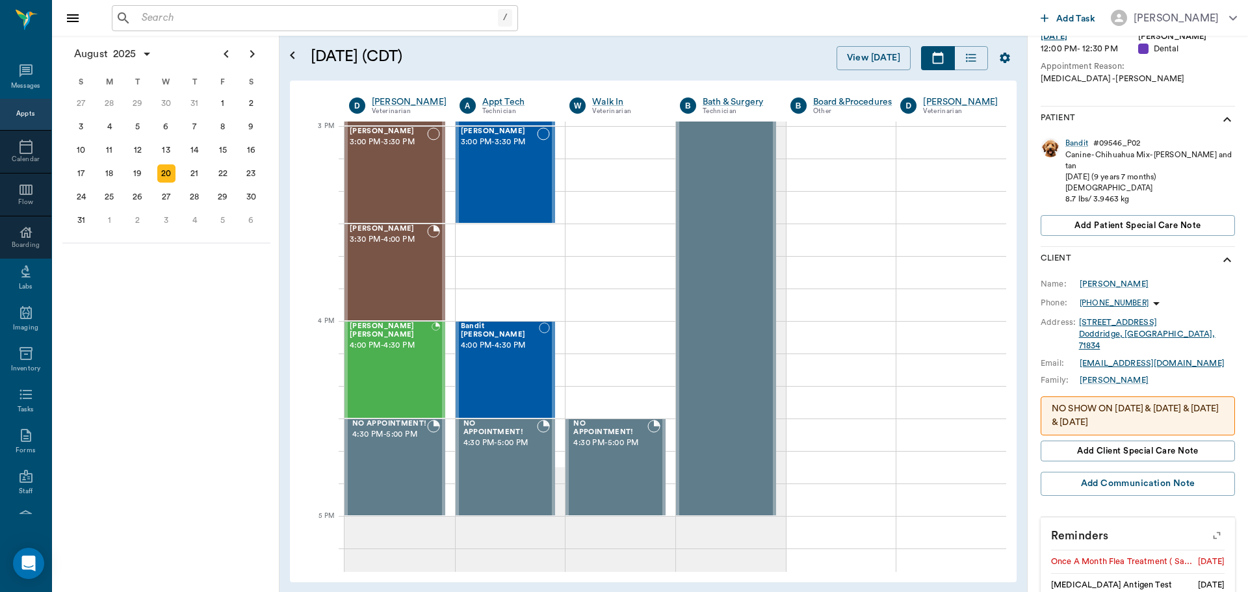
click at [1208, 526] on icon "button" at bounding box center [1217, 535] width 18 height 18
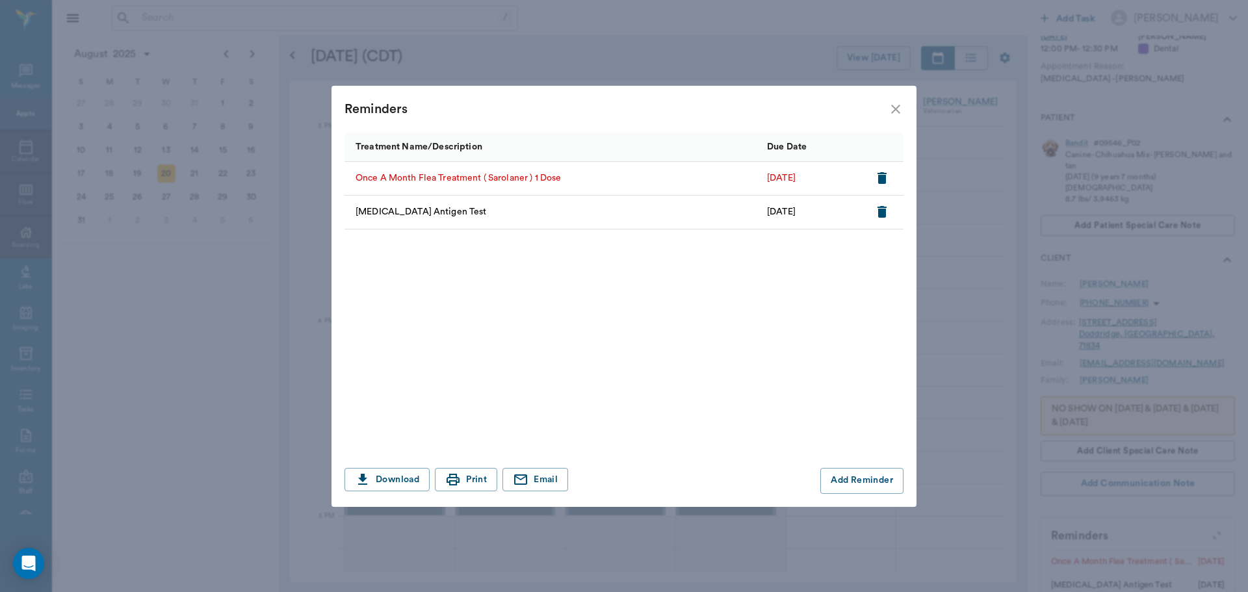
click at [891, 114] on icon "close" at bounding box center [896, 109] width 16 height 16
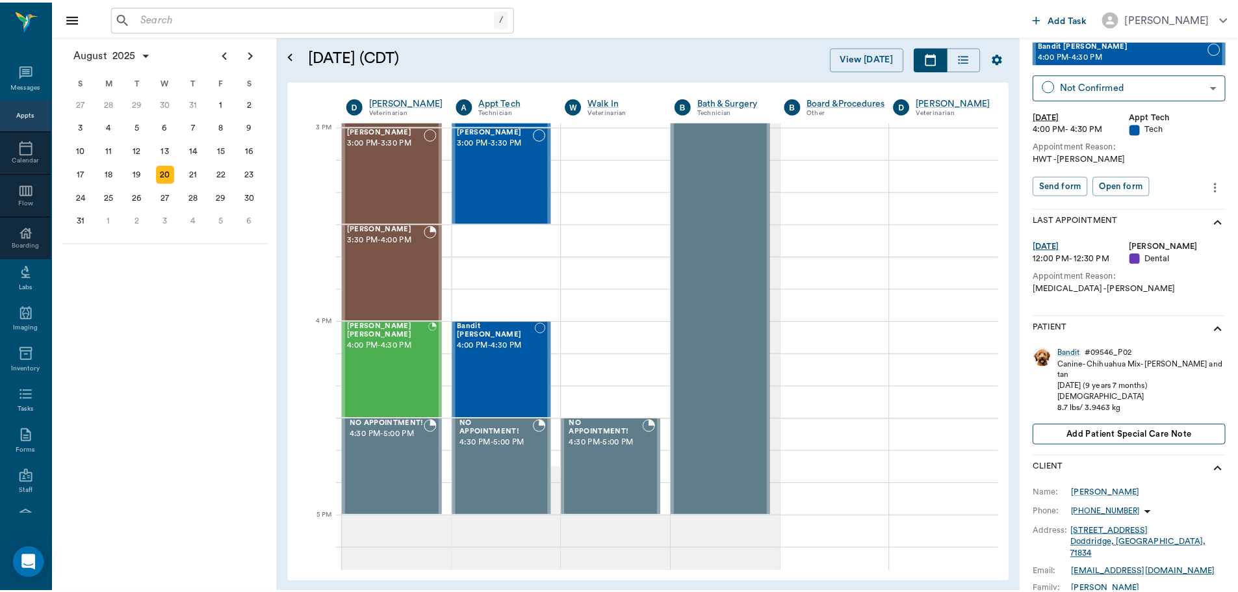
scroll to position [0, 0]
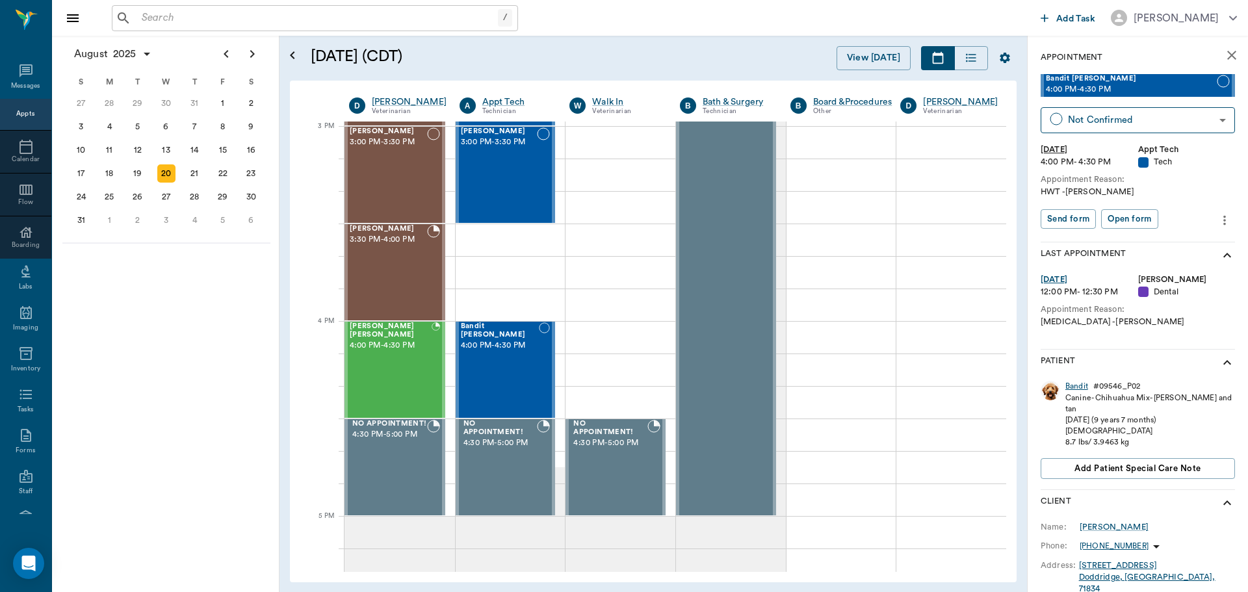
click at [1078, 385] on div "Bandit" at bounding box center [1076, 386] width 23 height 11
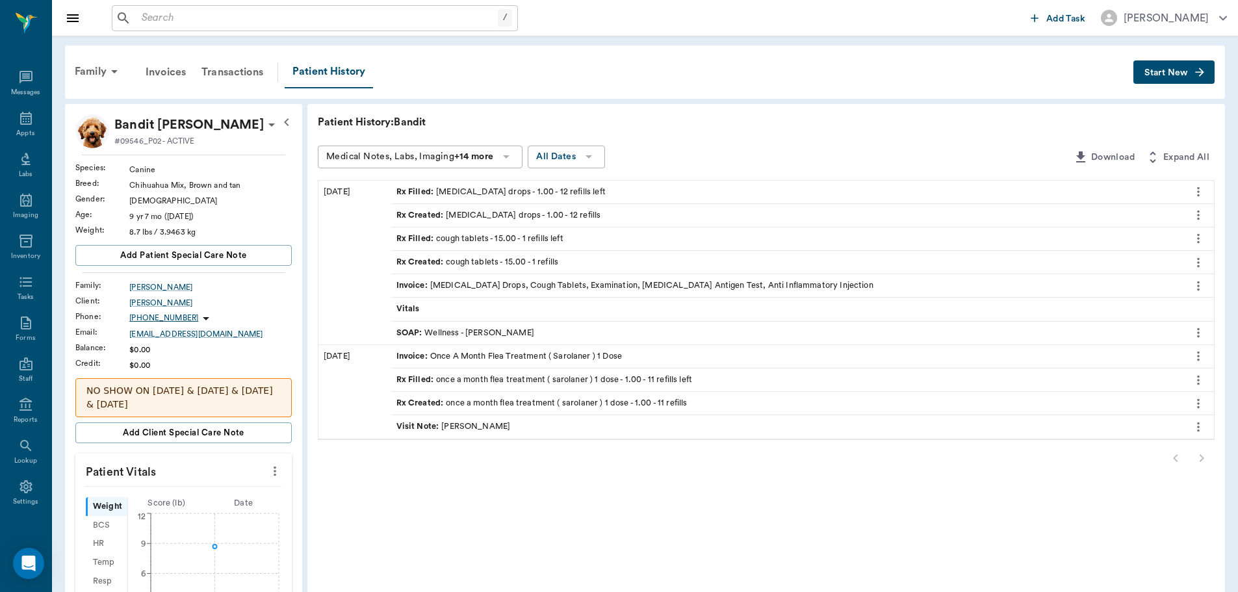
click at [582, 330] on div "SOAP : Wellness - Dr. Bert Ellsworth" at bounding box center [786, 333] width 791 height 23
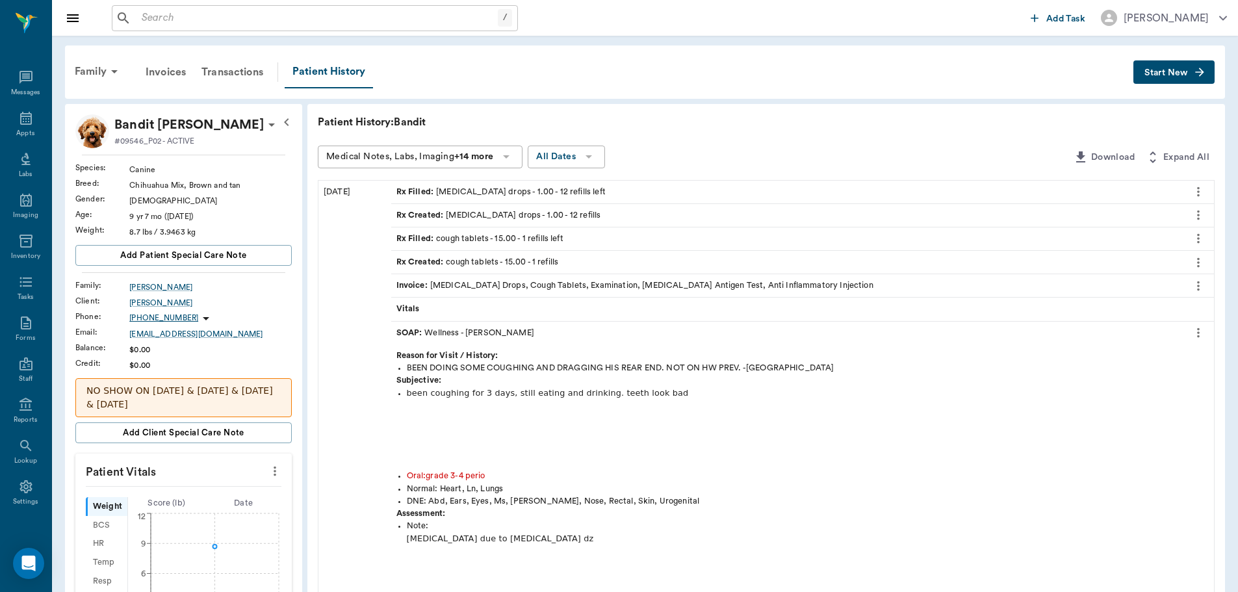
click at [519, 335] on div "SOAP : Wellness - Dr. Bert Ellsworth" at bounding box center [466, 333] width 138 height 12
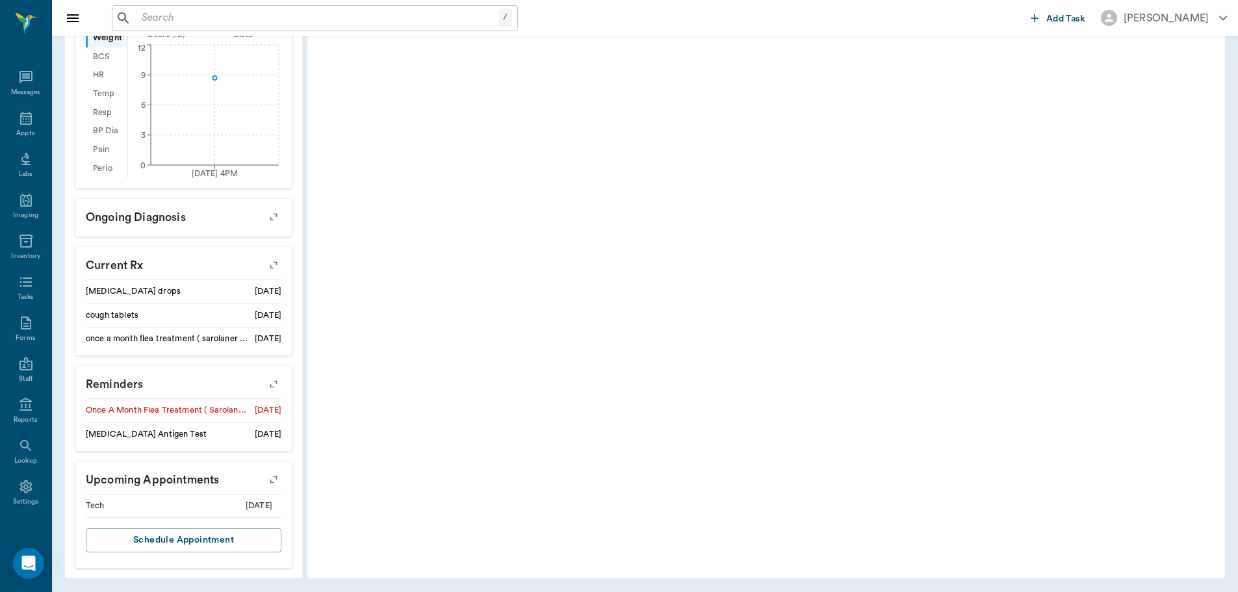
scroll to position [470, 0]
click at [267, 380] on icon "button" at bounding box center [274, 383] width 18 height 18
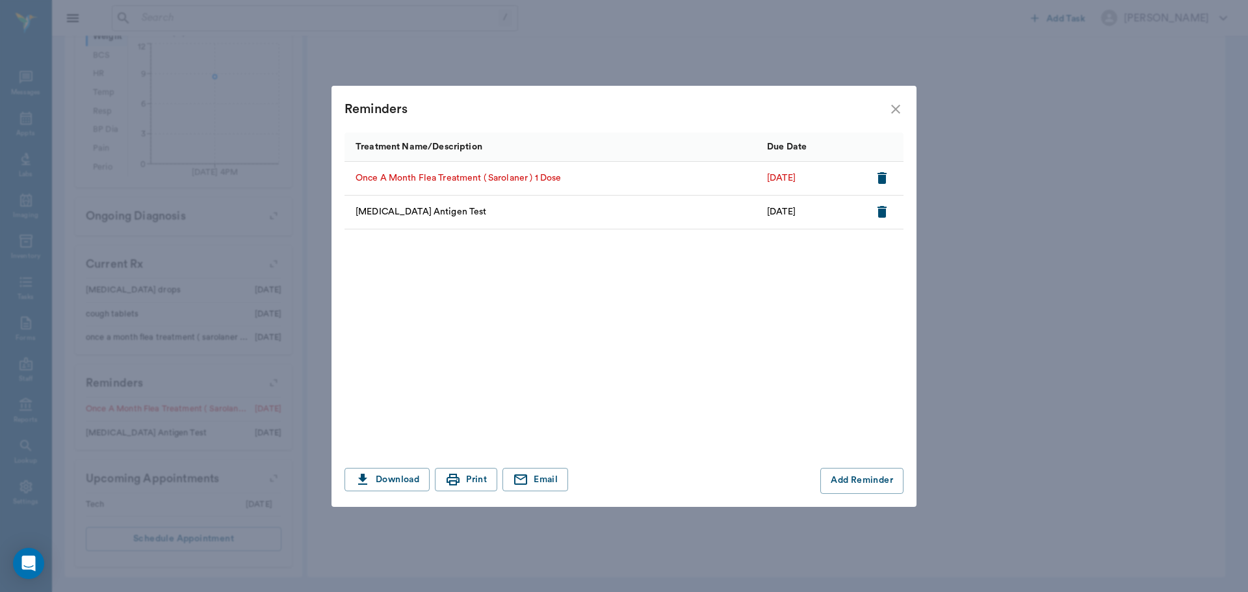
click at [892, 111] on icon "close" at bounding box center [896, 109] width 16 height 16
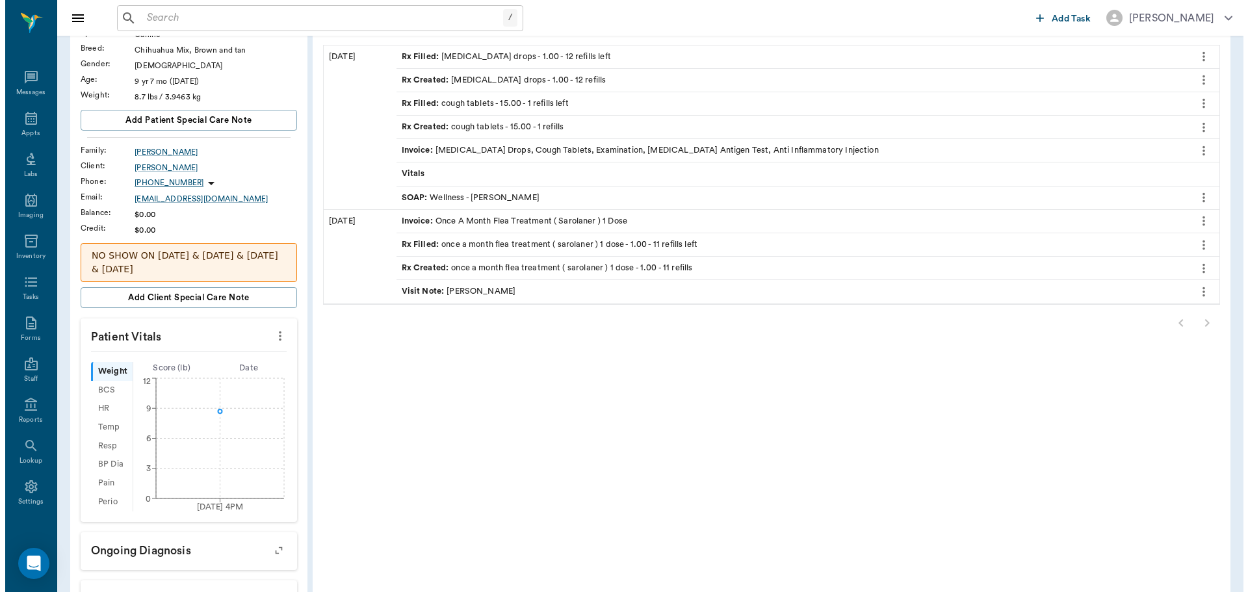
scroll to position [0, 0]
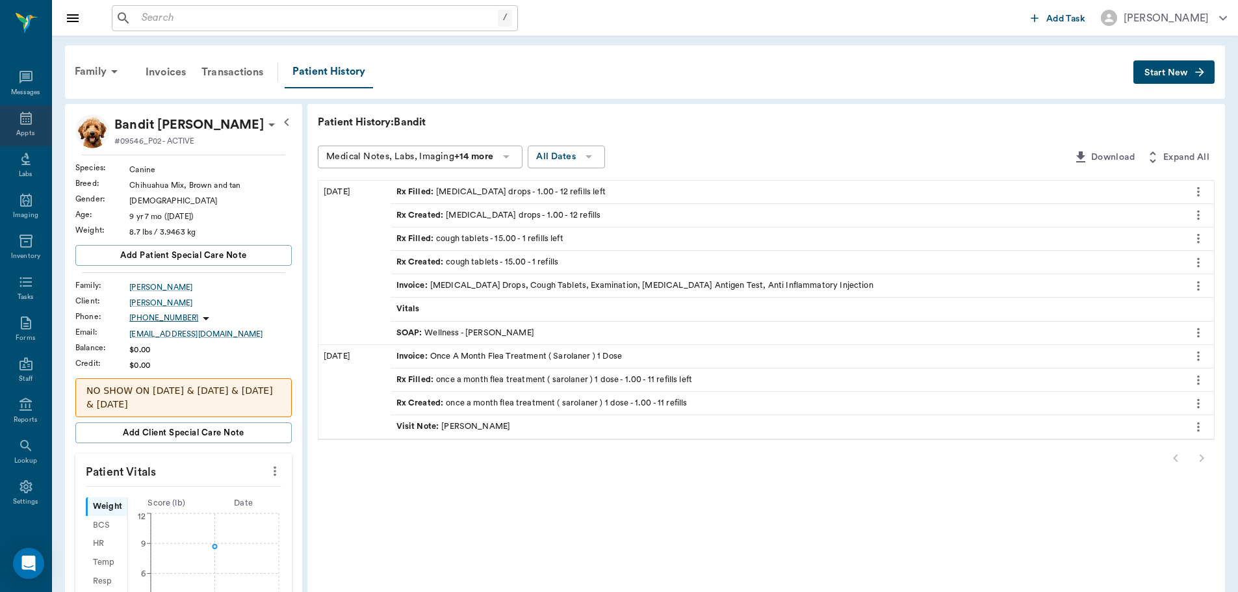
click at [20, 118] on icon at bounding box center [26, 119] width 16 height 16
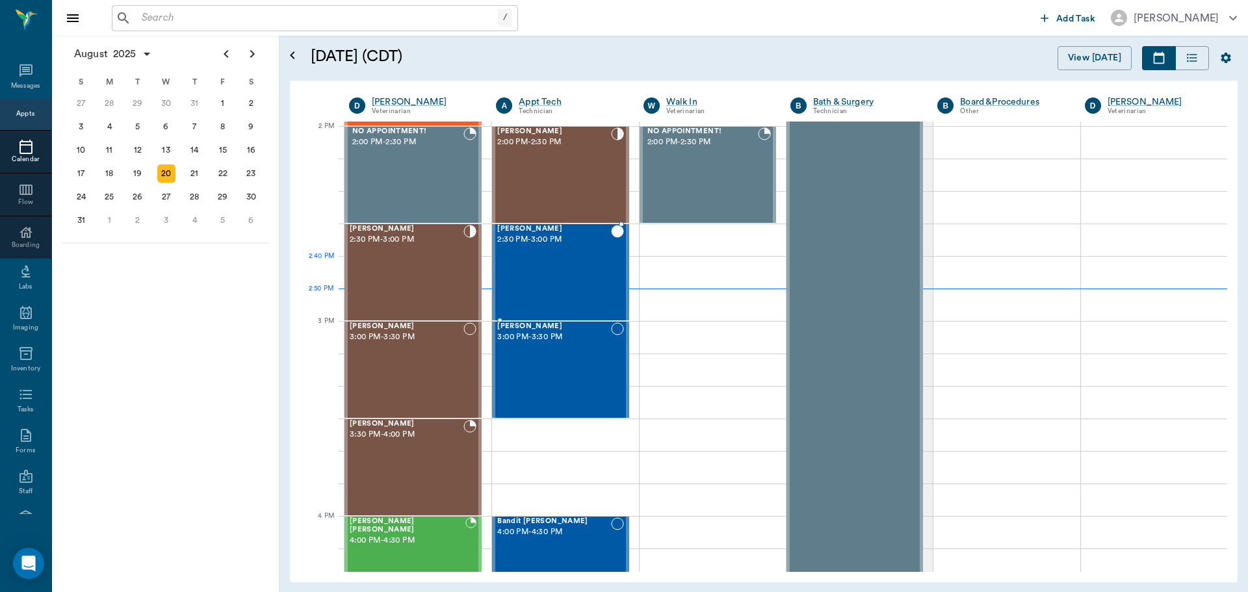
scroll to position [1171, 0]
click at [399, 272] on div "CHICO McKown 2:30 PM - 3:00 PM" at bounding box center [407, 272] width 114 height 95
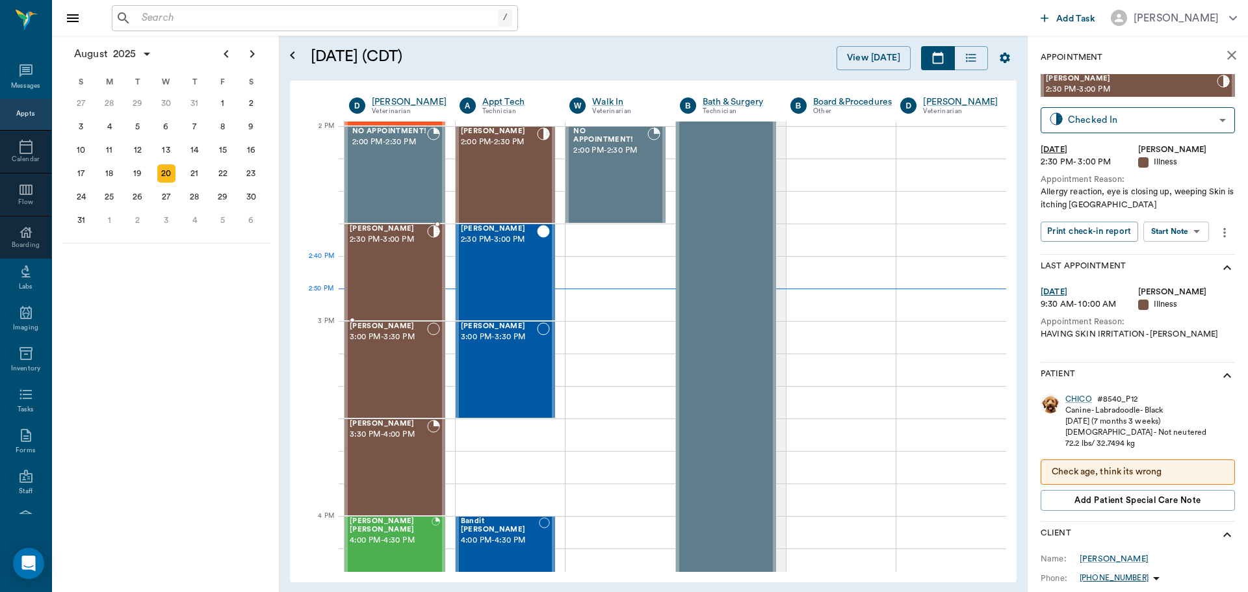
click at [398, 270] on div "CHICO McKown 2:30 PM - 3:00 PM" at bounding box center [388, 272] width 77 height 95
click at [1200, 228] on body "/ ​ Add Task Dr. Bert Ellsworth Nectar Messages Appts Calendar Flow Boarding La…" at bounding box center [624, 296] width 1248 height 592
click at [1180, 256] on button "View SOAP" at bounding box center [1162, 258] width 44 height 15
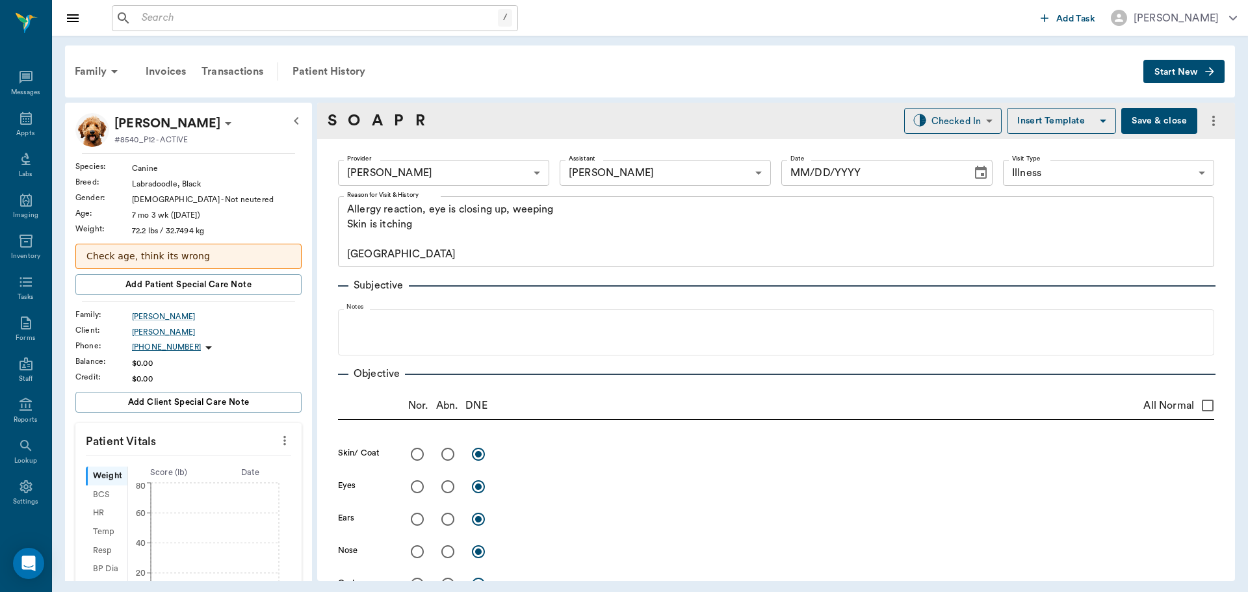
type input "63ec2f075fda476ae8351a4d"
type input "682b670d8bdc6f7f8feef3db"
type input "65d2be4f46e3a538d89b8c15"
type textarea "Allergy reaction, eye is closing up, weeping Skin is itching Caryn"
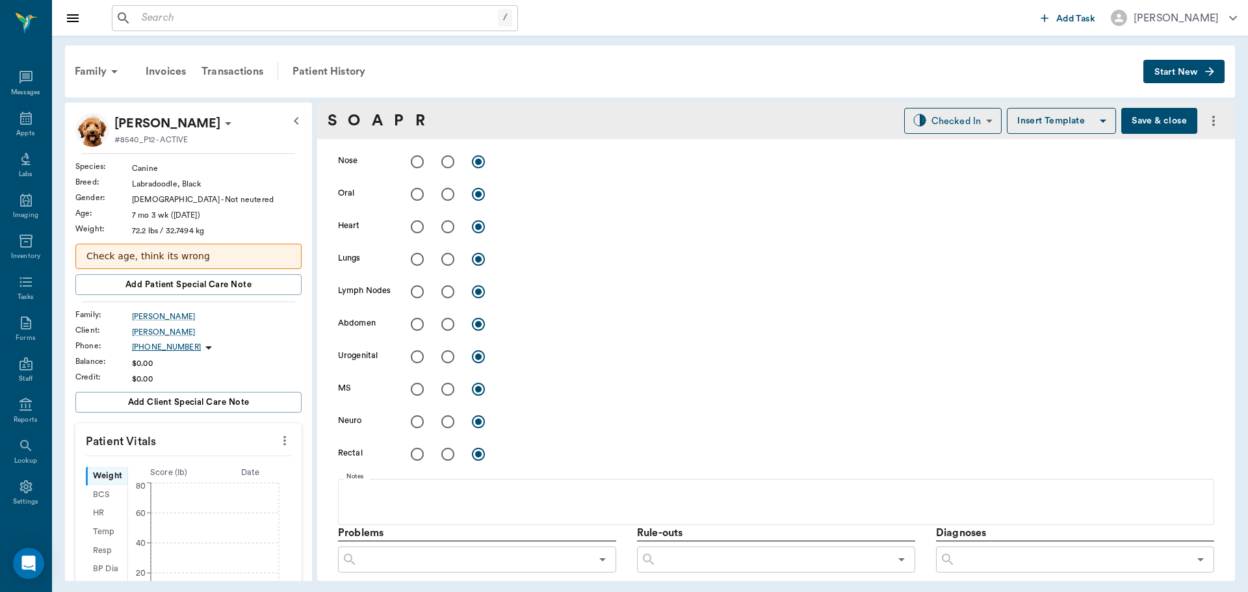
type input "08/20/2025"
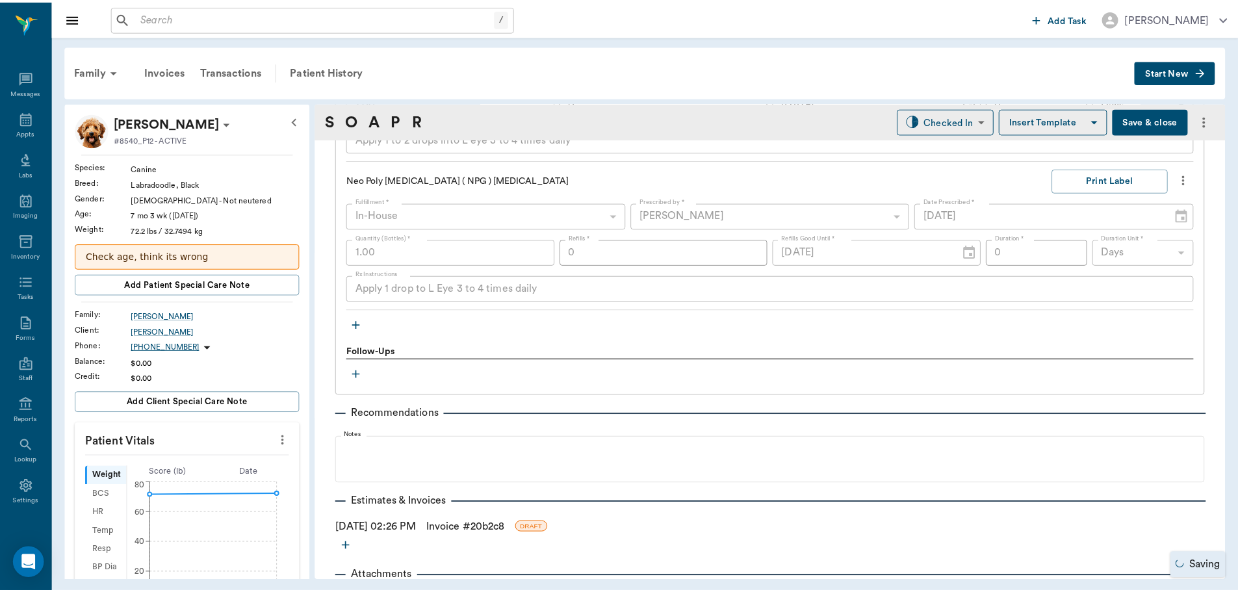
scroll to position [1387, 0]
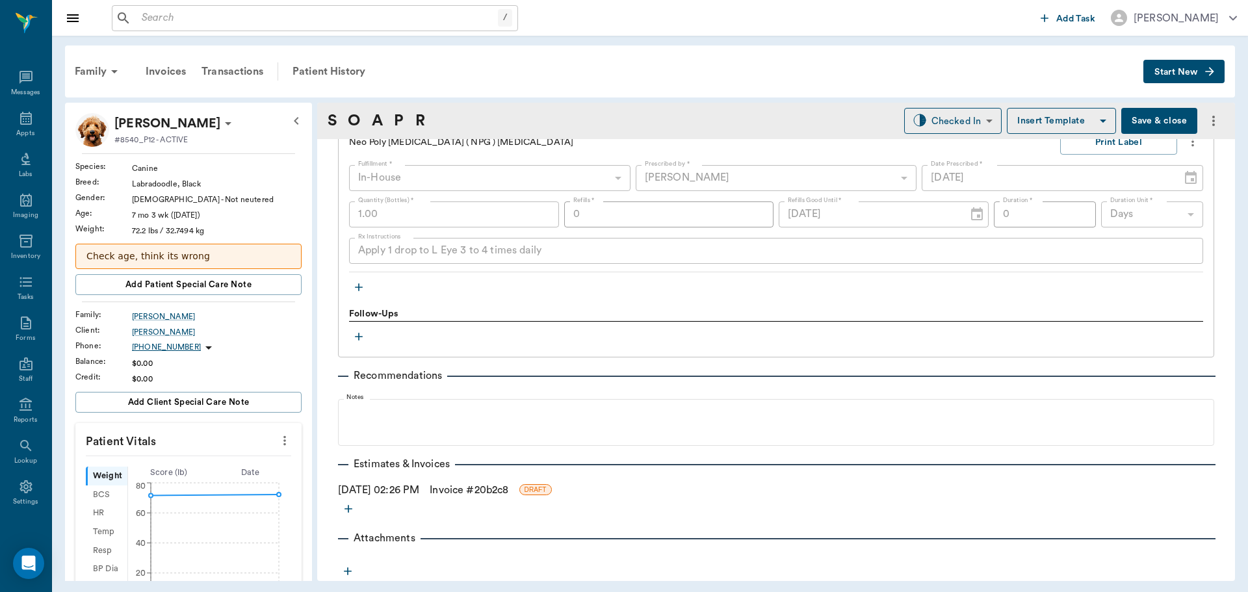
click at [472, 483] on link "Invoice # 20b2c8" at bounding box center [469, 490] width 79 height 16
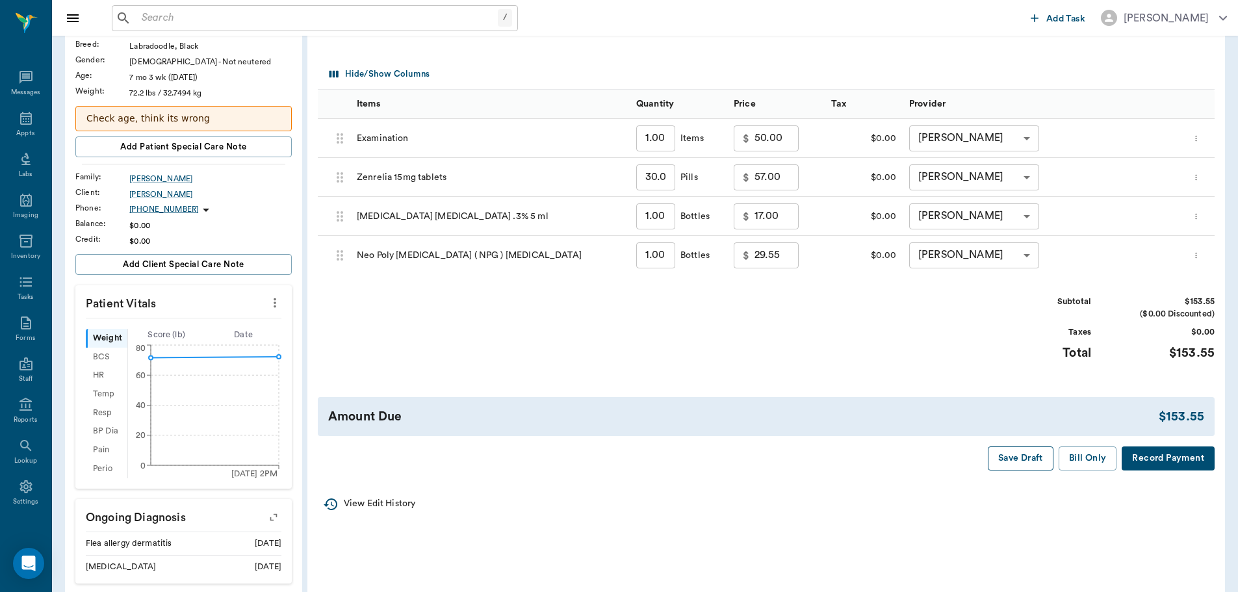
scroll to position [130, 0]
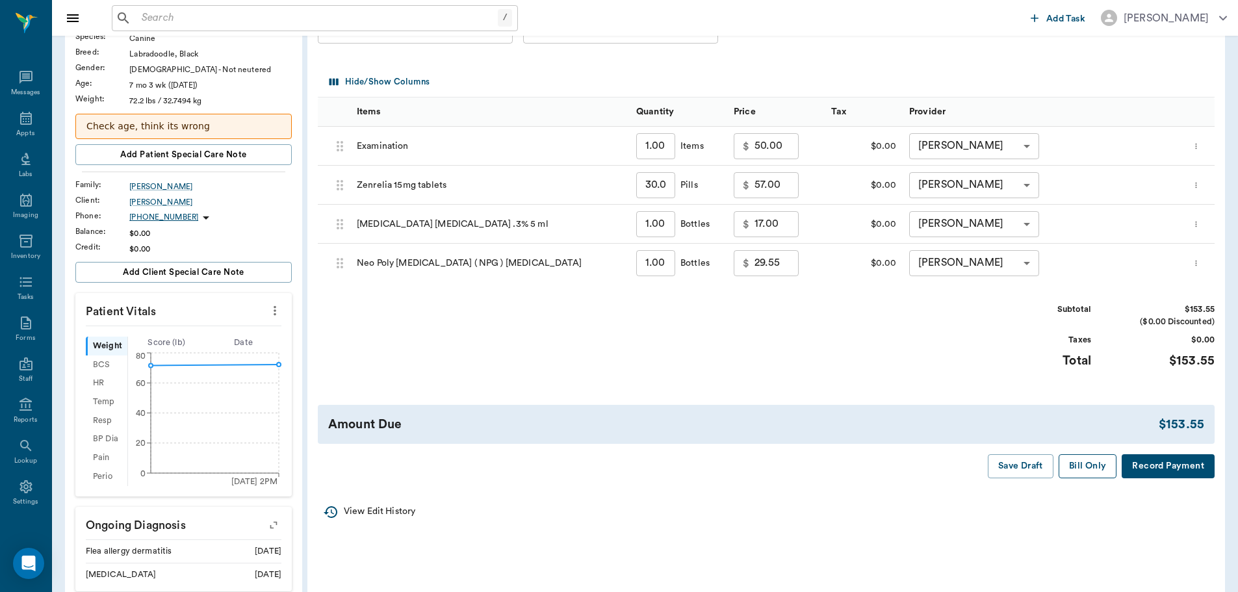
click at [1084, 465] on button "Bill Only" at bounding box center [1088, 466] width 59 height 24
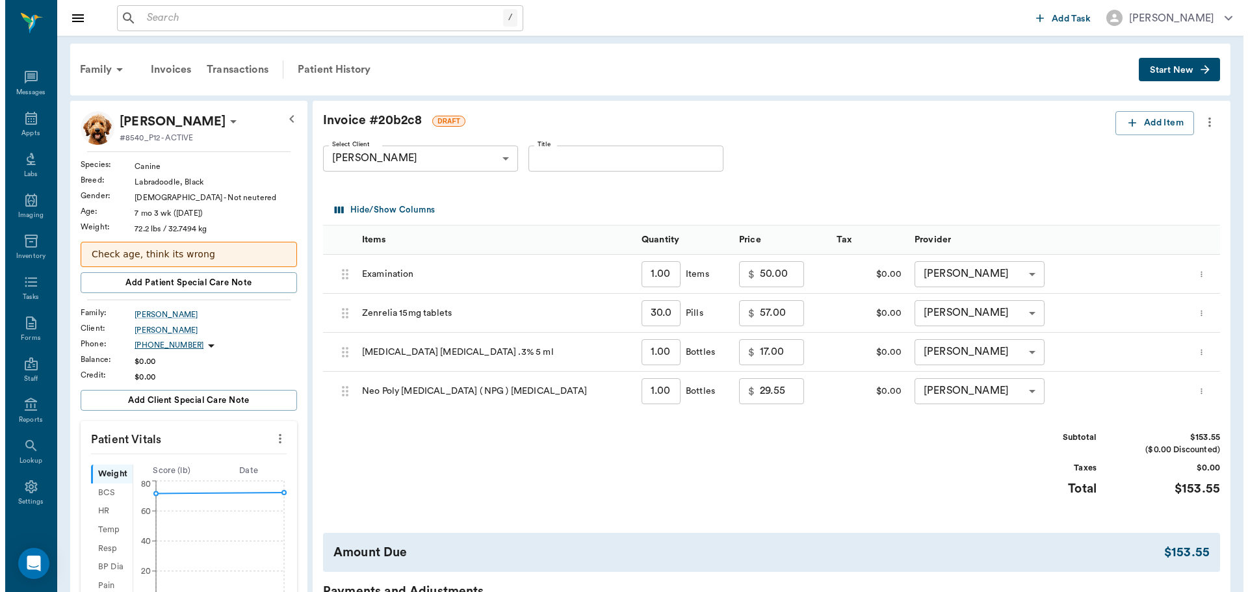
scroll to position [0, 0]
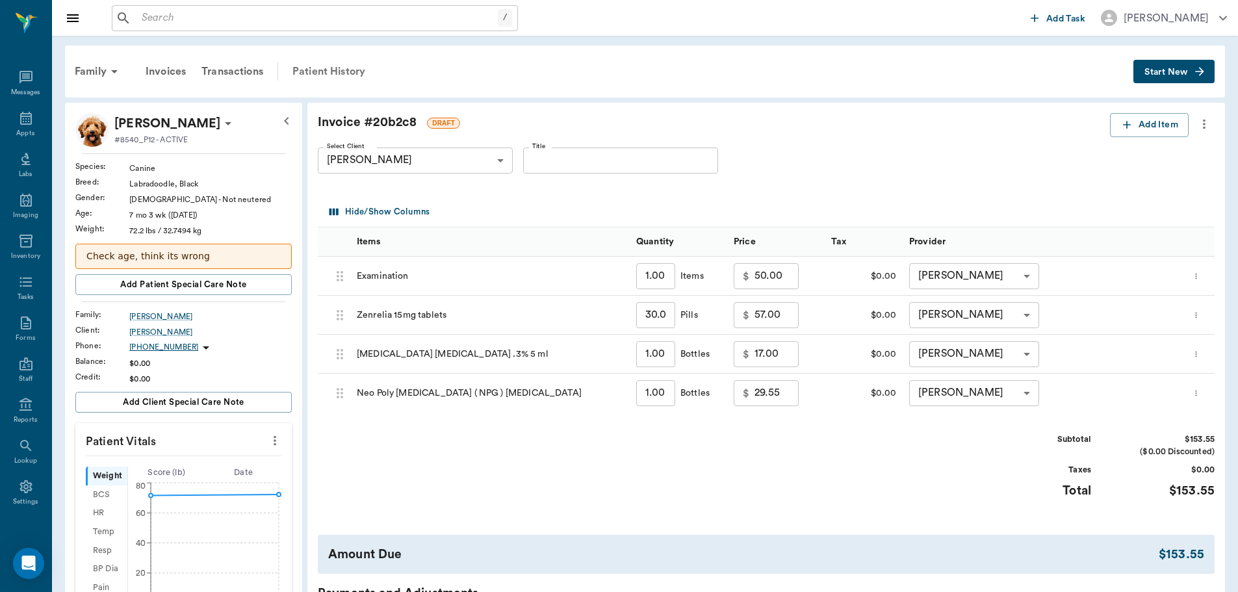
click at [339, 62] on div "Patient History" at bounding box center [329, 71] width 88 height 31
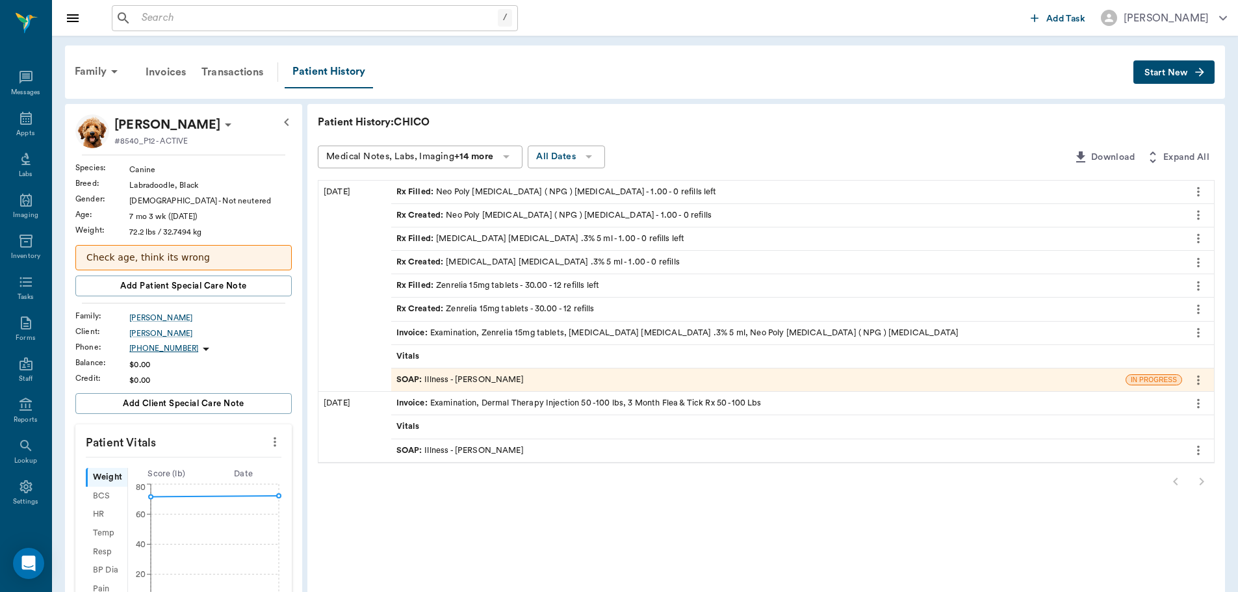
click at [482, 385] on div "SOAP : Illness - Dr. Bert Ellsworth" at bounding box center [460, 380] width 127 height 12
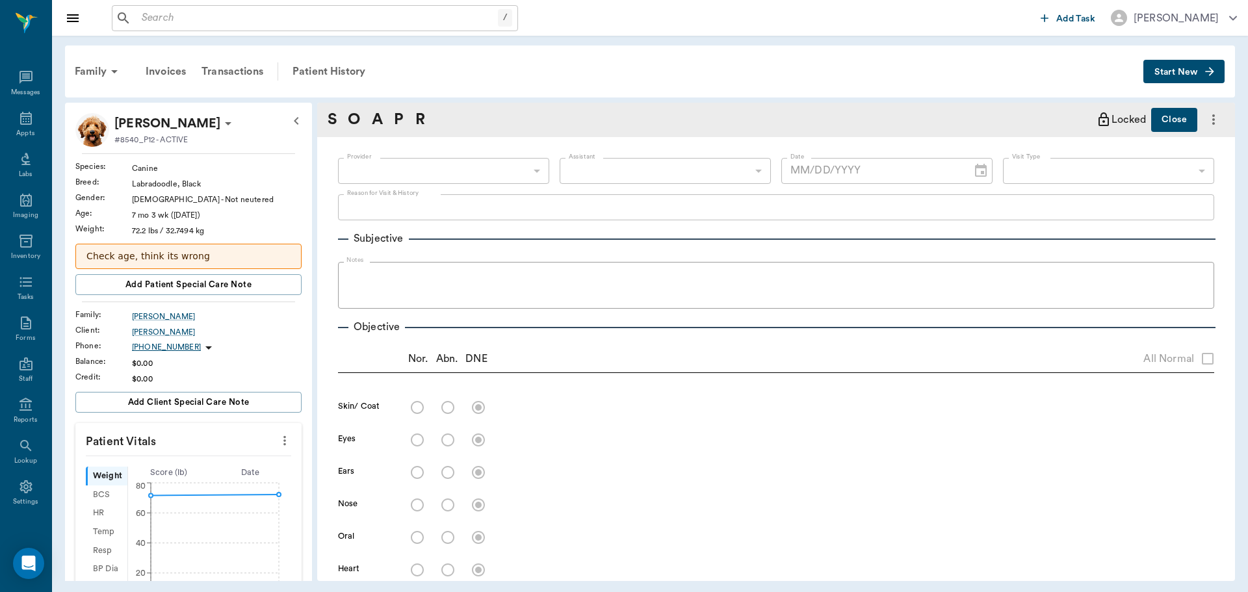
type input "63ec2f075fda476ae8351a4d"
type input "682b670d8bdc6f7f8feef3db"
type input "65d2be4f46e3a538d89b8c15"
type textarea "Allergy reaction, eye is closing up, weeping Skin is itching Caryn"
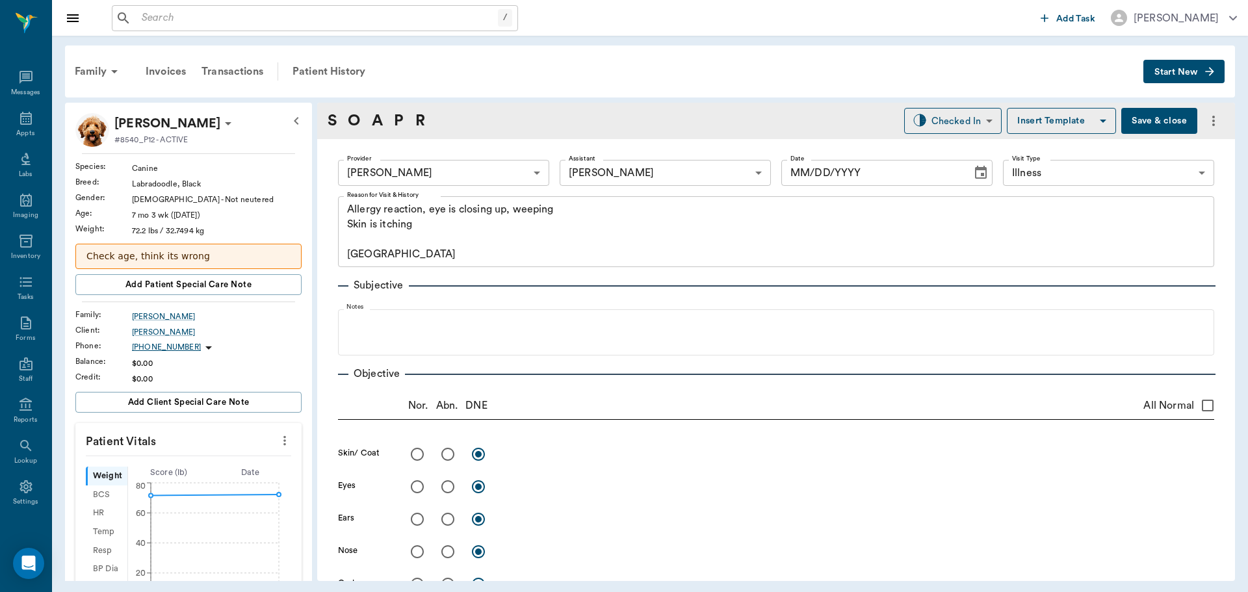
type input "08/20/2025"
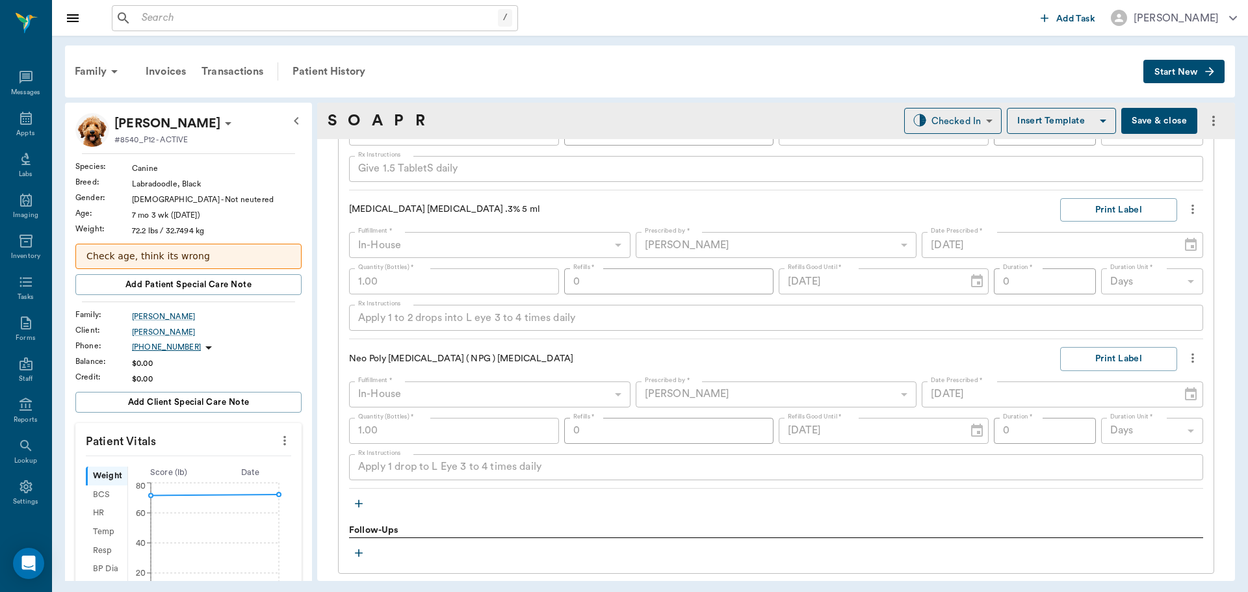
scroll to position [845, 0]
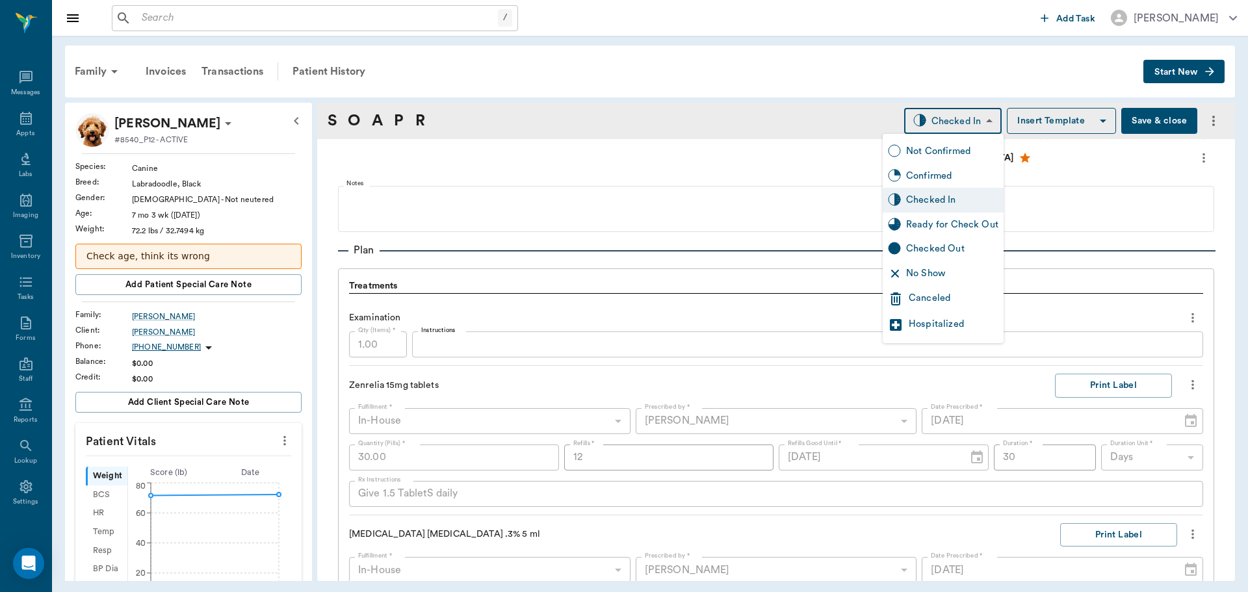
click at [957, 116] on body "/ ​ Add Task Dr. Bert Ellsworth Nectar Messages Appts Labs Imaging Inventory Ta…" at bounding box center [624, 296] width 1248 height 592
click at [932, 228] on div "Ready for Check Out" at bounding box center [952, 225] width 92 height 14
type input "READY_TO_CHECKOUT"
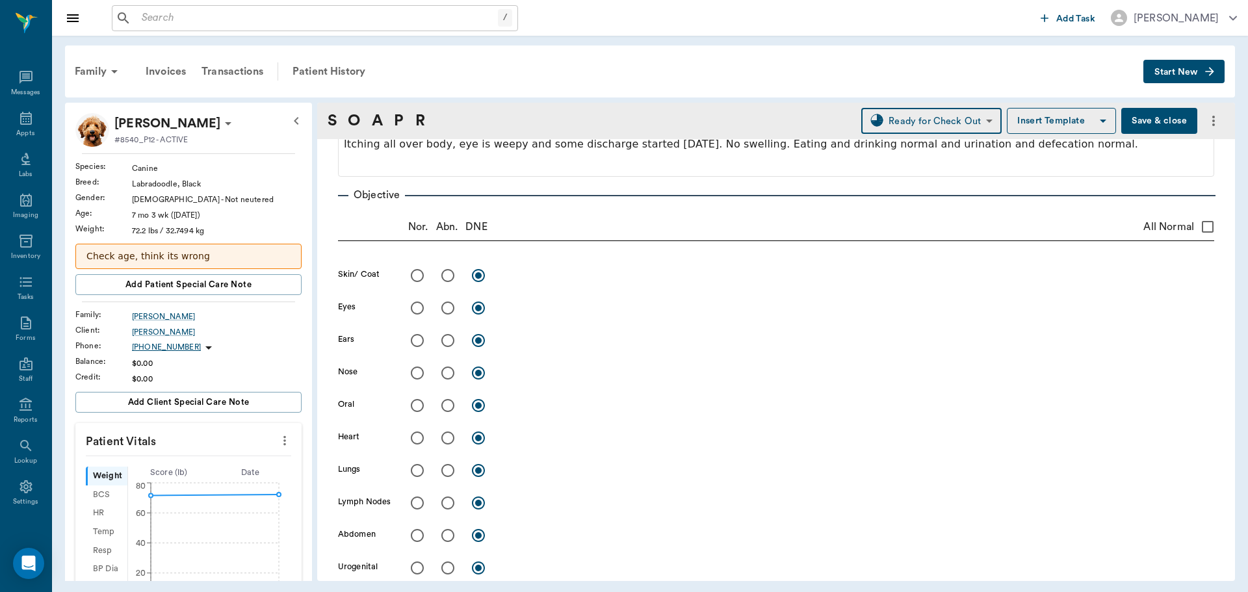
scroll to position [195, 0]
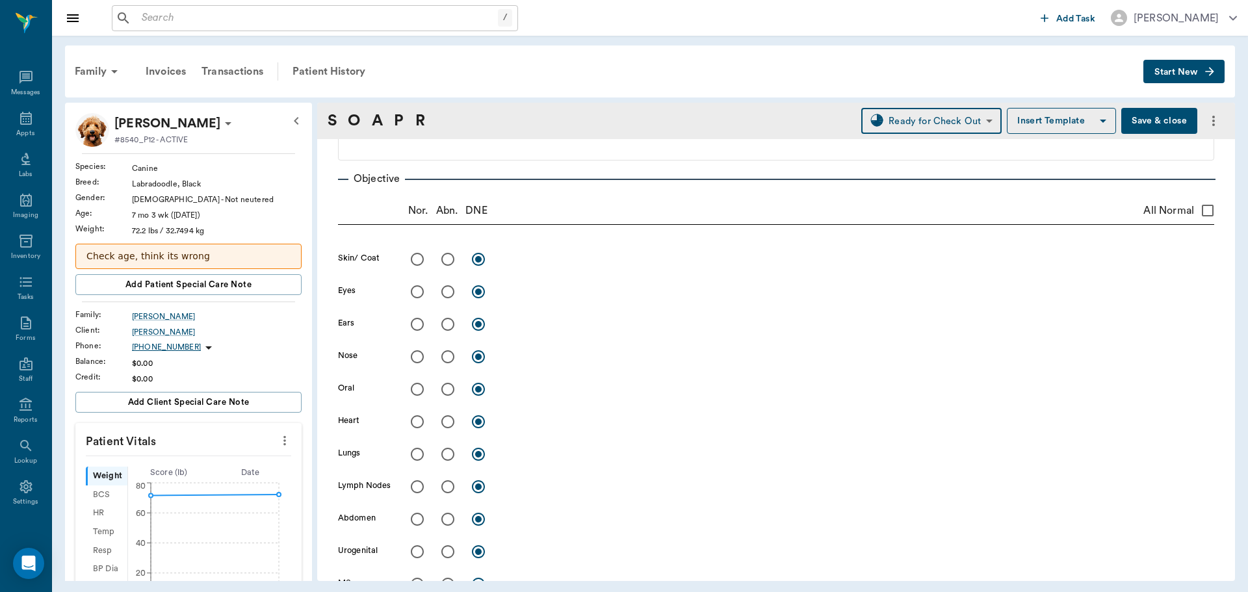
click at [447, 294] on input "radio" at bounding box center [447, 291] width 27 height 27
radio input "true"
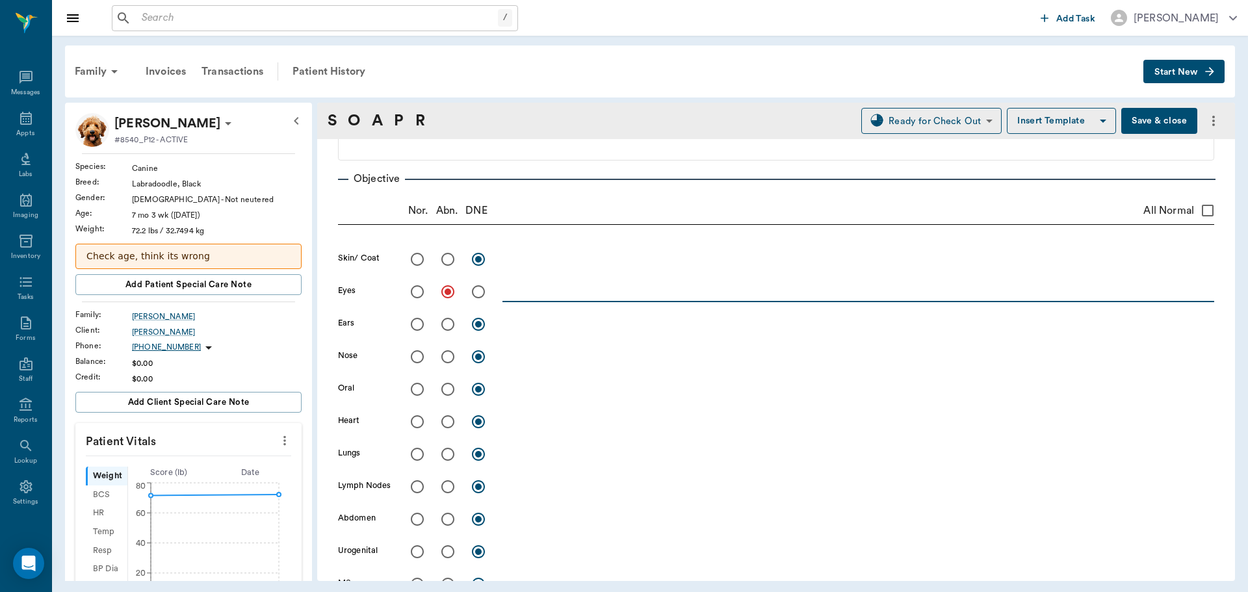
click at [525, 298] on textarea at bounding box center [858, 291] width 712 height 15
click at [631, 289] on textarea "L eye has a small puncture dor" at bounding box center [858, 291] width 712 height 15
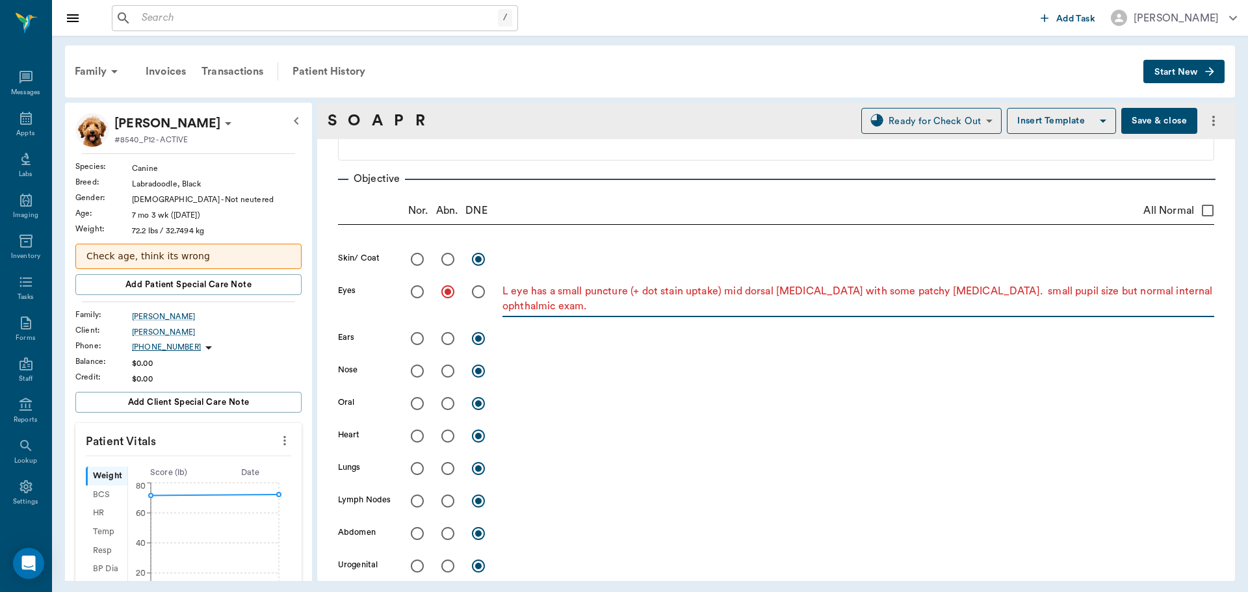
click at [592, 310] on textarea "L eye has a small puncture (+ dot stain uptake) mid dorsal cornea with some pat…" at bounding box center [858, 299] width 712 height 30
type textarea "L eye has a small puncture (+ dot stain uptake) mid dorsal cornea with some pat…"
click at [447, 261] on input "radio" at bounding box center [447, 259] width 27 height 27
radio input "true"
click at [567, 259] on textarea at bounding box center [858, 259] width 712 height 15
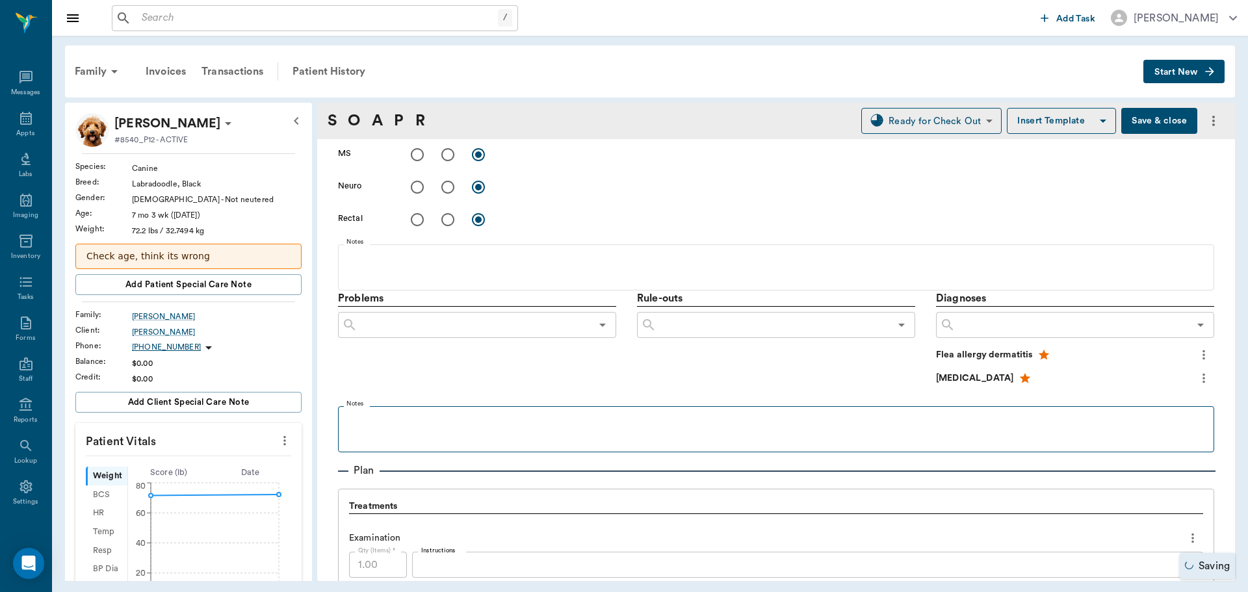
scroll to position [650, 0]
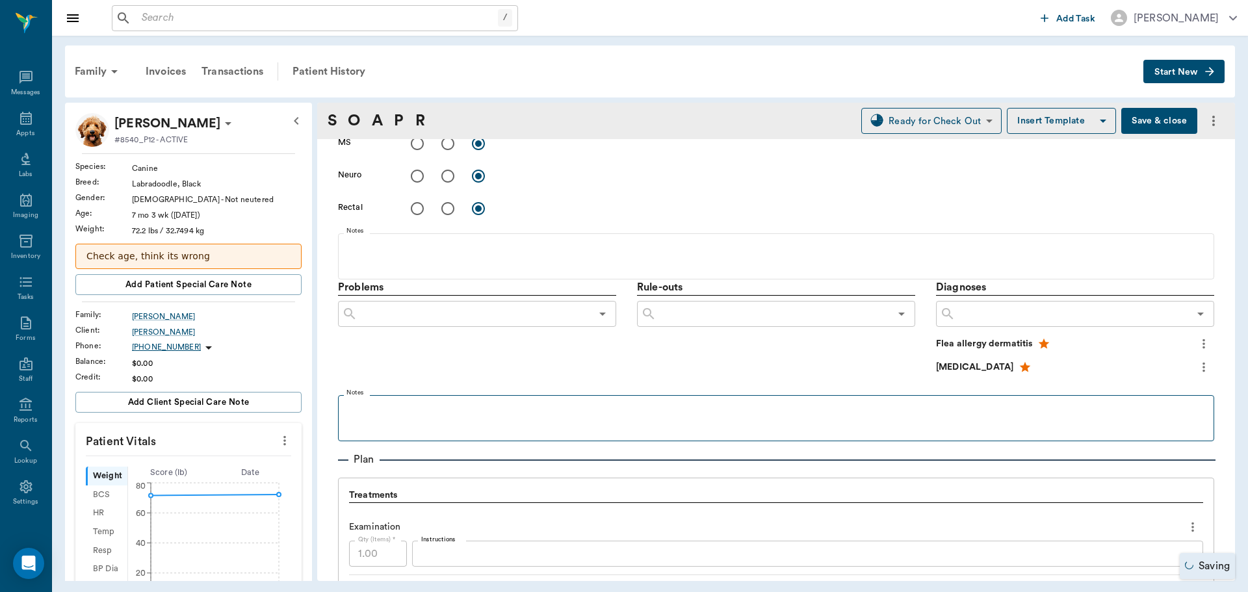
type textarea "ventral chin rubbed raw. Itchy all over."
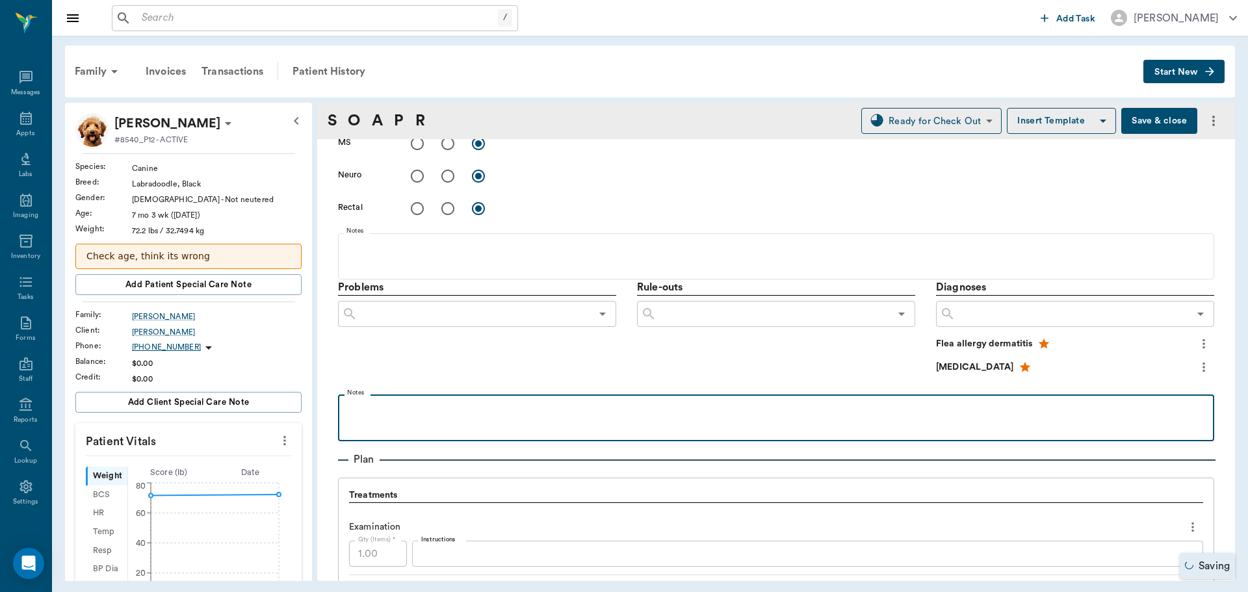
click at [376, 417] on p at bounding box center [776, 409] width 863 height 16
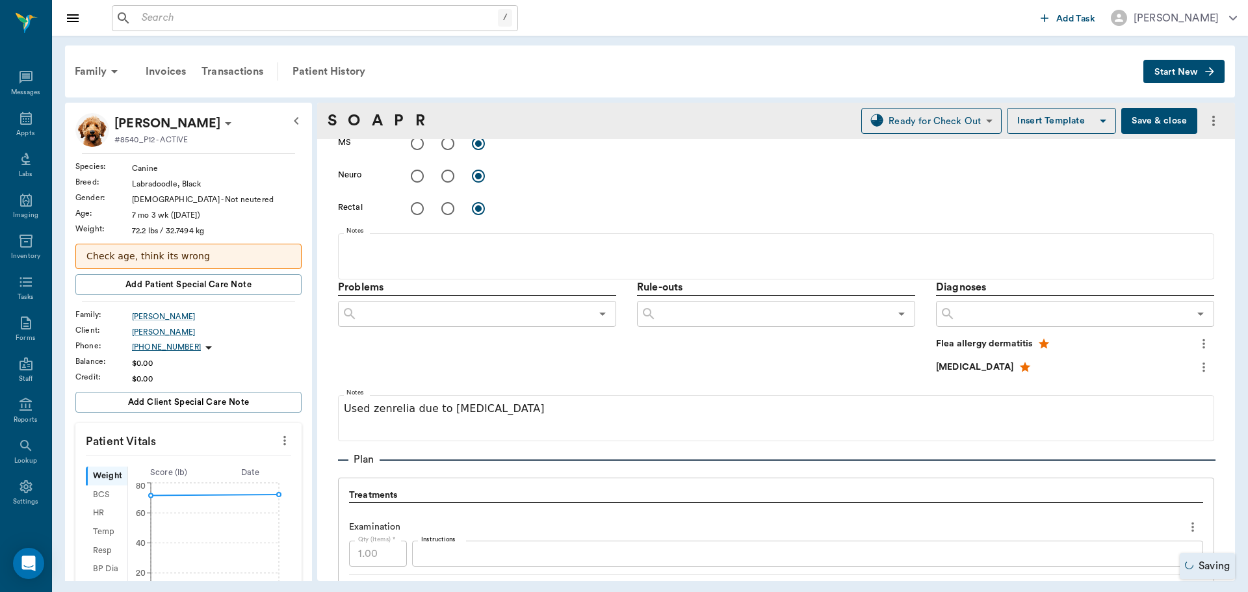
click at [991, 312] on input "text" at bounding box center [1072, 314] width 233 height 18
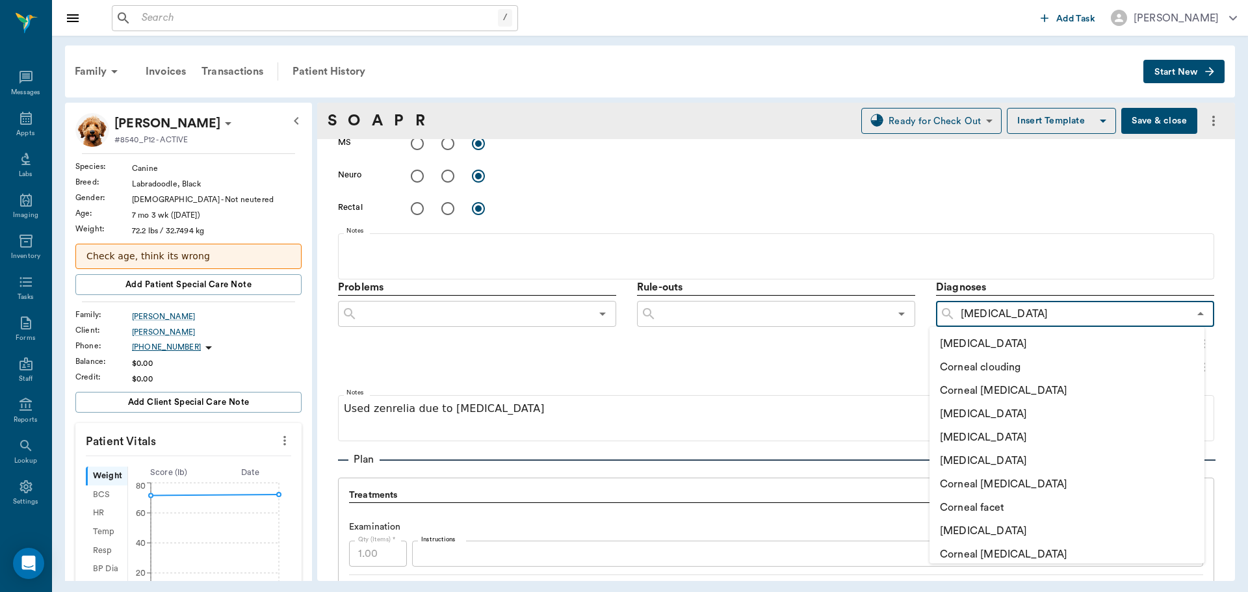
type input "corneal"
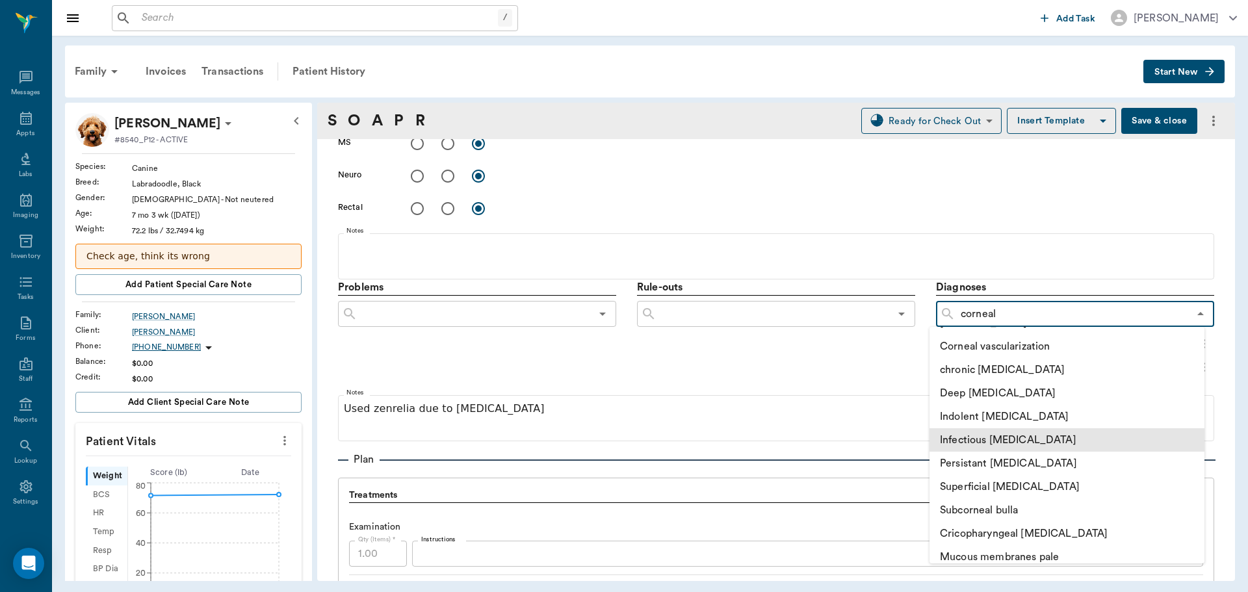
scroll to position [520, 0]
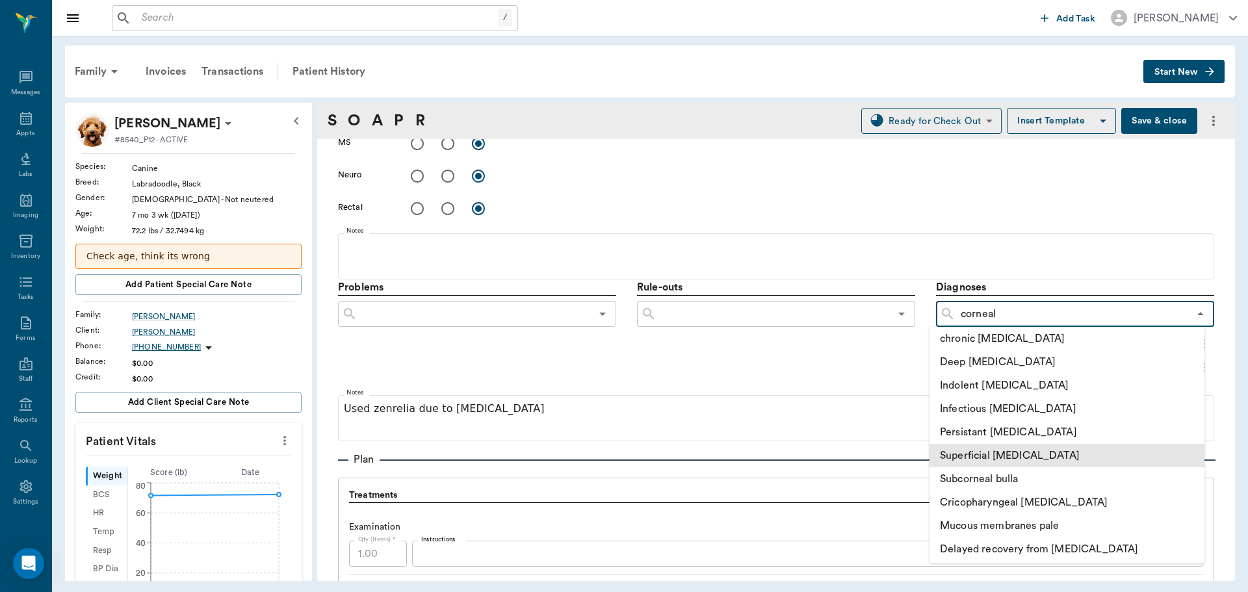
click at [1071, 456] on li "Superficial corneal ulcer" at bounding box center [1067, 455] width 275 height 23
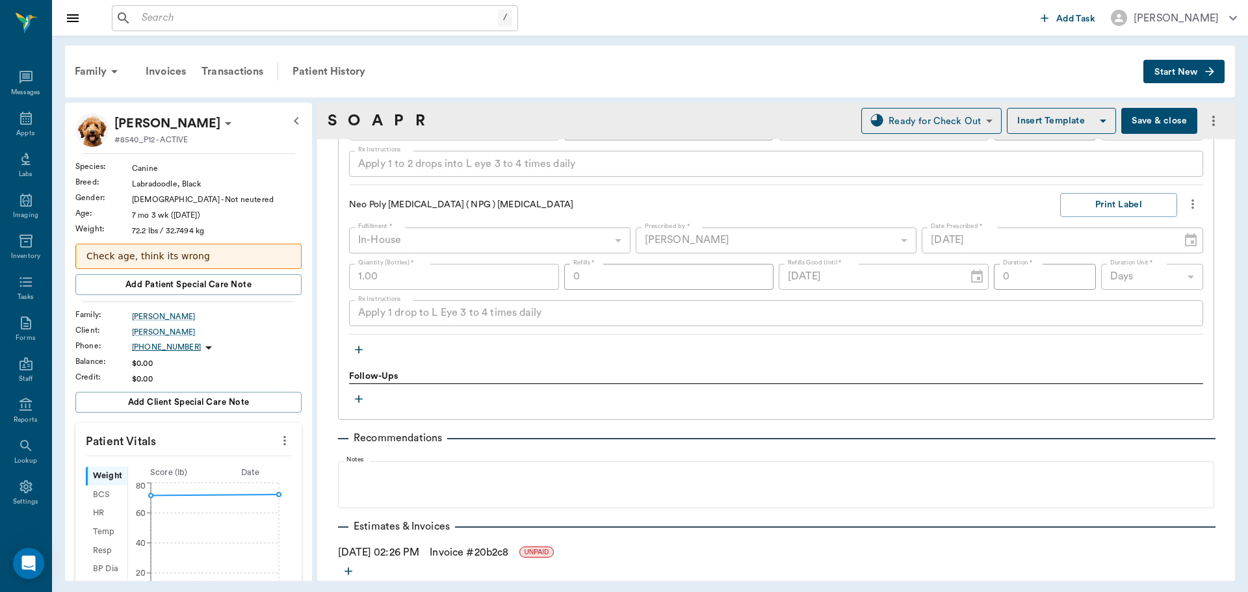
scroll to position [1423, 0]
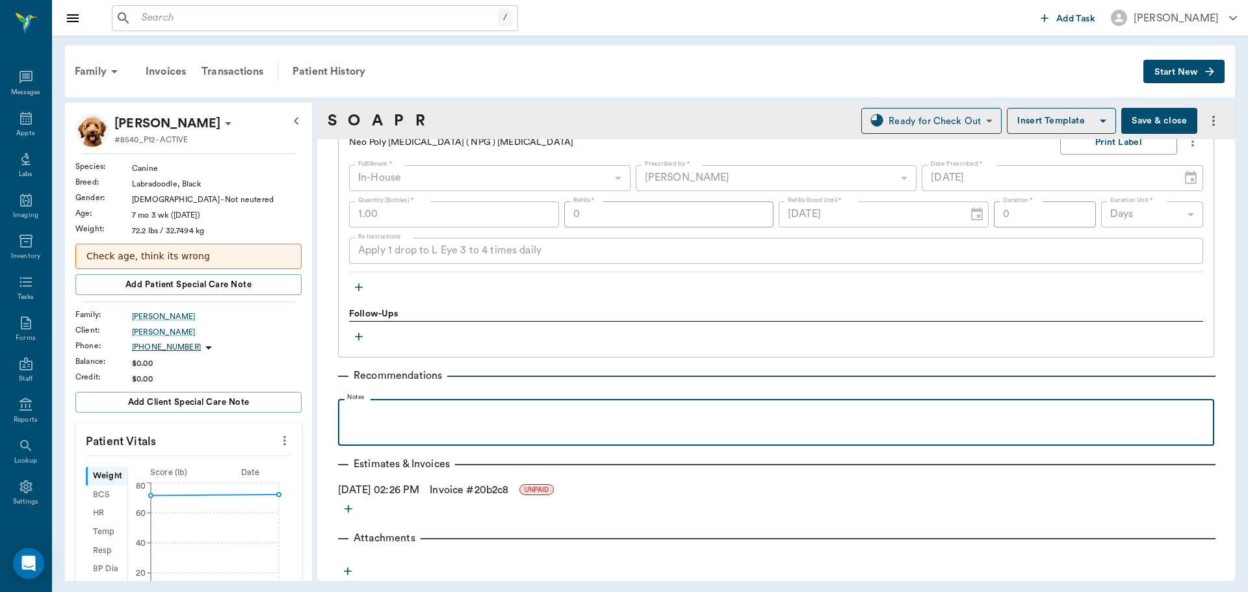
click at [424, 415] on p at bounding box center [776, 414] width 863 height 16
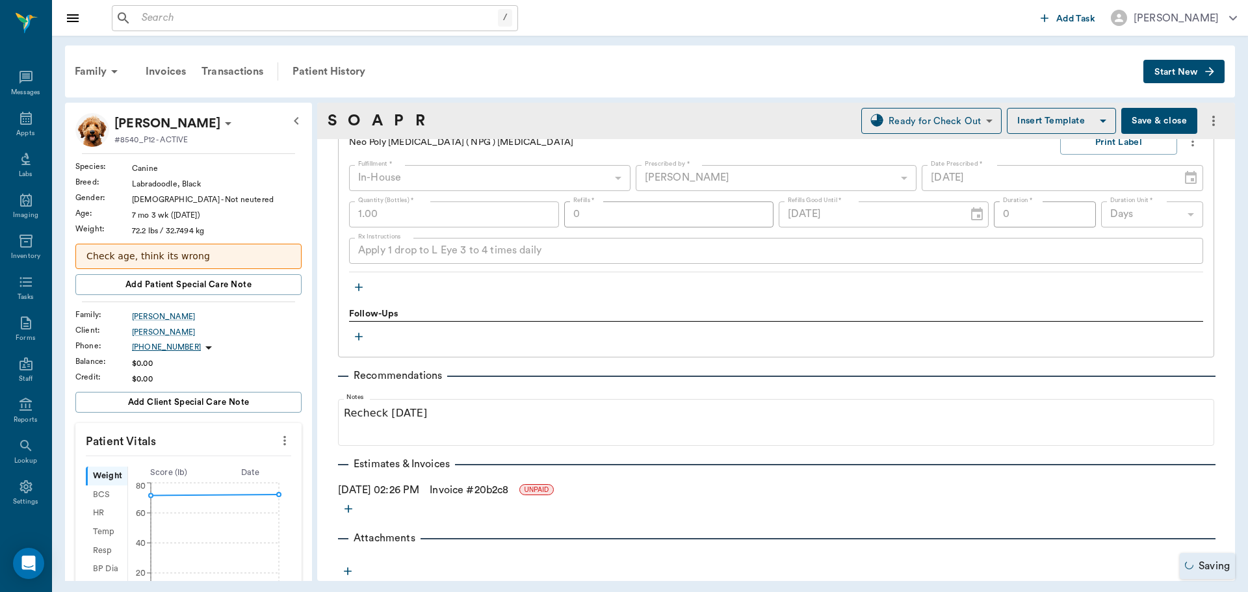
click at [1149, 119] on button "Save & close" at bounding box center [1159, 121] width 76 height 26
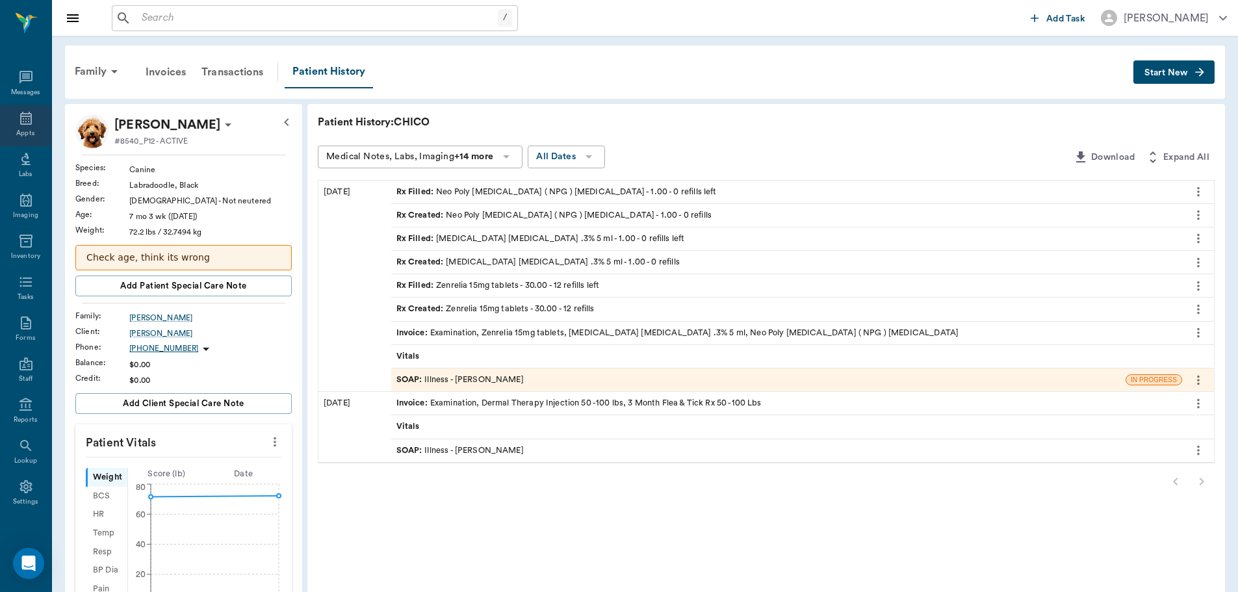
click at [26, 112] on icon at bounding box center [26, 119] width 16 height 16
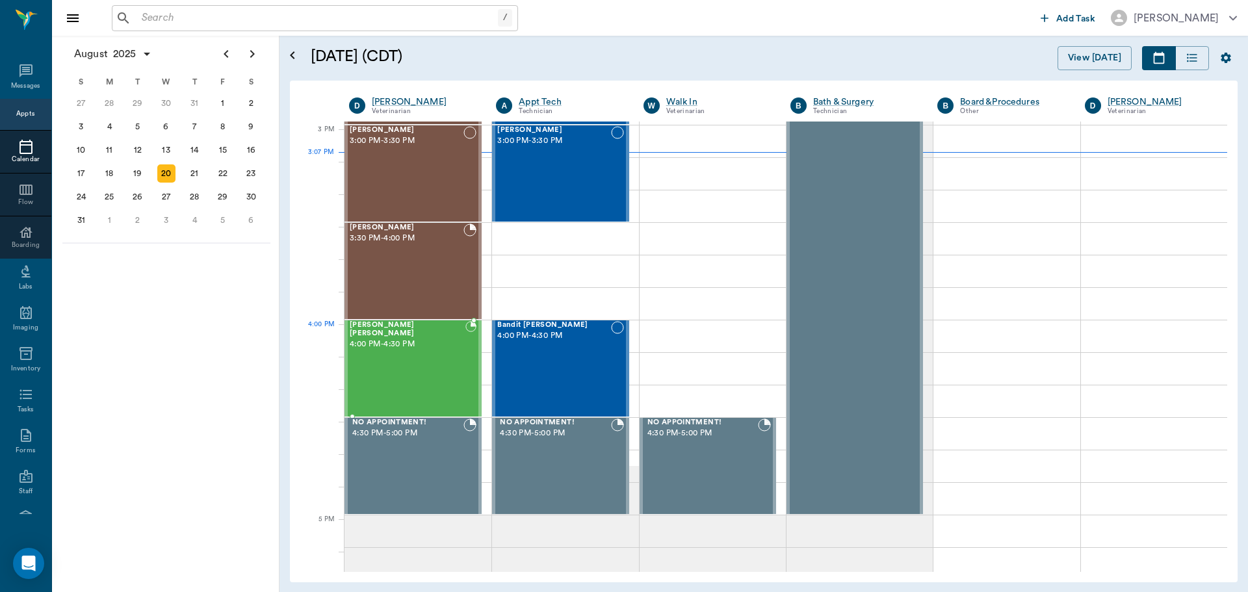
scroll to position [1172, 0]
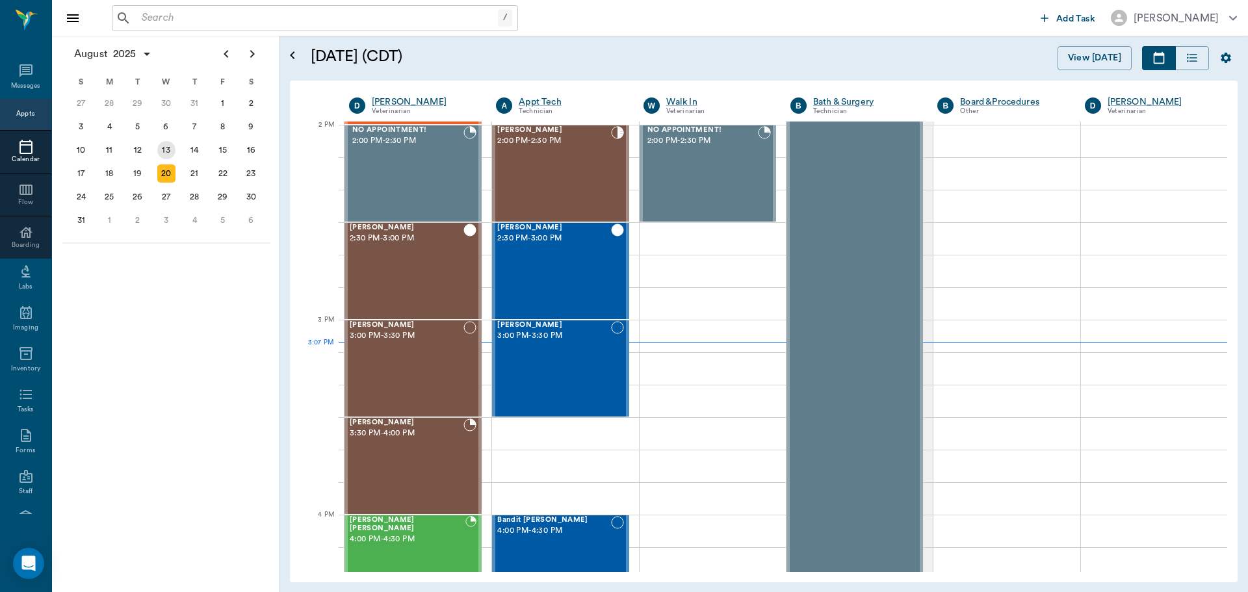
click at [168, 152] on div "13" at bounding box center [166, 150] width 18 height 18
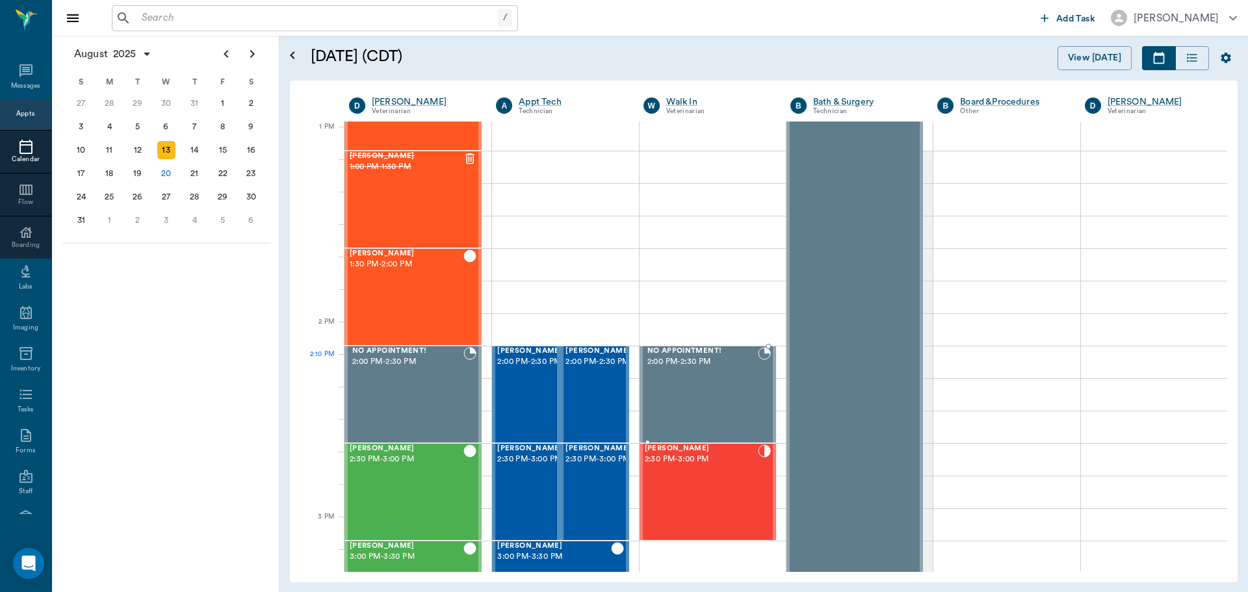
scroll to position [975, 0]
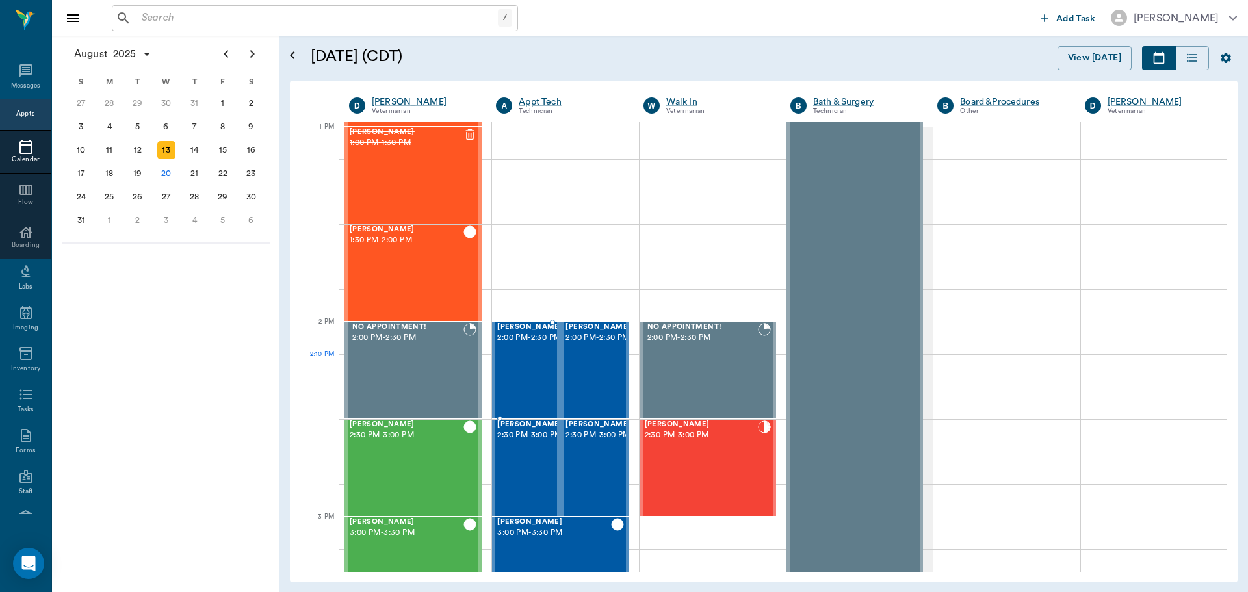
click at [518, 345] on span "2:00 PM - 2:30 PM" at bounding box center [529, 338] width 65 height 13
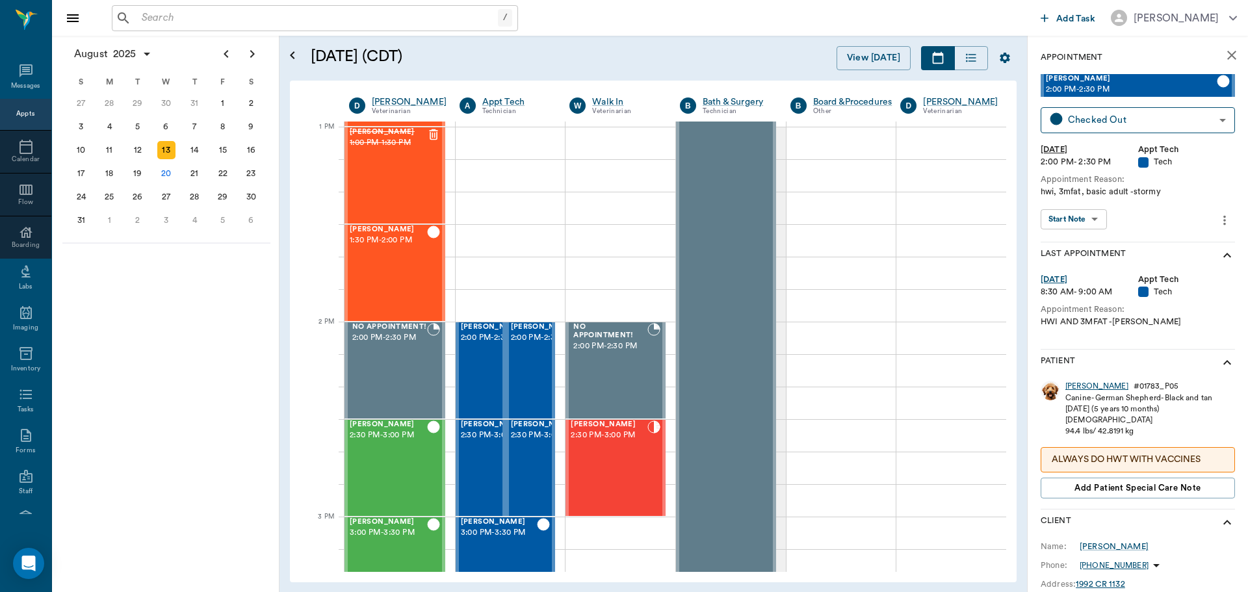
click at [1076, 389] on div "Keiser" at bounding box center [1096, 386] width 63 height 11
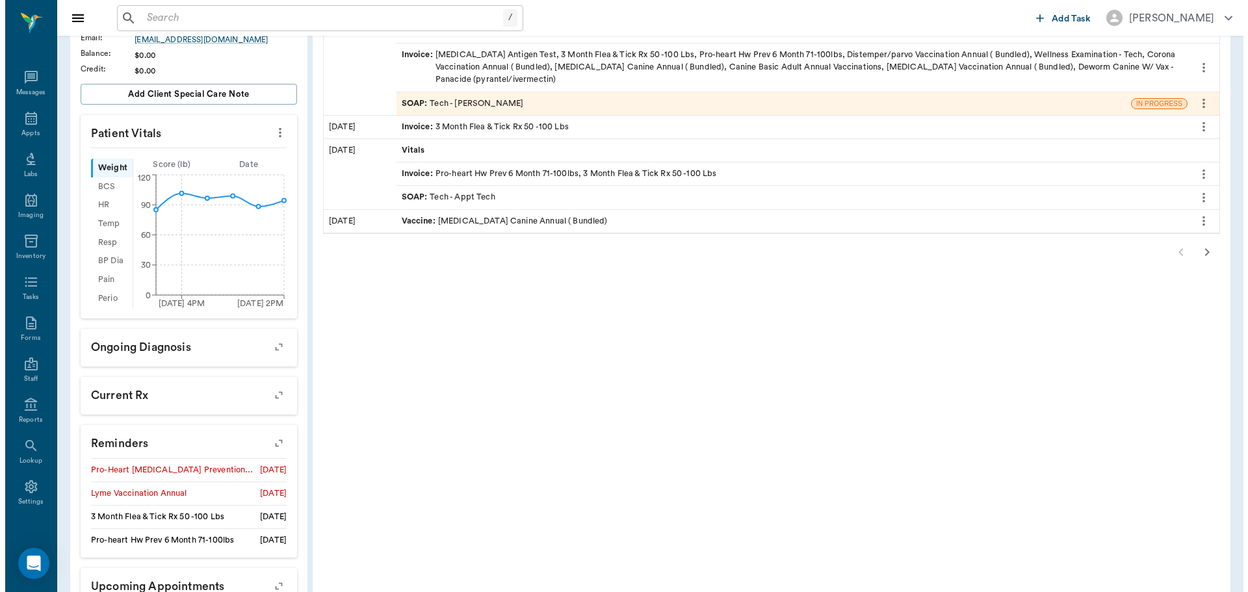
scroll to position [409, 0]
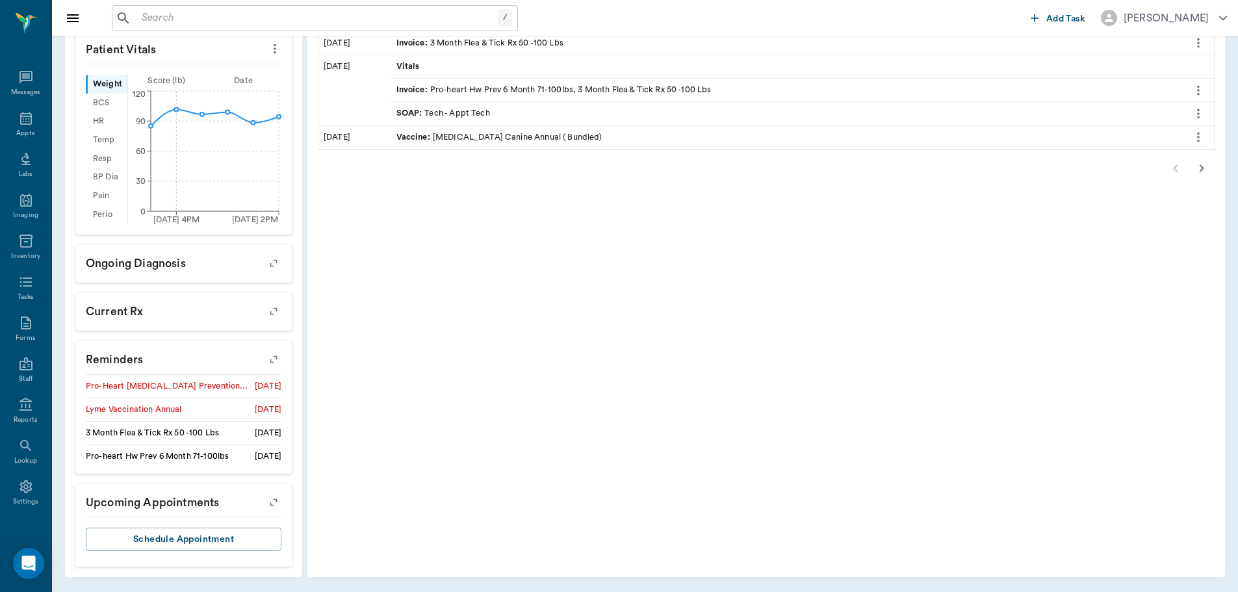
click at [278, 362] on icon "button" at bounding box center [274, 359] width 18 height 18
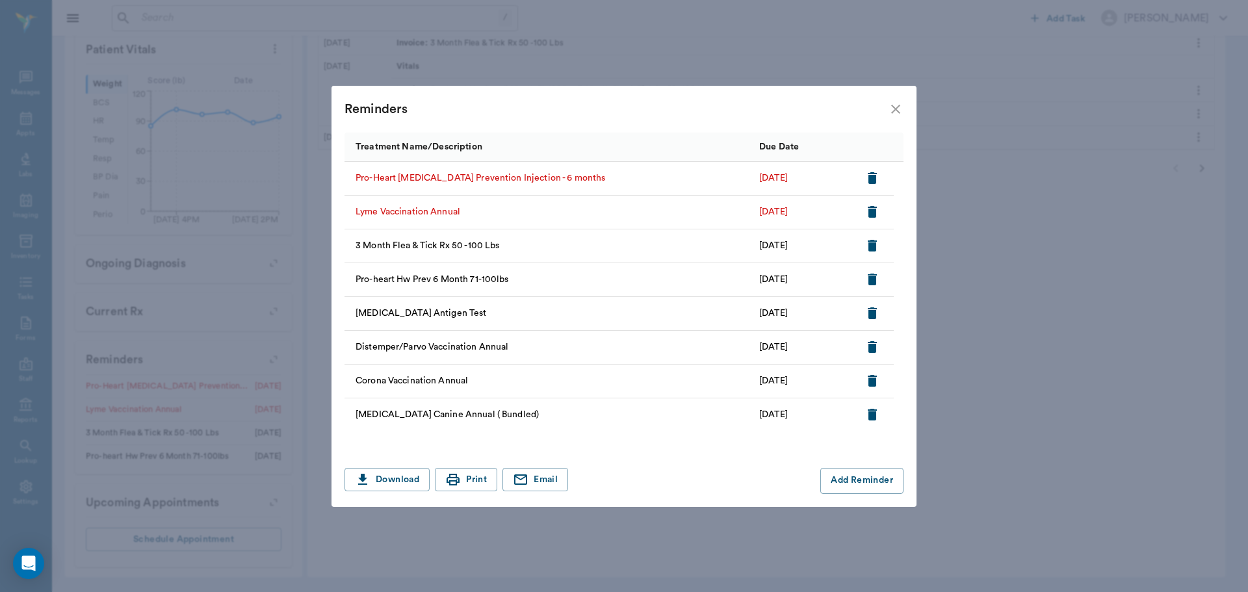
click at [867, 172] on icon "button" at bounding box center [873, 178] width 16 height 16
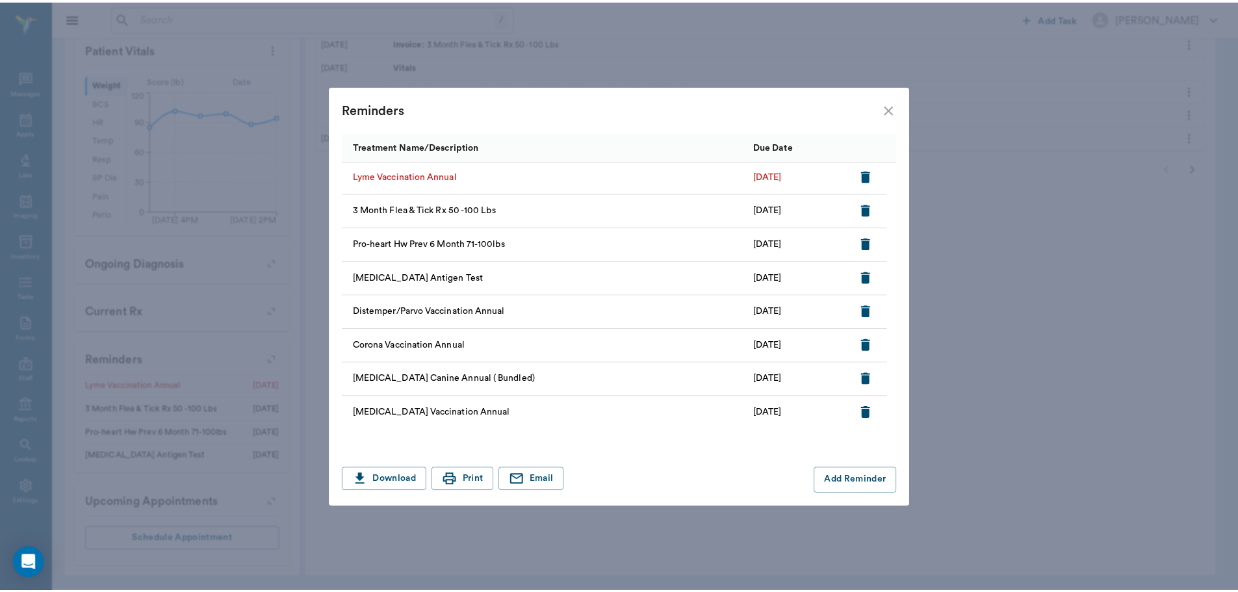
scroll to position [0, 0]
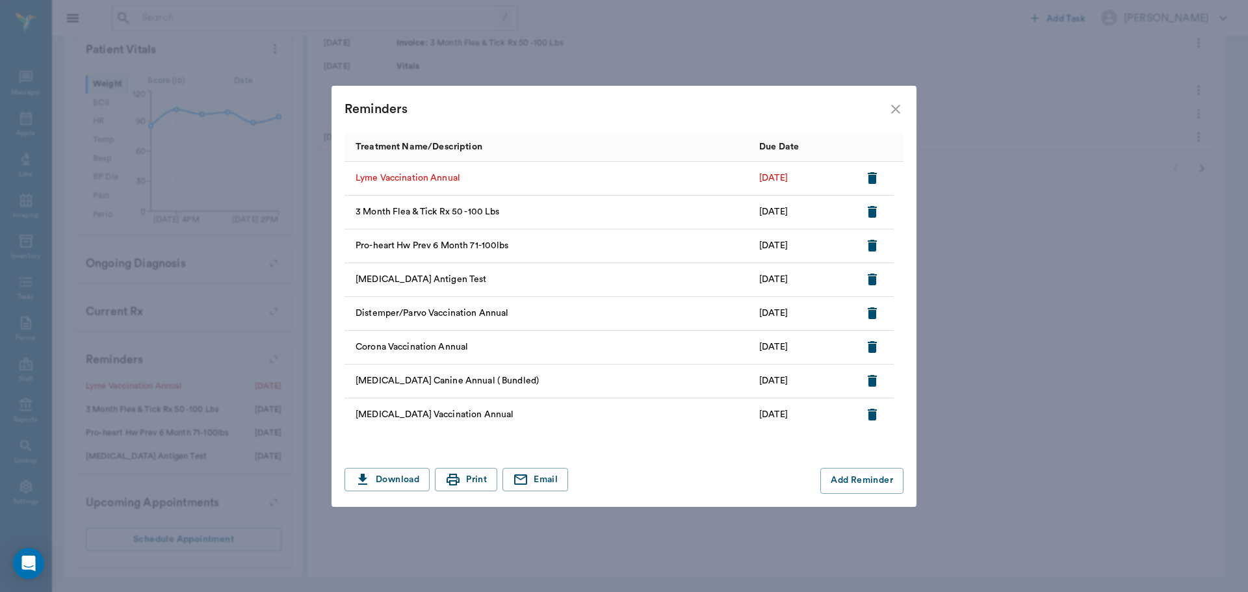
click at [867, 176] on icon "button" at bounding box center [873, 178] width 16 height 16
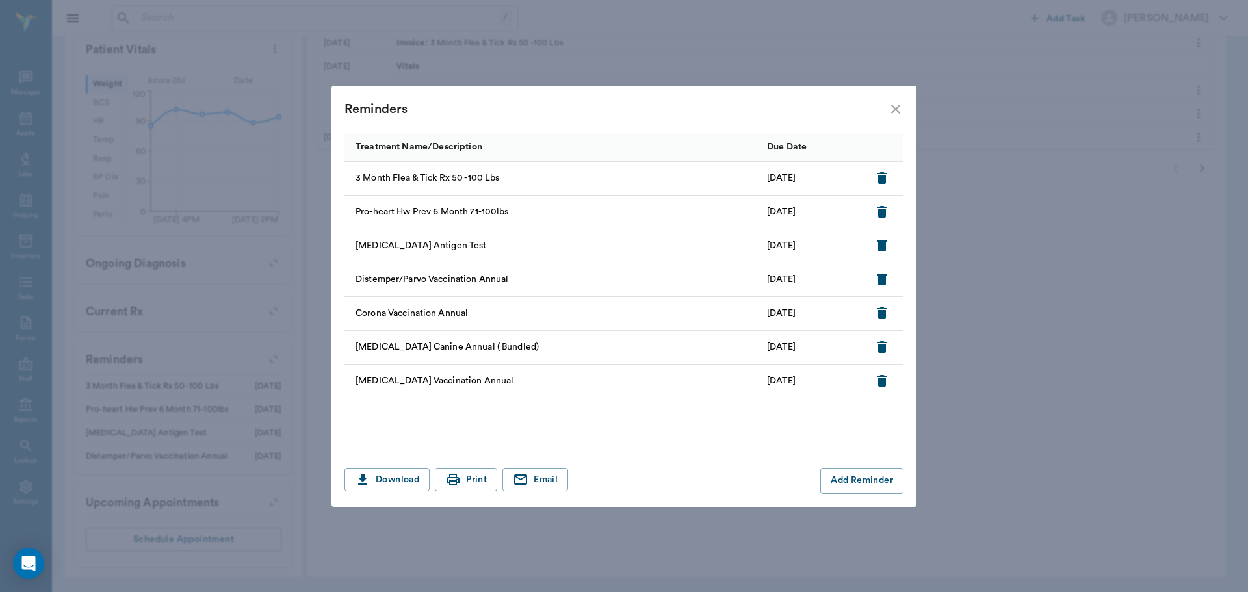
click at [901, 107] on icon "close" at bounding box center [896, 109] width 16 height 16
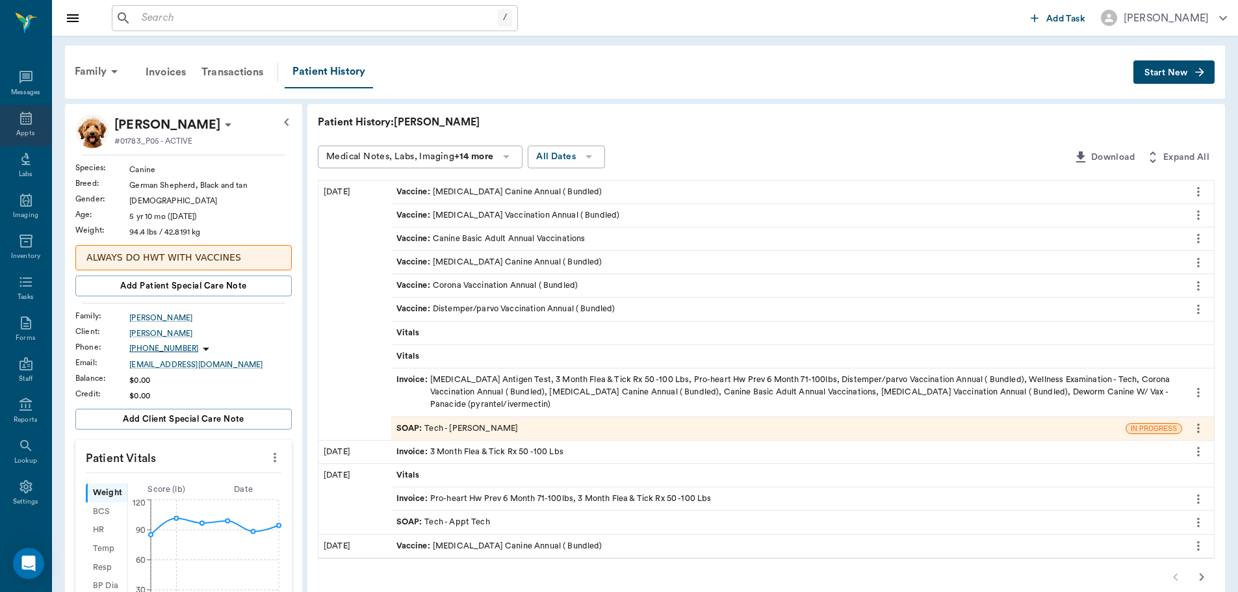
click at [30, 121] on div "Appts" at bounding box center [25, 125] width 51 height 41
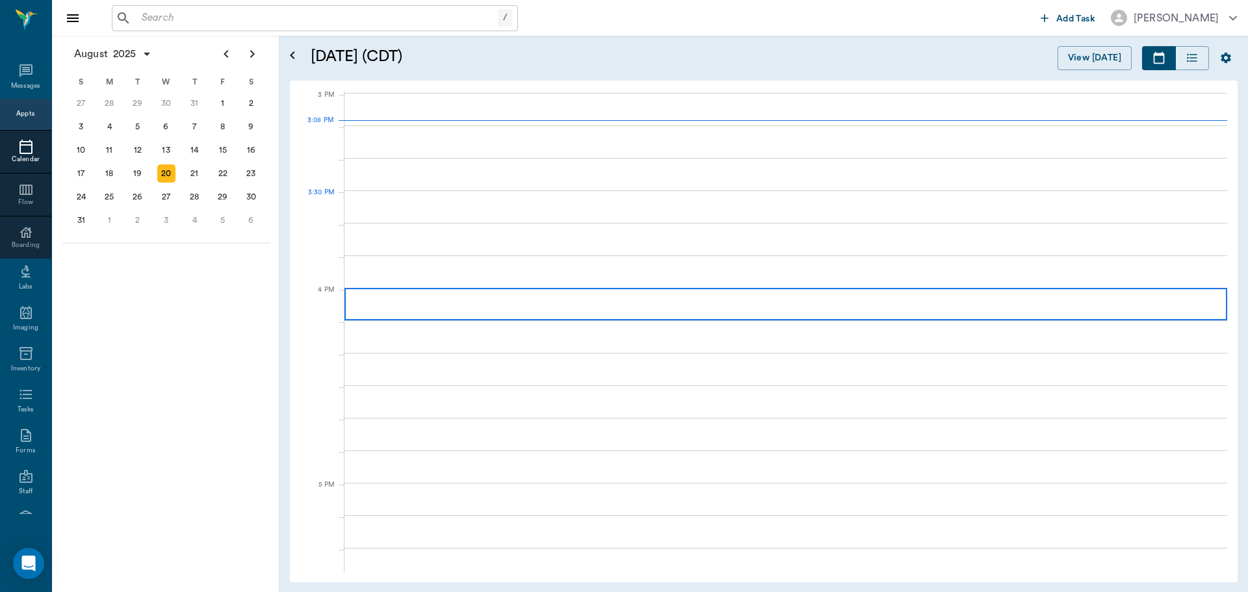
scroll to position [1366, 0]
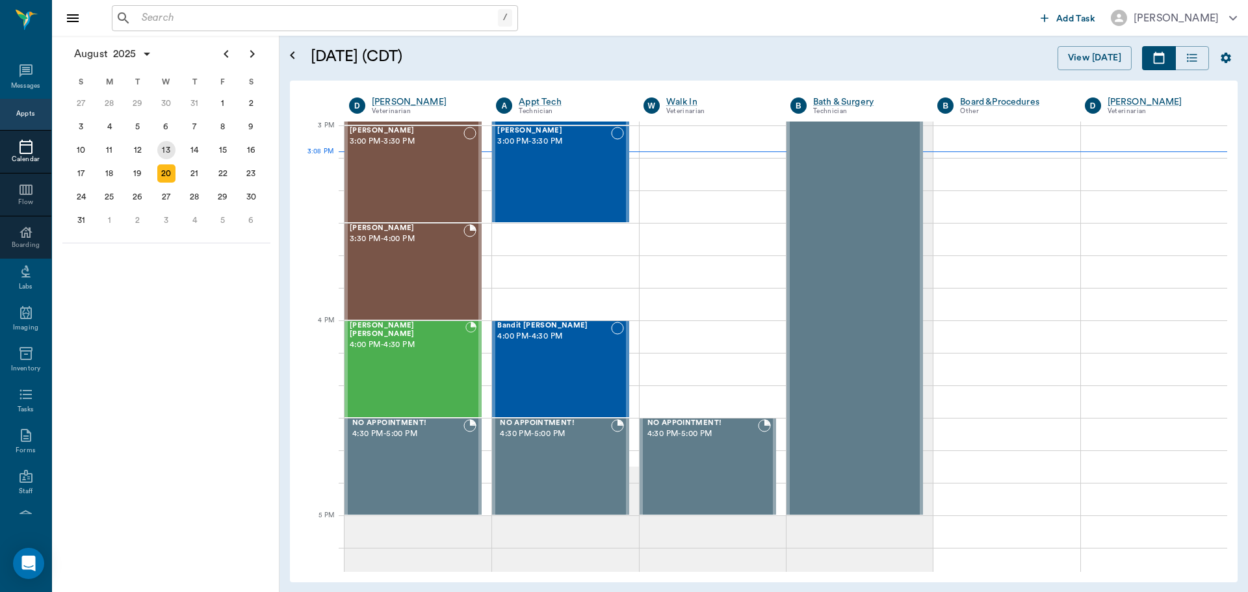
click at [158, 157] on div "13" at bounding box center [166, 149] width 29 height 23
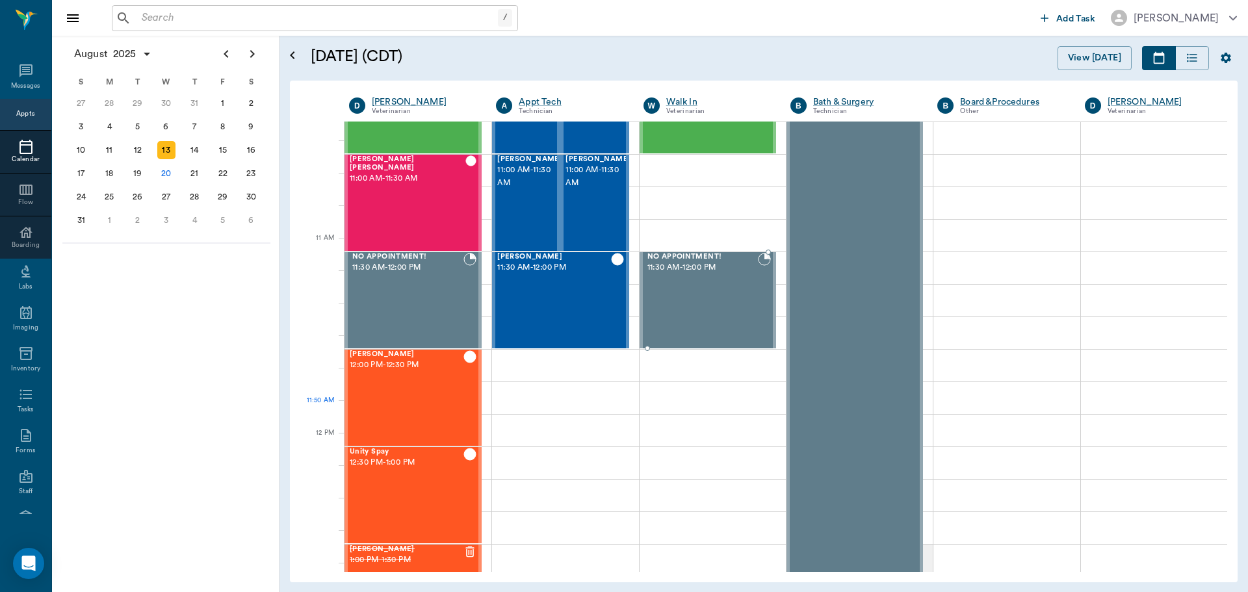
scroll to position [910, 0]
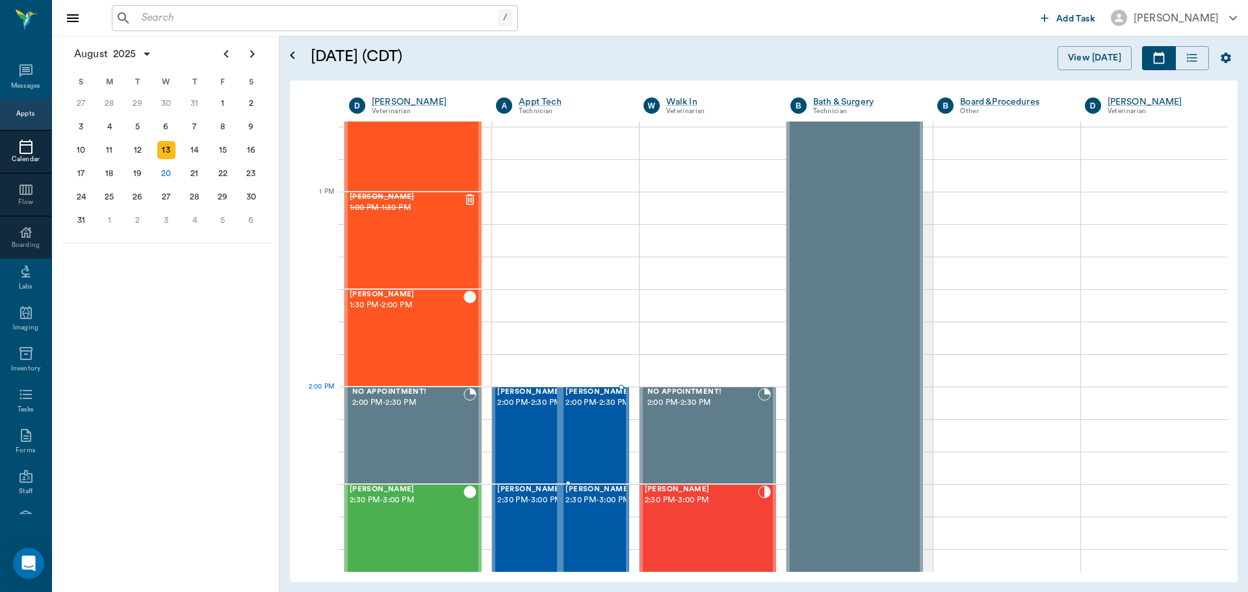
click at [601, 410] on span "2:00 PM - 2:30 PM" at bounding box center [598, 403] width 65 height 13
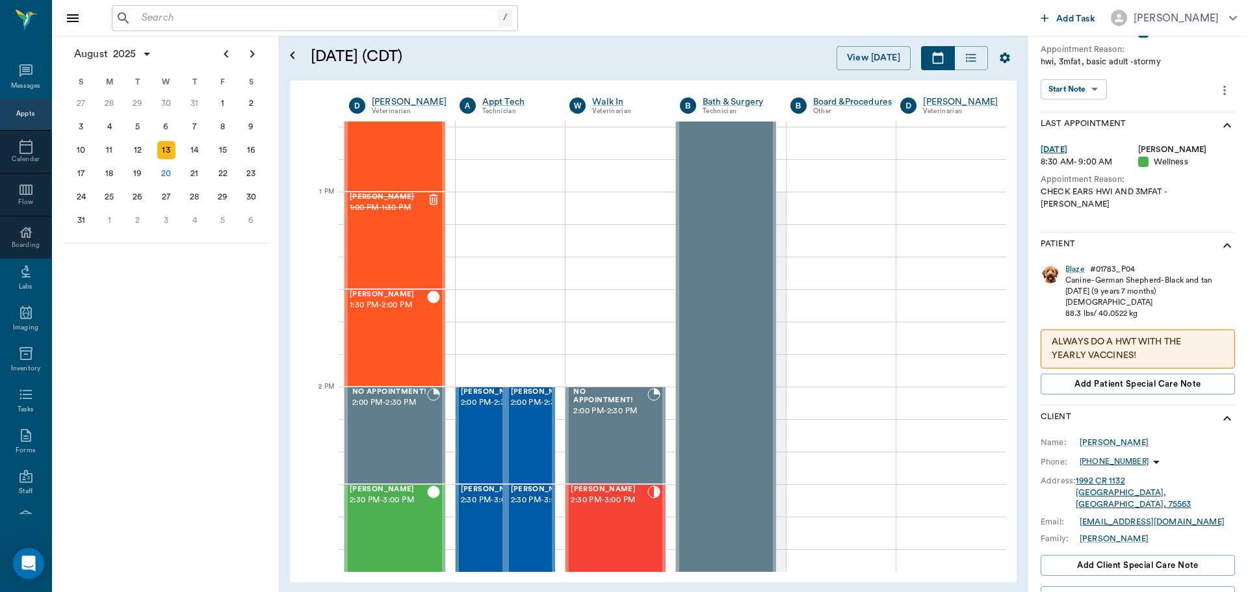
scroll to position [290, 0]
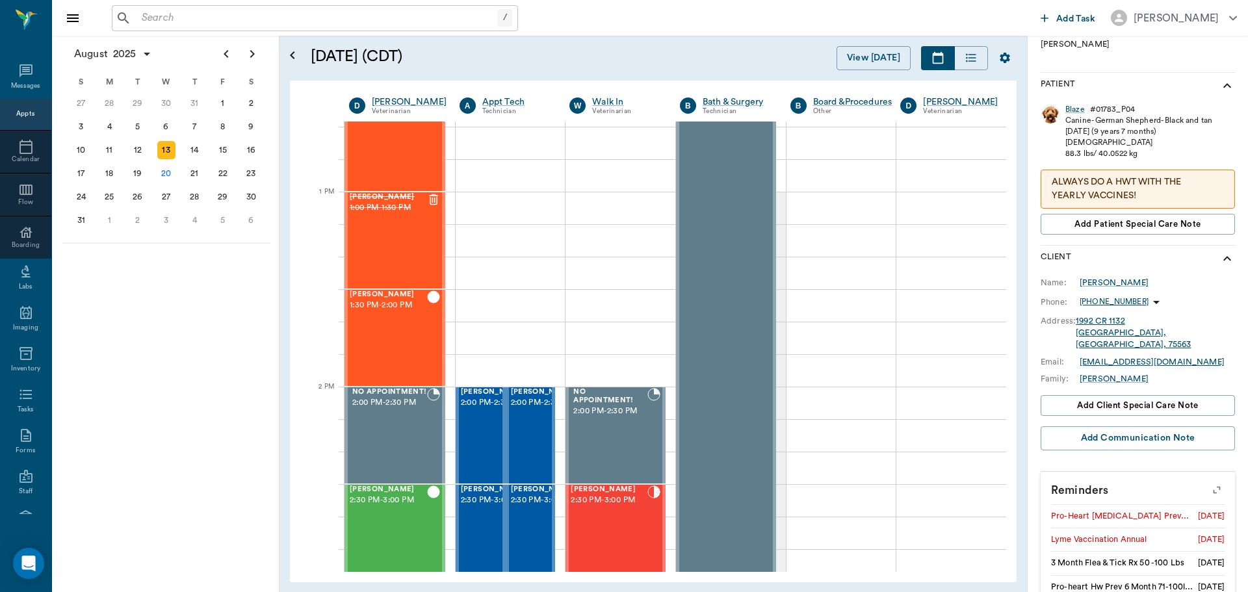
click at [1208, 480] on icon "button" at bounding box center [1217, 489] width 18 height 18
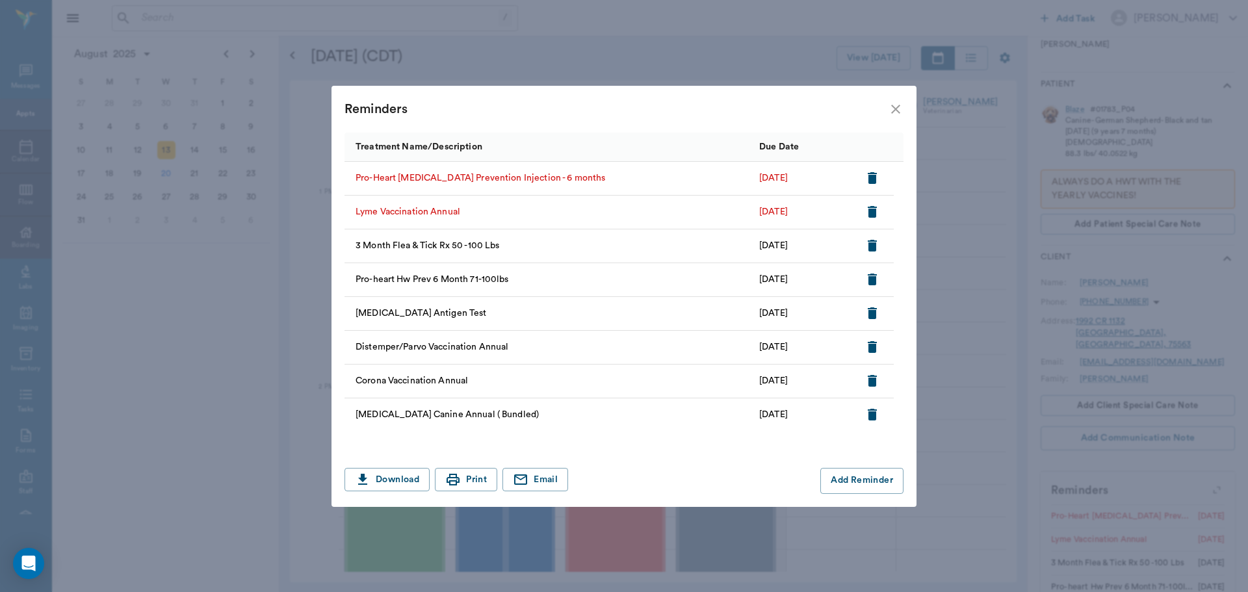
click at [886, 176] on div at bounding box center [874, 179] width 39 height 34
click at [877, 175] on icon "button" at bounding box center [873, 178] width 16 height 16
click at [867, 180] on icon "button" at bounding box center [873, 178] width 16 height 16
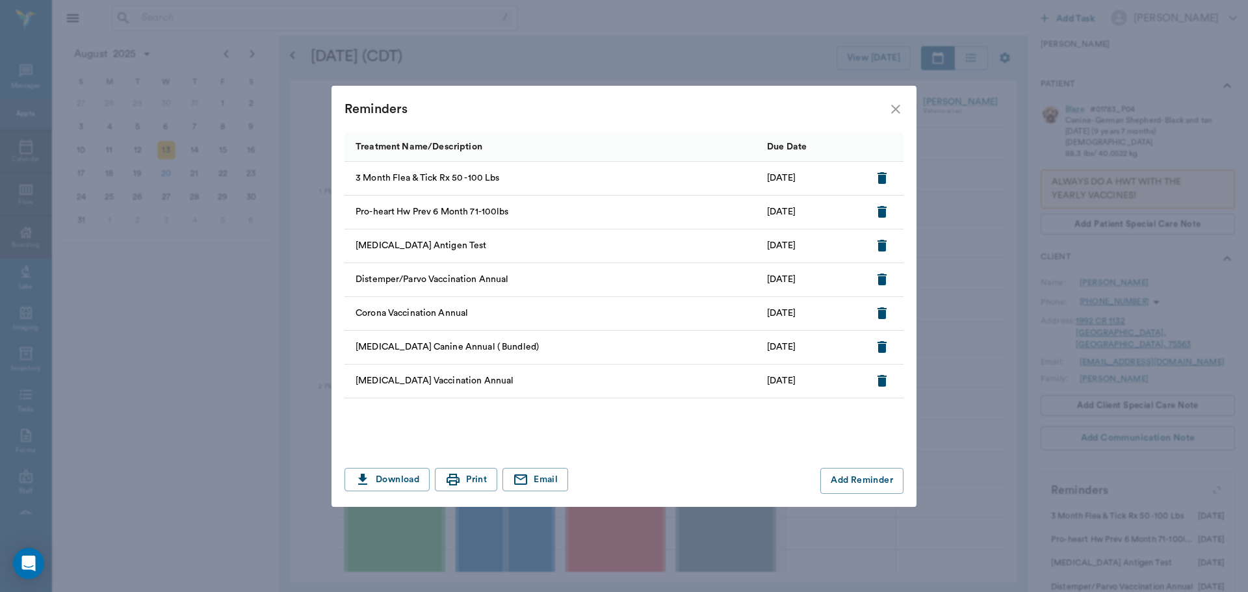
click at [897, 107] on icon "close" at bounding box center [896, 109] width 16 height 16
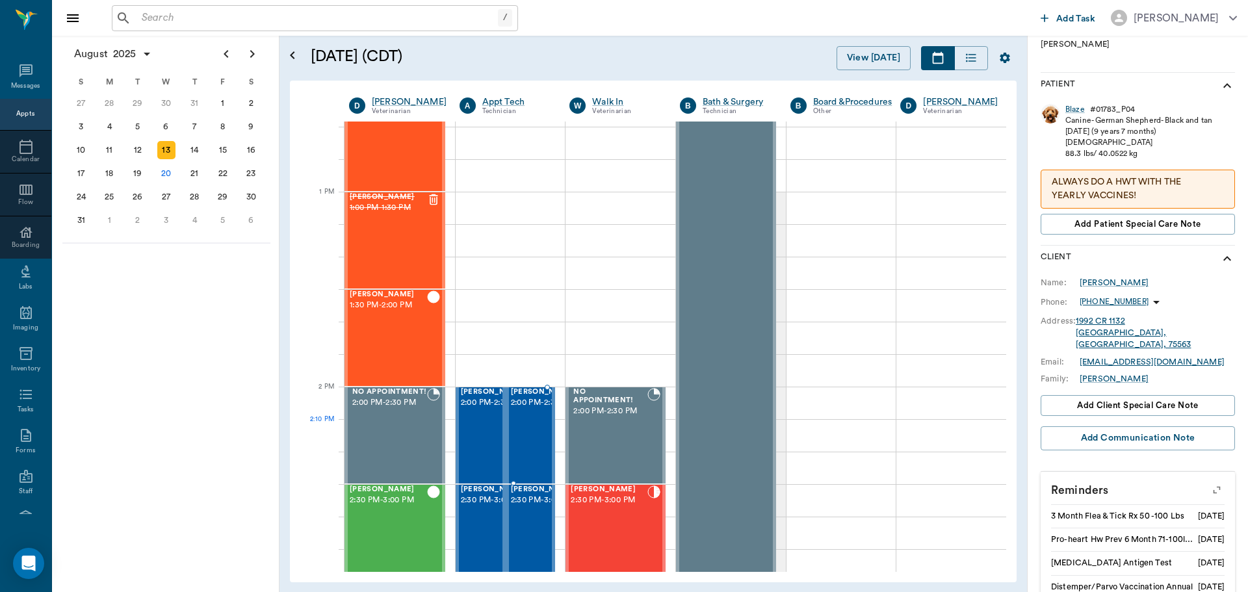
click at [524, 410] on span "2:00 PM - 2:30 PM" at bounding box center [543, 403] width 65 height 13
click at [1208, 480] on icon "button" at bounding box center [1217, 489] width 18 height 18
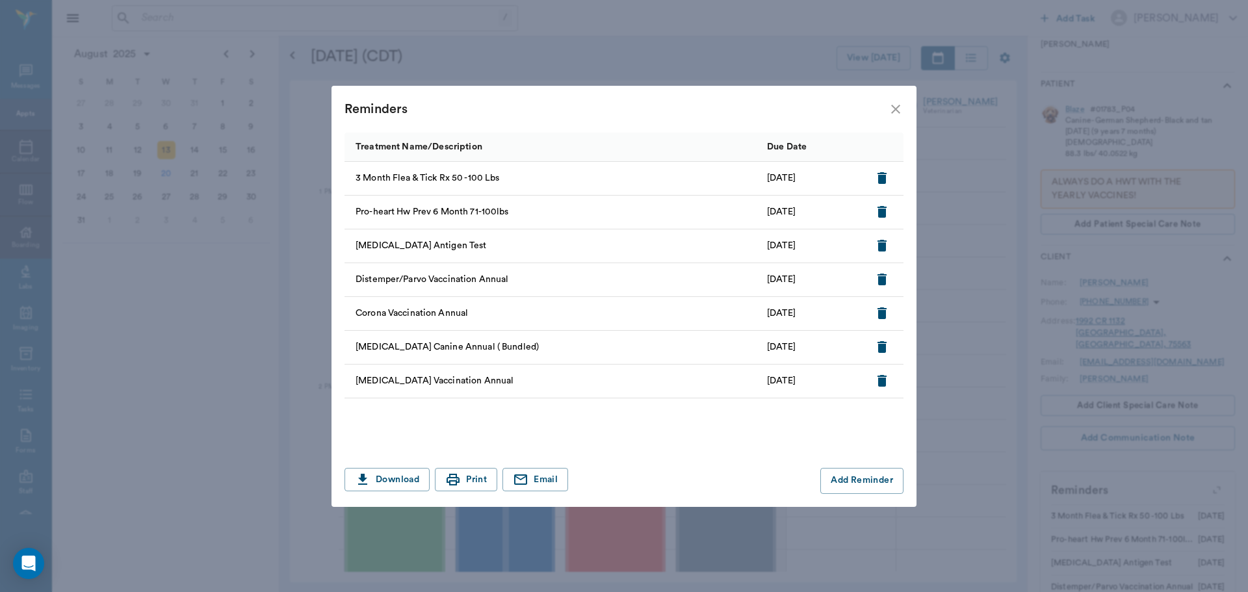
click at [894, 106] on icon "close" at bounding box center [896, 109] width 16 height 16
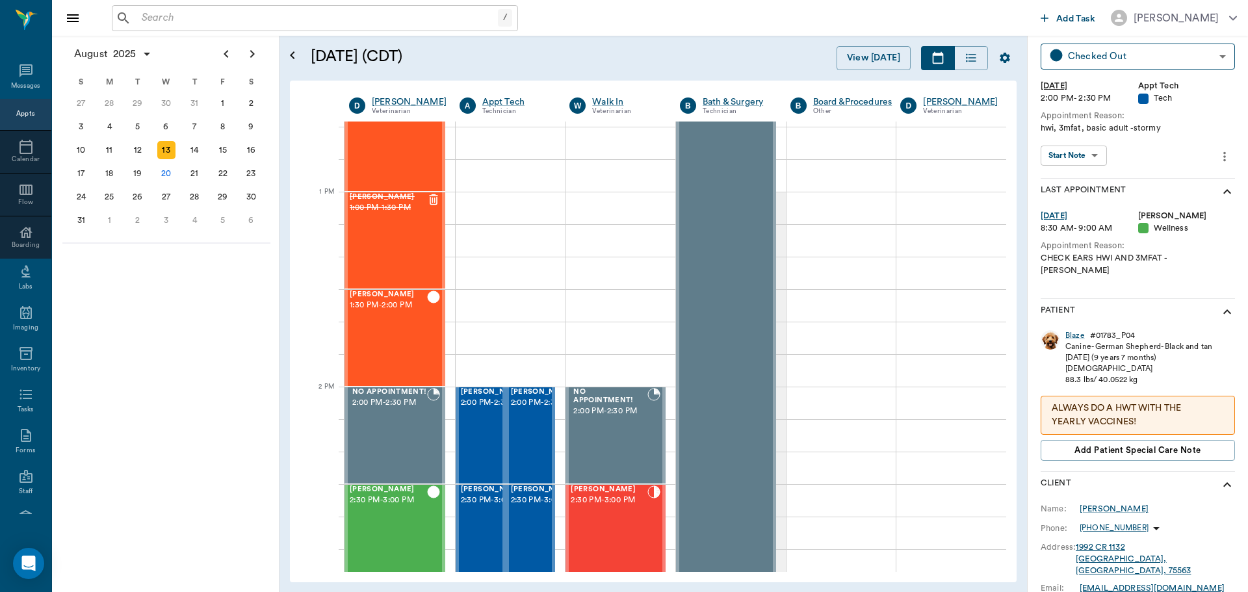
scroll to position [0, 0]
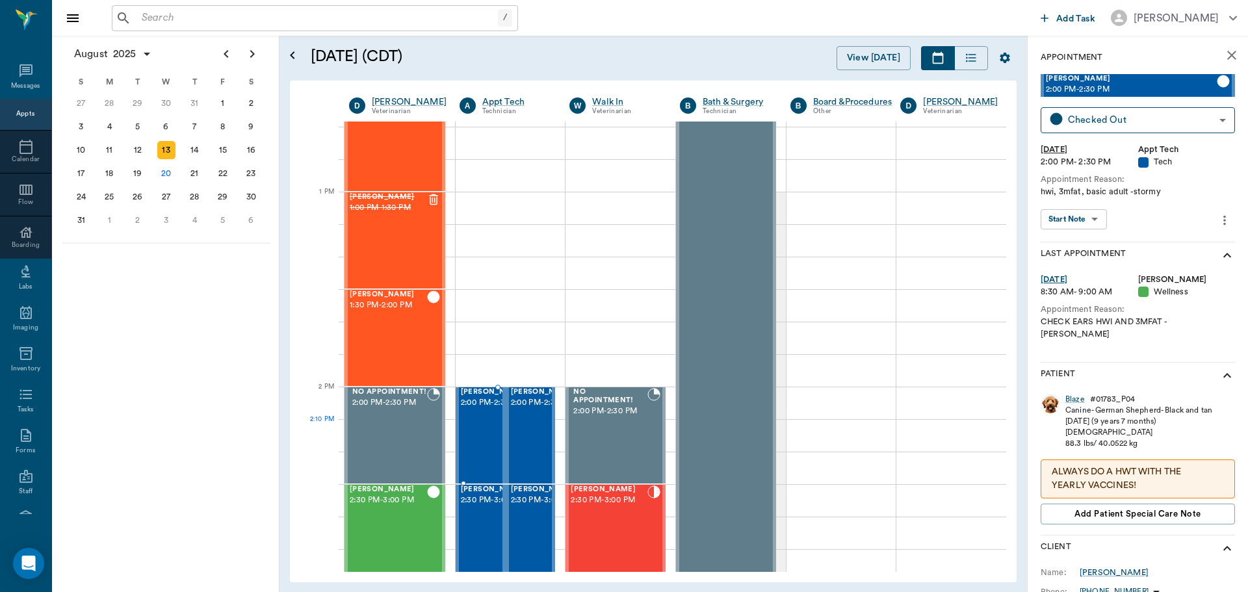
click at [475, 410] on span "2:00 PM - 2:30 PM" at bounding box center [493, 403] width 65 height 13
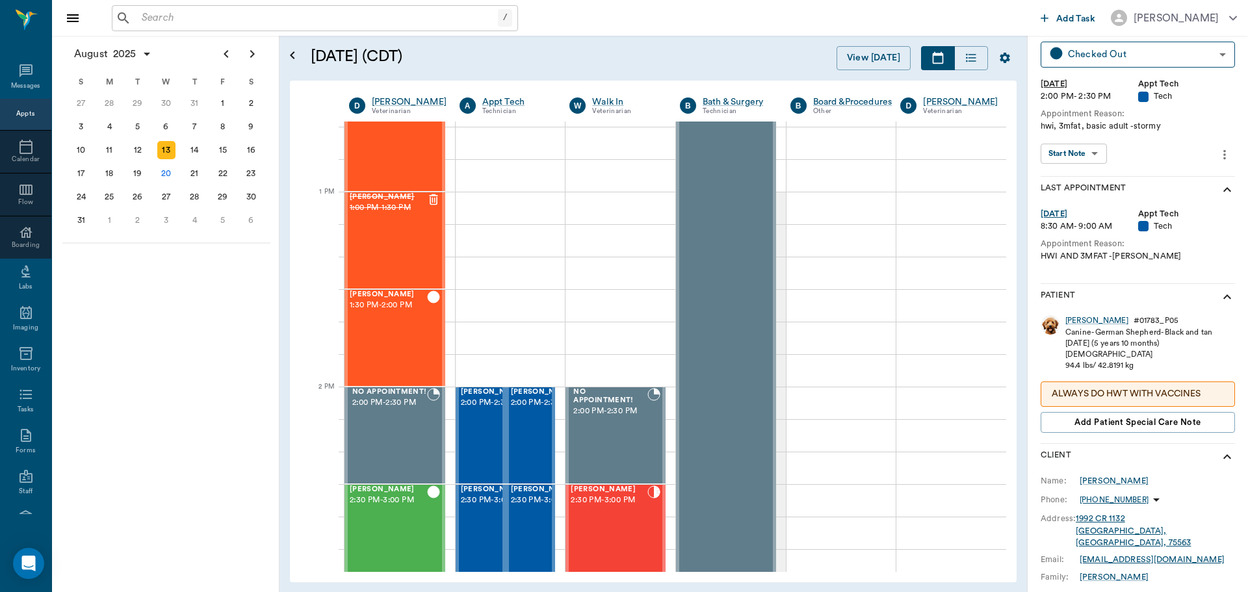
scroll to position [276, 0]
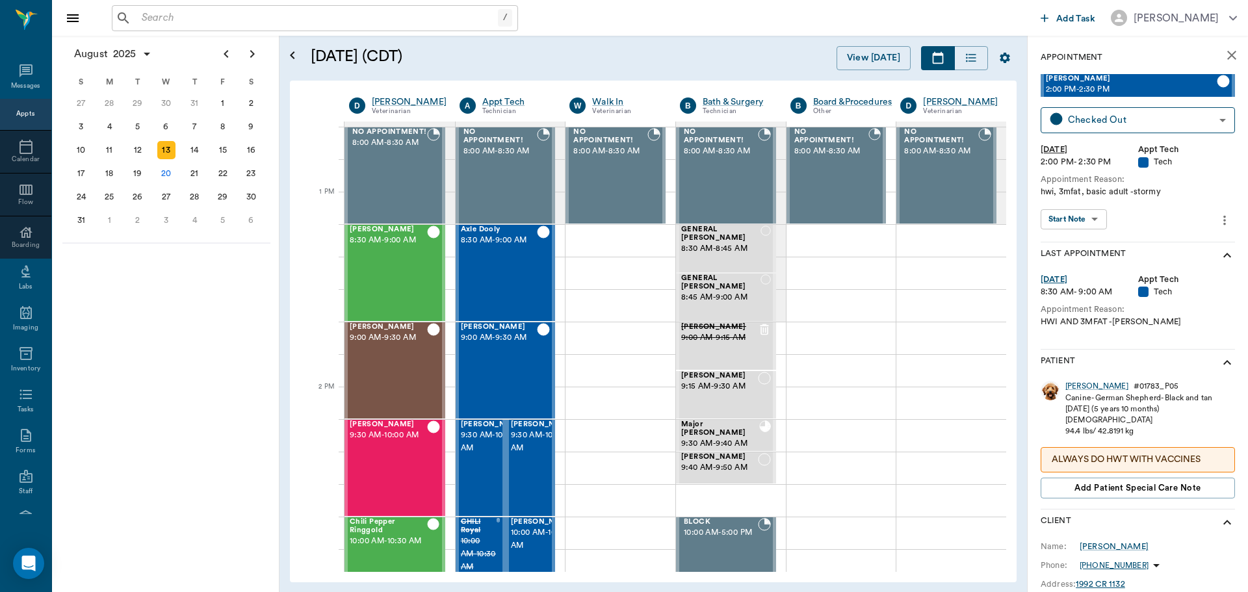
scroll to position [276, 0]
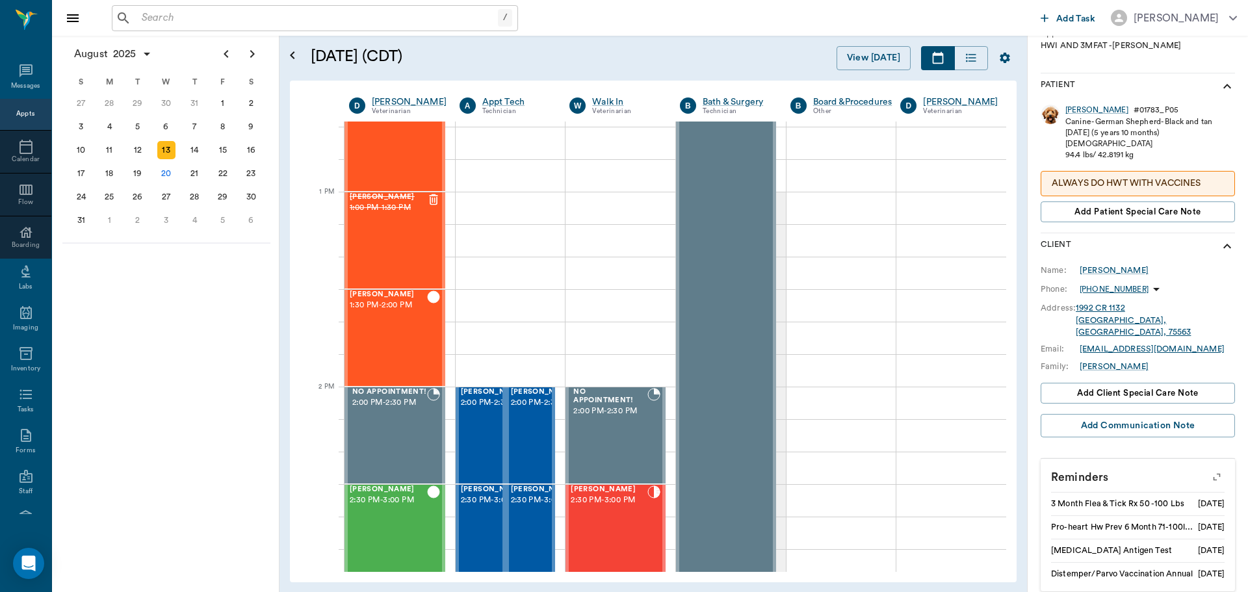
click at [1208, 468] on icon "button" at bounding box center [1217, 477] width 18 height 18
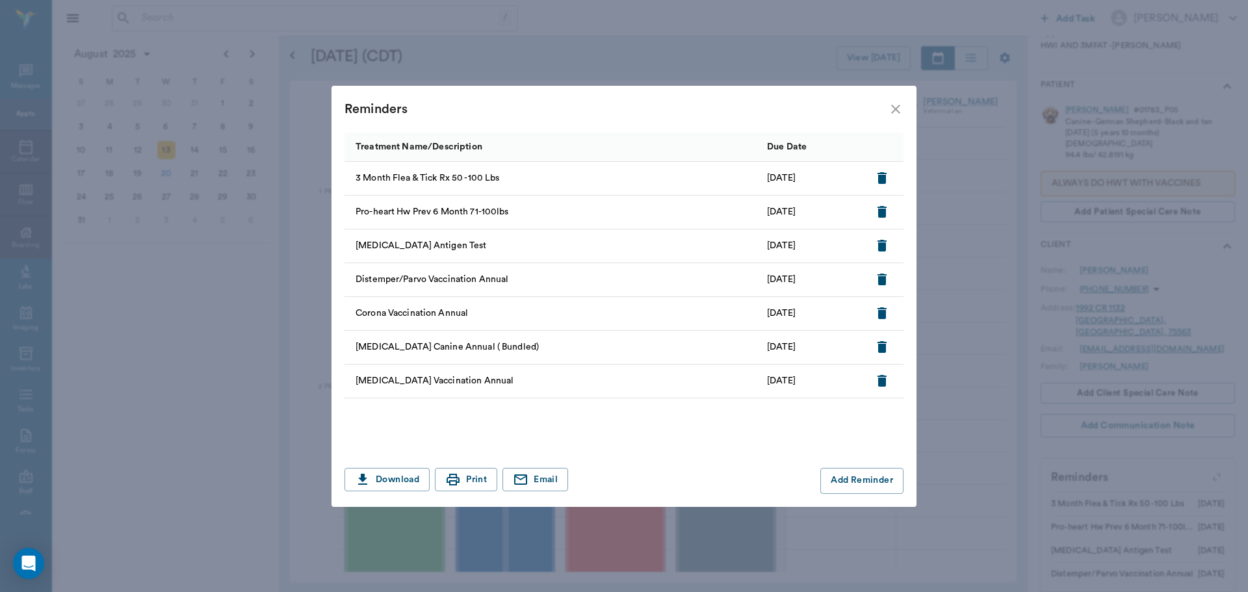
click at [894, 107] on icon "close" at bounding box center [895, 109] width 9 height 9
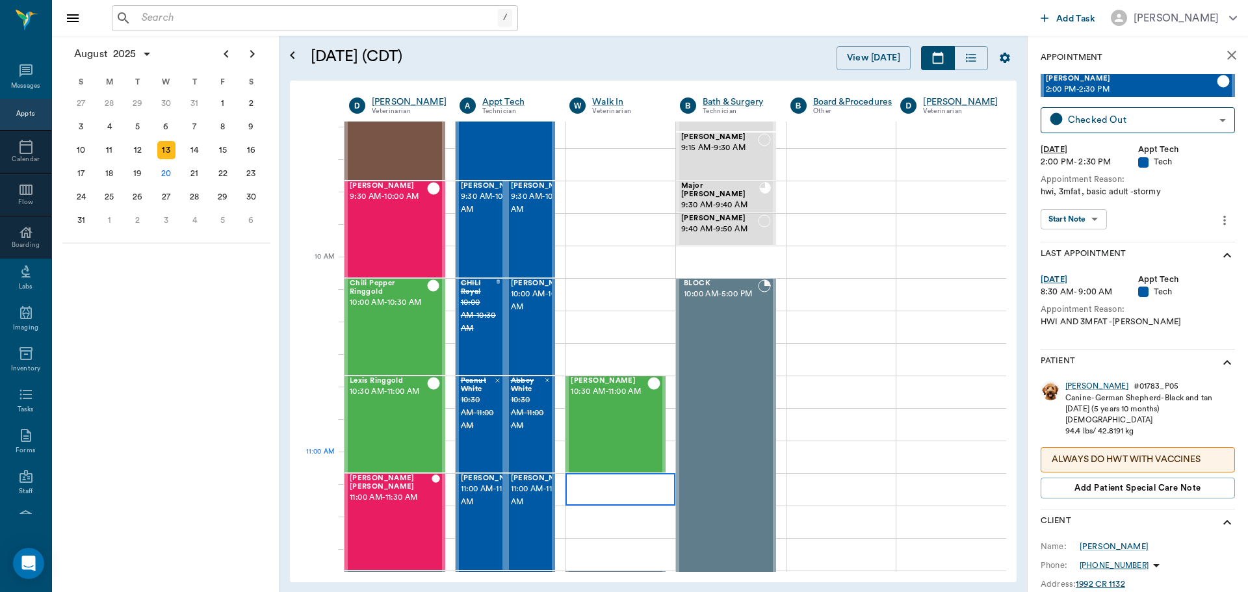
scroll to position [260, 0]
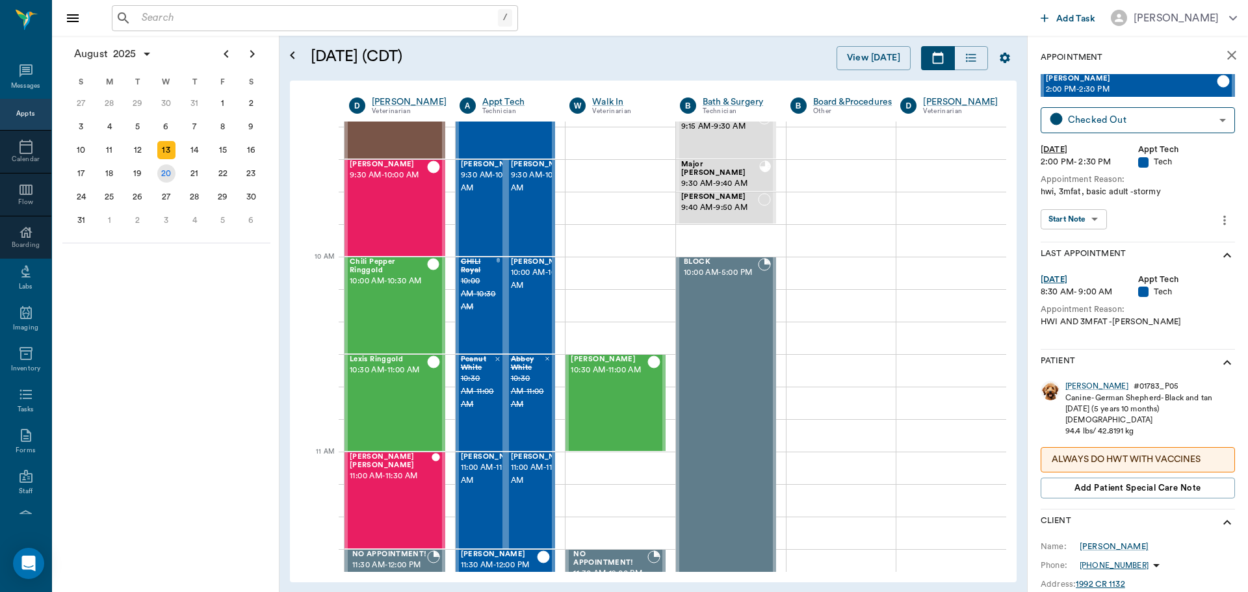
click at [172, 172] on div "20" at bounding box center [166, 173] width 18 height 18
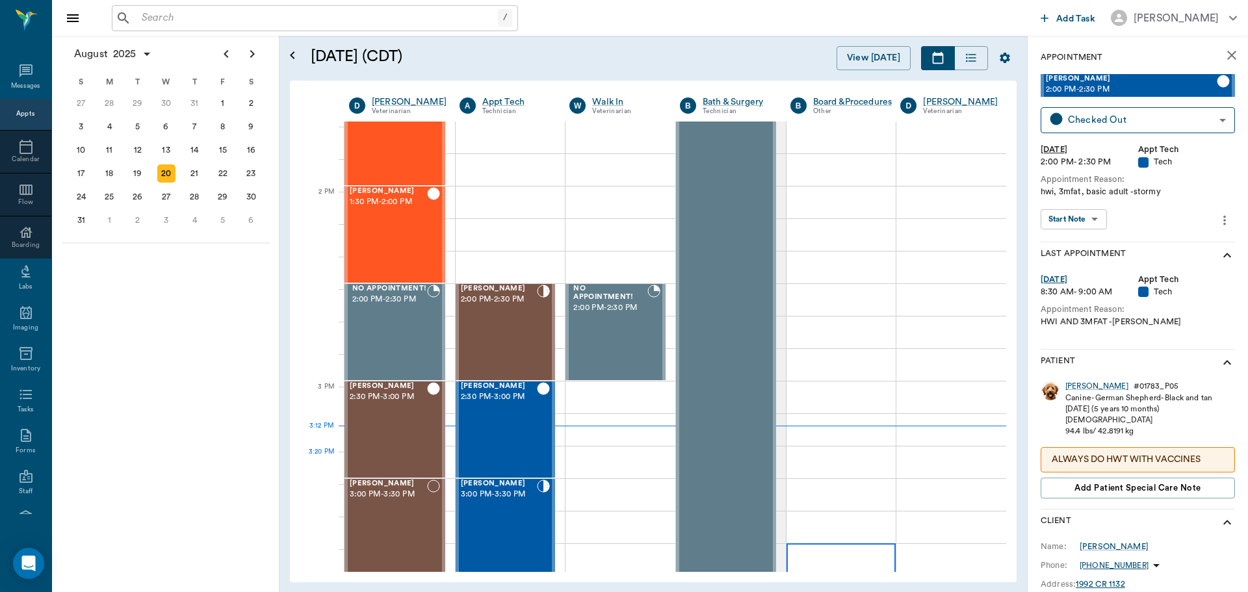
scroll to position [1105, 0]
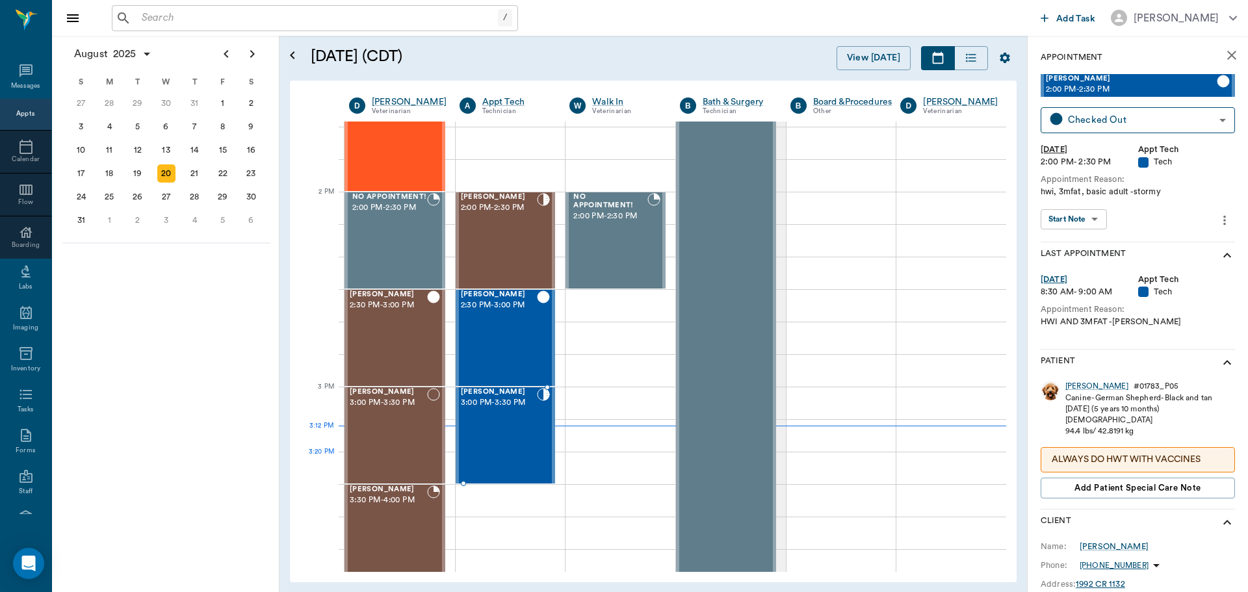
click at [511, 465] on div "[PERSON_NAME] 3:00 PM - 3:30 PM" at bounding box center [499, 435] width 77 height 95
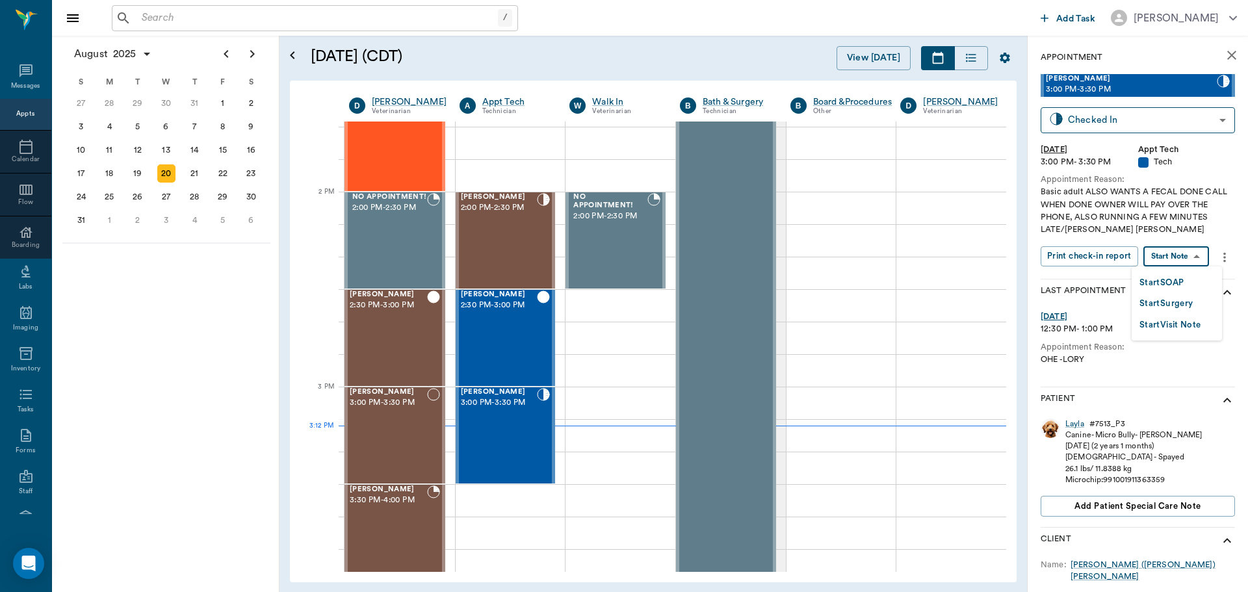
click at [1186, 259] on body "/ ​ Add Task [PERSON_NAME] Nectar Messages Appts Calendar Flow Boarding Labs Im…" at bounding box center [624, 296] width 1248 height 592
click at [1177, 281] on button "Start SOAP" at bounding box center [1162, 283] width 44 height 15
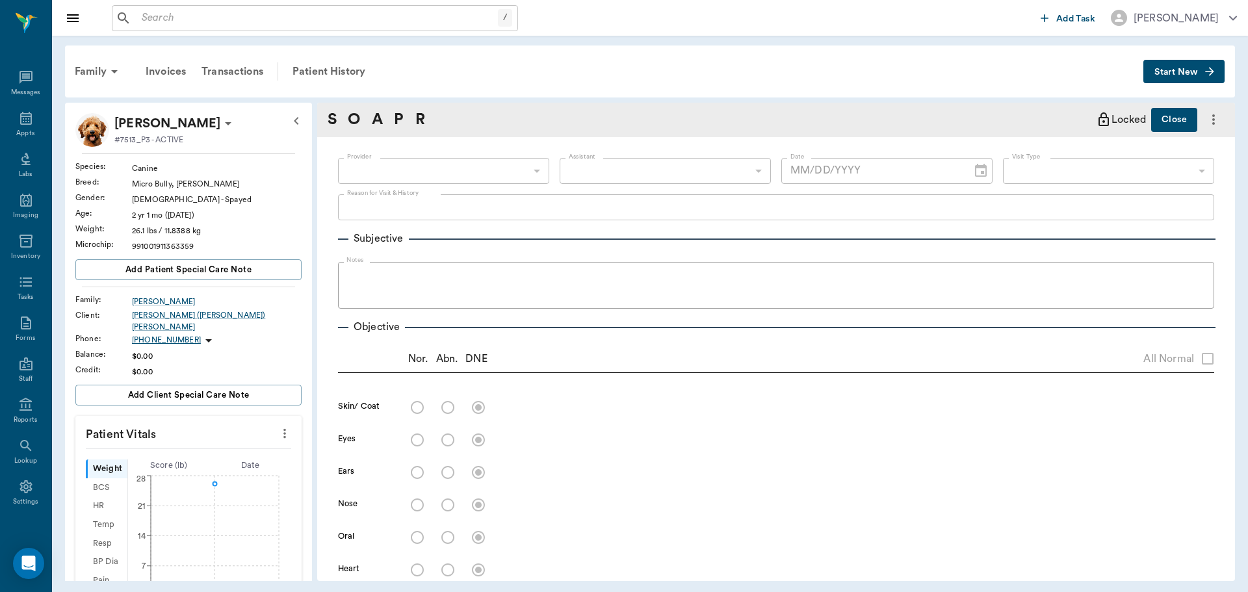
type input "63ec2f075fda476ae8351a4c"
type input "65d2be4f46e3a538d89b8c1a"
type textarea "Basic adult ALSO WANTS A FECAL DONE CALL WHEN DONE OWNER WILL PAY OVER THE PHON…"
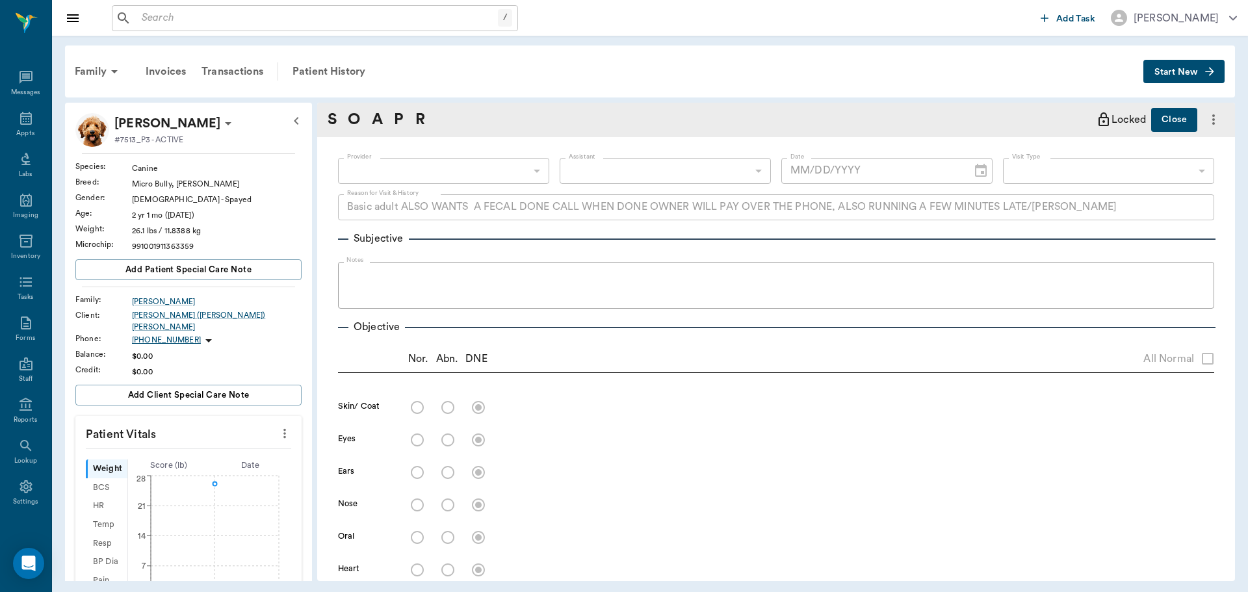
type input "[DATE]"
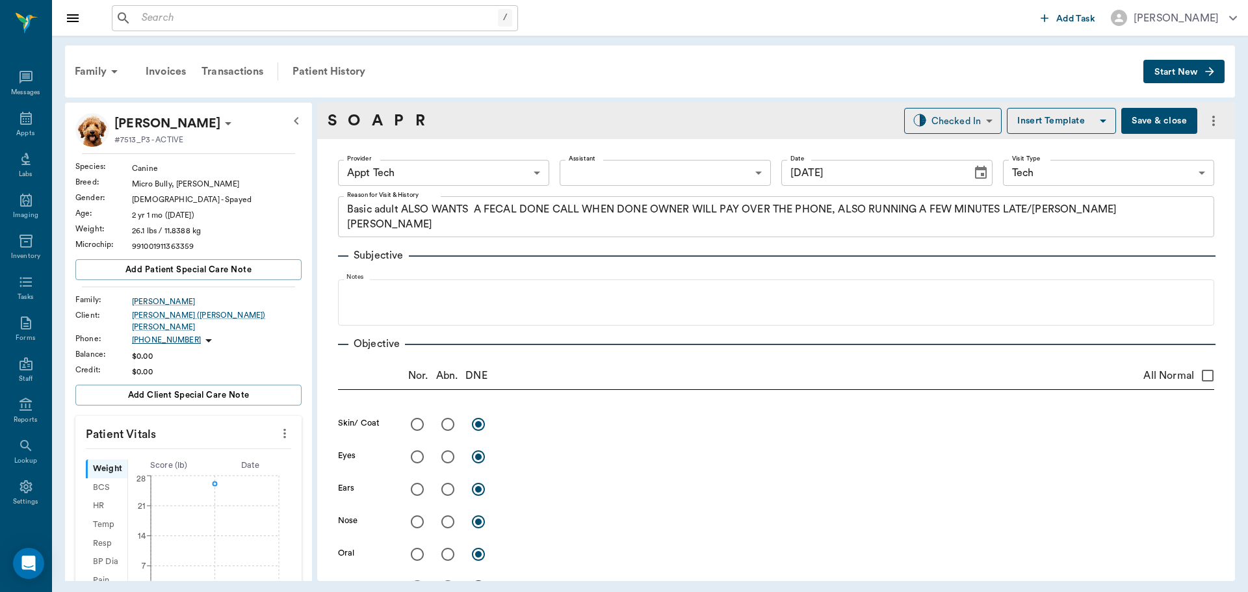
click at [278, 427] on icon "more" at bounding box center [285, 434] width 14 height 16
click at [261, 447] on span "Enter Vitals" at bounding box center [220, 448] width 109 height 14
click at [203, 463] on input "text" at bounding box center [187, 473] width 113 height 26
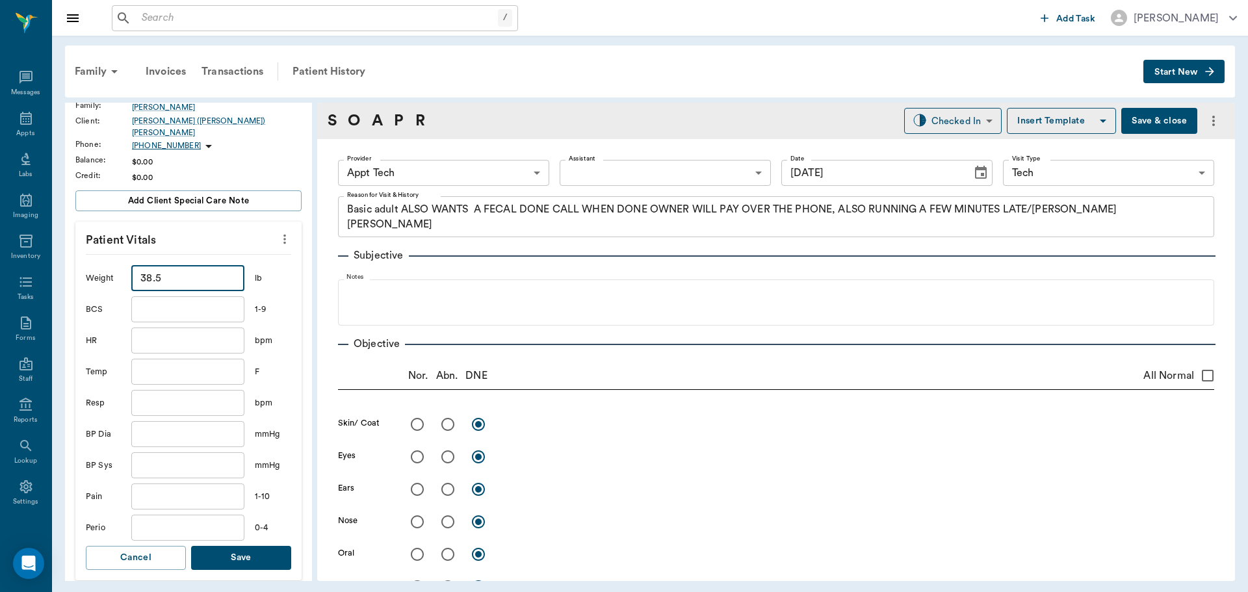
scroll to position [195, 0]
type input "38.5"
click at [218, 556] on button "Save" at bounding box center [241, 557] width 100 height 24
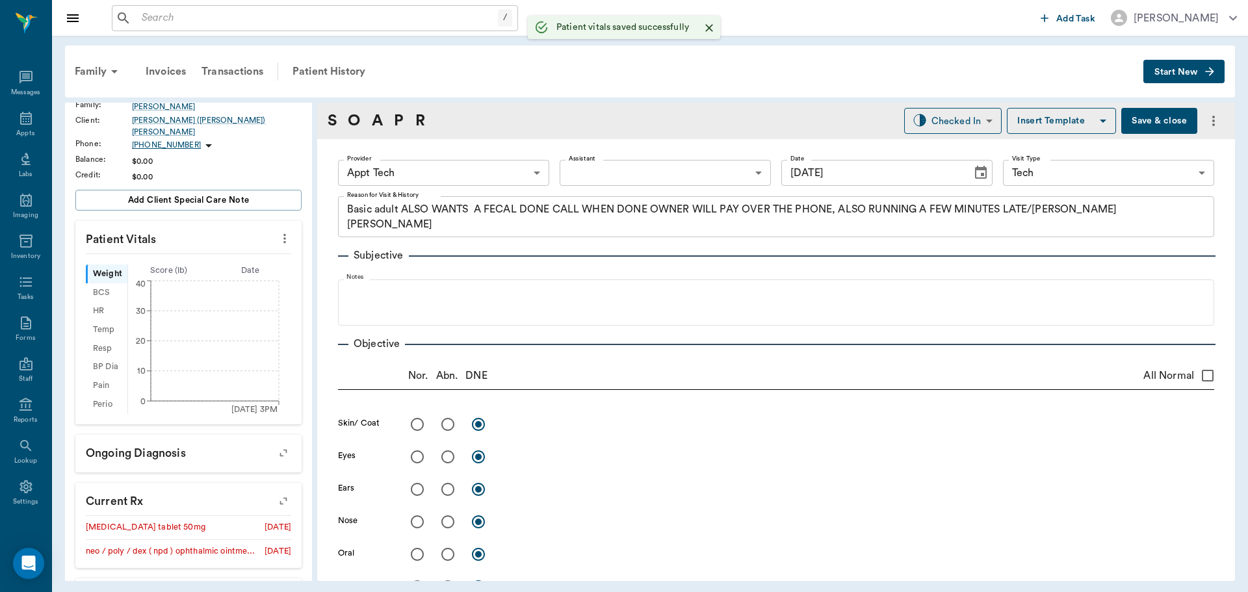
click at [442, 162] on body "/ ​ Add Task [PERSON_NAME] Nectar Messages Appts Labs Imaging Inventory Tasks F…" at bounding box center [624, 296] width 1248 height 592
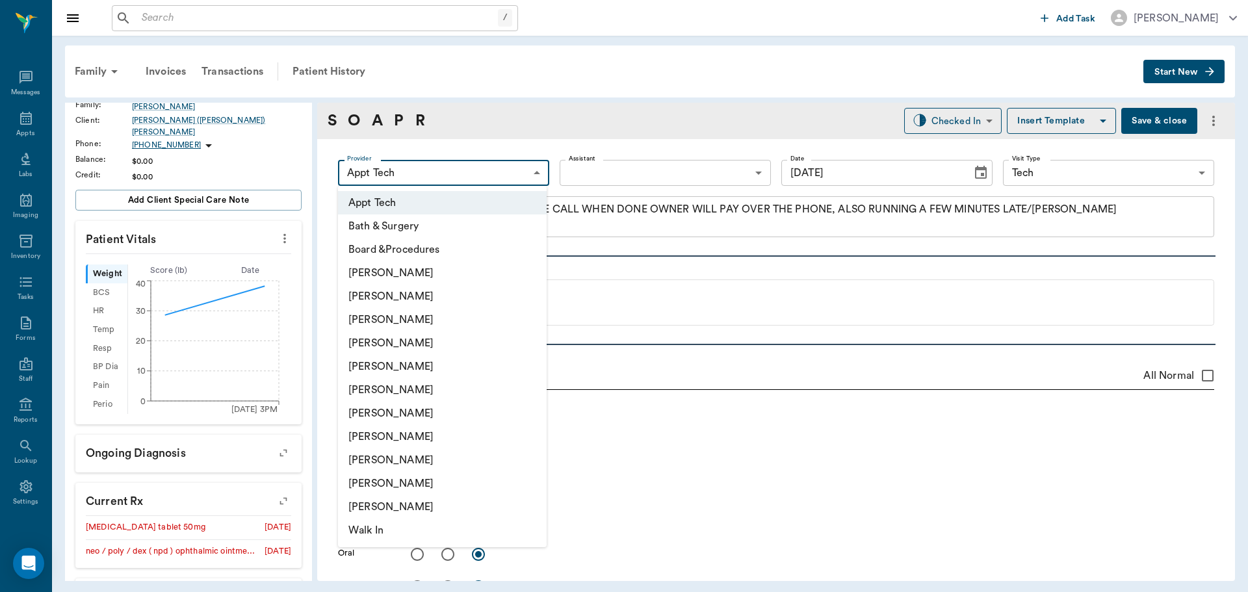
click at [440, 387] on li "[PERSON_NAME]" at bounding box center [442, 389] width 209 height 23
type input "682b670d8bdc6f7f8feef3db"
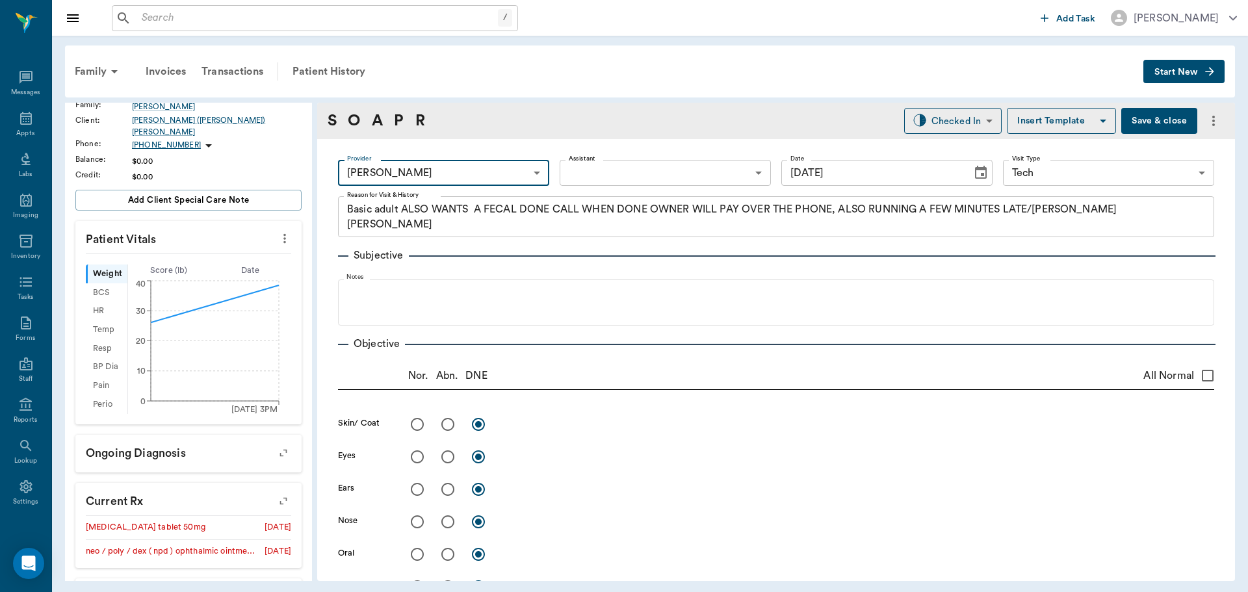
click at [571, 170] on body "/ ​ Add Task [PERSON_NAME] Nectar Messages Appts Labs Imaging Inventory Tasks F…" at bounding box center [624, 296] width 1248 height 592
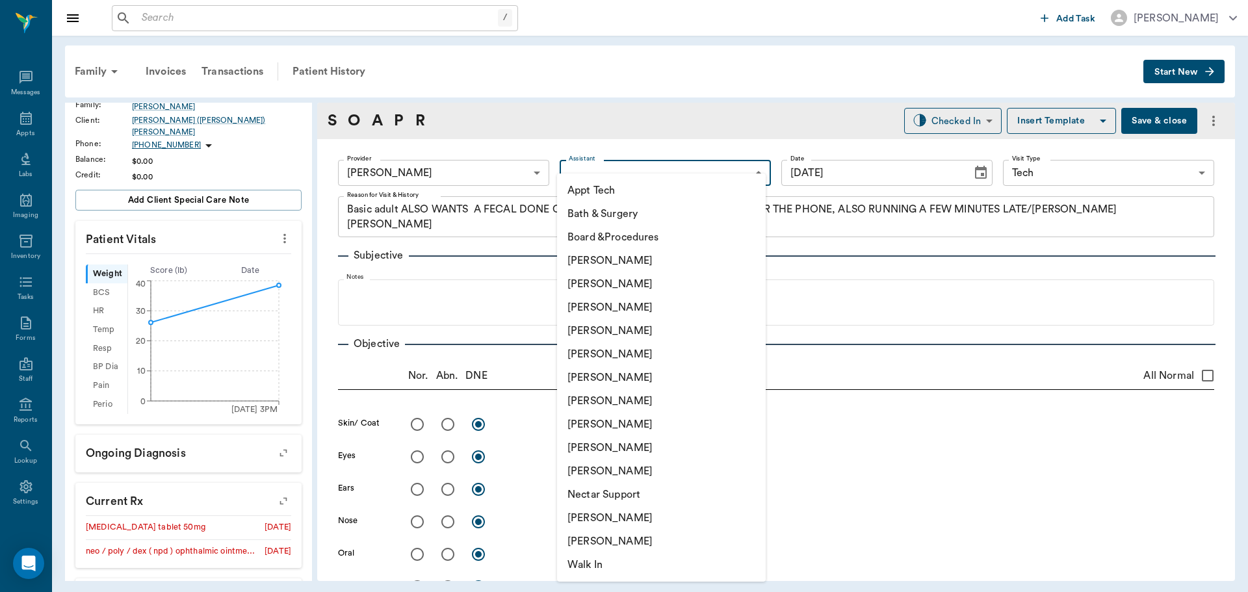
click at [573, 189] on li "Appt Tech" at bounding box center [661, 190] width 209 height 23
type input "63ec2f075fda476ae8351a4c"
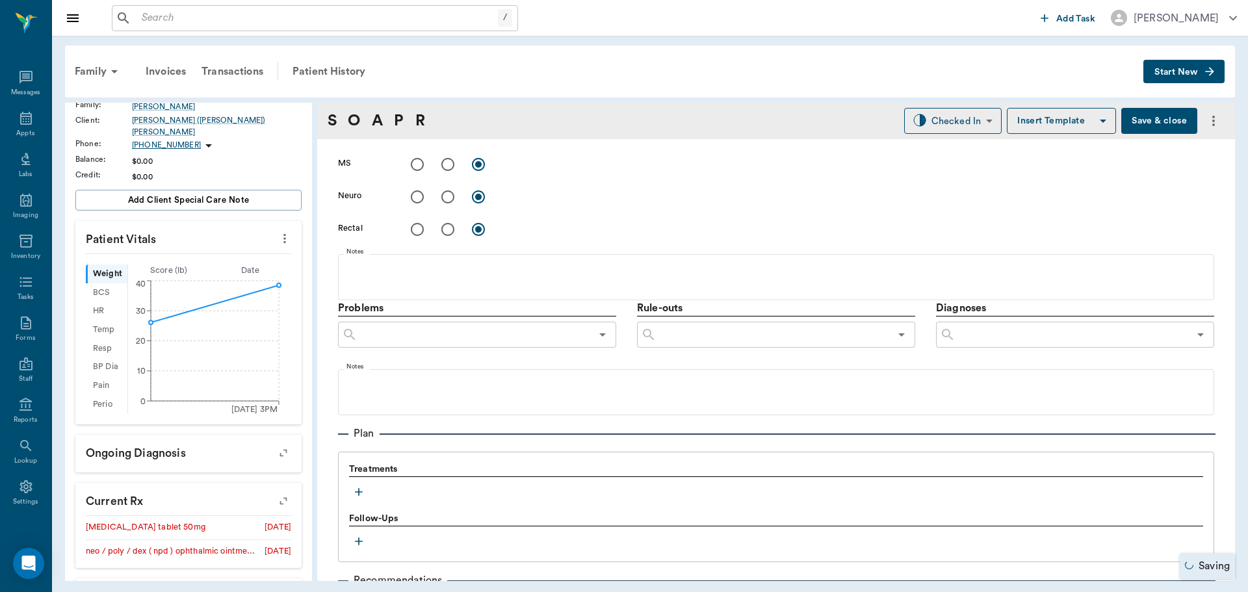
scroll to position [774, 0]
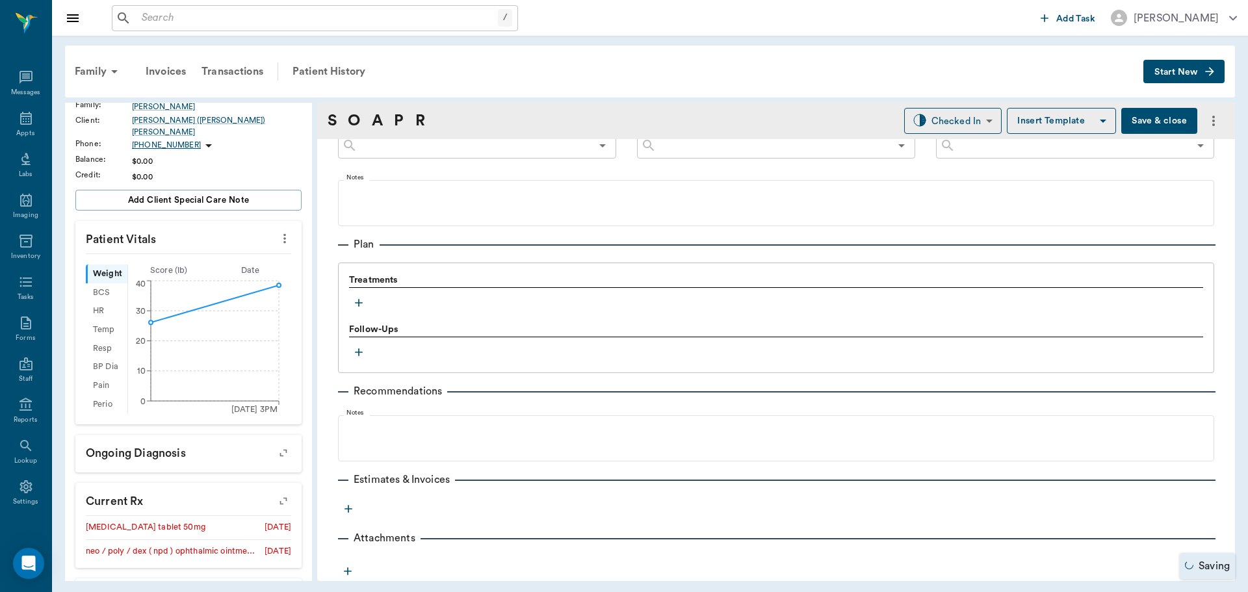
click at [359, 311] on button "button" at bounding box center [359, 303] width 20 height 20
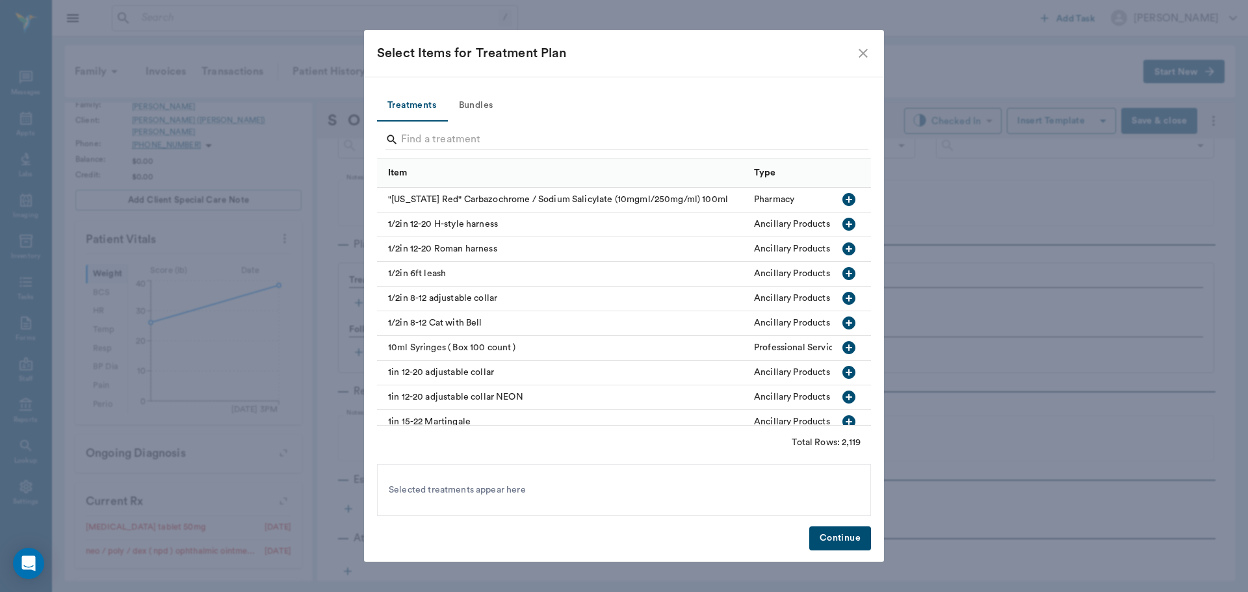
click at [475, 107] on button "Bundles" at bounding box center [476, 105] width 59 height 31
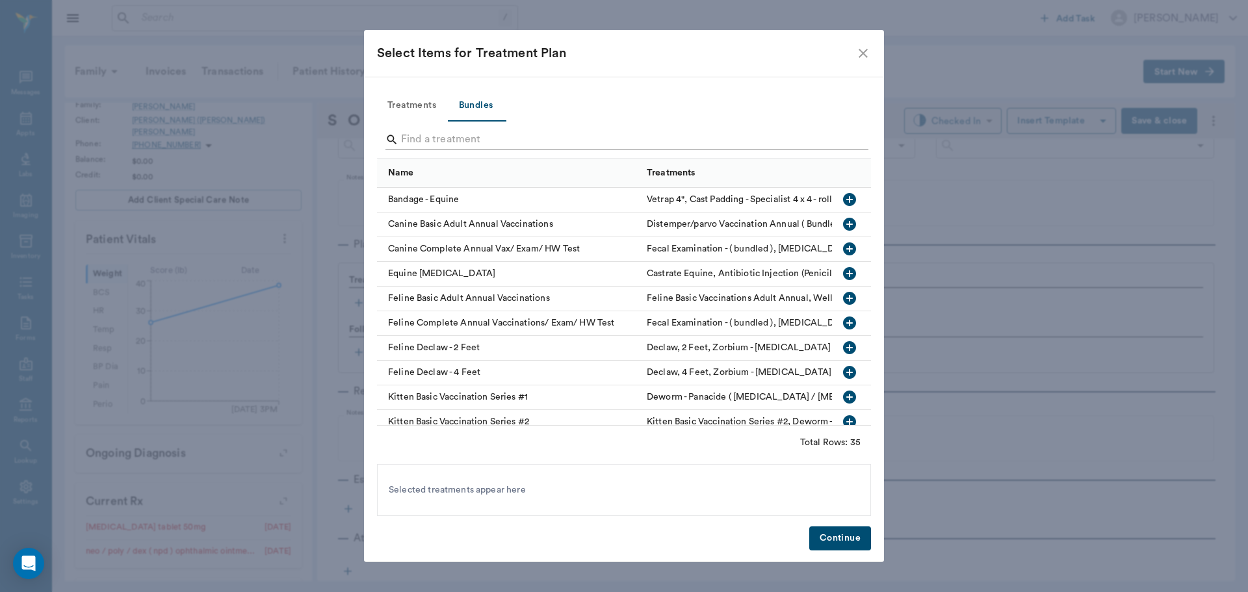
click at [463, 142] on input "Search" at bounding box center [625, 139] width 448 height 21
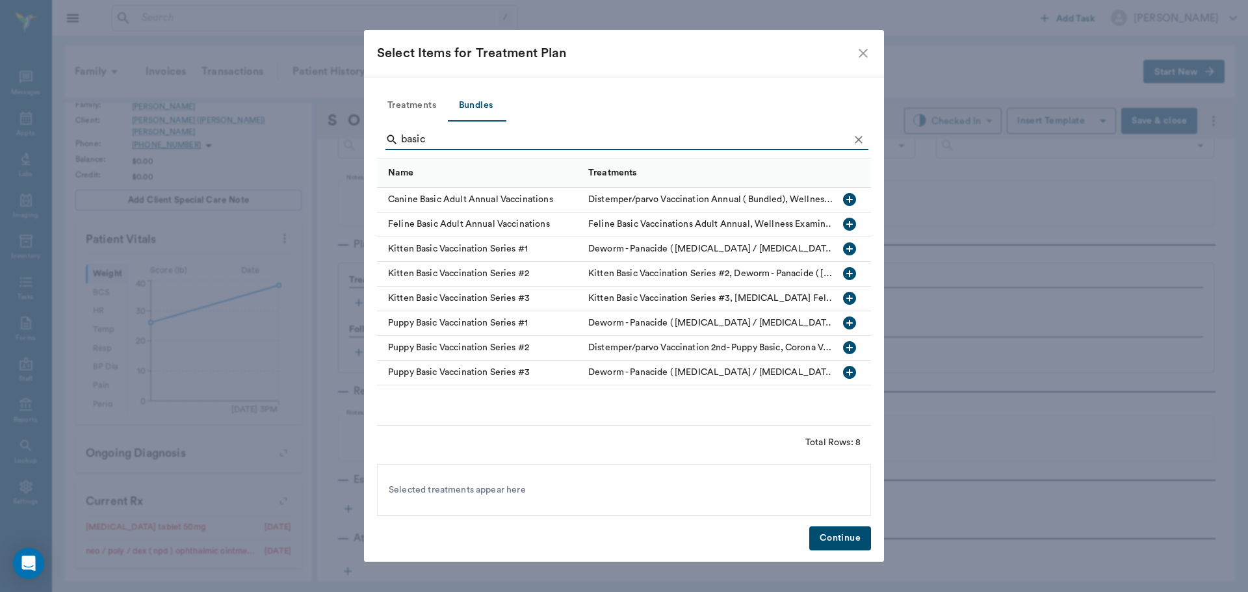
type input "basic"
click at [850, 202] on icon "button" at bounding box center [850, 200] width 16 height 16
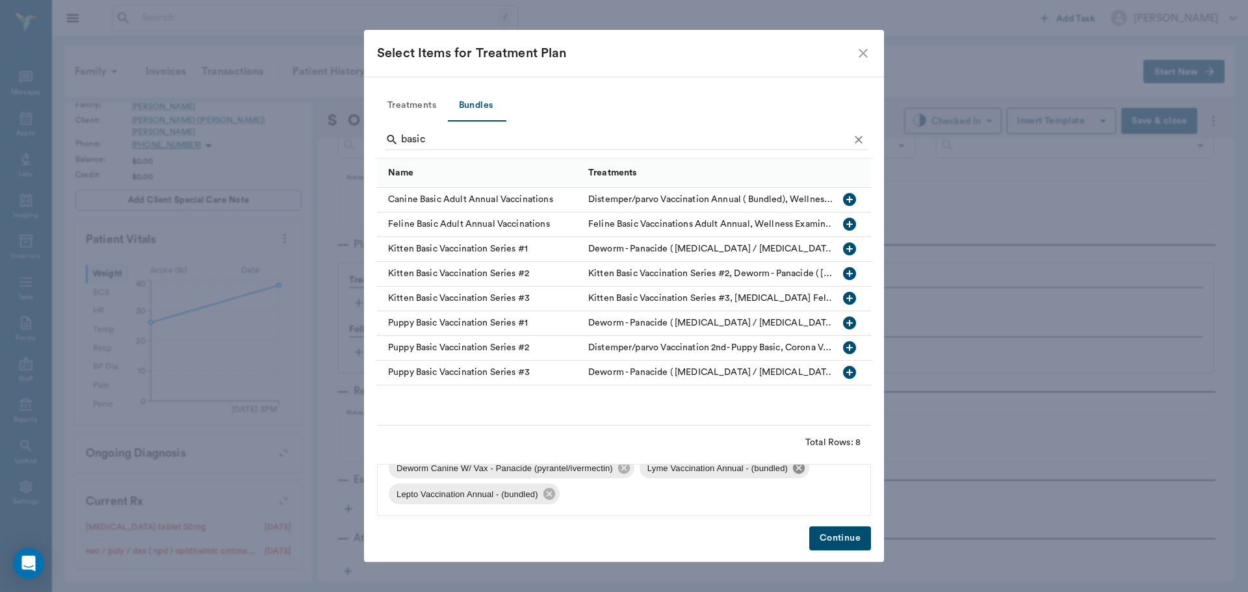
click at [801, 469] on icon at bounding box center [799, 468] width 12 height 12
click at [798, 495] on icon at bounding box center [800, 494] width 12 height 12
click at [855, 139] on icon "Clear" at bounding box center [858, 139] width 13 height 13
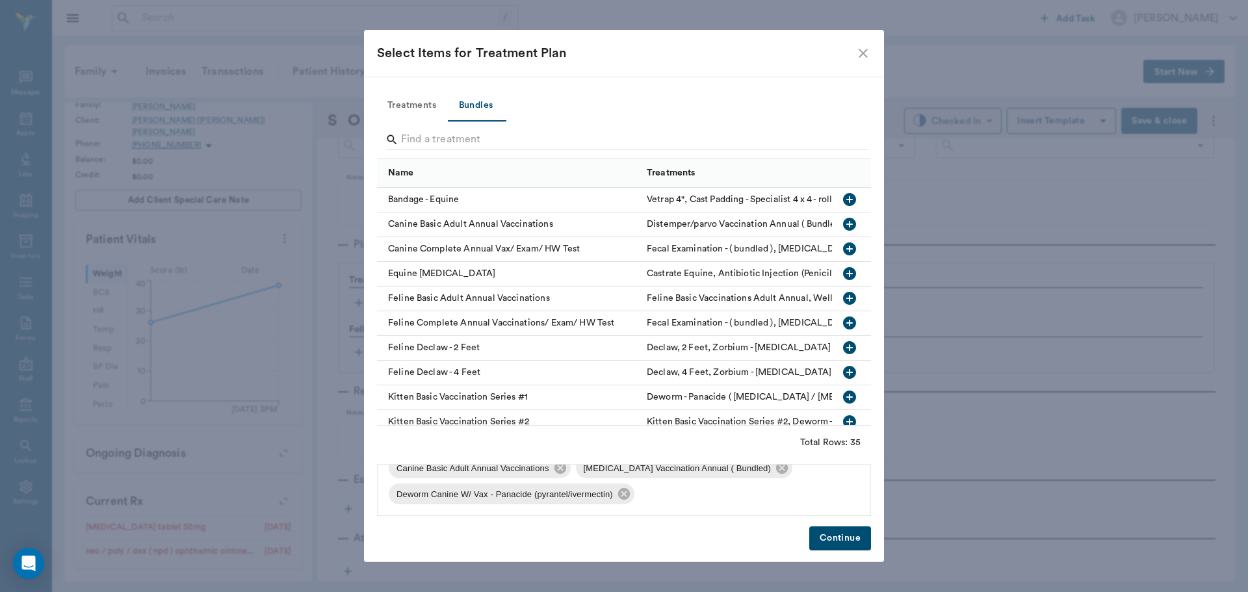
click at [404, 111] on button "Treatments" at bounding box center [412, 105] width 70 height 31
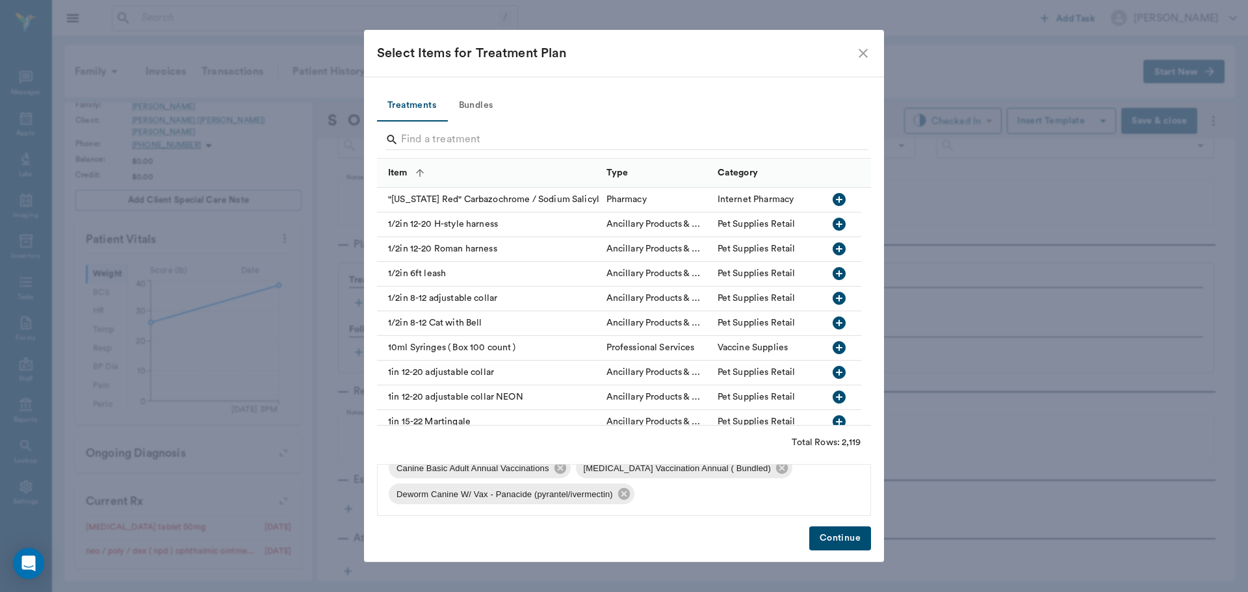
click at [424, 138] on input "Search" at bounding box center [625, 139] width 448 height 21
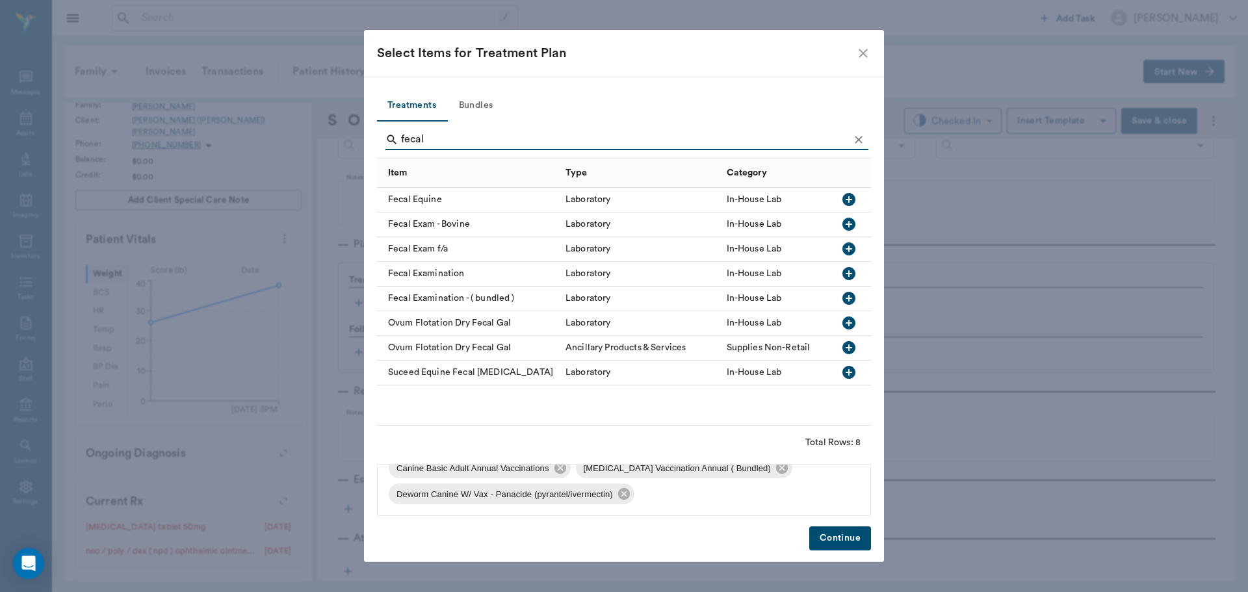
type input "fecal"
click at [848, 274] on icon "button" at bounding box center [849, 274] width 16 height 16
click at [864, 534] on button "Continue" at bounding box center [840, 539] width 62 height 24
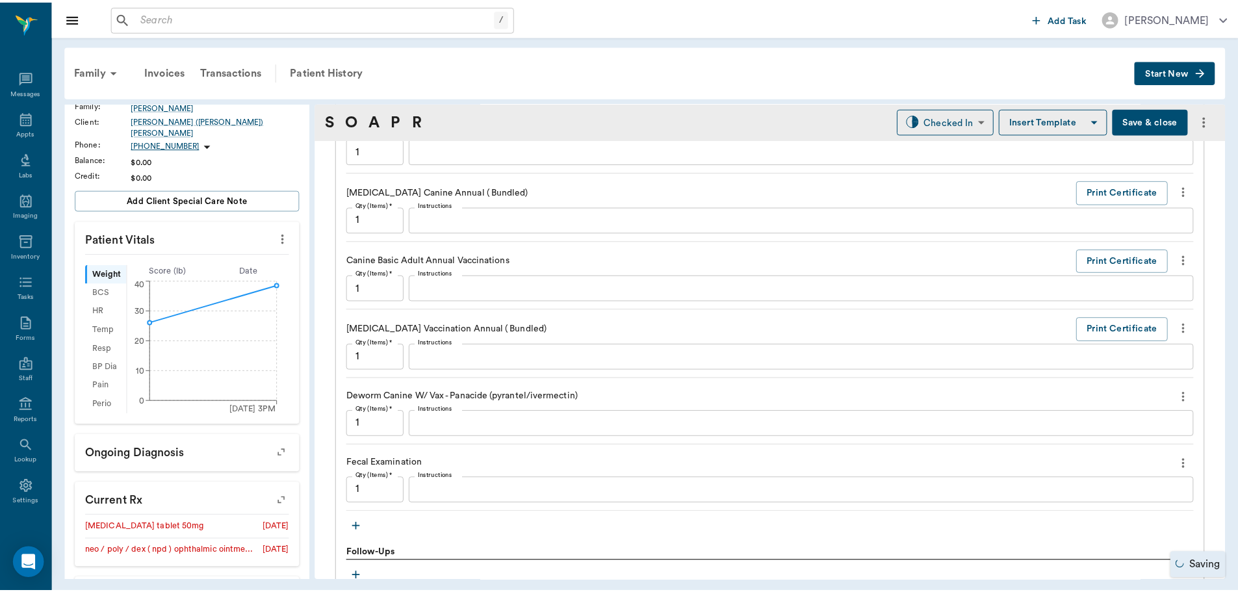
scroll to position [1339, 0]
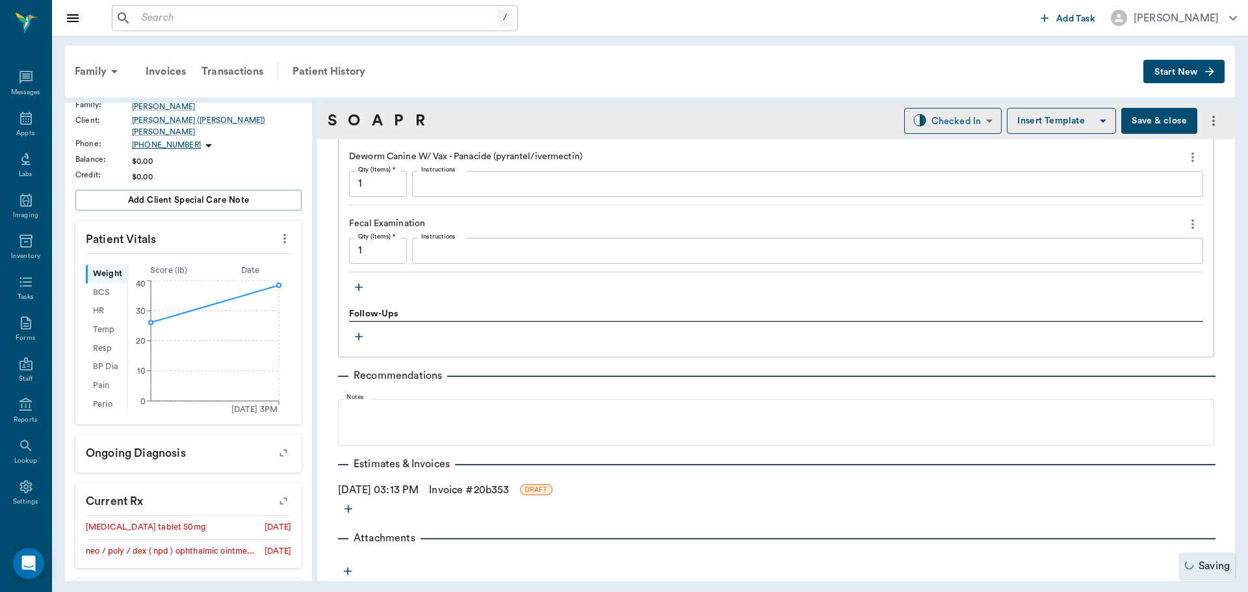
click at [595, 245] on textarea "Instructions" at bounding box center [807, 250] width 773 height 15
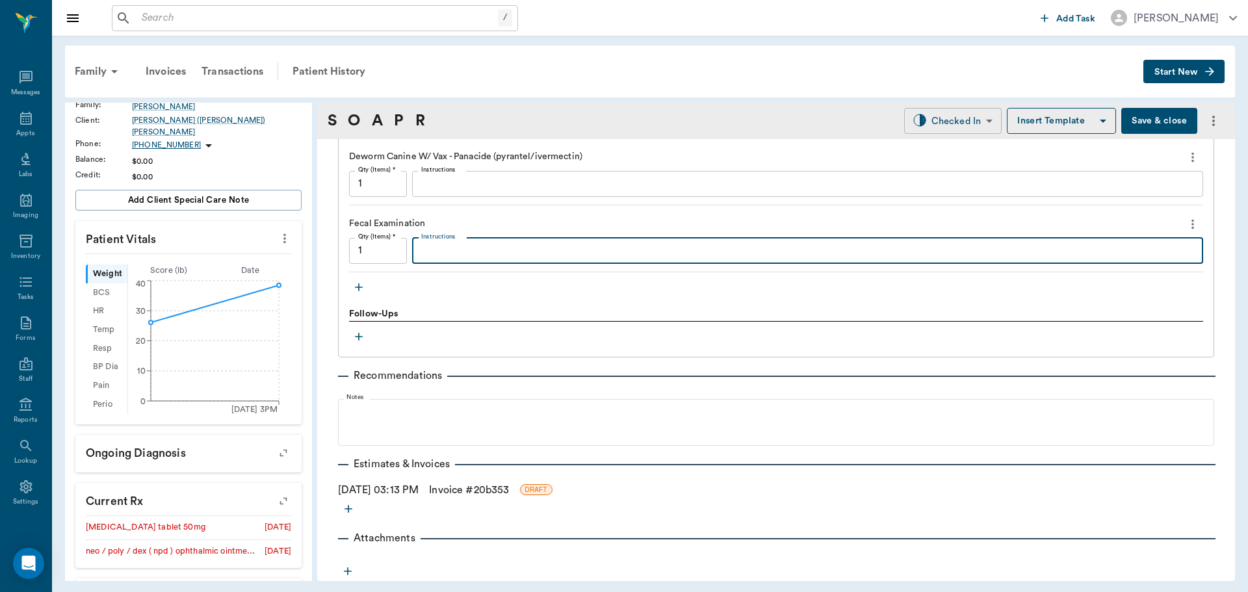
click at [895, 121] on body "/ ​ Add Task Dr. Bert Ellsworth Nectar Messages Appts Labs Imaging Inventory Ta…" at bounding box center [624, 296] width 1248 height 592
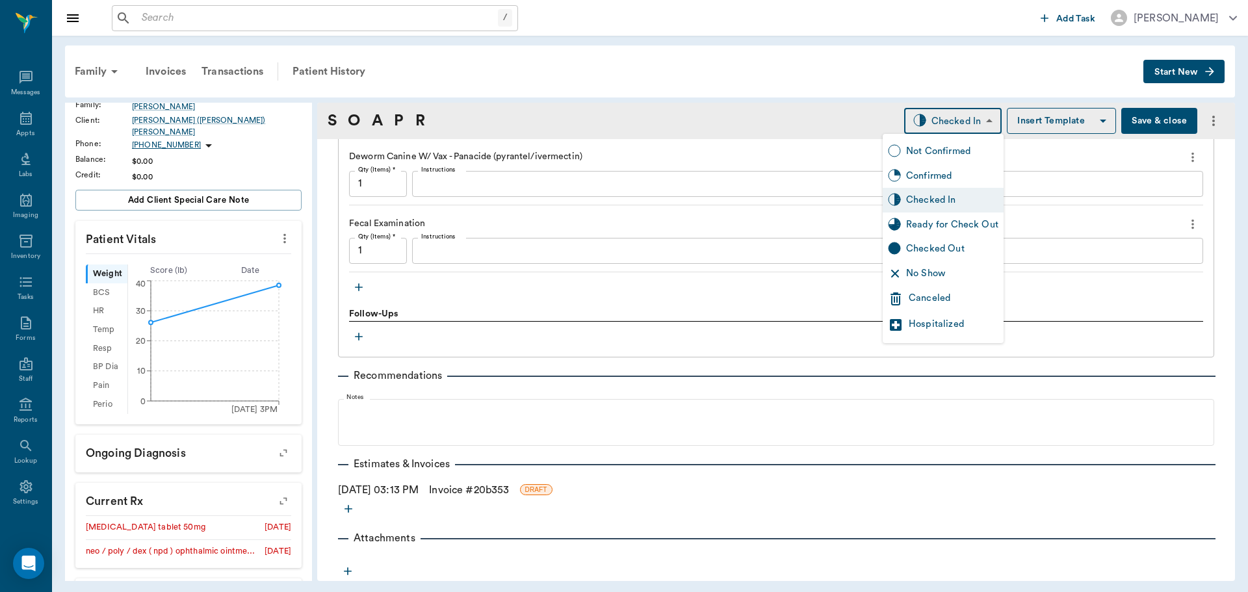
click at [907, 224] on div "Ready for Check Out" at bounding box center [952, 225] width 92 height 14
type input "READY_TO_CHECKOUT"
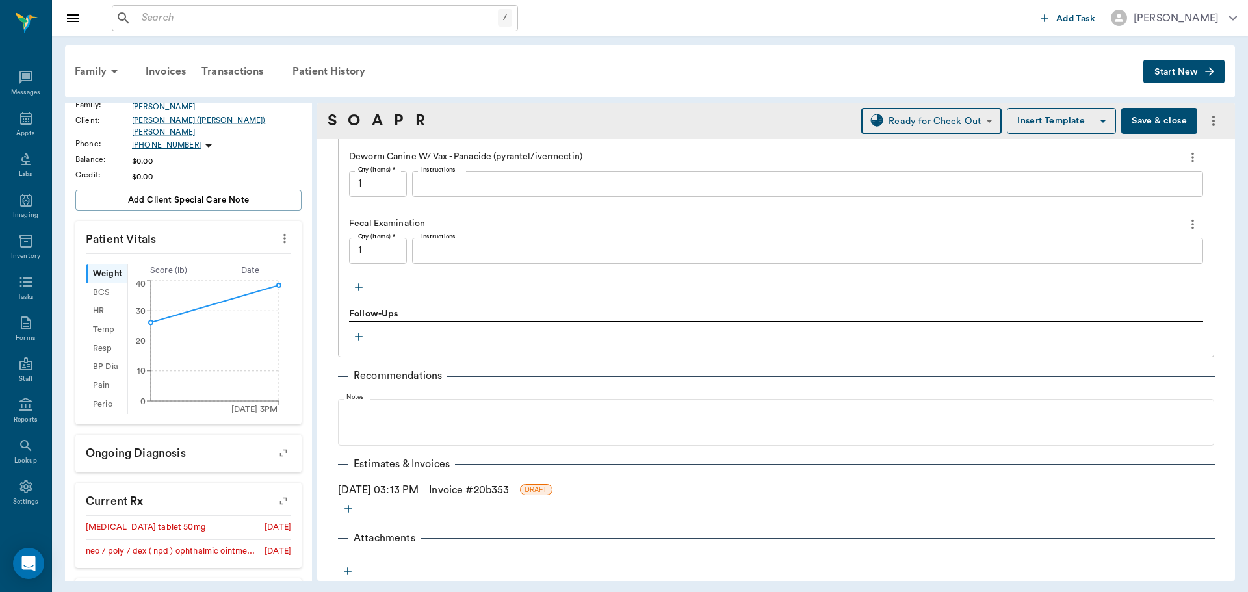
click at [465, 488] on link "Invoice # 20b353" at bounding box center [469, 490] width 80 height 16
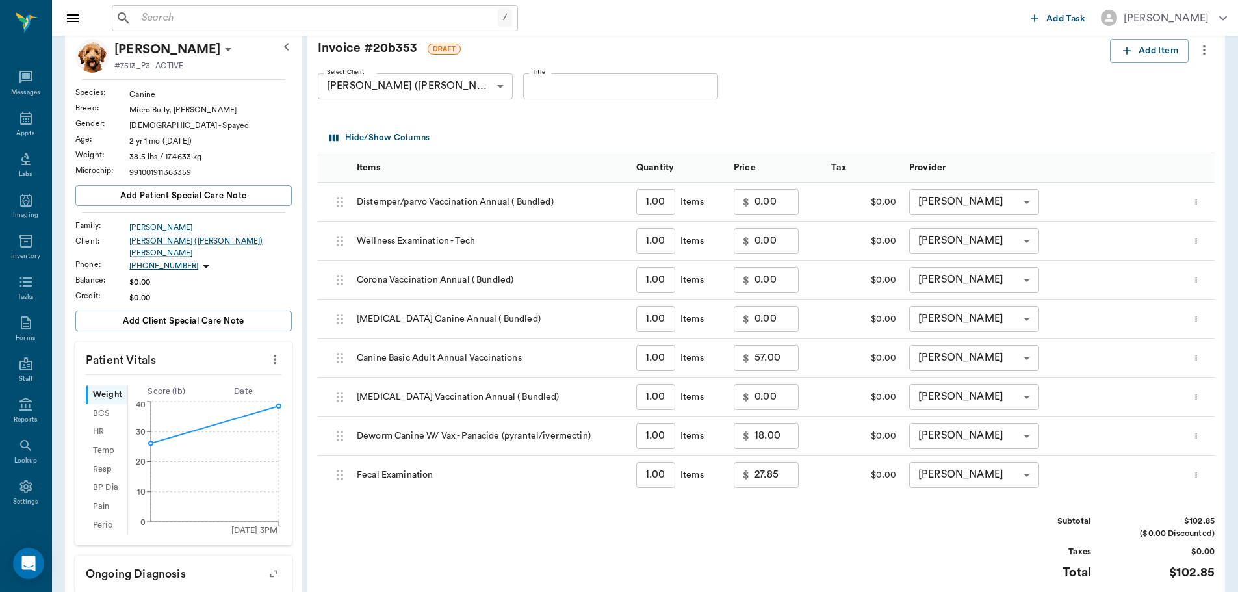
scroll to position [260, 0]
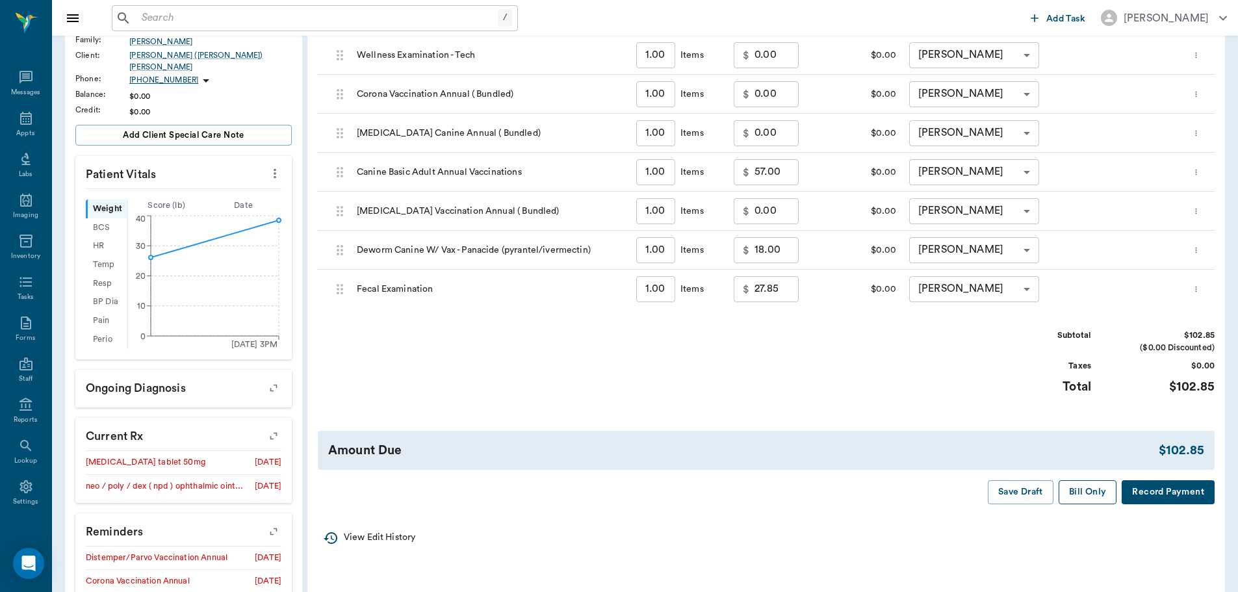
click at [1089, 492] on button "Bill Only" at bounding box center [1088, 492] width 59 height 24
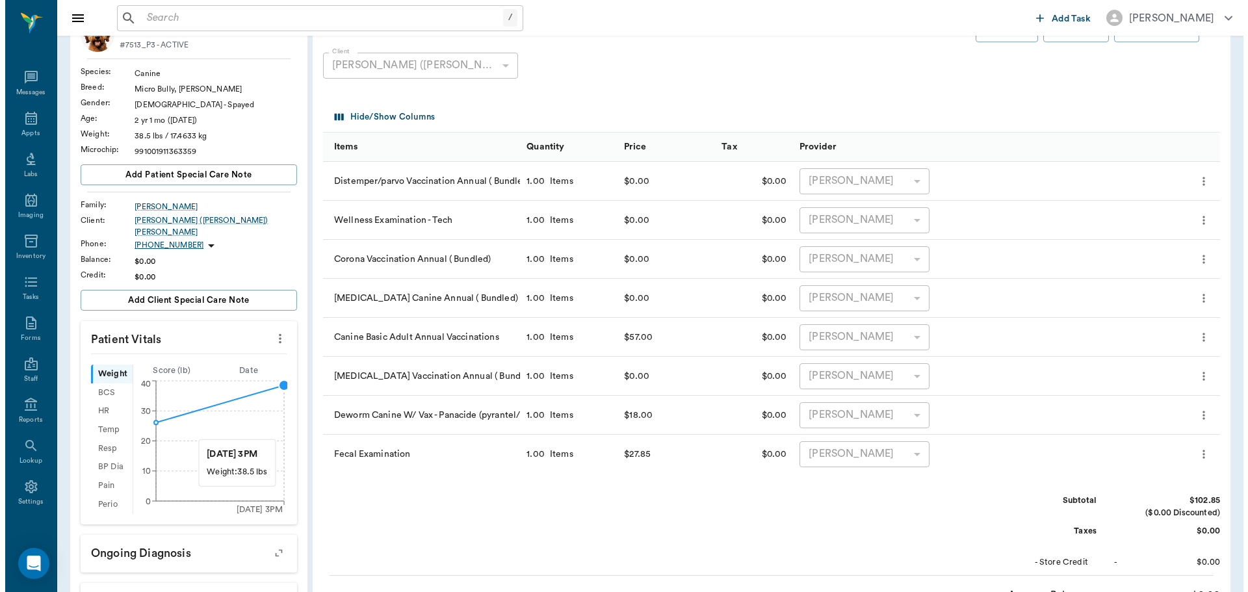
scroll to position [0, 0]
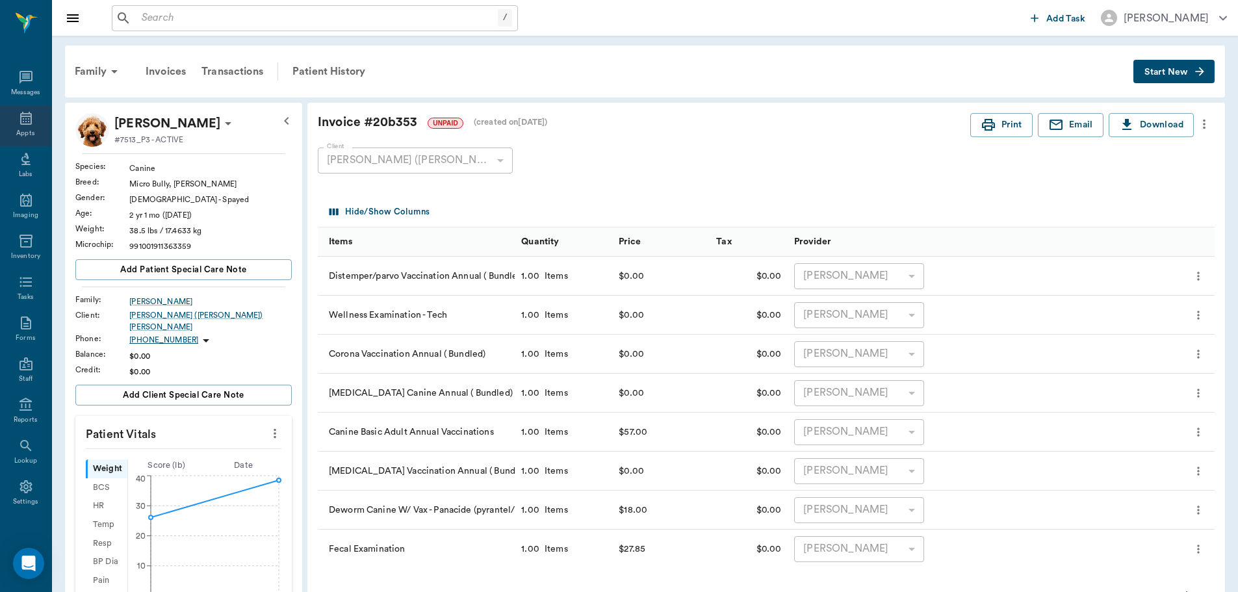
click at [23, 125] on icon at bounding box center [26, 119] width 16 height 16
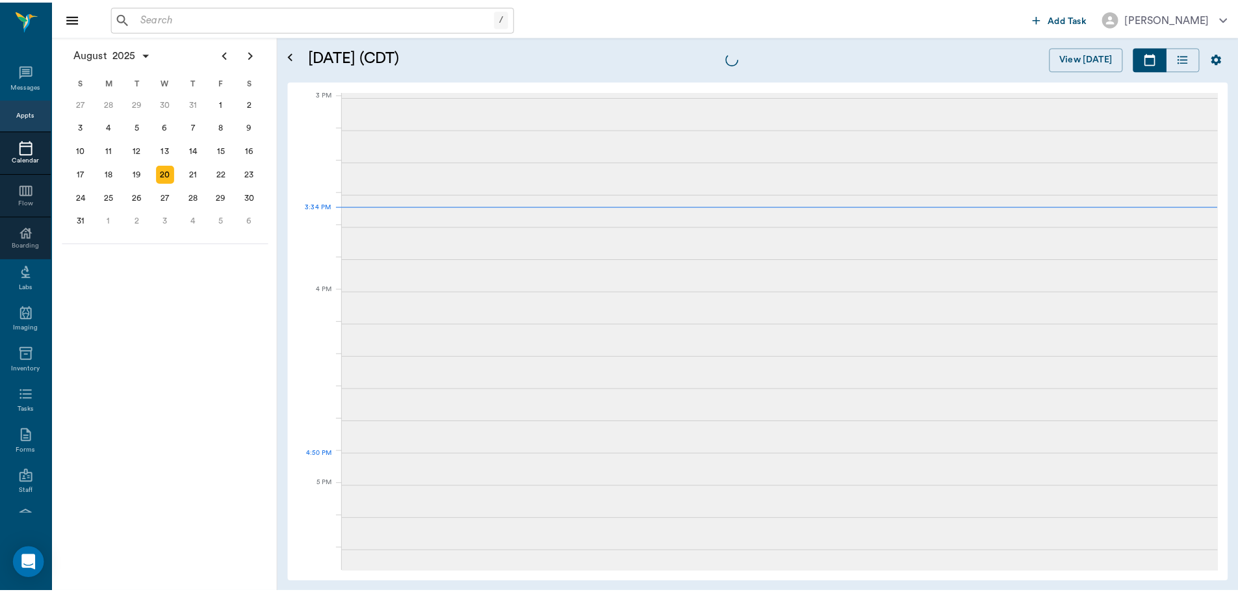
scroll to position [1365, 0]
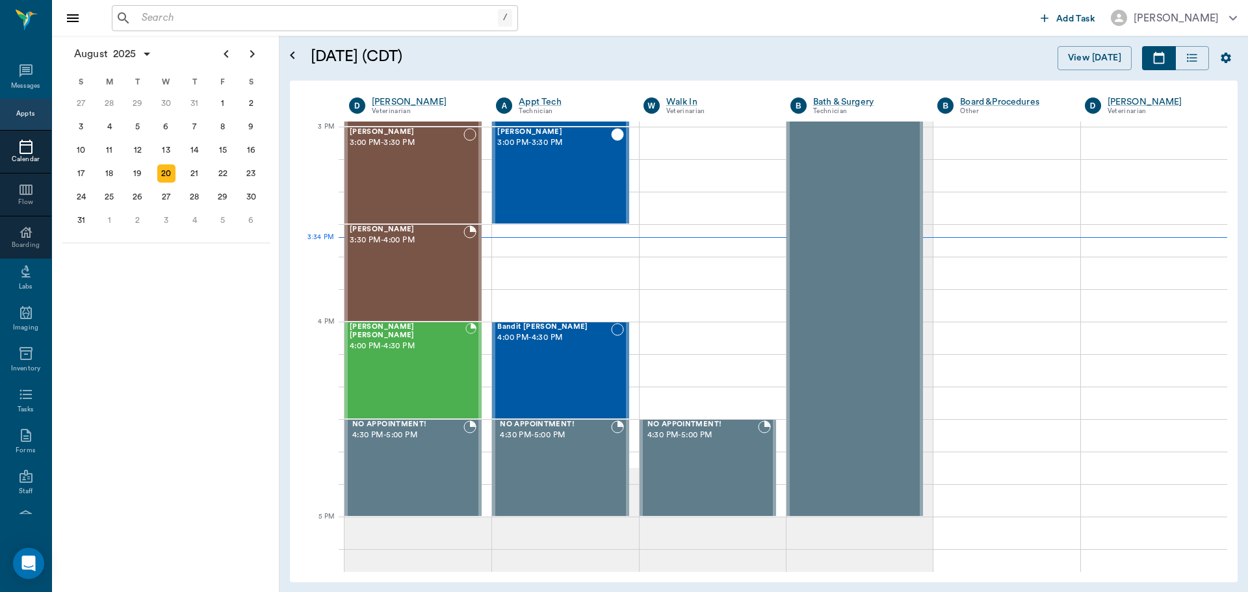
click at [328, 18] on input "text" at bounding box center [317, 18] width 361 height 18
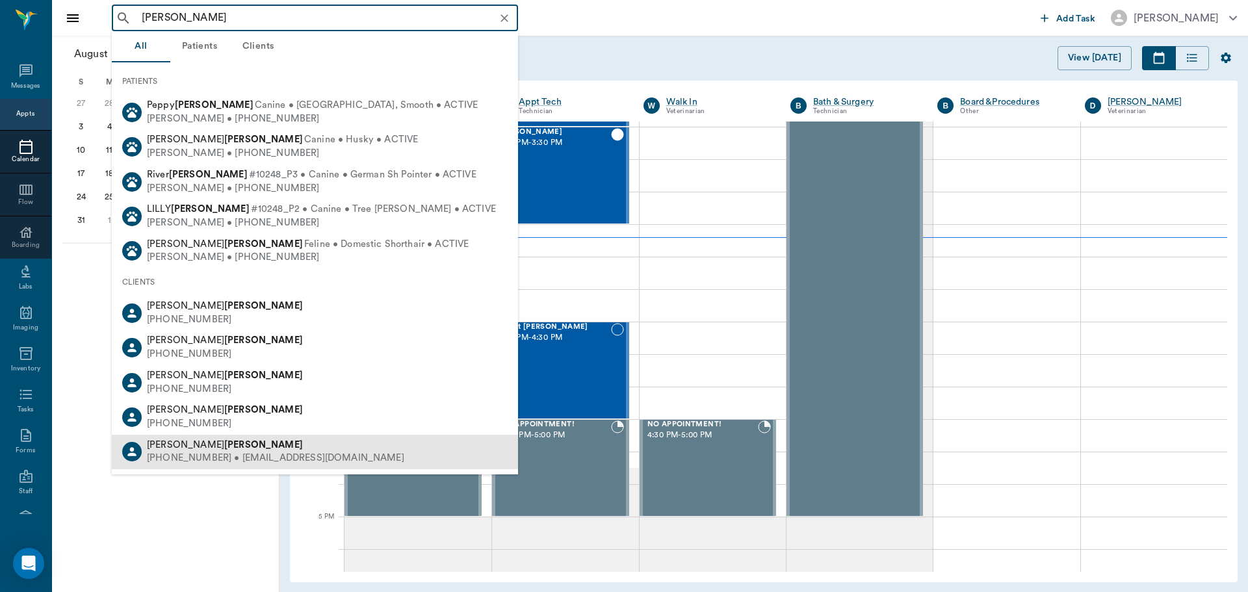
click at [309, 439] on div "Tammye Fant" at bounding box center [275, 446] width 257 height 14
type input "fant"
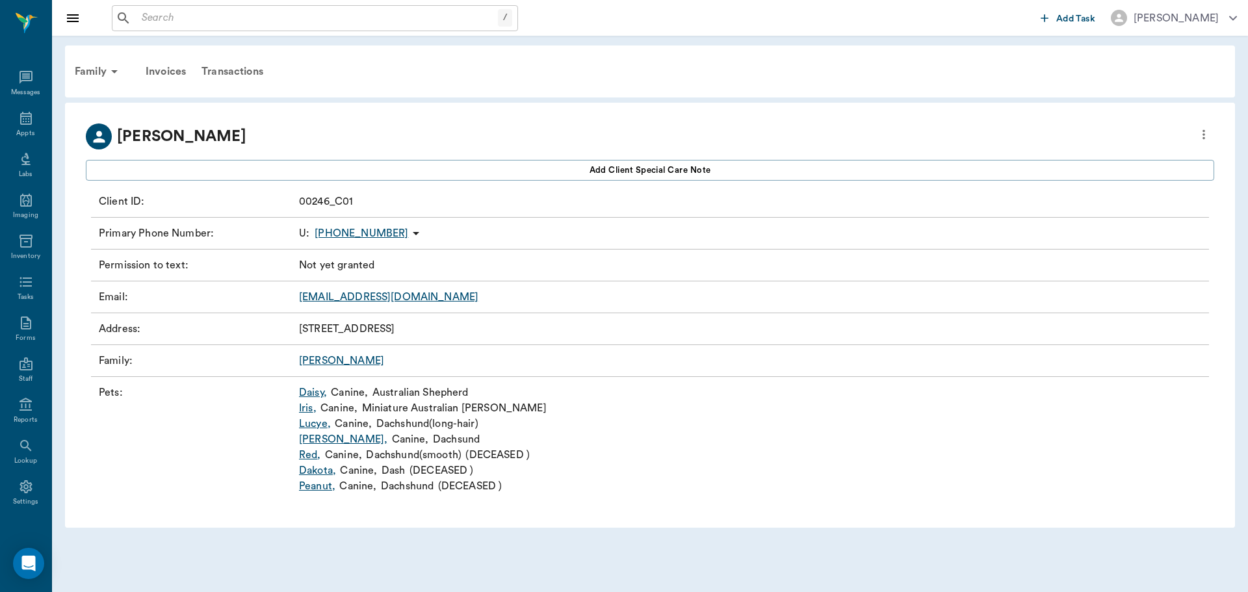
click at [312, 395] on link "Daisy ," at bounding box center [313, 393] width 28 height 16
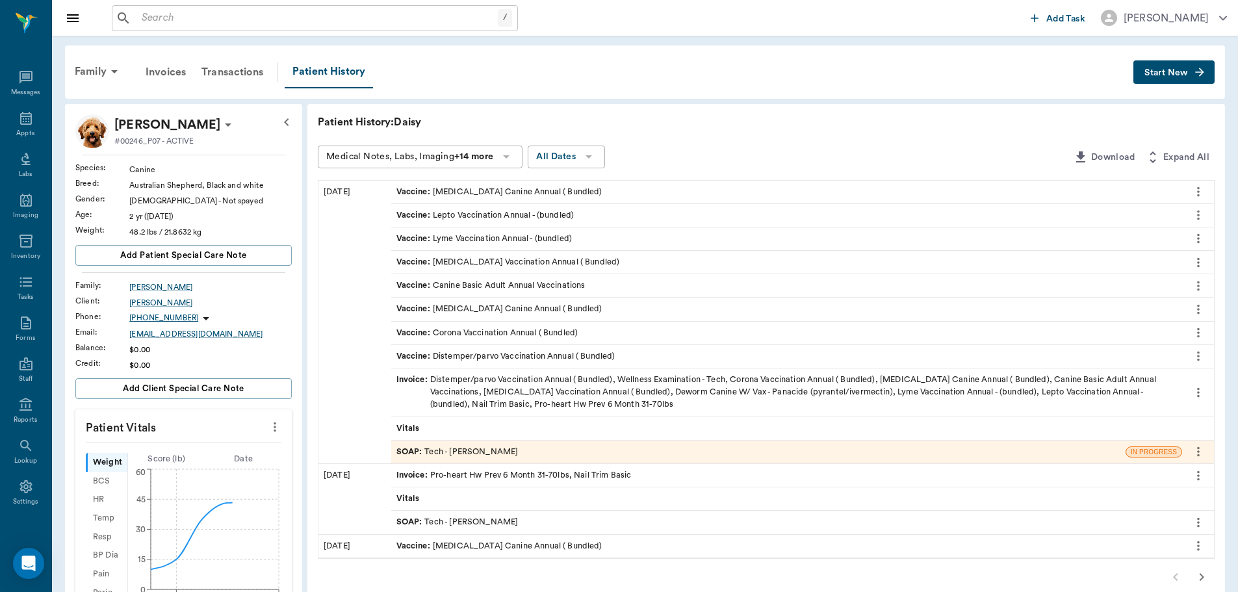
scroll to position [402, 0]
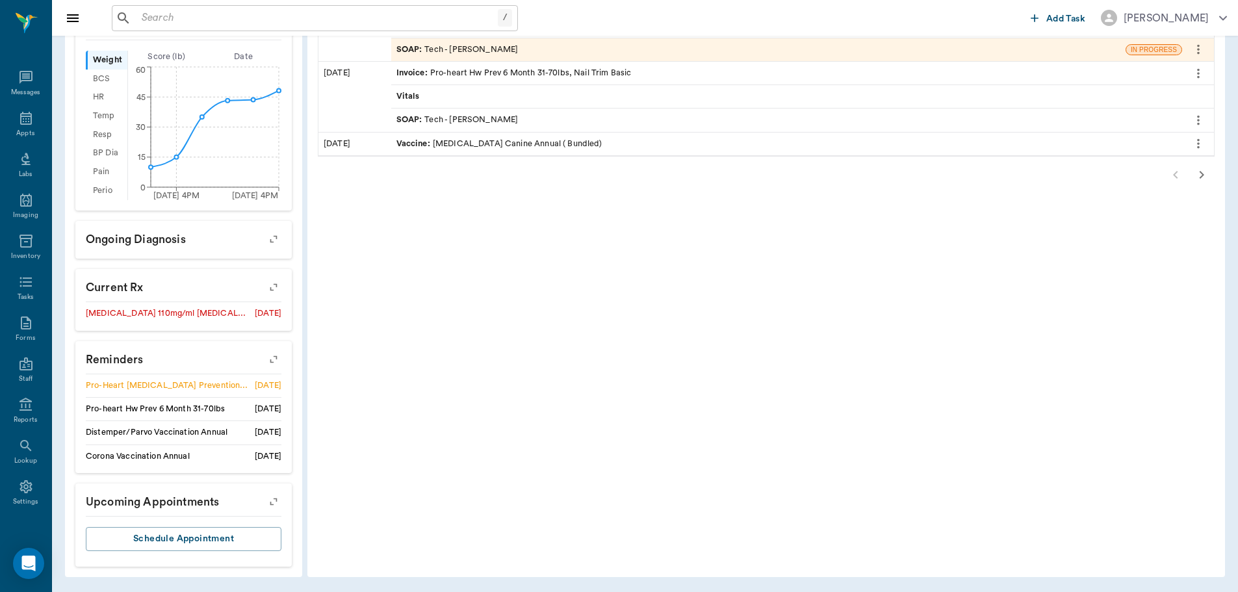
click at [274, 365] on icon "button" at bounding box center [274, 359] width 18 height 18
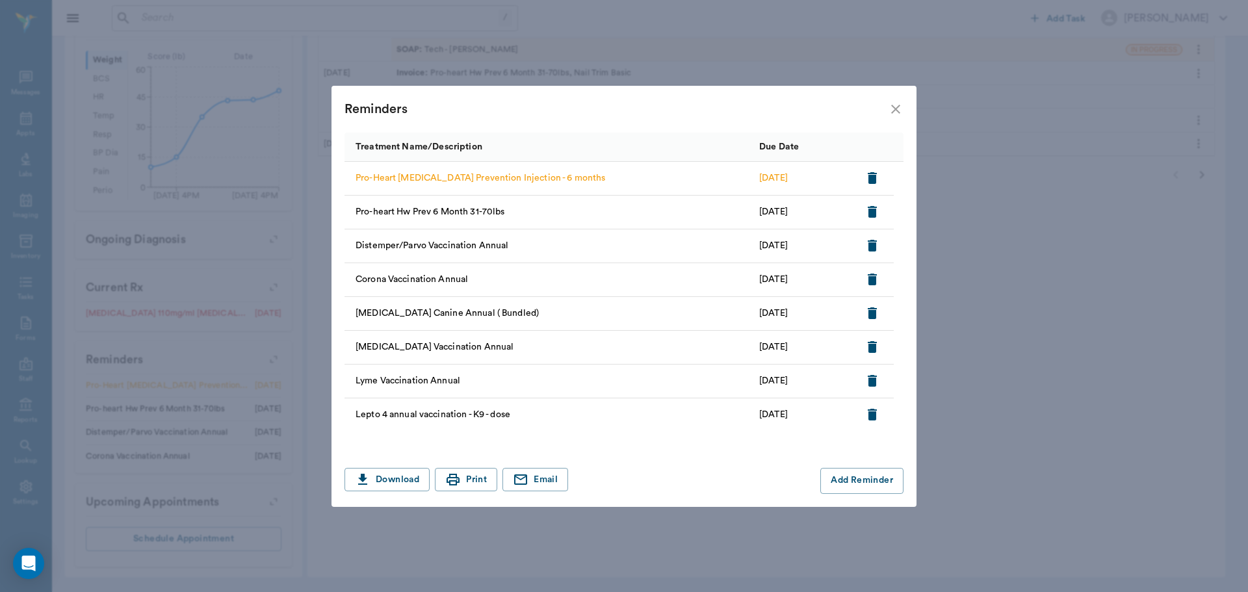
click at [871, 176] on icon "button" at bounding box center [872, 178] width 9 height 12
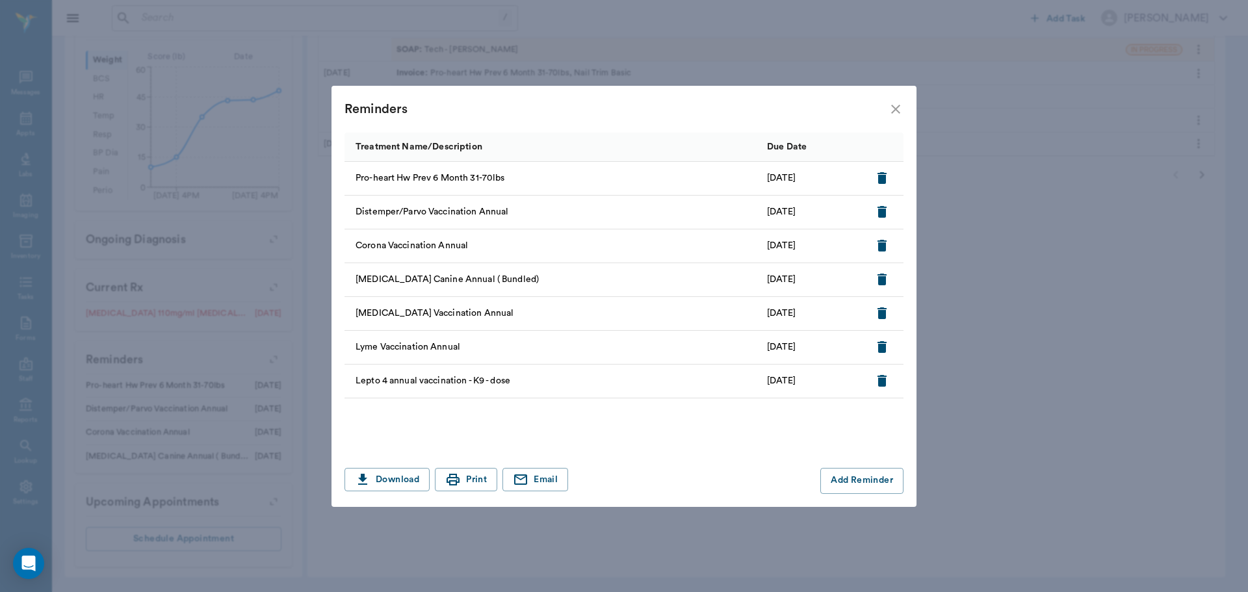
click at [893, 113] on icon "close" at bounding box center [896, 109] width 16 height 16
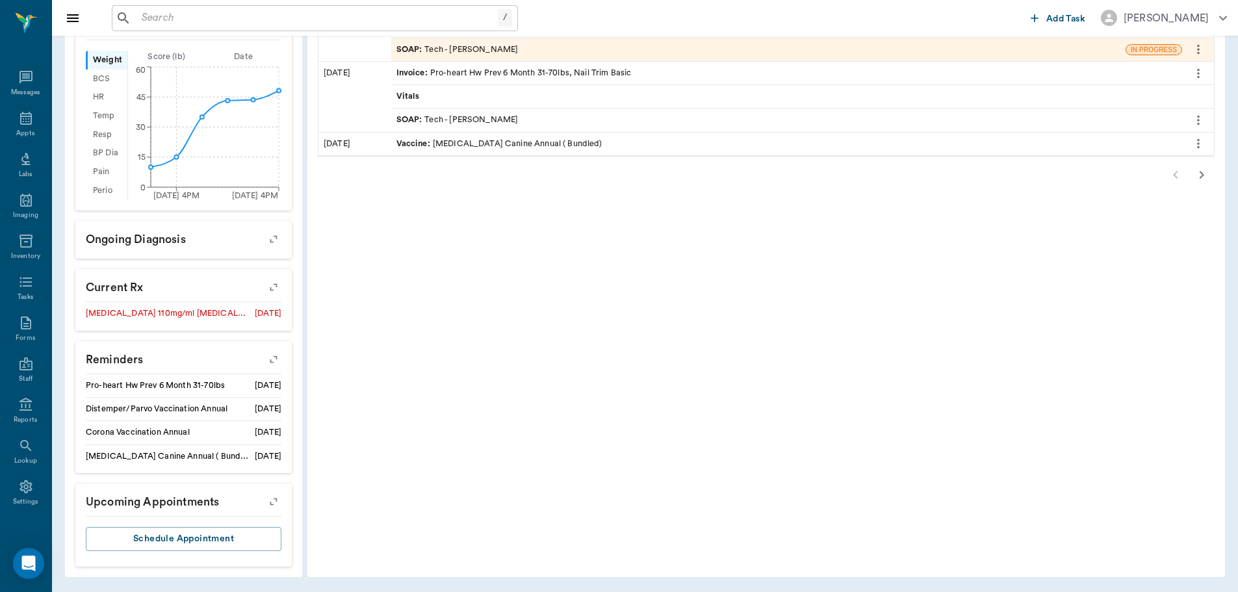
scroll to position [0, 0]
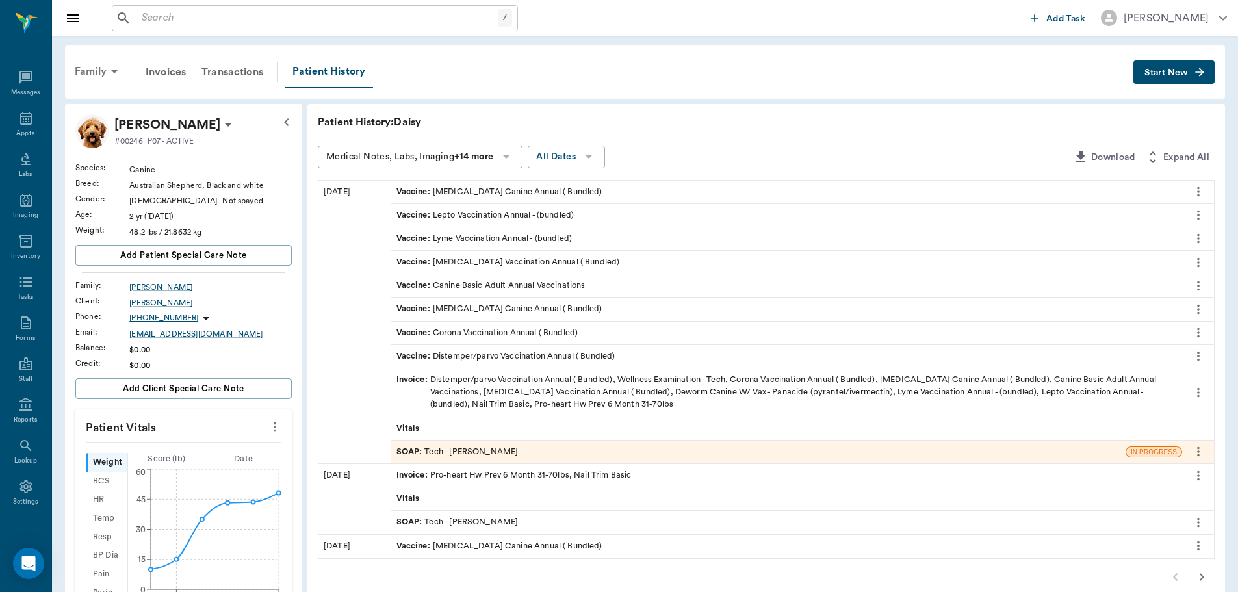
click at [115, 69] on icon at bounding box center [115, 72] width 16 height 16
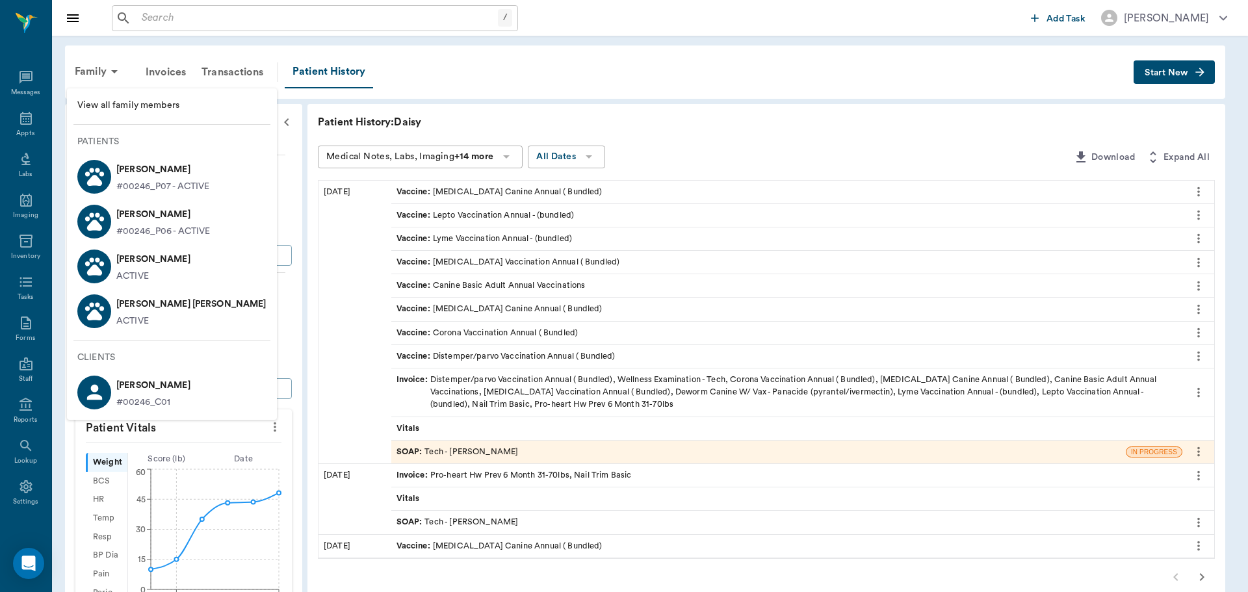
click at [191, 224] on p "Iris Fant" at bounding box center [163, 214] width 94 height 21
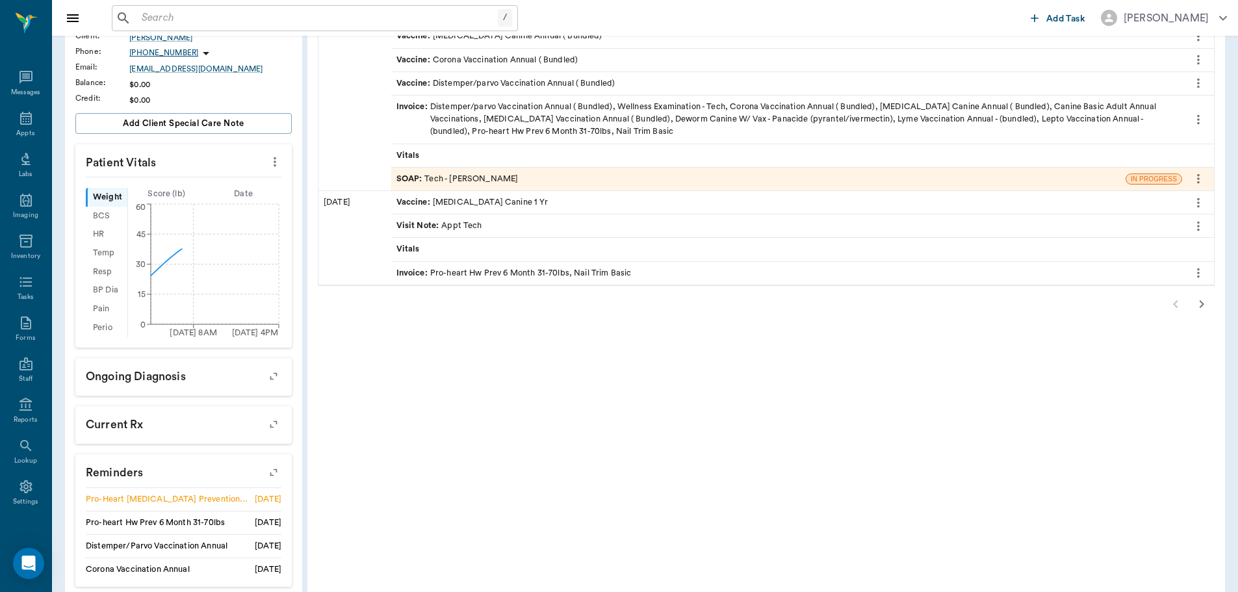
scroll to position [386, 0]
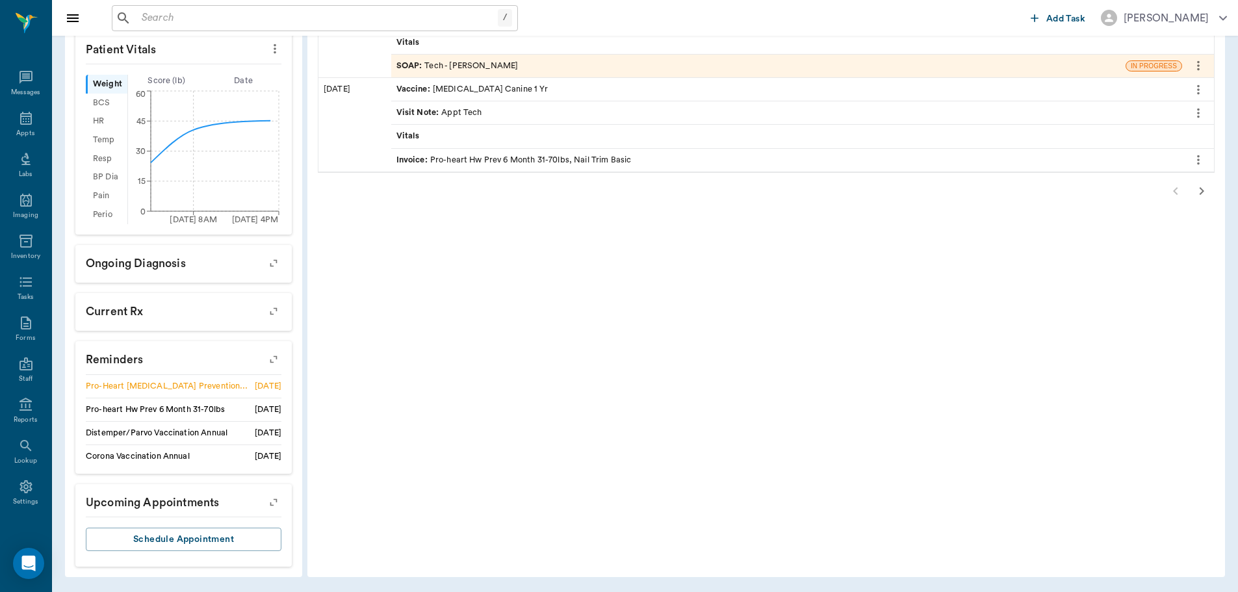
click at [270, 354] on icon "button" at bounding box center [274, 359] width 18 height 18
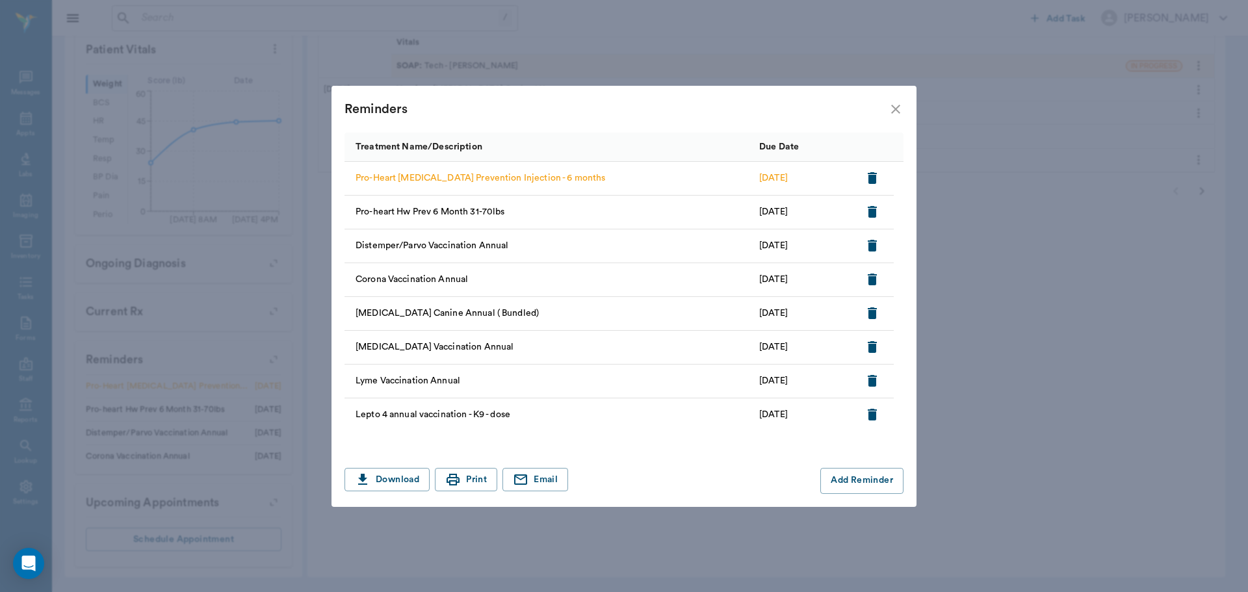
click at [869, 173] on icon "button" at bounding box center [872, 178] width 9 height 12
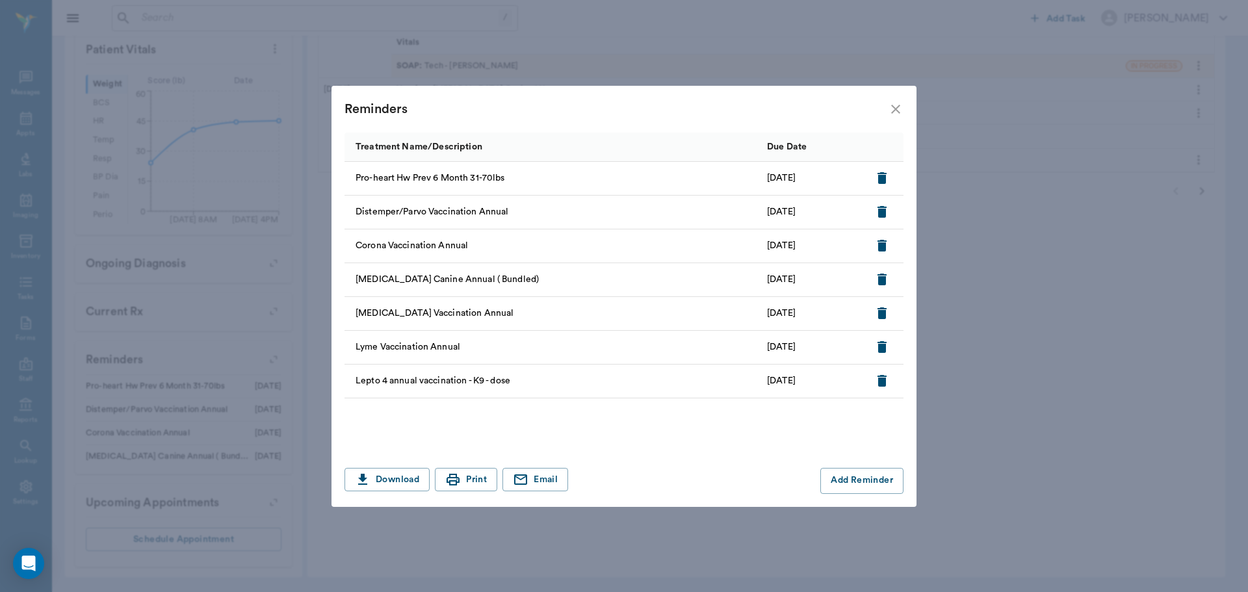
click at [900, 111] on icon "close" at bounding box center [896, 109] width 16 height 16
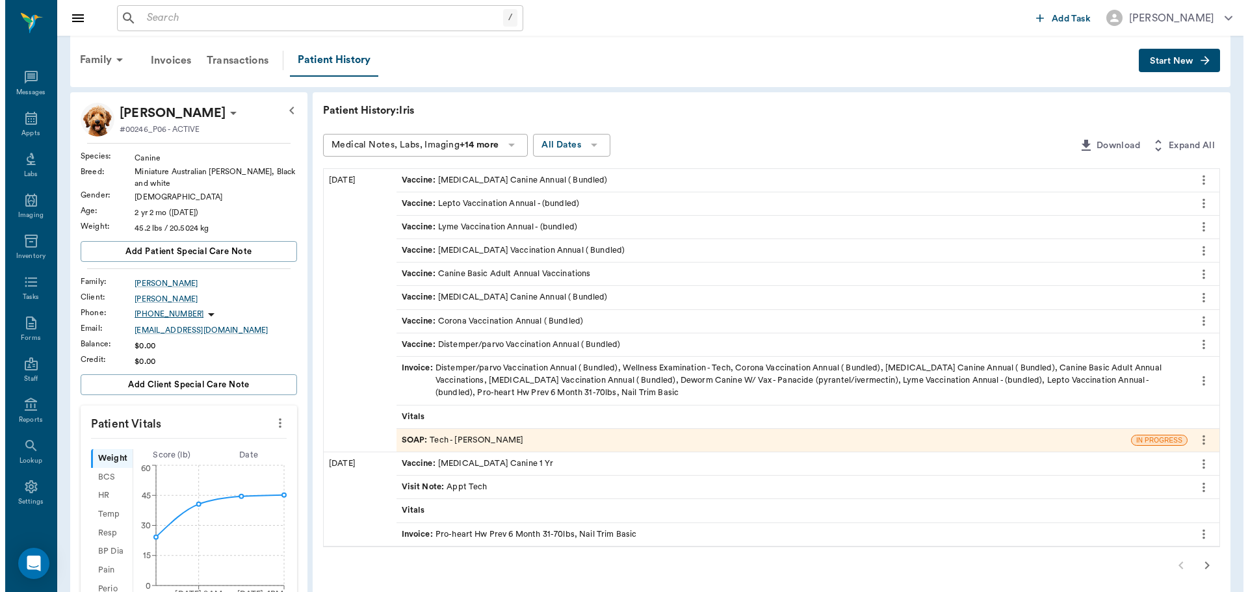
scroll to position [0, 0]
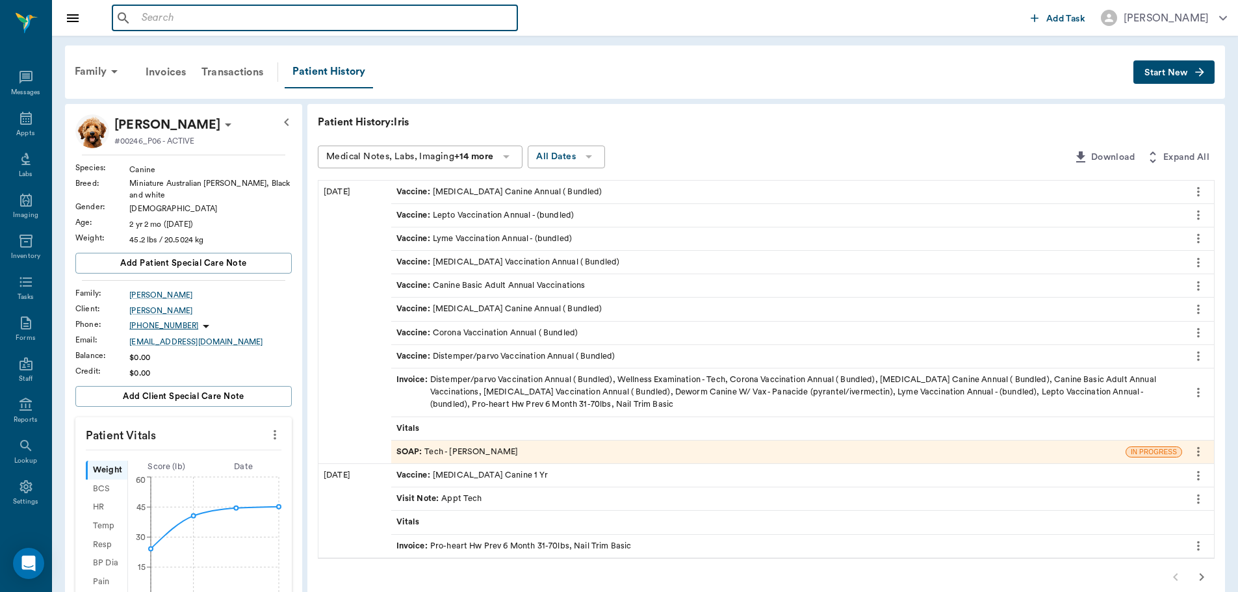
click at [302, 21] on input "text" at bounding box center [325, 18] width 376 height 18
click at [232, 21] on input "text" at bounding box center [325, 18] width 376 height 18
click at [18, 123] on icon at bounding box center [26, 119] width 16 height 16
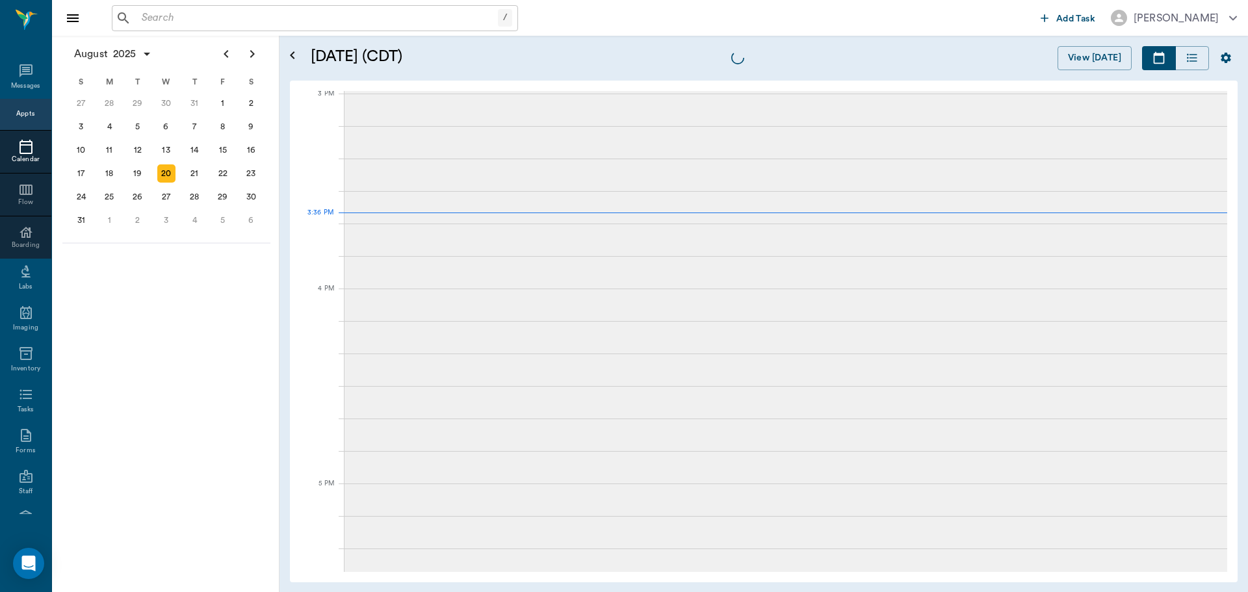
scroll to position [1366, 0]
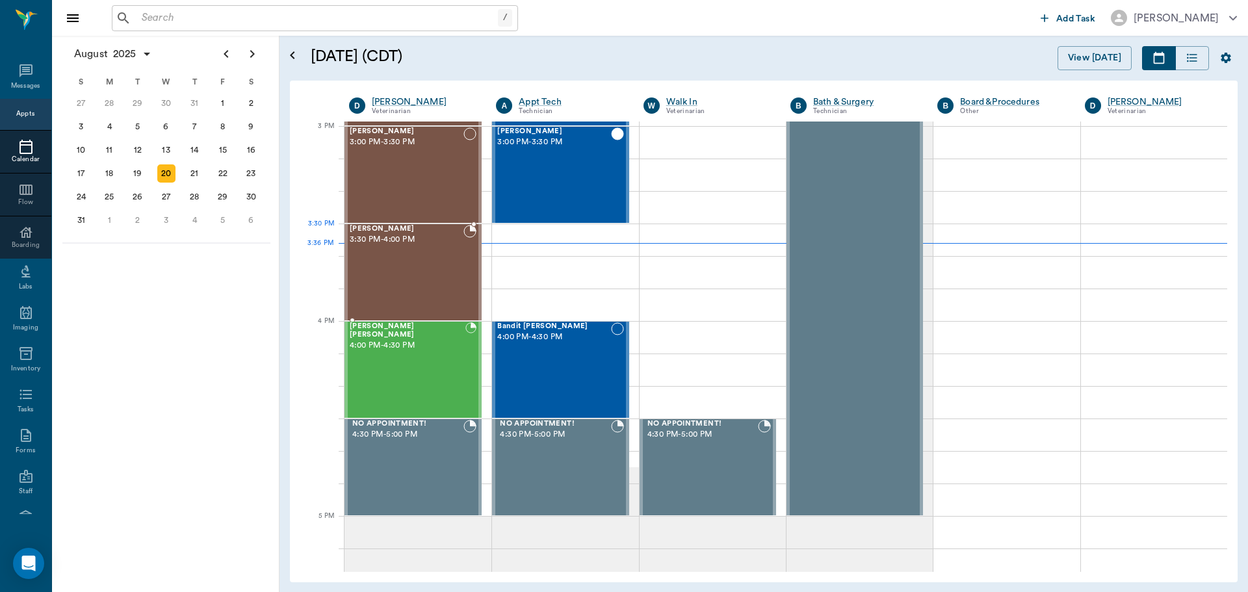
click at [439, 251] on div "Kate Rhyne 3:30 PM - 4:00 PM" at bounding box center [407, 272] width 114 height 95
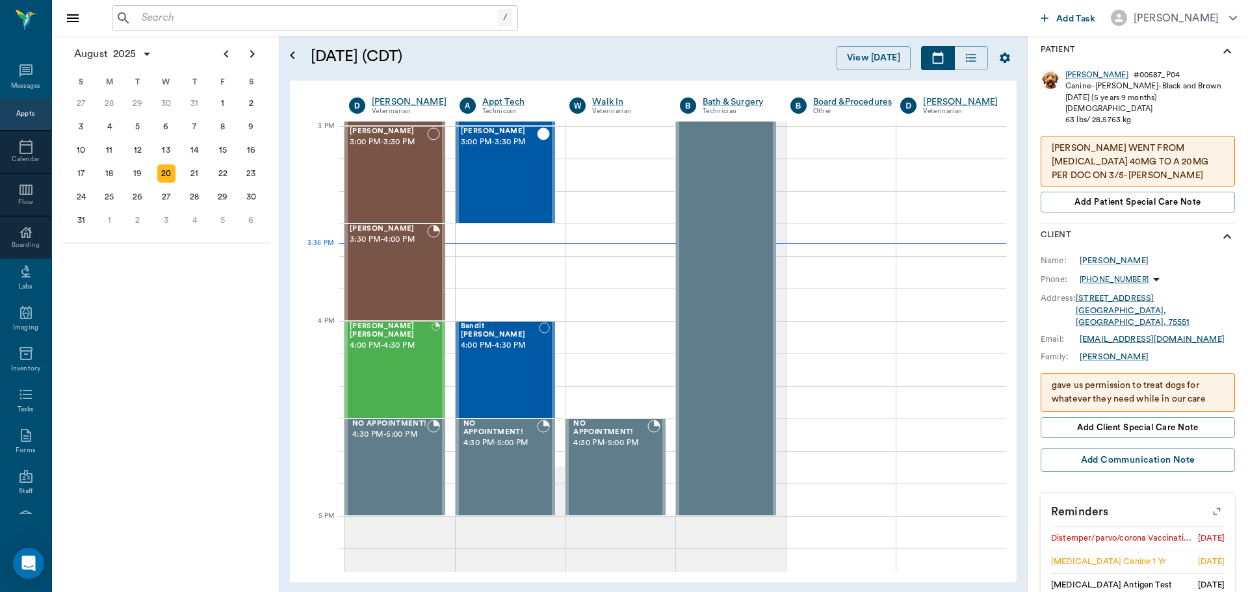
scroll to position [385, 0]
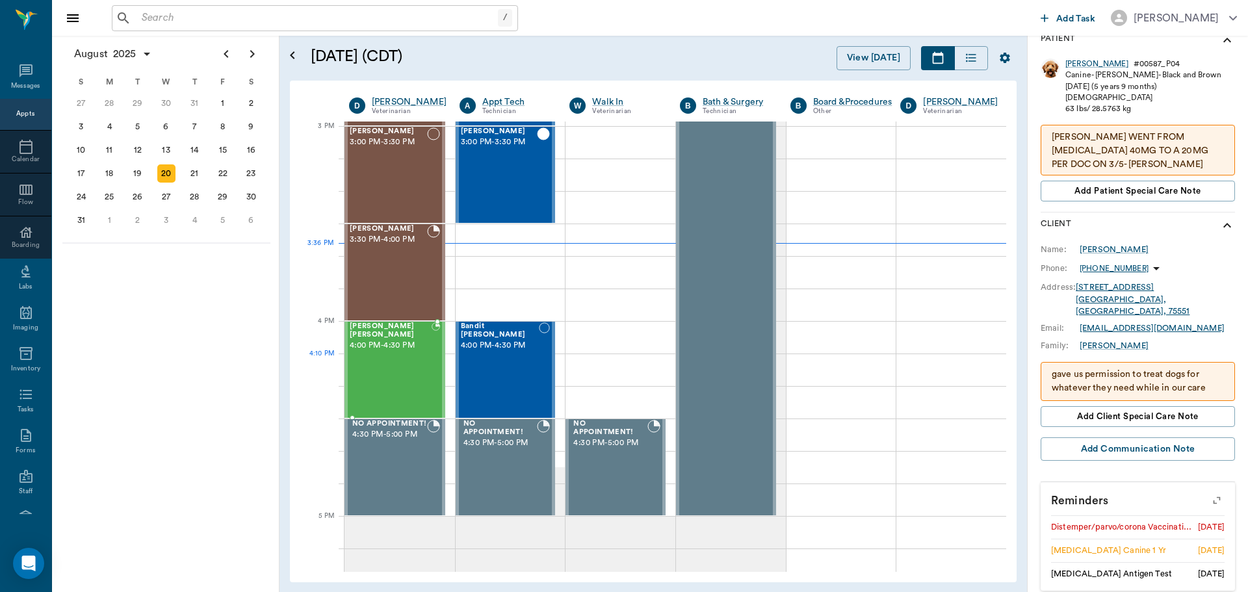
click at [417, 369] on div "MISS KITTY Floyd 4:00 PM - 4:30 PM" at bounding box center [391, 369] width 82 height 95
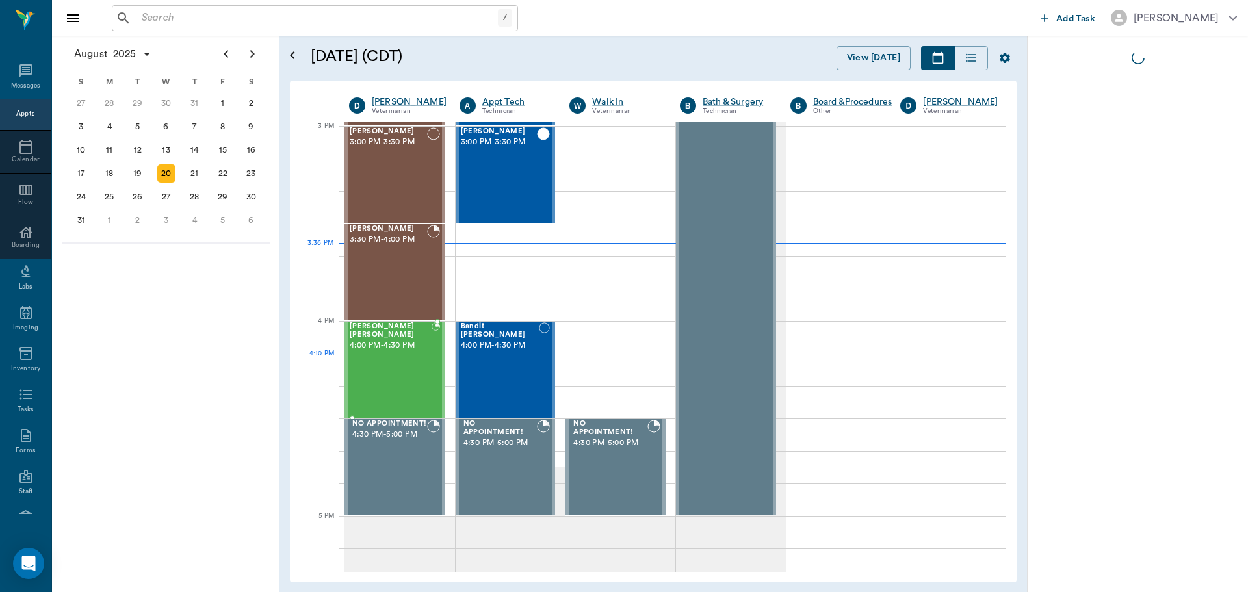
scroll to position [0, 0]
click at [527, 367] on div "Bandit Bearden 4:00 PM - 4:30 PM" at bounding box center [500, 369] width 78 height 95
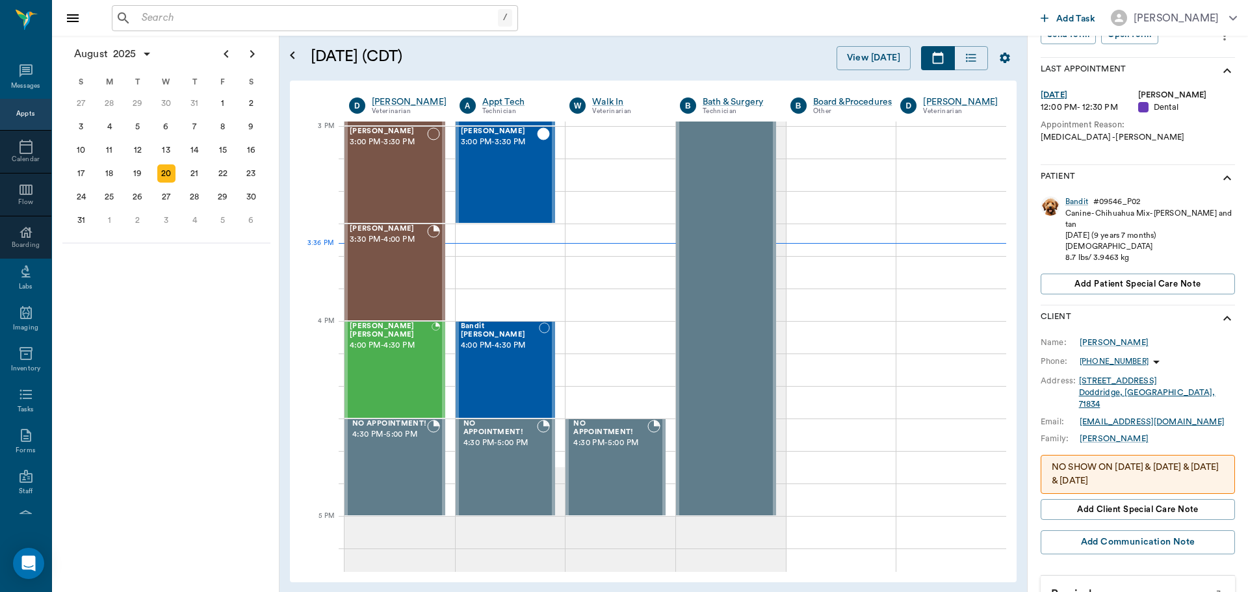
scroll to position [243, 0]
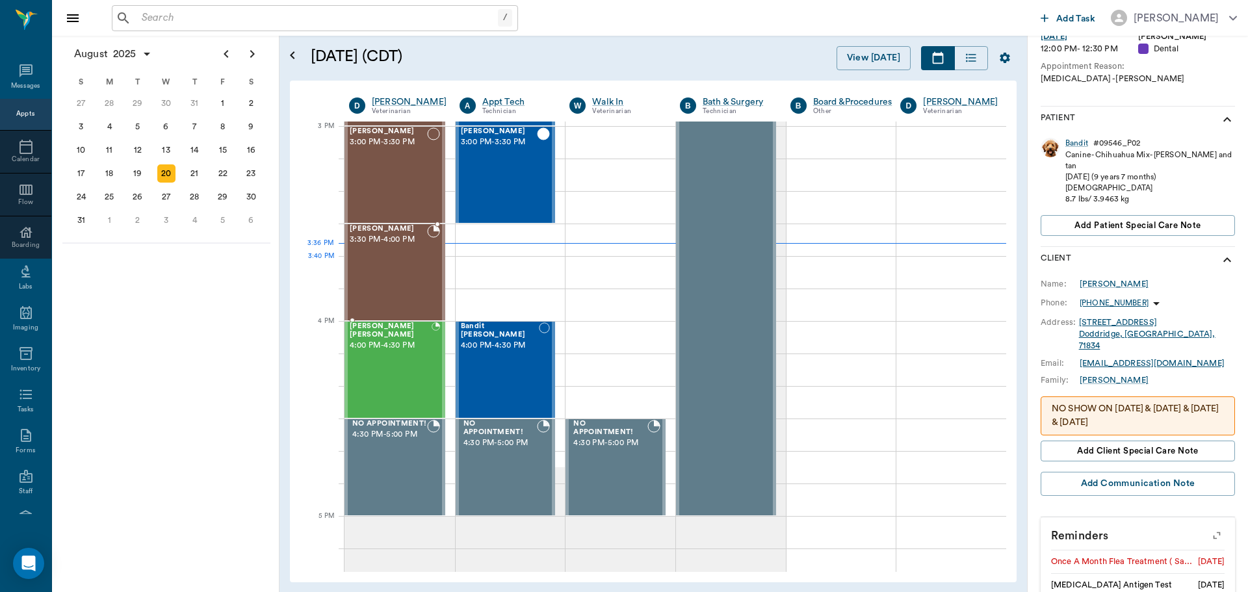
click at [377, 257] on div "Kate Rhyne 3:30 PM - 4:00 PM" at bounding box center [388, 272] width 77 height 95
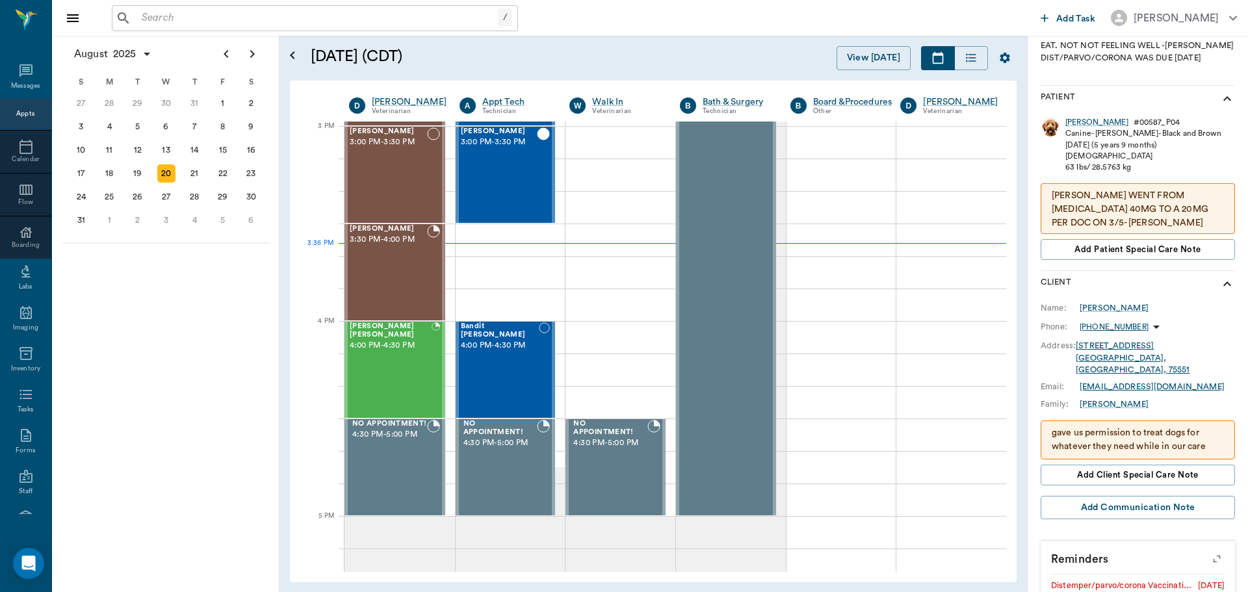
scroll to position [385, 0]
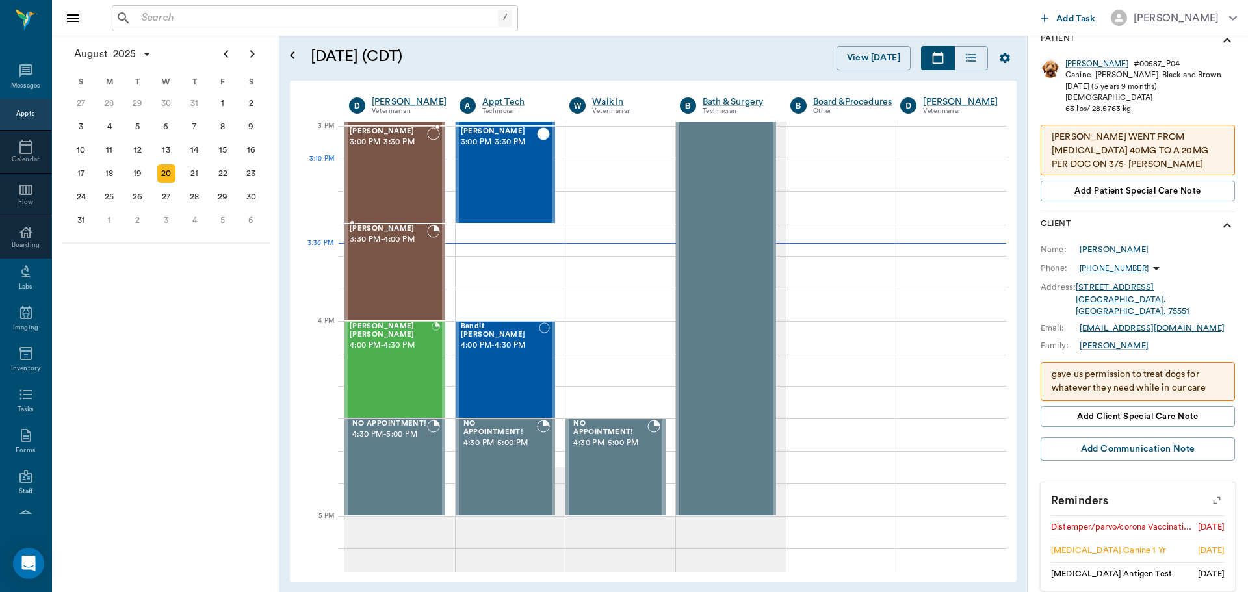
click at [403, 177] on div "Elek Duran 3:00 PM - 3:30 PM" at bounding box center [388, 174] width 77 height 95
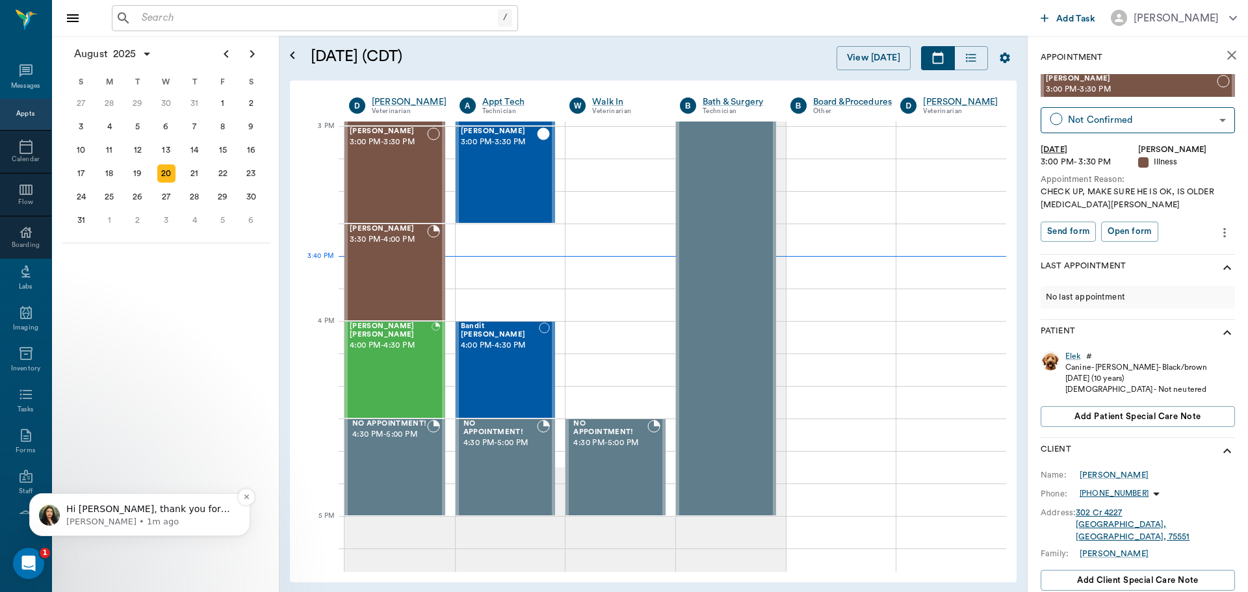
click at [139, 514] on p "Hi Lory, thank you for your patience while we worked on this. It is greatly app…" at bounding box center [150, 509] width 168 height 13
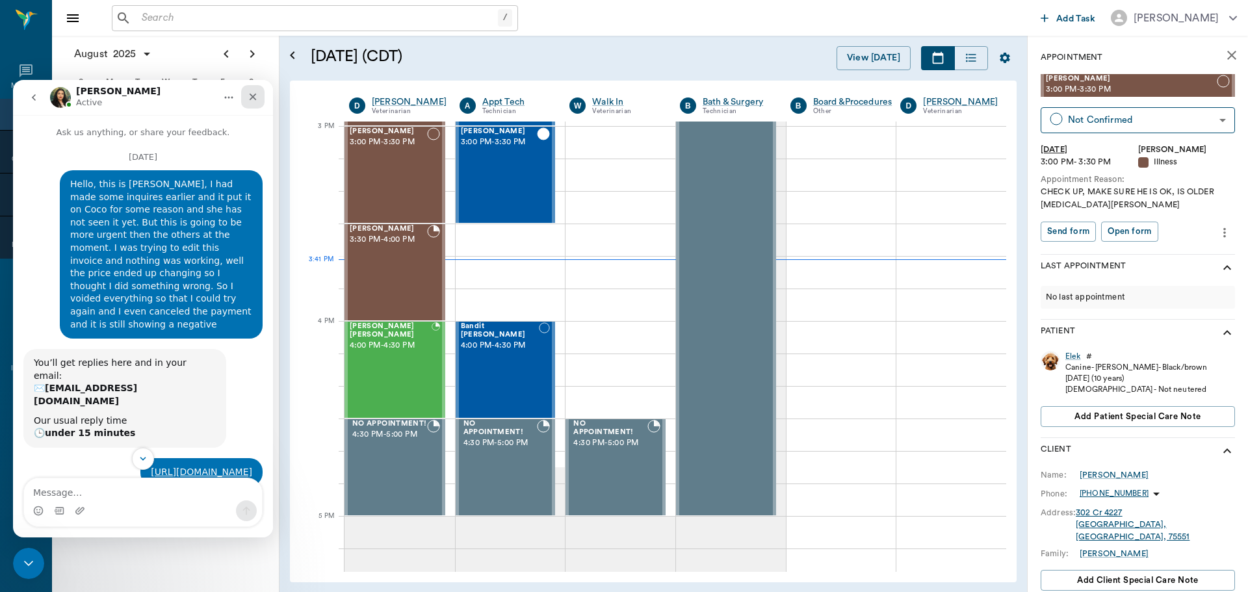
click at [255, 88] on div "Close" at bounding box center [252, 96] width 23 height 23
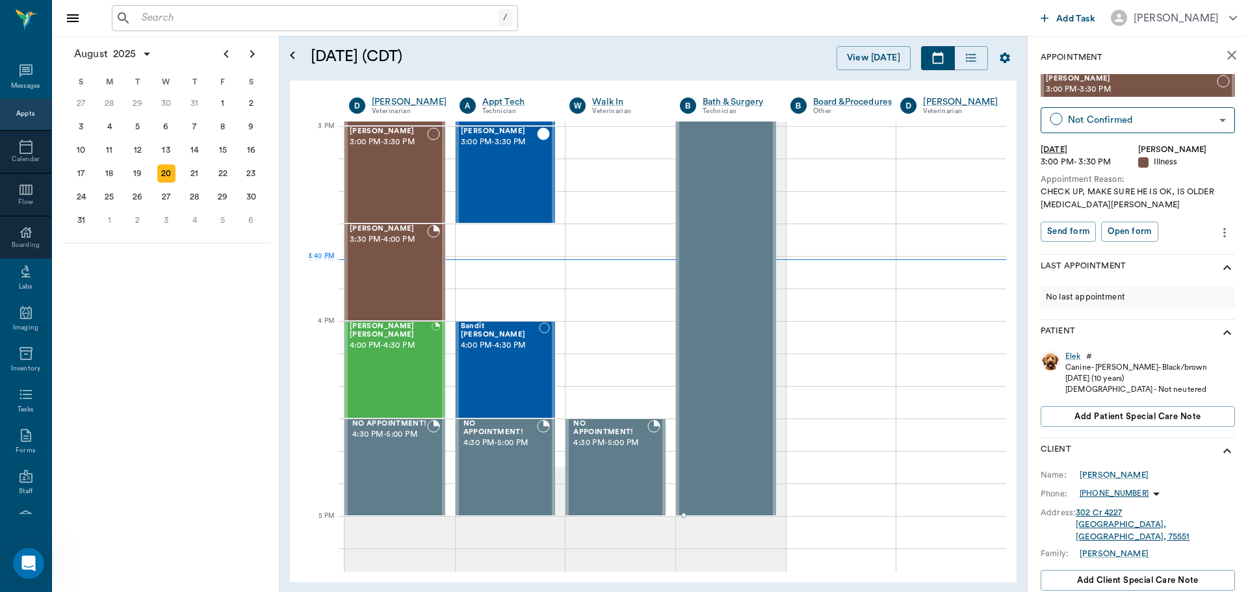
scroll to position [2308, 0]
click at [410, 198] on div "[PERSON_NAME] 3:00 PM - 3:30 PM" at bounding box center [388, 174] width 77 height 95
click at [391, 255] on div "Kate Rhyne 3:30 PM - 4:00 PM" at bounding box center [388, 272] width 77 height 95
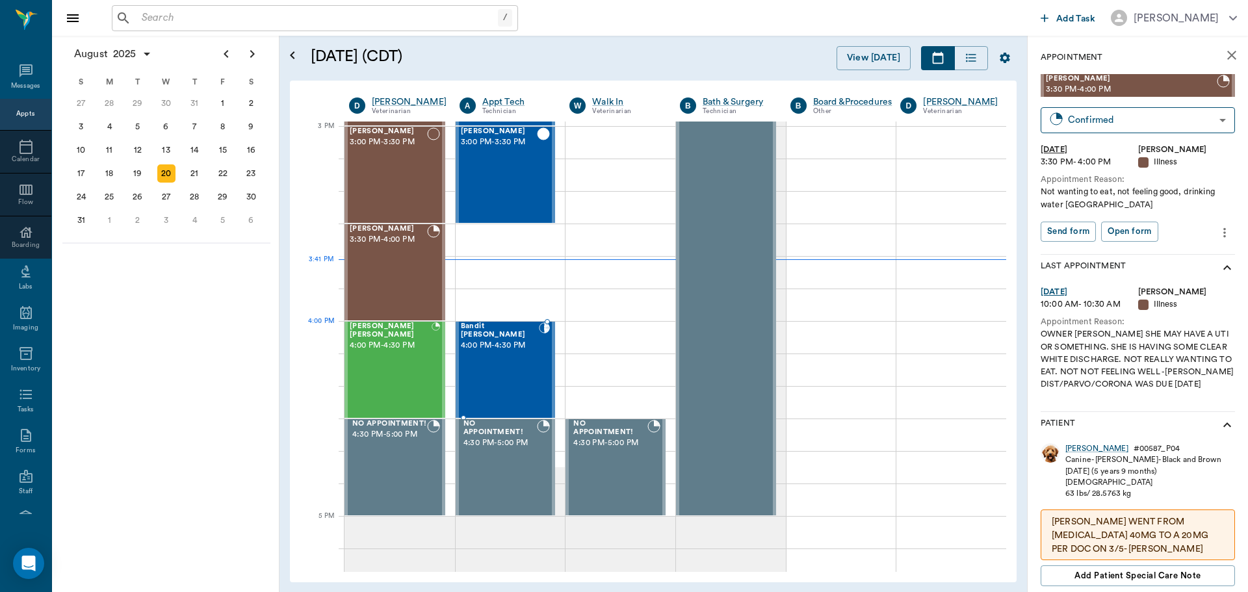
click at [502, 345] on div "Bandit Bearden 4:00 PM - 4:30 PM" at bounding box center [500, 369] width 78 height 95
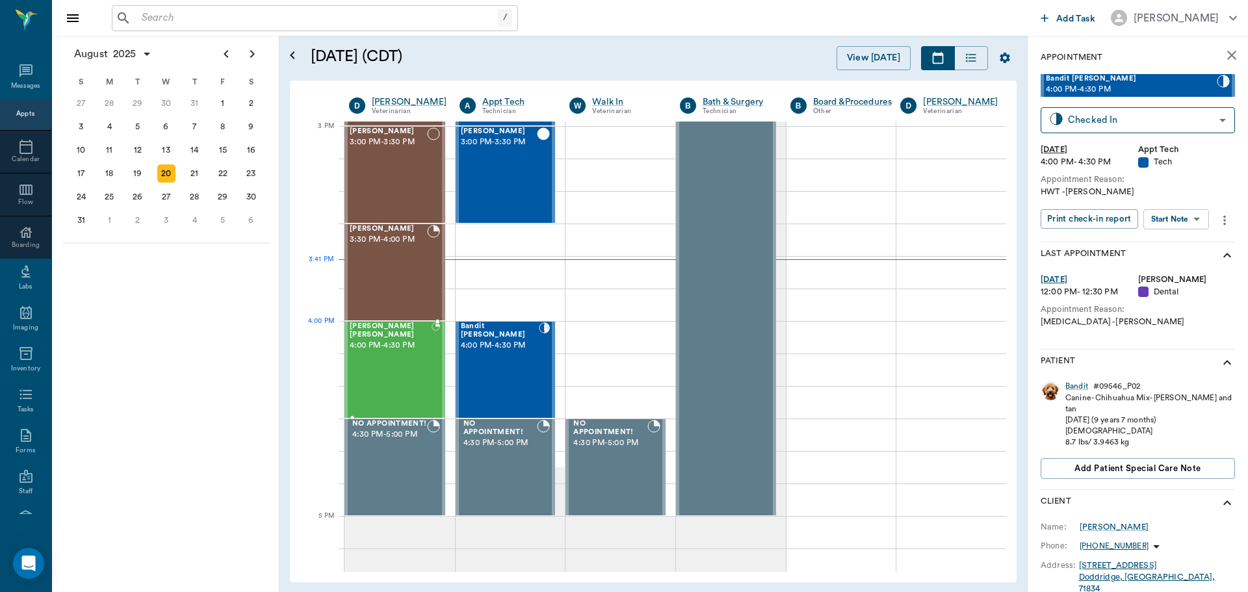
click at [393, 346] on div "[PERSON_NAME] [PERSON_NAME] 4:00 PM - 4:30 PM" at bounding box center [391, 369] width 82 height 95
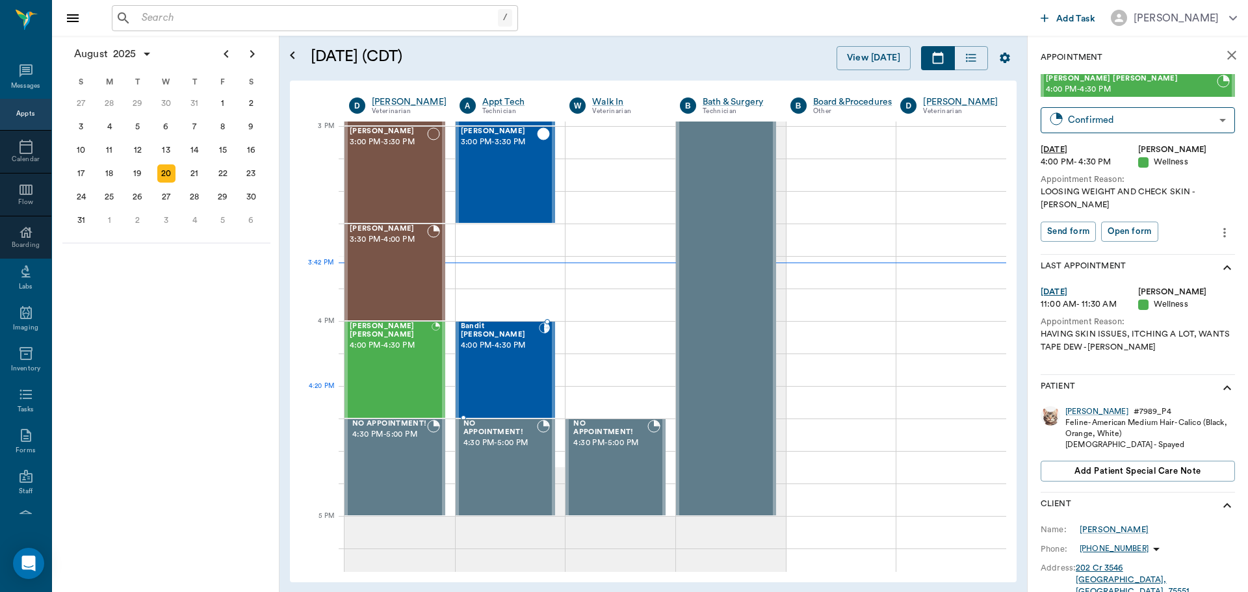
drag, startPoint x: 518, startPoint y: 398, endPoint x: 978, endPoint y: 332, distance: 465.1
click at [518, 399] on div "Bandit Bearden 4:00 PM - 4:30 PM" at bounding box center [500, 369] width 78 height 95
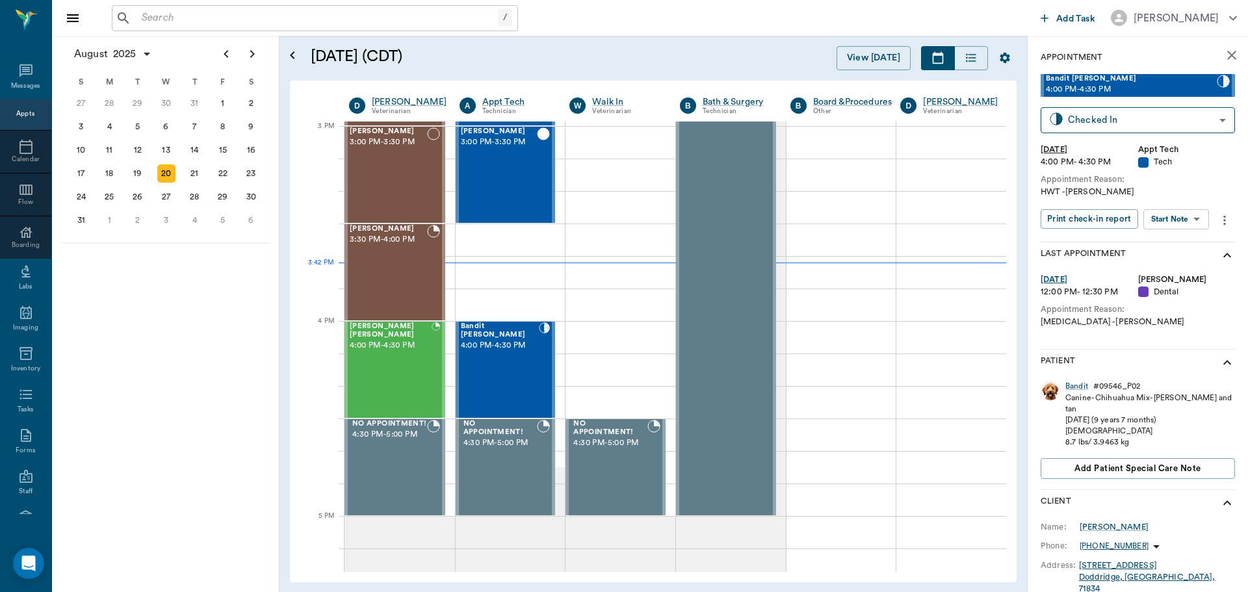
click at [1193, 228] on body "/ ​ Add Task Dr. Bert Ellsworth Nectar Messages Appts Calendar Flow Boarding La…" at bounding box center [624, 296] width 1248 height 592
click at [1176, 242] on button "Start SOAP" at bounding box center [1162, 246] width 44 height 15
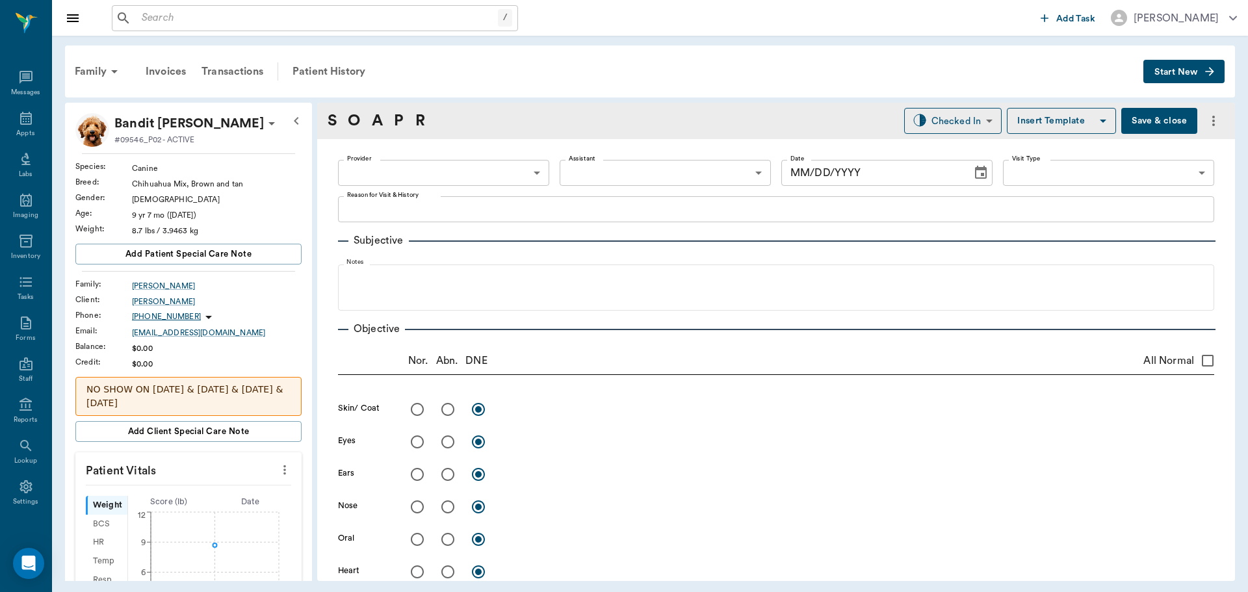
type input "63ec2f075fda476ae8351a4c"
type input "65d2be4f46e3a538d89b8c1a"
type textarea "HWT -LORY"
type input "[DATE]"
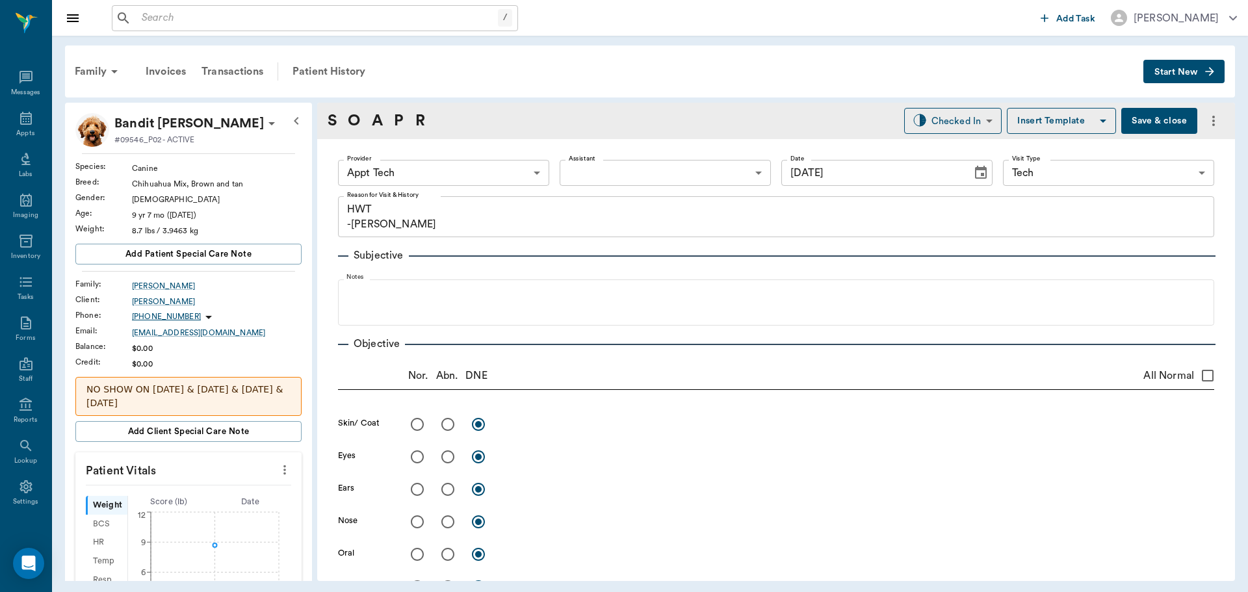
click at [283, 475] on icon "more" at bounding box center [284, 470] width 3 height 10
click at [253, 491] on span "Enter Vitals" at bounding box center [220, 493] width 109 height 14
click at [233, 506] on input "text" at bounding box center [187, 509] width 113 height 26
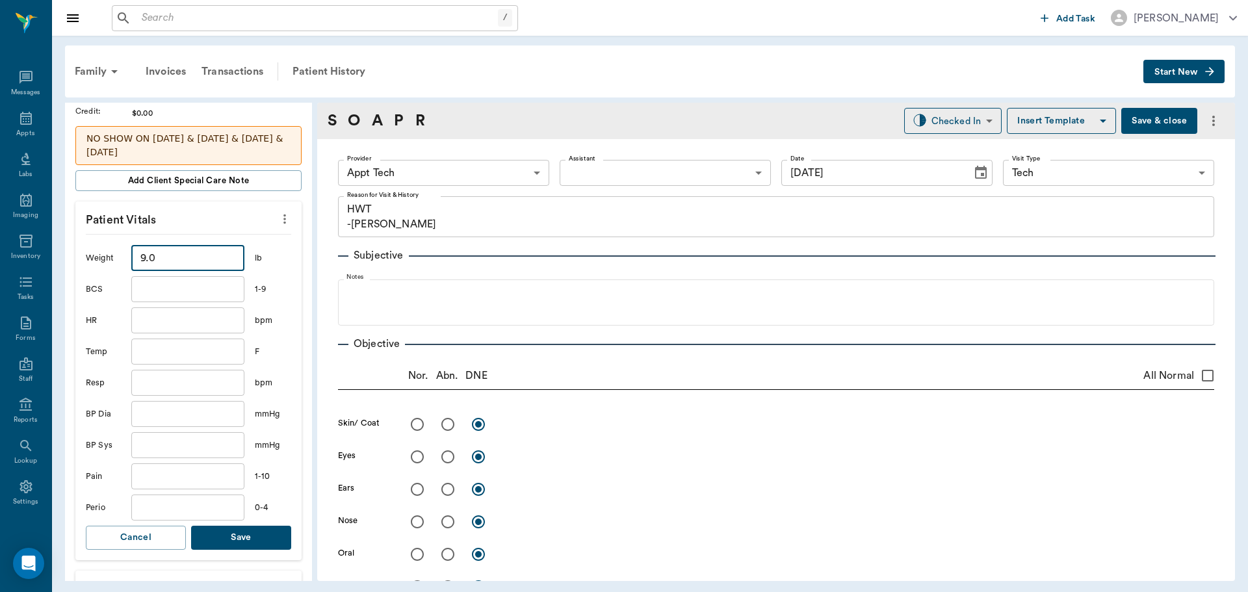
scroll to position [260, 0]
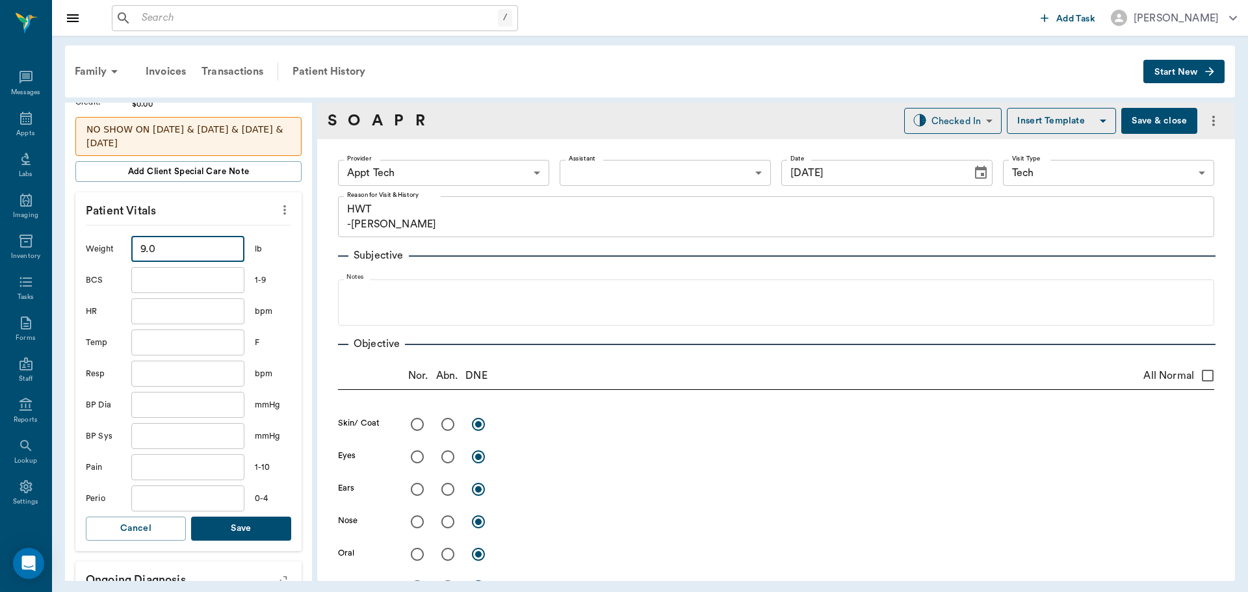
type input "9"
click at [268, 530] on button "Save" at bounding box center [241, 529] width 100 height 24
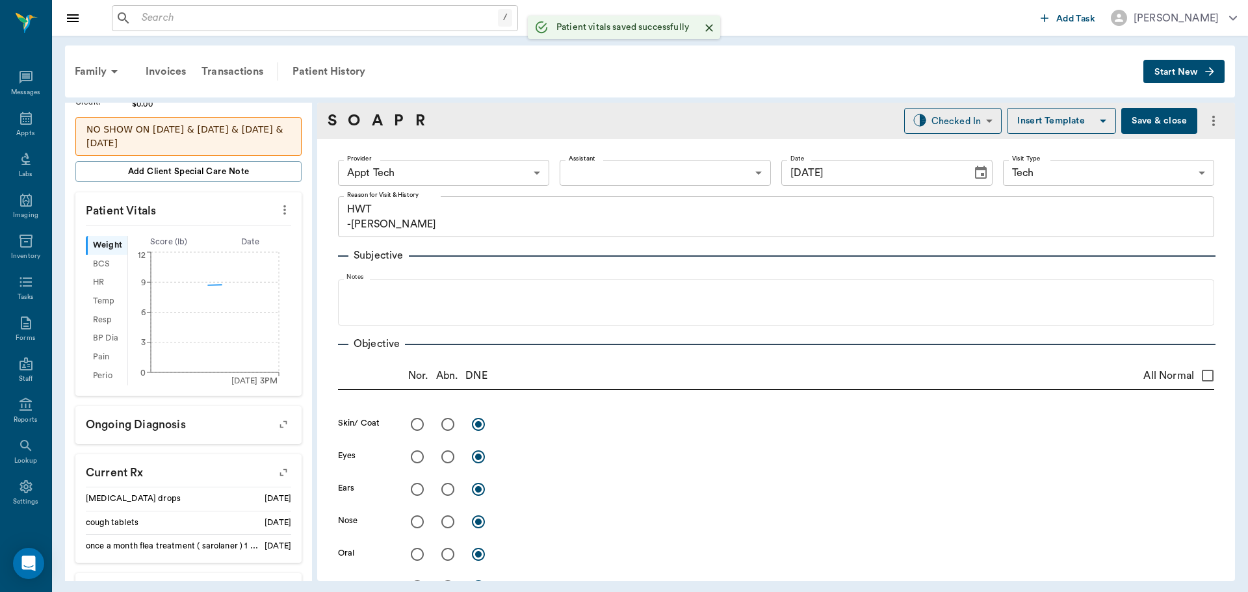
click at [387, 177] on body "/ ​ Add Task Dr. Bert Ellsworth Nectar Messages Appts Labs Imaging Inventory Ta…" at bounding box center [624, 296] width 1248 height 592
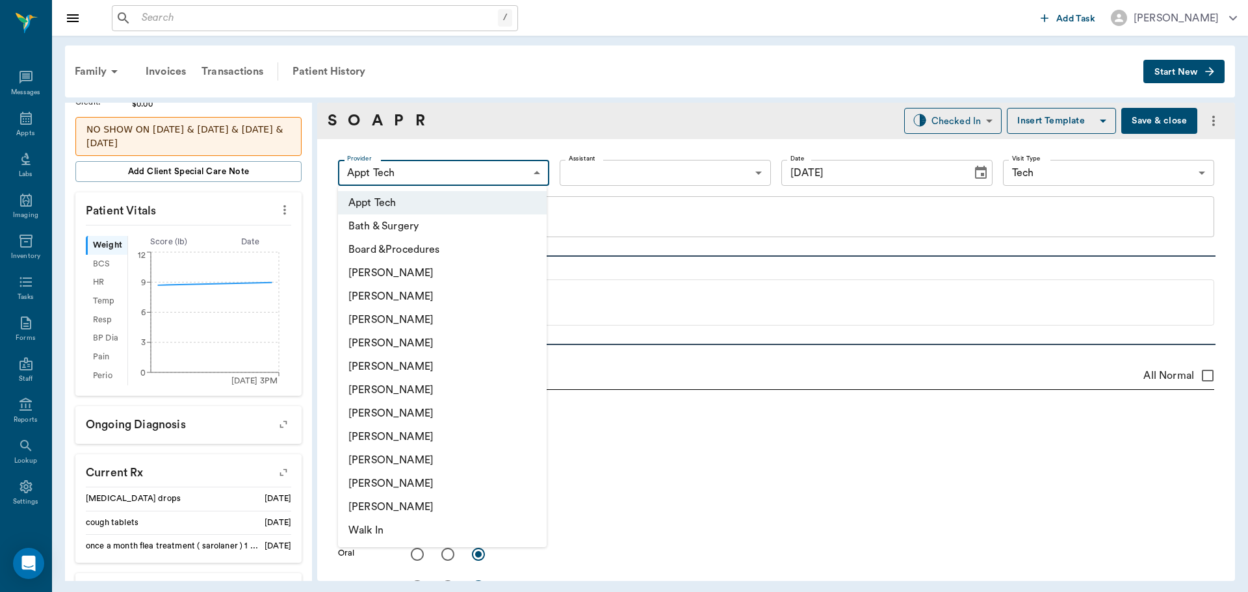
click at [401, 404] on li "[PERSON_NAME]" at bounding box center [442, 413] width 209 height 23
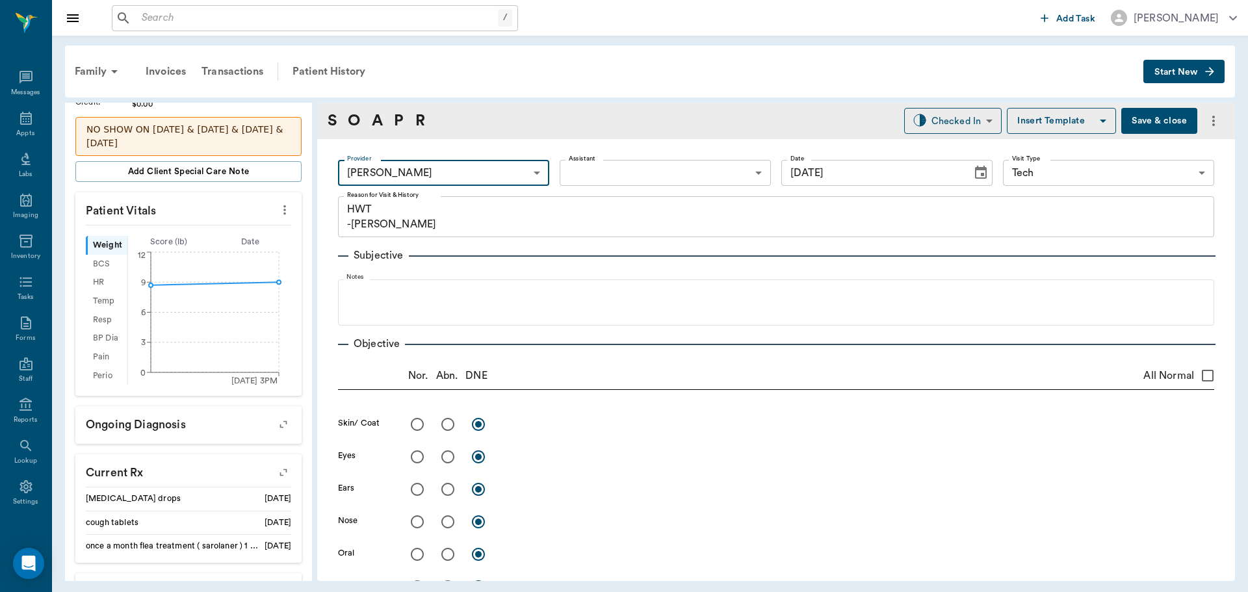
click at [411, 179] on body "/ ​ Add Task Dr. Bert Ellsworth Nectar Messages Appts Labs Imaging Inventory Ta…" at bounding box center [624, 296] width 1248 height 592
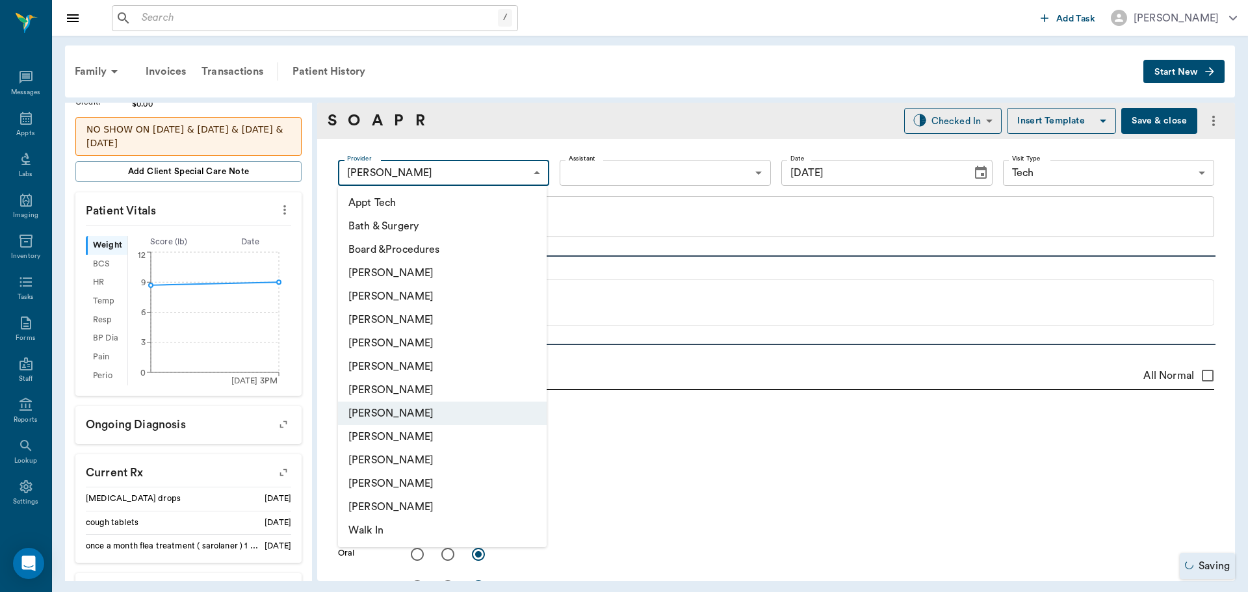
click at [407, 387] on li "[PERSON_NAME]" at bounding box center [442, 389] width 209 height 23
type input "682b670d8bdc6f7f8feef3db"
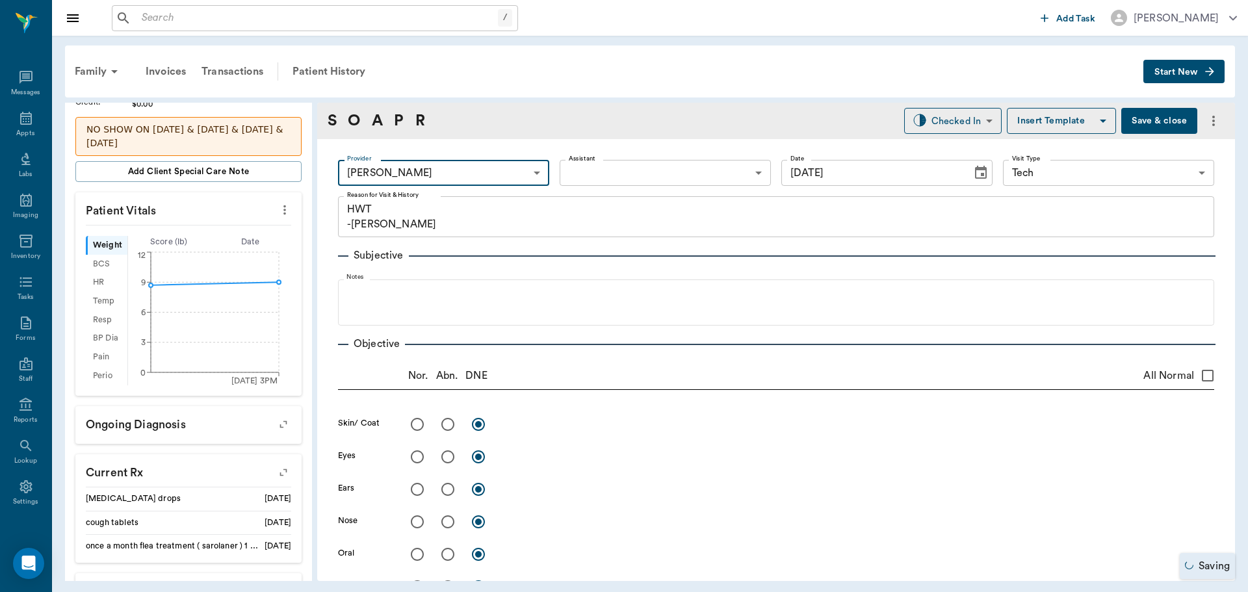
click at [578, 170] on body "/ ​ Add Task Dr. Bert Ellsworth Nectar Messages Appts Labs Imaging Inventory Ta…" at bounding box center [624, 296] width 1248 height 592
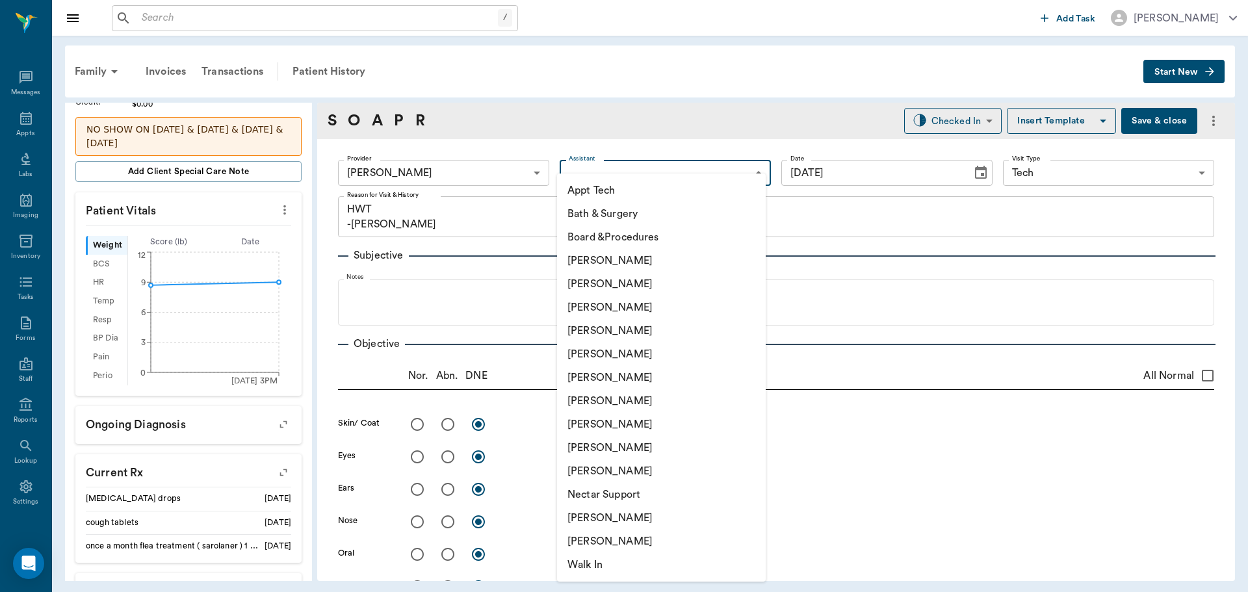
click at [579, 187] on li "Appt Tech" at bounding box center [661, 190] width 209 height 23
type input "63ec2f075fda476ae8351a4c"
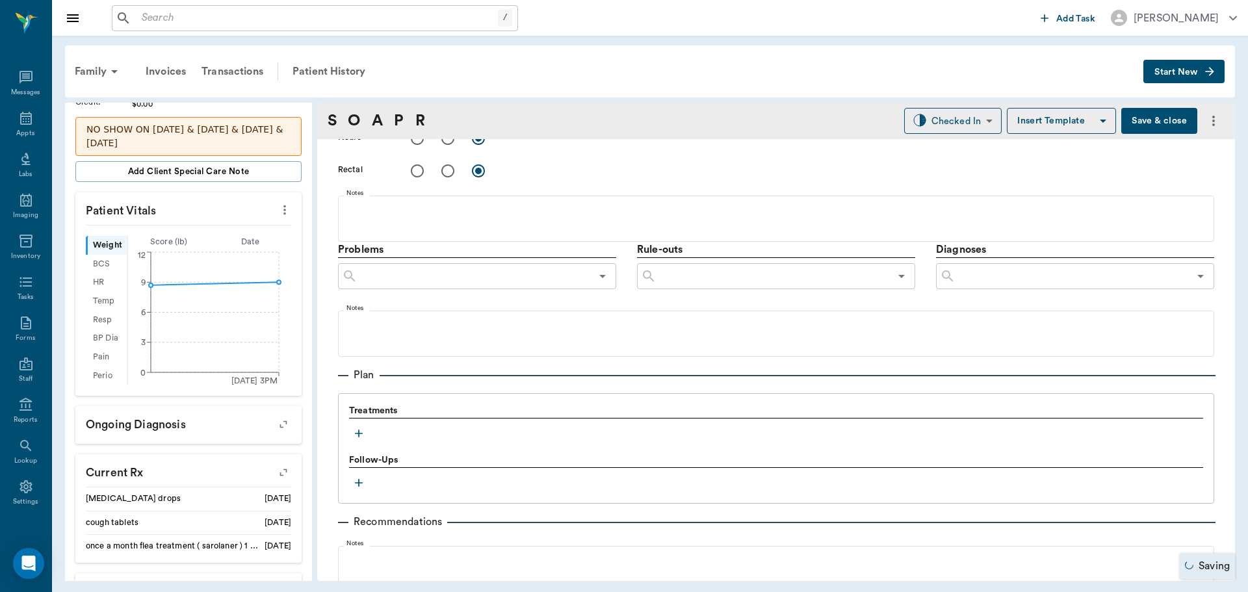
scroll to position [650, 0]
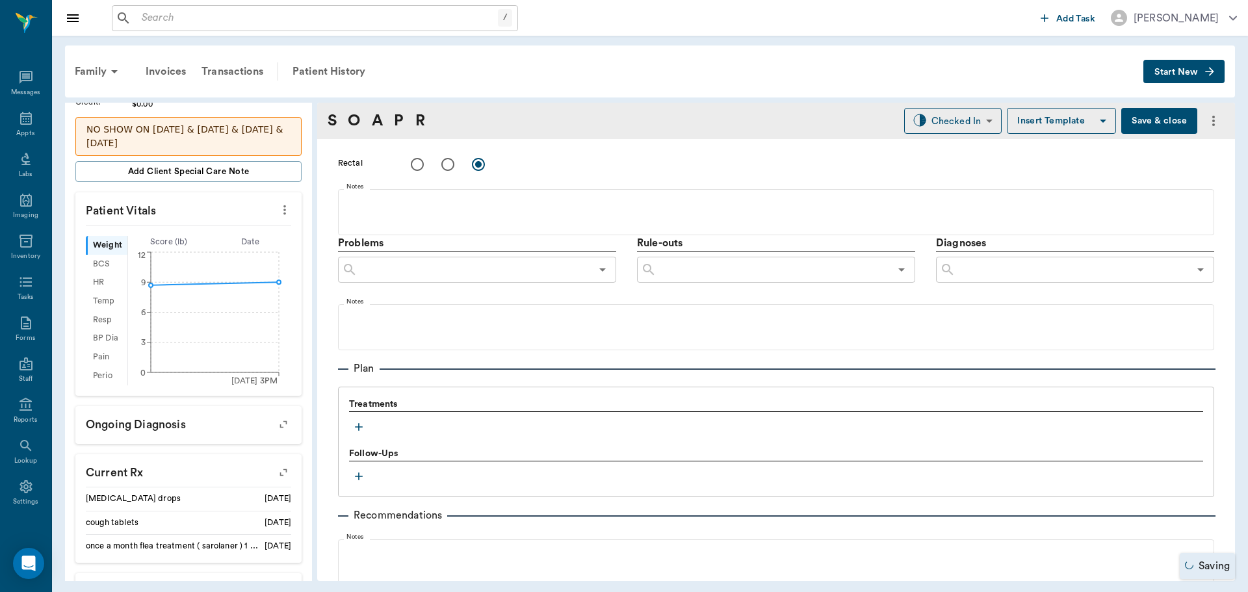
click at [359, 421] on icon "button" at bounding box center [358, 427] width 13 height 13
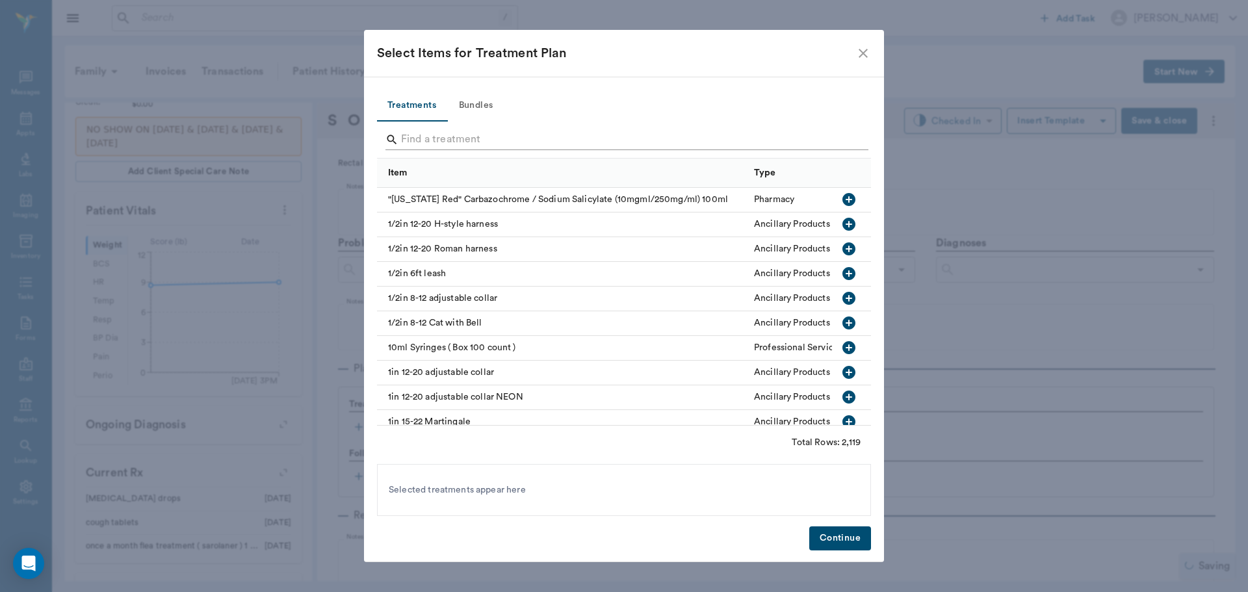
click at [443, 140] on input "Search" at bounding box center [625, 139] width 448 height 21
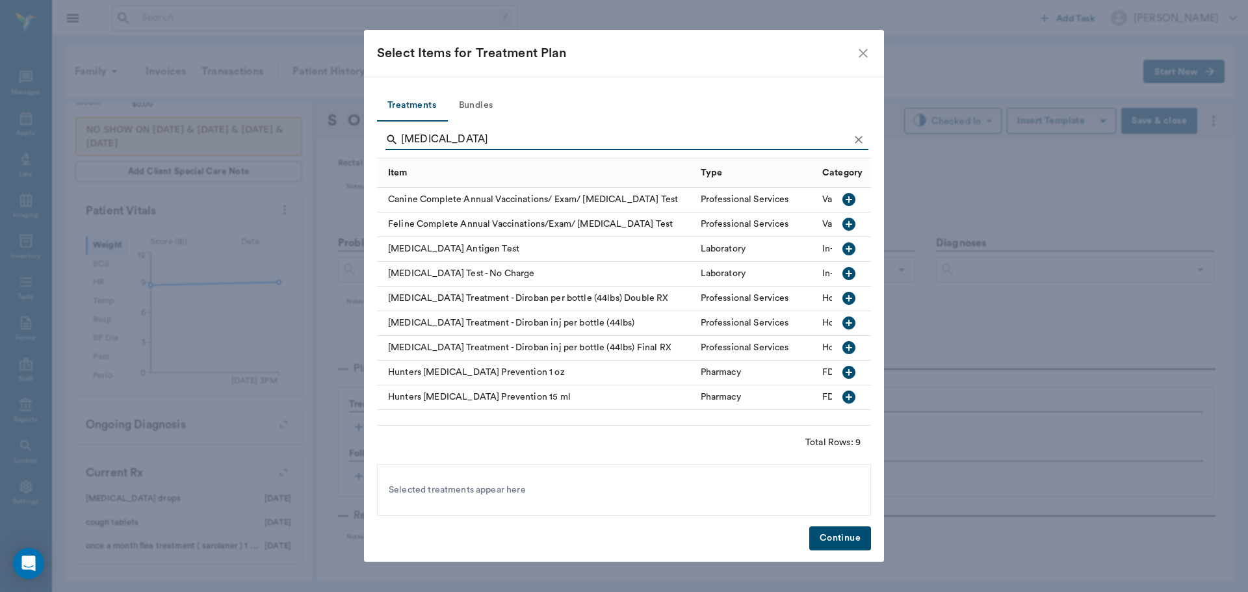
type input "heartworm"
click at [856, 249] on icon "button" at bounding box center [849, 249] width 16 height 16
click at [819, 530] on button "Continue" at bounding box center [840, 539] width 62 height 24
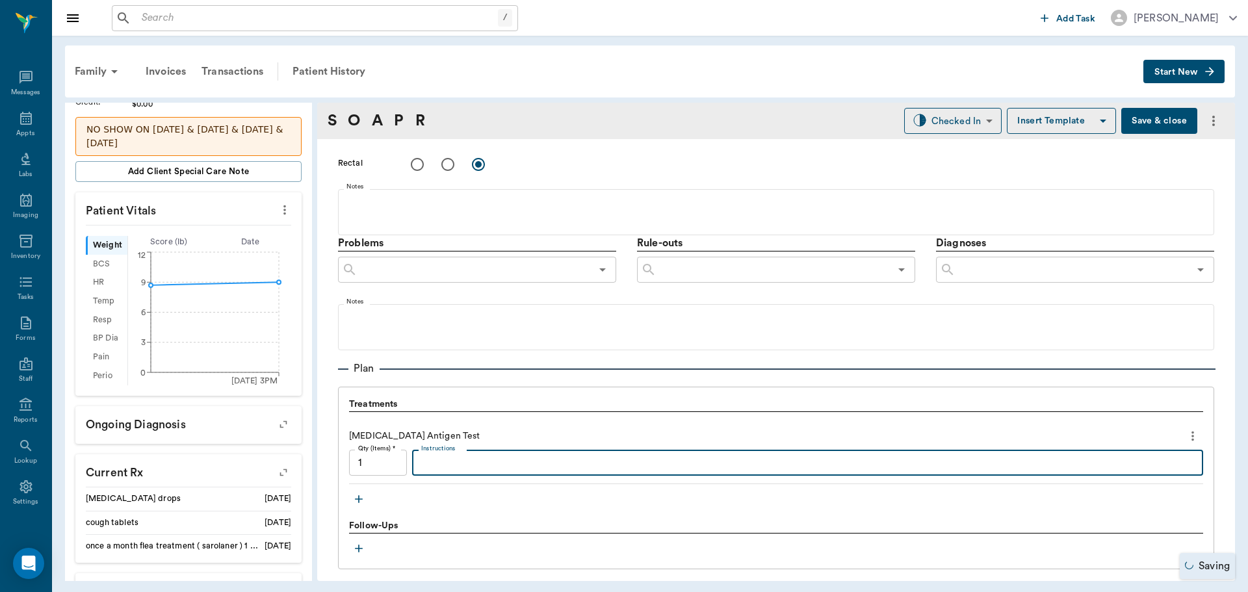
click at [509, 466] on textarea "Instructions" at bounding box center [807, 463] width 773 height 15
type textarea "Negative"
click at [917, 118] on body "/ ​ Add Task Dr. Bert Ellsworth Nectar Messages Appts Labs Imaging Inventory Ta…" at bounding box center [624, 296] width 1248 height 592
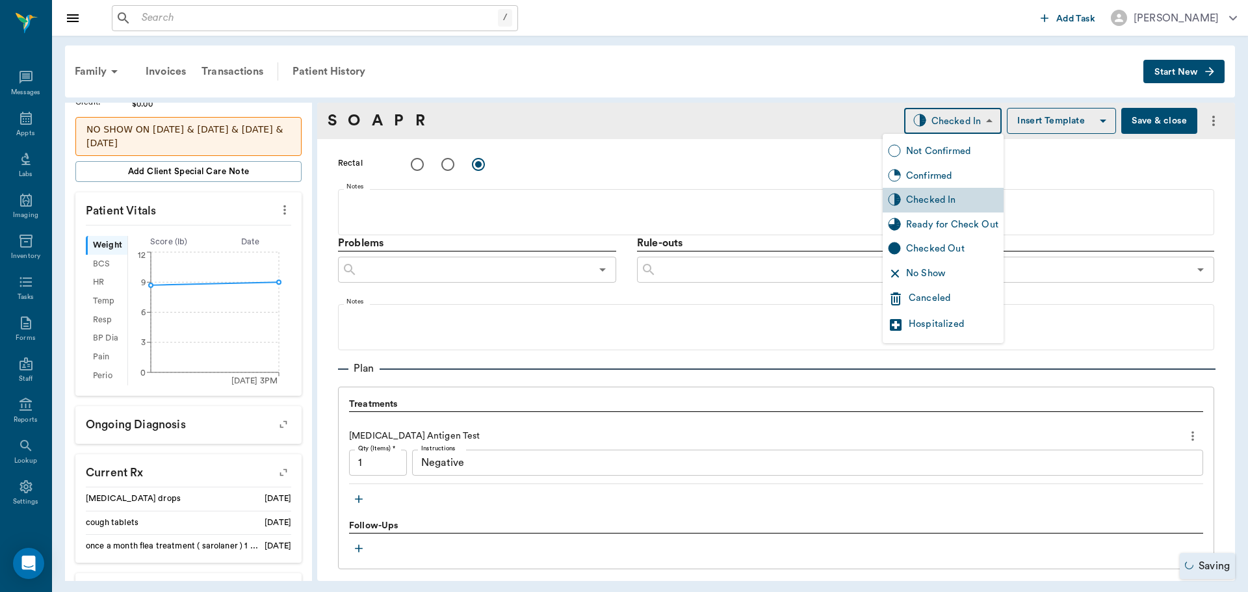
click at [943, 226] on div "Ready for Check Out" at bounding box center [952, 225] width 92 height 14
type input "READY_TO_CHECKOUT"
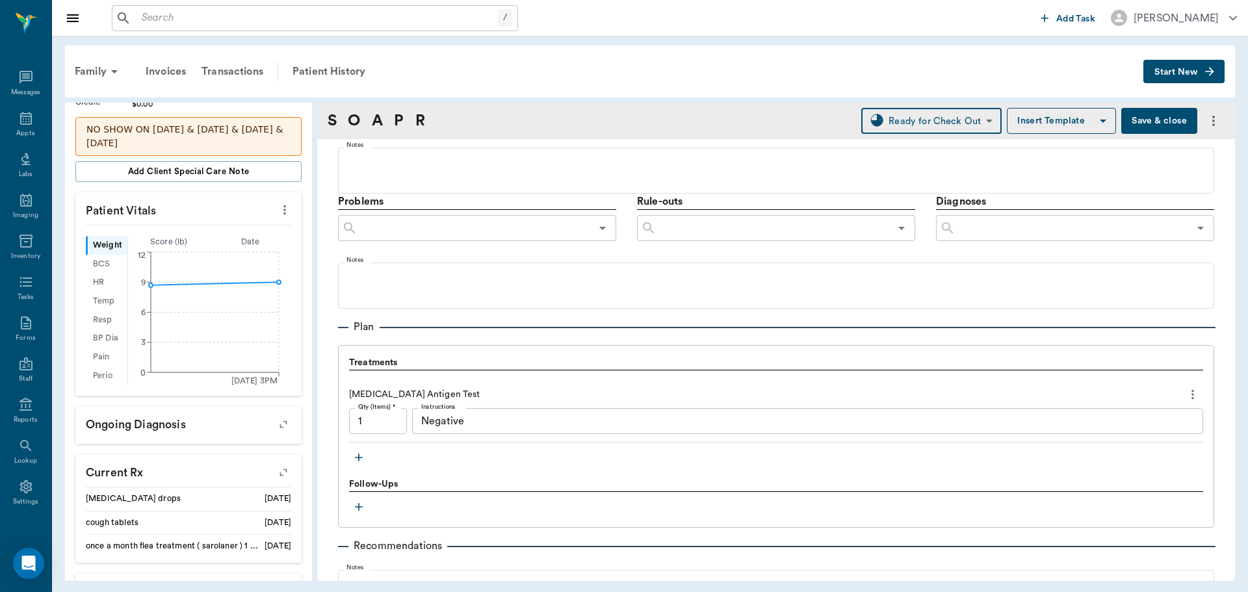
scroll to position [862, 0]
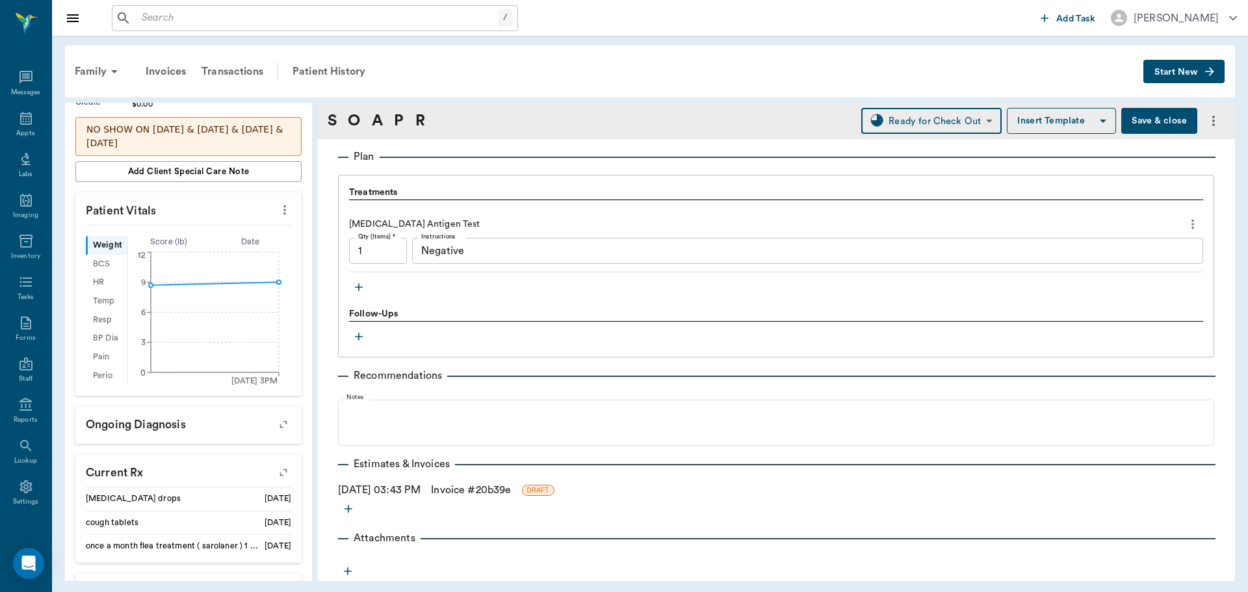
click at [363, 287] on icon "button" at bounding box center [358, 287] width 13 height 13
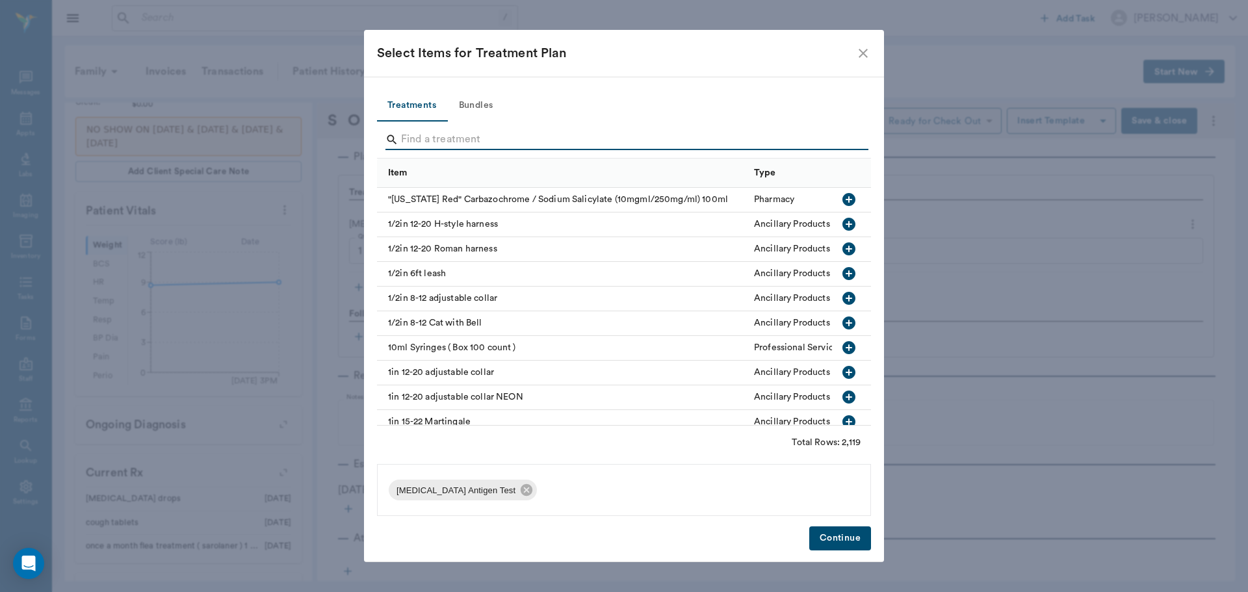
click at [459, 141] on input "Search" at bounding box center [625, 139] width 448 height 21
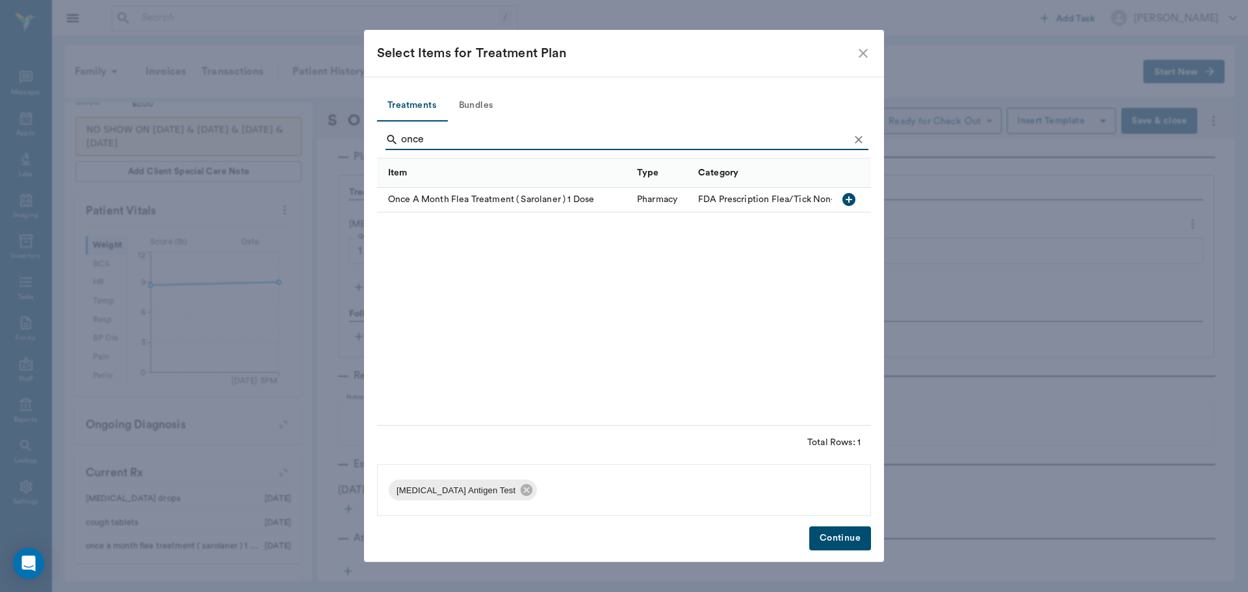
type input "once"
click at [852, 201] on icon "button" at bounding box center [848, 199] width 13 height 13
click at [827, 540] on button "Continue" at bounding box center [840, 539] width 62 height 24
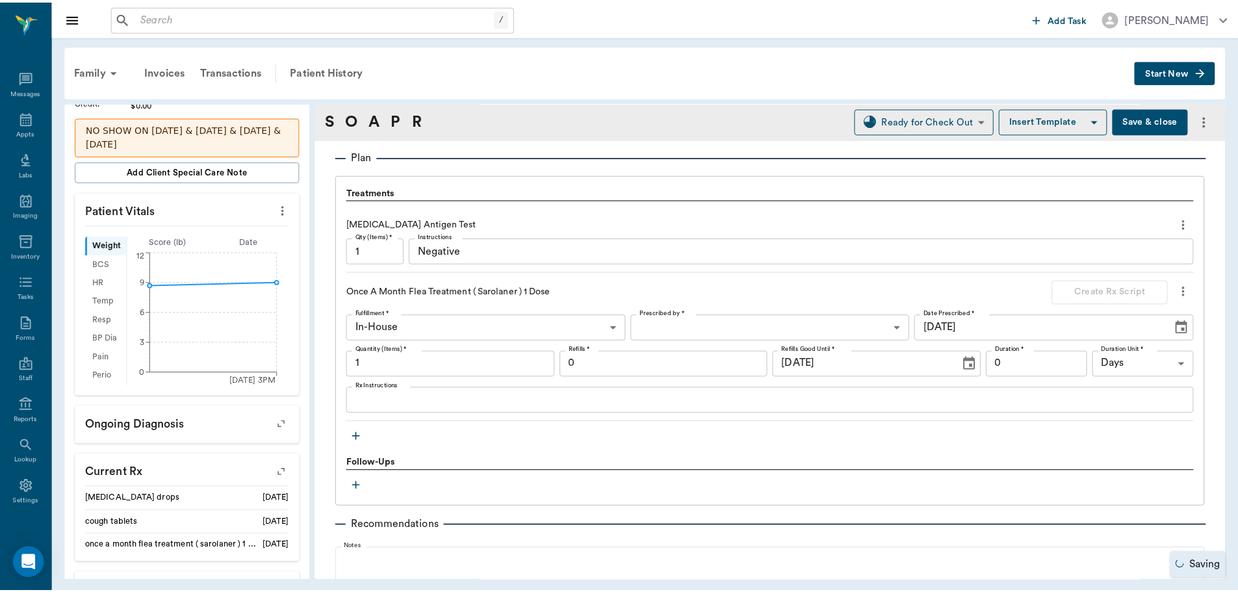
scroll to position [1011, 0]
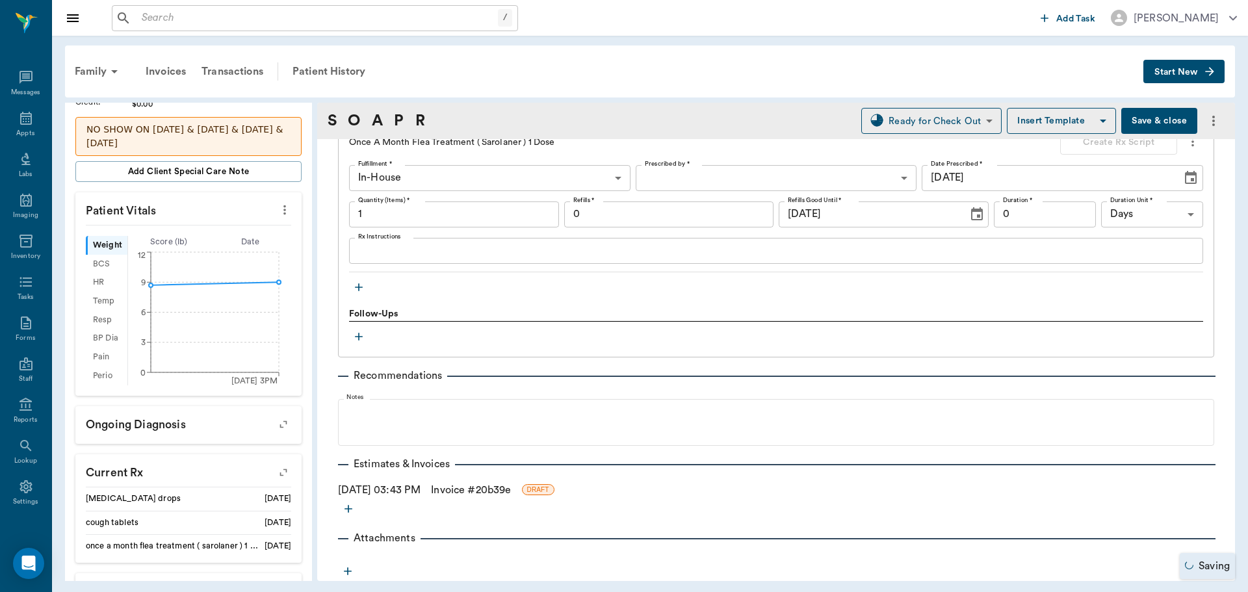
click at [471, 494] on link "Invoice # 20b39e" at bounding box center [471, 490] width 80 height 16
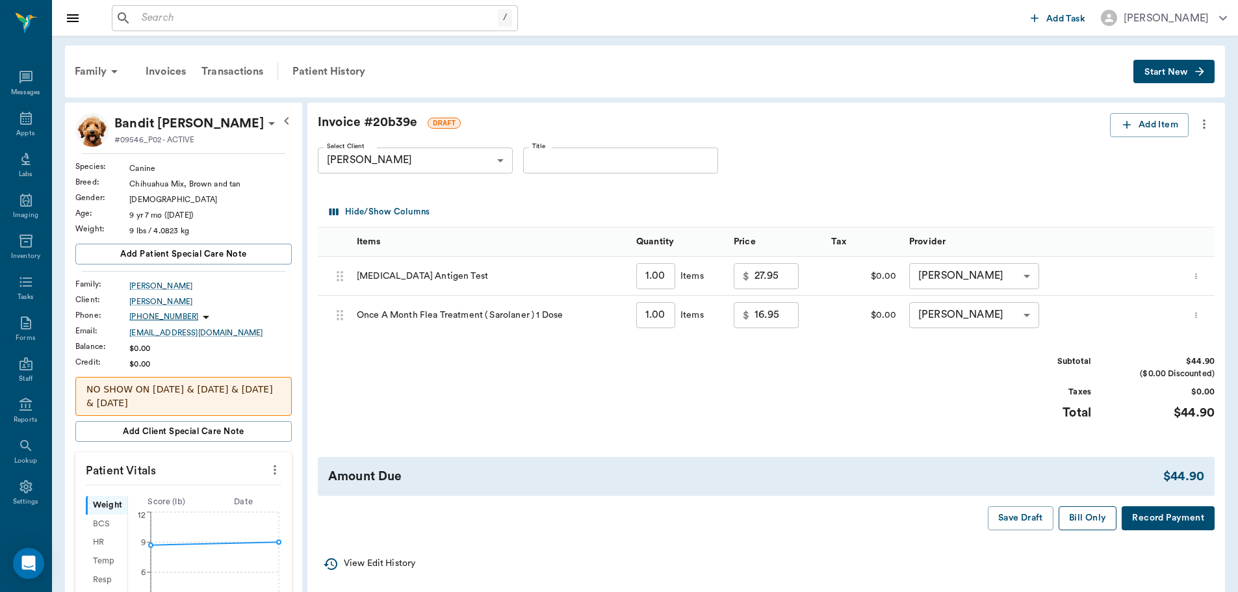
click at [1087, 525] on button "Bill Only" at bounding box center [1088, 518] width 59 height 24
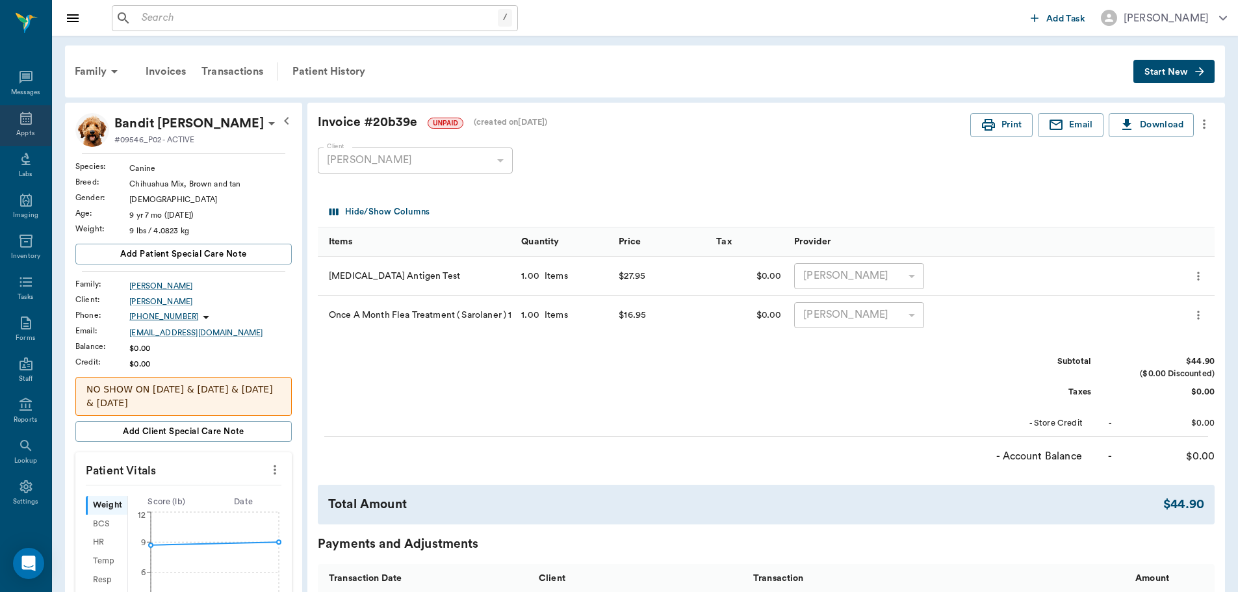
click at [25, 120] on icon at bounding box center [26, 118] width 12 height 13
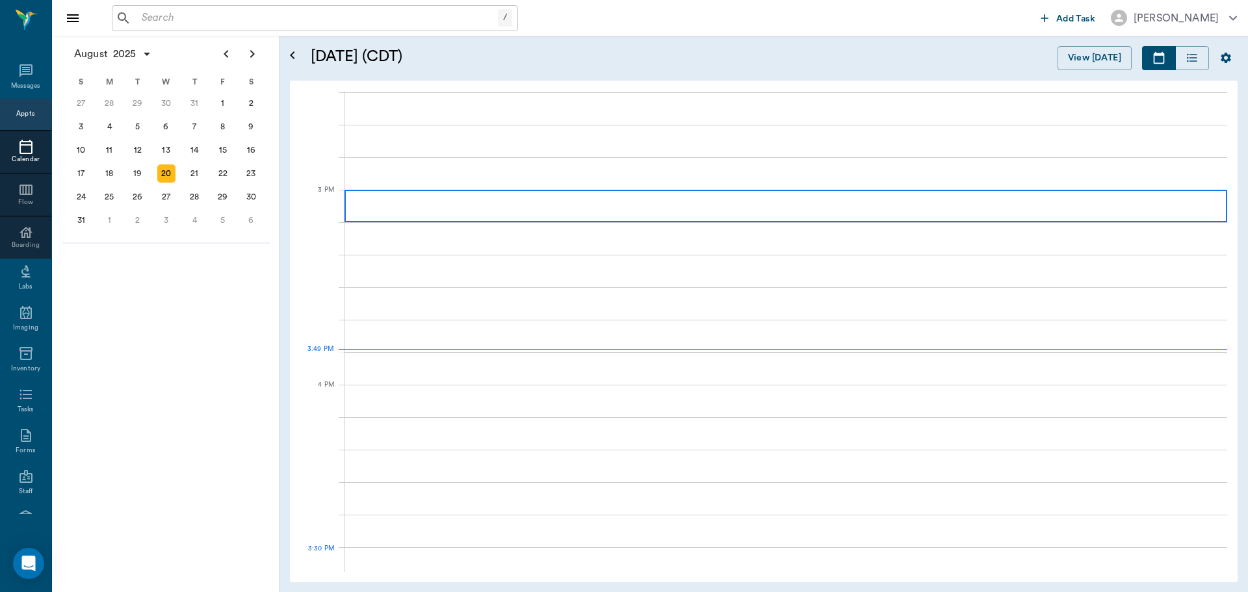
scroll to position [1367, 0]
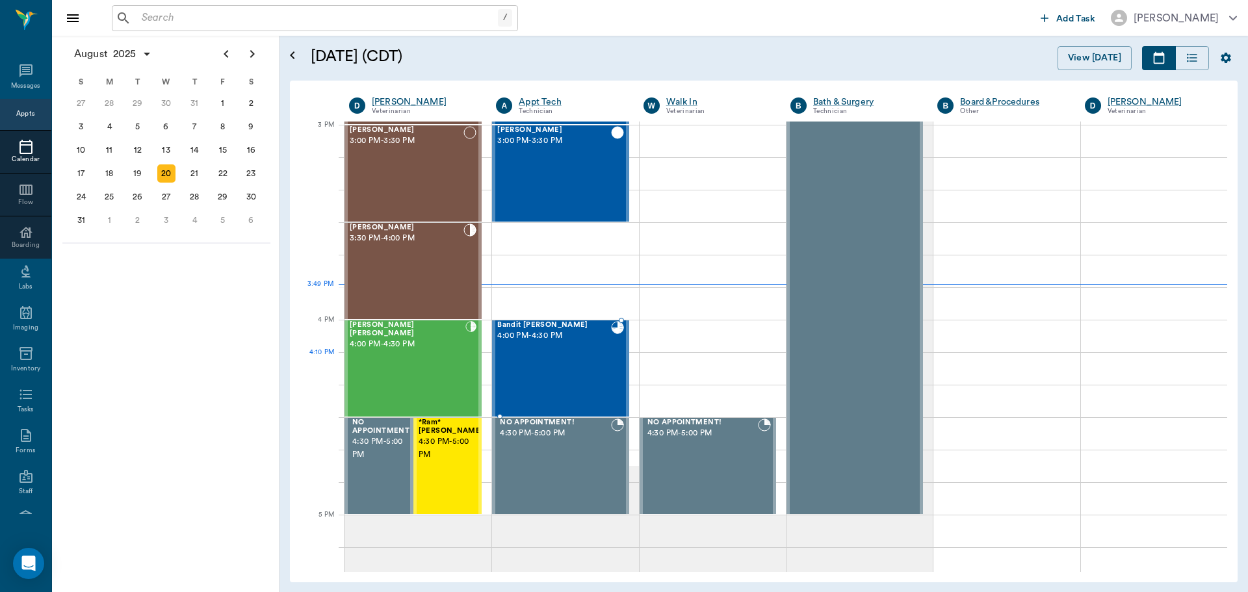
click at [544, 374] on div "Bandit Bearden 4:00 PM - 4:30 PM" at bounding box center [553, 368] width 113 height 95
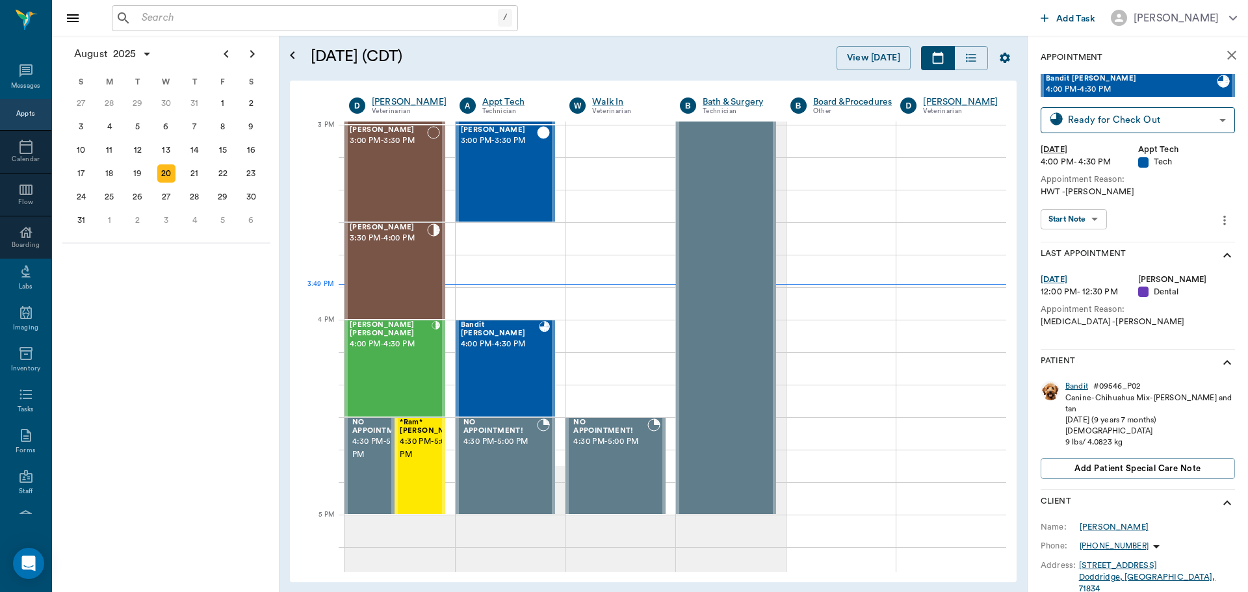
click at [1078, 385] on div "Bandit" at bounding box center [1076, 386] width 23 height 11
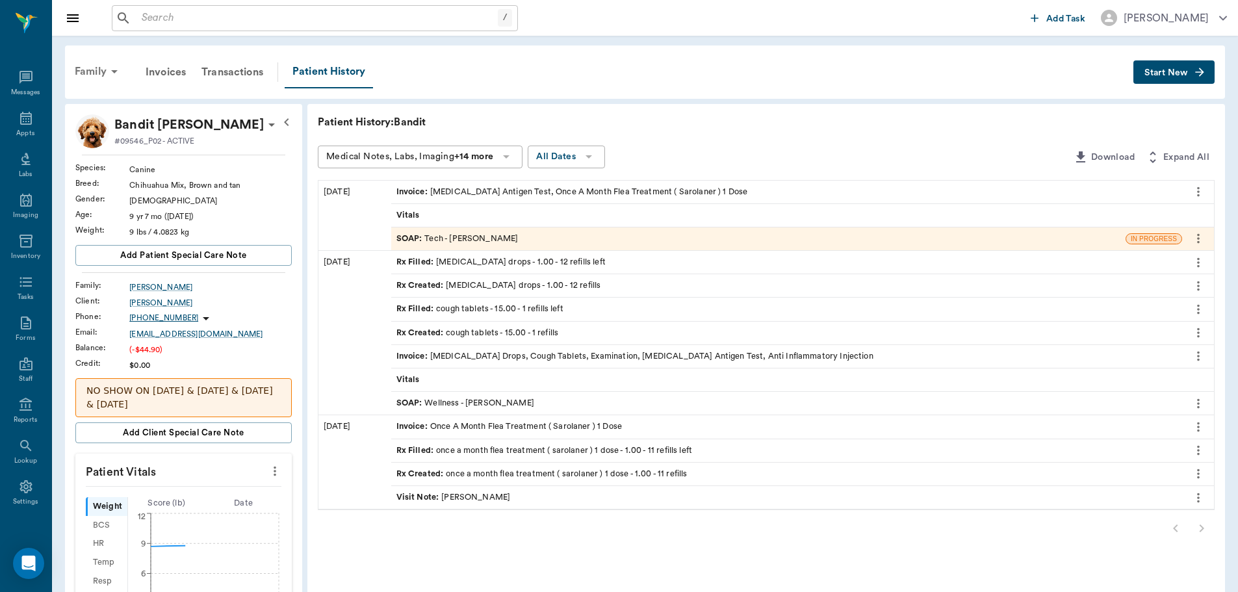
click at [77, 64] on div "Family" at bounding box center [98, 71] width 63 height 31
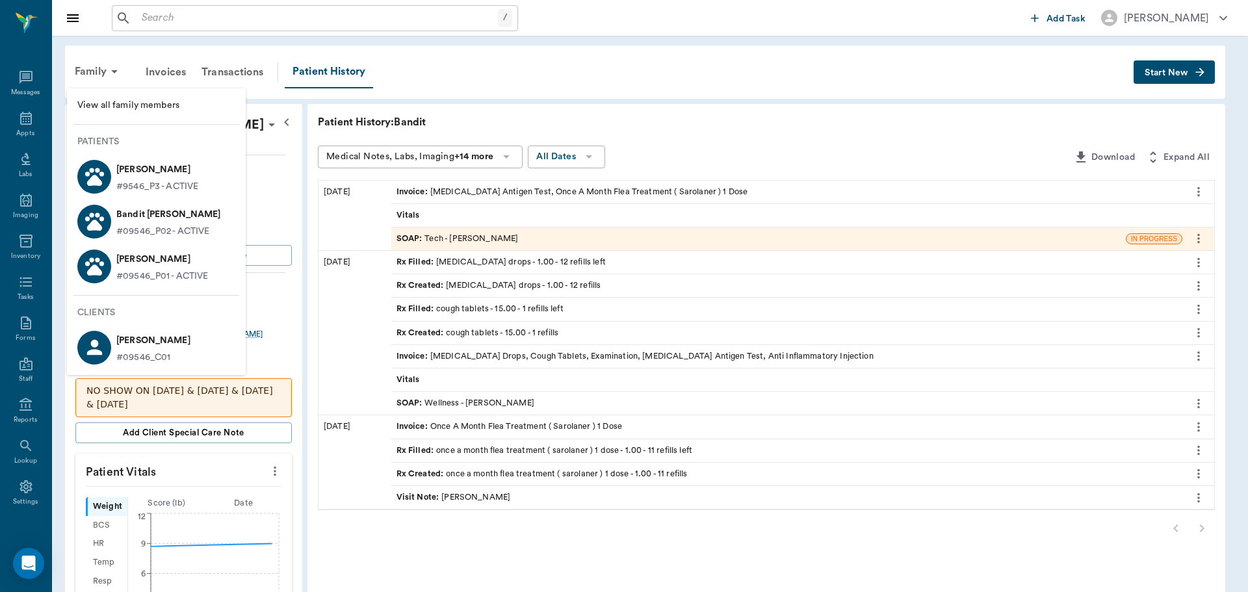
click at [157, 170] on p "Ollie Bearden" at bounding box center [157, 169] width 82 height 21
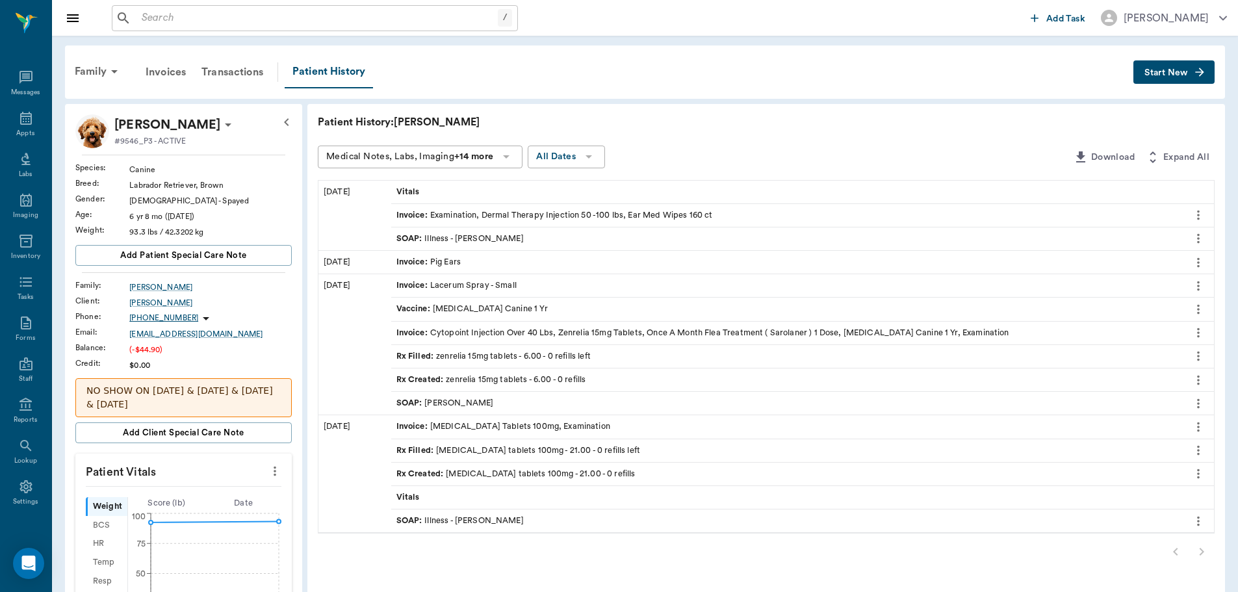
click at [1201, 522] on icon "more" at bounding box center [1199, 522] width 14 height 16
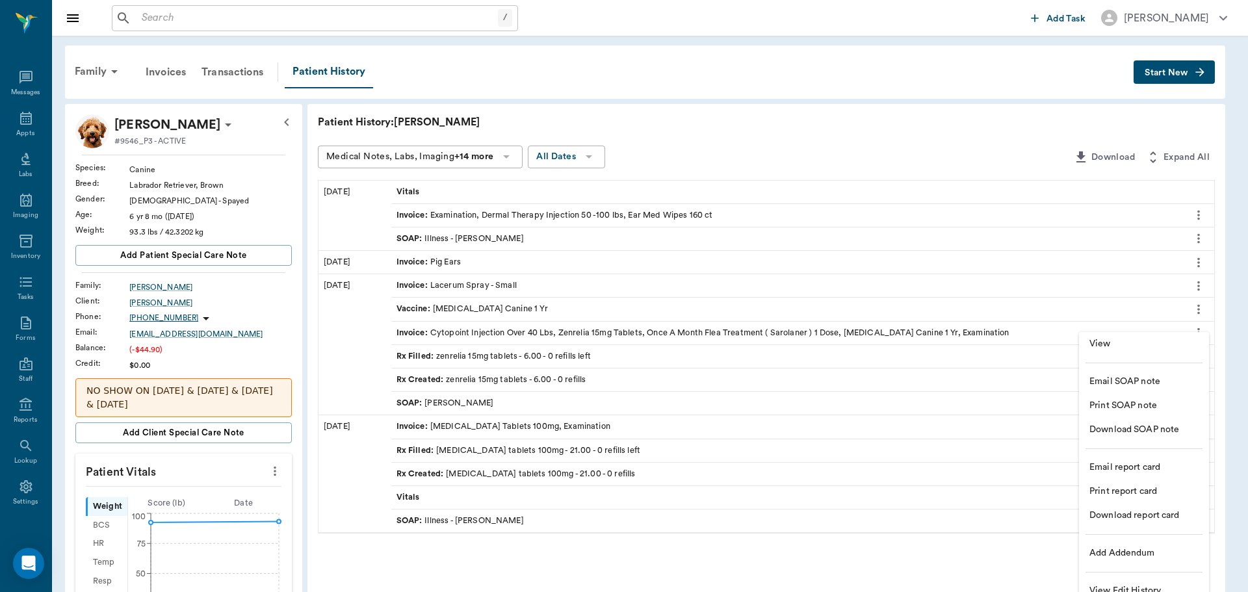
click at [1133, 345] on span "View" at bounding box center [1143, 344] width 109 height 14
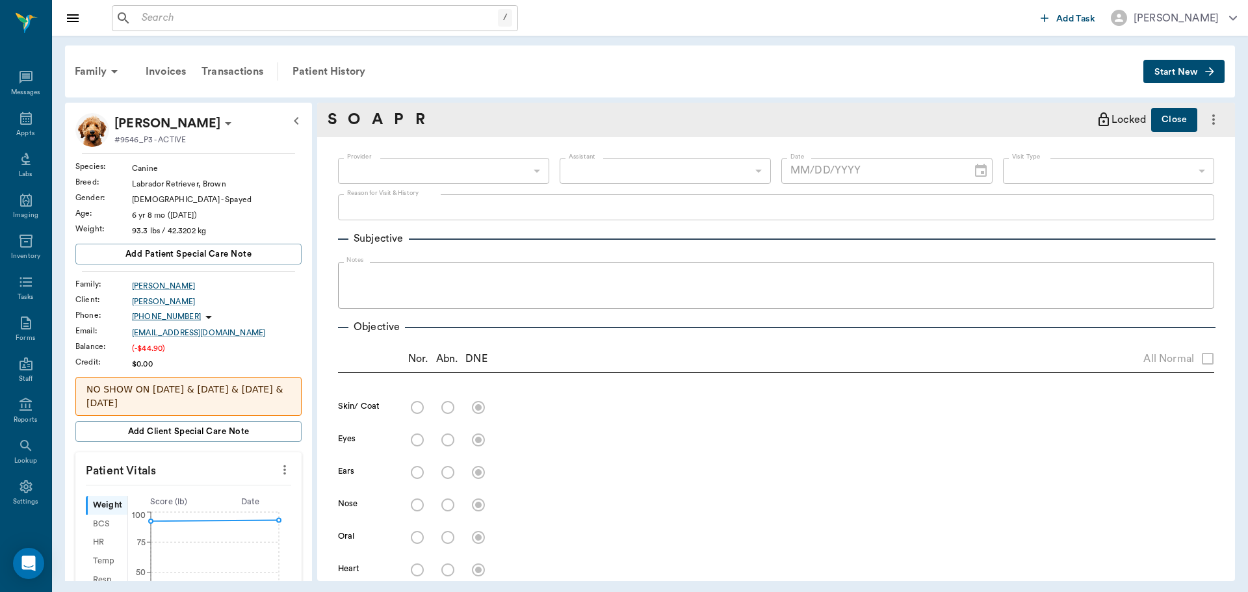
type input "63ec2f075fda476ae8351a4d"
type input "63ec2e7e52e12b0ba117b124"
type input "65d2be4f46e3a538d89b8c15"
type textarea "WONT PUT ANY WEIGHT ON RIGHT BACK LEG , TWISTED IT RUNNING IN THE YARD OWNER SA…"
radio input "true"
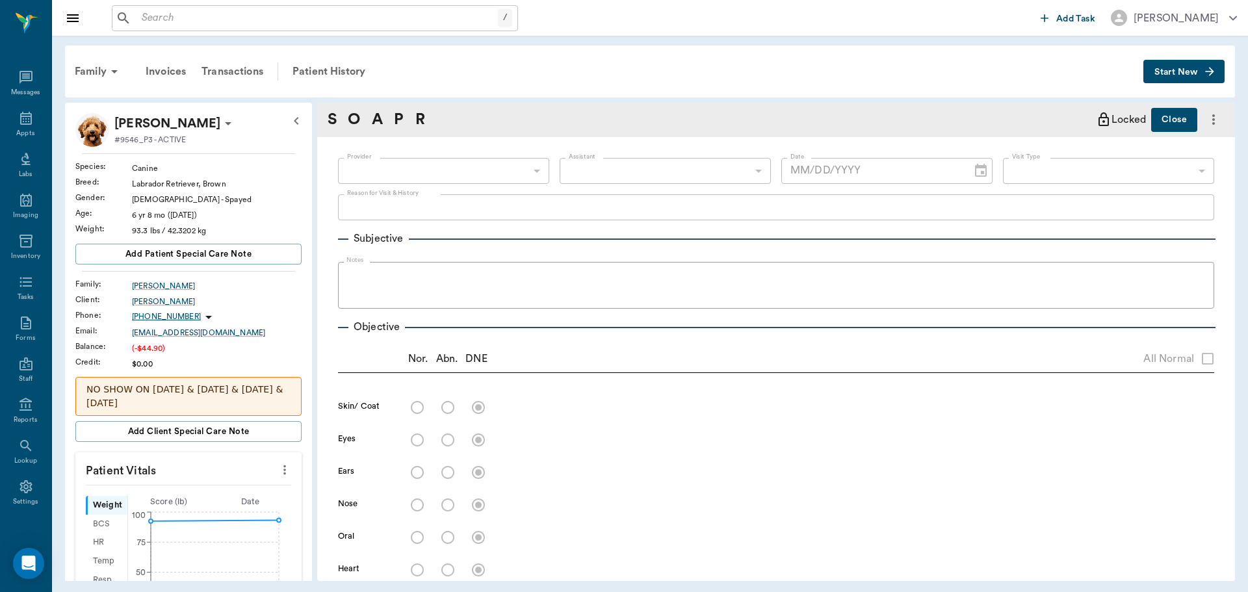
type textarea "Toe touching lameness every 4 steps. Slight drawer and painful on manipulation.…"
type input "12/12/2024"
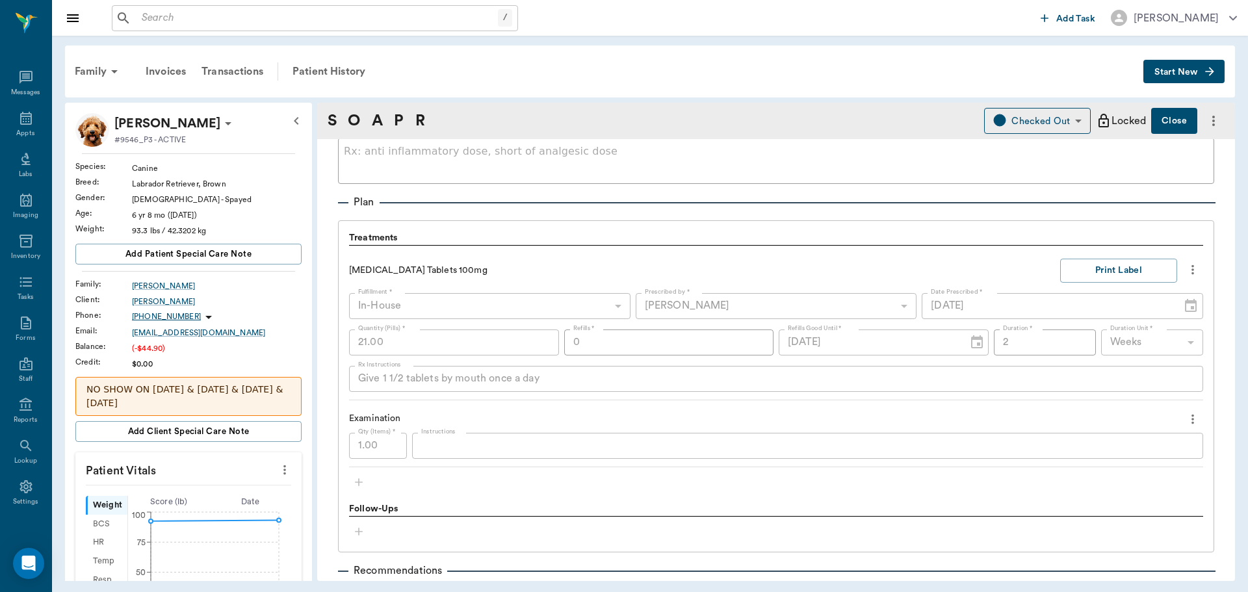
scroll to position [737, 0]
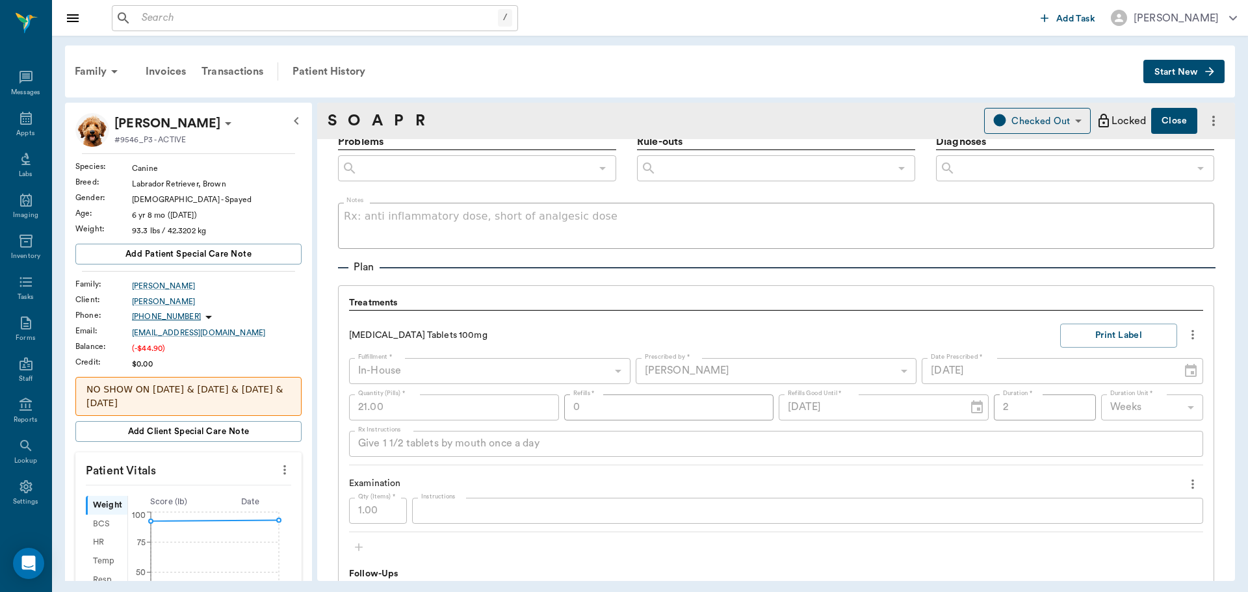
click at [334, 452] on div "Provider Dr. Bert Ellsworth 63ec2f075fda476ae8351a4d Provider Assistant Julie D…" at bounding box center [776, 122] width 918 height 1439
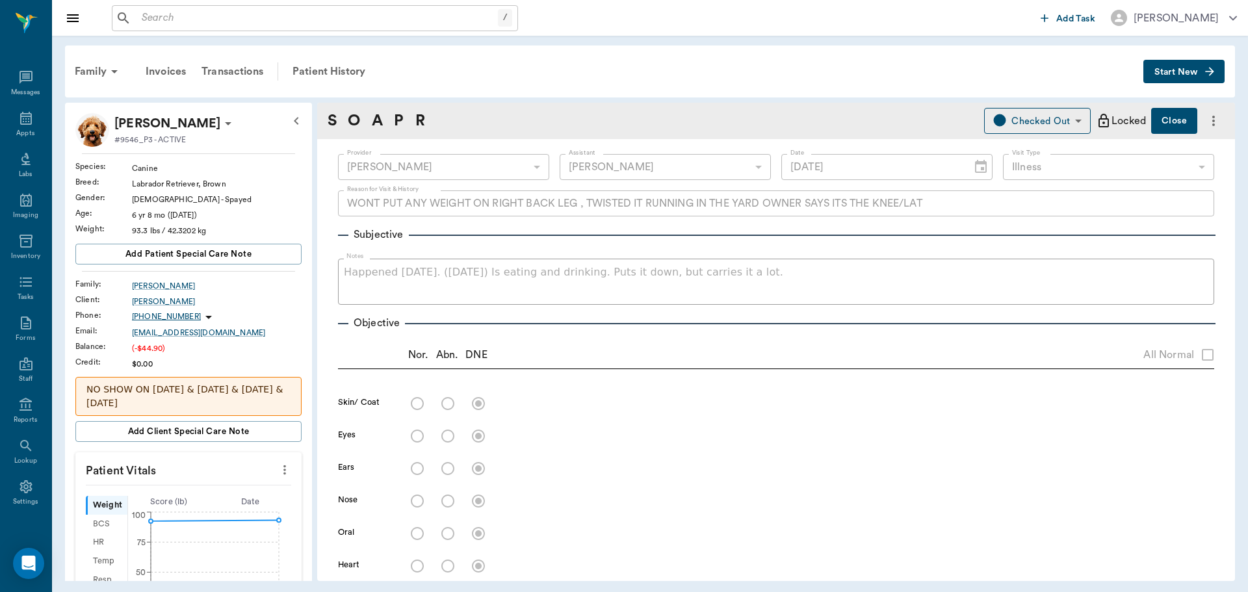
scroll to position [0, 0]
drag, startPoint x: 333, startPoint y: 63, endPoint x: 398, endPoint y: 85, distance: 69.1
click at [333, 63] on div "Patient History" at bounding box center [329, 71] width 88 height 31
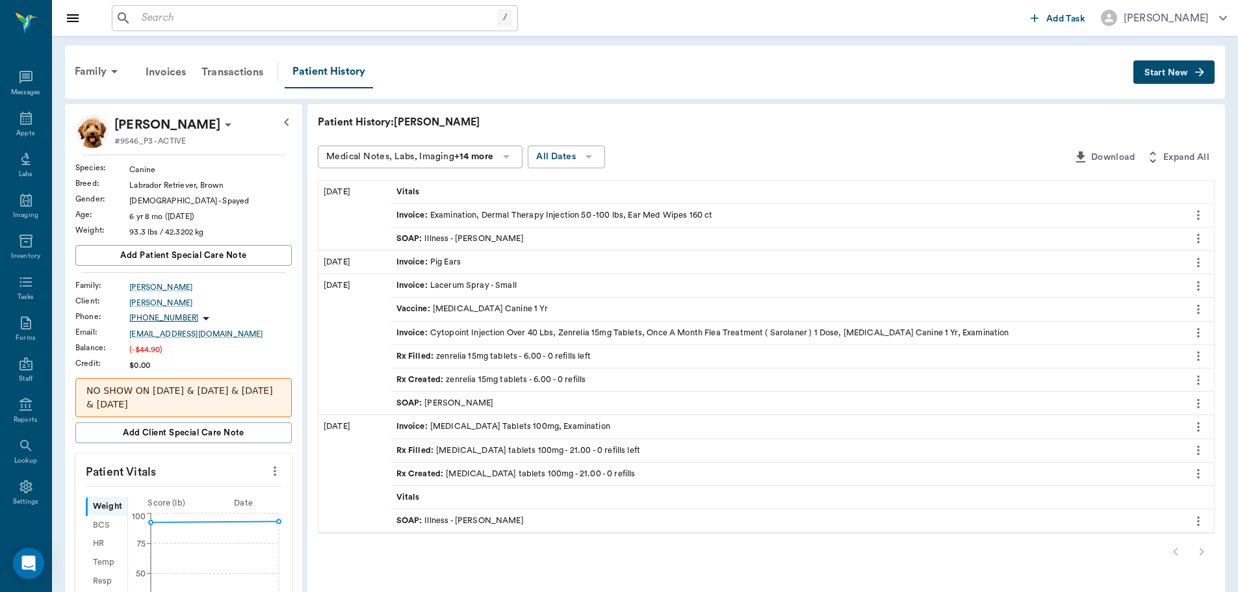
click at [1162, 73] on span "Start New" at bounding box center [1167, 73] width 44 height 0
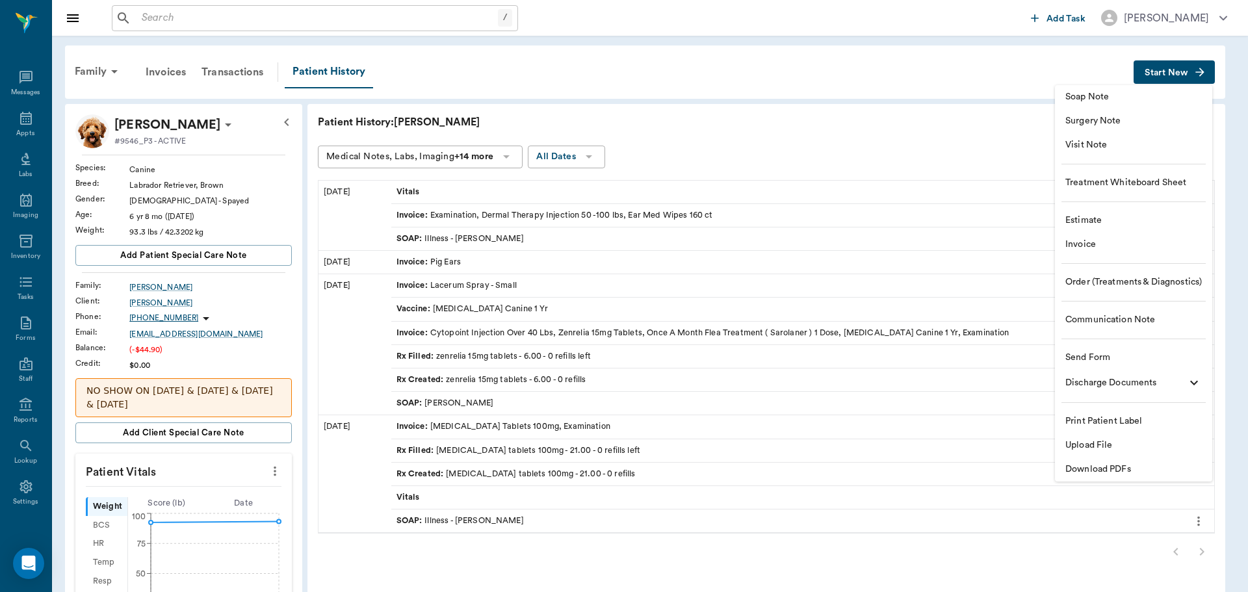
click at [1127, 100] on span "Soap Note" at bounding box center [1133, 97] width 137 height 14
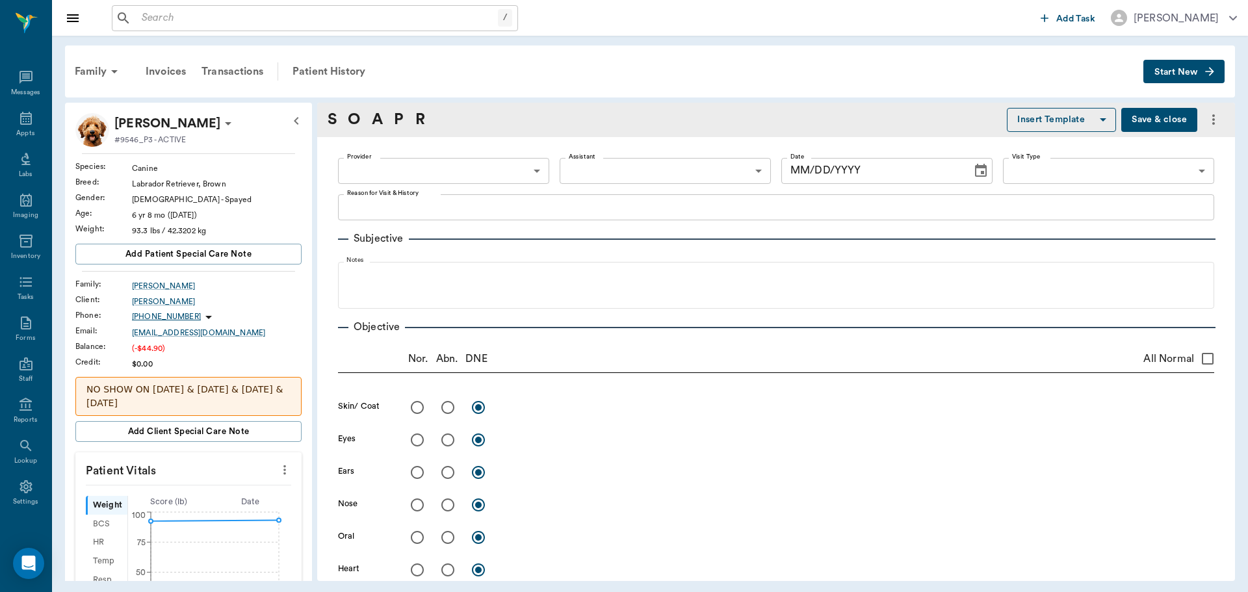
type input "08/20/2025"
click at [416, 176] on body "/ ​ Add Task Dr. Bert Ellsworth Nectar Messages Appts Labs Imaging Inventory Ta…" at bounding box center [624, 296] width 1248 height 592
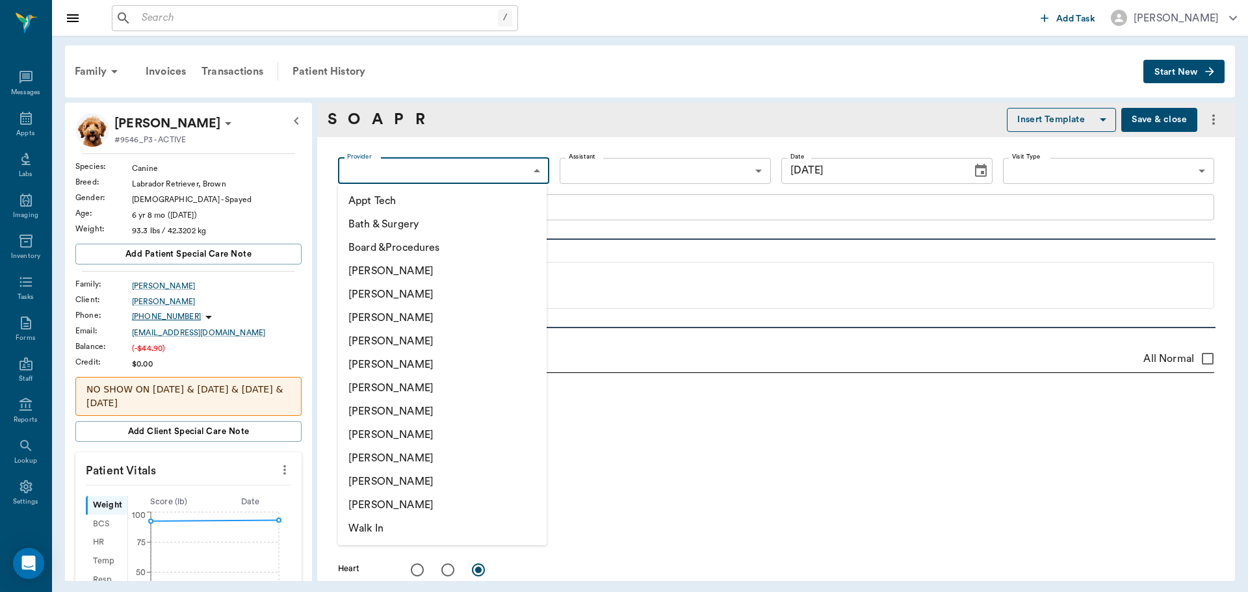
click at [453, 328] on li "[PERSON_NAME]" at bounding box center [442, 317] width 209 height 23
type input "63ec2f075fda476ae8351a4d"
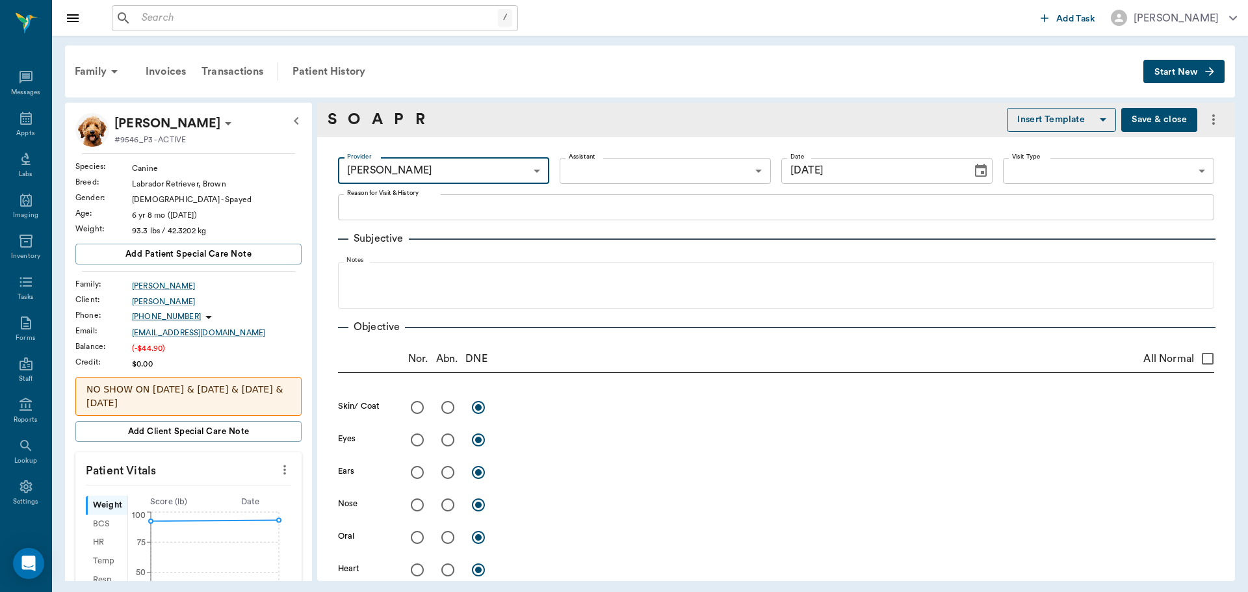
click at [599, 175] on body "/ ​ Add Task Dr. Bert Ellsworth Nectar Messages Appts Labs Imaging Inventory Ta…" at bounding box center [624, 296] width 1248 height 592
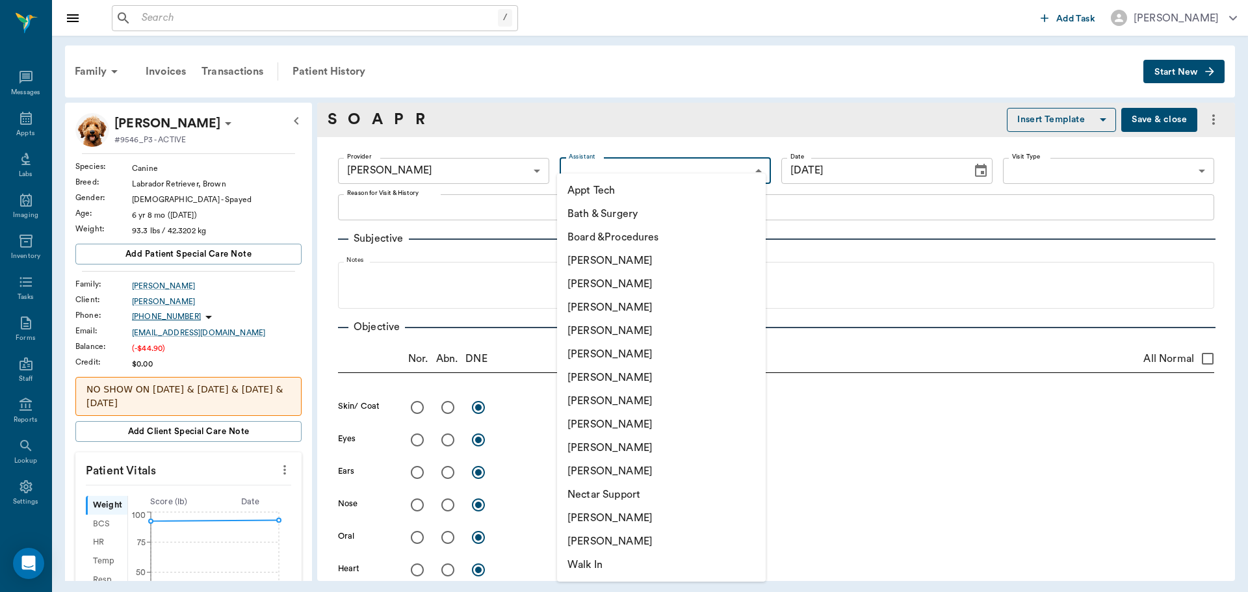
click at [640, 373] on li "[PERSON_NAME]" at bounding box center [661, 377] width 209 height 23
type input "682b670d8bdc6f7f8feef3db"
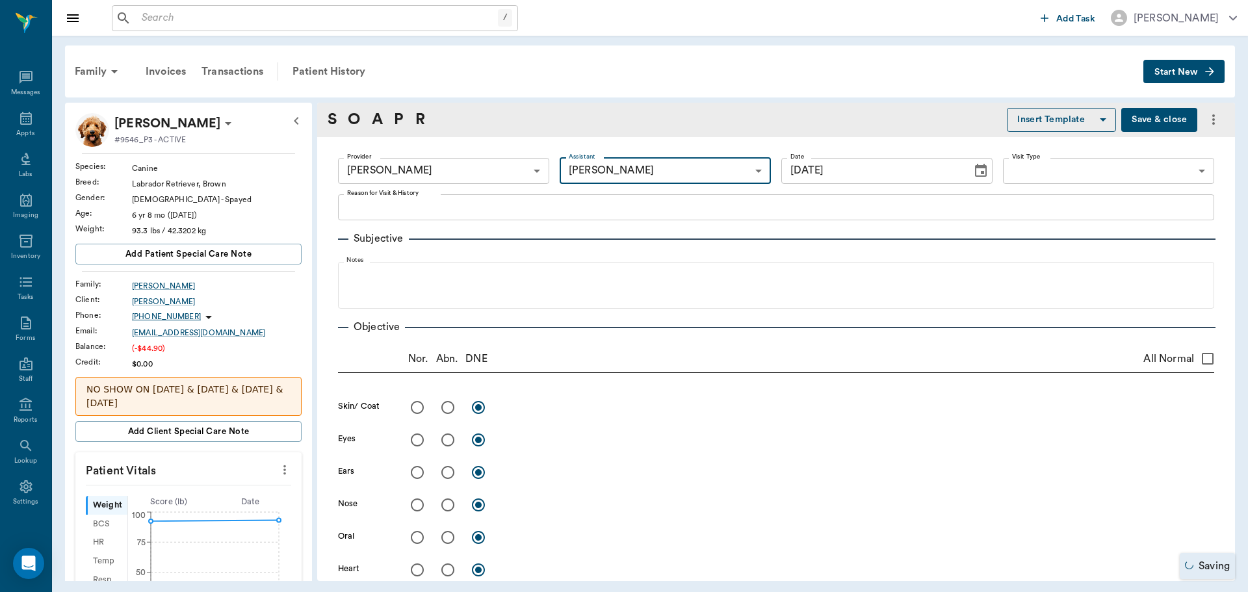
click at [475, 204] on textarea "Reason for Visit & History" at bounding box center [776, 207] width 858 height 15
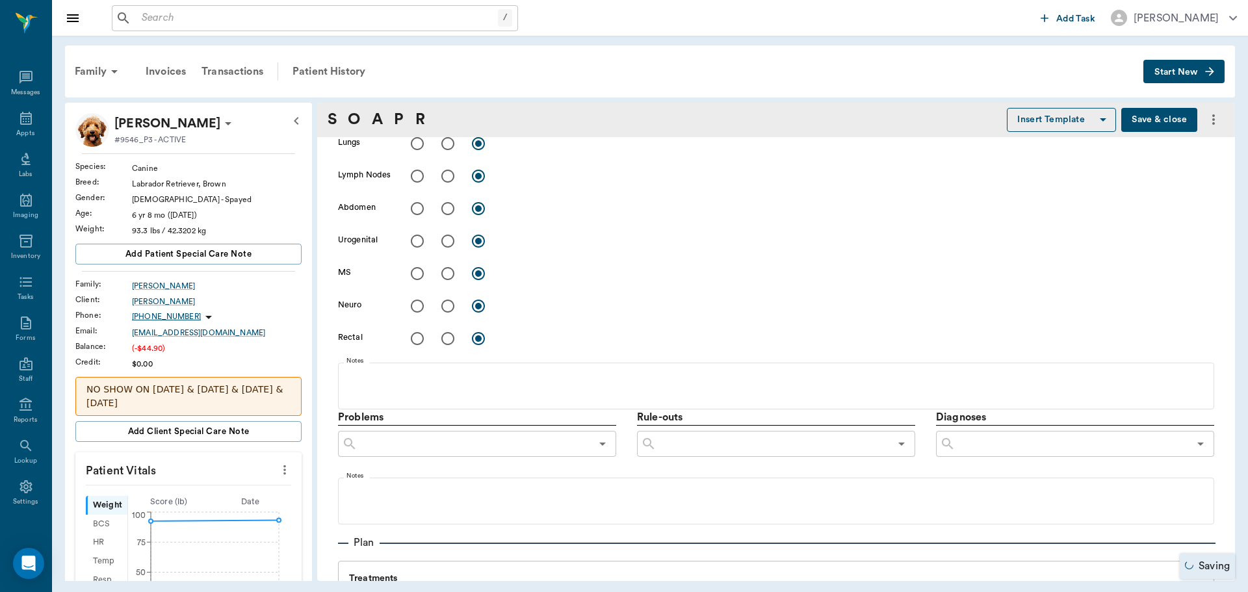
scroll to position [585, 0]
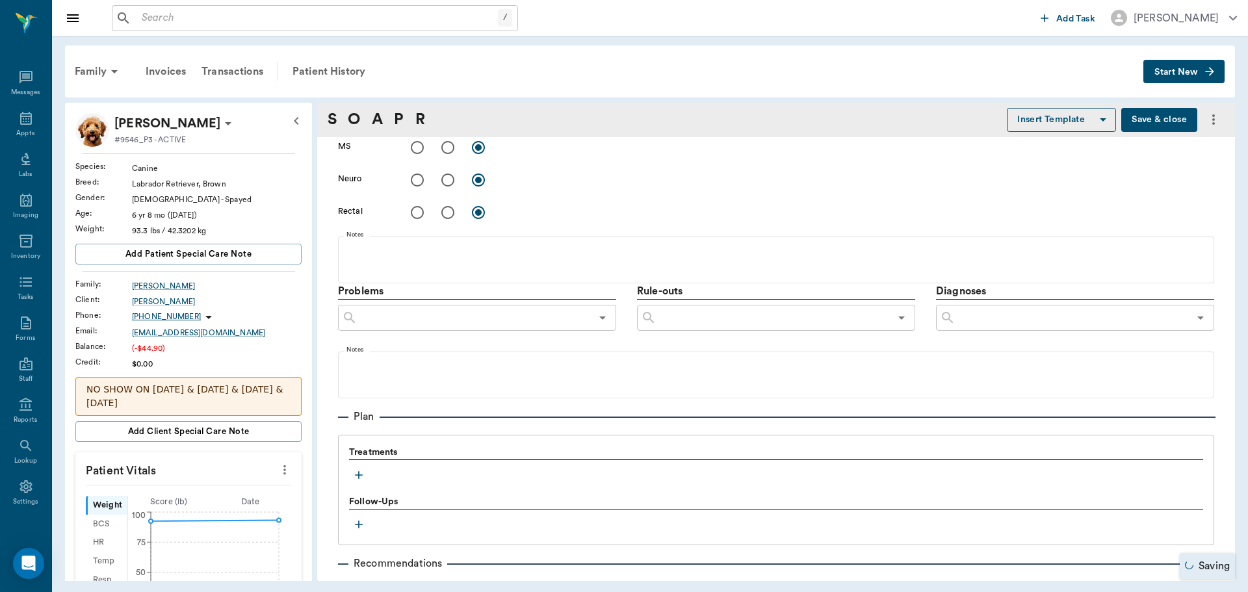
type textarea "RX for carprofen"
click at [353, 480] on icon "button" at bounding box center [358, 475] width 13 height 13
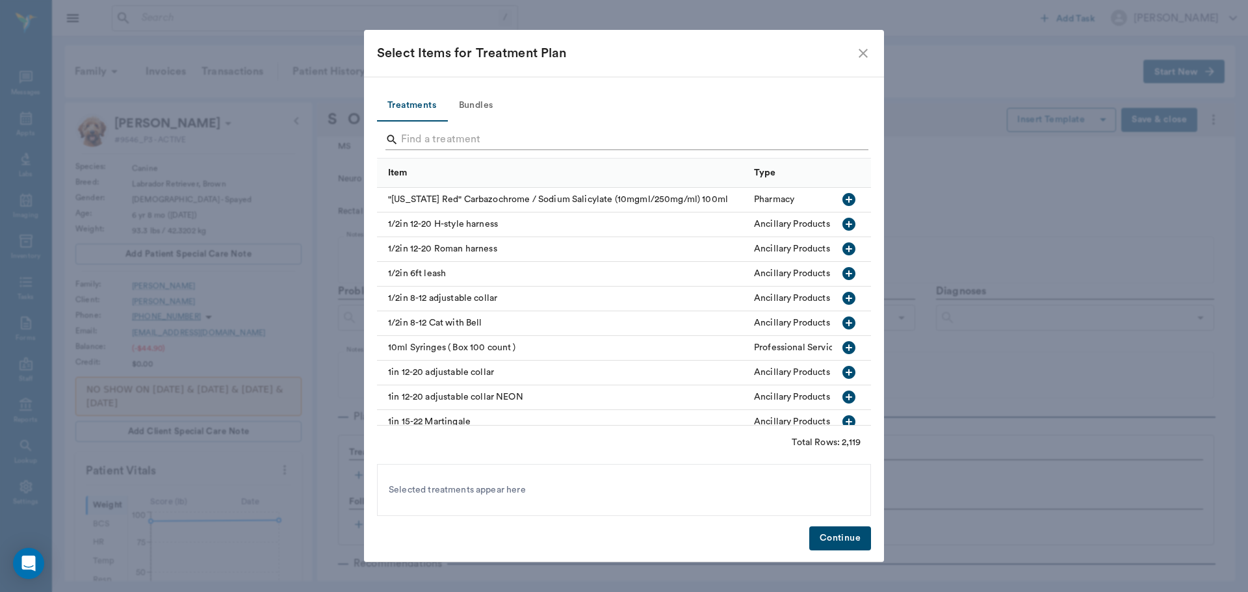
click at [475, 144] on input "Search" at bounding box center [625, 139] width 448 height 21
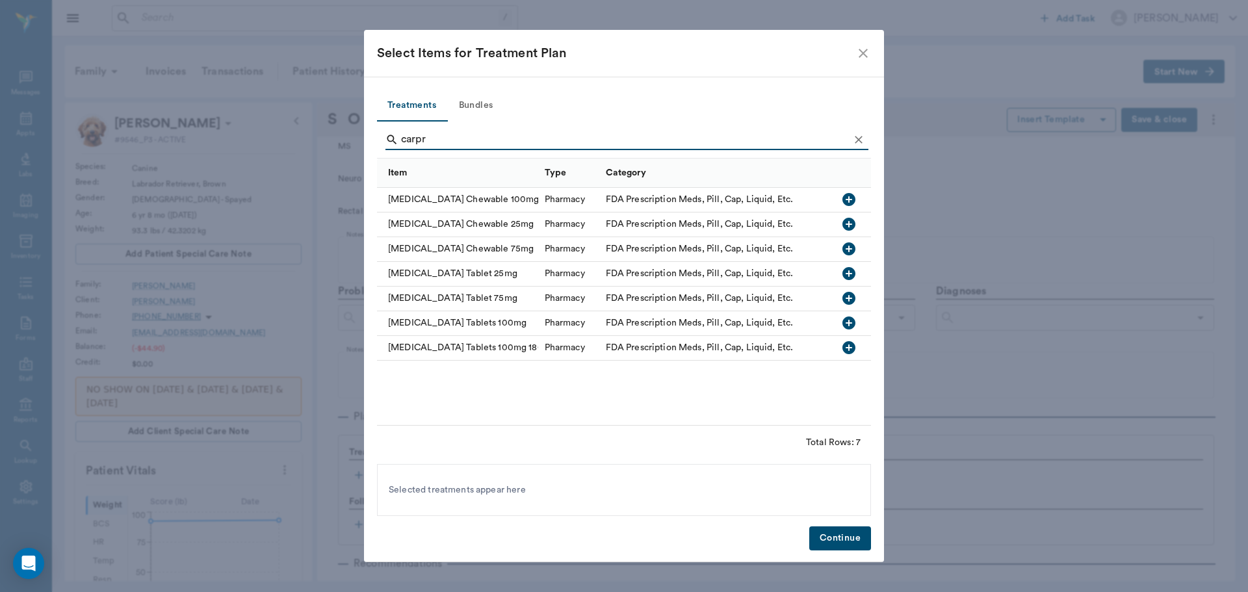
type input "carpr"
click at [854, 322] on icon "button" at bounding box center [848, 323] width 13 height 13
click at [824, 533] on button "Continue" at bounding box center [840, 539] width 62 height 24
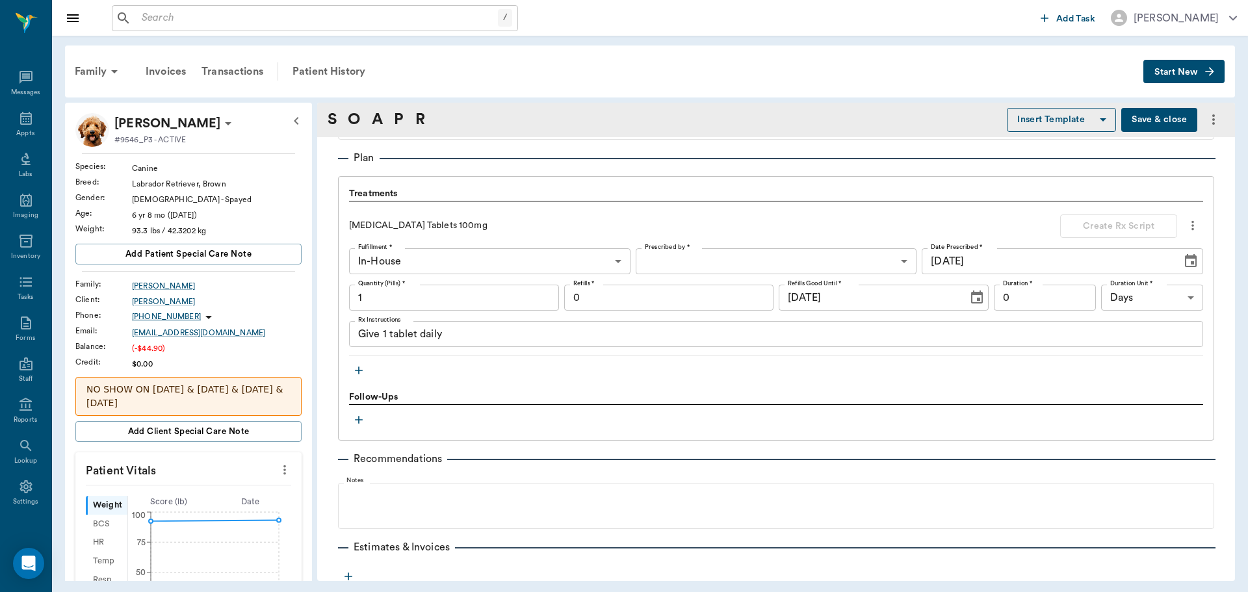
scroll to position [845, 0]
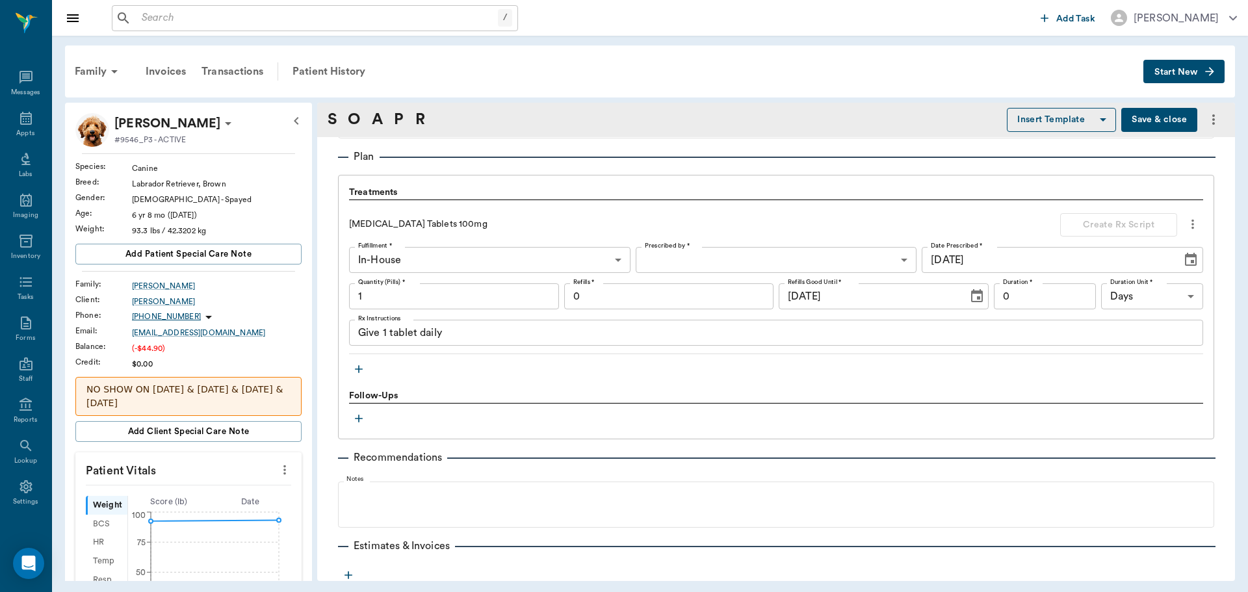
click at [684, 265] on body "/ ​ Add Task Dr. Bert Ellsworth Nectar Messages Appts Labs Imaging Inventory Ta…" at bounding box center [624, 296] width 1248 height 592
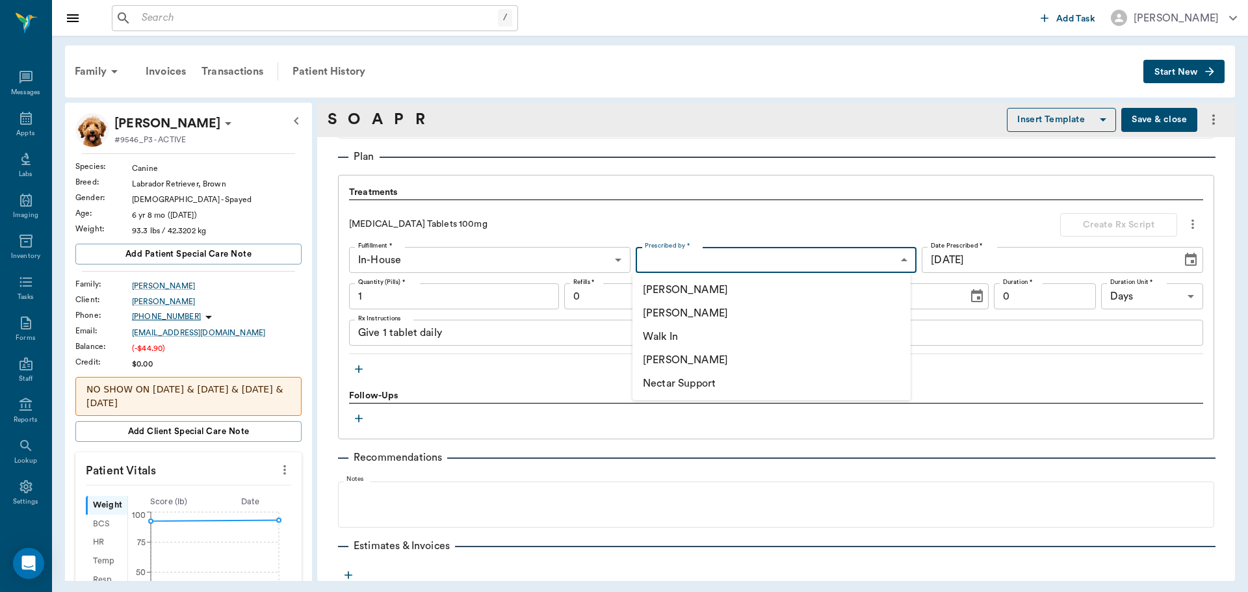
click at [714, 313] on li "[PERSON_NAME]" at bounding box center [771, 313] width 278 height 23
type input "63ec2f075fda476ae8351a4d"
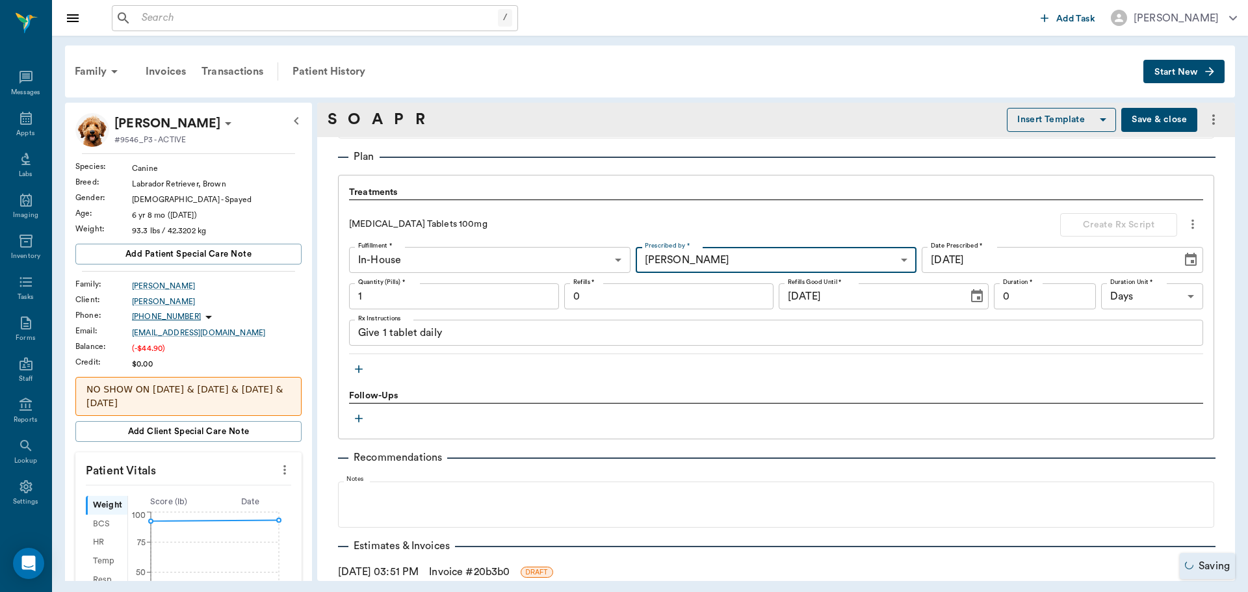
click at [471, 300] on input "1" at bounding box center [454, 296] width 210 height 26
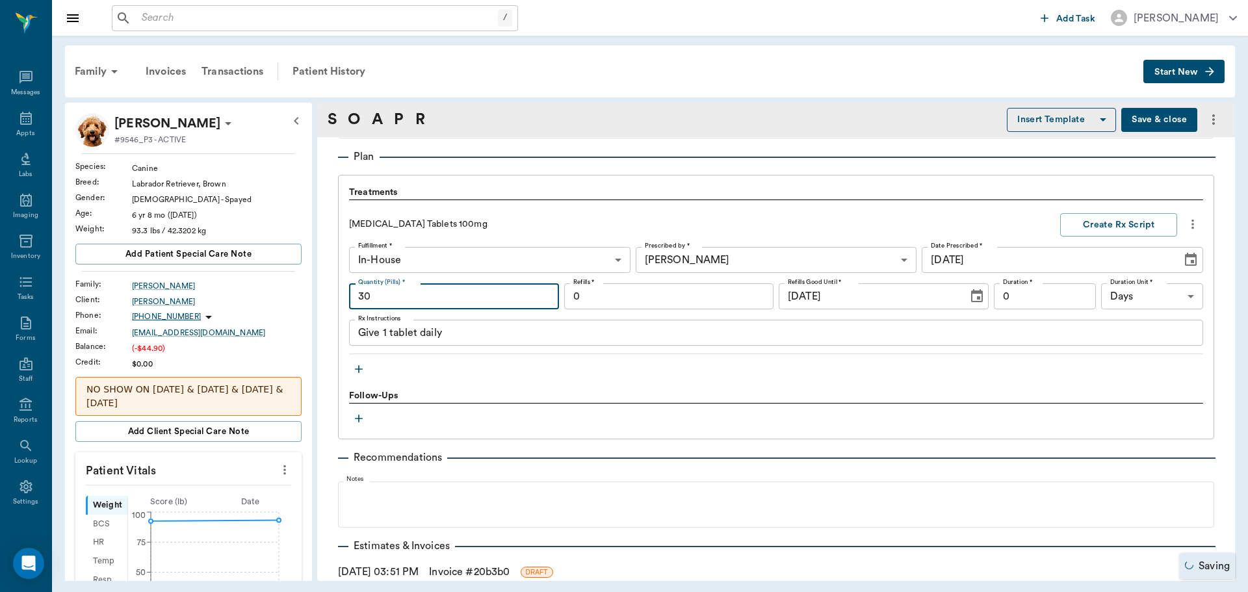
type input "30"
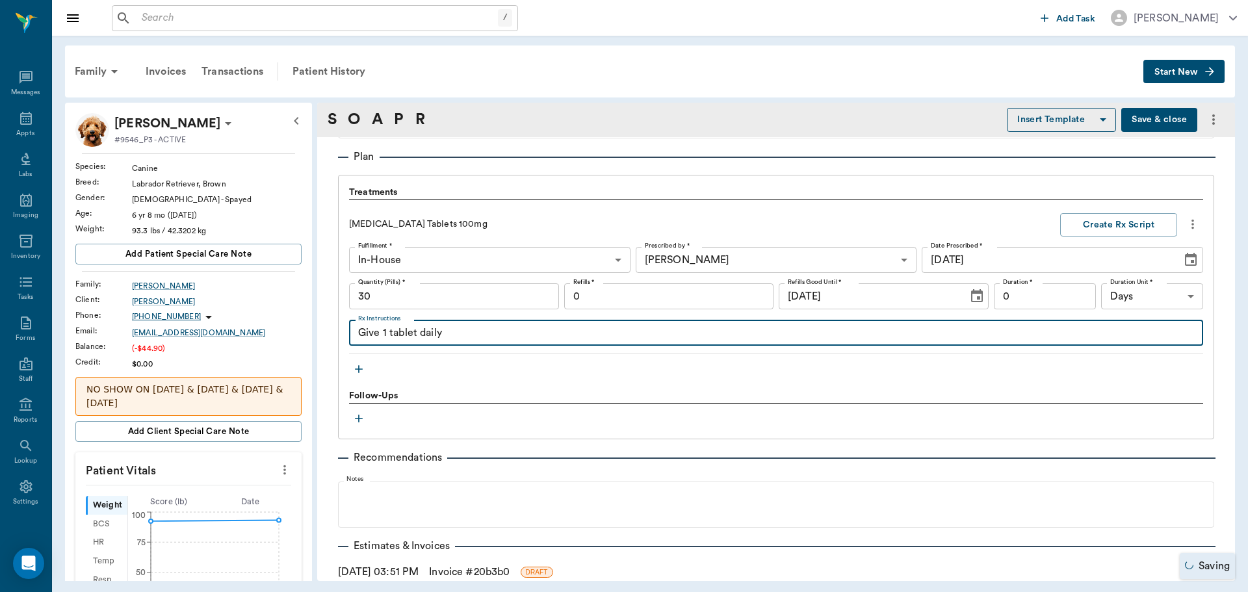
click at [532, 337] on textarea "Give 1 tablet daily" at bounding box center [776, 333] width 836 height 15
drag, startPoint x: 532, startPoint y: 337, endPoint x: 482, endPoint y: 326, distance: 50.8
click at [482, 326] on textarea "Give 1 tablet daily" at bounding box center [776, 333] width 836 height 15
drag, startPoint x: 471, startPoint y: 332, endPoint x: 343, endPoint y: 332, distance: 127.4
click at [343, 332] on div "Treatments Carprofen Tablets 100mg Create Rx Script Fulfillment * In-House In-H…" at bounding box center [776, 307] width 876 height 265
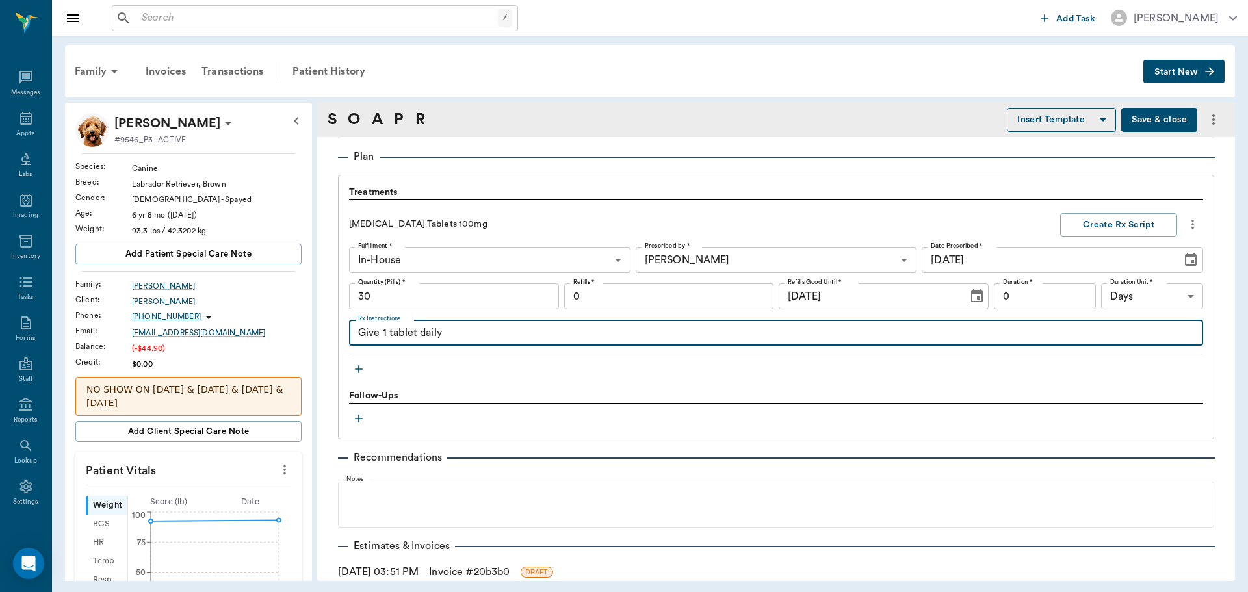
paste textarea "1/2 tablets by mouth once a da"
type textarea "Give 1 1/2 tablets by mouth once a day."
click at [696, 302] on input "0" at bounding box center [669, 296] width 210 height 26
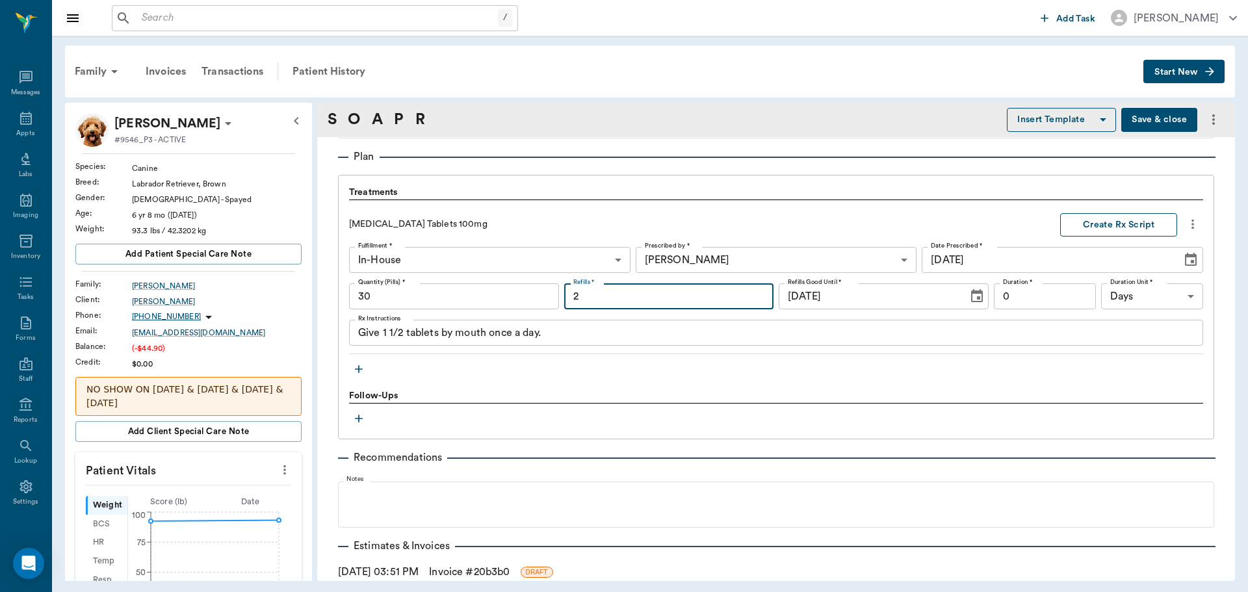
type input "2"
click at [1114, 231] on button "Create Rx Script" at bounding box center [1118, 225] width 117 height 24
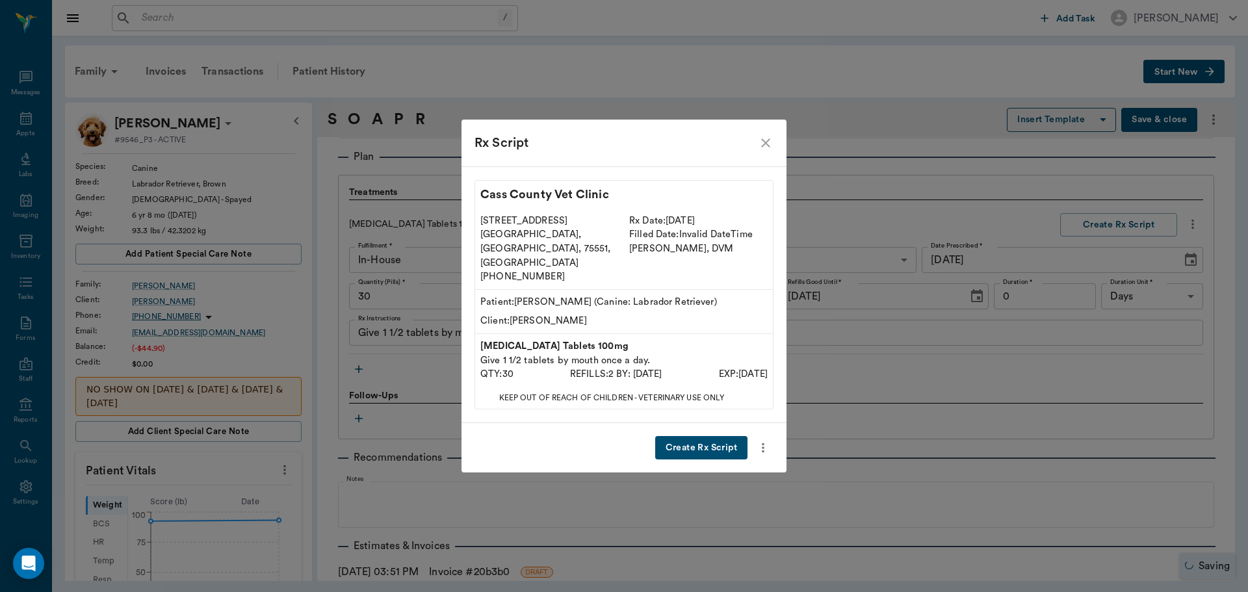
click at [713, 437] on button "Create Rx Script" at bounding box center [701, 448] width 92 height 24
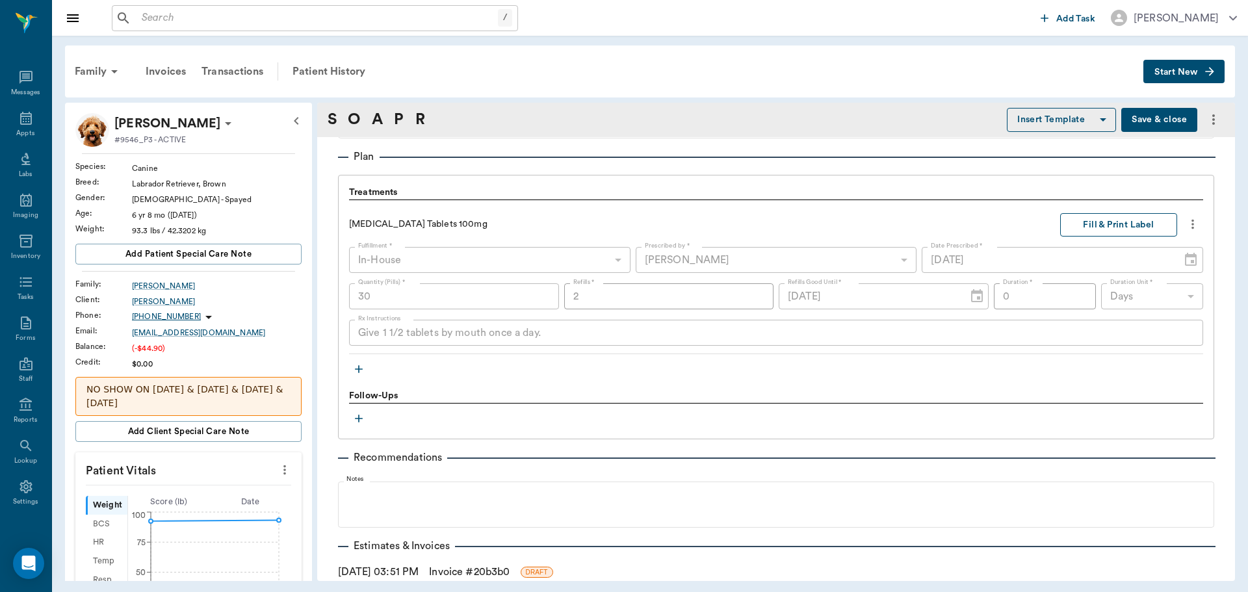
click at [1128, 224] on button "Fill & Print Label" at bounding box center [1118, 225] width 117 height 24
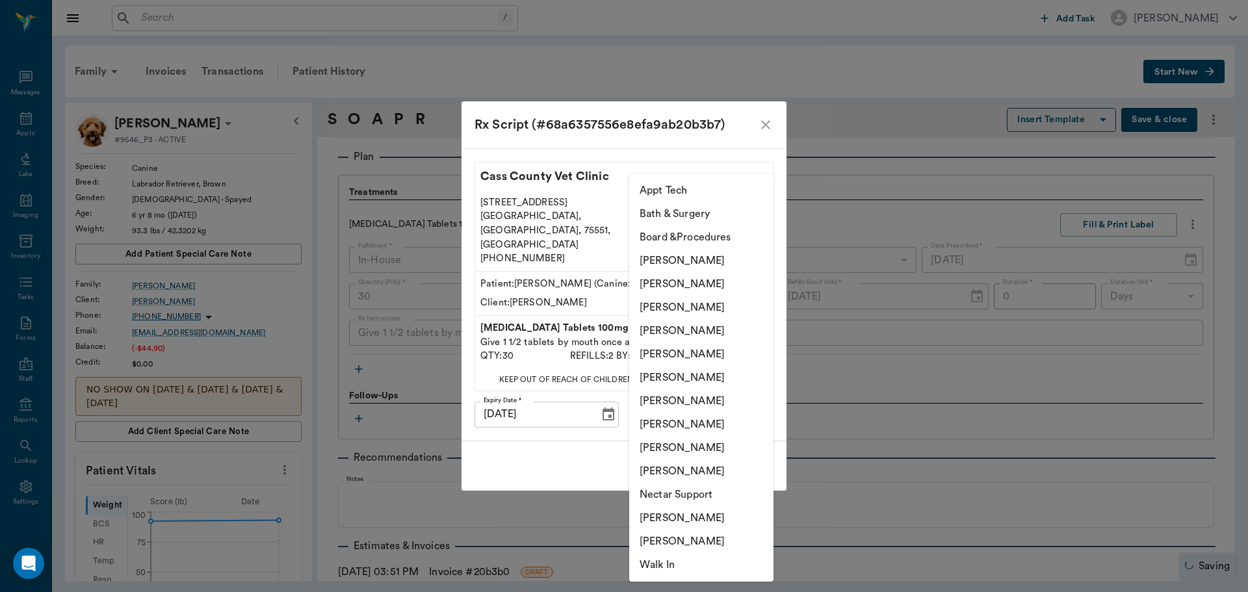
click at [710, 397] on body "/ ​ Add Task Dr. Bert Ellsworth Nectar Messages Appts Labs Imaging Inventory Ta…" at bounding box center [624, 296] width 1248 height 592
click at [703, 378] on li "[PERSON_NAME]" at bounding box center [701, 377] width 144 height 23
type input "682b670d8bdc6f7f8feef3db"
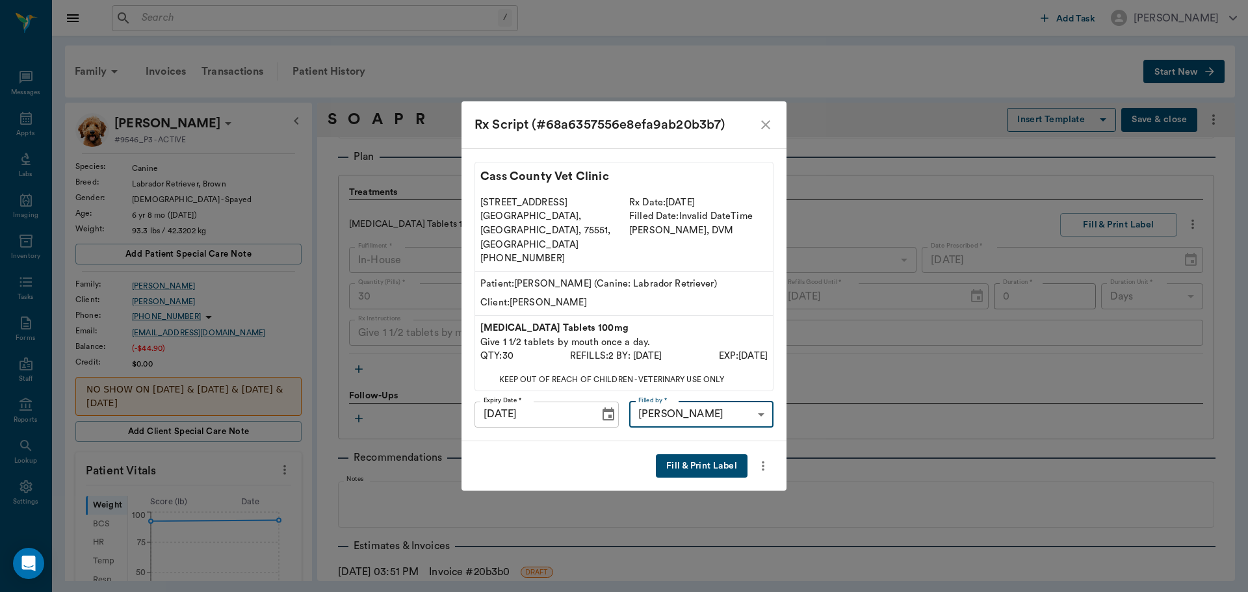
click at [733, 454] on button "Fill & Print Label" at bounding box center [702, 466] width 92 height 24
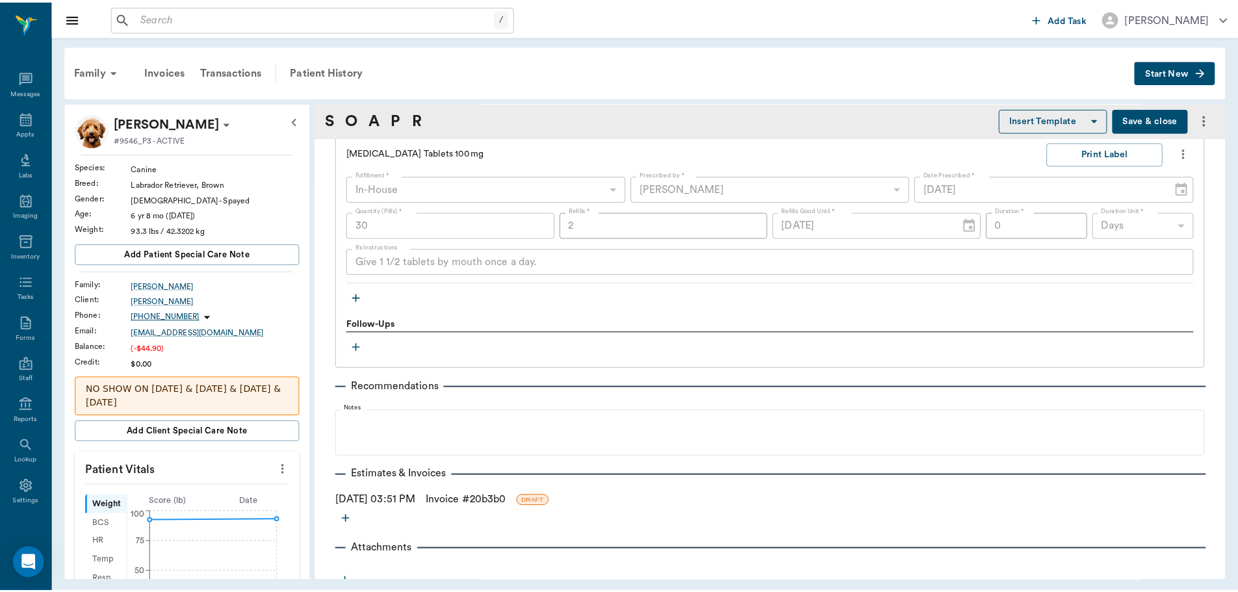
scroll to position [927, 0]
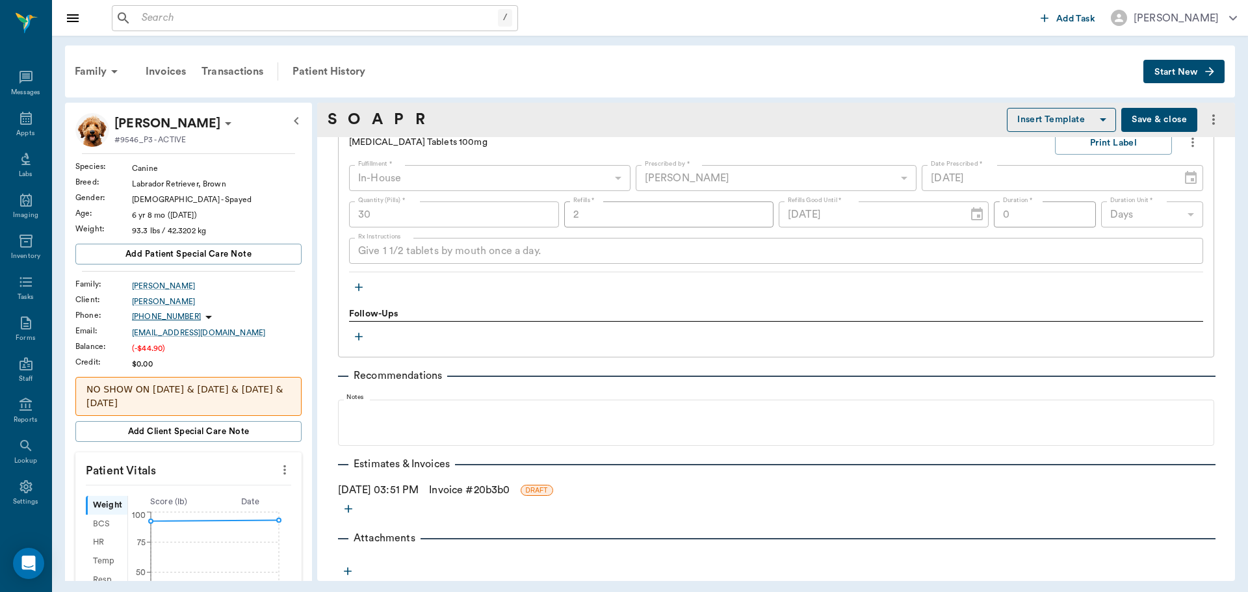
click at [465, 492] on link "Invoice # 20b3b0" at bounding box center [469, 490] width 81 height 16
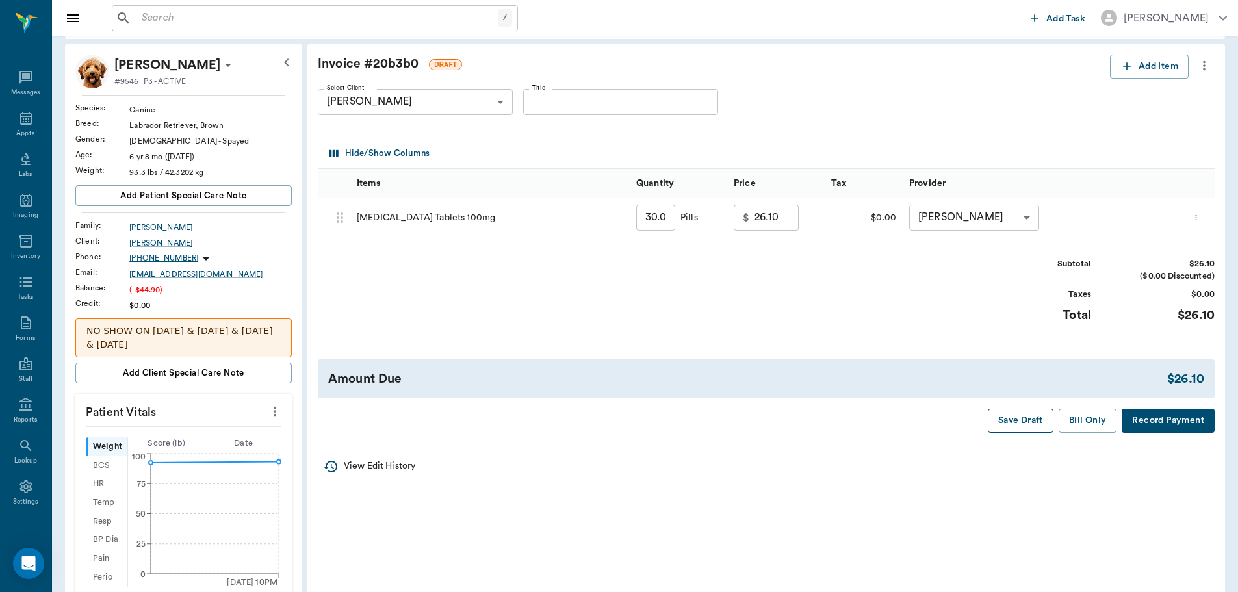
scroll to position [65, 0]
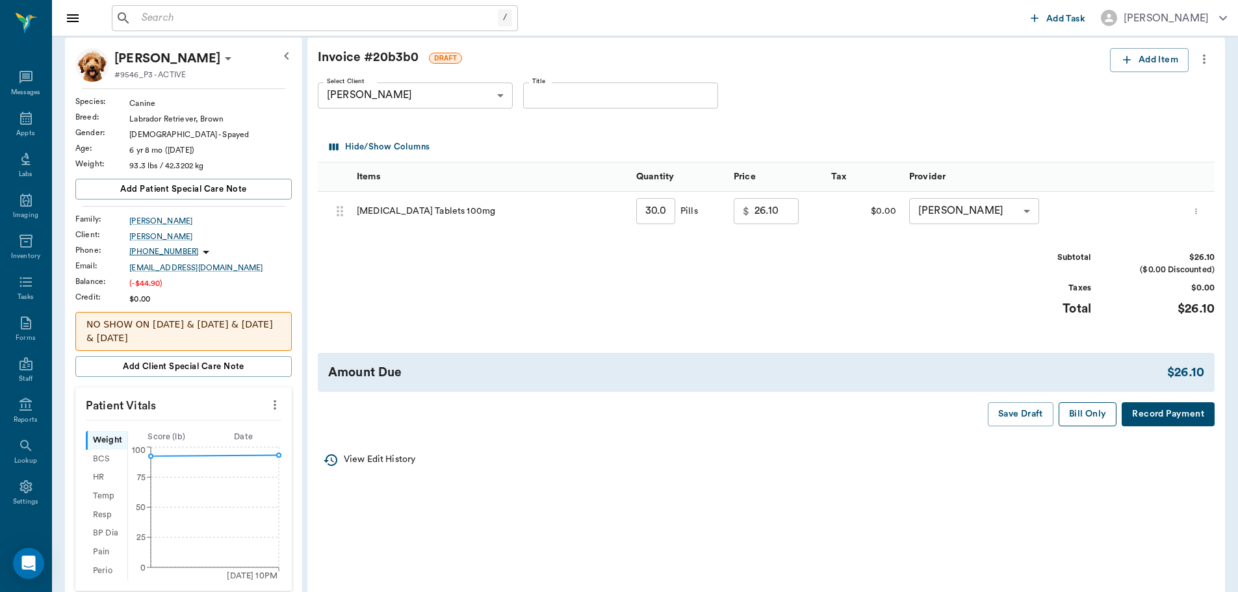
click at [1076, 420] on button "Bill Only" at bounding box center [1088, 414] width 59 height 24
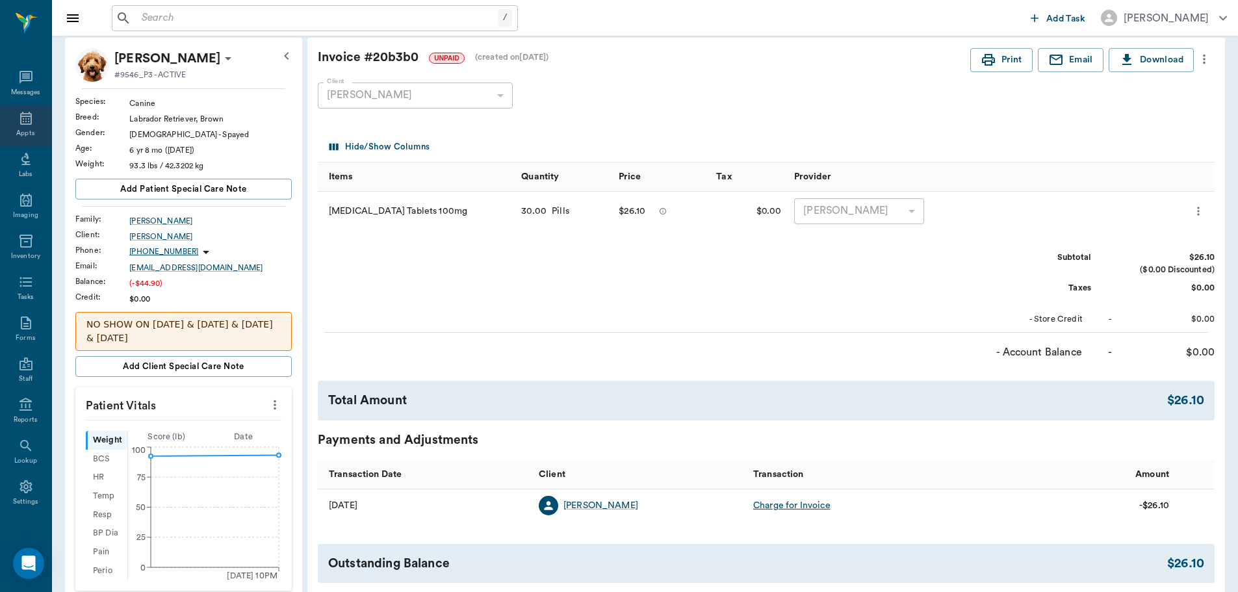
click at [21, 121] on icon at bounding box center [26, 118] width 12 height 13
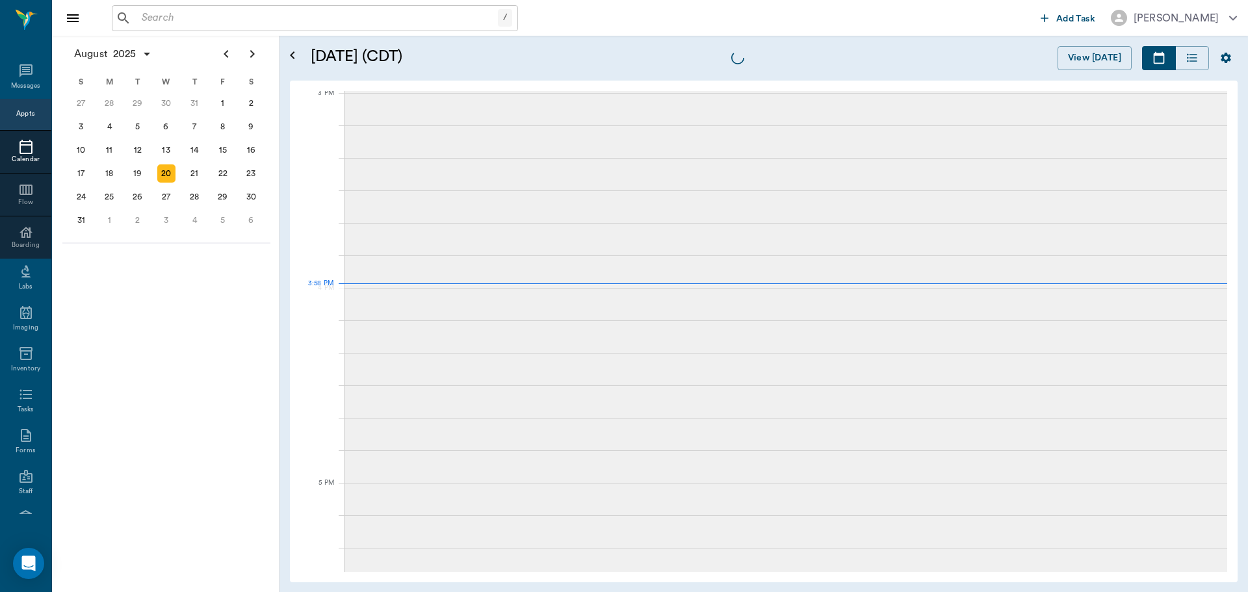
scroll to position [1366, 0]
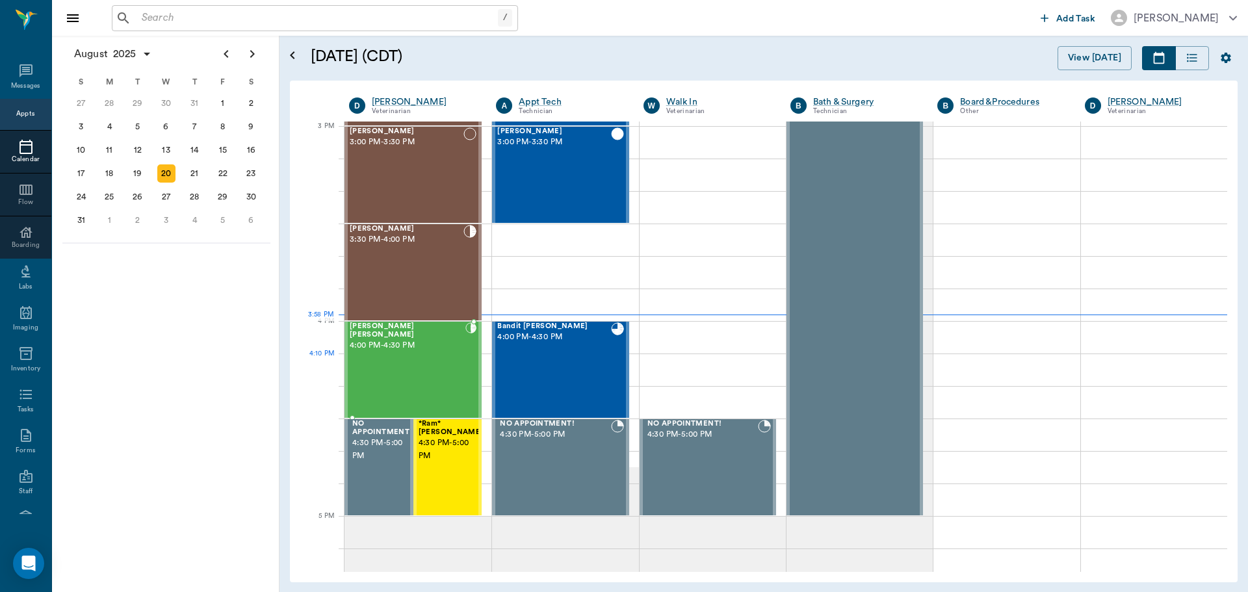
click at [413, 363] on div "MISS KITTY Floyd 4:00 PM - 4:30 PM" at bounding box center [408, 369] width 116 height 95
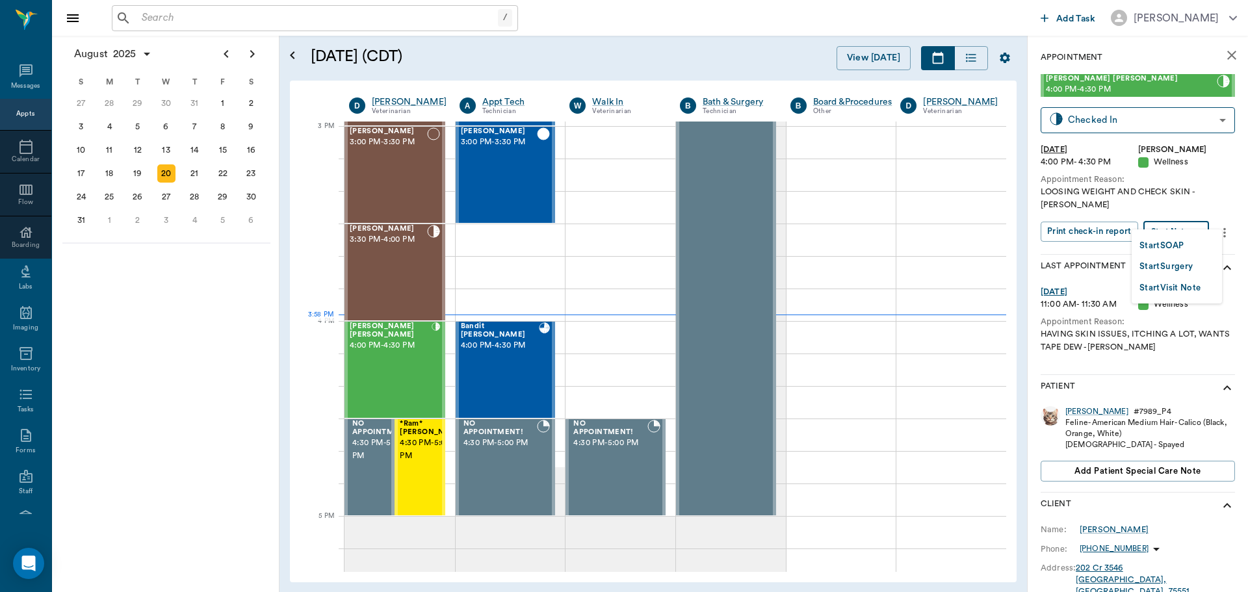
click at [1198, 216] on body "/ ​ Add Task Dr. Bert Ellsworth Nectar Messages Appts Calendar Flow Boarding La…" at bounding box center [624, 296] width 1248 height 592
click at [1194, 237] on li "Start SOAP" at bounding box center [1177, 245] width 90 height 21
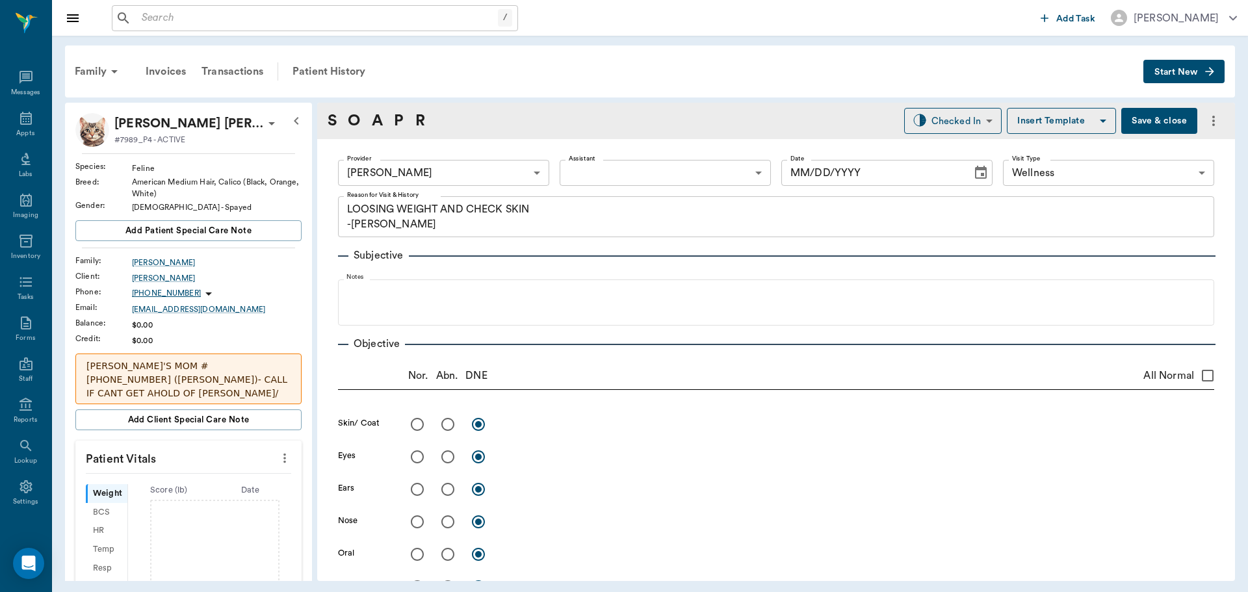
type input "63ec2f075fda476ae8351a4d"
type input "65d2be4f46e3a538d89b8c14"
type textarea "LOOSING WEIGHT AND CHECK SKIN -[PERSON_NAME]"
type input "08/20/2025"
click at [284, 461] on button "more" at bounding box center [284, 458] width 21 height 22
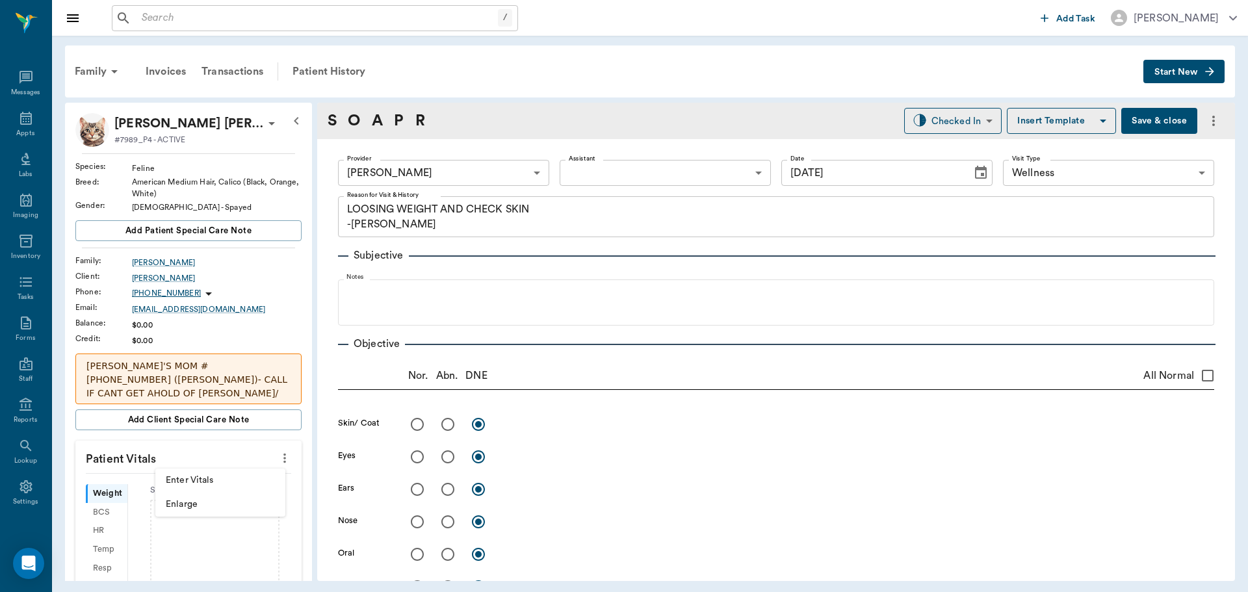
click at [224, 475] on span "Enter Vitals" at bounding box center [220, 481] width 109 height 14
click at [178, 508] on input "text" at bounding box center [187, 497] width 113 height 26
type input "10"
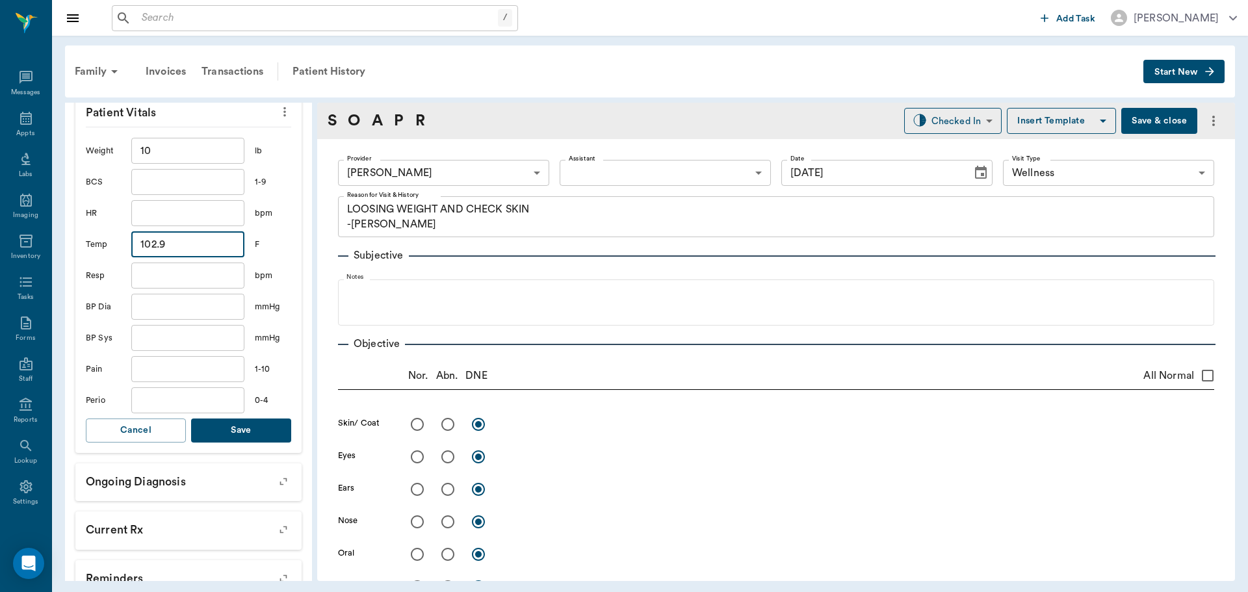
scroll to position [348, 0]
type input "102.9"
click at [241, 435] on button "Save" at bounding box center [241, 429] width 100 height 24
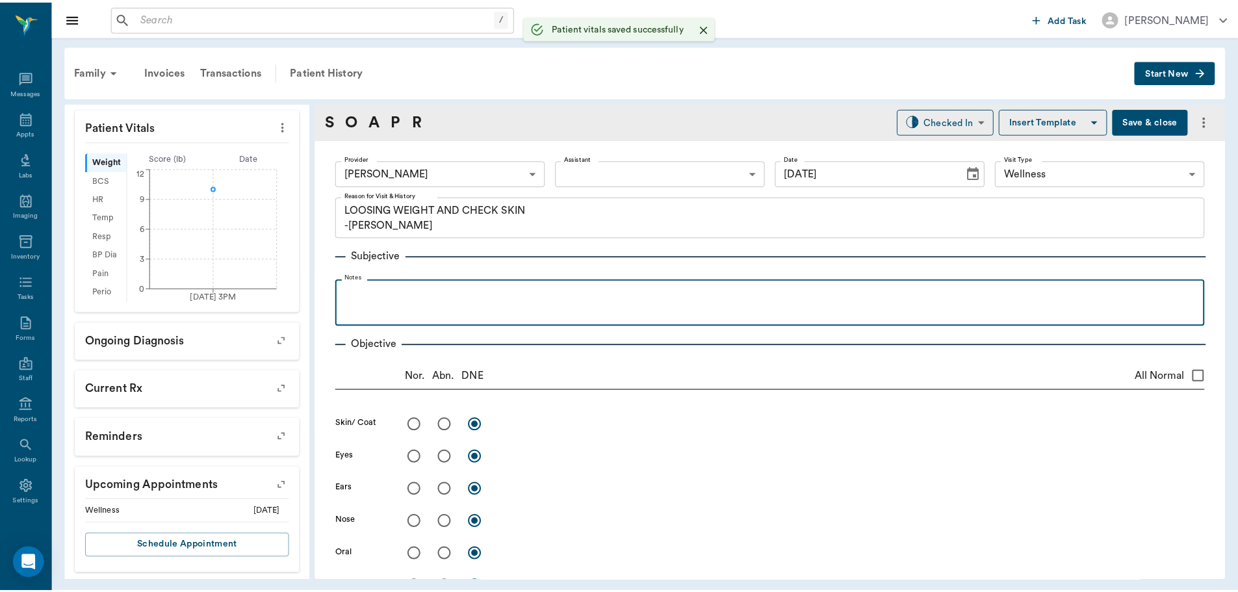
scroll to position [351, 0]
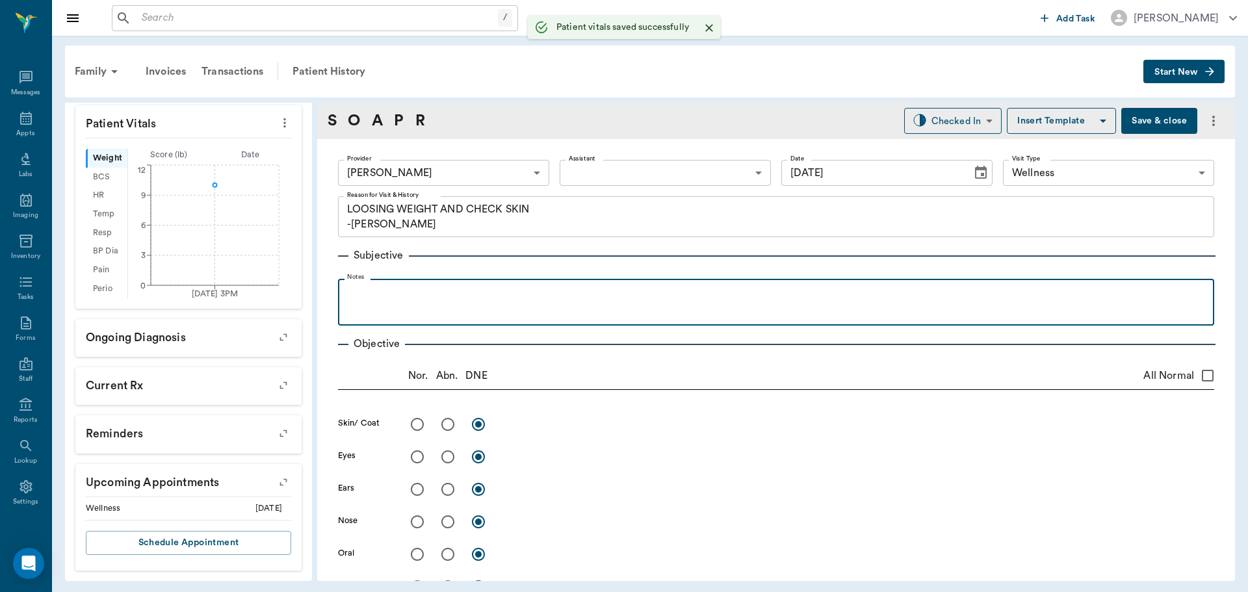
click at [386, 292] on p at bounding box center [776, 293] width 863 height 16
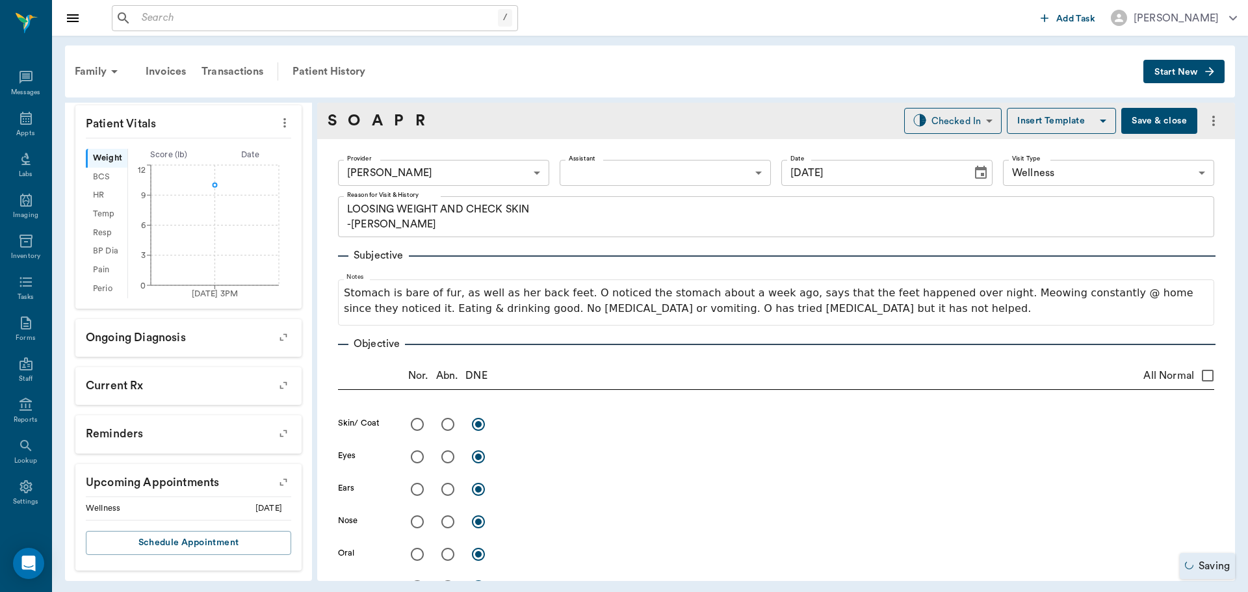
click at [1143, 124] on button "Save & close" at bounding box center [1159, 121] width 76 height 26
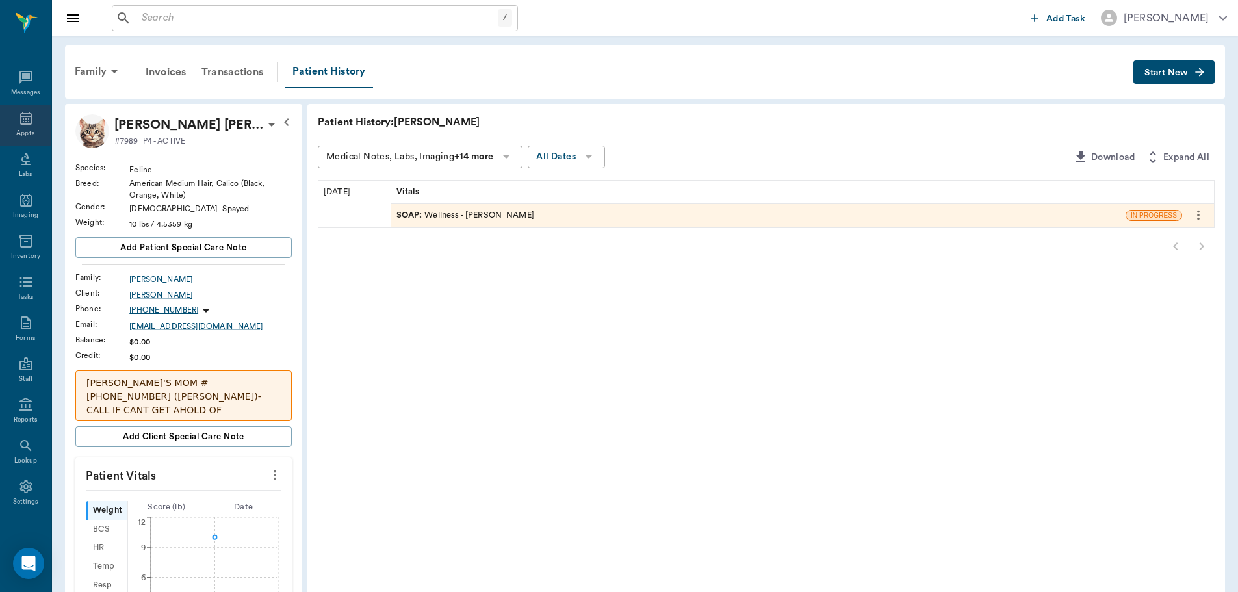
click at [26, 130] on div "Appts" at bounding box center [25, 134] width 18 height 10
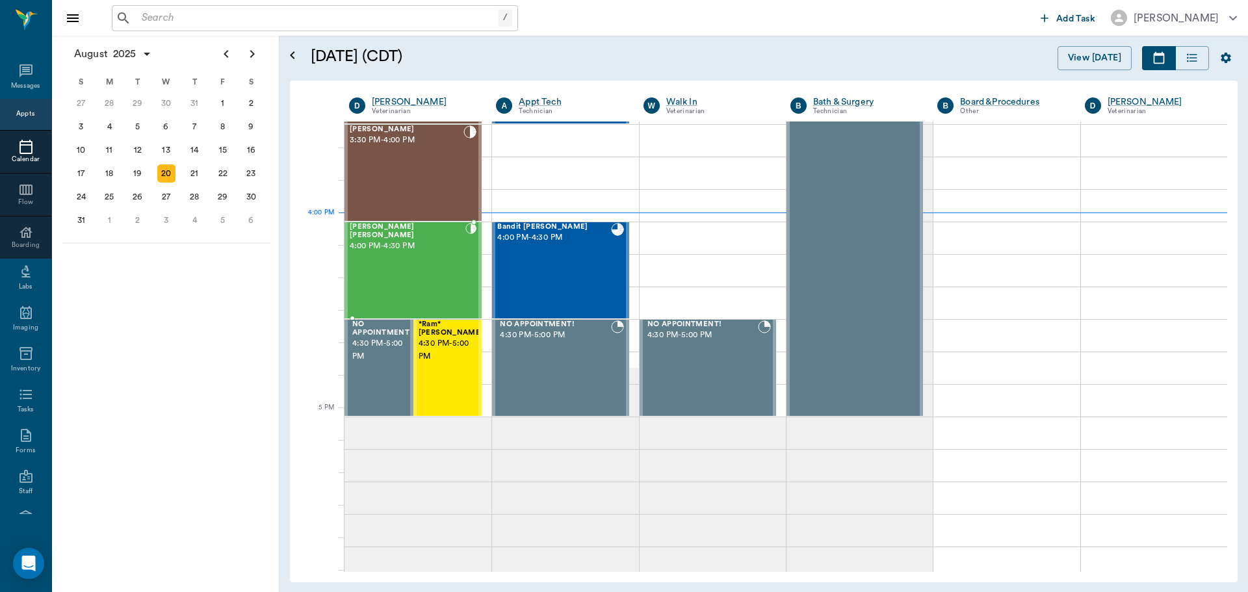
scroll to position [1431, 0]
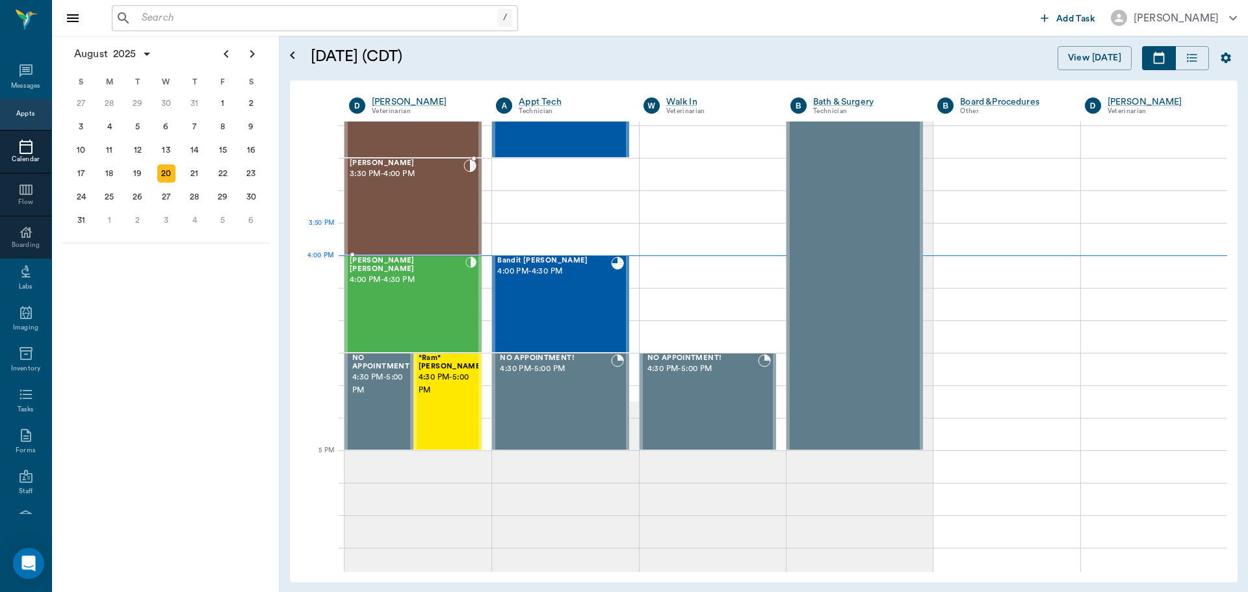
click at [450, 225] on div "Kate Rhyne 3:30 PM - 4:00 PM" at bounding box center [407, 206] width 114 height 95
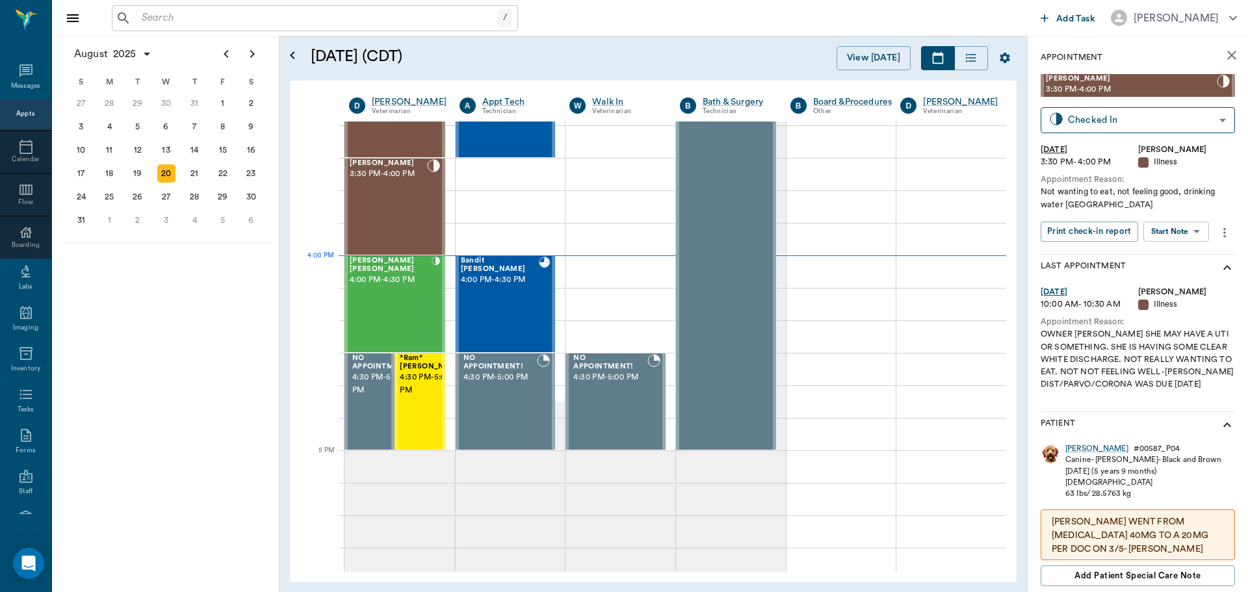
click at [1166, 233] on body "/ ​ Add Task Dr. Bert Ellsworth Nectar Messages Appts Calendar Flow Boarding La…" at bounding box center [624, 296] width 1248 height 592
drag, startPoint x: 1167, startPoint y: 259, endPoint x: 1159, endPoint y: 259, distance: 8.5
click at [1167, 259] on button "Start SOAP" at bounding box center [1162, 258] width 44 height 15
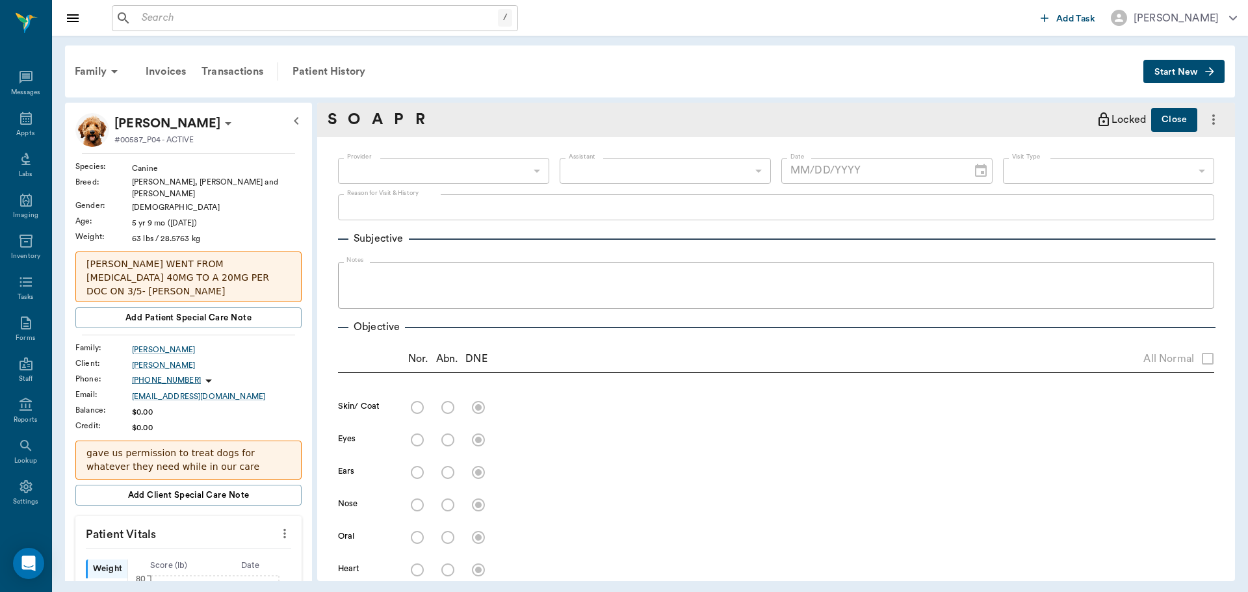
type input "63ec2f075fda476ae8351a4d"
type input "65d2be4f46e3a538d89b8c15"
type textarea "Not wanting to eat, not feeling good, drinking water Caryn"
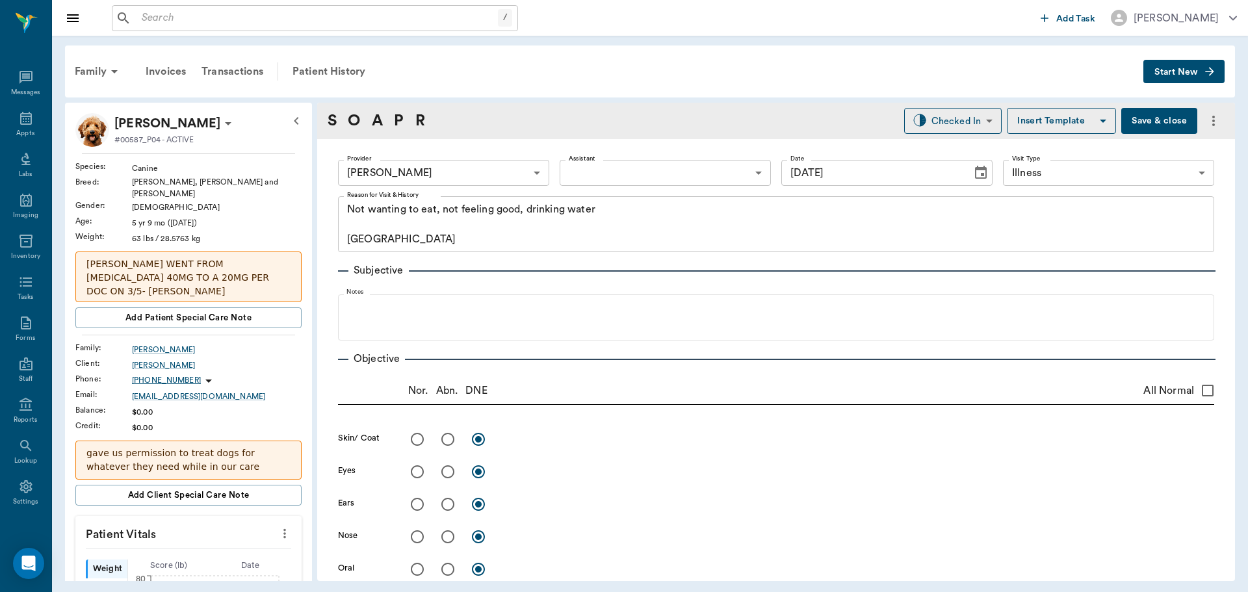
type input "08/20/2025"
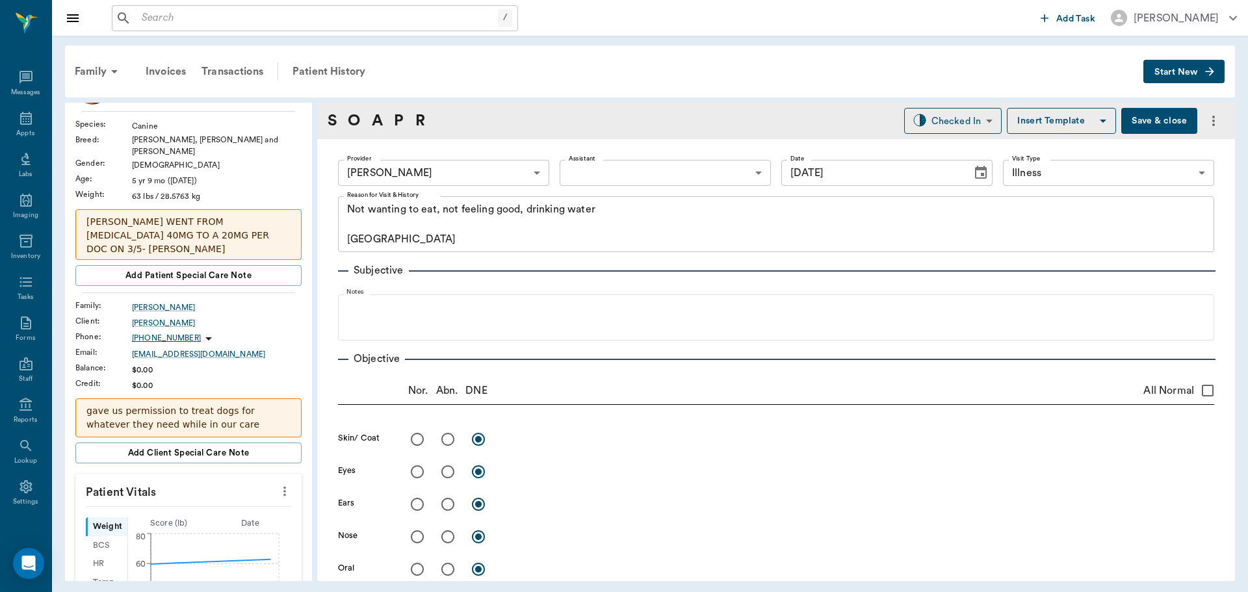
scroll to position [130, 0]
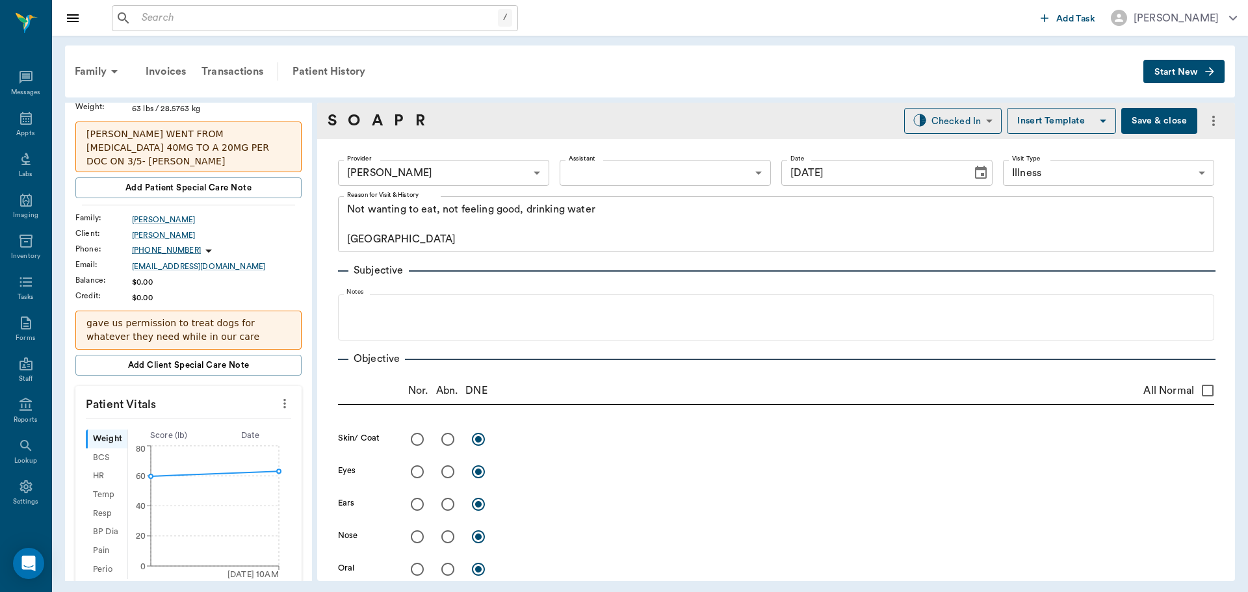
click at [278, 396] on icon "more" at bounding box center [285, 404] width 14 height 16
click at [242, 408] on span "Enter Vitals" at bounding box center [220, 407] width 109 height 14
click at [209, 430] on input "text" at bounding box center [187, 443] width 113 height 26
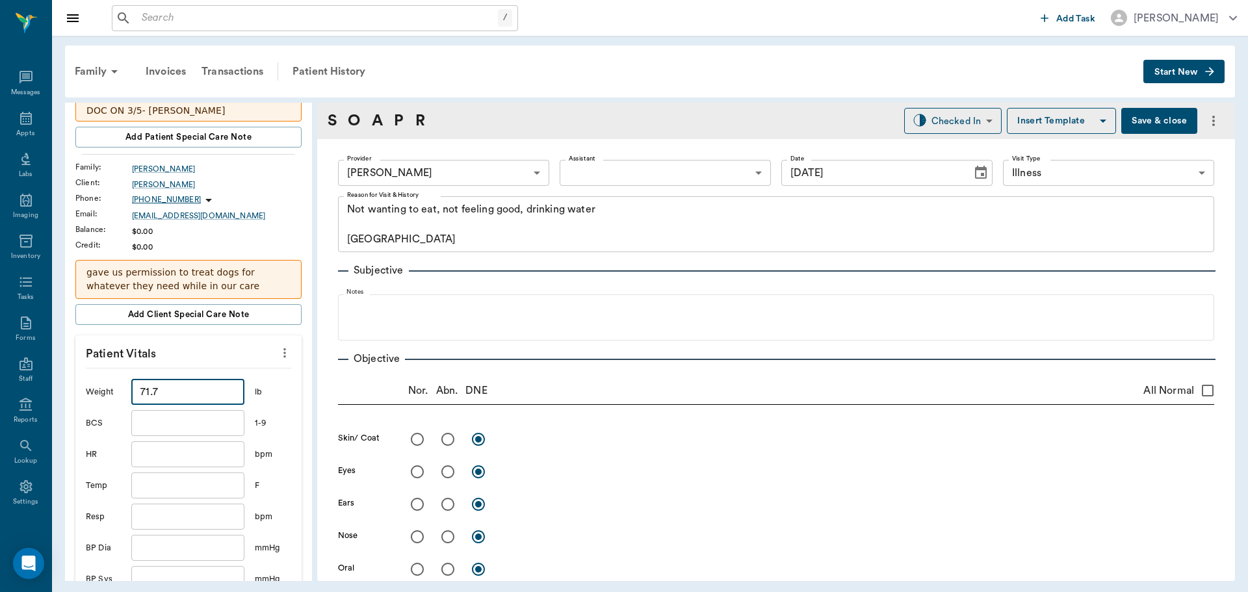
scroll to position [195, 0]
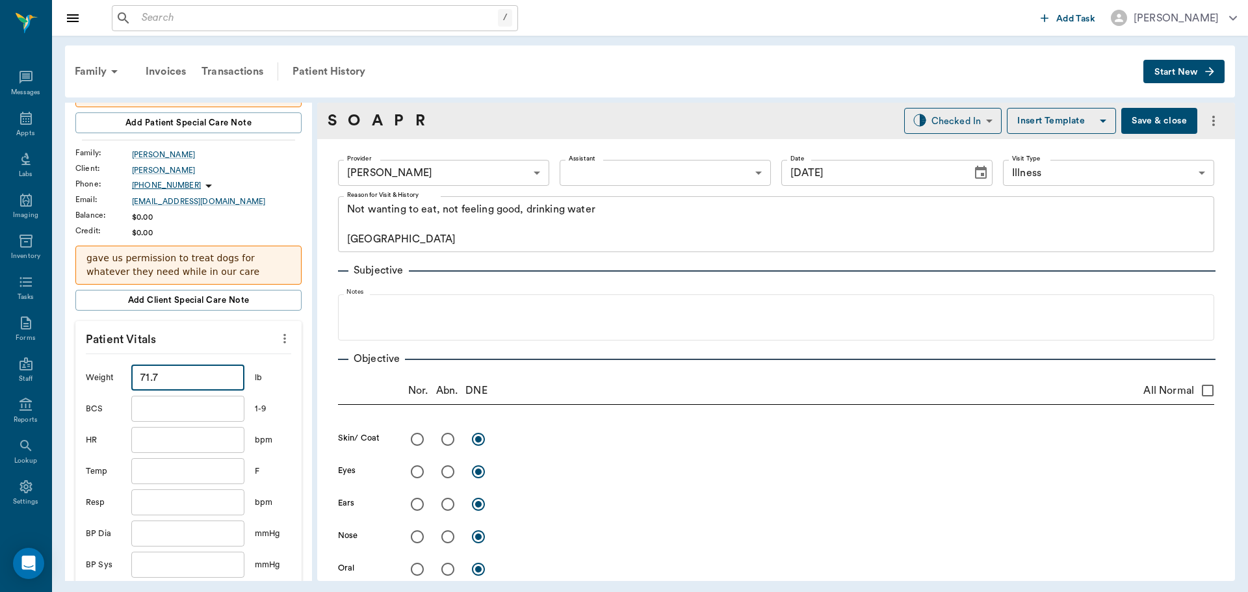
type input "71.7"
click at [187, 458] on input "text" at bounding box center [187, 471] width 113 height 26
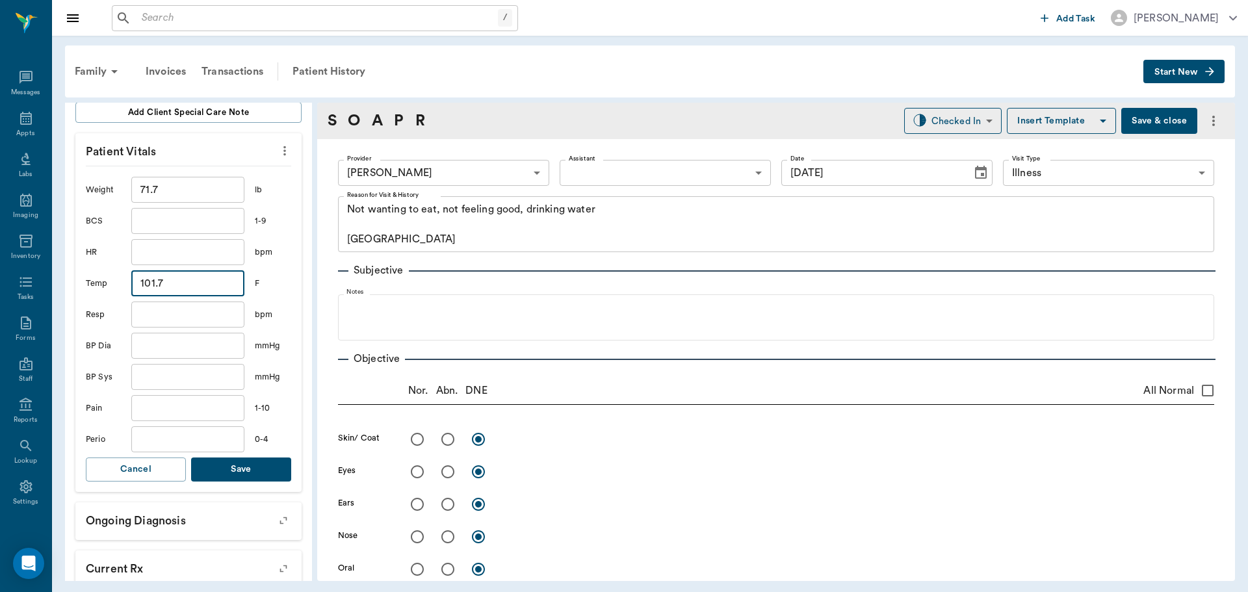
scroll to position [390, 0]
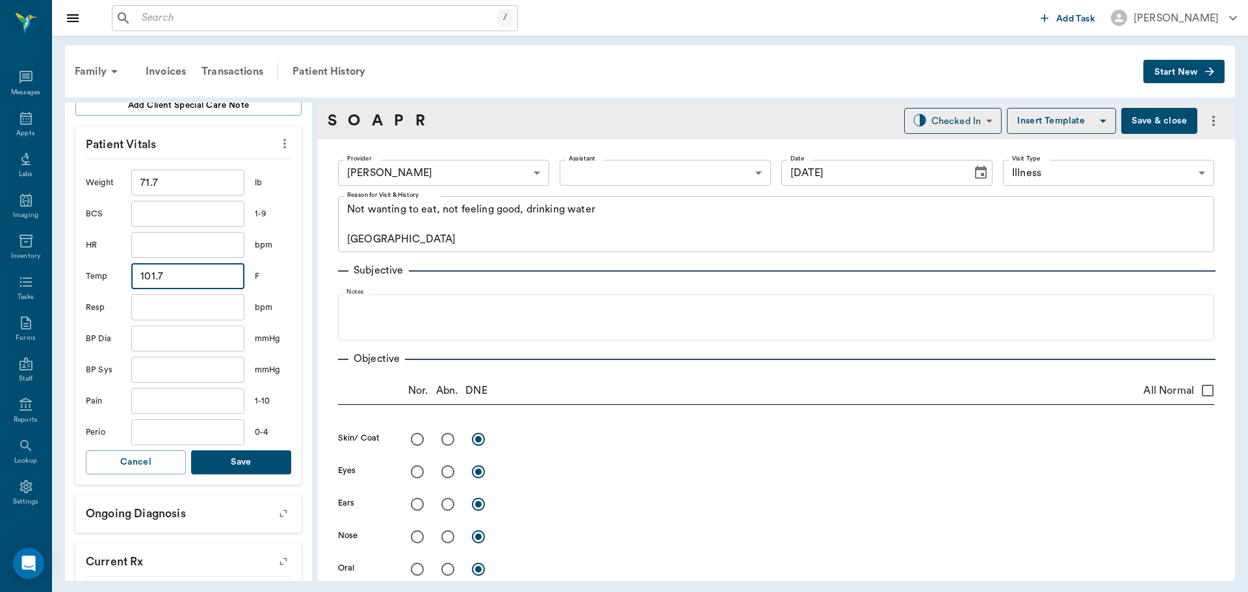
type input "101.7"
click at [245, 450] on button "Save" at bounding box center [241, 462] width 100 height 24
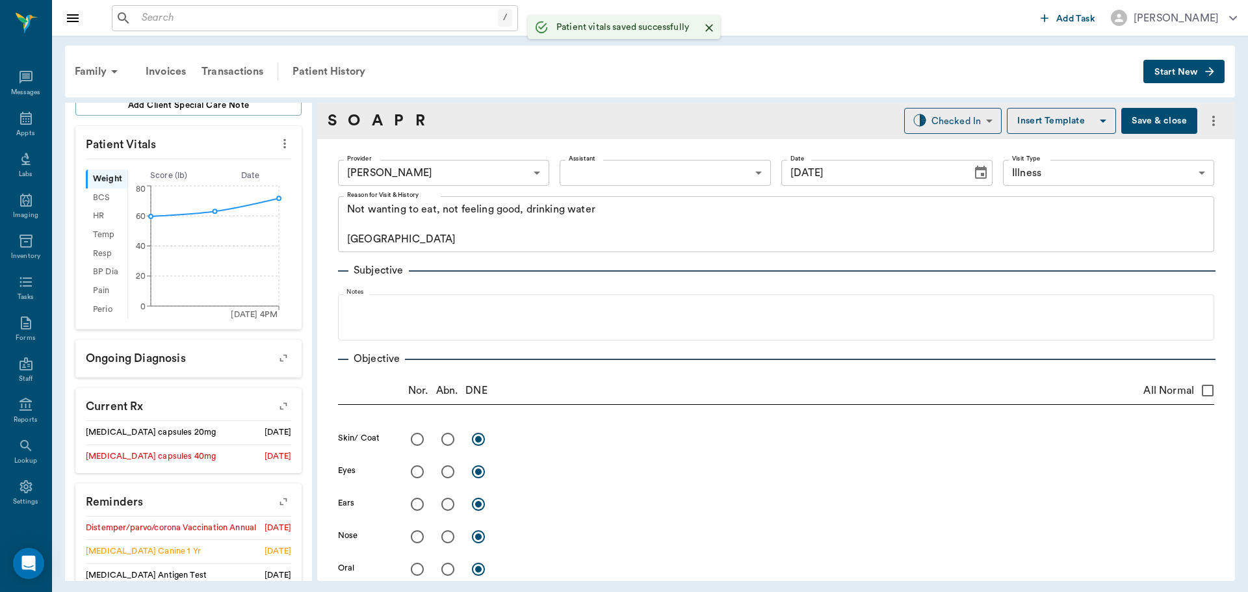
click at [593, 180] on body "/ ​ Add Task Dr. Bert Ellsworth Nectar Messages Appts Labs Imaging Inventory Ta…" at bounding box center [624, 296] width 1248 height 592
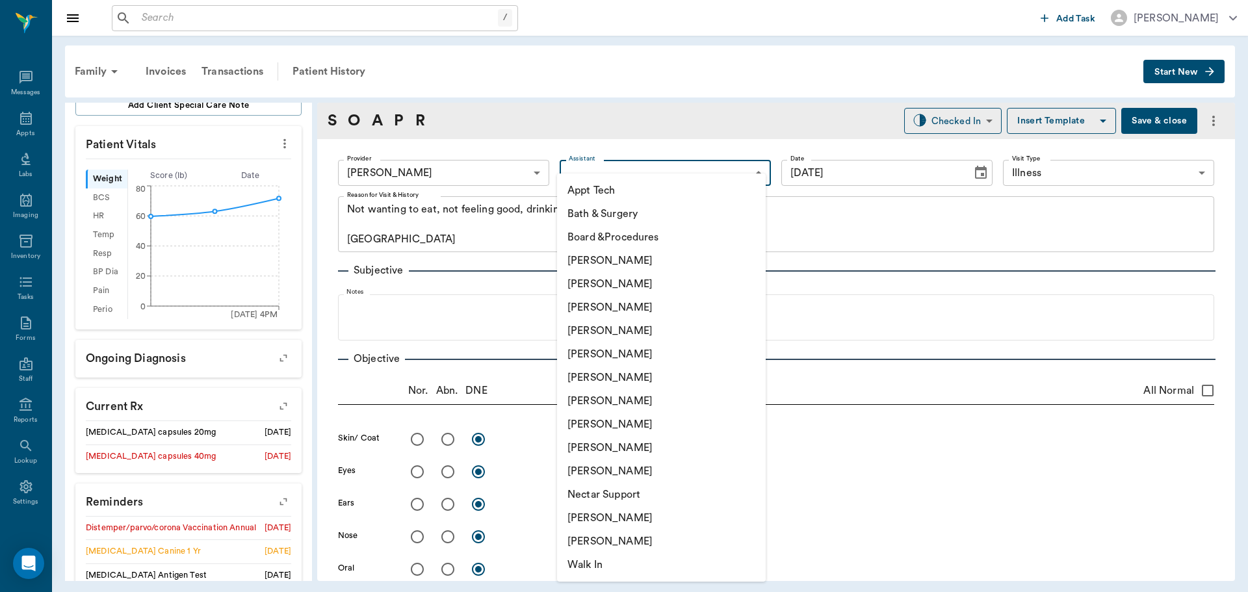
drag, startPoint x: 594, startPoint y: 421, endPoint x: 580, endPoint y: 420, distance: 14.3
click at [590, 421] on li "Julie Dickerson" at bounding box center [661, 424] width 209 height 23
type input "63ec2e7e52e12b0ba117b124"
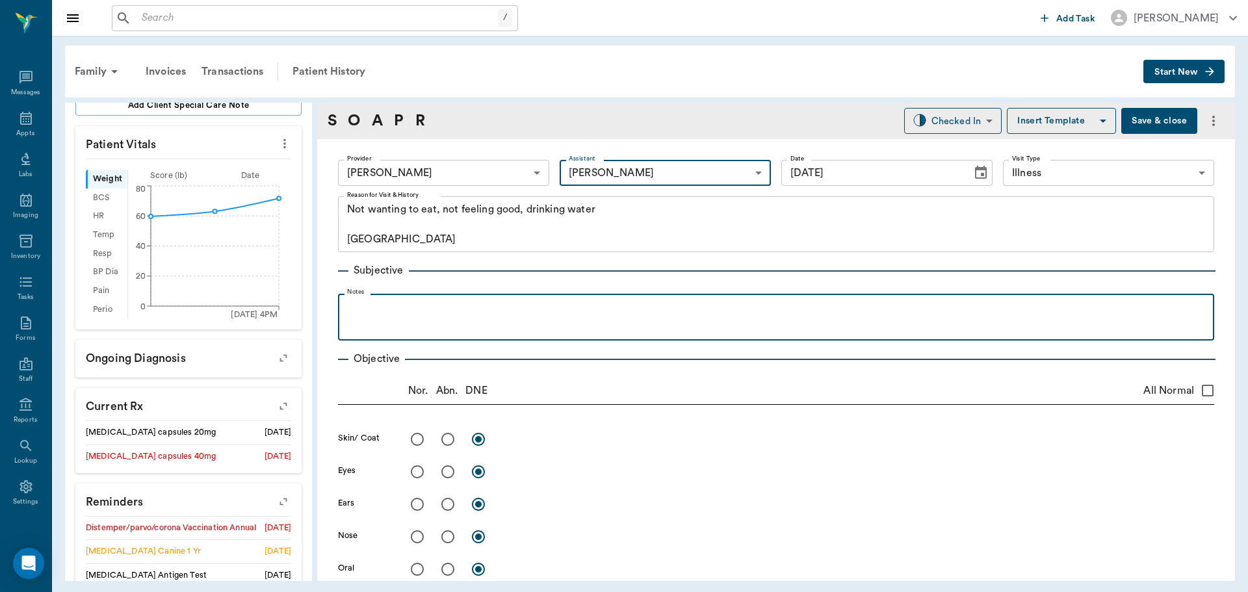
click at [367, 305] on p at bounding box center [776, 308] width 863 height 16
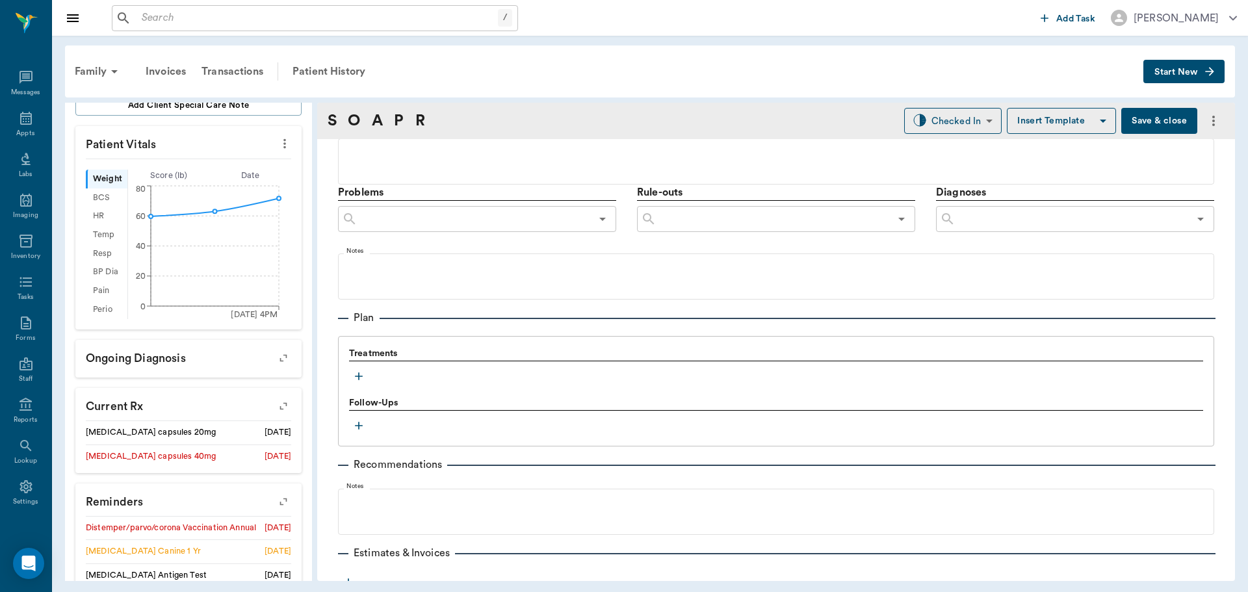
scroll to position [780, 0]
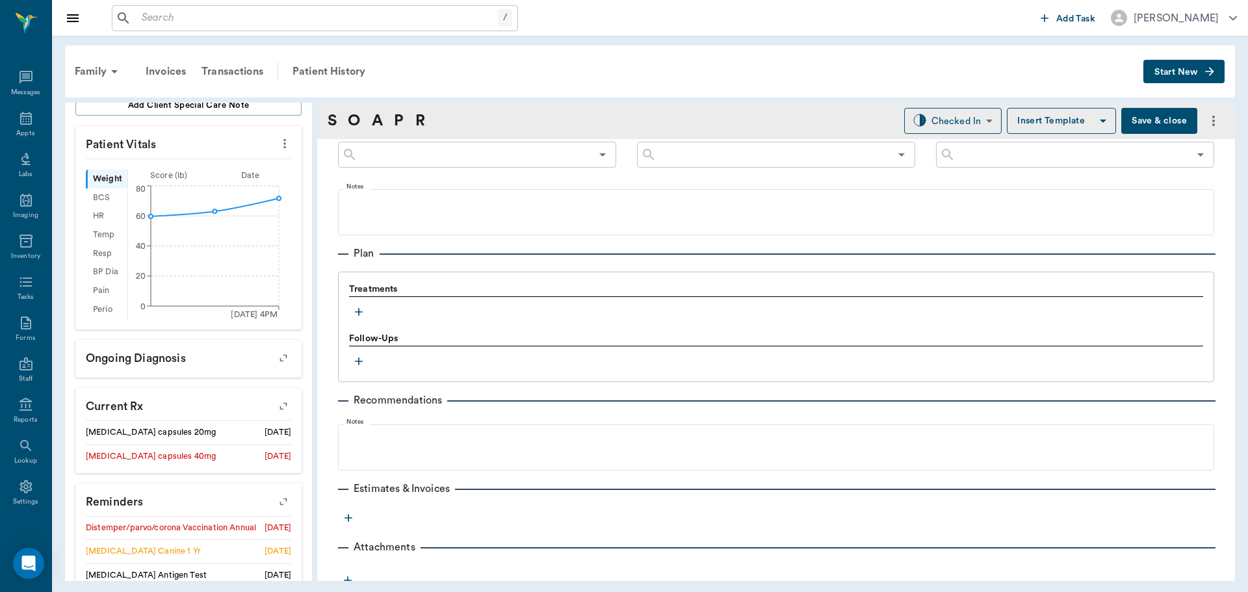
click at [362, 311] on icon "button" at bounding box center [358, 312] width 13 height 13
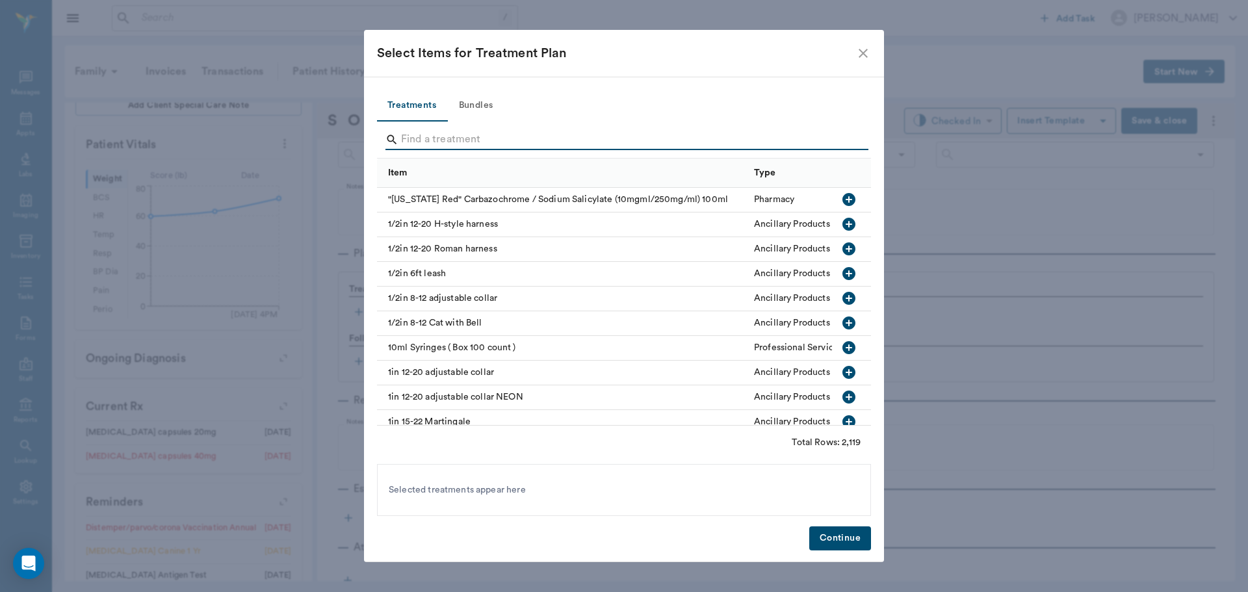
click at [411, 143] on input "Search" at bounding box center [625, 139] width 448 height 21
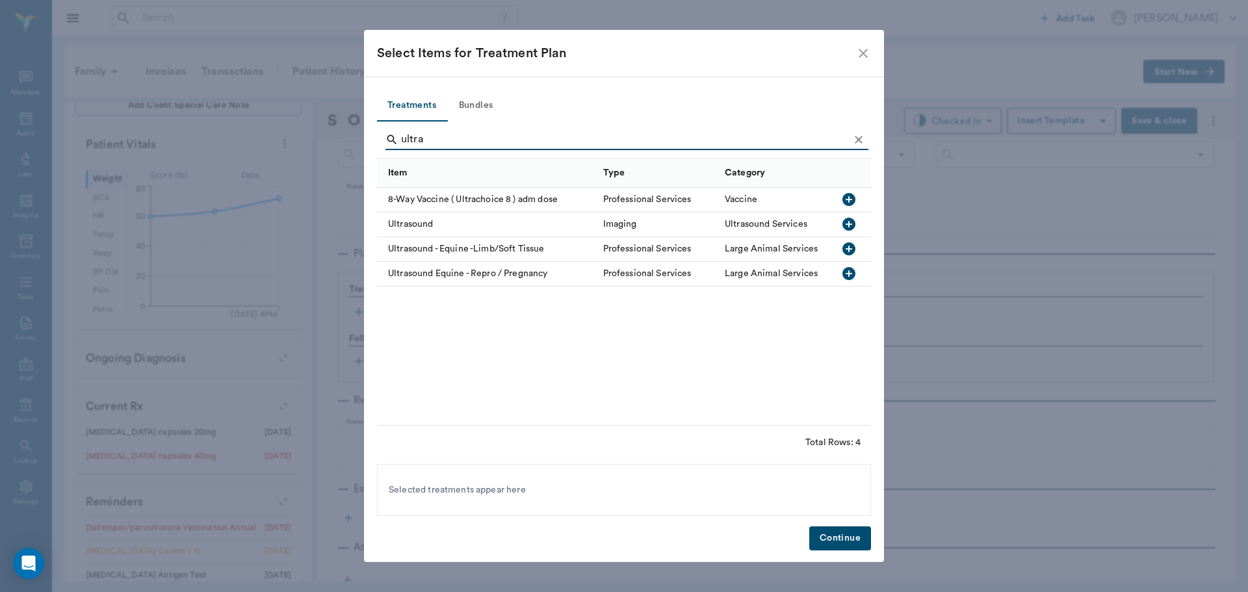
type input "ultra"
click at [851, 217] on icon "button" at bounding box center [849, 224] width 16 height 16
click at [825, 535] on button "Continue" at bounding box center [840, 539] width 62 height 24
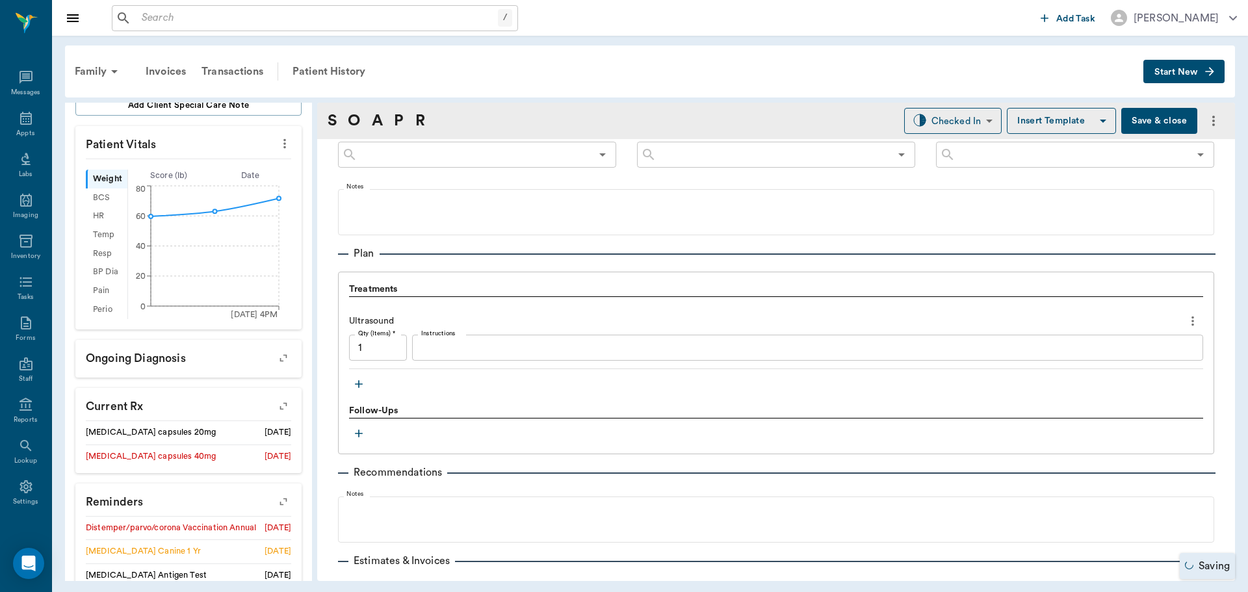
click at [360, 389] on icon "button" at bounding box center [358, 384] width 13 height 13
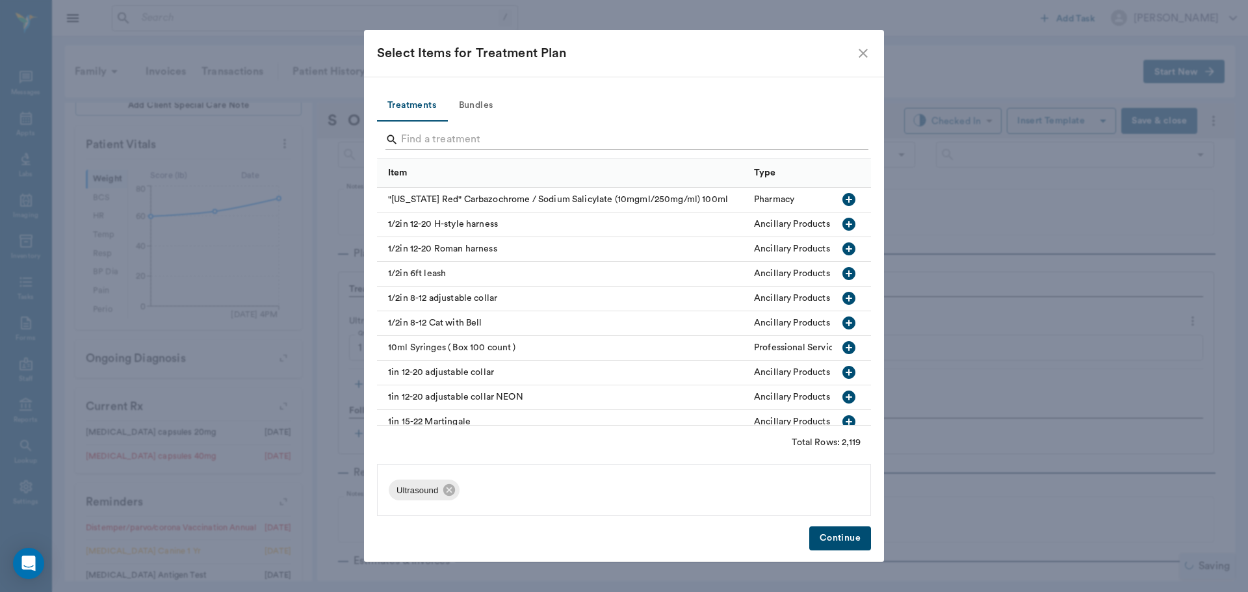
click at [438, 134] on input "Search" at bounding box center [625, 139] width 448 height 21
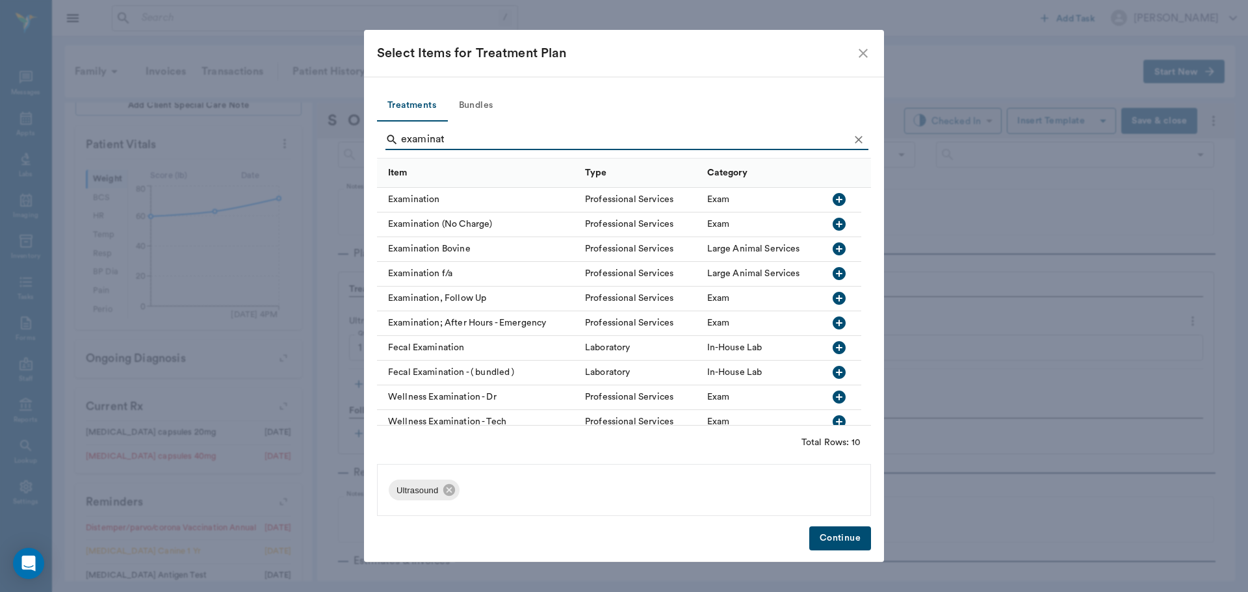
type input "examinat"
click at [851, 196] on div at bounding box center [841, 200] width 39 height 25
click at [833, 538] on button "Continue" at bounding box center [840, 539] width 62 height 24
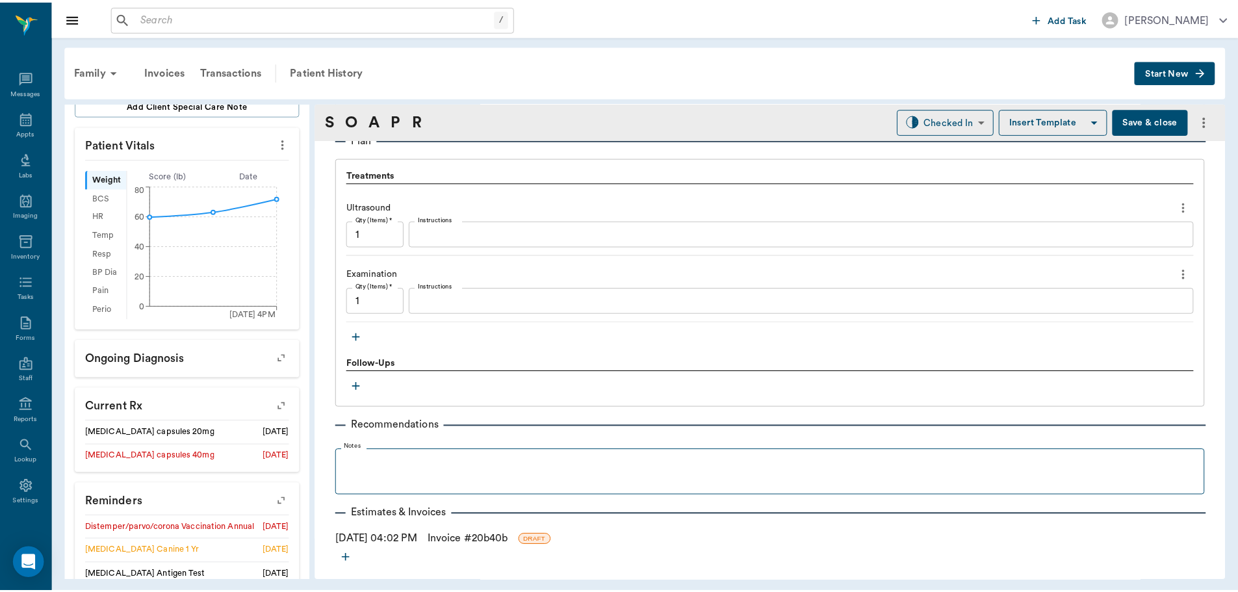
scroll to position [944, 0]
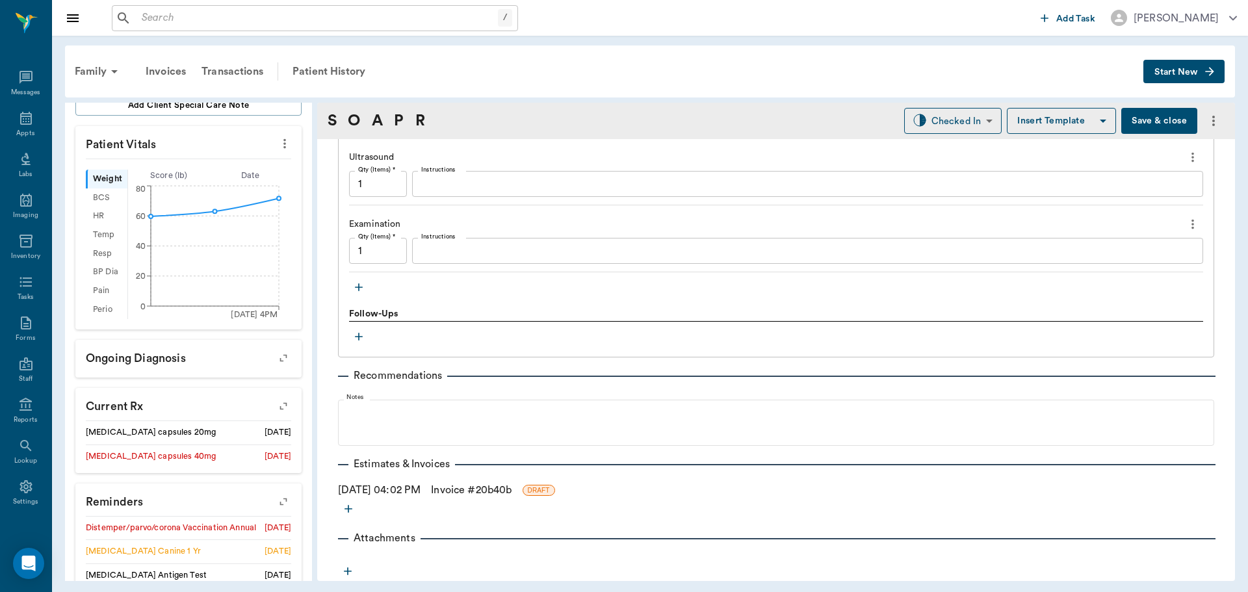
click at [471, 491] on link "Invoice # 20b40b" at bounding box center [471, 490] width 81 height 16
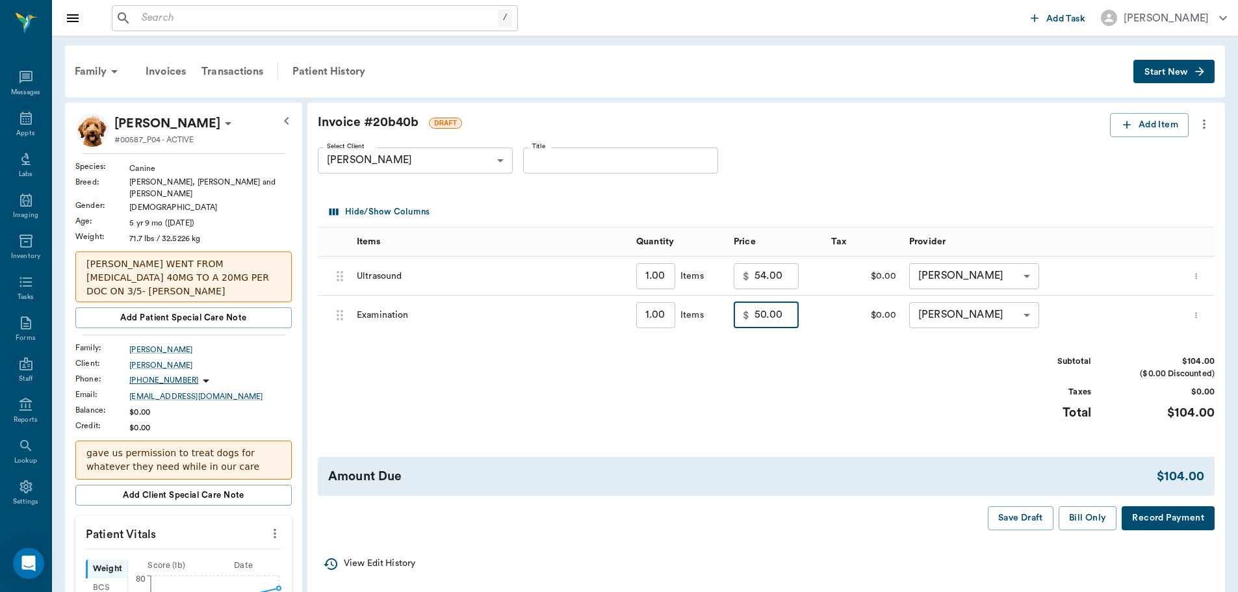
click at [779, 322] on input "50.00" at bounding box center [777, 315] width 44 height 26
type input "0.00"
drag, startPoint x: 885, startPoint y: 384, endPoint x: 878, endPoint y: 384, distance: 7.2
click at [883, 384] on div "Subtotal $54.00 ($0.00 Discounted) Taxes $0.00 Total $54.00" at bounding box center [766, 396] width 897 height 80
click at [1087, 517] on button "Bill Only" at bounding box center [1088, 518] width 59 height 24
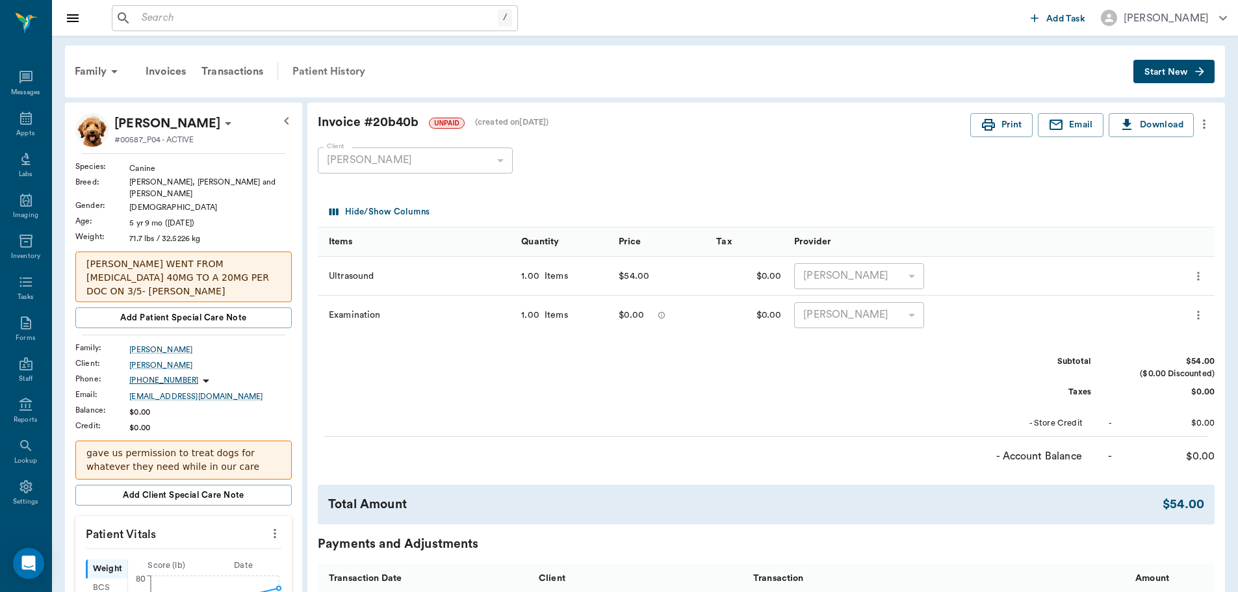
click at [332, 75] on div "Patient History" at bounding box center [329, 71] width 88 height 31
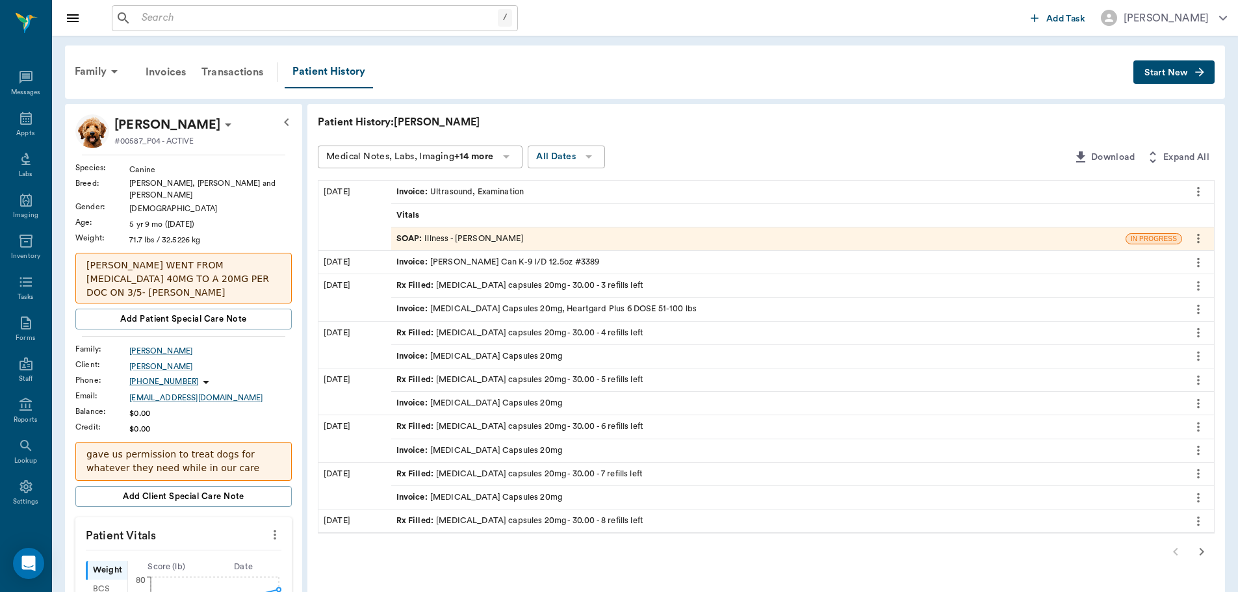
click at [493, 240] on div "SOAP : Illness - Dr. Bert Ellsworth" at bounding box center [460, 239] width 127 height 12
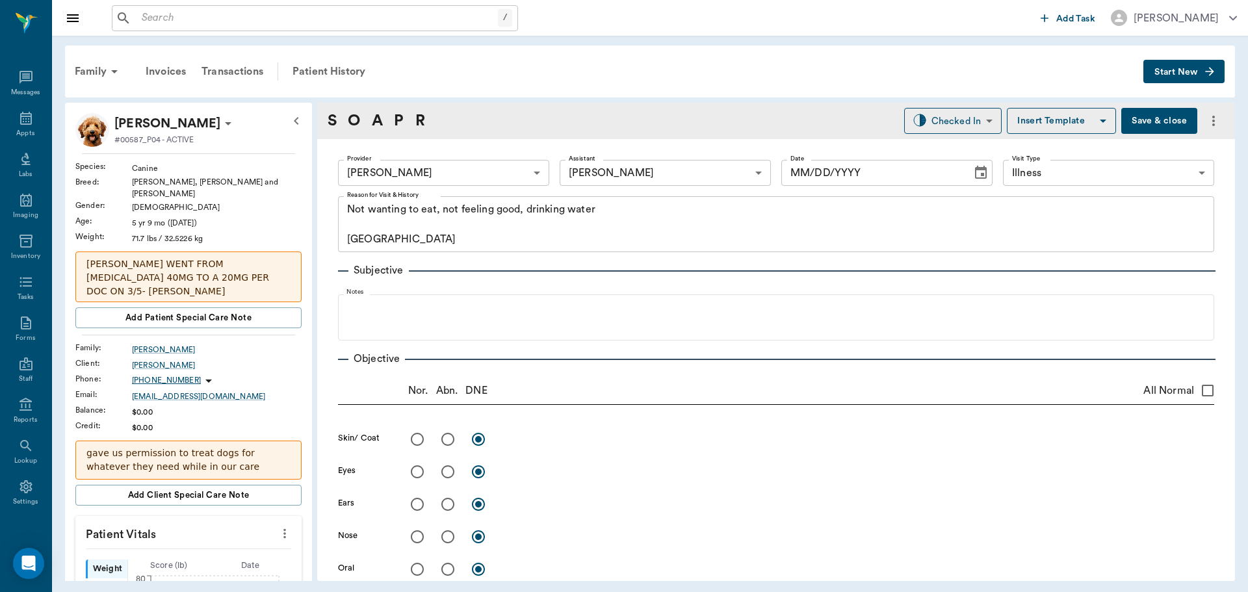
type input "63ec2f075fda476ae8351a4d"
type input "63ec2e7e52e12b0ba117b124"
type input "65d2be4f46e3a538d89b8c15"
type textarea "Not wanting to eat, not feeling good, drinking water Caryn"
type input "08/20/2025"
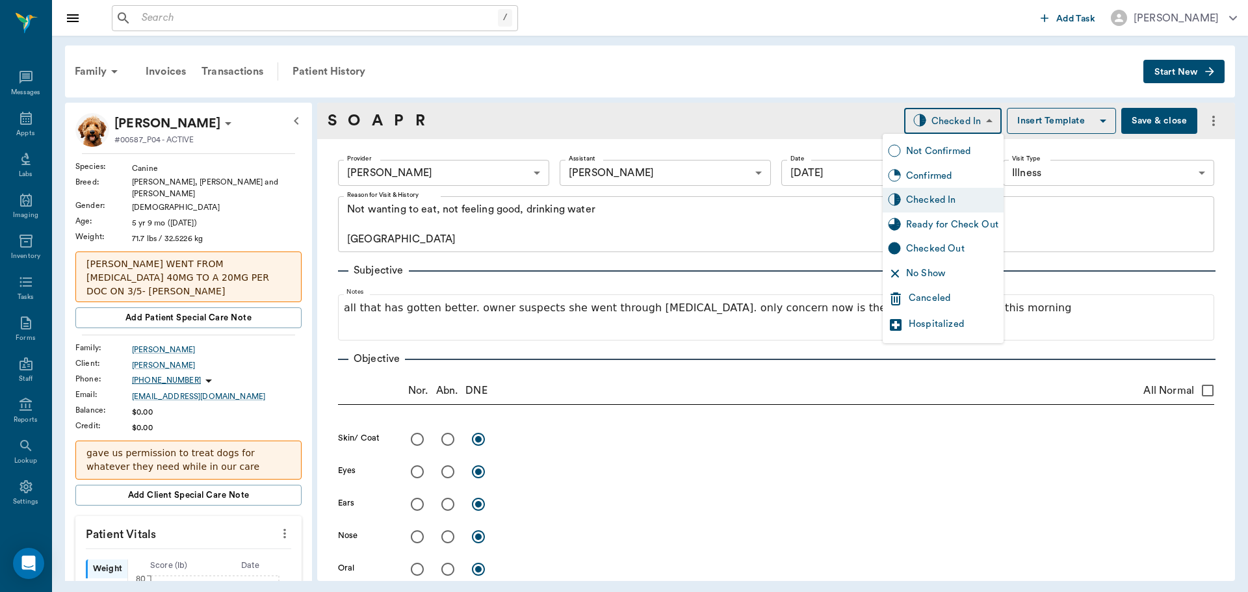
click at [954, 119] on body "/ ​ Add Task Dr. Bert Ellsworth Nectar Messages Appts Labs Imaging Inventory Ta…" at bounding box center [624, 296] width 1248 height 592
click at [937, 228] on div "Ready for Check Out" at bounding box center [952, 225] width 92 height 14
type input "READY_TO_CHECKOUT"
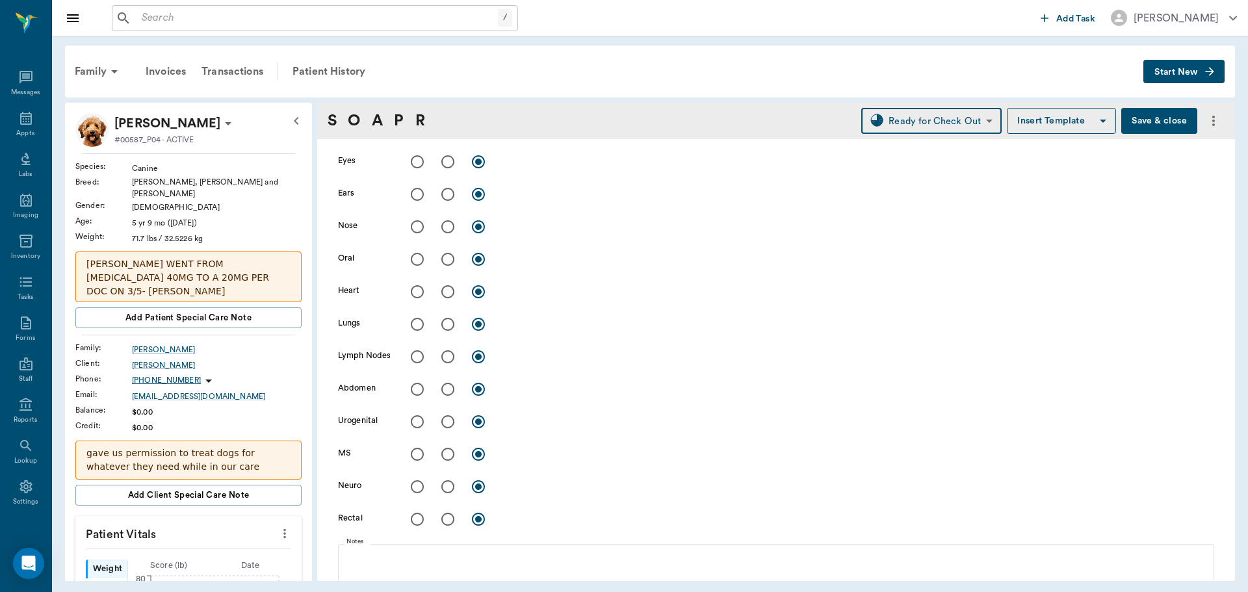
scroll to position [325, 0]
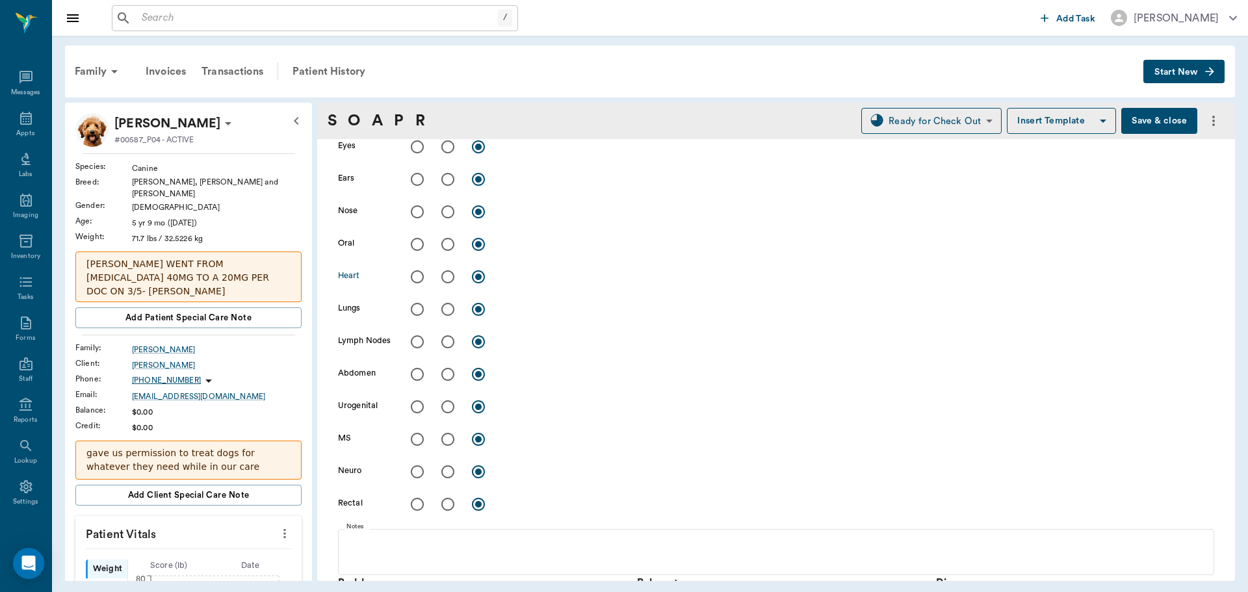
click at [417, 276] on input "radio" at bounding box center [417, 276] width 27 height 27
radio input "true"
click at [421, 312] on input "radio" at bounding box center [417, 309] width 27 height 27
radio input "true"
click at [411, 373] on input "radio" at bounding box center [417, 374] width 27 height 27
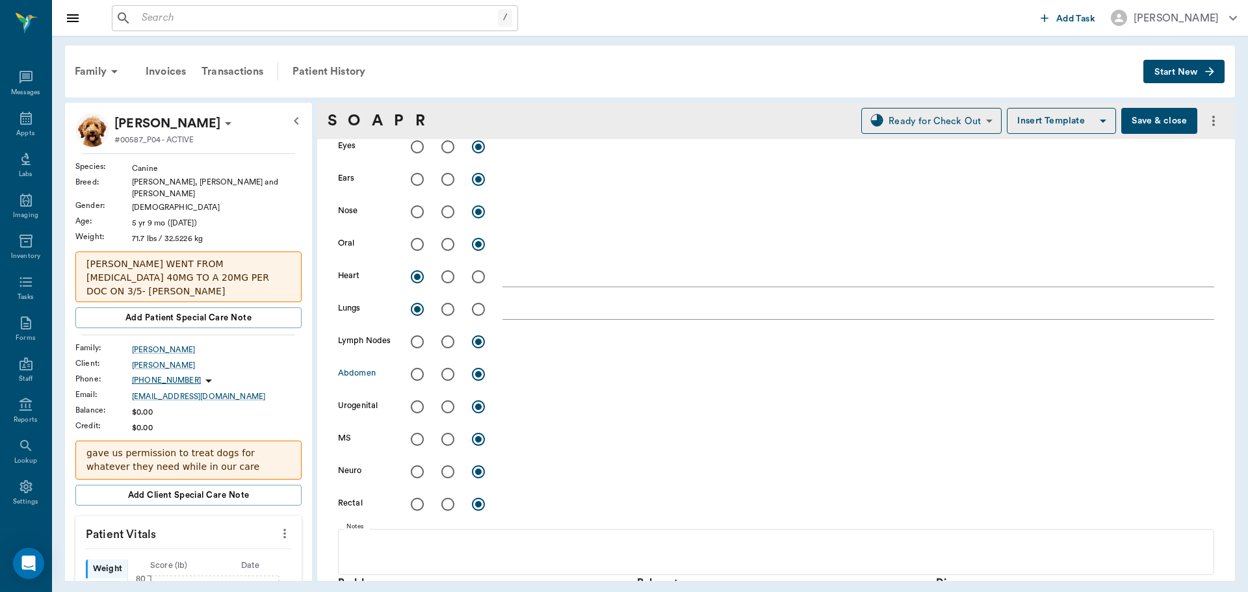
radio input "true"
click at [423, 406] on input "radio" at bounding box center [417, 406] width 27 height 27
radio input "true"
drag, startPoint x: 535, startPoint y: 380, endPoint x: 532, endPoint y: 372, distance: 8.8
click at [533, 377] on textarea at bounding box center [858, 374] width 712 height 15
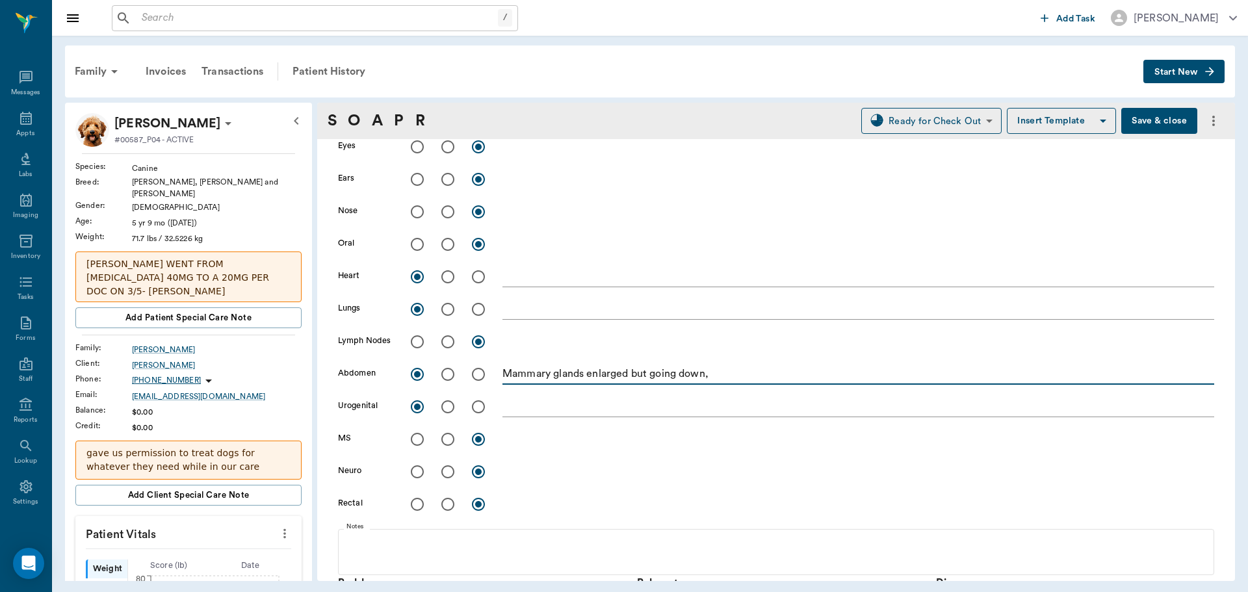
type textarea "Mammary glands enlarged but going down,"
click at [415, 343] on input "radio" at bounding box center [417, 341] width 27 height 27
radio input "true"
click at [738, 375] on textarea "Mammary glands enlarged but going down," at bounding box center [858, 374] width 712 height 15
click at [896, 378] on textarea "Mammary glands enlarged but going down, US normal, bladder looks normal, no fll…" at bounding box center [858, 374] width 712 height 15
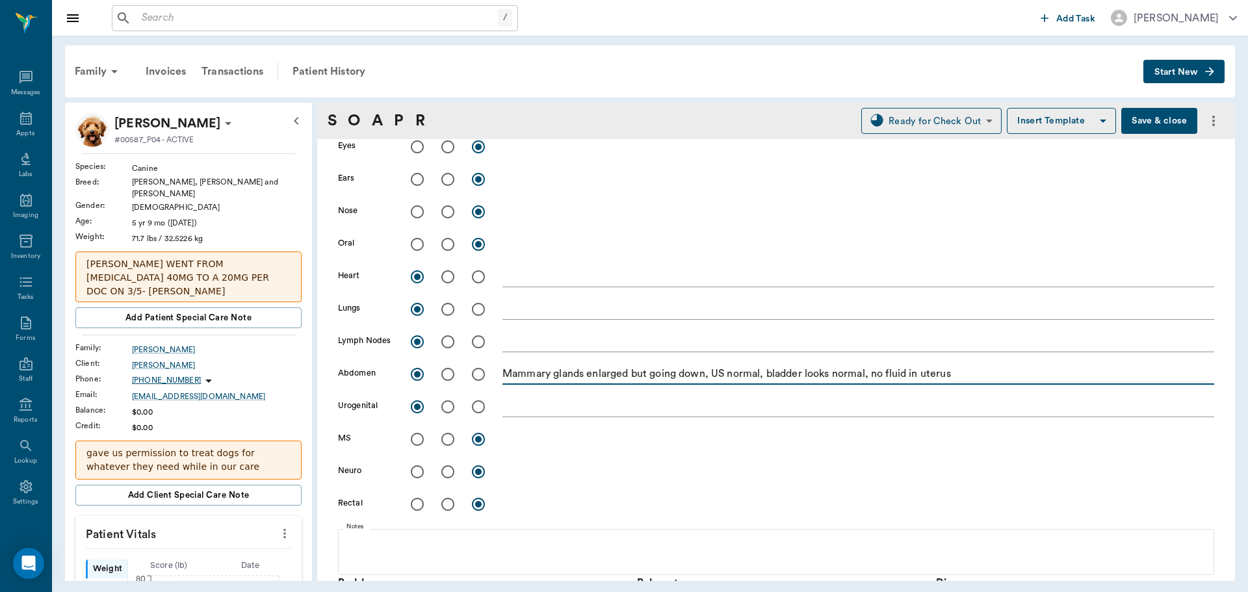
type textarea "Mammary glands enlarged but going down, US normal, bladder looks normal, no flu…"
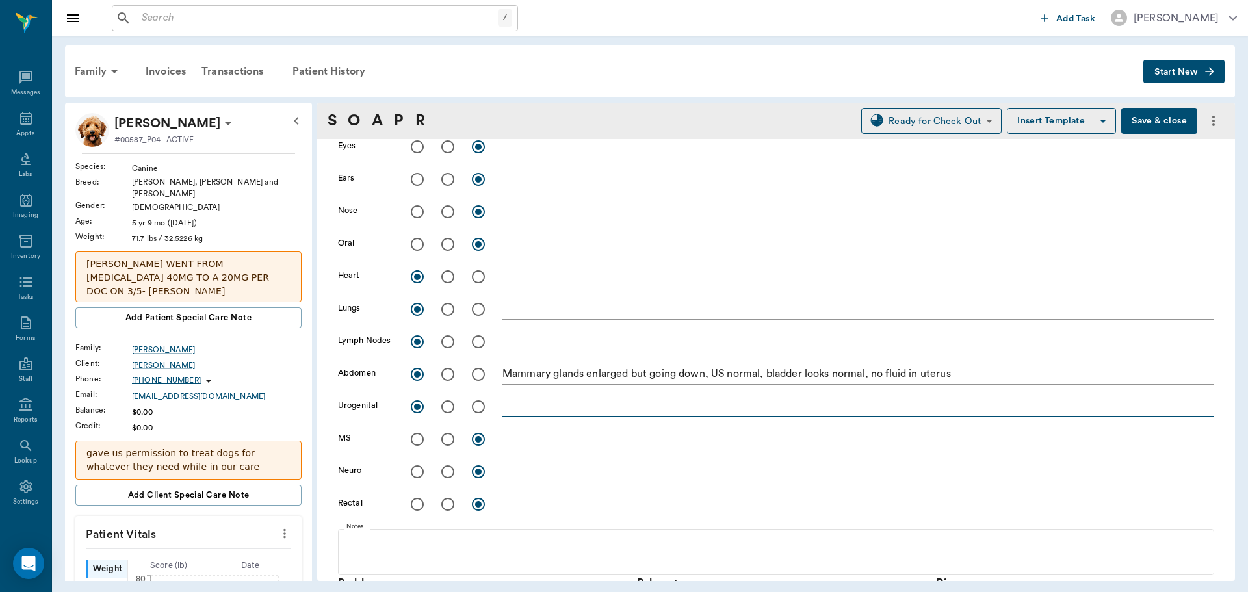
click at [519, 409] on textarea at bounding box center [858, 406] width 712 height 15
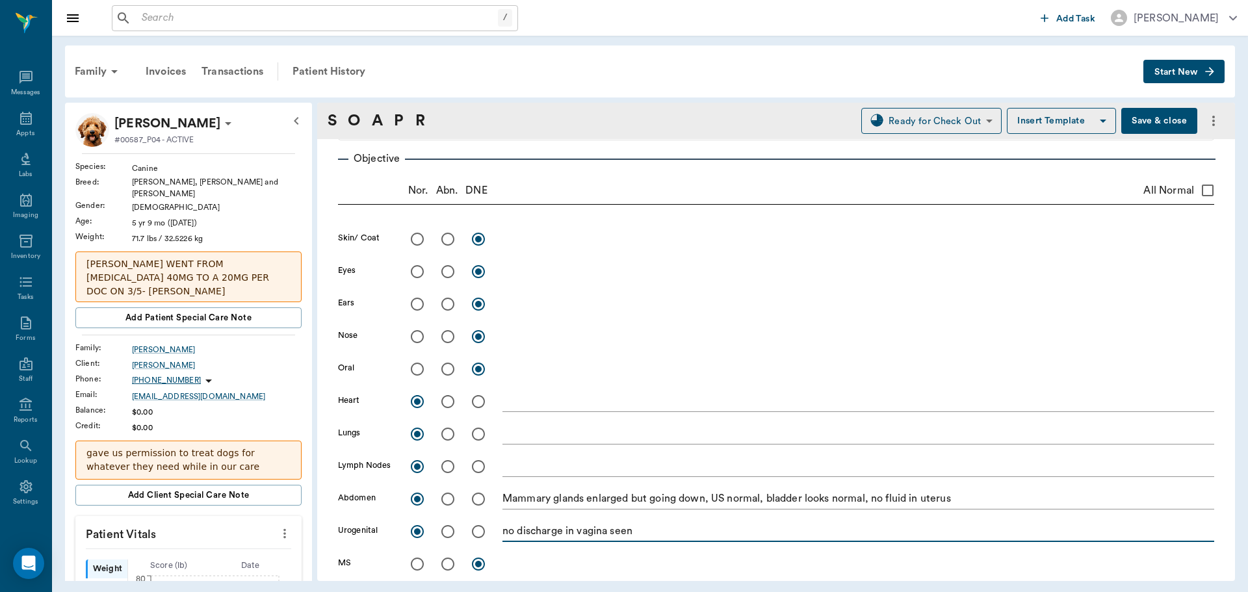
scroll to position [195, 0]
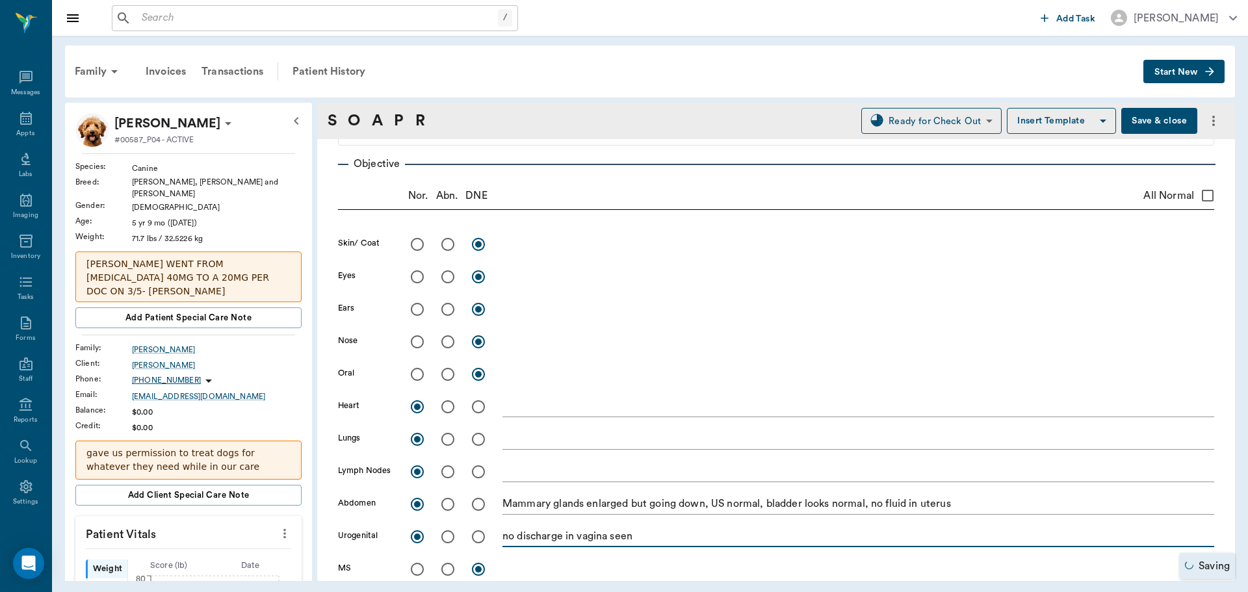
type textarea "no discharge in vagina seen"
click at [1155, 118] on button "Save & close" at bounding box center [1159, 121] width 76 height 26
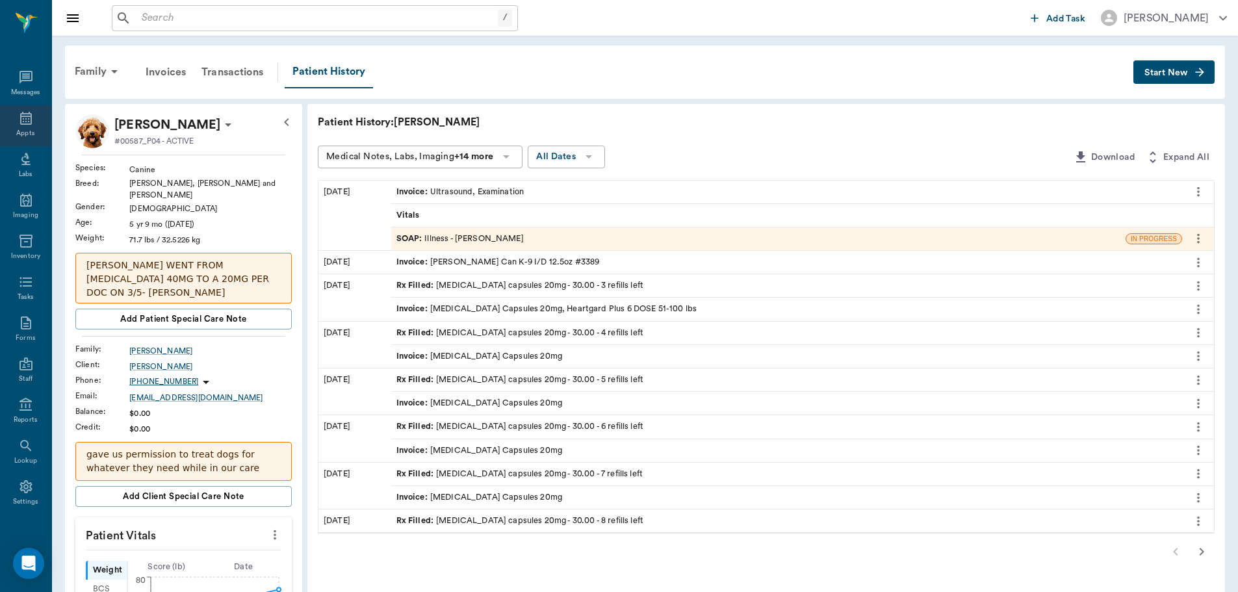
click at [24, 129] on div "Appts" at bounding box center [25, 134] width 18 height 10
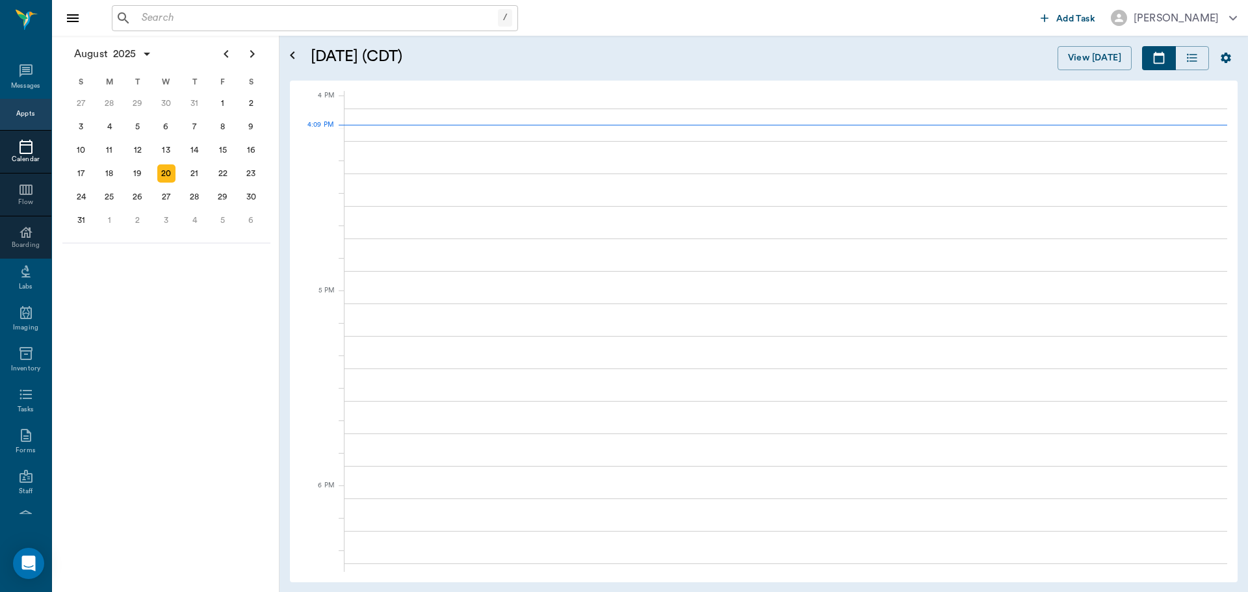
scroll to position [1561, 0]
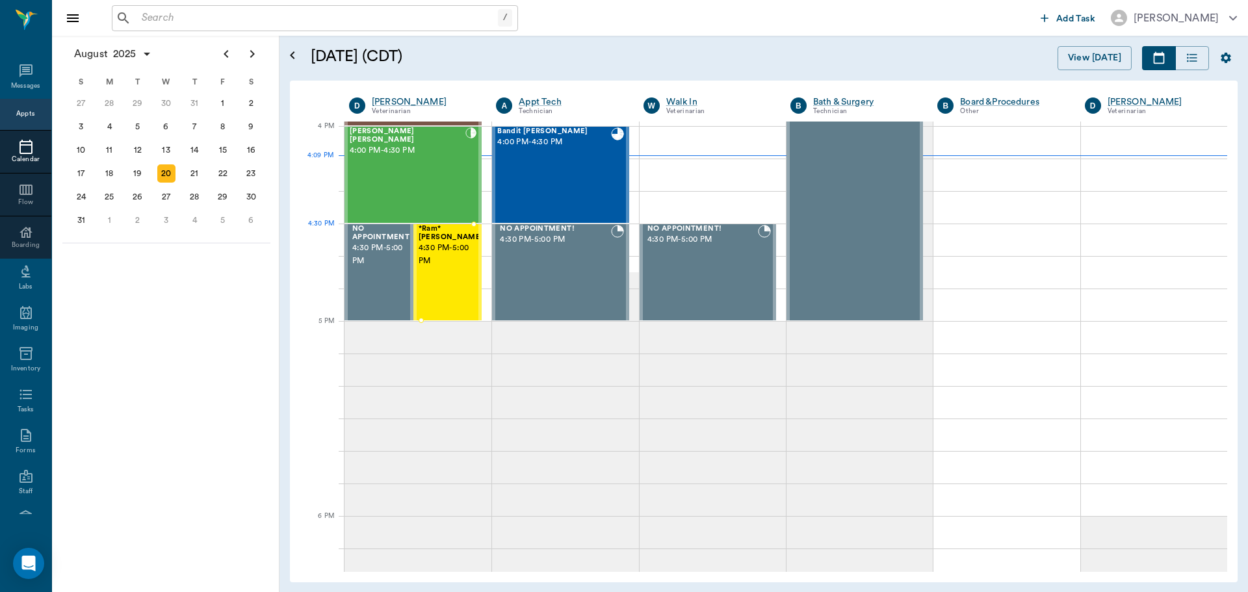
click at [453, 256] on span "4:30 PM - 5:00 PM" at bounding box center [451, 255] width 65 height 26
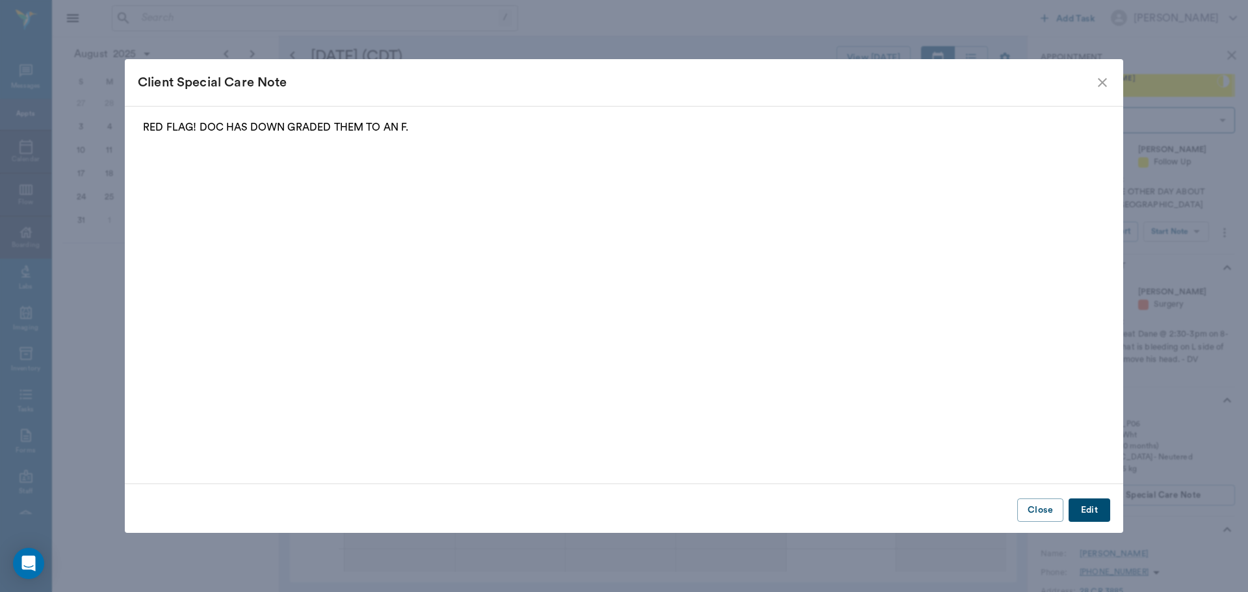
click at [1097, 86] on icon "close" at bounding box center [1103, 83] width 16 height 16
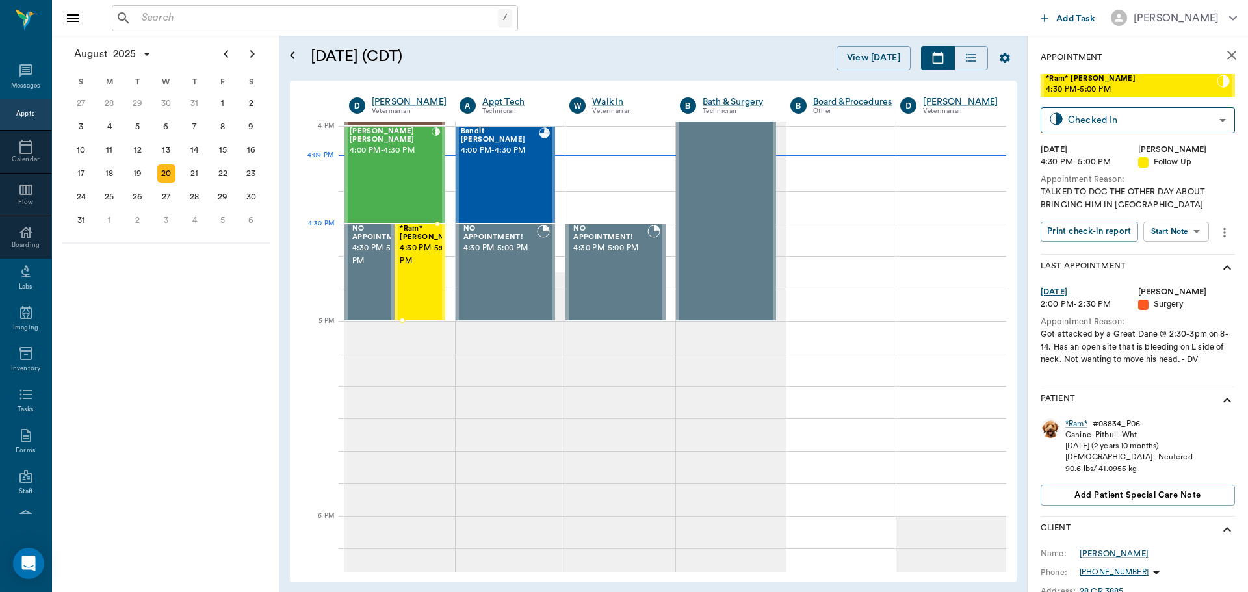
click at [421, 251] on span "4:30 PM - 5:00 PM" at bounding box center [432, 255] width 65 height 26
click at [1156, 237] on body "/ ​ Add Task Dr. Bert Ellsworth Nectar Messages Appts Calendar Flow Boarding La…" at bounding box center [624, 296] width 1248 height 592
drag, startPoint x: 1076, startPoint y: 421, endPoint x: 1063, endPoint y: 410, distance: 17.1
click at [1075, 422] on div at bounding box center [624, 296] width 1248 height 592
click at [1075, 423] on div "*Ram*" at bounding box center [1076, 424] width 22 height 11
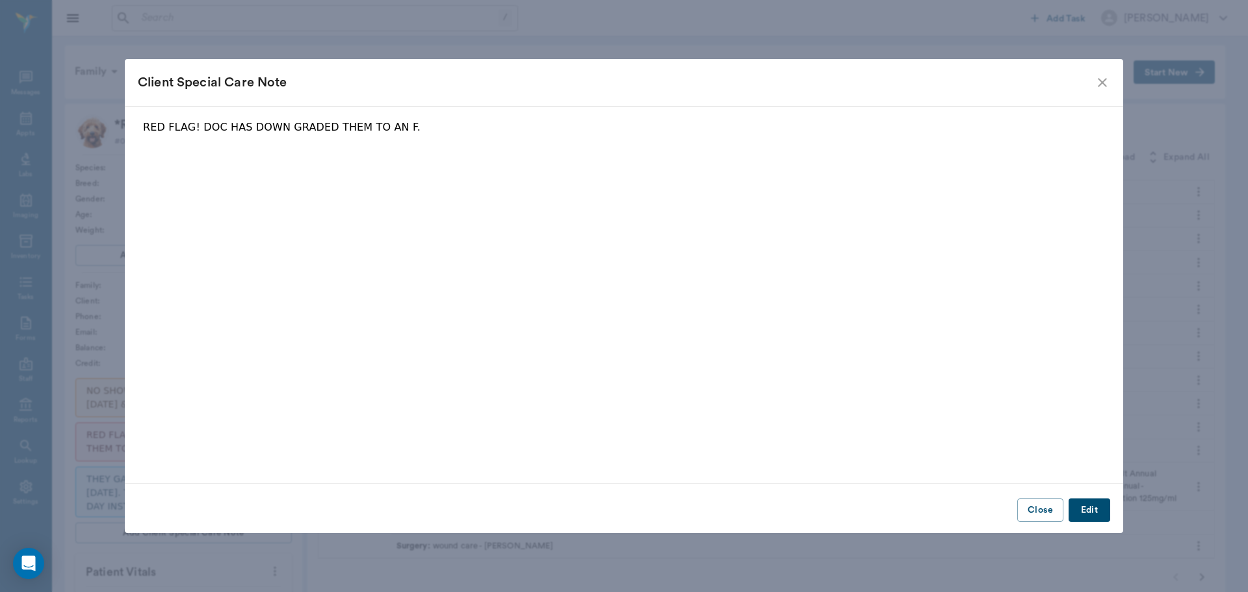
click at [1106, 89] on icon "close" at bounding box center [1103, 83] width 16 height 16
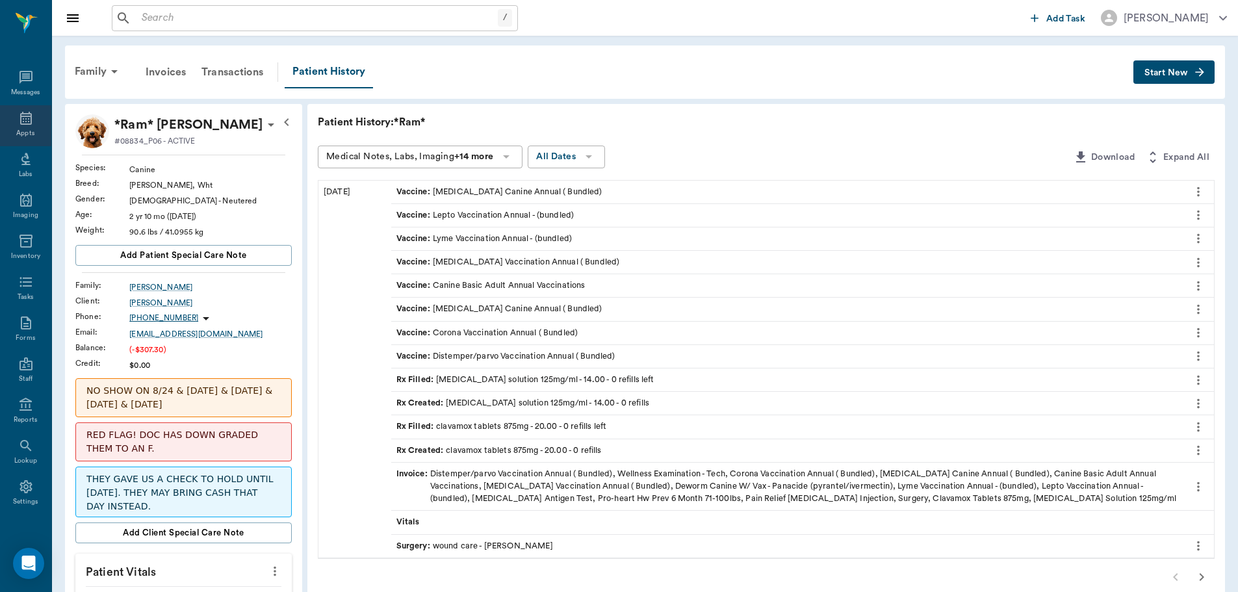
click at [31, 129] on div "Appts" at bounding box center [25, 125] width 51 height 41
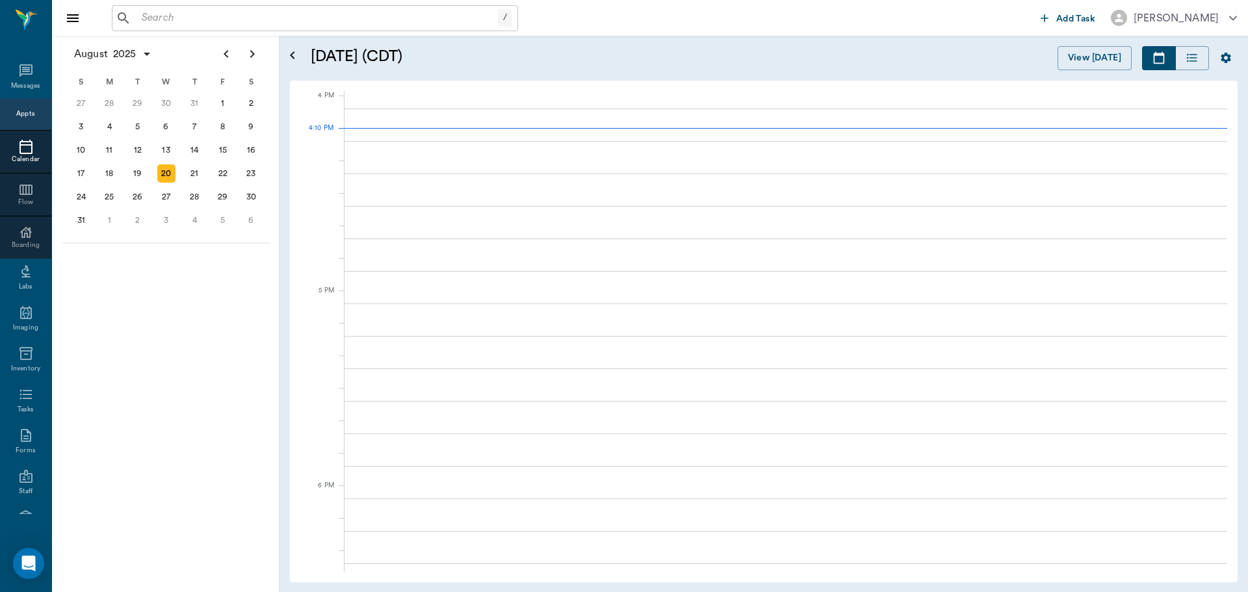
scroll to position [1561, 0]
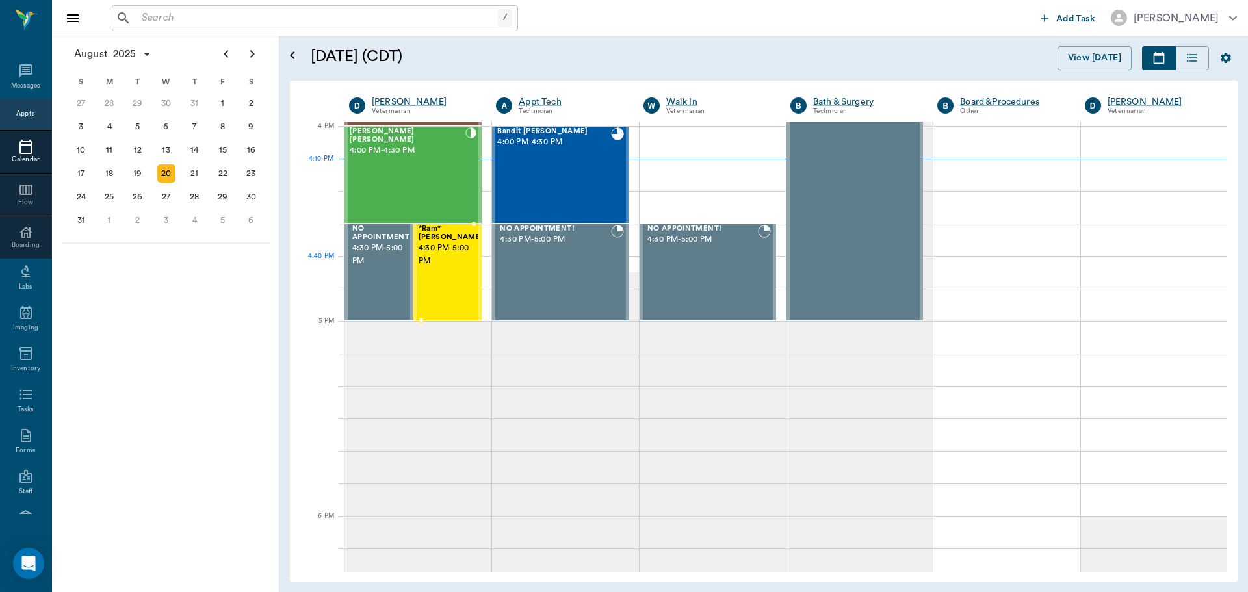
click at [434, 280] on div "*Ram* Helmick 4:30 PM - 5:00 PM" at bounding box center [451, 272] width 65 height 95
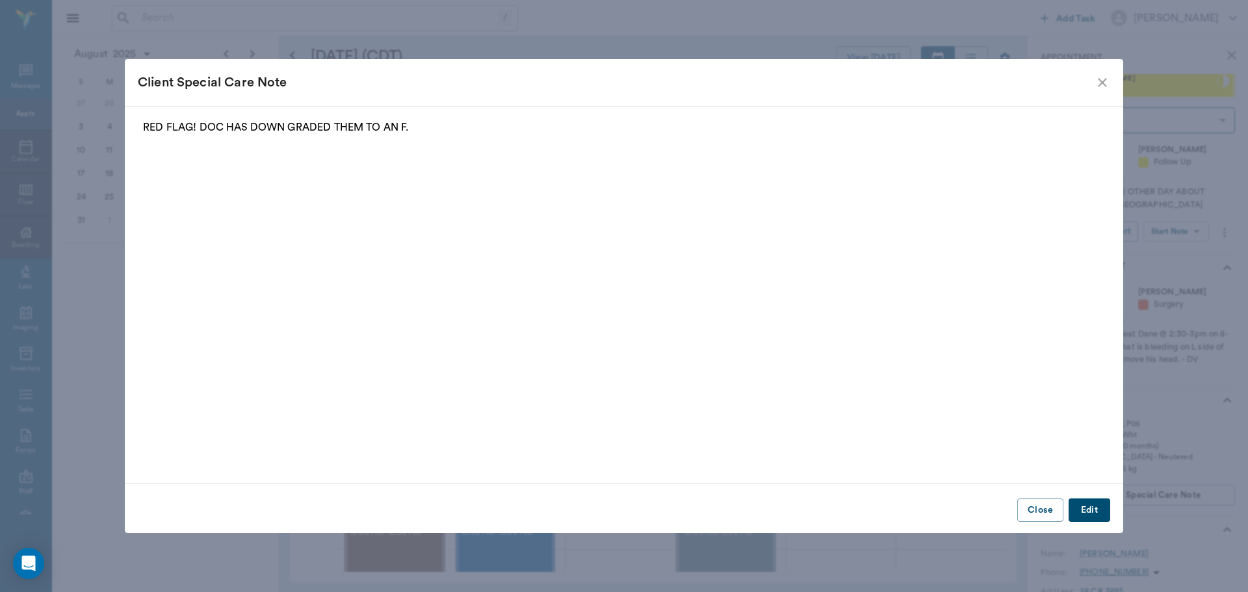
scroll to position [1561, 0]
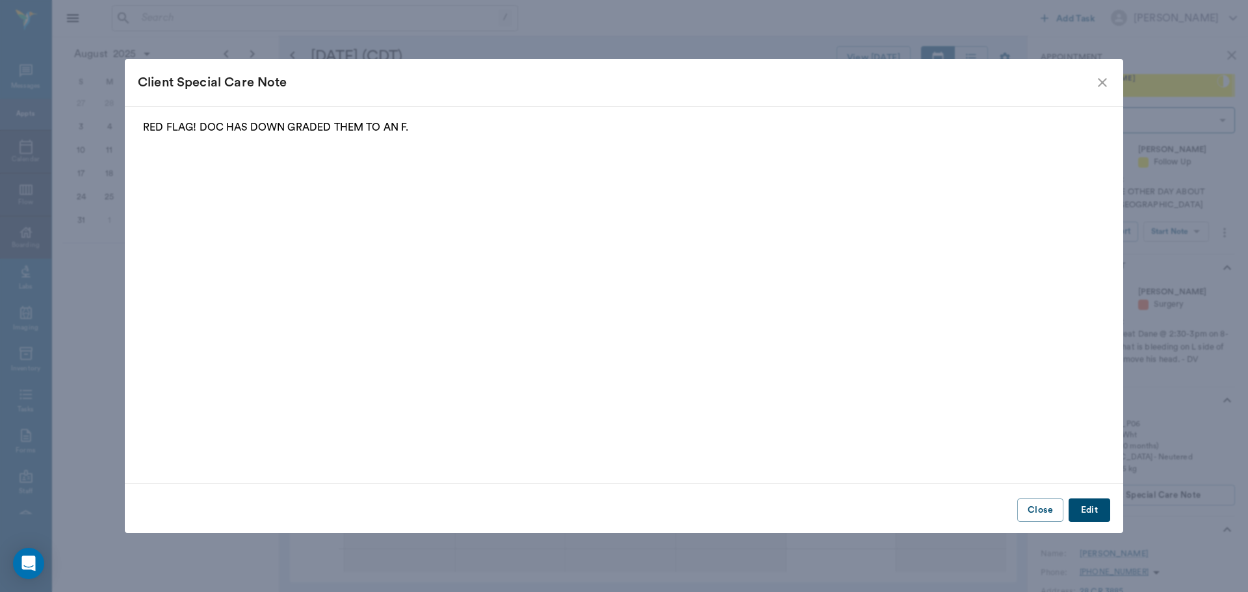
click at [1104, 79] on icon "close" at bounding box center [1103, 83] width 16 height 16
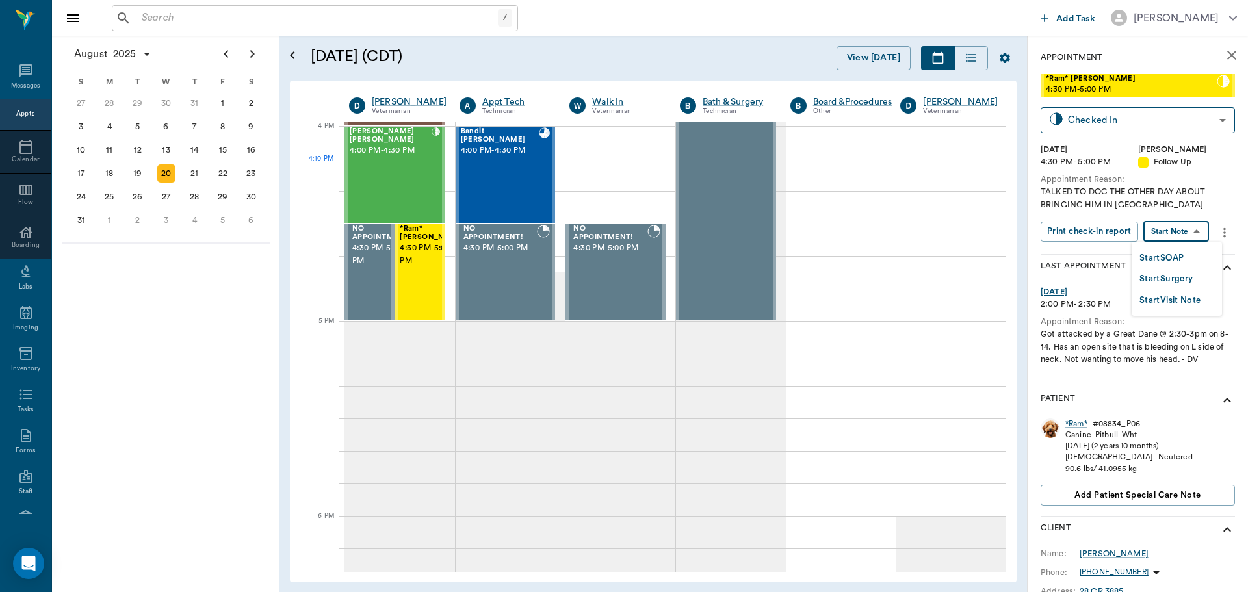
click at [1153, 231] on body "/ ​ Add Task [PERSON_NAME] Nectar Messages Appts Calendar Flow Boarding Labs Im…" at bounding box center [624, 296] width 1248 height 592
click at [1156, 257] on button "Start SOAP" at bounding box center [1162, 258] width 44 height 15
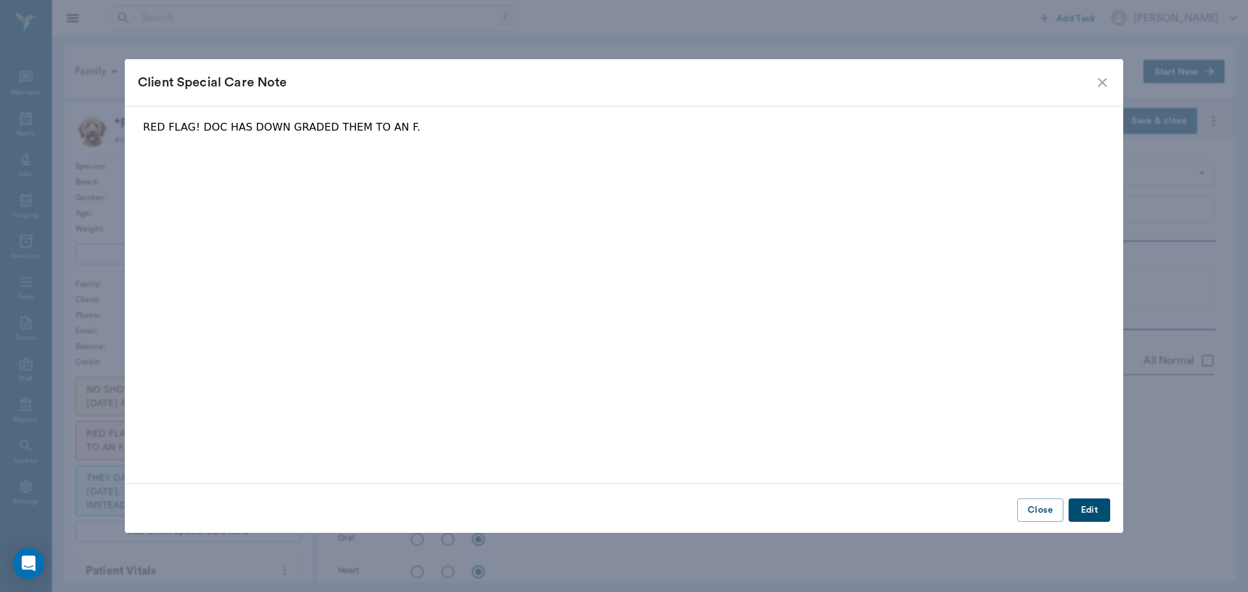
type input "63ec2f075fda476ae8351a4d"
type input "65d2be4f46e3a538d89b8c16"
type textarea "TALKED TO DOC THE OTHER DAY ABOUT BRINGING HIM IN [GEOGRAPHIC_DATA]"
type input "[DATE]"
click at [1104, 86] on icon "close" at bounding box center [1103, 83] width 16 height 16
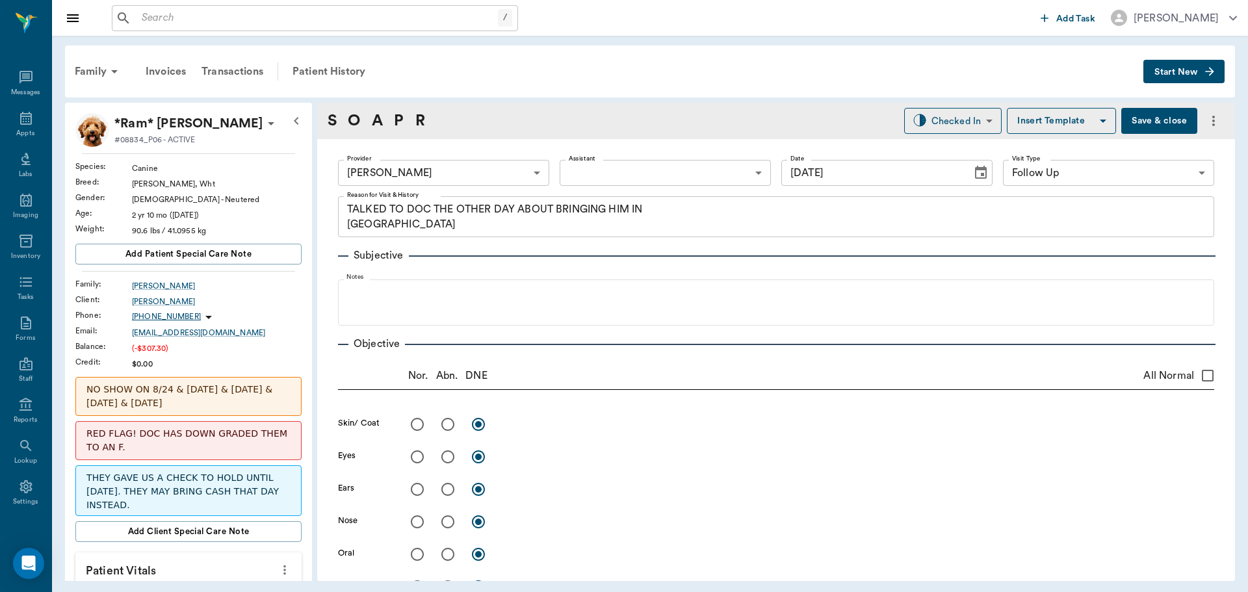
scroll to position [65, 0]
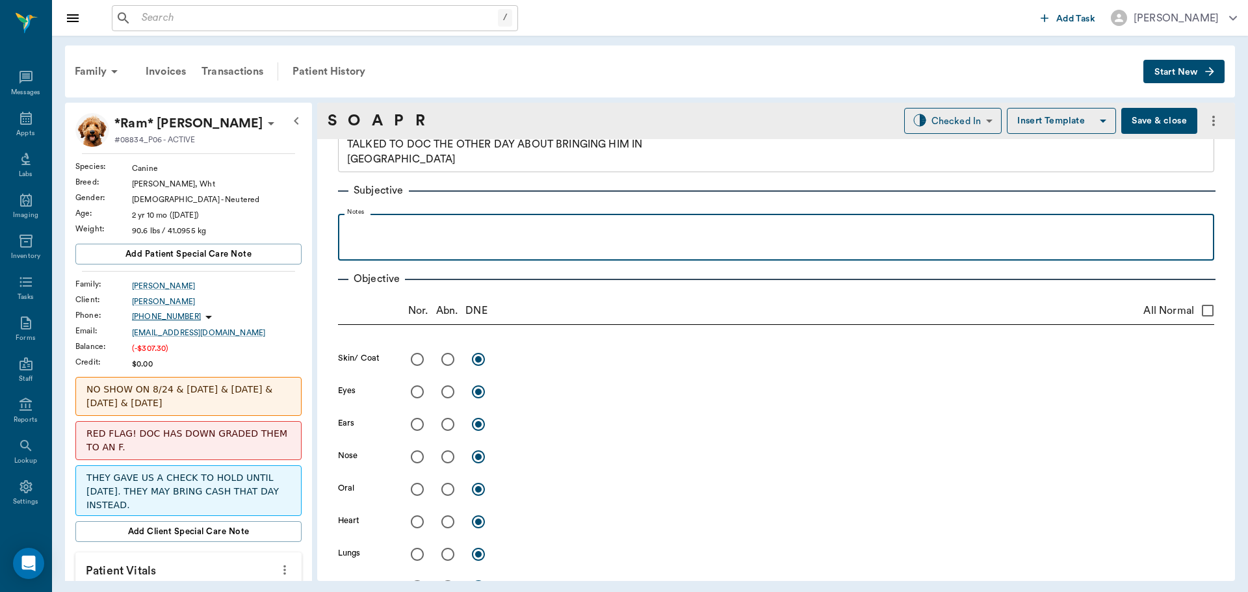
click at [372, 235] on p at bounding box center [776, 228] width 863 height 16
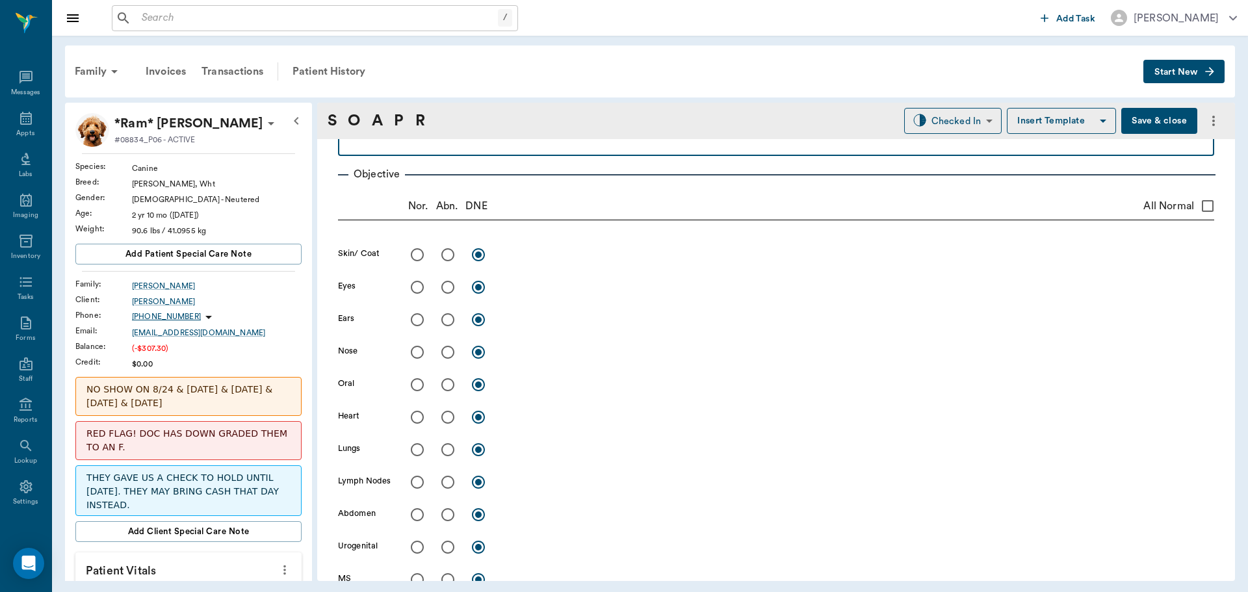
scroll to position [0, 0]
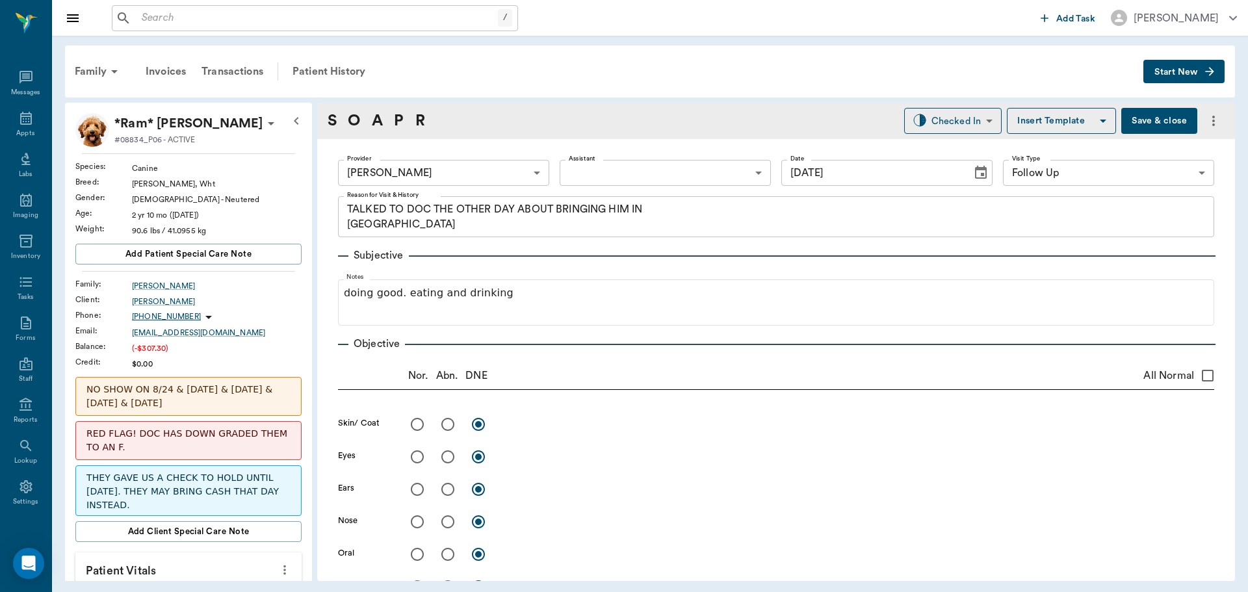
click at [1149, 116] on button "Save & close" at bounding box center [1159, 121] width 76 height 26
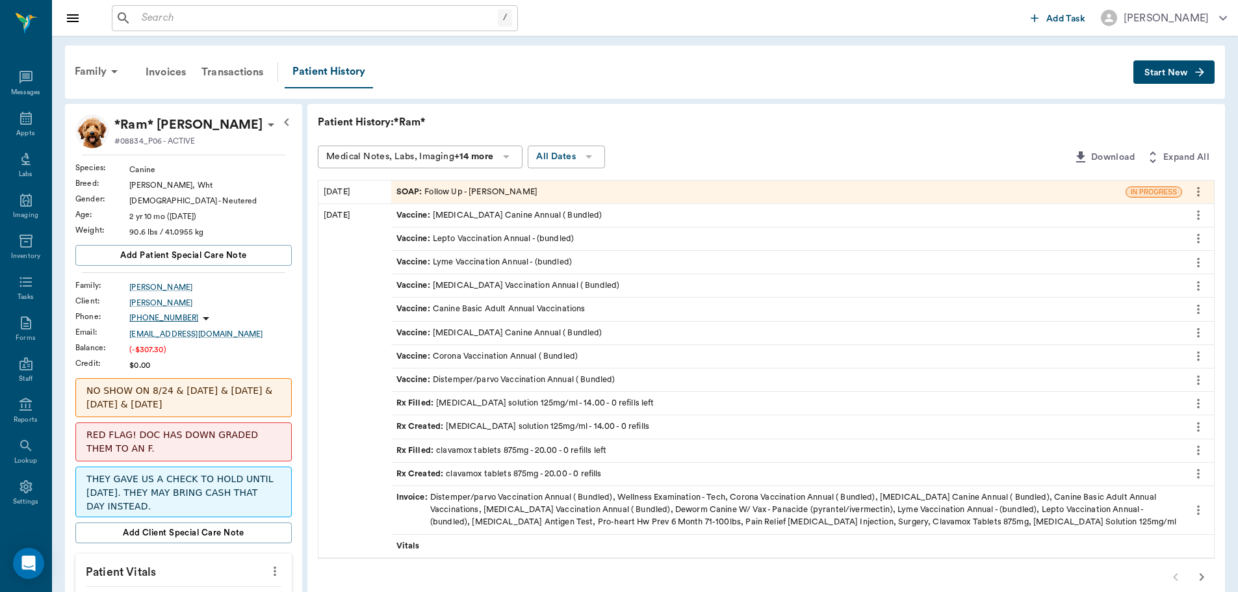
click at [401, 188] on span "SOAP :" at bounding box center [411, 192] width 29 height 12
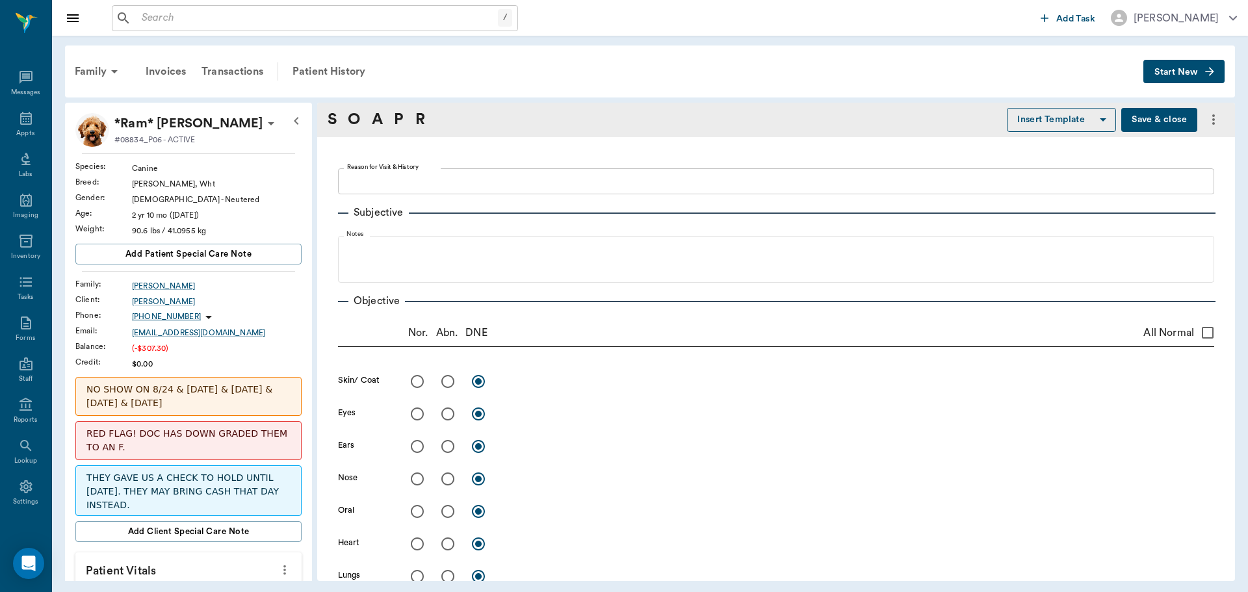
type textarea "TALKED TO DOC THE OTHER DAY ABOUT BRINGING HIM IN [GEOGRAPHIC_DATA]"
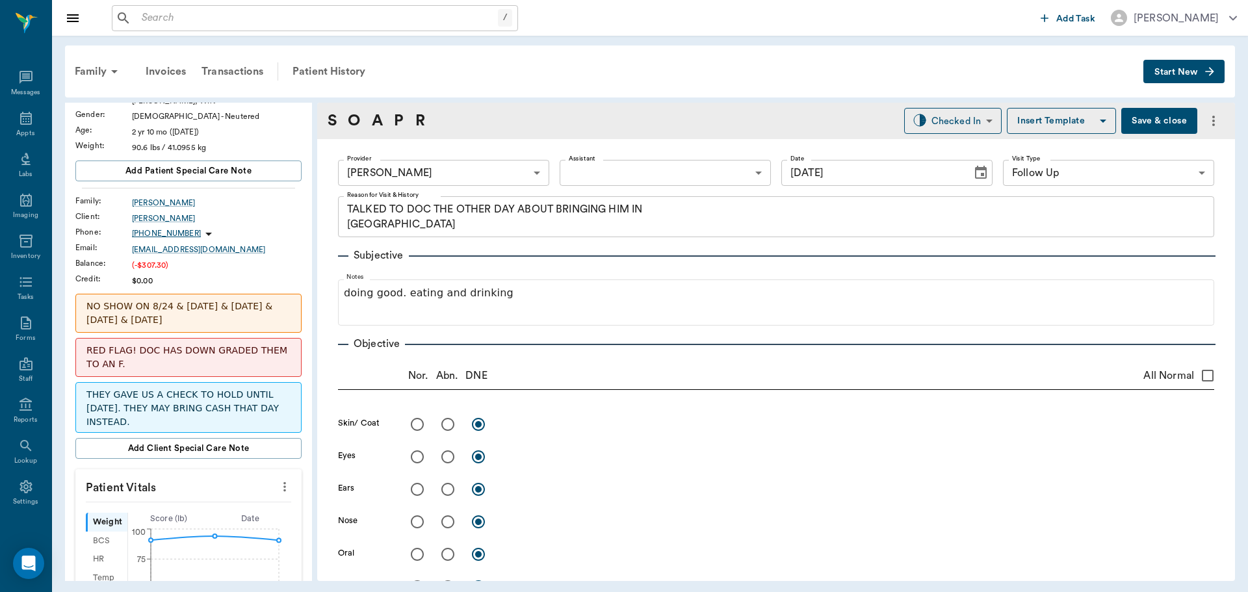
scroll to position [195, 0]
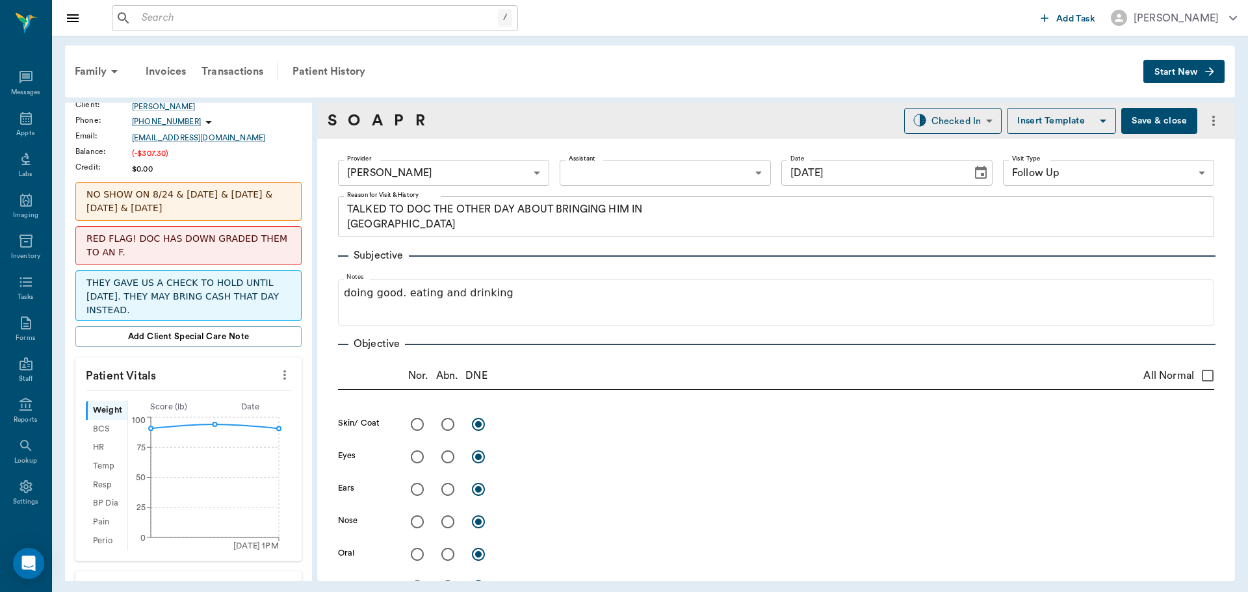
drag, startPoint x: 274, startPoint y: 373, endPoint x: 252, endPoint y: 382, distance: 23.9
click at [278, 373] on icon "more" at bounding box center [285, 375] width 14 height 16
click at [207, 393] on span "Enter Vitals" at bounding box center [220, 398] width 109 height 14
click at [149, 505] on input "text" at bounding box center [187, 508] width 113 height 26
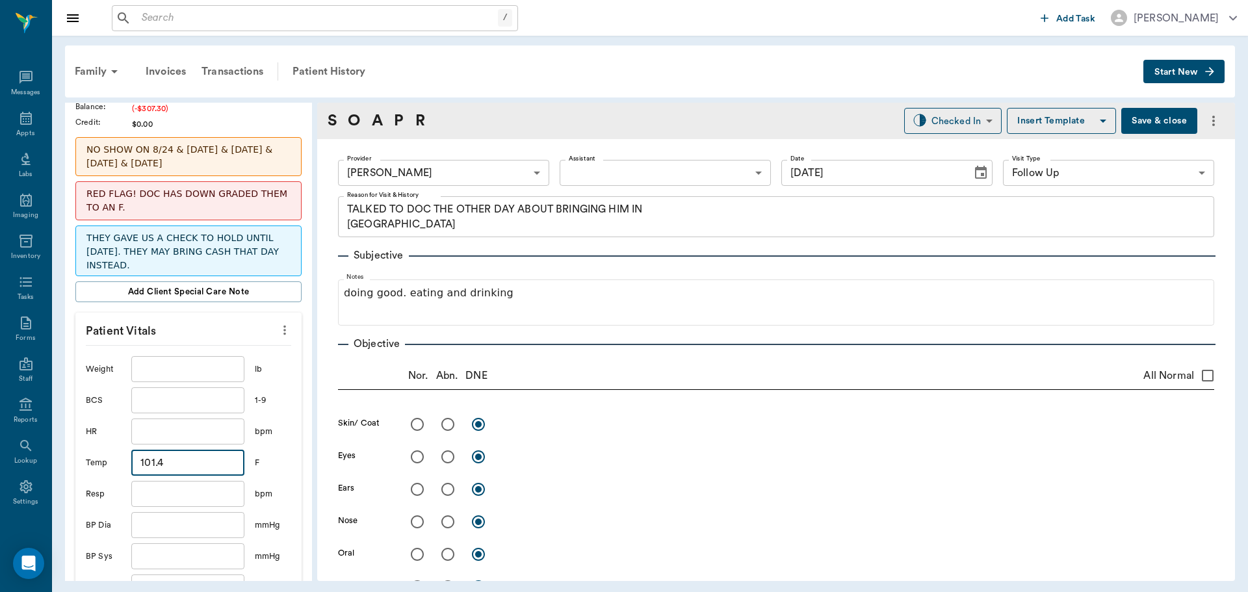
scroll to position [390, 0]
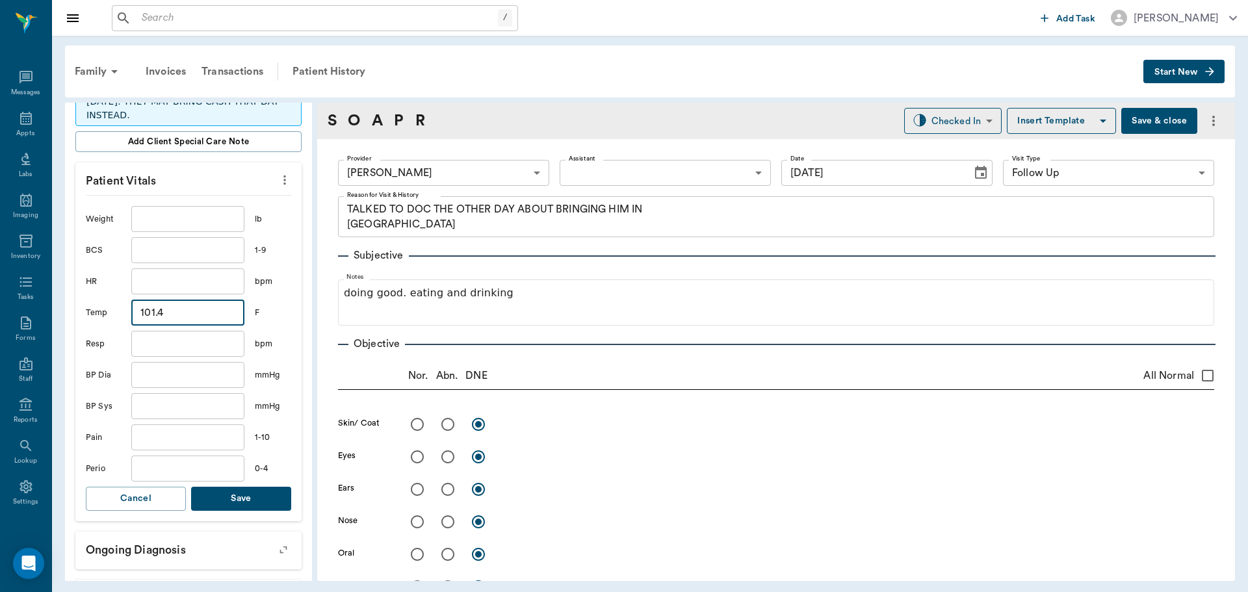
type input "101.4"
click at [225, 499] on button "Save" at bounding box center [241, 499] width 100 height 24
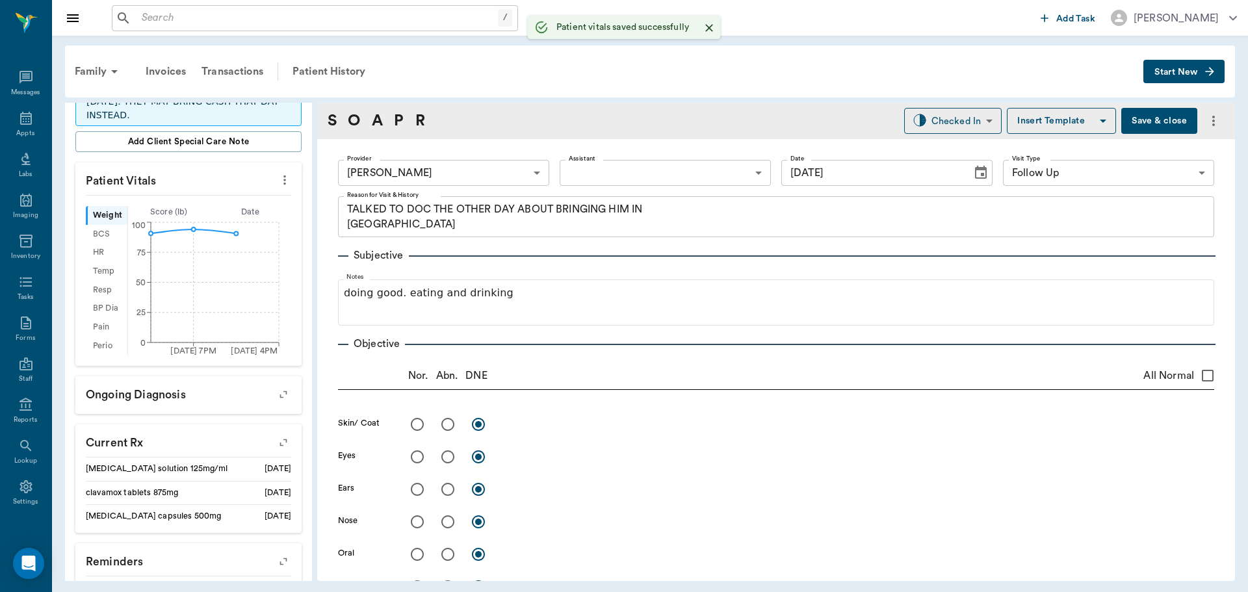
click at [597, 177] on body "/ ​ Add Task [PERSON_NAME] Nectar Messages Appts Labs Imaging Inventory Tasks F…" at bounding box center [624, 296] width 1248 height 592
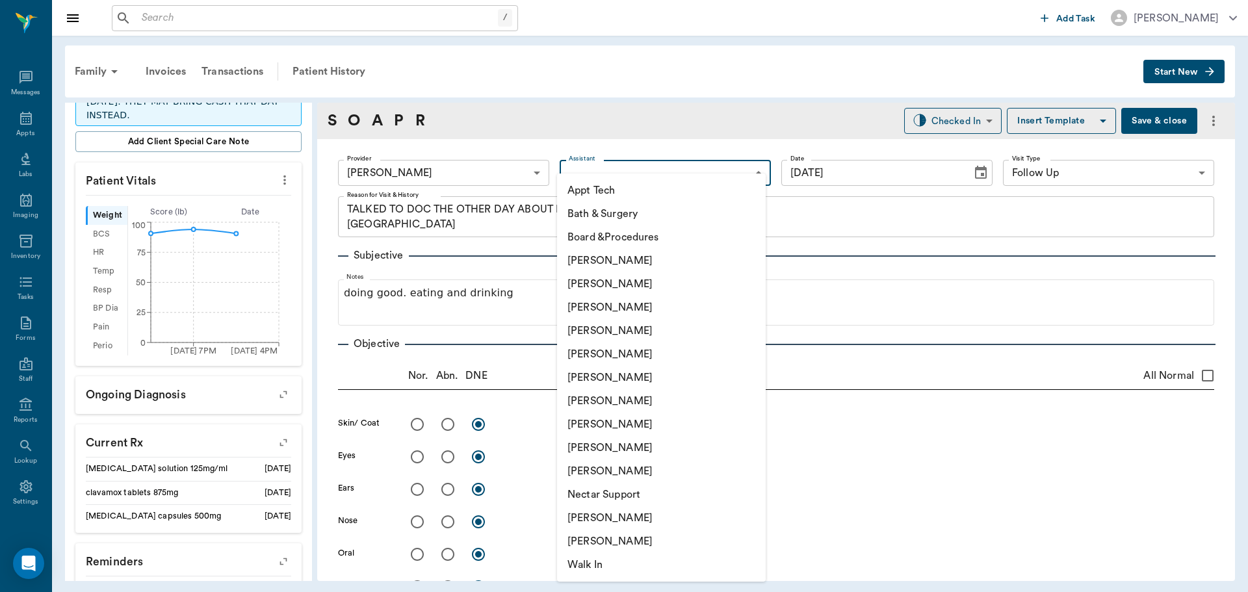
click at [618, 419] on li "[PERSON_NAME]" at bounding box center [661, 424] width 209 height 23
type input "63ec2e7e52e12b0ba117b124"
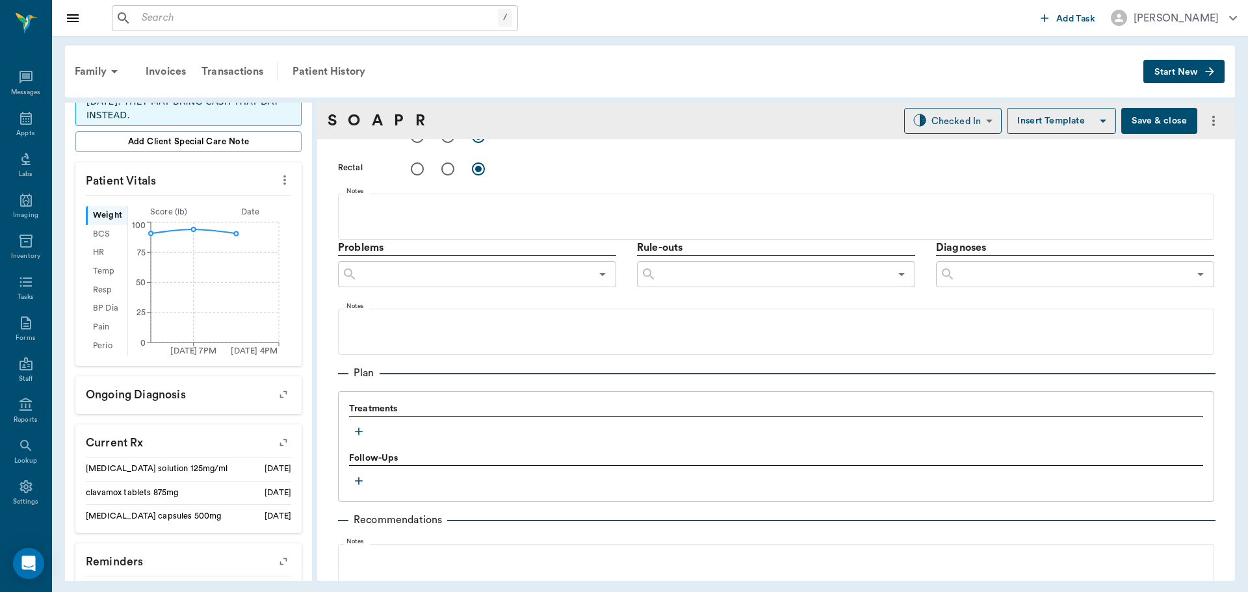
scroll to position [709, 0]
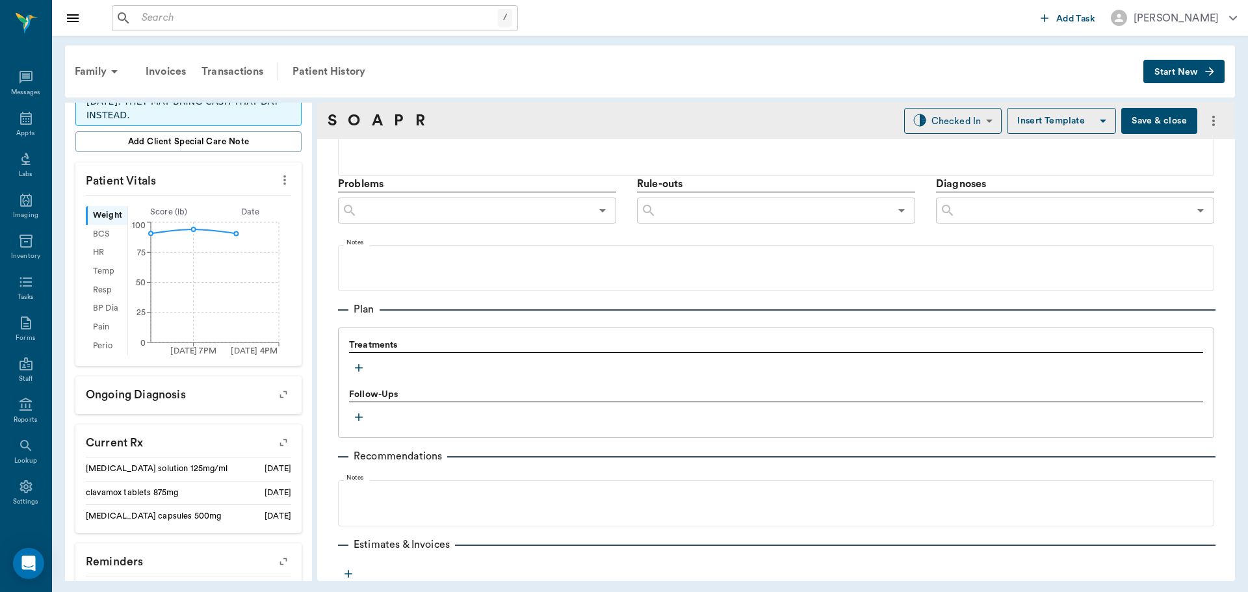
click at [356, 367] on icon "button" at bounding box center [358, 367] width 13 height 13
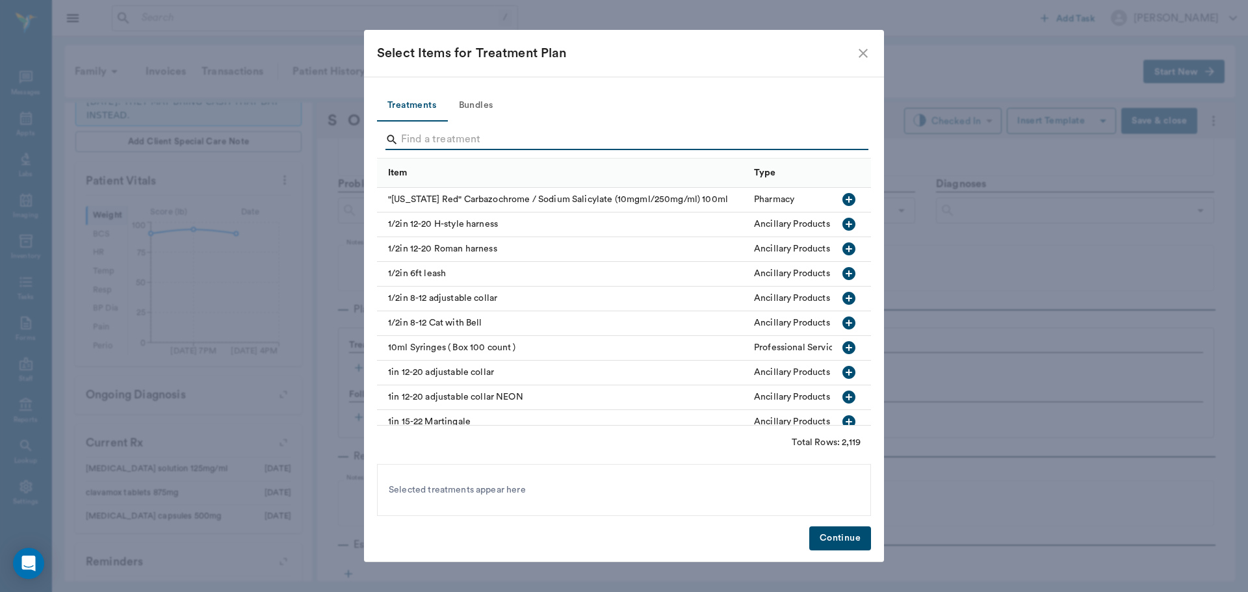
click at [434, 137] on input "Search" at bounding box center [625, 139] width 448 height 21
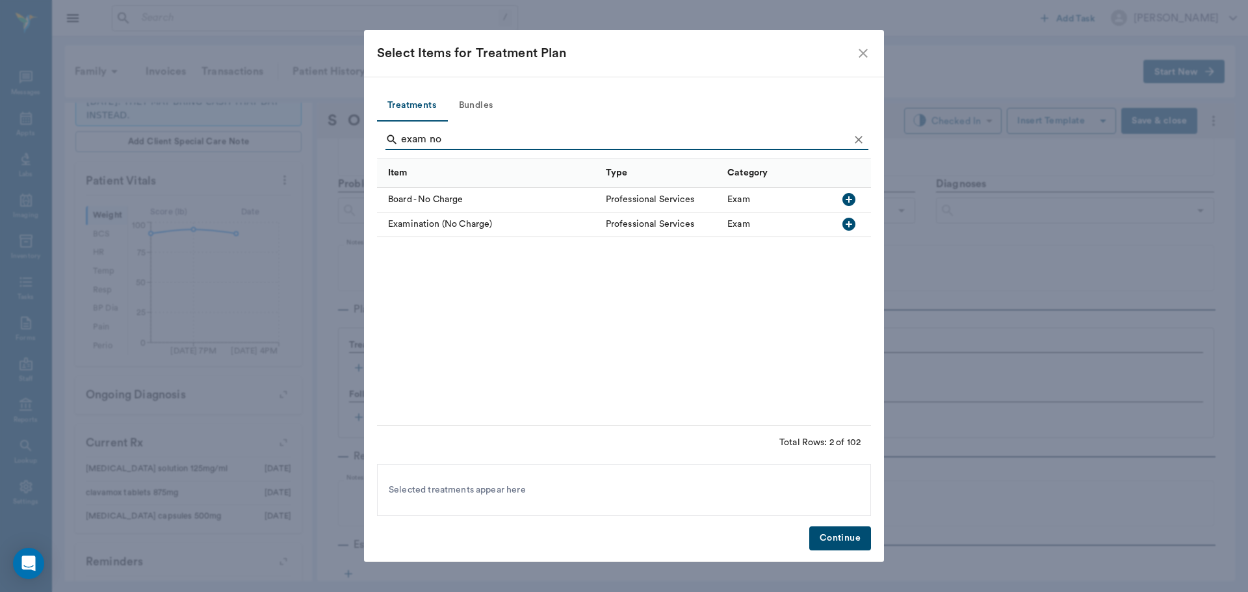
type input "exam no"
click at [844, 220] on icon "button" at bounding box center [849, 224] width 16 height 16
click at [825, 540] on button "Continue" at bounding box center [840, 539] width 62 height 24
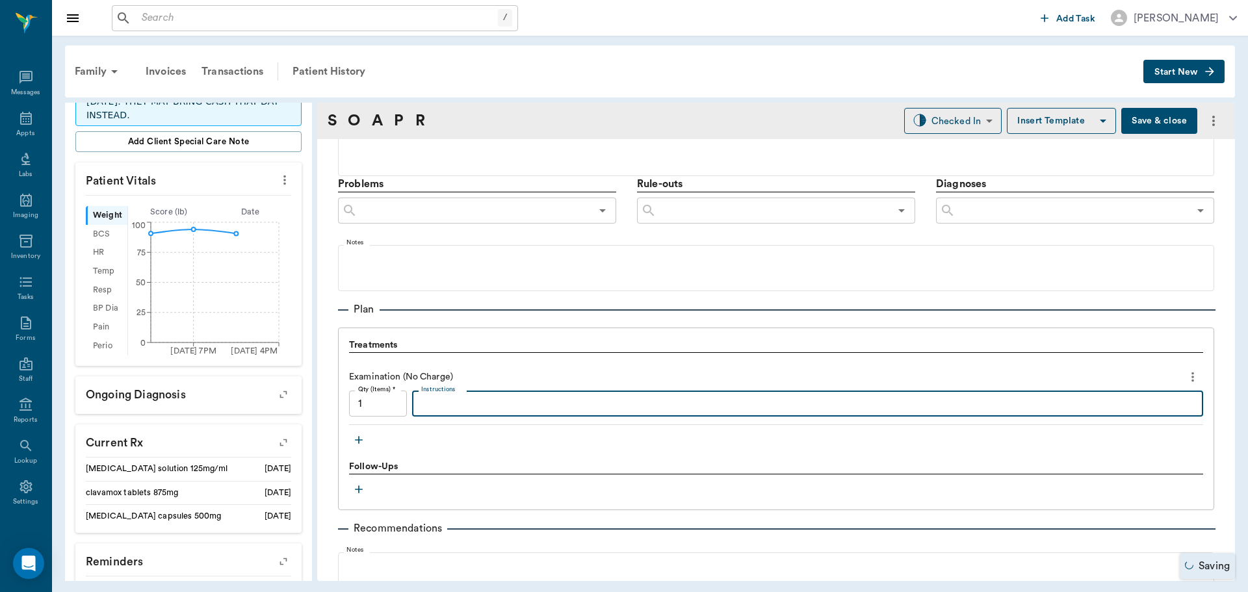
click at [473, 397] on textarea "Instructions" at bounding box center [807, 404] width 773 height 15
type textarea "Drain removal"
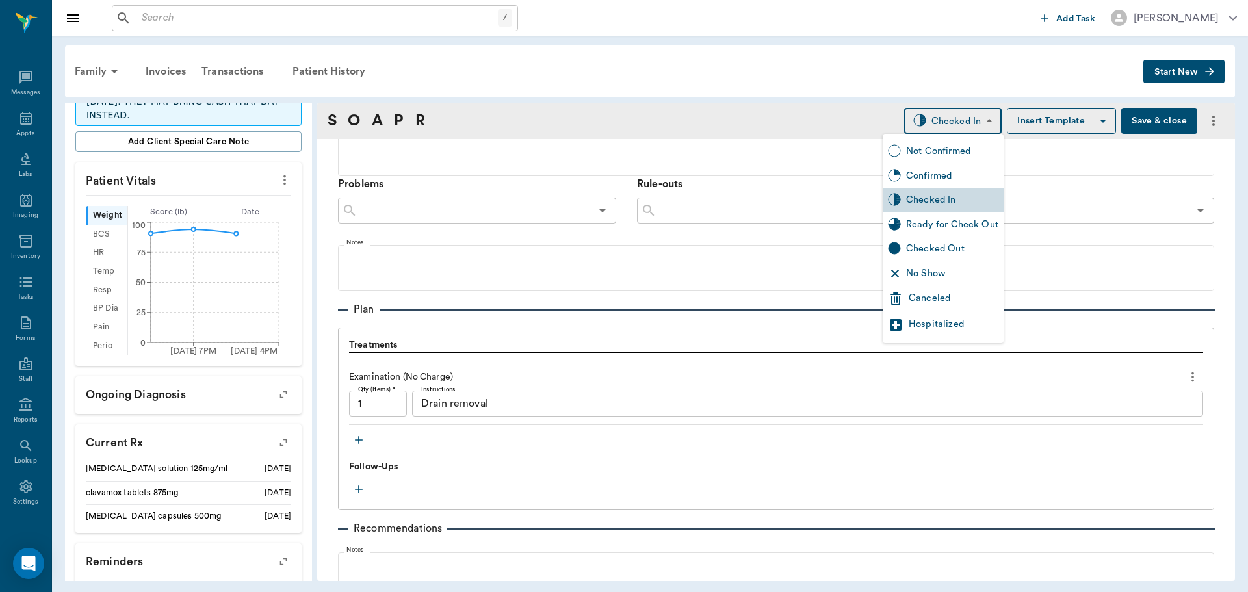
click at [972, 120] on body "/ ​ Add Task [PERSON_NAME] Nectar Messages Appts Labs Imaging Inventory Tasks F…" at bounding box center [624, 296] width 1248 height 592
click at [960, 220] on div "Ready for Check Out" at bounding box center [952, 225] width 92 height 14
type input "READY_TO_CHECKOUT"
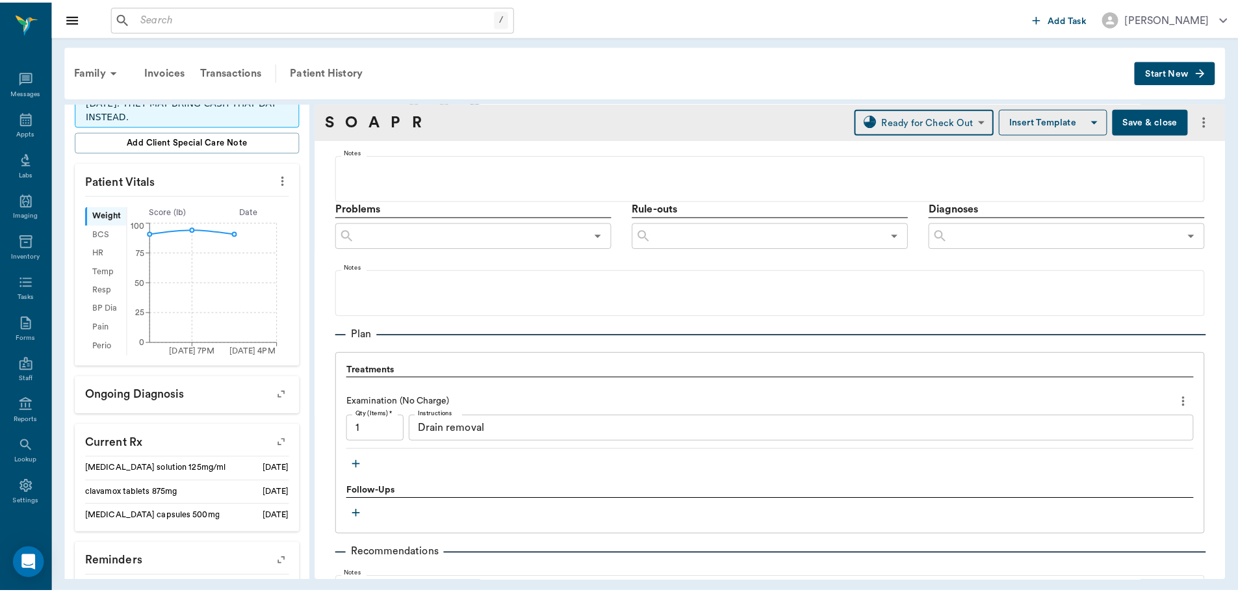
scroll to position [862, 0]
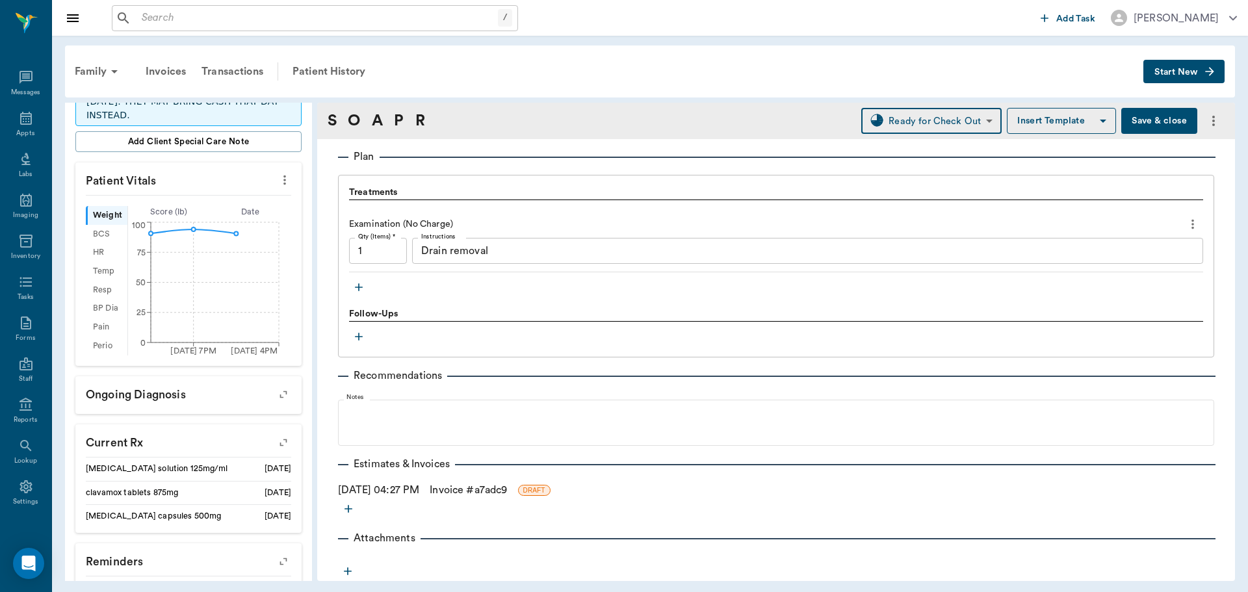
click at [1136, 124] on button "Save & close" at bounding box center [1159, 121] width 76 height 26
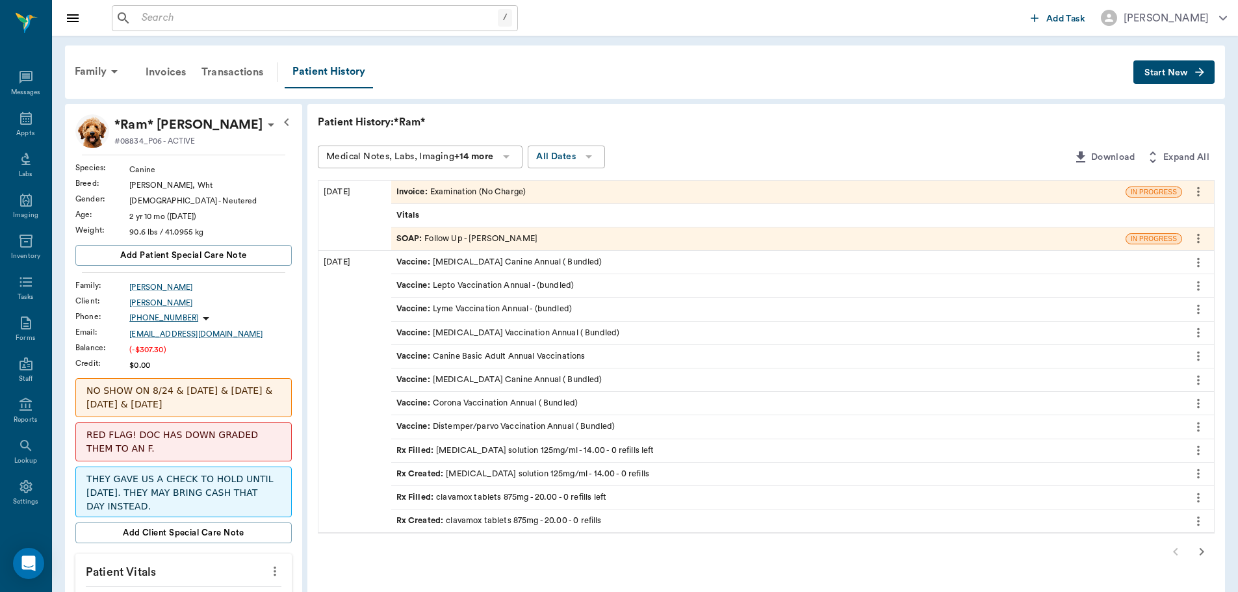
click at [84, 298] on div "Client :" at bounding box center [102, 301] width 54 height 12
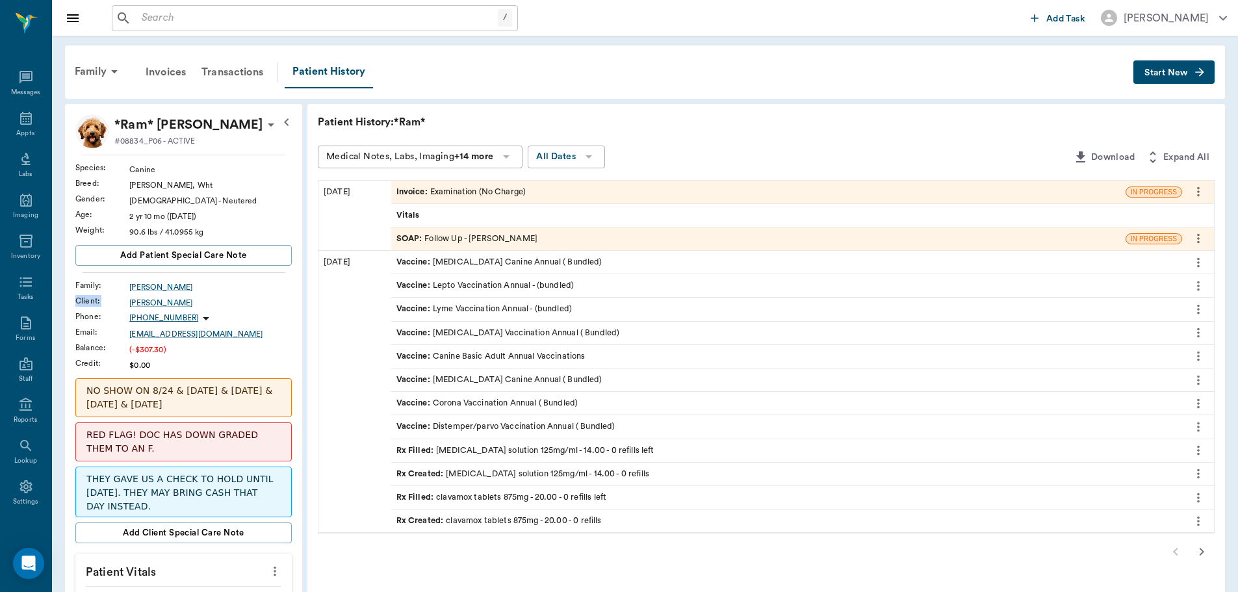
click at [84, 298] on div "Client :" at bounding box center [102, 301] width 54 height 12
click at [459, 240] on div "SOAP : Follow Up - [PERSON_NAME]" at bounding box center [468, 239] width 142 height 12
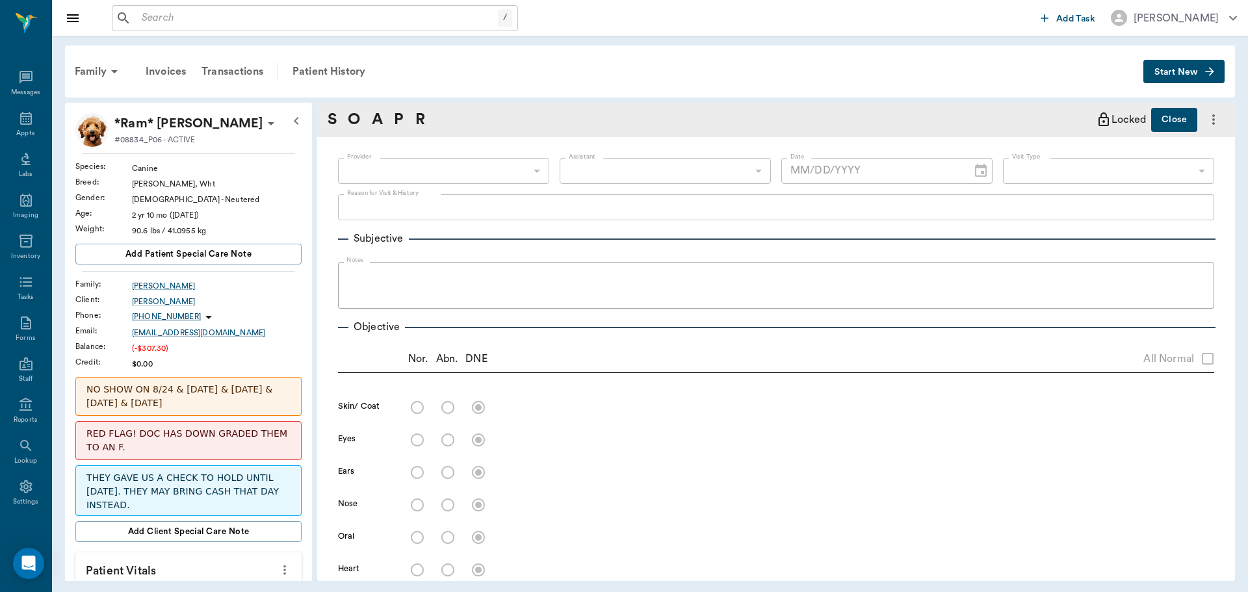
type input "63ec2f075fda476ae8351a4d"
type input "63ec2e7e52e12b0ba117b124"
type input "65d2be4f46e3a538d89b8c16"
type textarea "TALKED TO DOC THE OTHER DAY ABOUT BRINGING HIM IN [GEOGRAPHIC_DATA]"
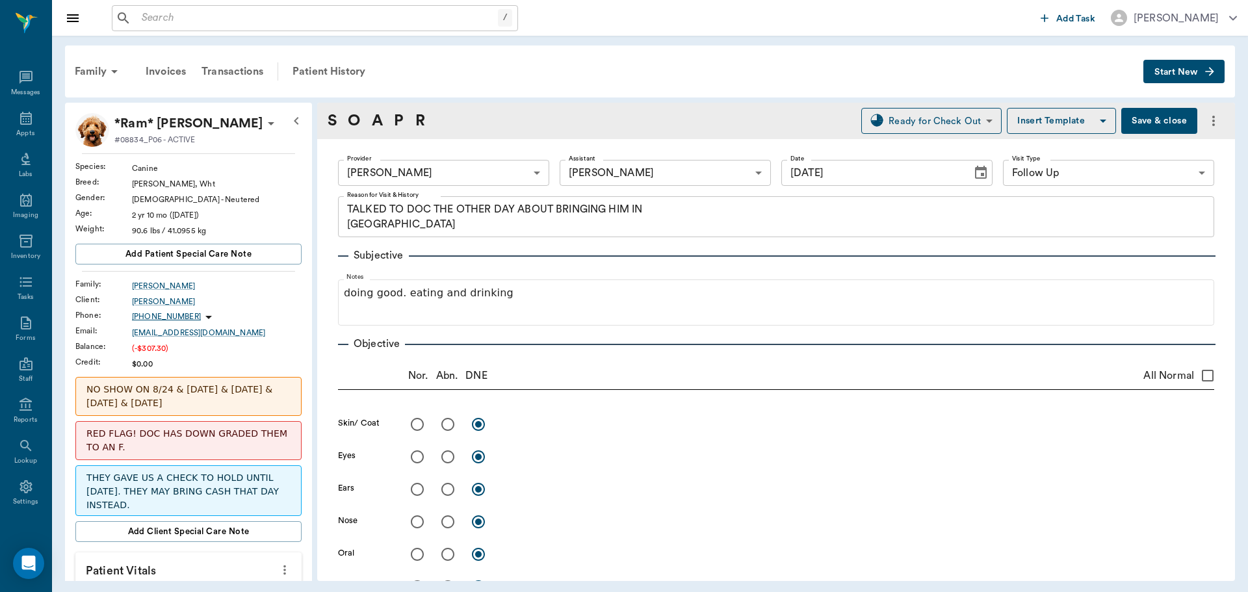
type input "[DATE]"
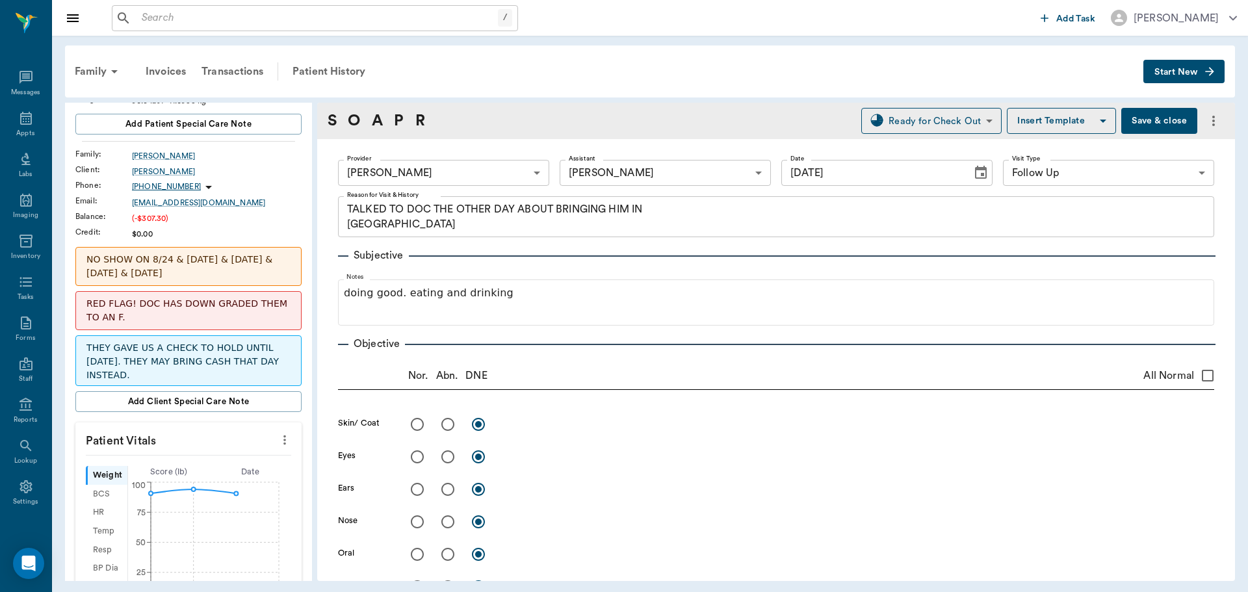
scroll to position [195, 0]
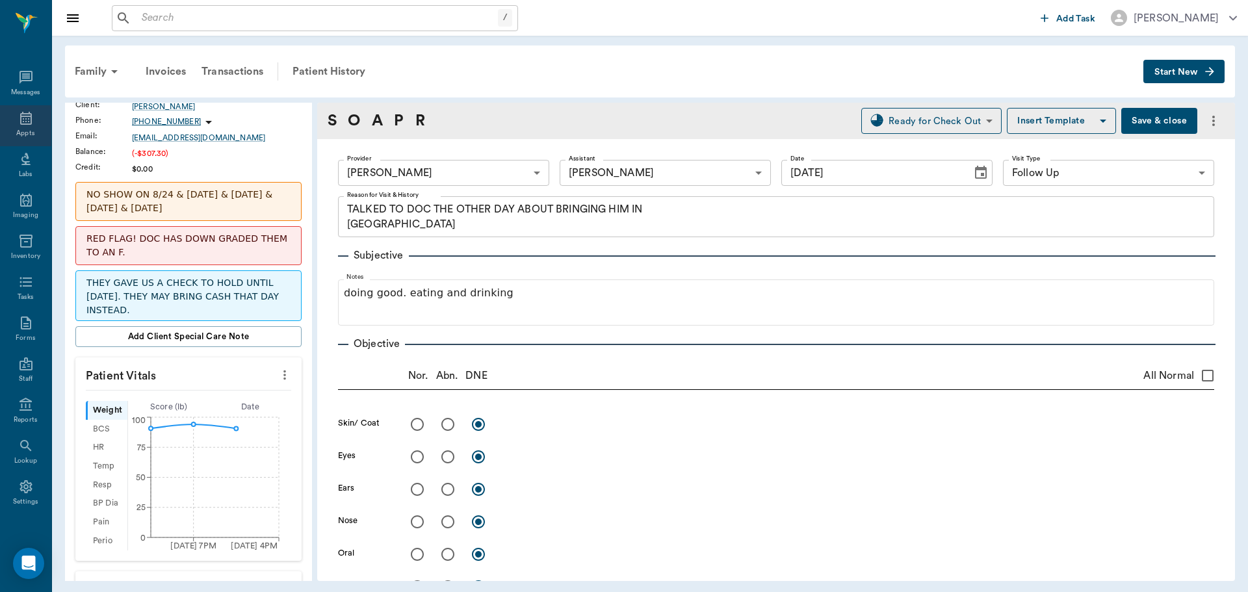
click at [20, 124] on icon at bounding box center [26, 118] width 12 height 13
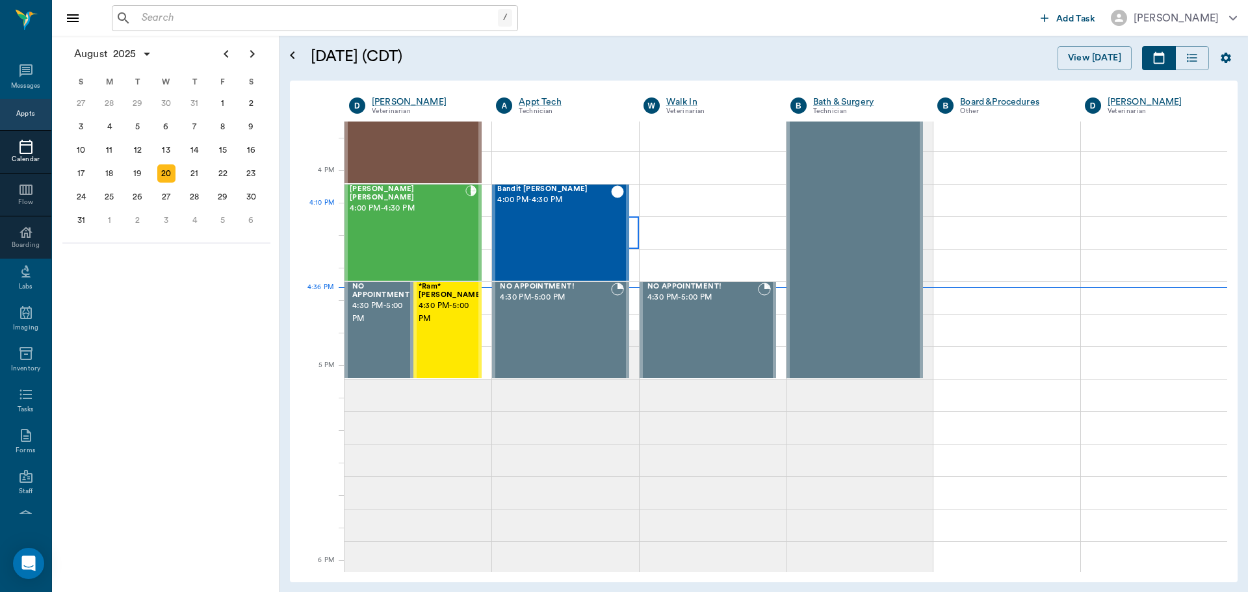
scroll to position [1497, 0]
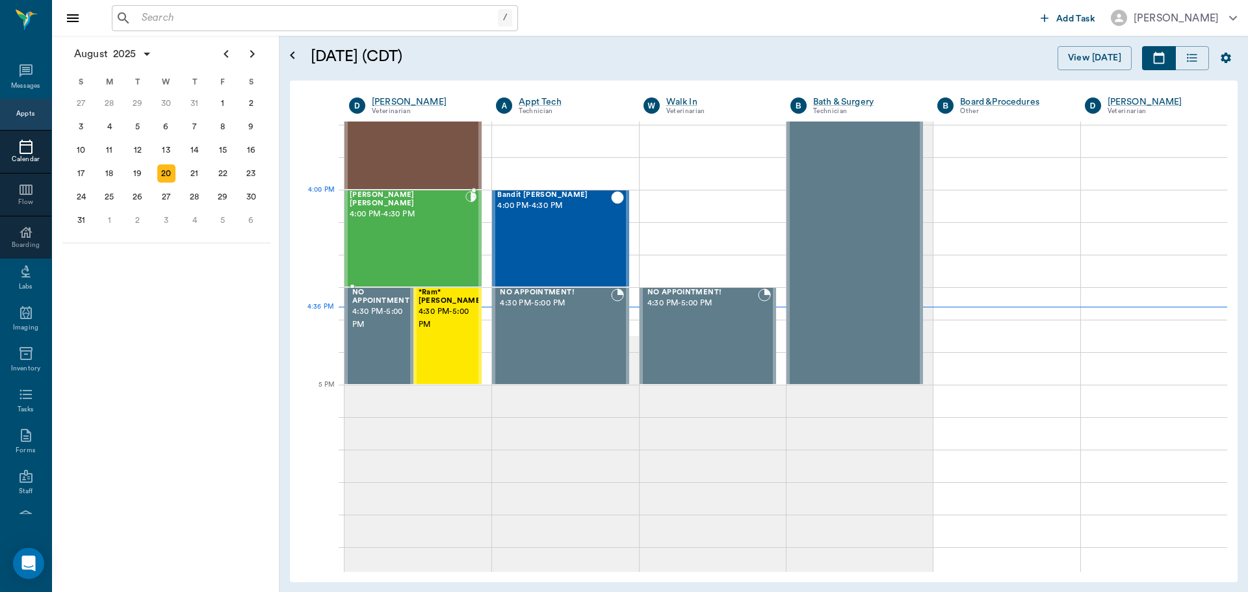
click at [434, 208] on span "4:00 PM - 4:30 PM" at bounding box center [408, 214] width 116 height 13
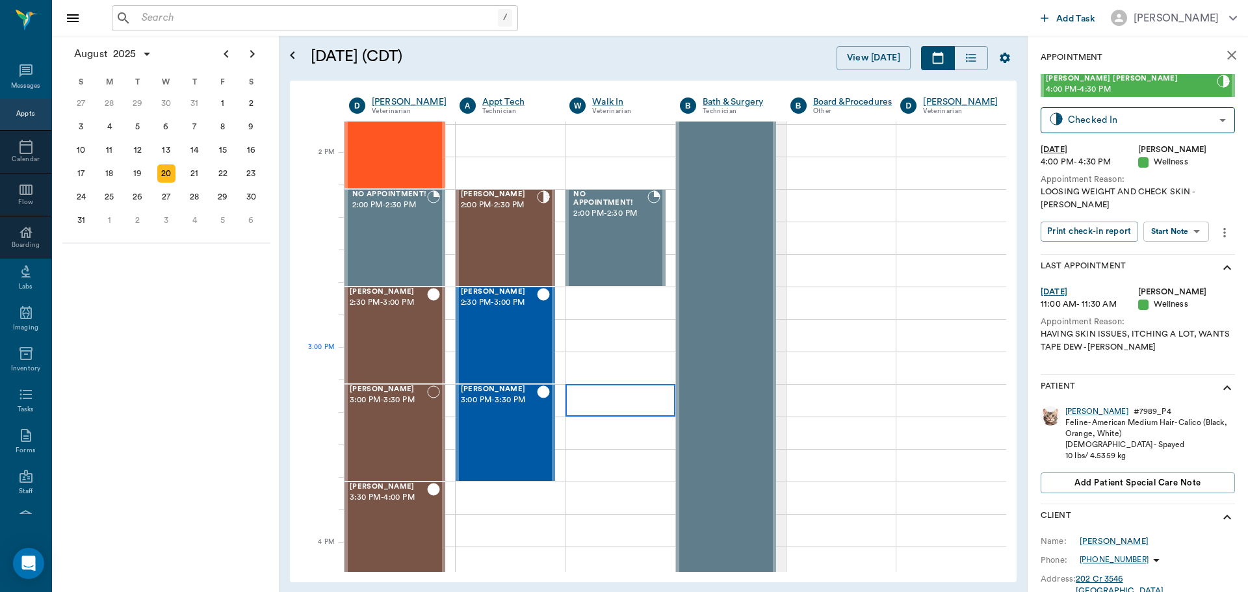
scroll to position [1107, 0]
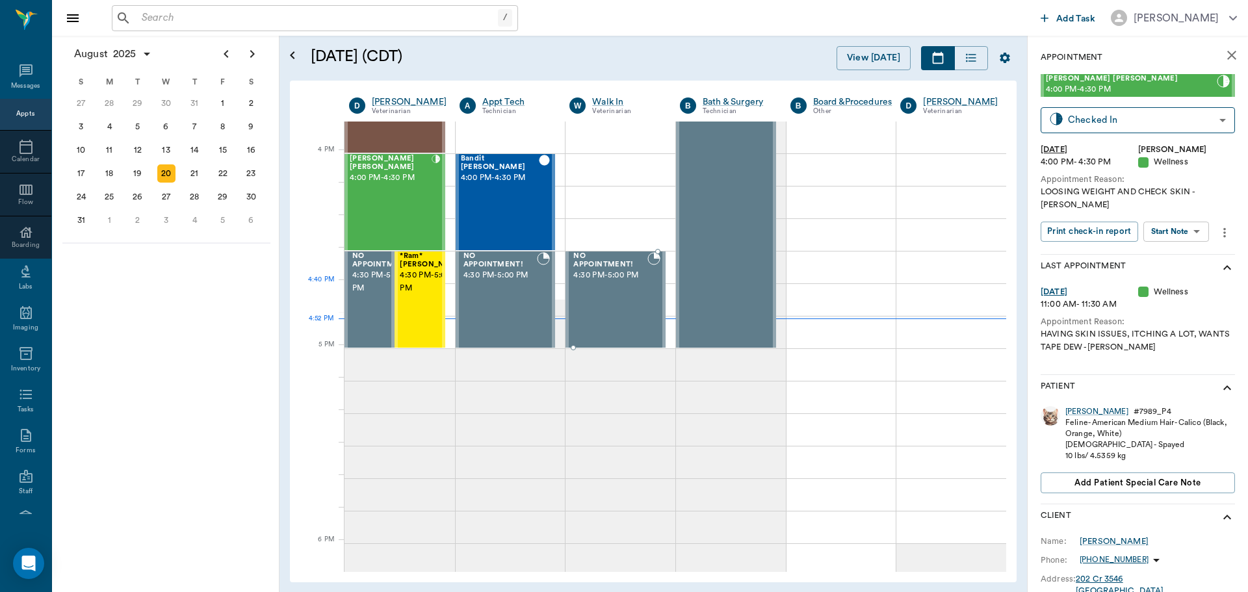
scroll to position [1562, 0]
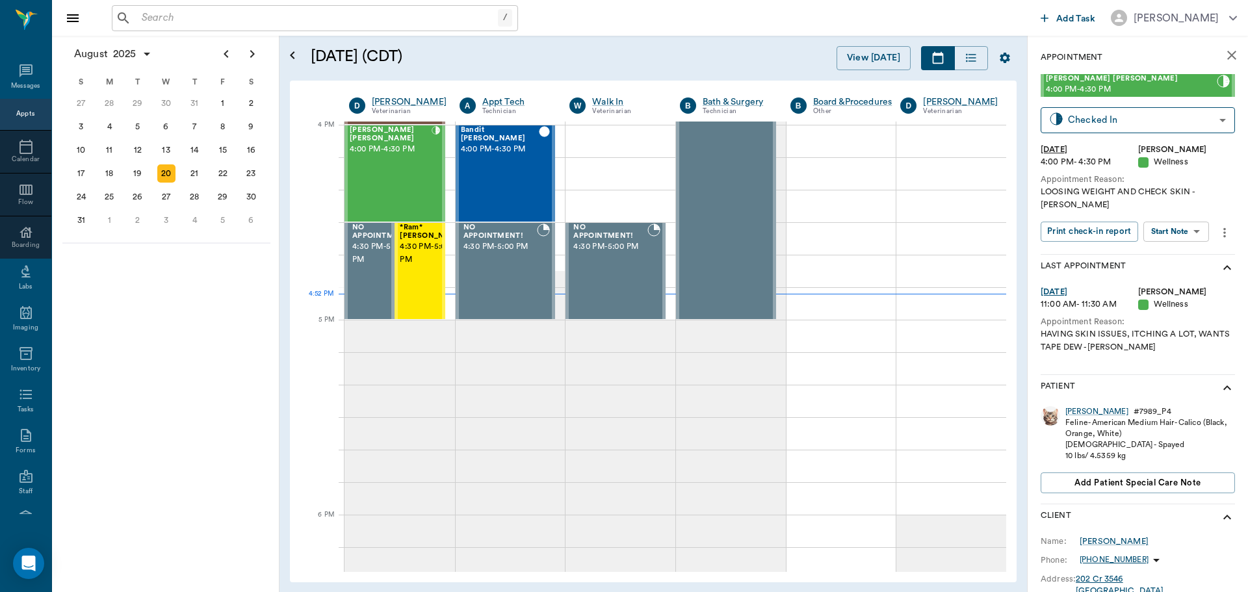
click at [220, 30] on div "/ ​" at bounding box center [315, 18] width 406 height 26
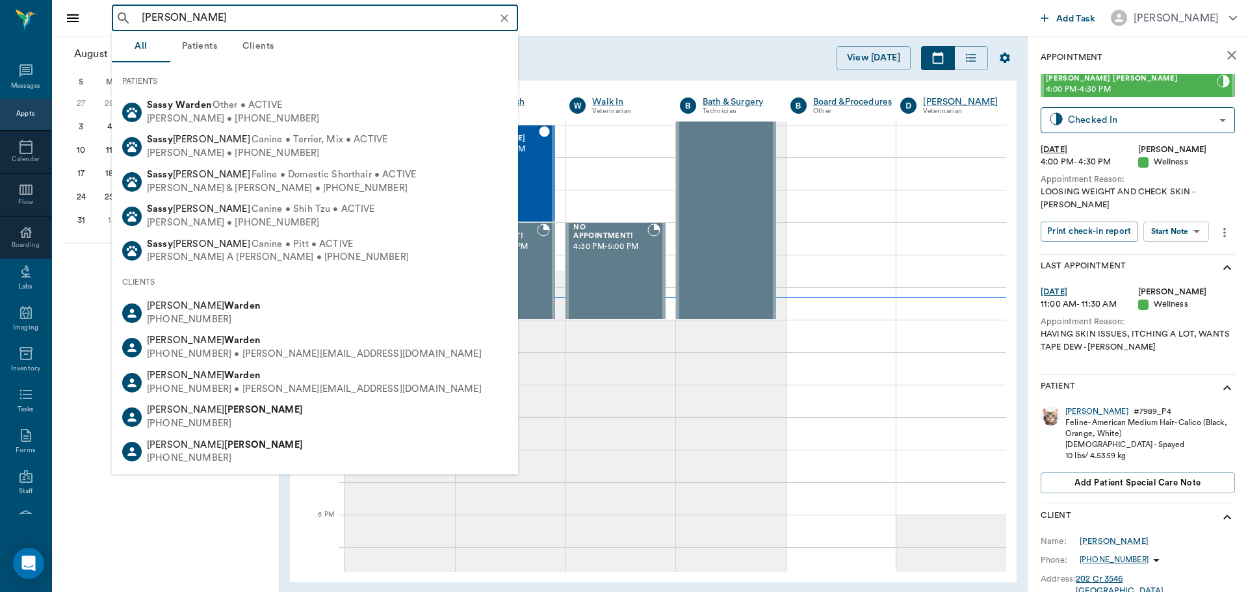
type input "[PERSON_NAME]"
click at [591, 64] on h5 "[DATE] (CDT)" at bounding box center [463, 56] width 304 height 21
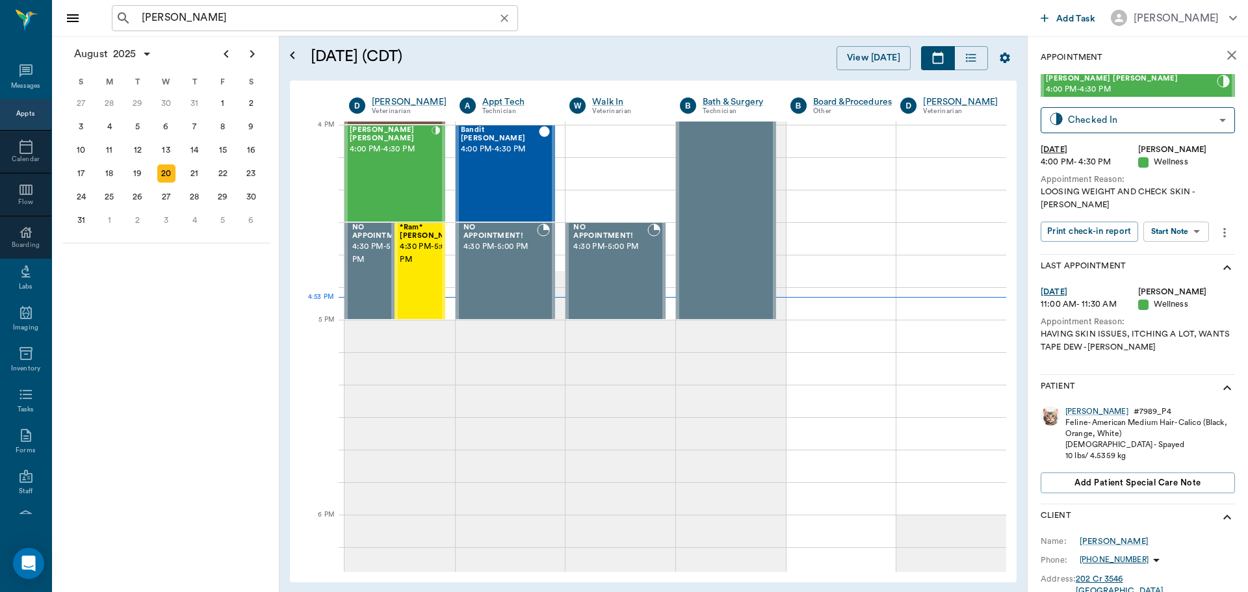
click at [507, 20] on icon "Clear" at bounding box center [505, 18] width 8 height 8
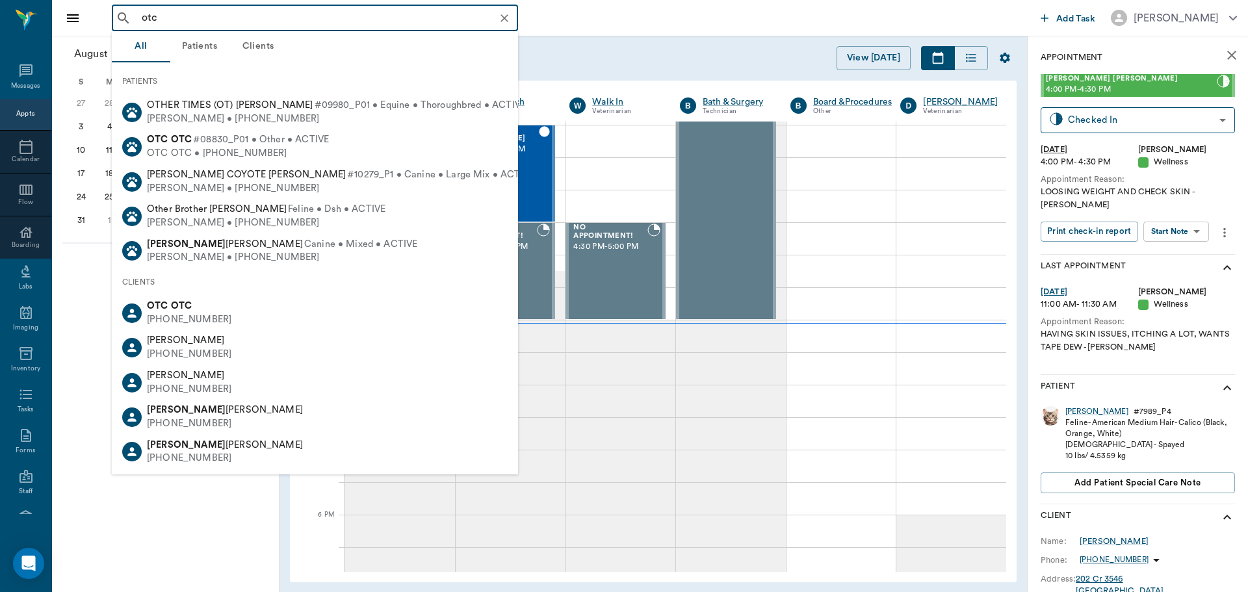
type input "otc"
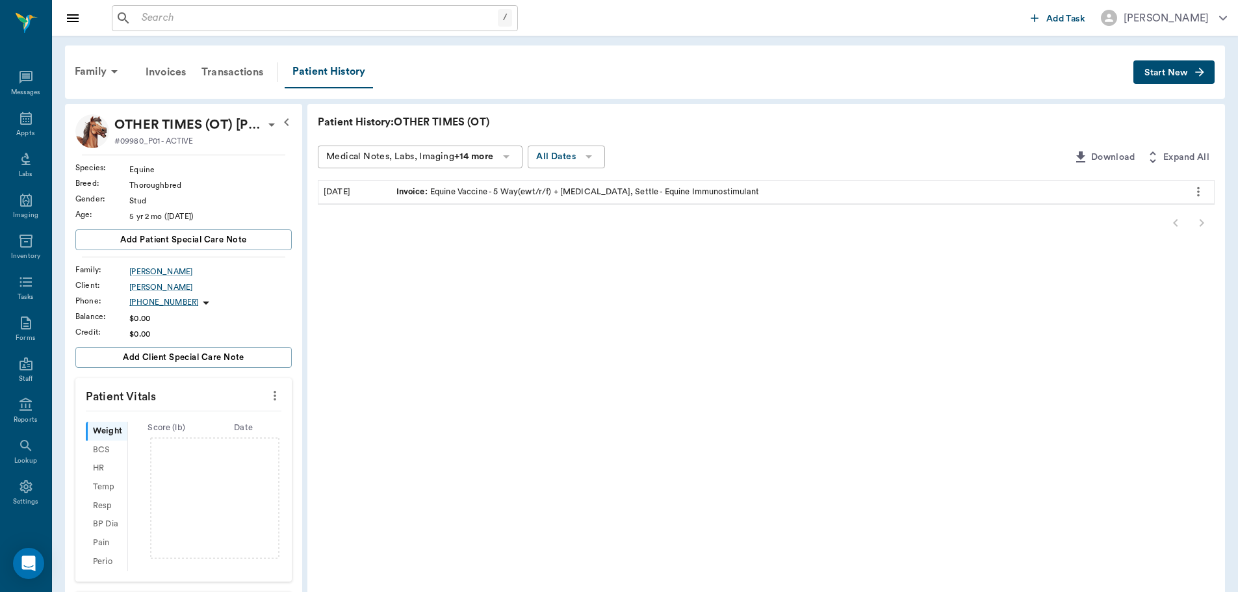
click at [199, 27] on div "/ ​" at bounding box center [315, 18] width 406 height 26
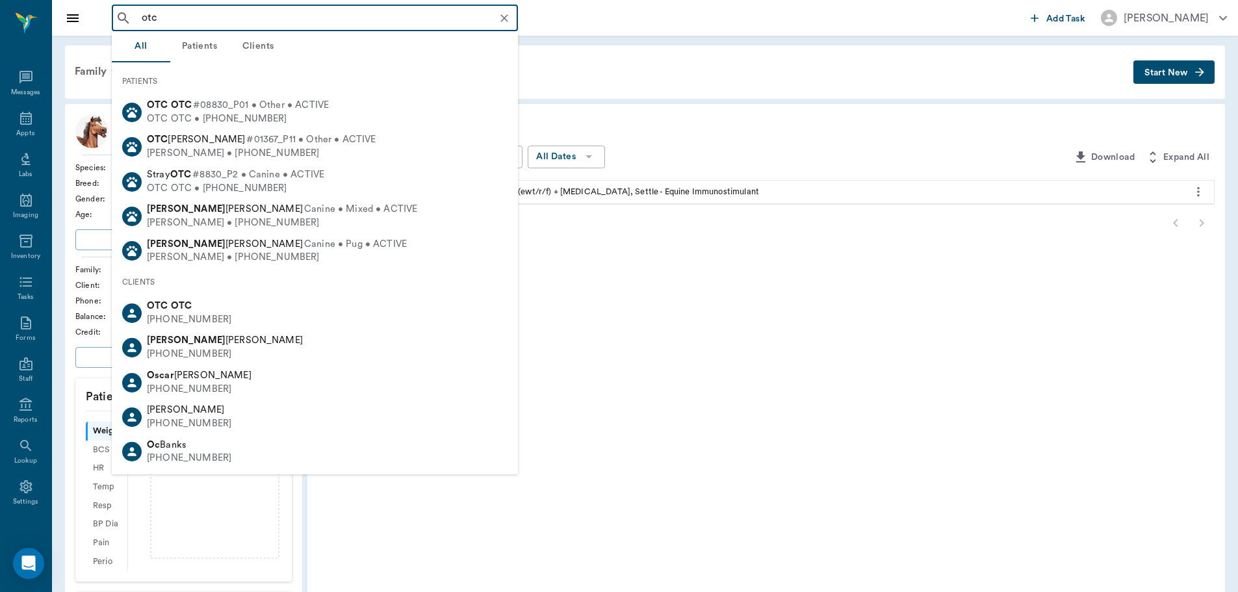
drag, startPoint x: 224, startPoint y: 107, endPoint x: 231, endPoint y: 106, distance: 7.9
click at [224, 108] on span "#08830_P01 • Other • ACTIVE" at bounding box center [261, 106] width 136 height 14
type input "otc"
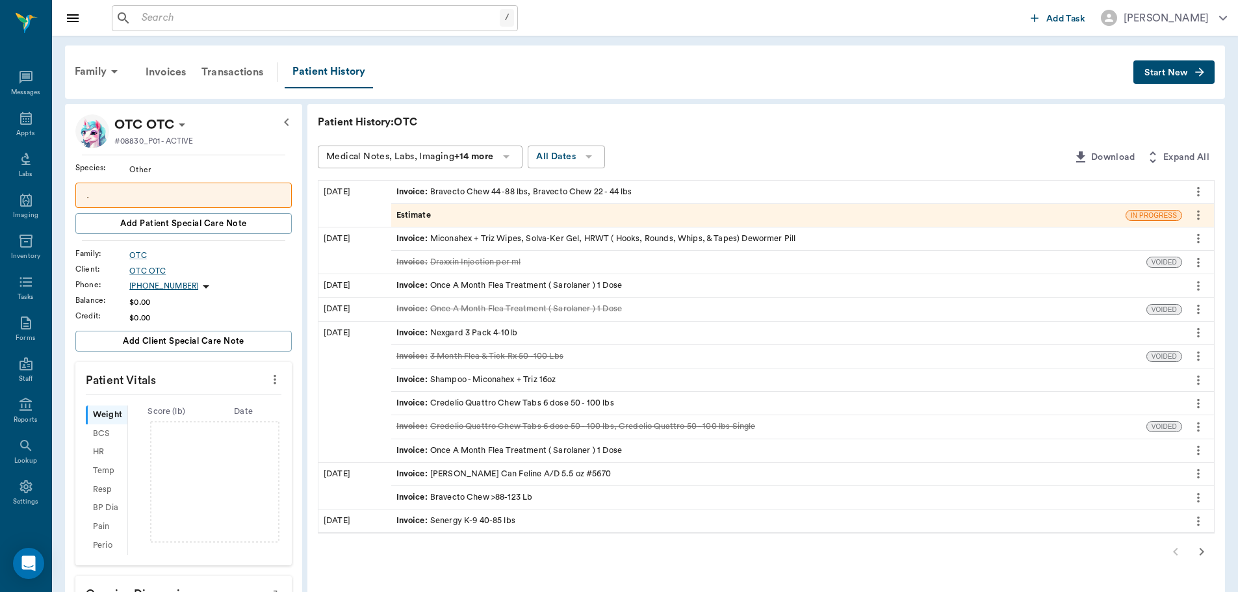
click at [1169, 77] on button "Start New" at bounding box center [1174, 72] width 81 height 24
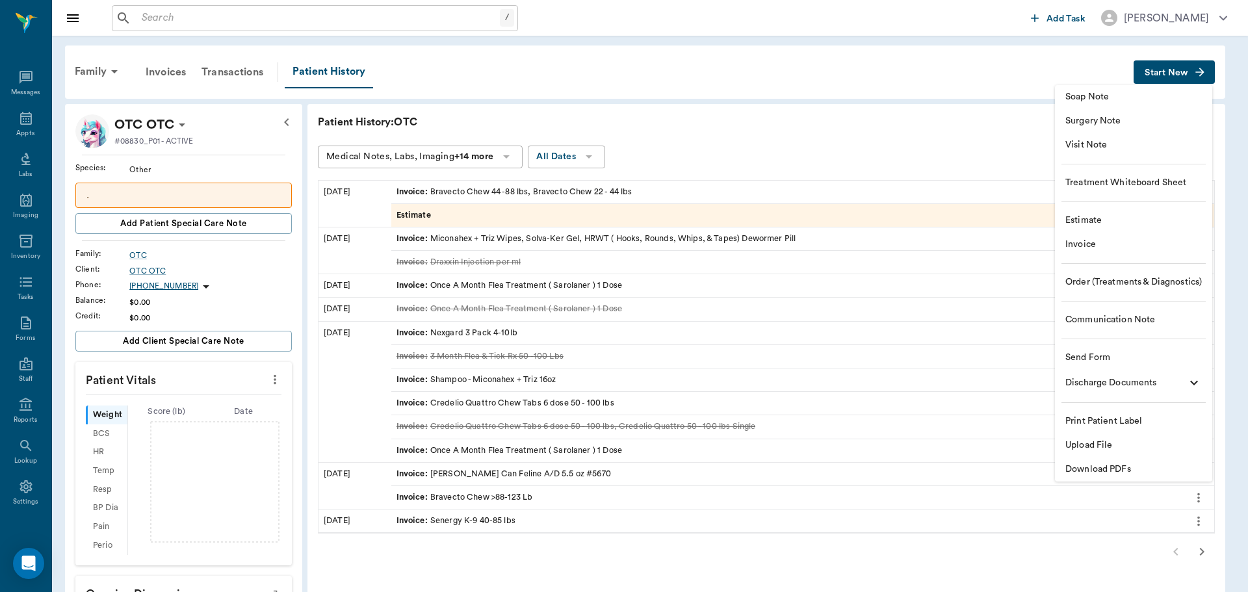
click at [1106, 239] on span "Invoice" at bounding box center [1133, 245] width 137 height 14
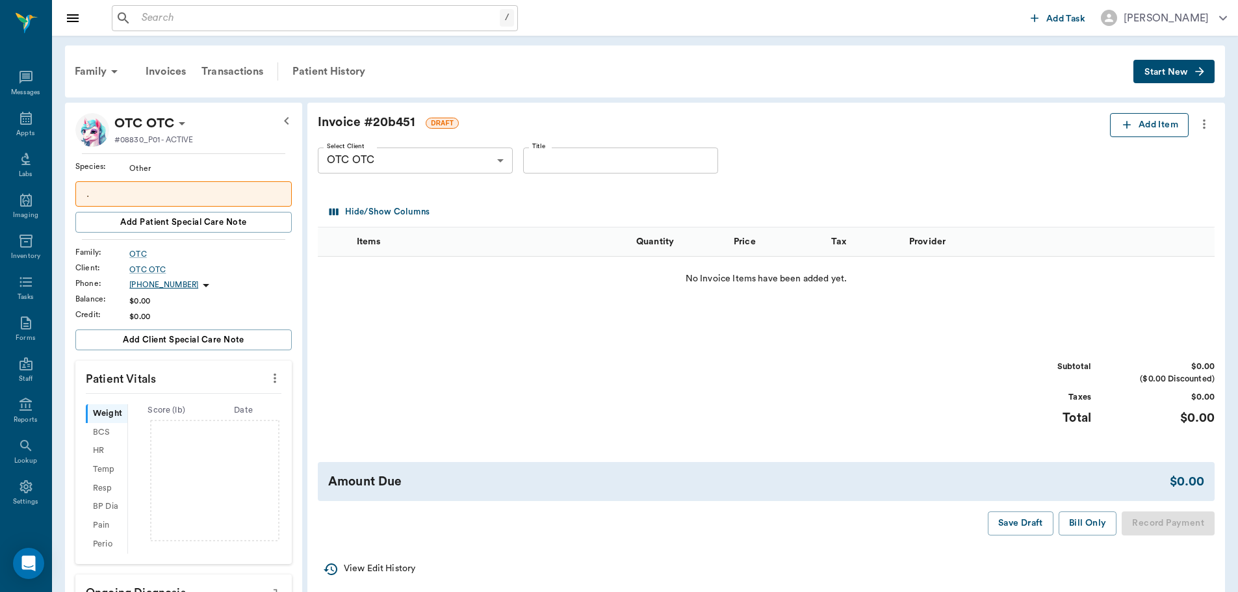
click at [1141, 120] on button "Add Item" at bounding box center [1149, 125] width 79 height 24
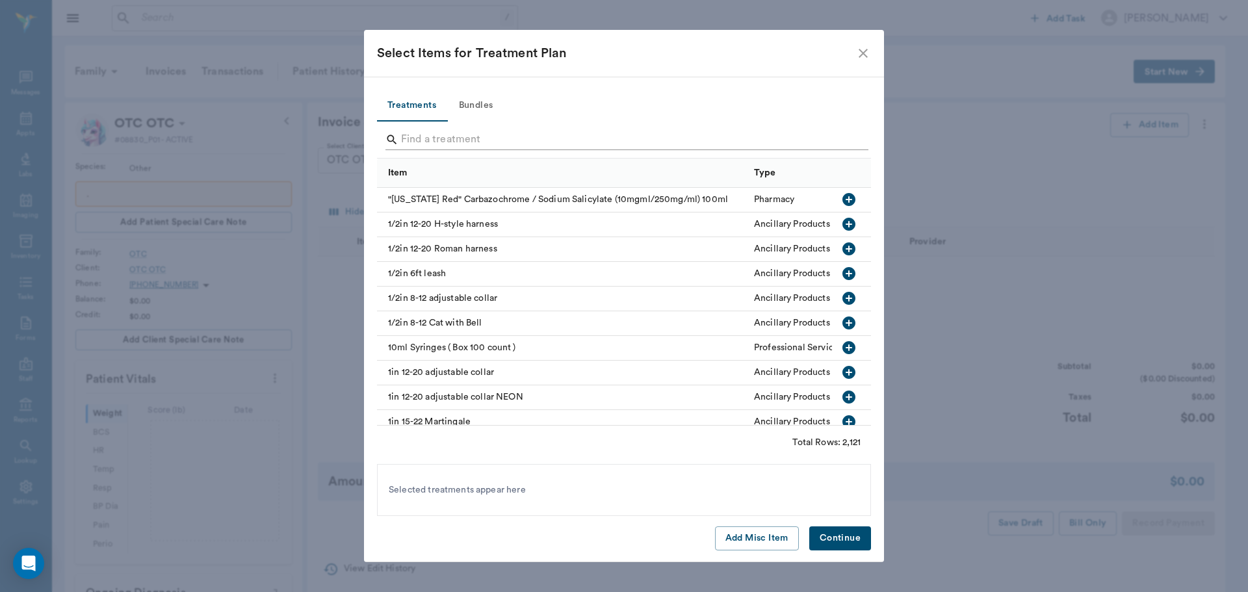
click at [471, 136] on input "Search" at bounding box center [625, 139] width 448 height 21
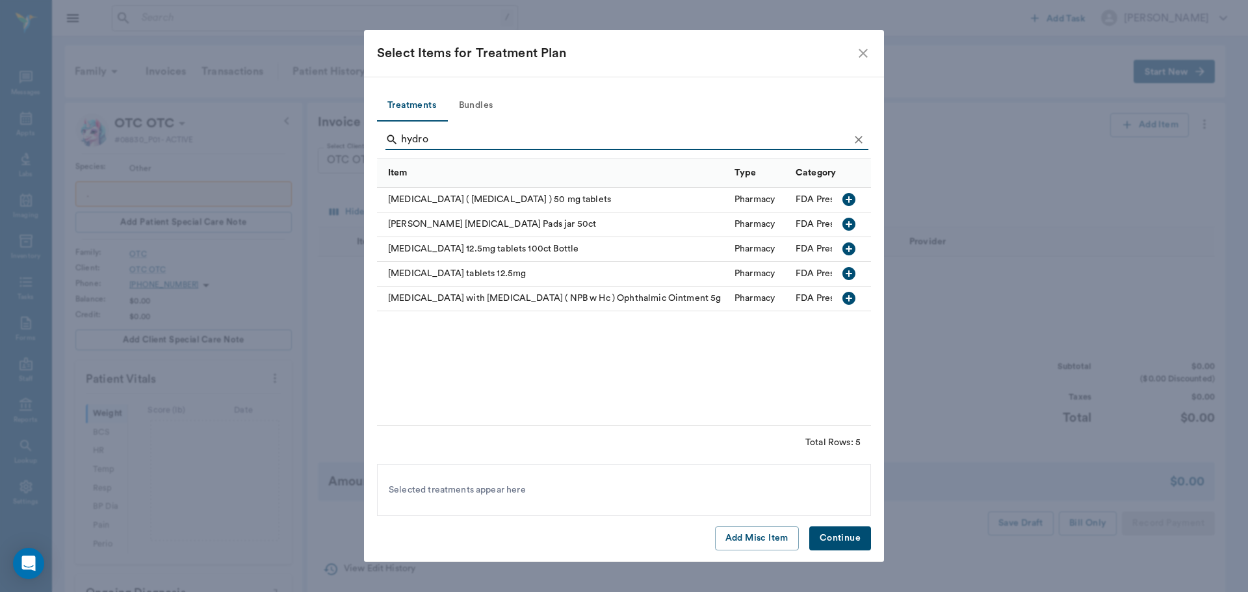
type input "hydro"
click at [851, 136] on button "Clear" at bounding box center [859, 140] width 20 height 20
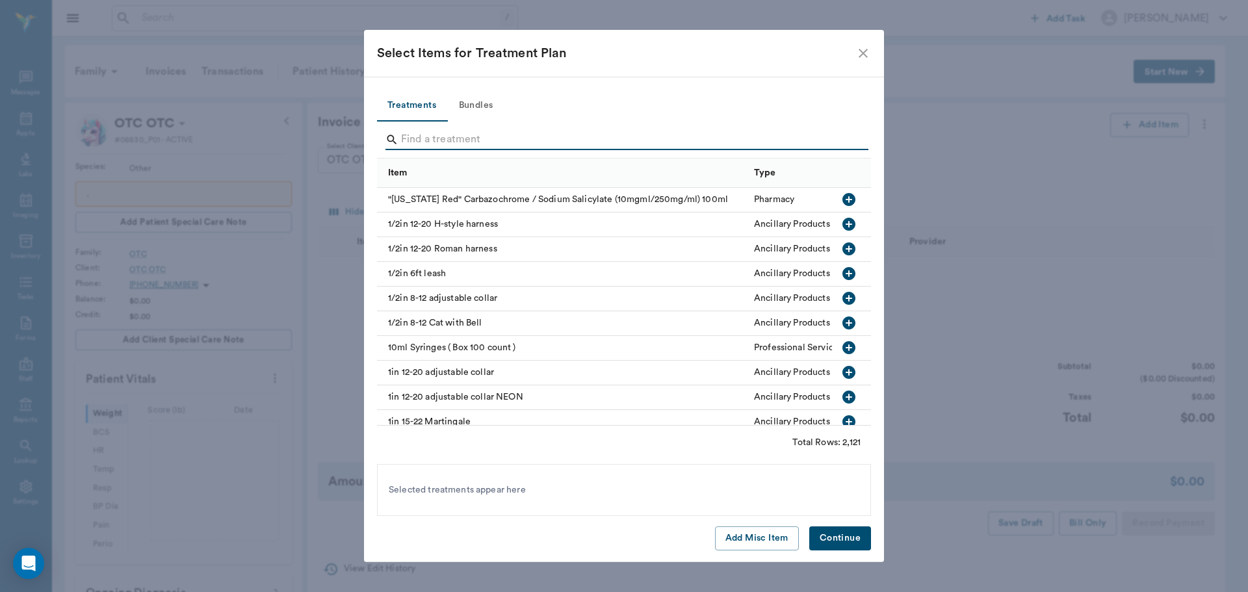
click at [628, 132] on input "Search" at bounding box center [625, 139] width 448 height 21
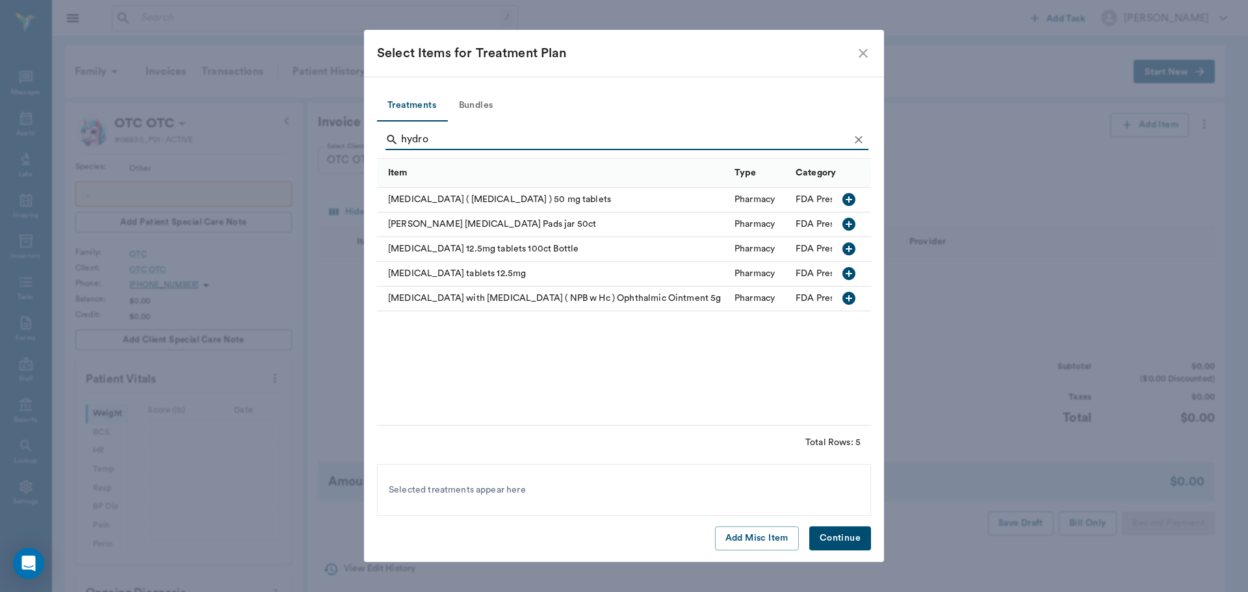
type input "hydro"
click at [847, 225] on icon "button" at bounding box center [849, 224] width 16 height 16
click at [833, 531] on button "Continue" at bounding box center [840, 539] width 62 height 24
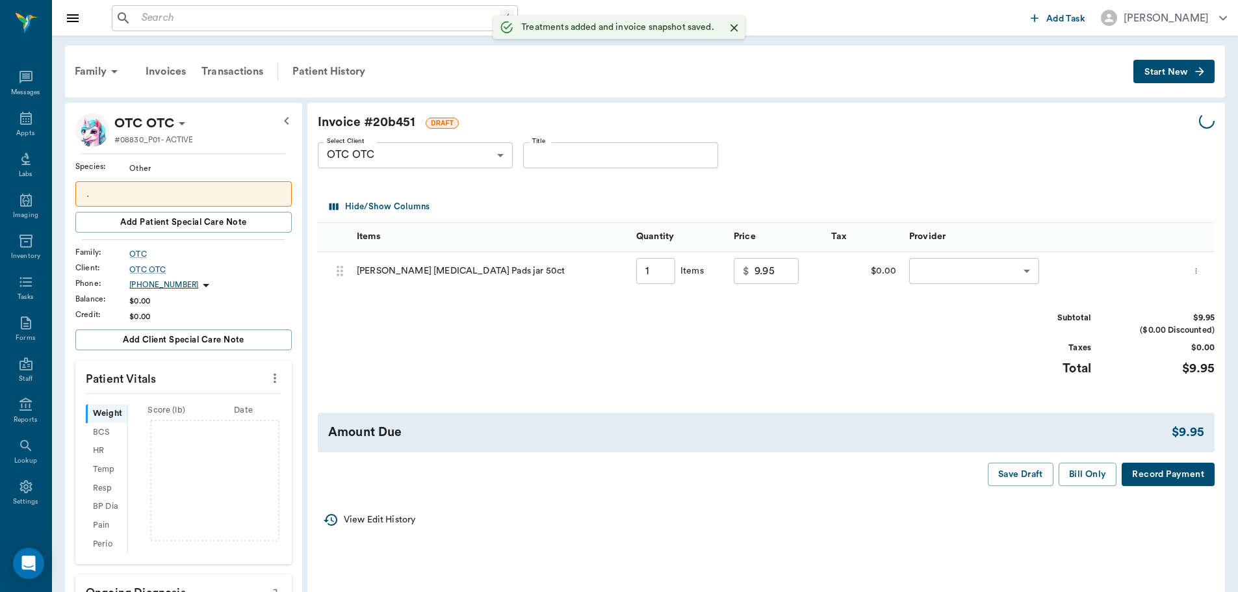
type input "1.00"
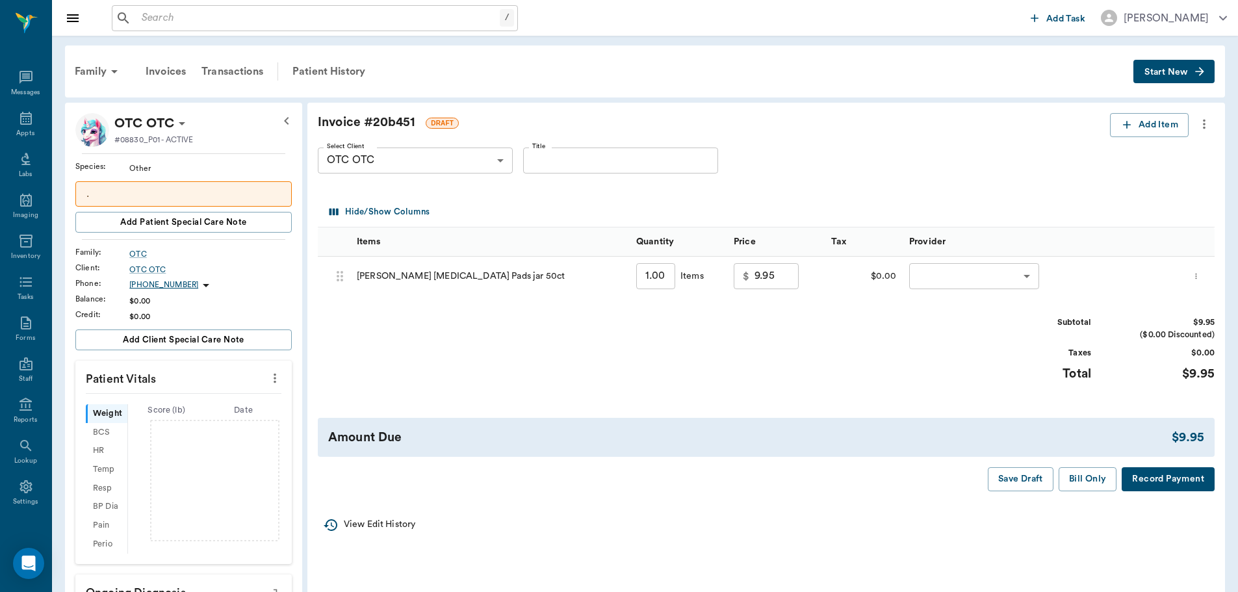
click at [1207, 125] on icon "more" at bounding box center [1204, 124] width 14 height 16
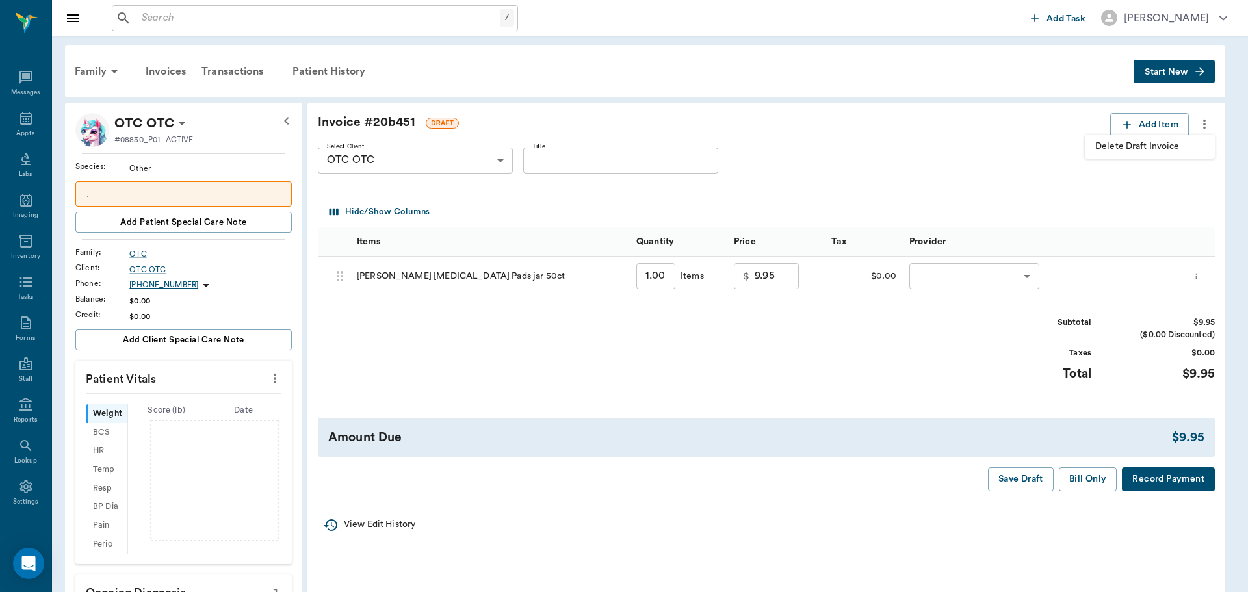
click at [1173, 142] on span "Delete Draft Invoice" at bounding box center [1149, 147] width 109 height 14
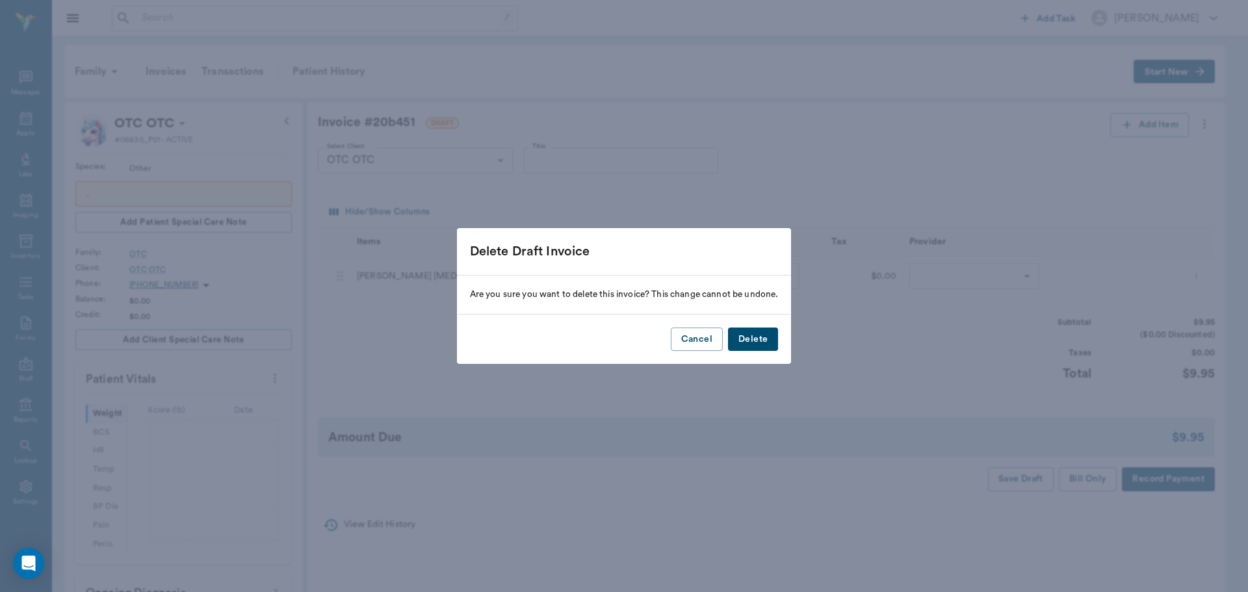
click at [759, 334] on button "Delete" at bounding box center [753, 340] width 50 height 24
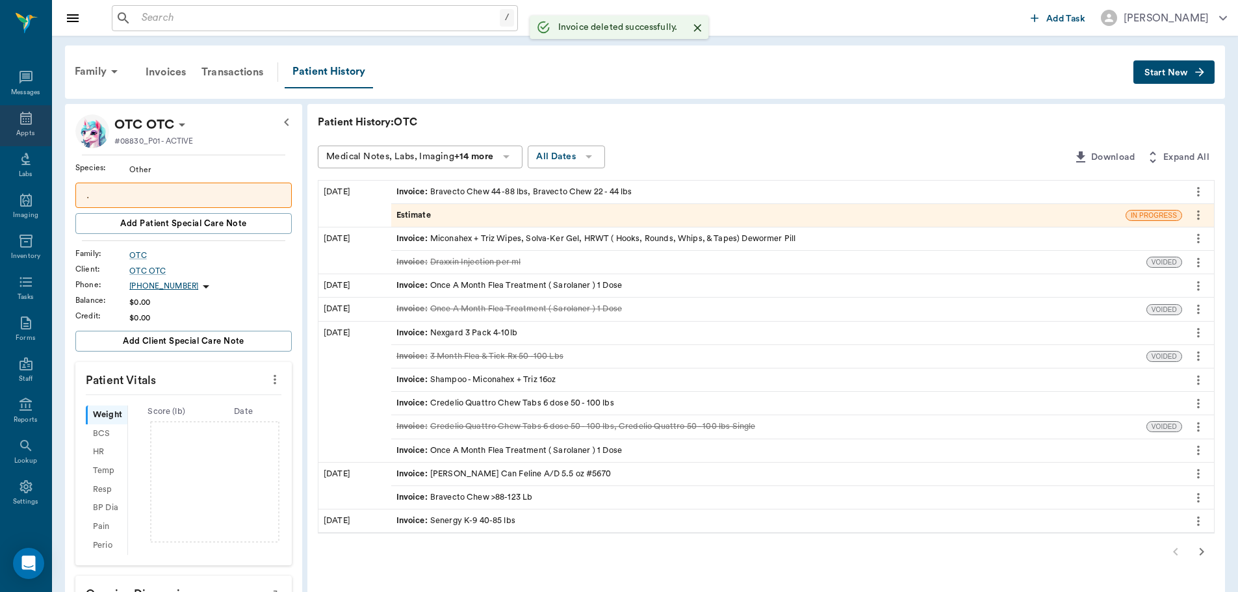
click at [14, 107] on div "Appts" at bounding box center [25, 125] width 51 height 41
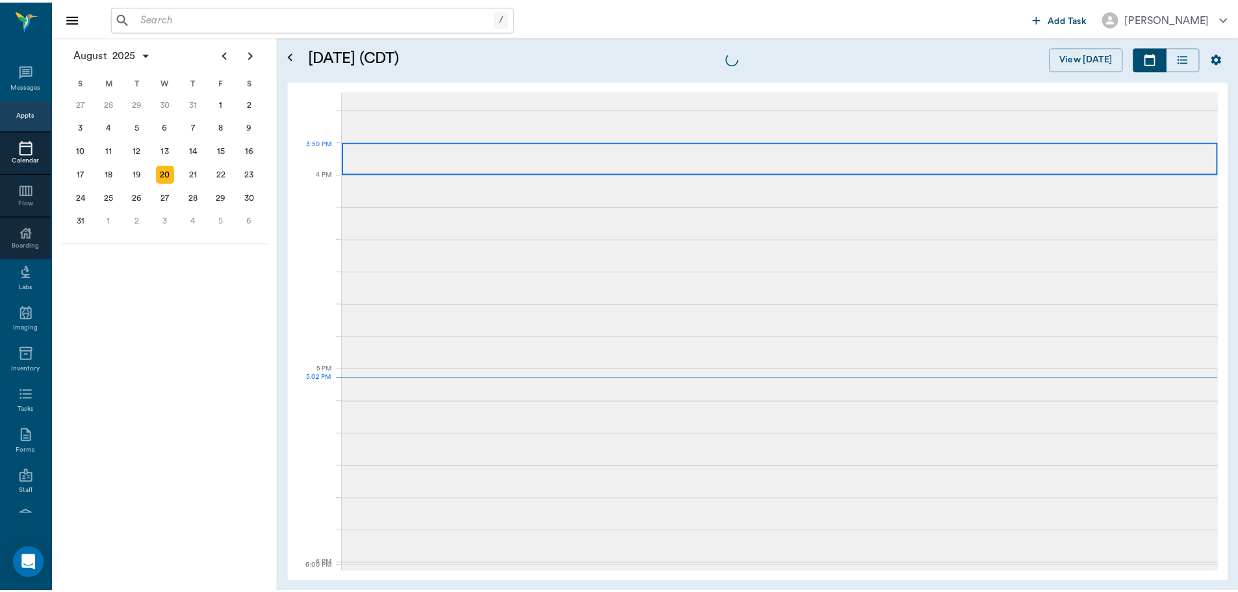
scroll to position [1757, 0]
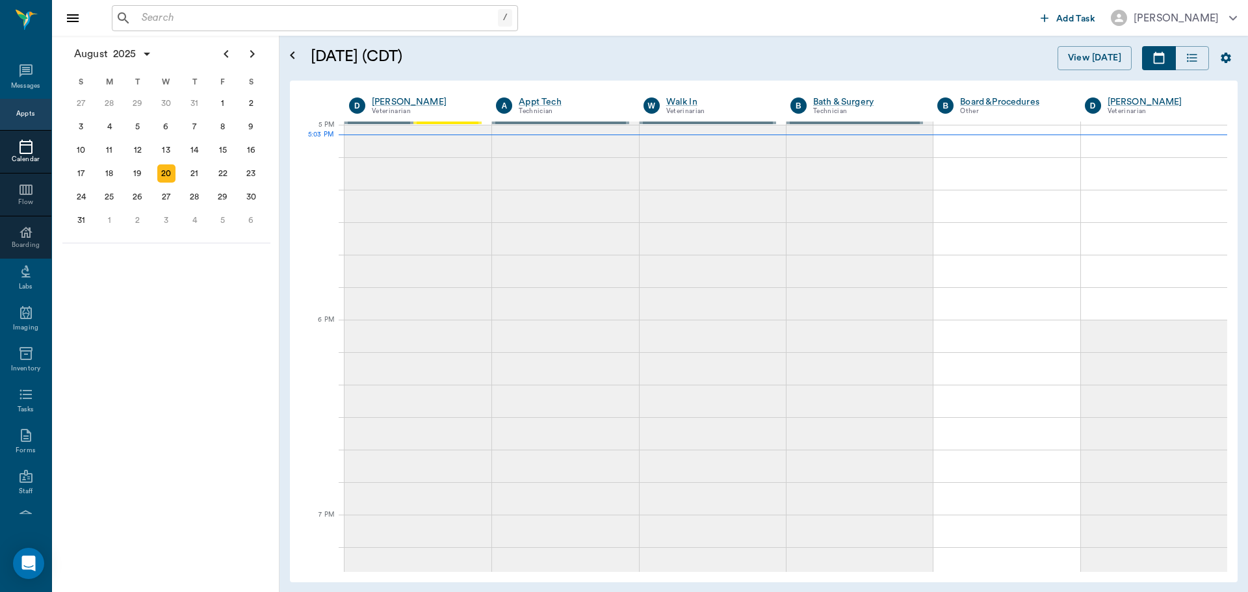
click at [254, 12] on input "text" at bounding box center [317, 18] width 361 height 18
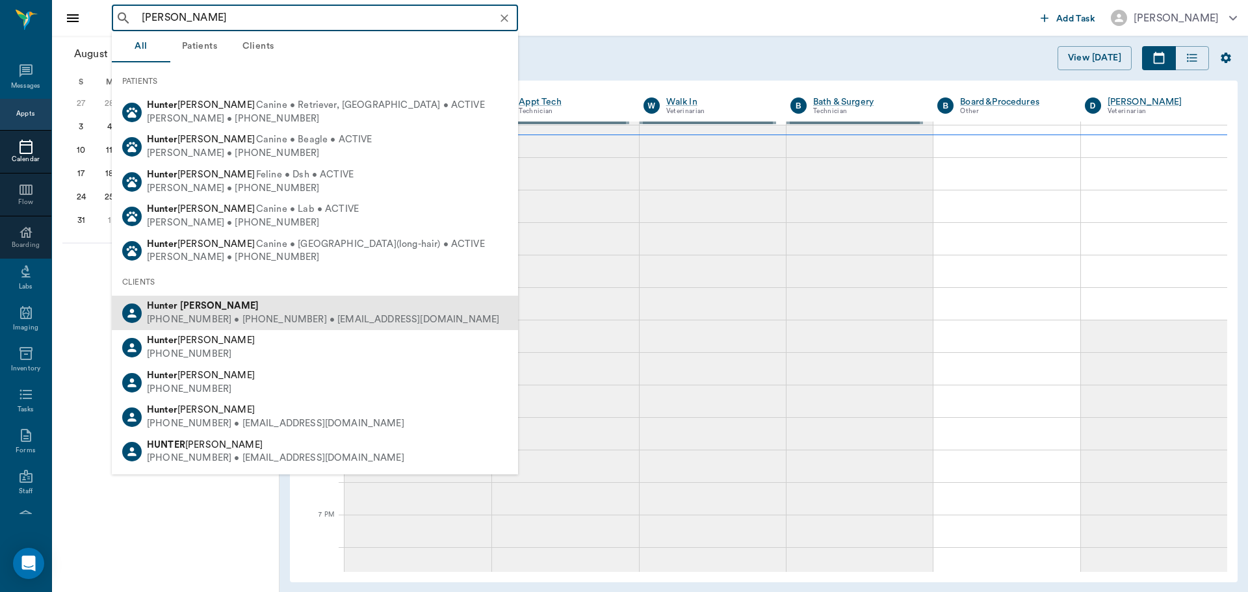
click at [369, 315] on div "[PHONE_NUMBER] • [PHONE_NUMBER] • [EMAIL_ADDRESS][DOMAIN_NAME]" at bounding box center [323, 320] width 352 height 14
type input "[PERSON_NAME]"
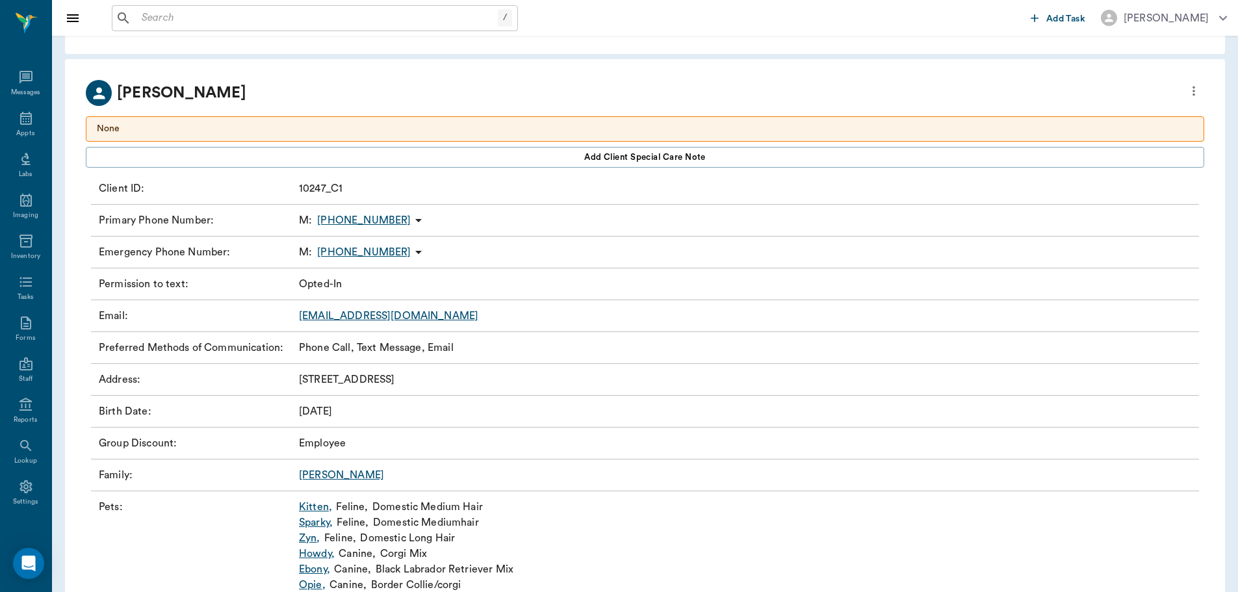
scroll to position [93, 0]
